Goal: Task Accomplishment & Management: Use online tool/utility

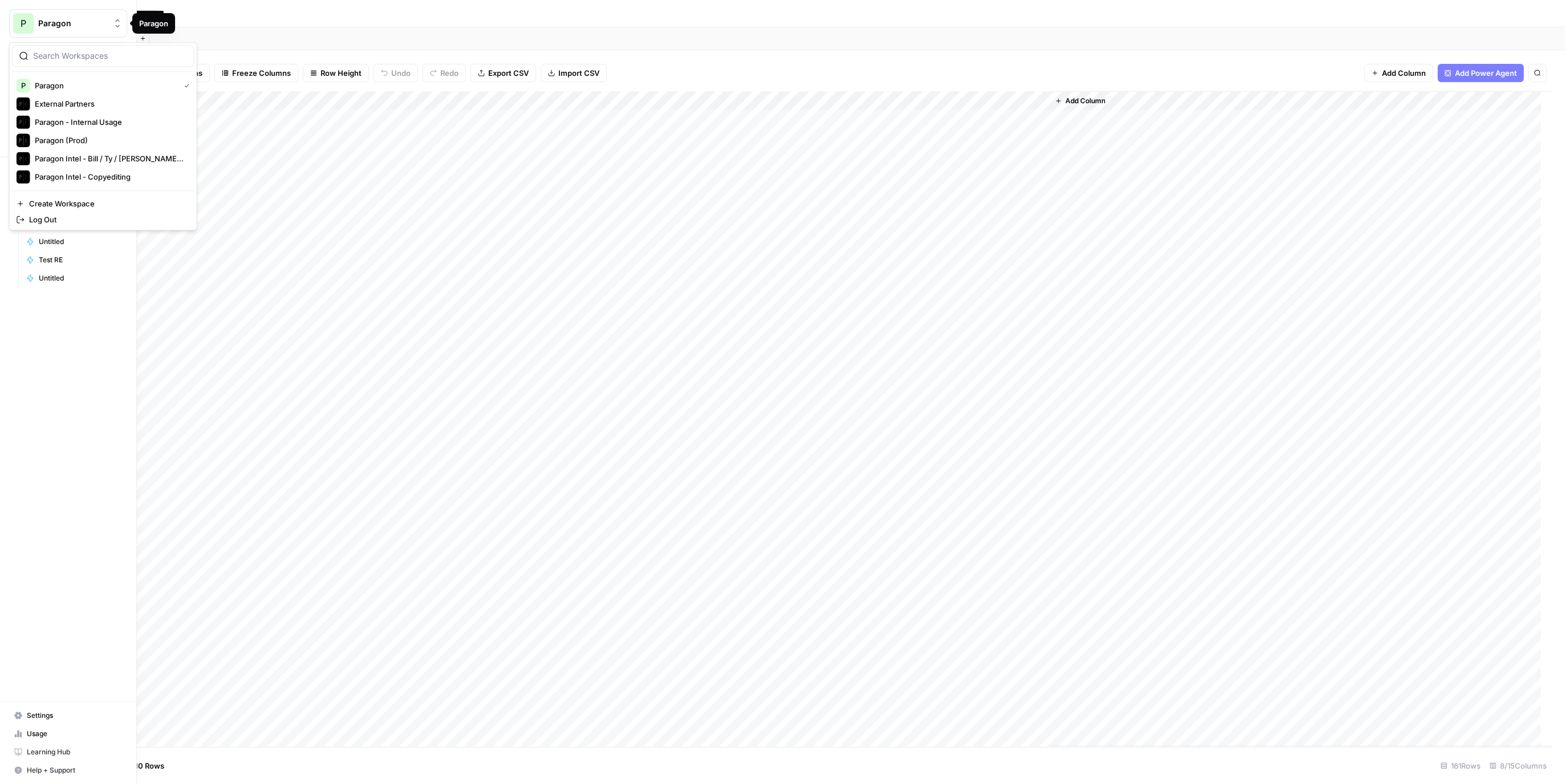
click at [56, 23] on span "Paragon" at bounding box center [73, 23] width 69 height 12
click at [121, 144] on span "Paragon (Prod)" at bounding box center [110, 140] width 151 height 12
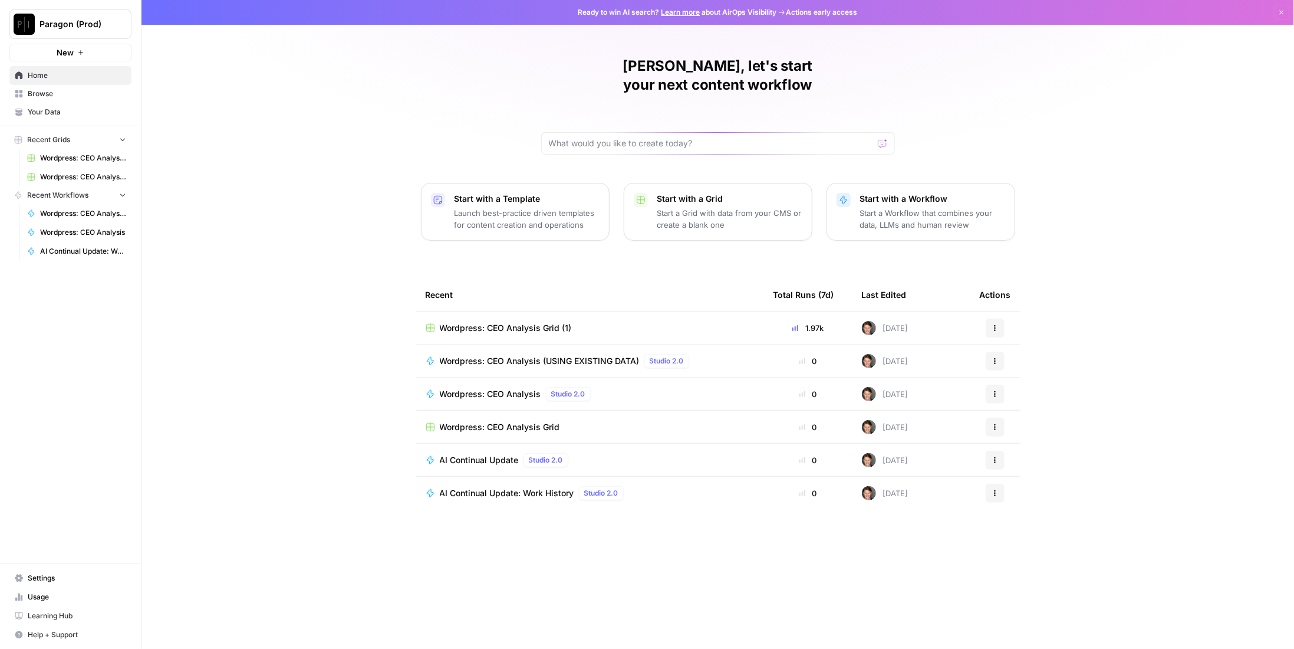
click at [543, 487] on span "AI Continual Update: Work History" at bounding box center [507, 493] width 134 height 12
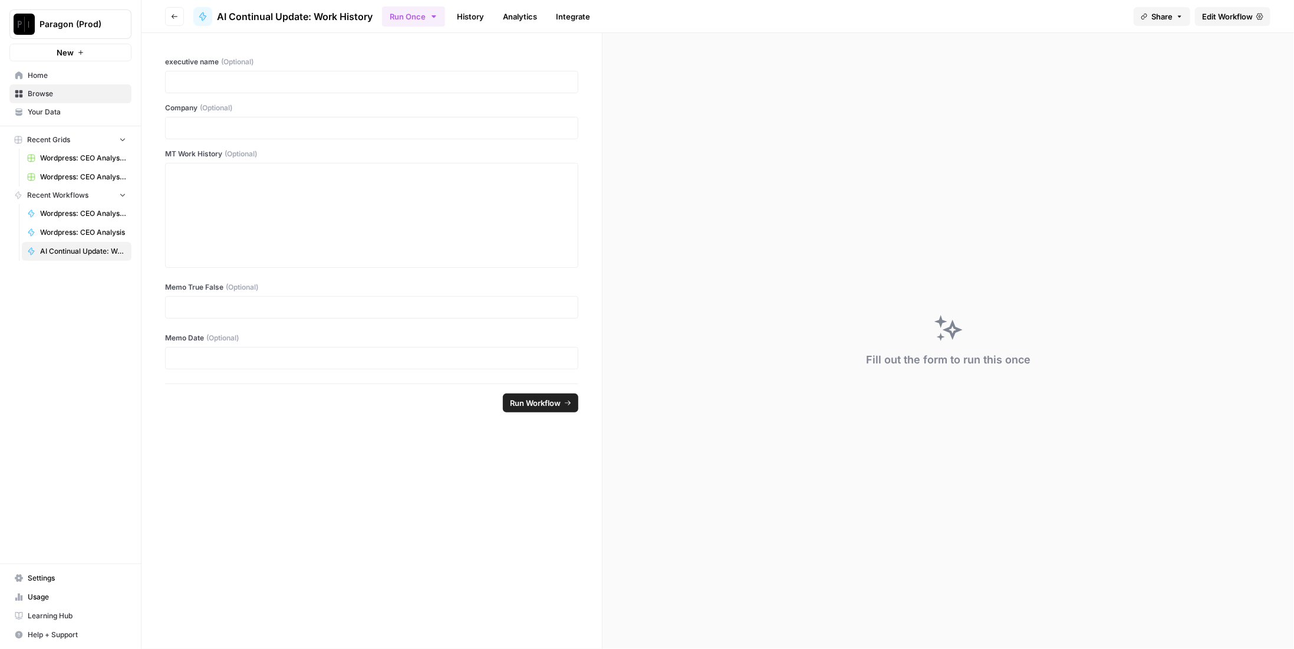
click at [1223, 20] on span "Edit Workflow" at bounding box center [1227, 17] width 51 height 12
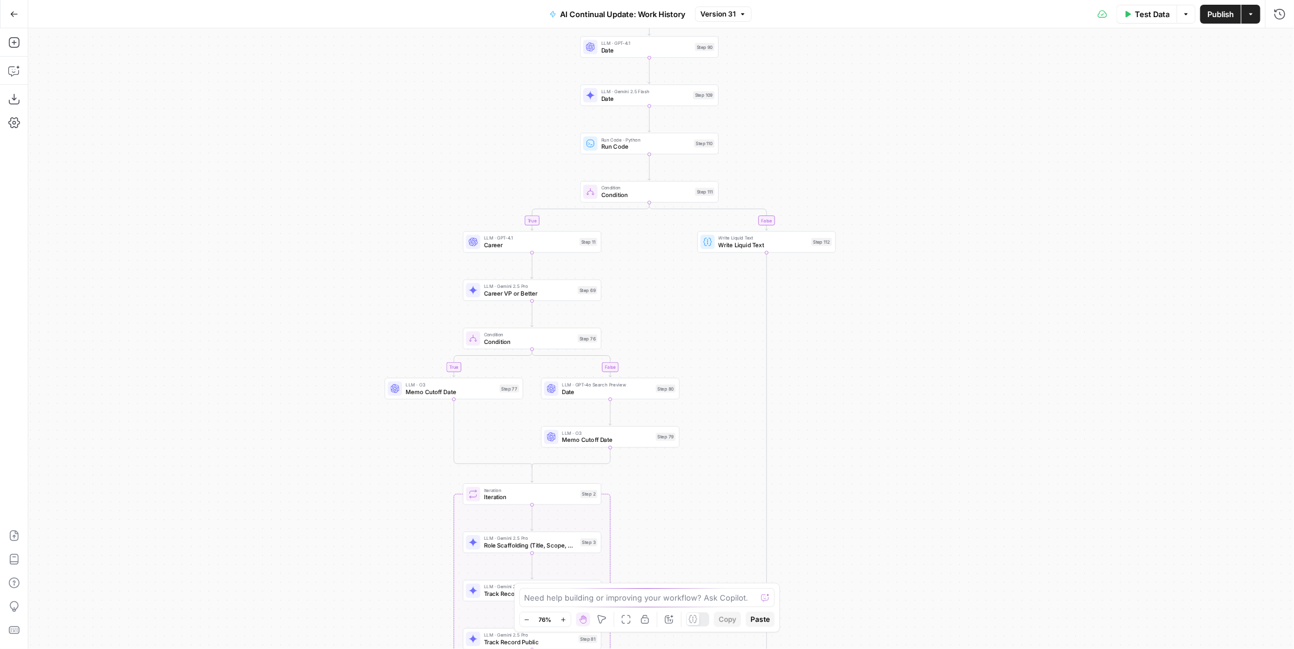
drag, startPoint x: 914, startPoint y: 356, endPoint x: 906, endPoint y: 491, distance: 135.8
click at [906, 491] on div "true false true false Workflow Input Settings Inputs LLM · GPT-4.1 Date Step 90…" at bounding box center [661, 338] width 1266 height 620
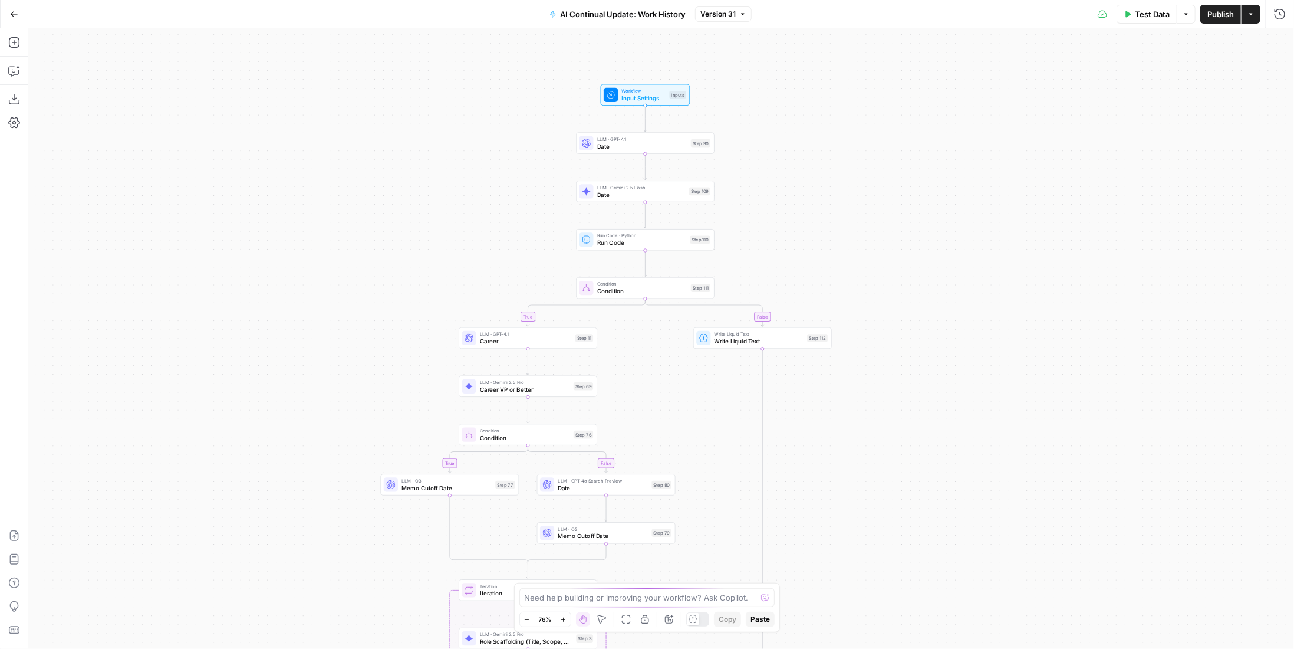
click at [969, 315] on div "true false true false Workflow Input Settings Inputs LLM · GPT-4.1 Date Step 90…" at bounding box center [661, 338] width 1266 height 620
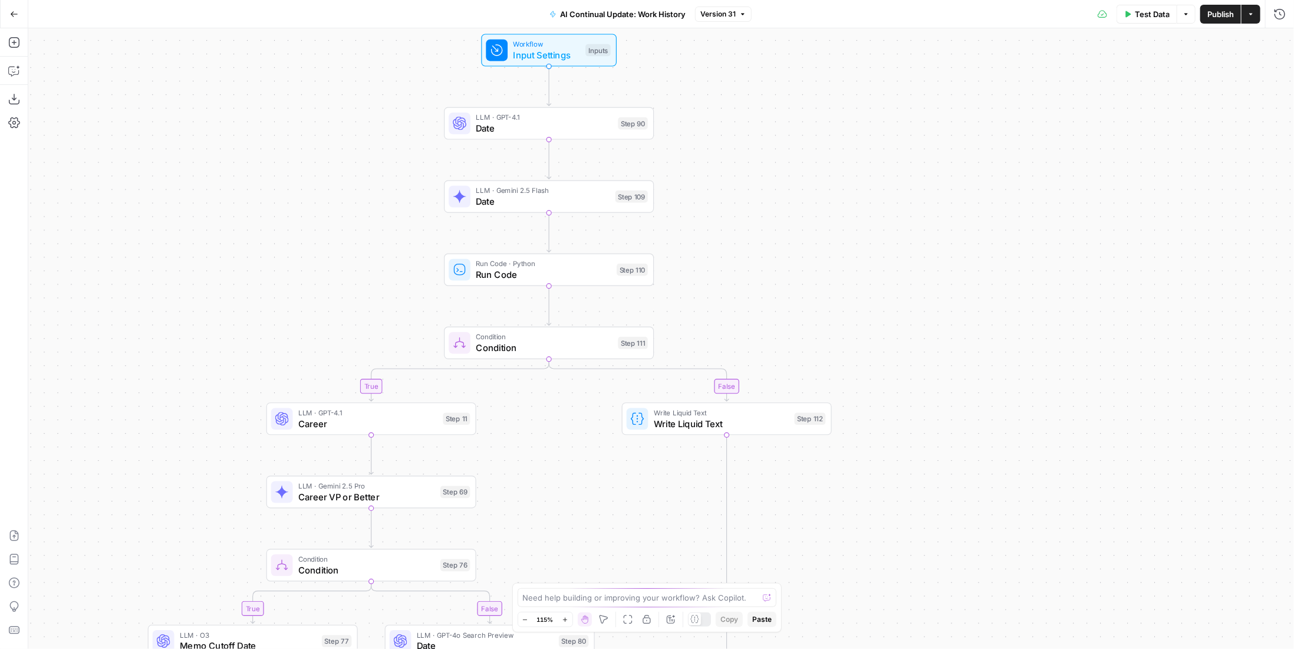
drag, startPoint x: 880, startPoint y: 198, endPoint x: 947, endPoint y: 267, distance: 95.9
click at [947, 267] on div "true false true false Workflow Input Settings Inputs LLM · GPT-4.1 Date Step 90…" at bounding box center [661, 338] width 1266 height 620
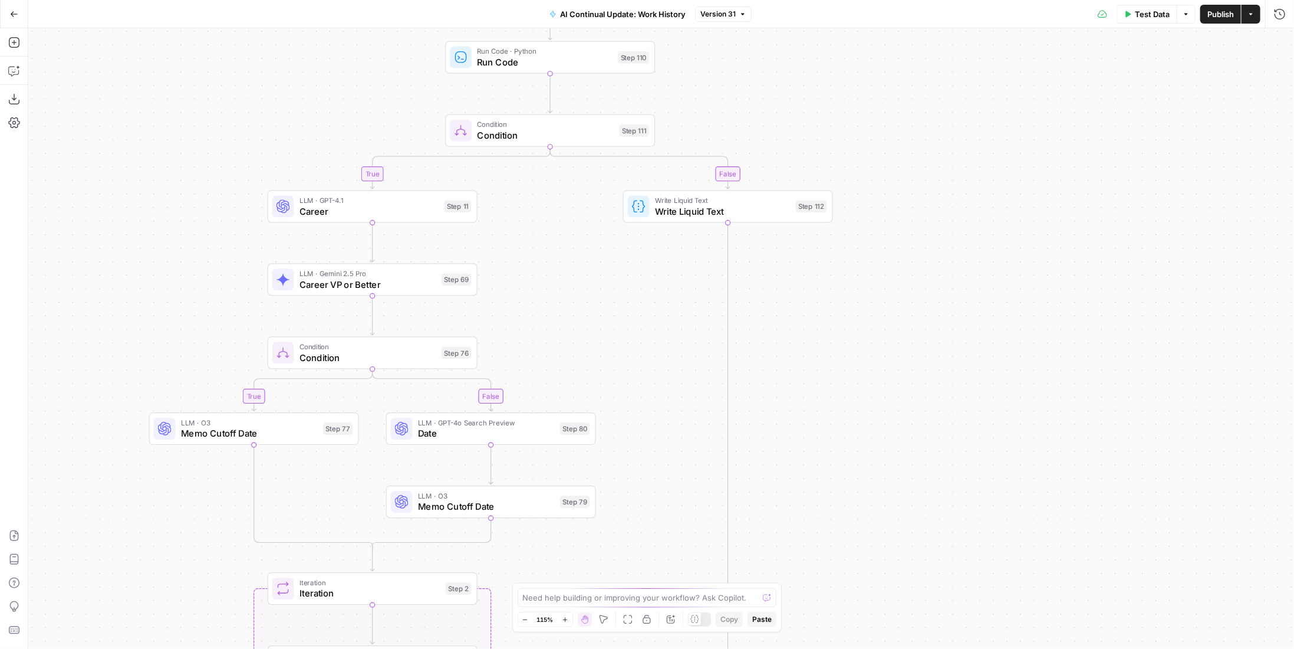
drag, startPoint x: 974, startPoint y: 336, endPoint x: 972, endPoint y: 208, distance: 128.0
click at [972, 208] on div "true false true false Workflow Input Settings Inputs LLM · GPT-4.1 Date Step 90…" at bounding box center [661, 338] width 1266 height 620
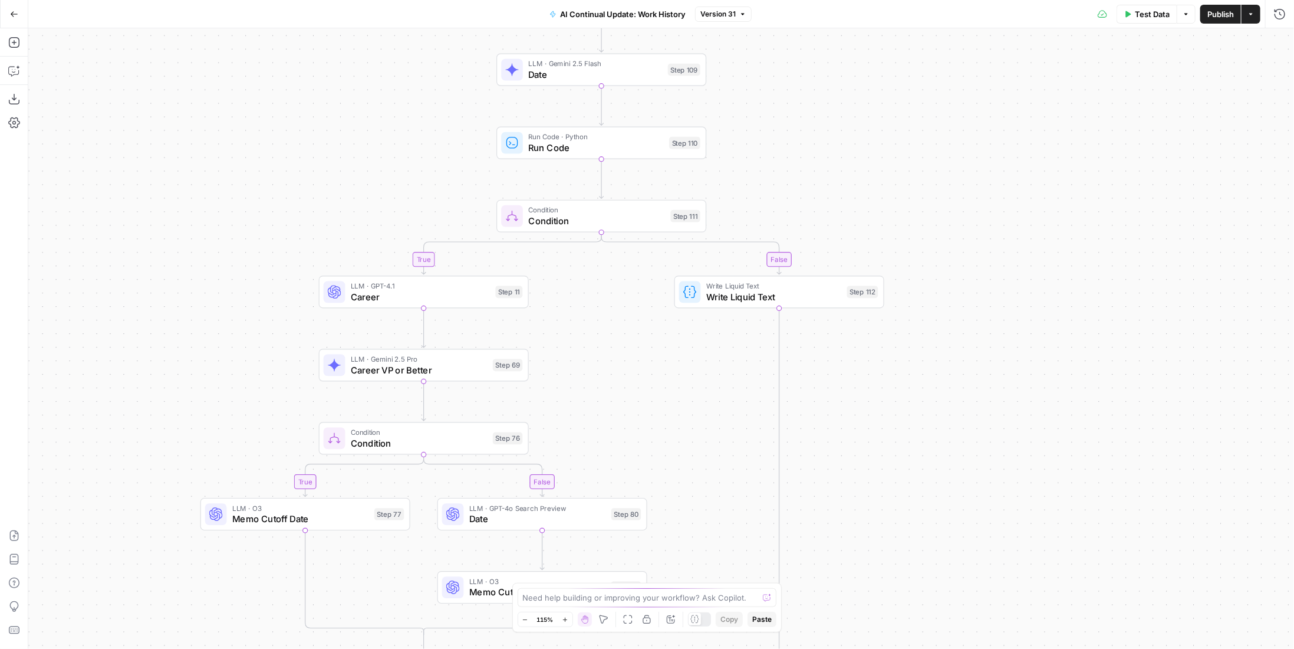
click at [965, 277] on div "true false true false Workflow Input Settings Inputs LLM · GPT-4.1 Date Step 90…" at bounding box center [661, 338] width 1266 height 620
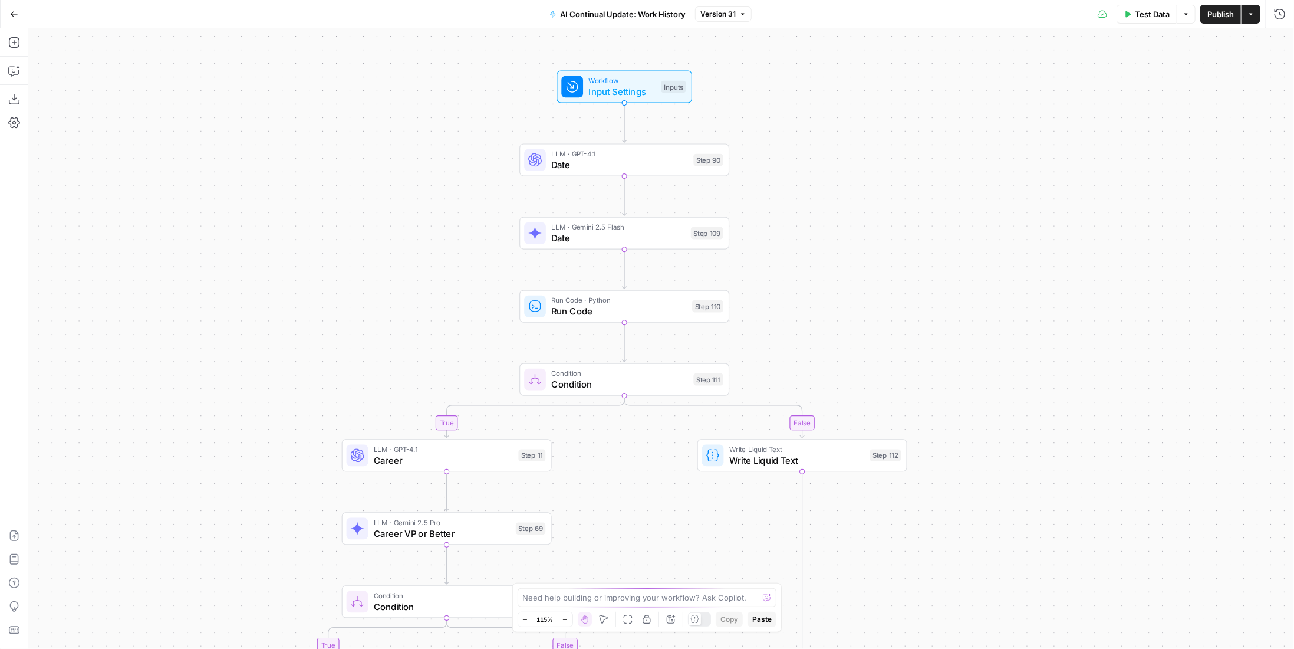
drag, startPoint x: 963, startPoint y: 185, endPoint x: 970, endPoint y: 120, distance: 65.3
click at [970, 120] on div "true false true false Workflow Input Settings Inputs LLM · GPT-4.1 Date Step 90…" at bounding box center [661, 338] width 1266 height 620
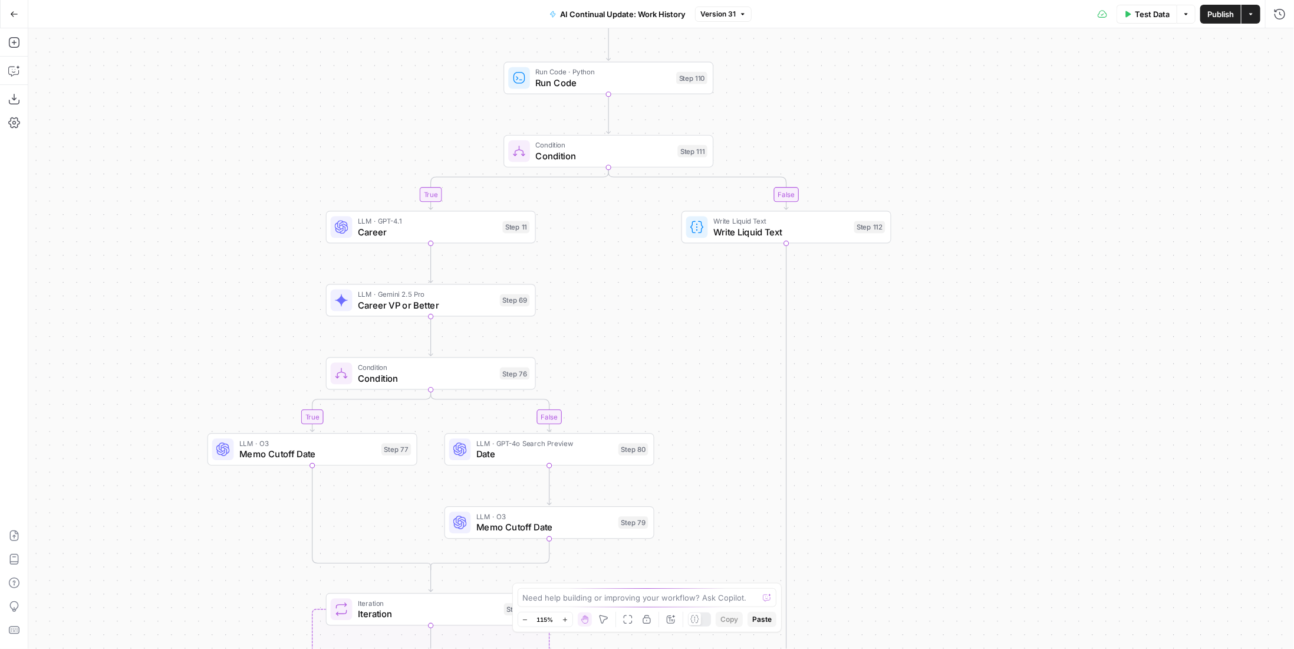
drag, startPoint x: 985, startPoint y: 359, endPoint x: 982, endPoint y: 102, distance: 257.1
click at [982, 102] on div "true false true false Workflow Input Settings Inputs LLM · GPT-4.1 Date Step 90…" at bounding box center [661, 338] width 1266 height 620
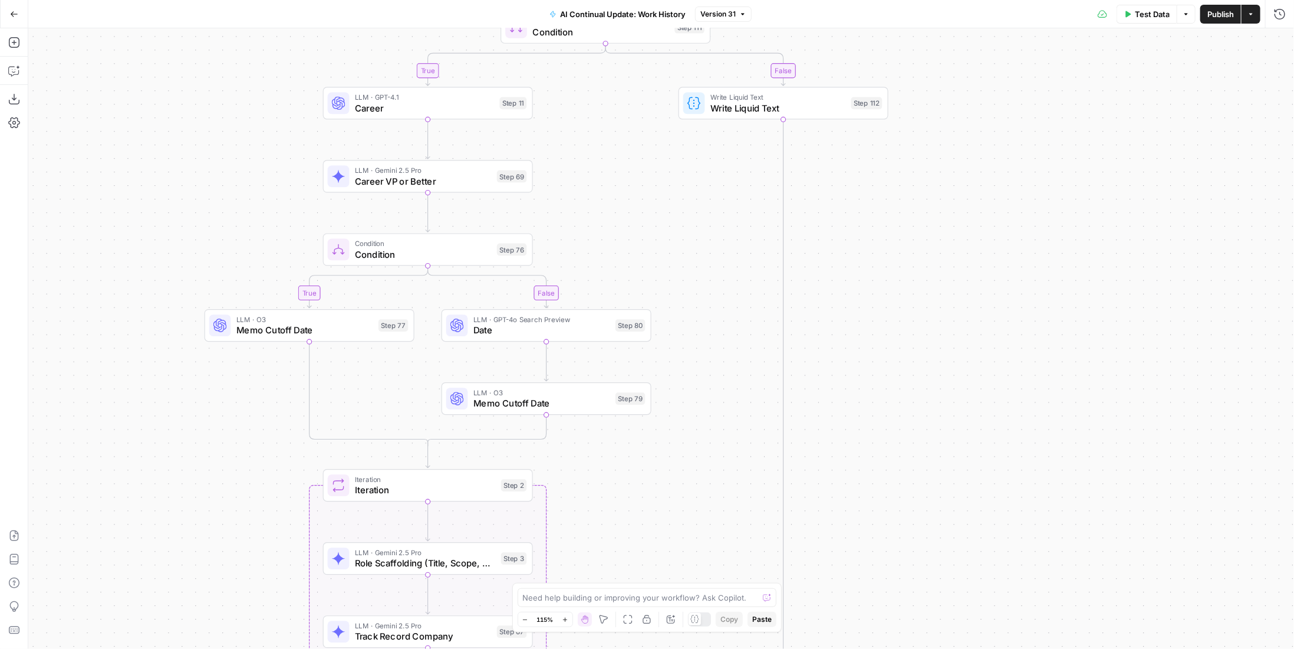
drag, startPoint x: 959, startPoint y: 137, endPoint x: 962, endPoint y: 294, distance: 156.9
click at [962, 294] on div "true false true false Workflow Input Settings Inputs LLM · GPT-4.1 Date Step 90…" at bounding box center [661, 338] width 1266 height 620
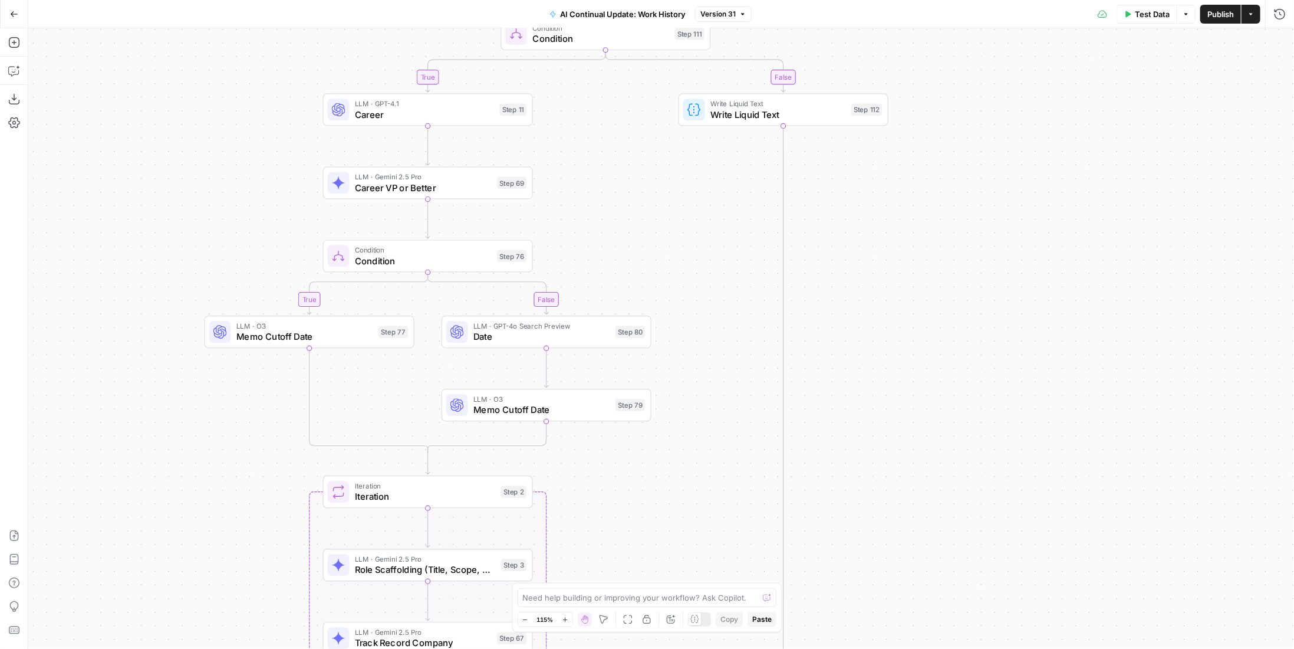
click at [21, 14] on button "Go Back" at bounding box center [14, 14] width 21 height 21
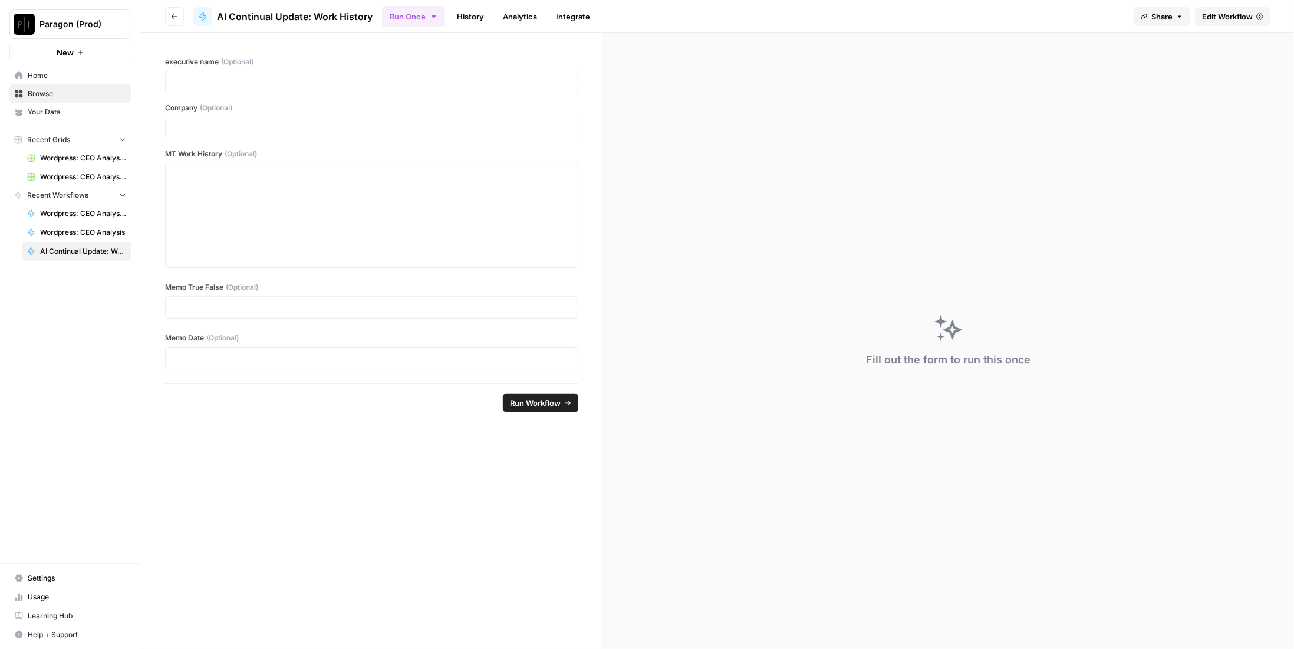
click at [85, 34] on button "Paragon (Prod)" at bounding box center [70, 23] width 122 height 29
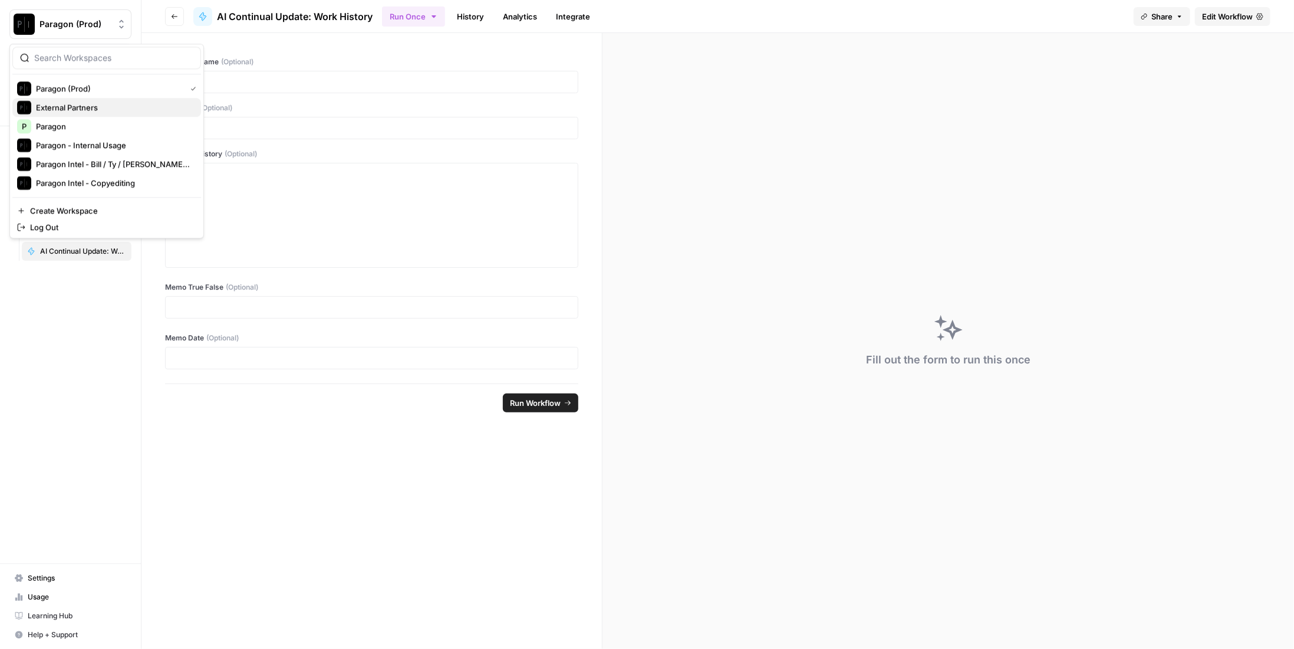
click at [121, 111] on span "External Partners" at bounding box center [114, 107] width 156 height 12
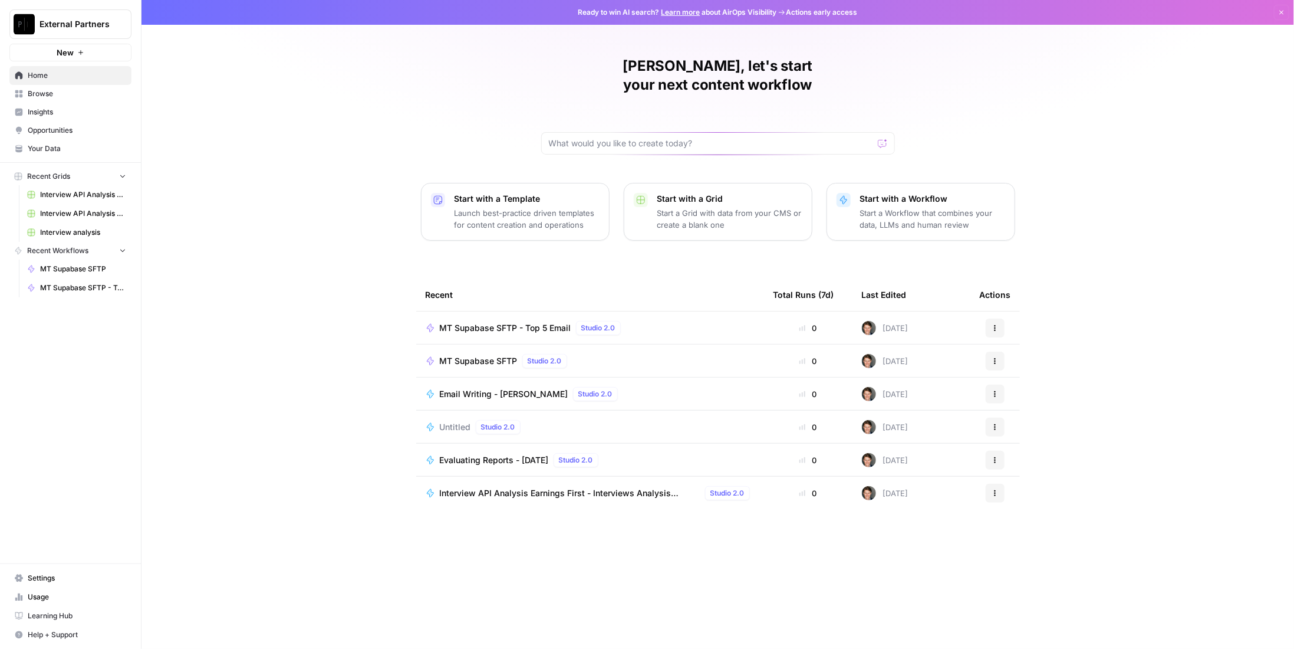
click at [54, 97] on span "Browse" at bounding box center [77, 93] width 98 height 11
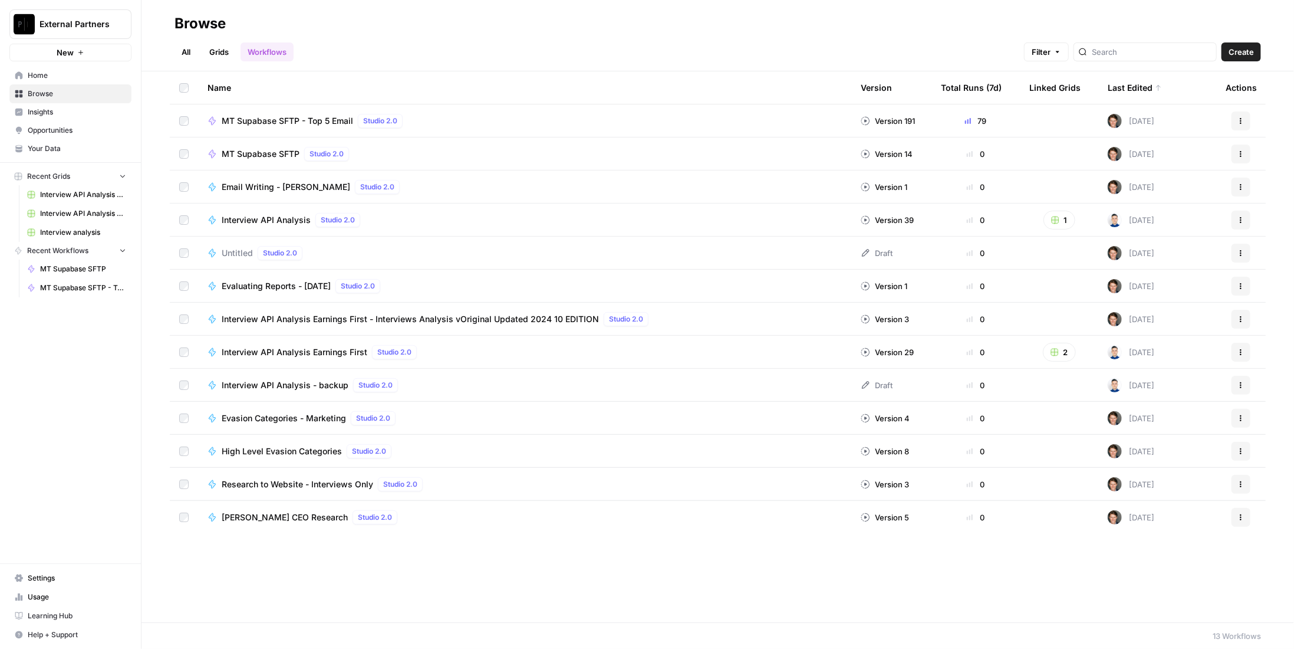
click at [215, 53] on link "Grids" at bounding box center [219, 51] width 34 height 19
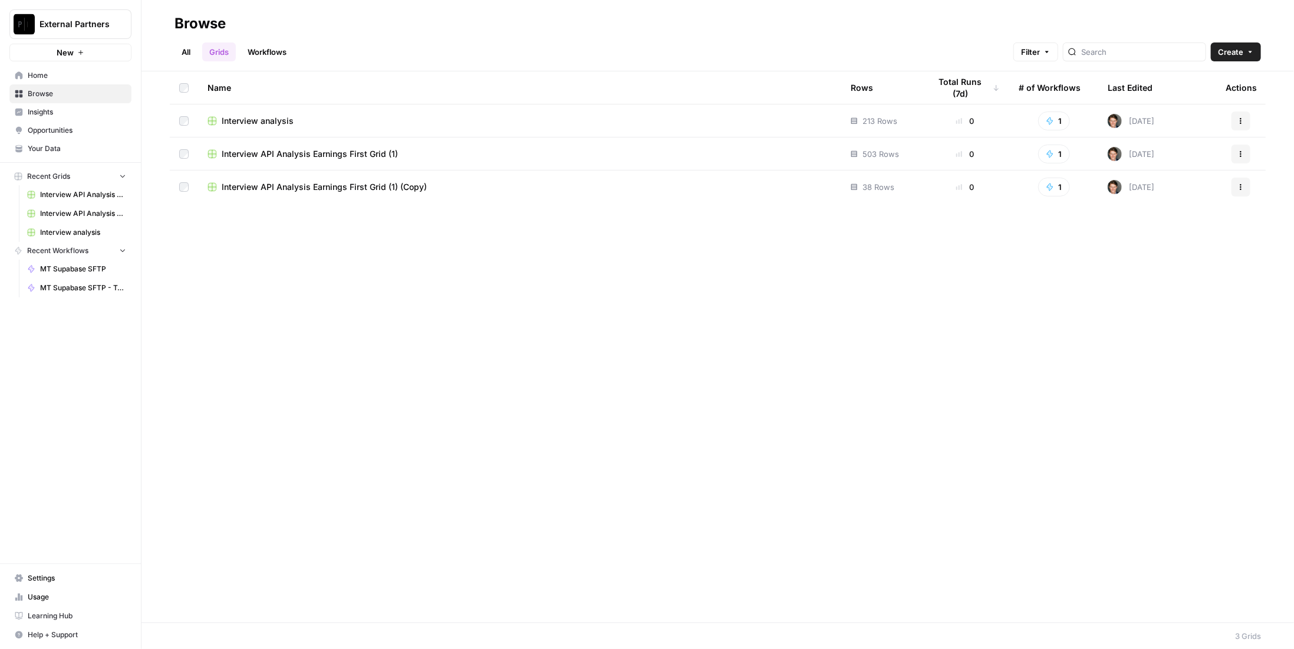
click at [75, 25] on span "External Partners" at bounding box center [75, 24] width 71 height 12
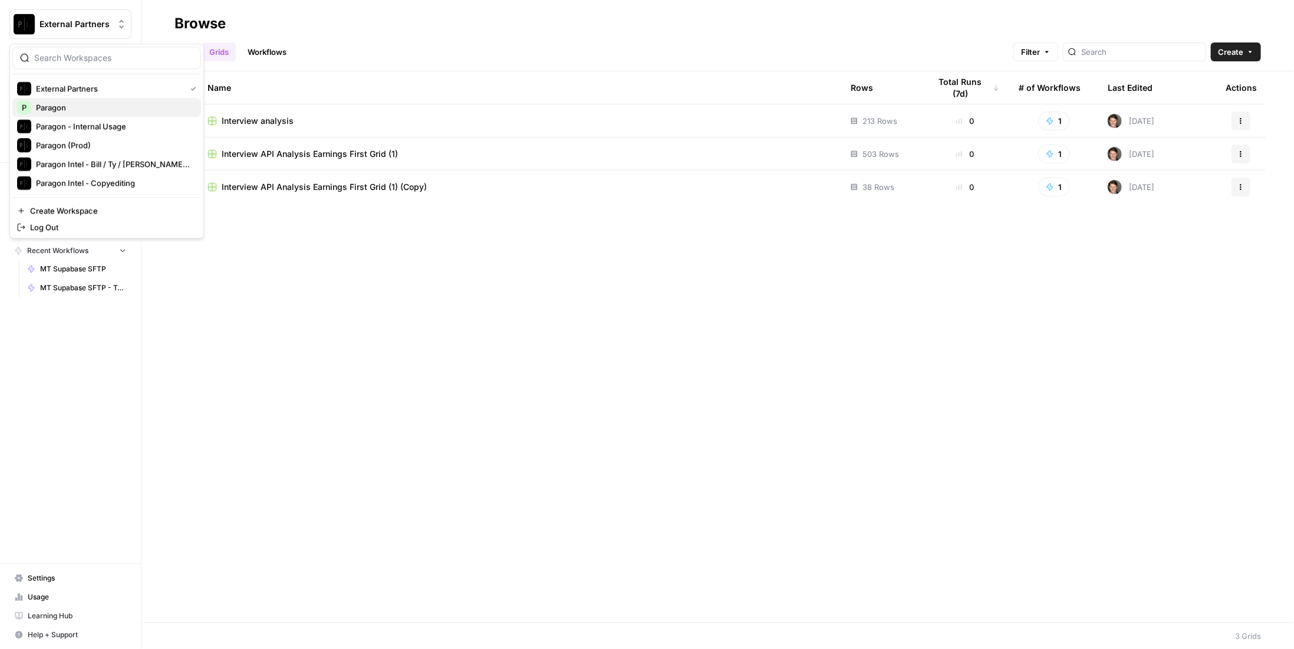
click at [106, 106] on span "Paragon" at bounding box center [114, 107] width 156 height 12
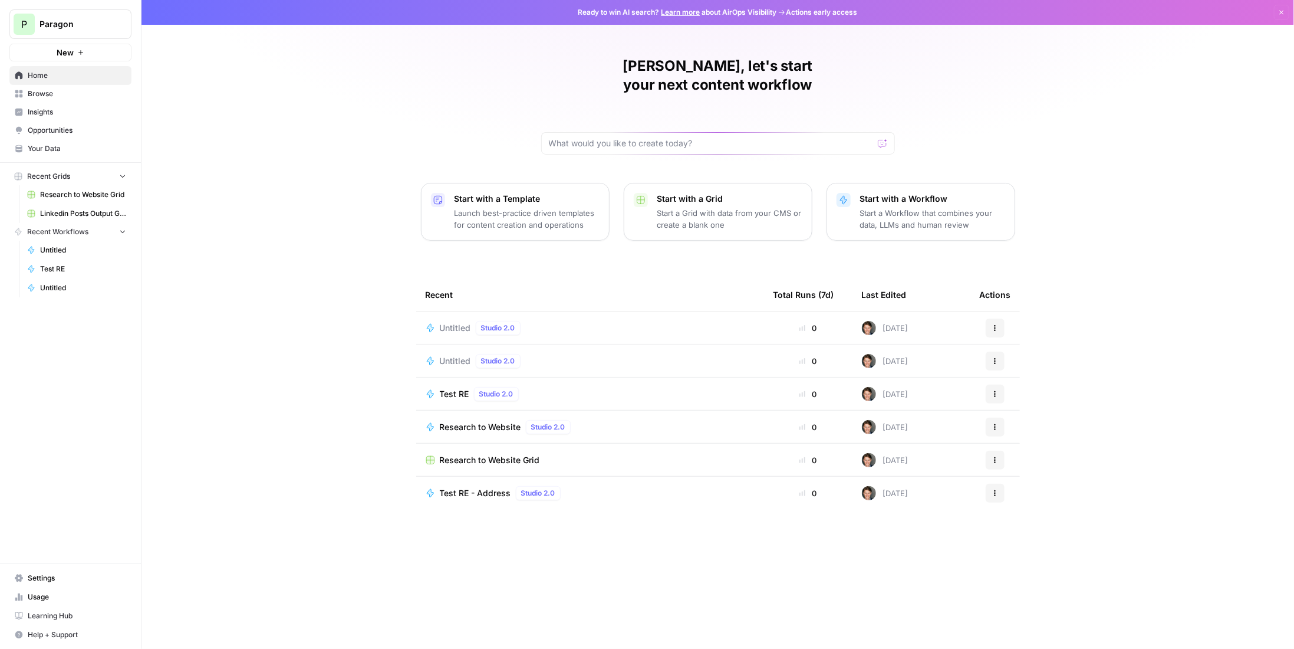
click at [60, 15] on button "P Paragon" at bounding box center [70, 23] width 122 height 29
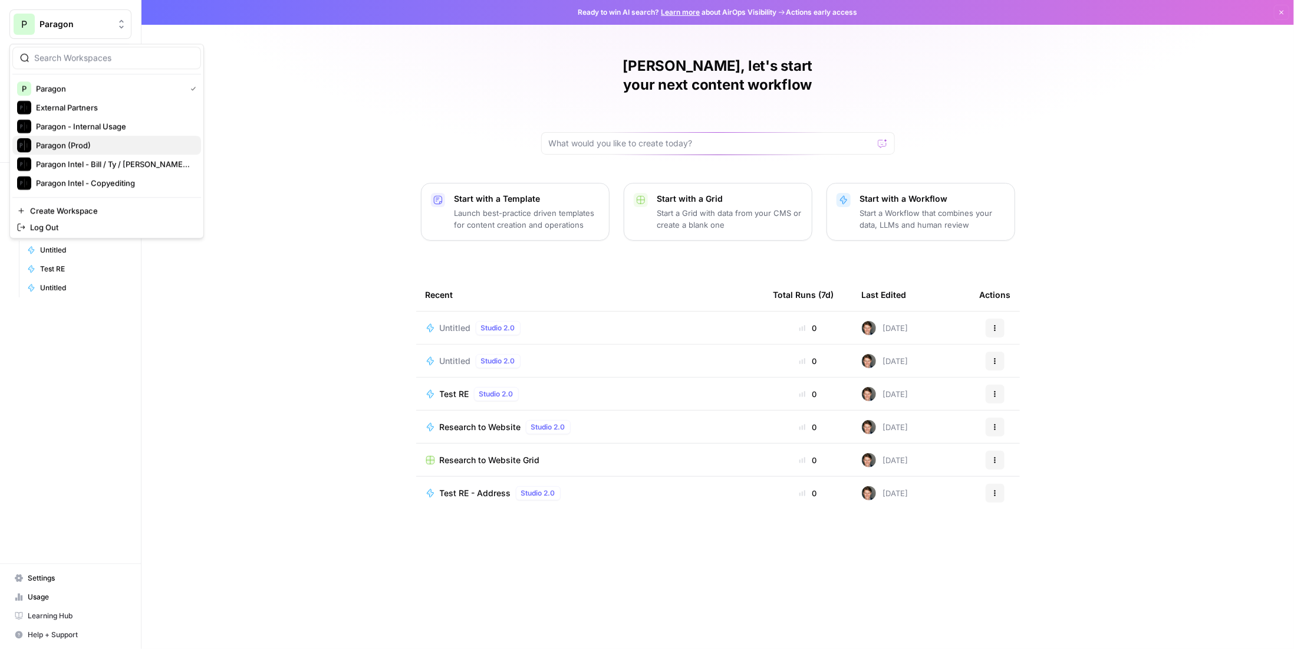
click at [90, 142] on span "Paragon (Prod)" at bounding box center [114, 145] width 156 height 12
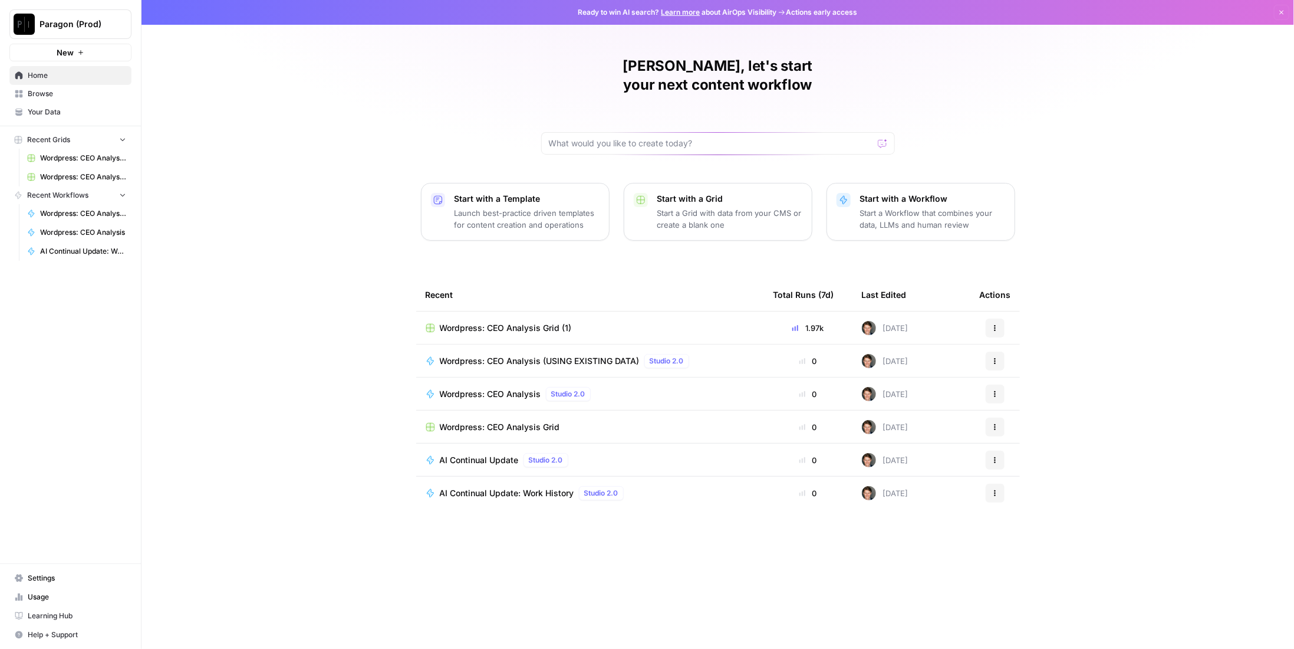
click at [555, 322] on span "Wordpress: CEO Analysis Grid (1)" at bounding box center [506, 328] width 132 height 12
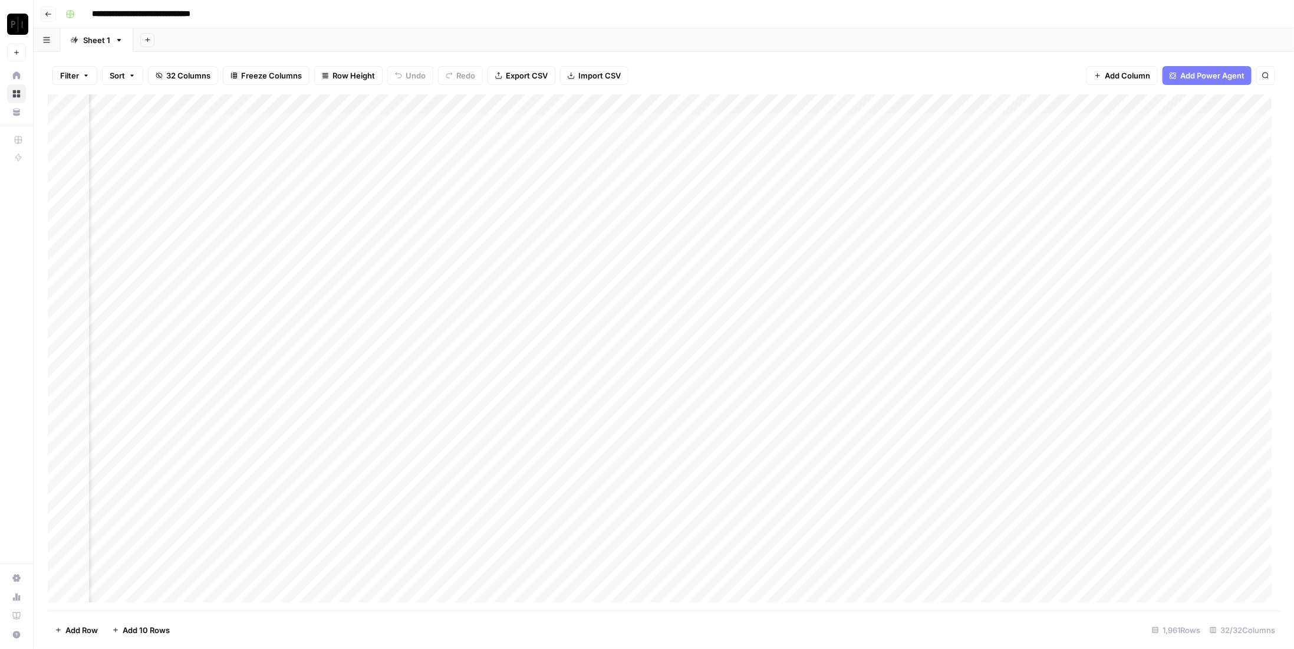
scroll to position [0, 1386]
click at [954, 103] on div "Add Column" at bounding box center [664, 352] width 1232 height 516
click at [788, 216] on span "Edit Workflow" at bounding box center [812, 220] width 103 height 12
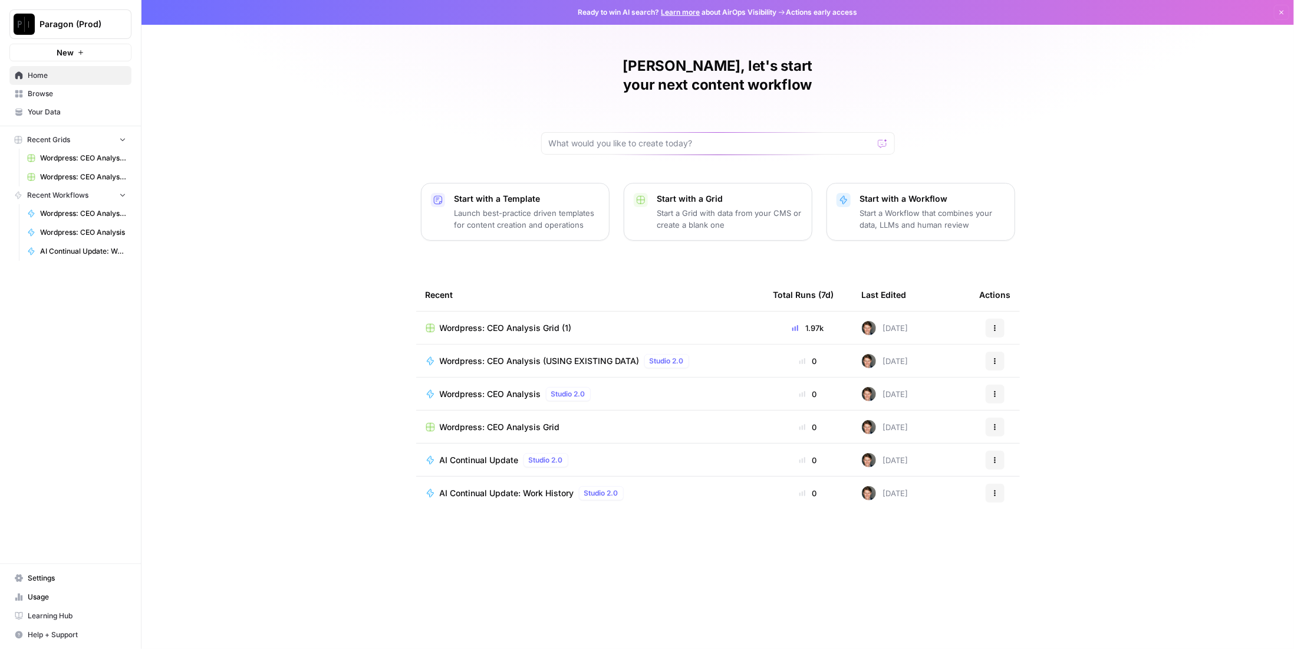
click at [995, 492] on icon "button" at bounding box center [995, 493] width 2 height 2
click at [1036, 574] on span "Duplicate" at bounding box center [1056, 577] width 94 height 12
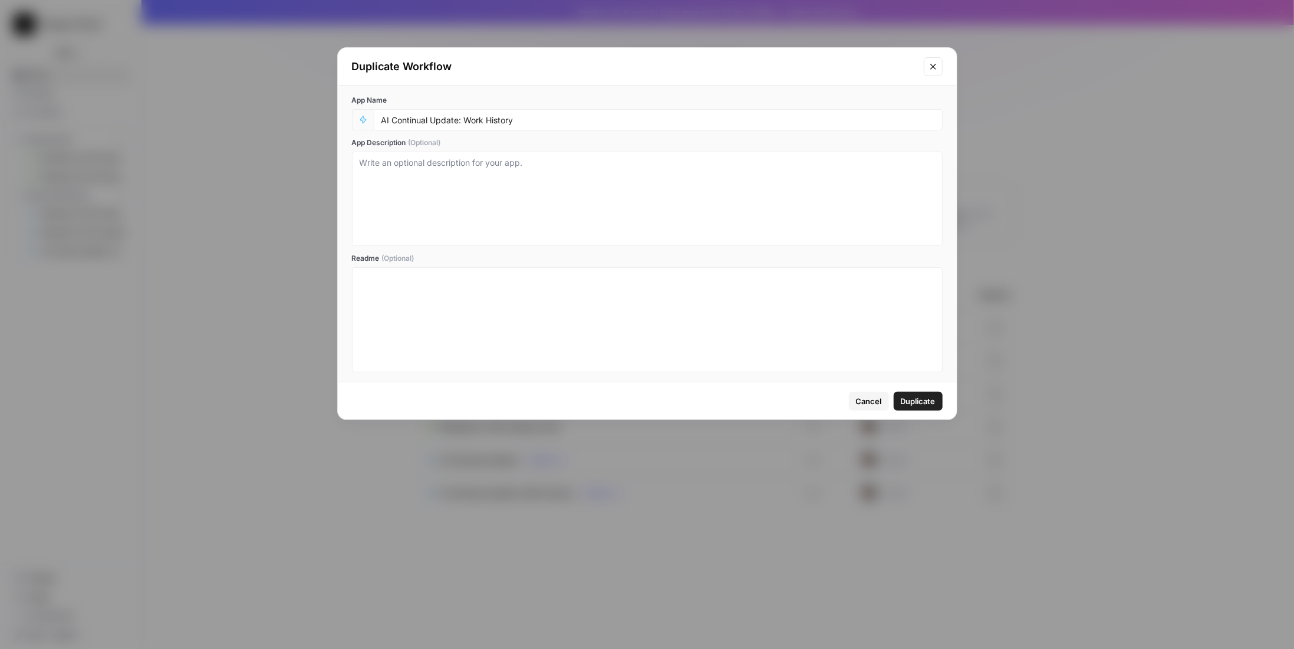
click at [557, 129] on div "AI Continual Update: Work History" at bounding box center [658, 119] width 569 height 21
click at [571, 117] on input "AI Continual Update: Work History" at bounding box center [659, 119] width 554 height 11
type input "AI Continual Update: Work History PRIVATES"
click at [912, 407] on button "Duplicate" at bounding box center [918, 401] width 49 height 19
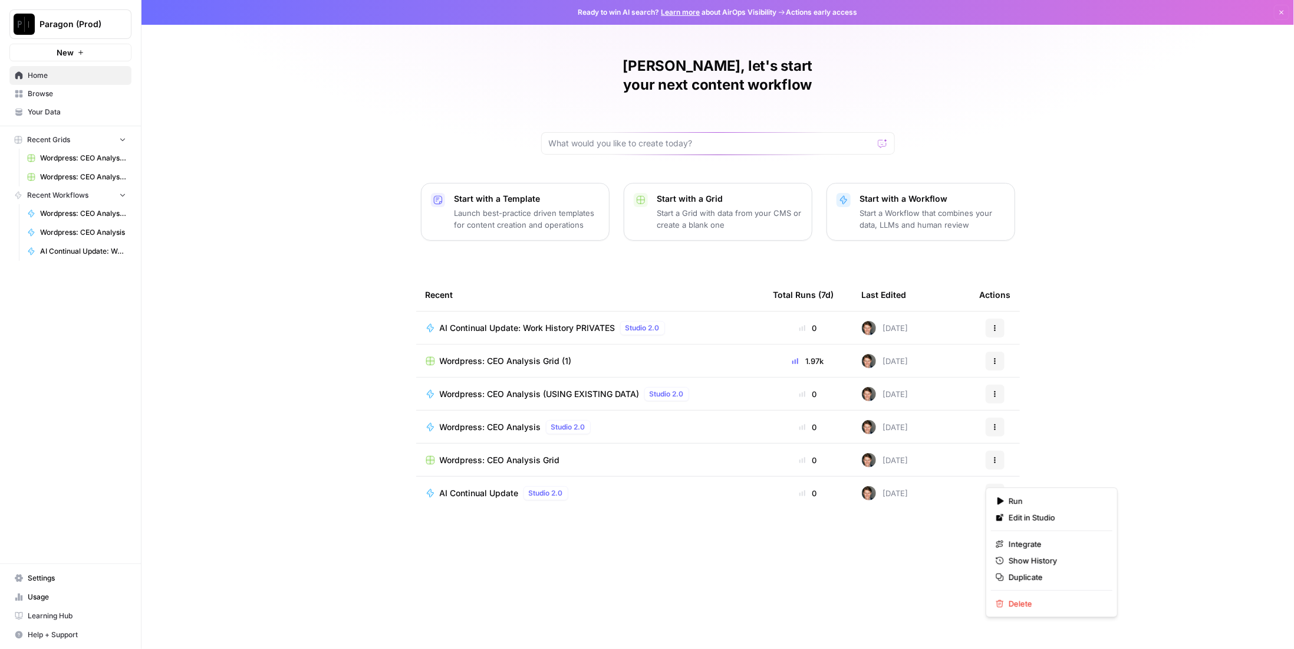
click at [997, 489] on icon "button" at bounding box center [995, 492] width 7 height 7
click at [1023, 577] on span "Duplicate" at bounding box center [1056, 577] width 94 height 12
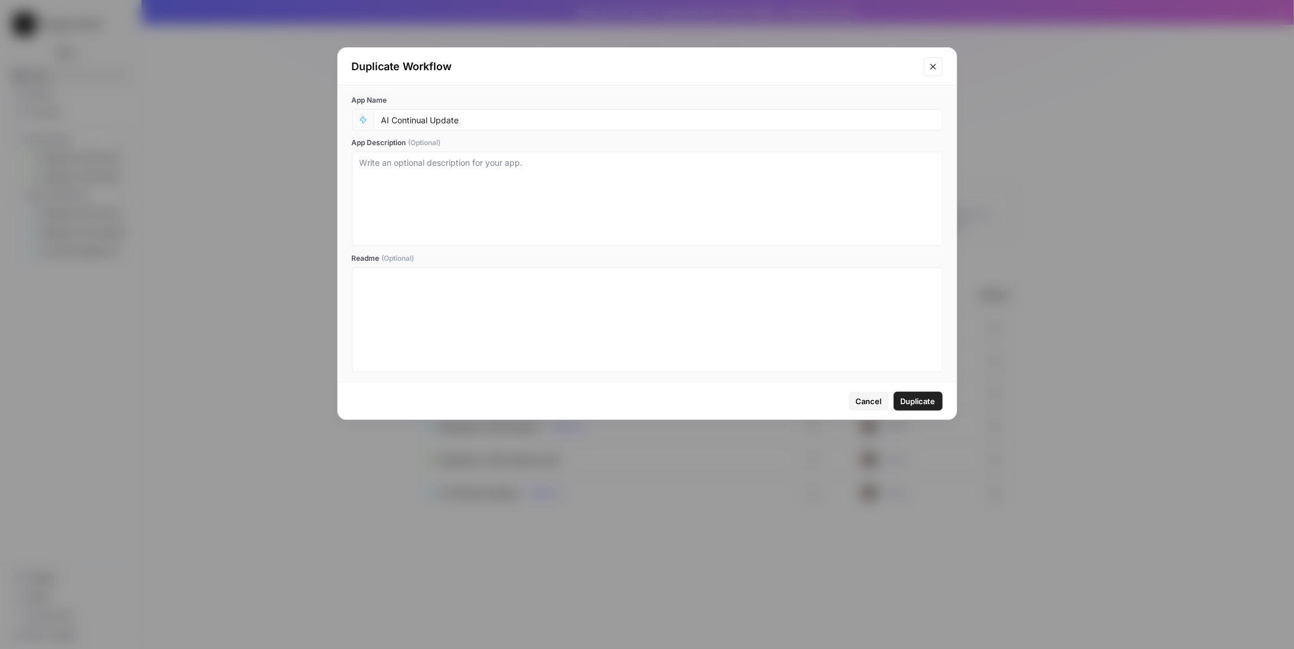
click at [511, 136] on div "App Name AI Continual Update App Description (Optional) Readme (Optional)" at bounding box center [647, 234] width 619 height 296
click at [512, 122] on input "AI Continual Update" at bounding box center [659, 119] width 554 height 11
type input "AI Continual Update PRIVATES"
click at [933, 402] on span "Duplicate" at bounding box center [918, 401] width 35 height 12
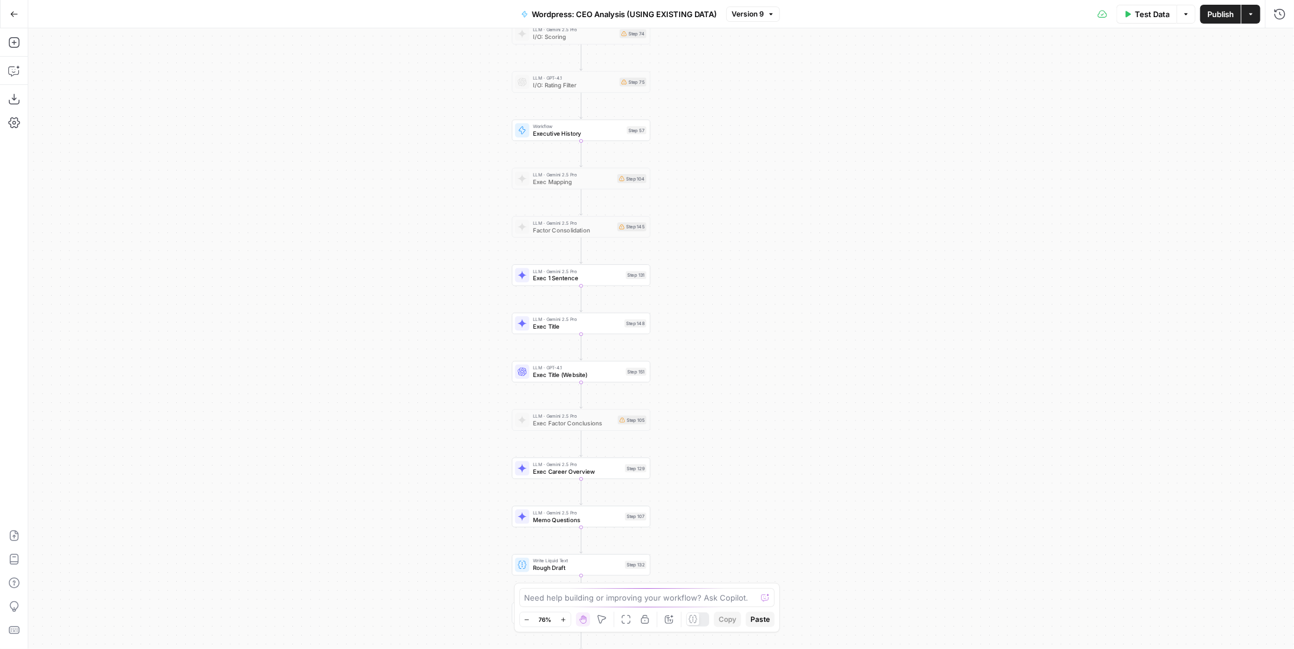
drag, startPoint x: 766, startPoint y: 254, endPoint x: 765, endPoint y: 359, distance: 105.6
click at [765, 359] on div "Workflow Input Settings Inputs Run Code · Python Work History Step 142 LLM · GP…" at bounding box center [661, 338] width 1266 height 620
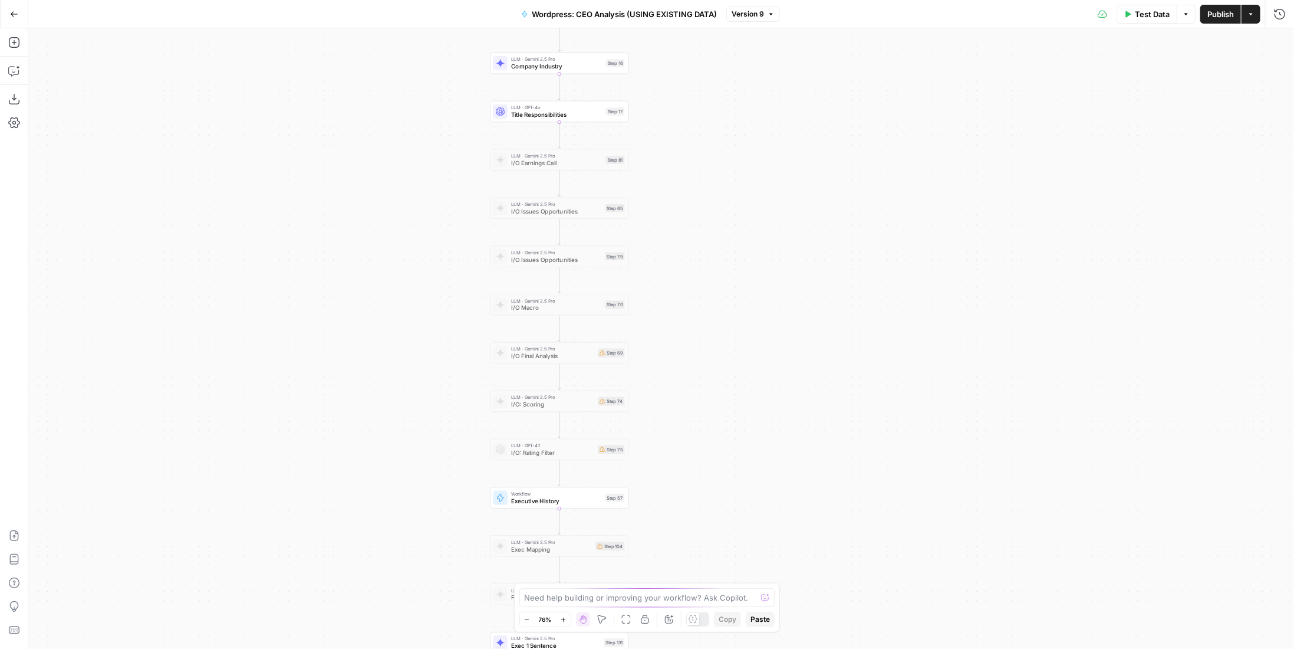
drag, startPoint x: 748, startPoint y: 180, endPoint x: 727, endPoint y: 442, distance: 262.7
click at [727, 442] on div "Workflow Input Settings Inputs Run Code · Python Work History Step 142 LLM · GP…" at bounding box center [661, 338] width 1266 height 620
click at [551, 497] on span "Executive History" at bounding box center [556, 501] width 90 height 9
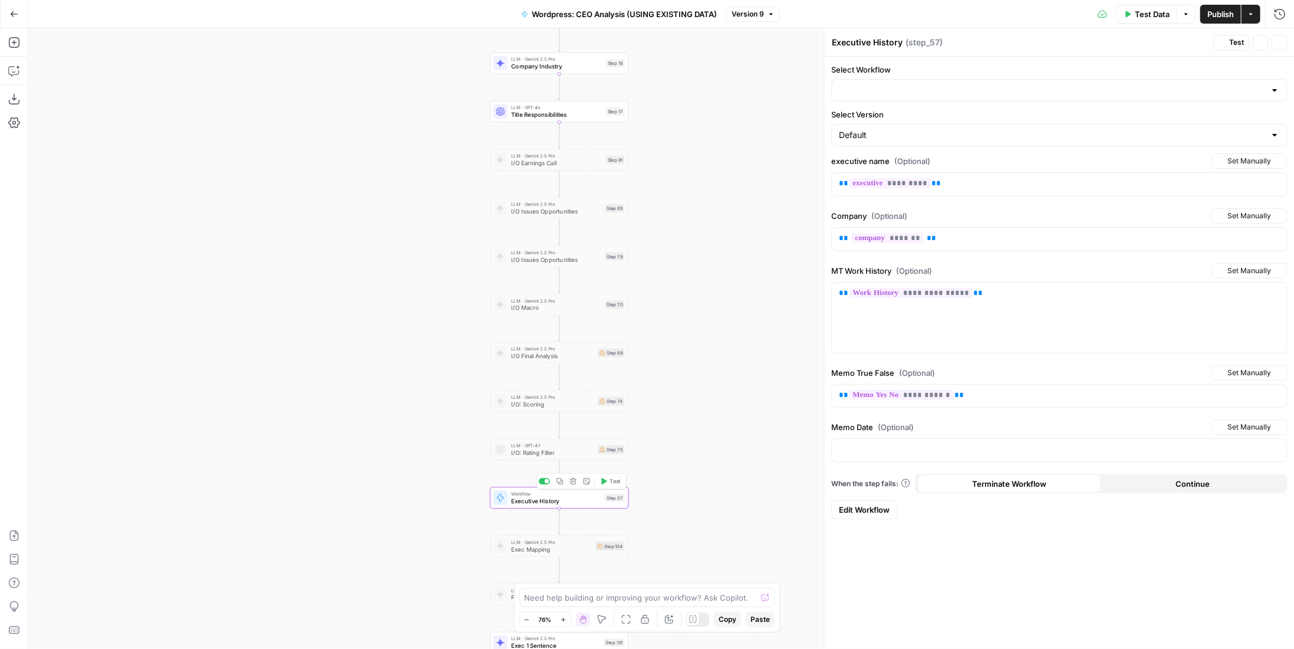
type input "AI Continual Update: Work History"
click at [1278, 42] on icon "button" at bounding box center [1279, 42] width 7 height 7
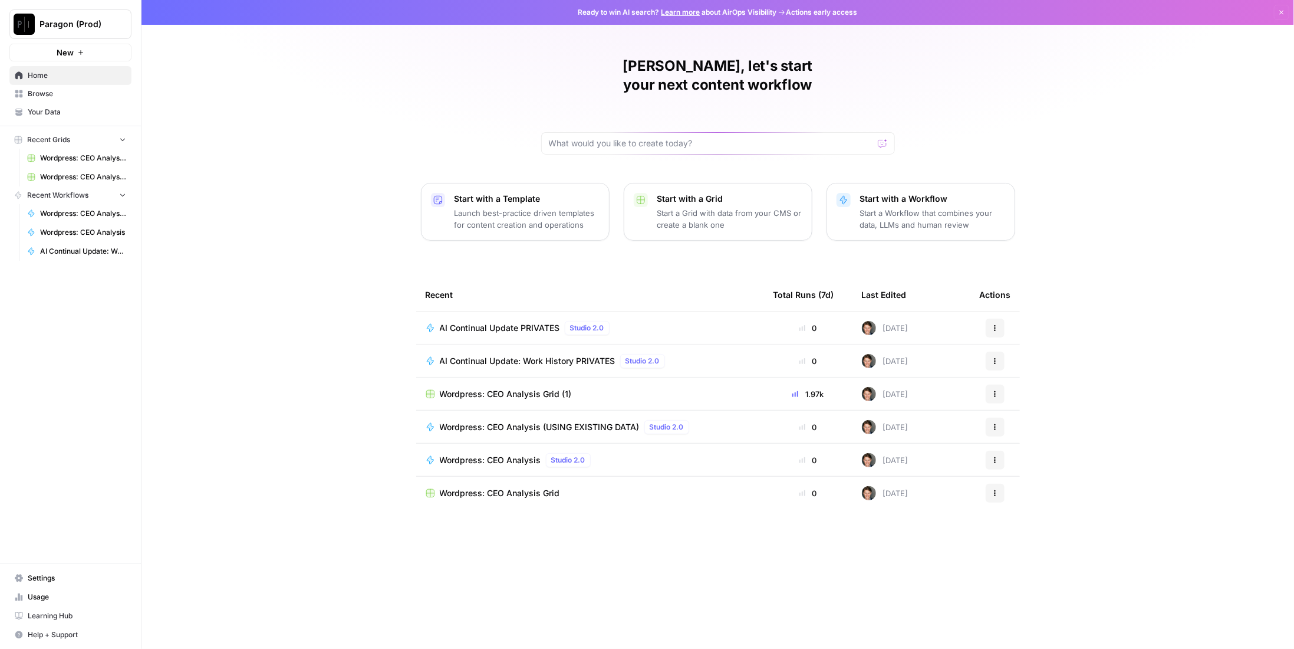
click at [518, 355] on span "AI Continual Update: Work History PRIVATES" at bounding box center [528, 361] width 176 height 12
click at [590, 68] on h1 "Colby, let's start your next content workflow" at bounding box center [718, 76] width 354 height 38
click at [591, 67] on h1 "Colby, let's start your next content workflow" at bounding box center [718, 76] width 354 height 38
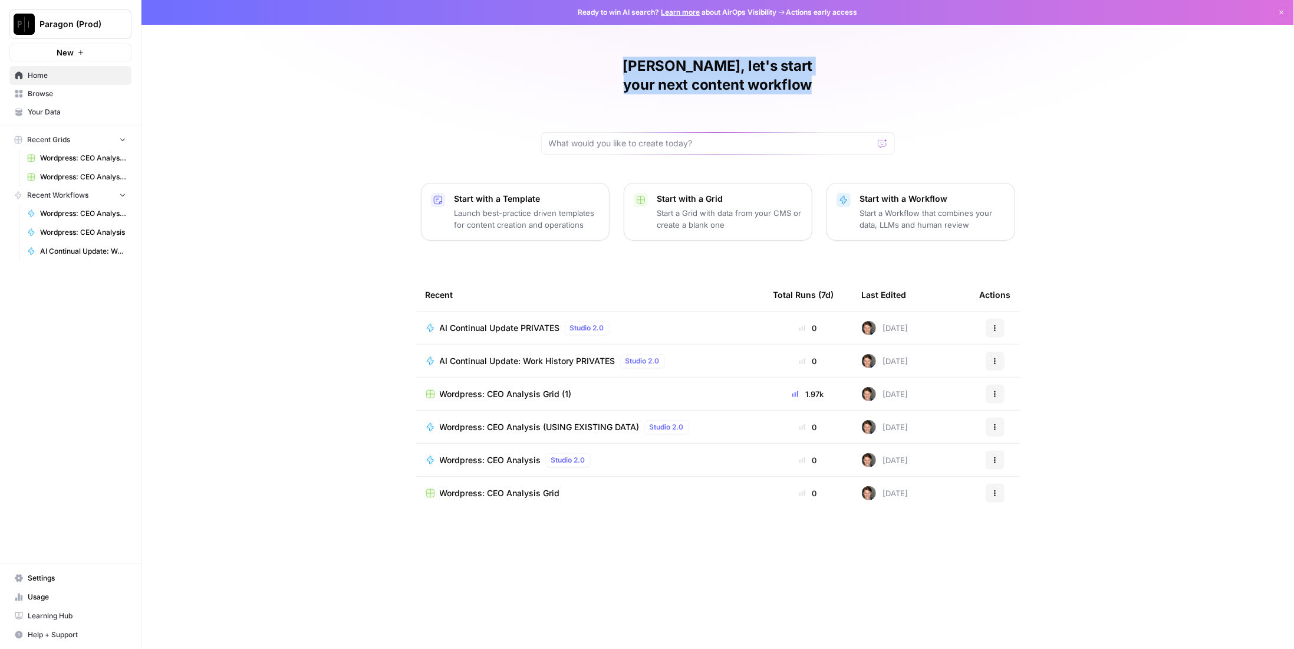
click at [591, 67] on h1 "Colby, let's start your next content workflow" at bounding box center [718, 76] width 354 height 38
click at [532, 93] on div "Colby, let's start your next content workflow Start with a Template Launch best…" at bounding box center [718, 324] width 1153 height 649
click at [595, 73] on h1 "Colby, let's start your next content workflow" at bounding box center [718, 76] width 354 height 38
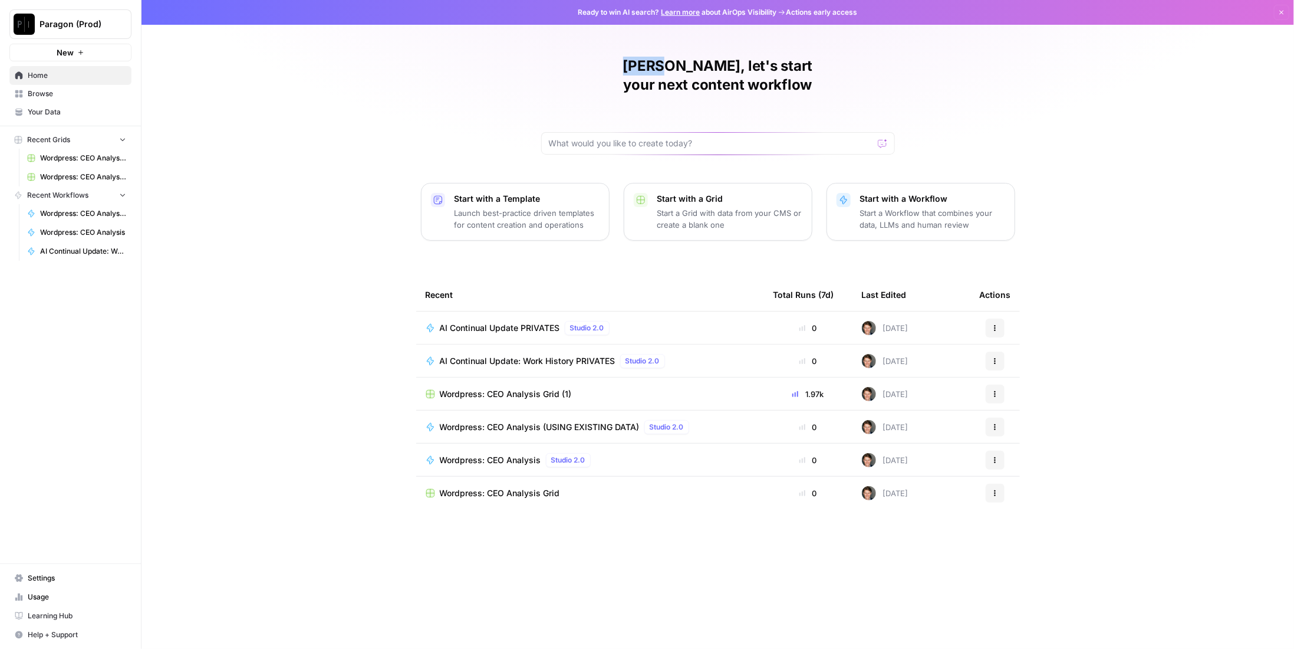
click at [595, 73] on h1 "Colby, let's start your next content workflow" at bounding box center [718, 76] width 354 height 38
click at [496, 84] on div "Colby, let's start your next content workflow Start with a Template Launch best…" at bounding box center [718, 324] width 1153 height 649
click at [543, 322] on span "AI Continual Update PRIVATES" at bounding box center [500, 328] width 120 height 12
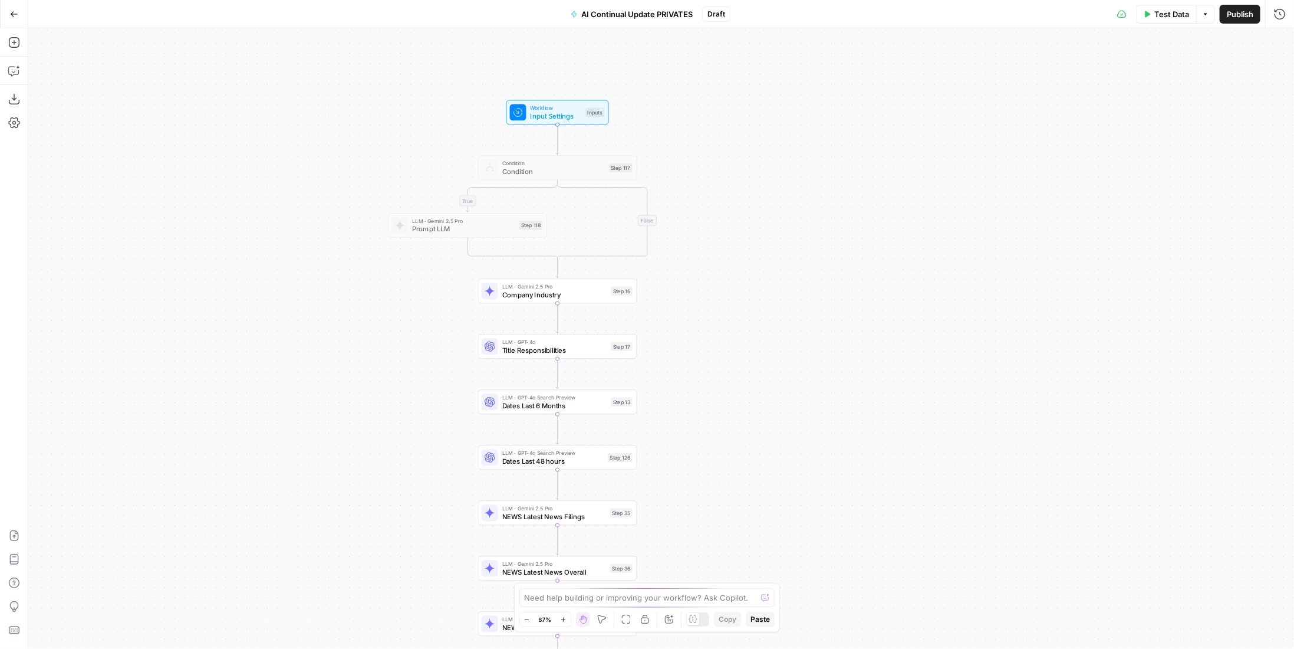
drag, startPoint x: 755, startPoint y: 227, endPoint x: 752, endPoint y: 195, distance: 32.0
click at [752, 195] on div "true false true false Workflow Input Settings Inputs Condition Condition Step 1…" at bounding box center [661, 338] width 1266 height 620
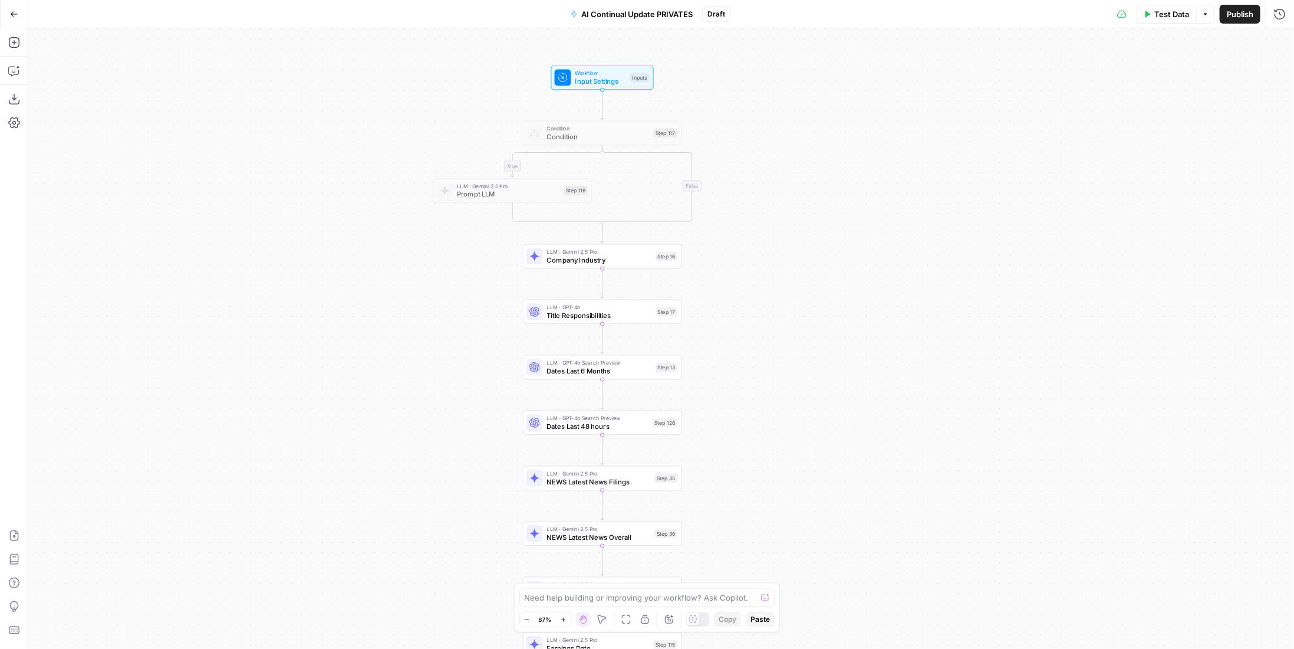
drag, startPoint x: 763, startPoint y: 300, endPoint x: 798, endPoint y: 271, distance: 45.7
click at [798, 271] on div "true false true false Workflow Input Settings Inputs Condition Condition Step 1…" at bounding box center [661, 338] width 1266 height 620
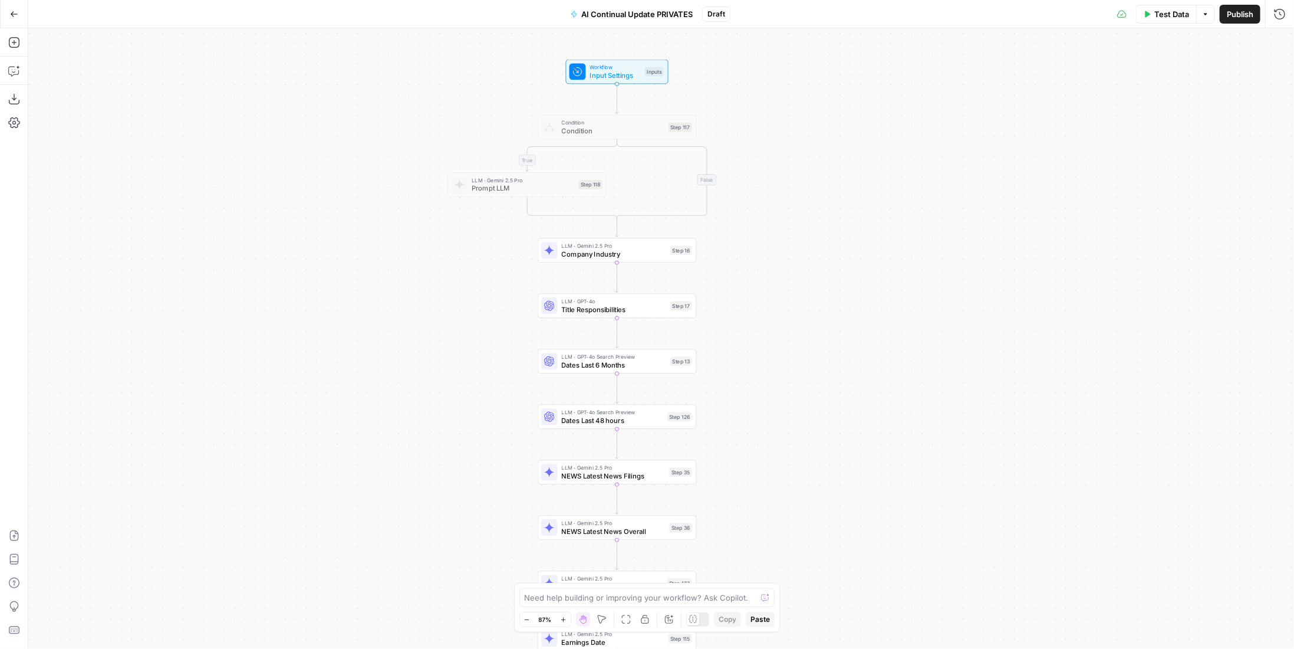
drag, startPoint x: 817, startPoint y: 259, endPoint x: 884, endPoint y: 236, distance: 71.1
click at [884, 236] on div "true false true false Workflow Input Settings Inputs Condition Condition Step 1…" at bounding box center [661, 338] width 1266 height 620
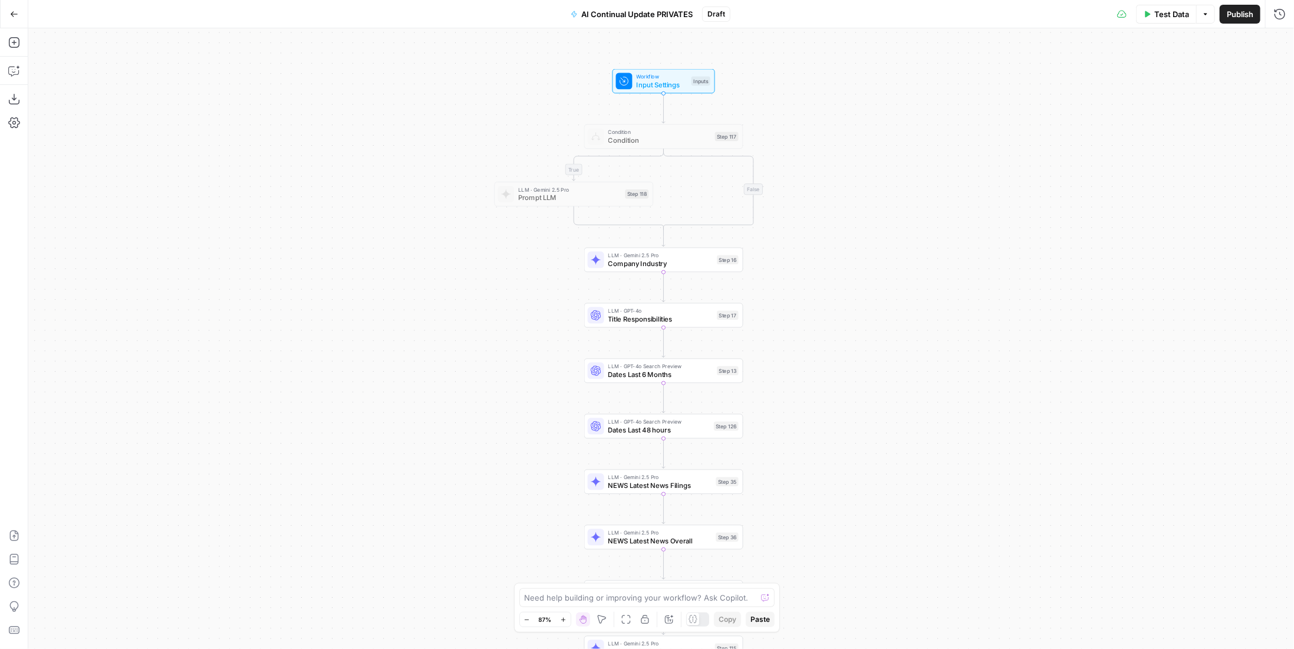
drag, startPoint x: 869, startPoint y: 279, endPoint x: 843, endPoint y: 295, distance: 30.3
click at [845, 301] on div "true false true false Workflow Input Settings Inputs Condition Condition Step 1…" at bounding box center [661, 338] width 1266 height 620
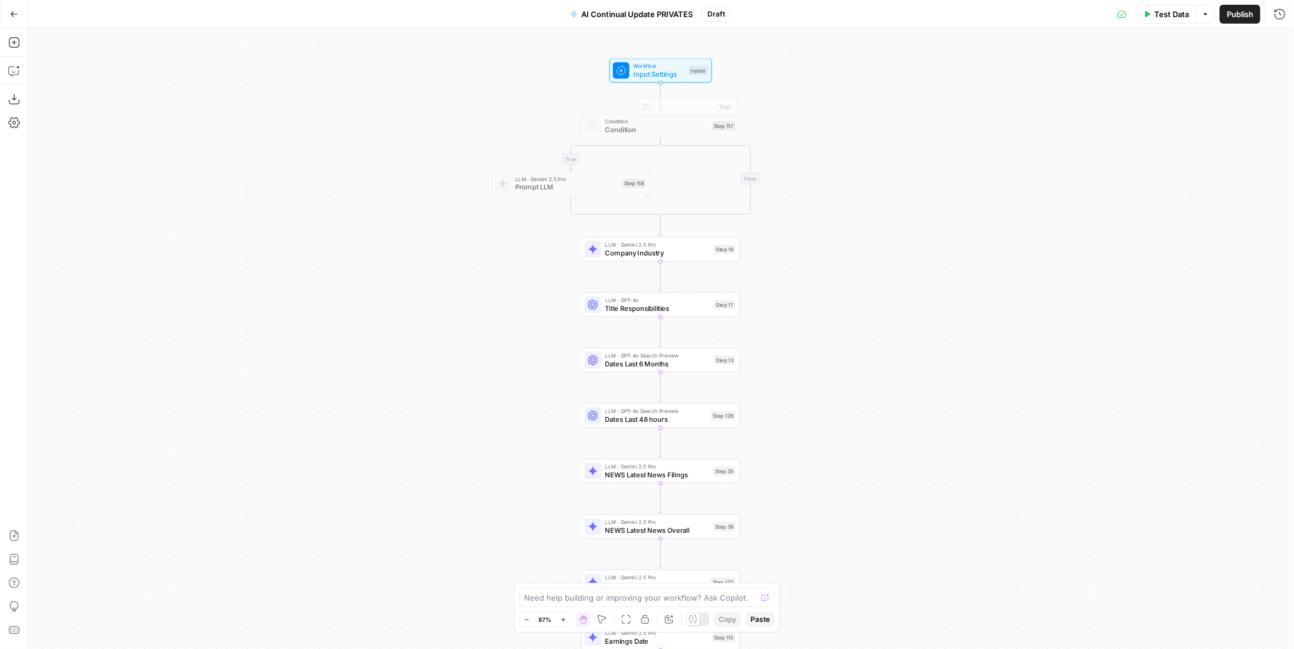
click at [696, 71] on div "Inputs" at bounding box center [698, 70] width 19 height 9
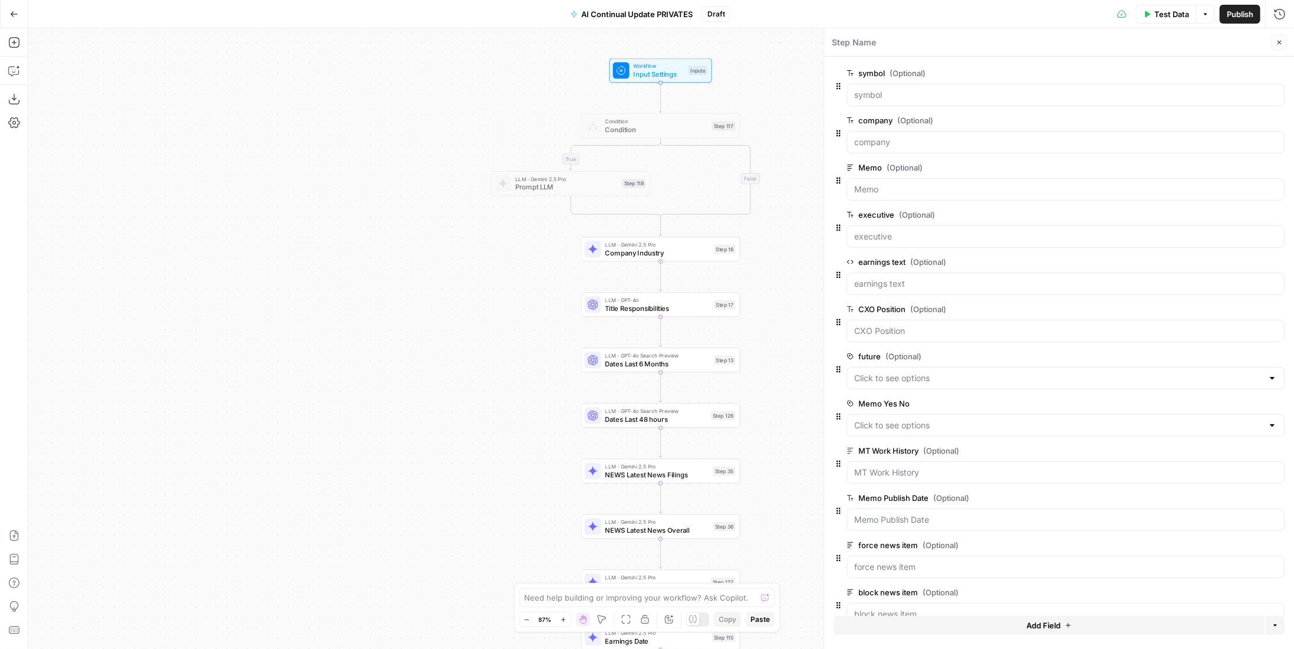
click at [919, 167] on span "(Optional)" at bounding box center [905, 168] width 36 height 12
click at [919, 183] on input "Memo (Optional)" at bounding box center [1065, 189] width 423 height 12
click at [919, 167] on span "(Optional)" at bounding box center [905, 168] width 36 height 12
click at [919, 183] on input "Memo (Optional)" at bounding box center [1065, 189] width 423 height 12
click at [919, 167] on span "(Optional)" at bounding box center [905, 168] width 36 height 12
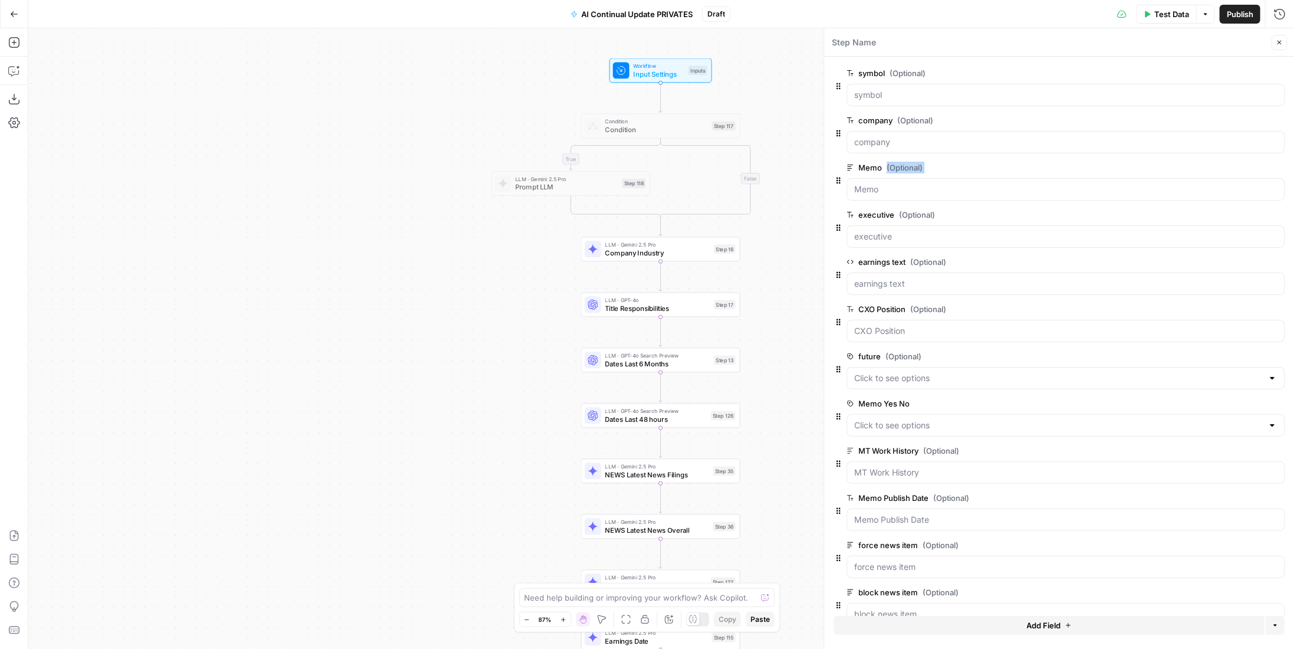
click at [919, 183] on input "Memo (Optional)" at bounding box center [1065, 189] width 423 height 12
click at [923, 166] on label "Memo (Optional)" at bounding box center [1033, 168] width 372 height 12
click at [923, 183] on input "Memo (Optional)" at bounding box center [1065, 189] width 423 height 12
click at [946, 167] on label "Memo (Optional)" at bounding box center [1033, 168] width 372 height 12
click at [946, 183] on input "Memo (Optional)" at bounding box center [1065, 189] width 423 height 12
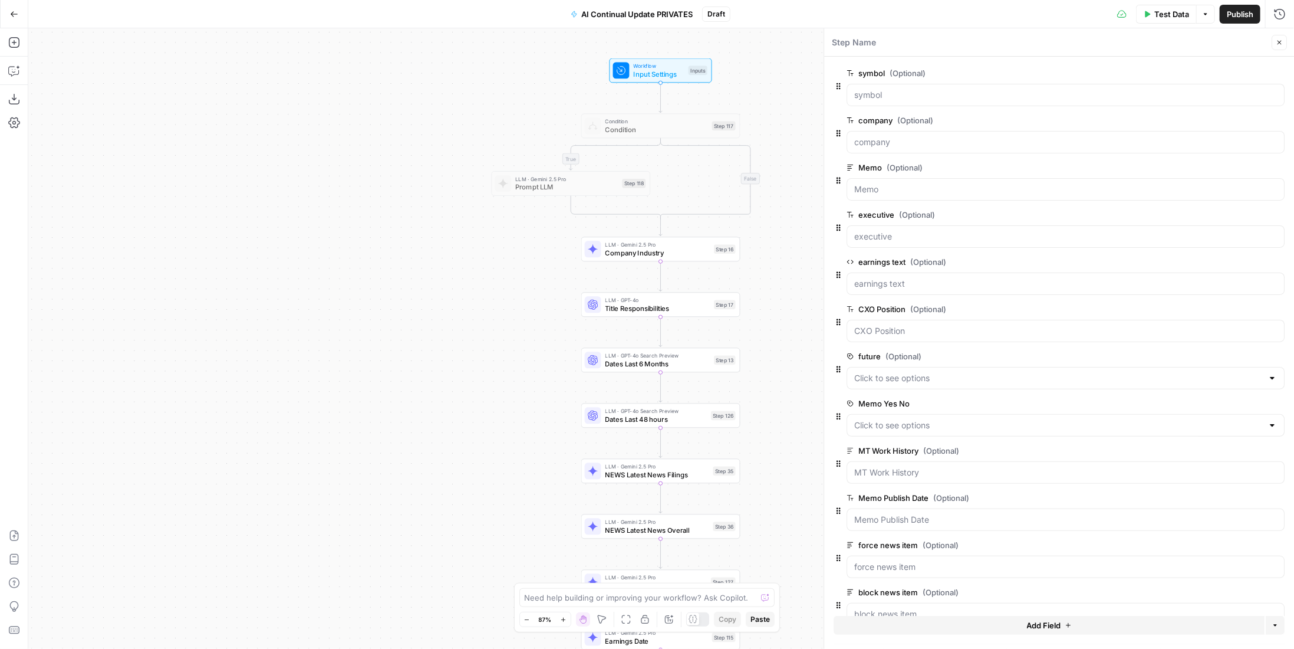
click at [920, 212] on span "(Optional)" at bounding box center [917, 215] width 36 height 12
click at [920, 231] on input "executive (Optional)" at bounding box center [1065, 237] width 423 height 12
click at [920, 212] on span "(Optional)" at bounding box center [917, 215] width 36 height 12
click at [920, 231] on input "executive (Optional)" at bounding box center [1065, 237] width 423 height 12
click at [920, 212] on span "(Optional)" at bounding box center [917, 215] width 36 height 12
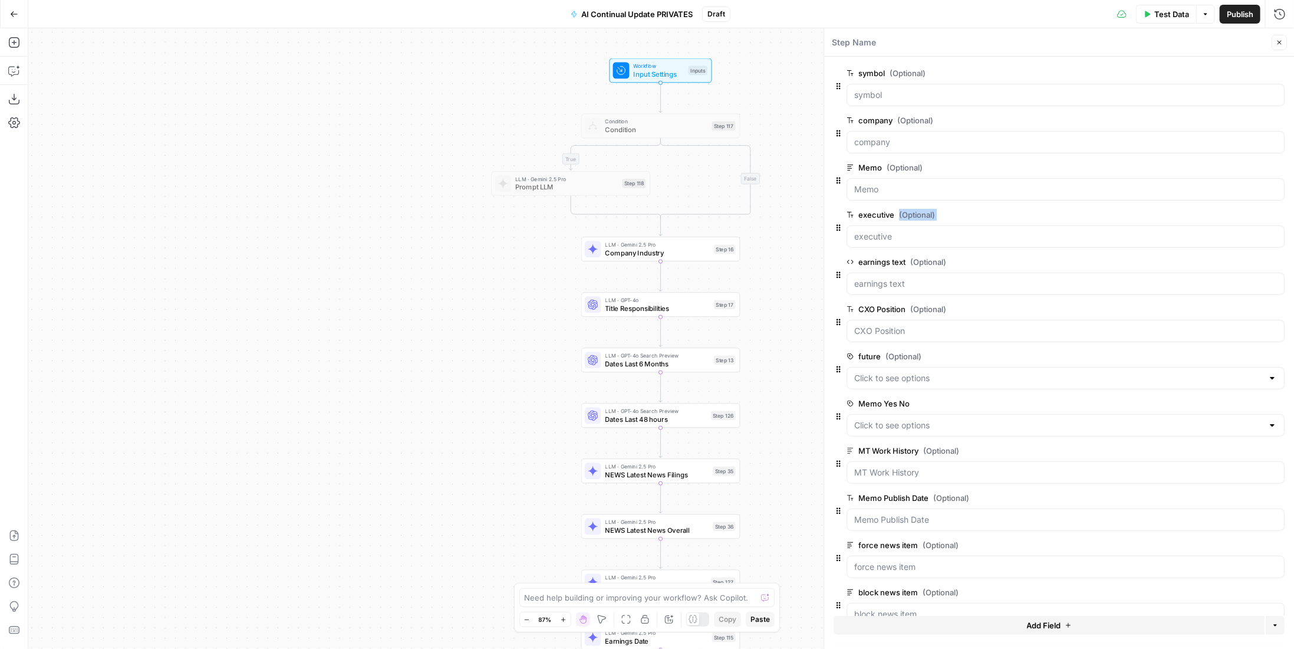
click at [920, 231] on input "executive (Optional)" at bounding box center [1065, 237] width 423 height 12
click at [1015, 214] on label "executive (Optional)" at bounding box center [1033, 215] width 372 height 12
click at [1015, 231] on input "executive (Optional)" at bounding box center [1065, 237] width 423 height 12
click at [919, 114] on span "(Optional)" at bounding box center [916, 120] width 36 height 12
click at [919, 136] on input "company (Optional)" at bounding box center [1065, 142] width 423 height 12
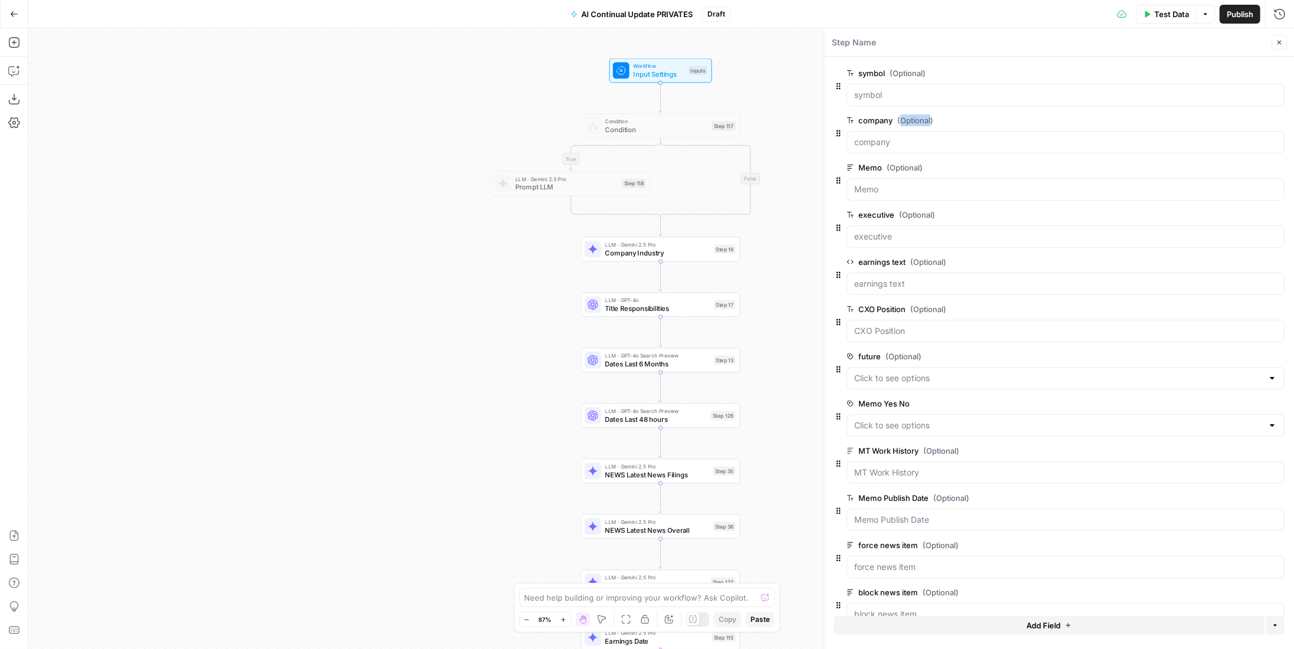
click at [919, 114] on span "(Optional)" at bounding box center [916, 120] width 36 height 12
click at [919, 136] on input "company (Optional)" at bounding box center [1065, 142] width 423 height 12
click at [919, 114] on span "(Optional)" at bounding box center [916, 120] width 36 height 12
click at [919, 136] on input "company (Optional)" at bounding box center [1065, 142] width 423 height 12
click at [912, 77] on span "(Optional)" at bounding box center [908, 73] width 36 height 12
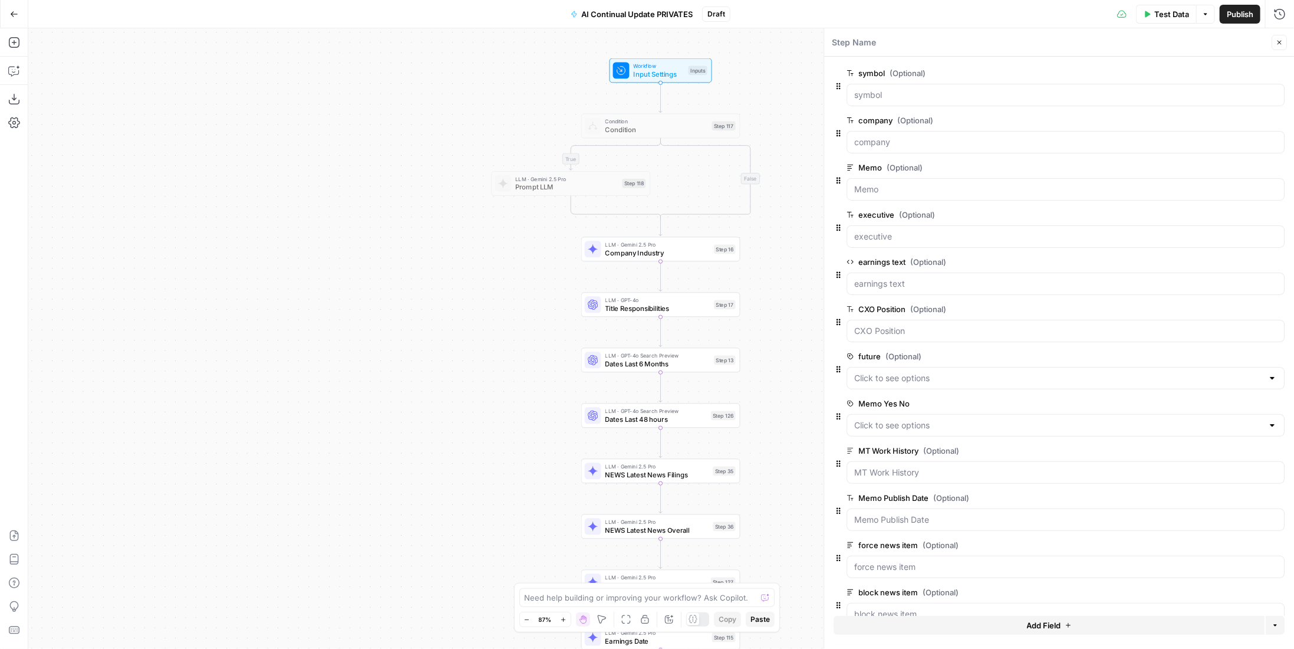
click at [912, 89] on input "symbol (Optional)" at bounding box center [1065, 95] width 423 height 12
click at [912, 77] on span "(Optional)" at bounding box center [908, 73] width 36 height 12
click at [912, 89] on input "symbol (Optional)" at bounding box center [1065, 95] width 423 height 12
click at [912, 77] on span "(Optional)" at bounding box center [908, 73] width 36 height 12
click at [912, 89] on input "symbol (Optional)" at bounding box center [1065, 95] width 423 height 12
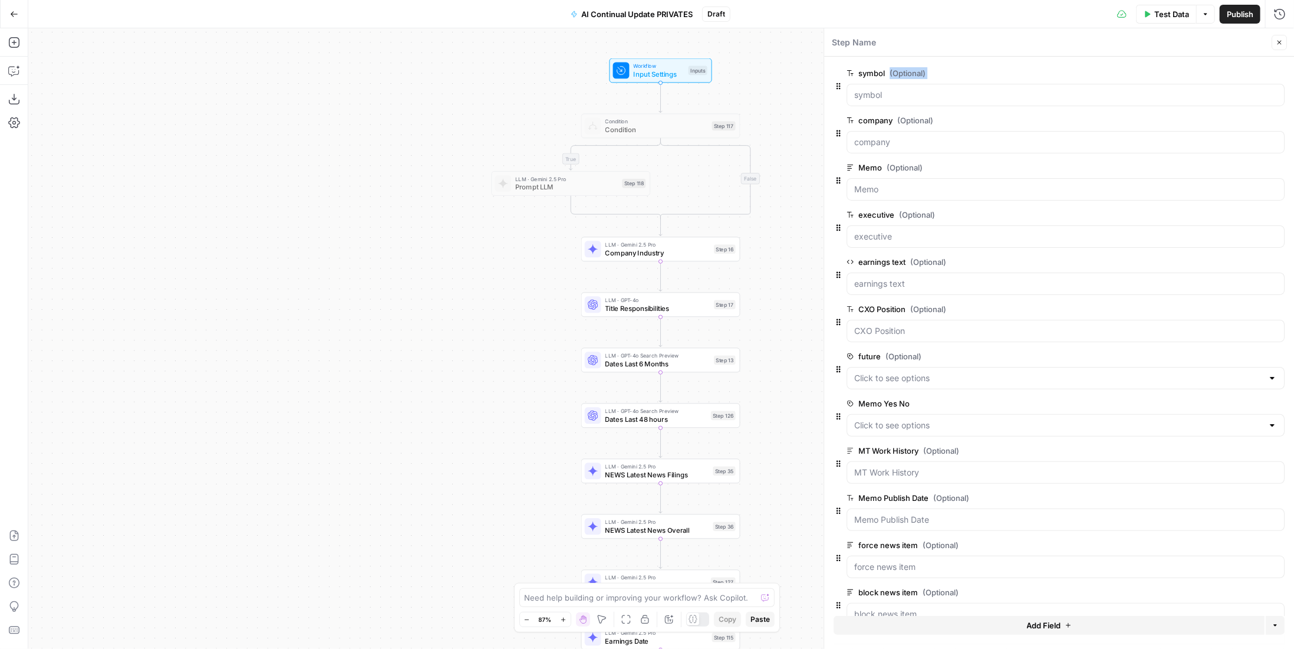
click at [912, 77] on span "(Optional)" at bounding box center [908, 73] width 36 height 12
click at [912, 89] on input "symbol (Optional)" at bounding box center [1065, 95] width 423 height 12
click at [969, 68] on label "symbol (Optional)" at bounding box center [1033, 73] width 372 height 12
click at [969, 89] on input "symbol (Optional)" at bounding box center [1065, 95] width 423 height 12
click at [1275, 72] on icon "button" at bounding box center [1278, 73] width 6 height 6
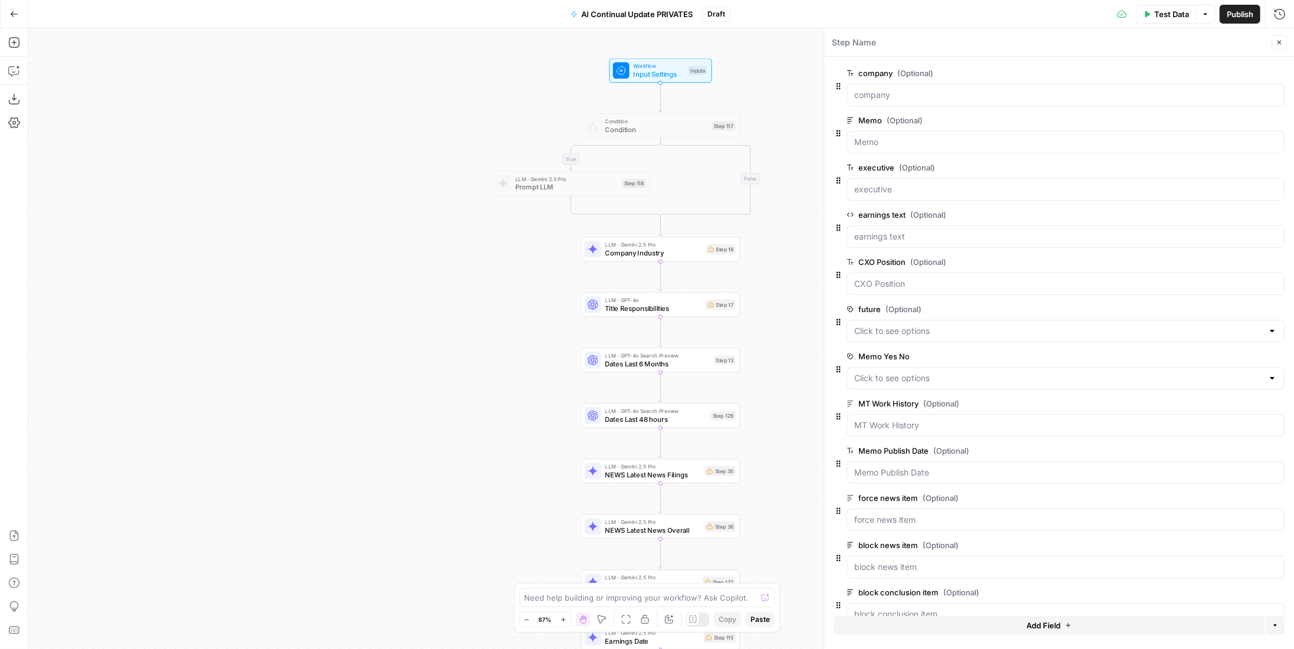
click at [1272, 216] on button "Delete group" at bounding box center [1278, 215] width 14 height 14
click at [1280, 353] on icon "button" at bounding box center [1278, 356] width 6 height 6
click at [1277, 400] on icon "button" at bounding box center [1278, 403] width 6 height 6
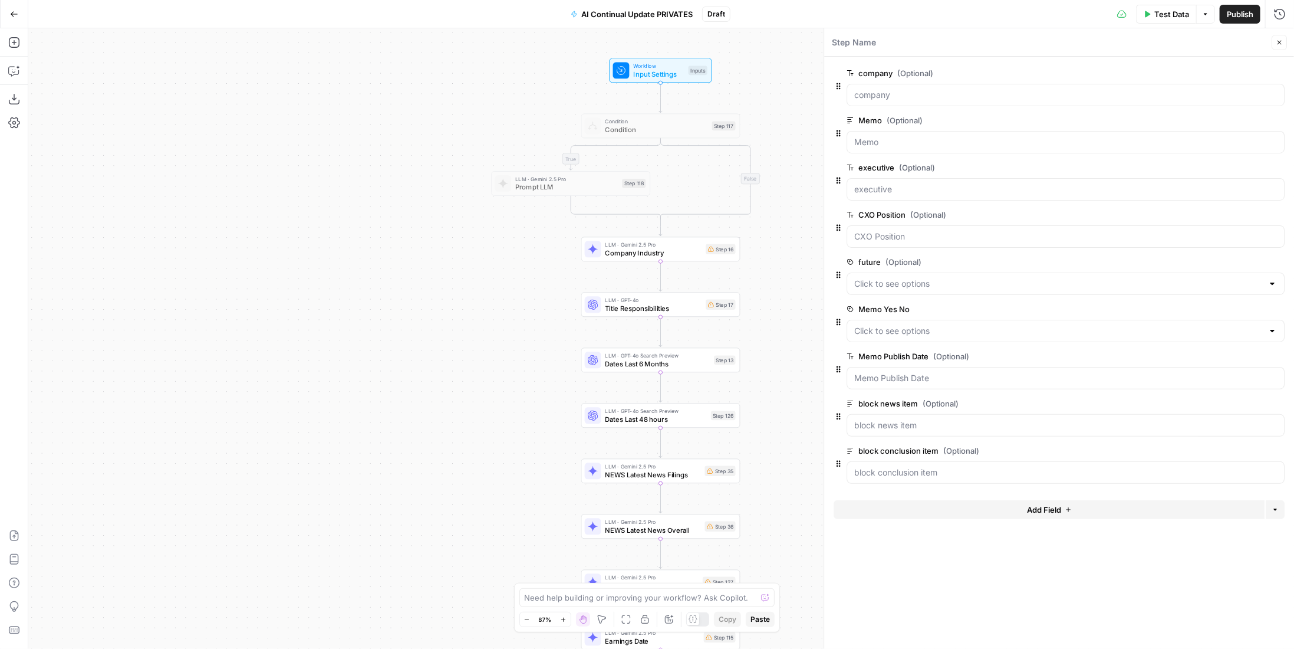
click at [1277, 400] on icon "button" at bounding box center [1278, 403] width 6 height 6
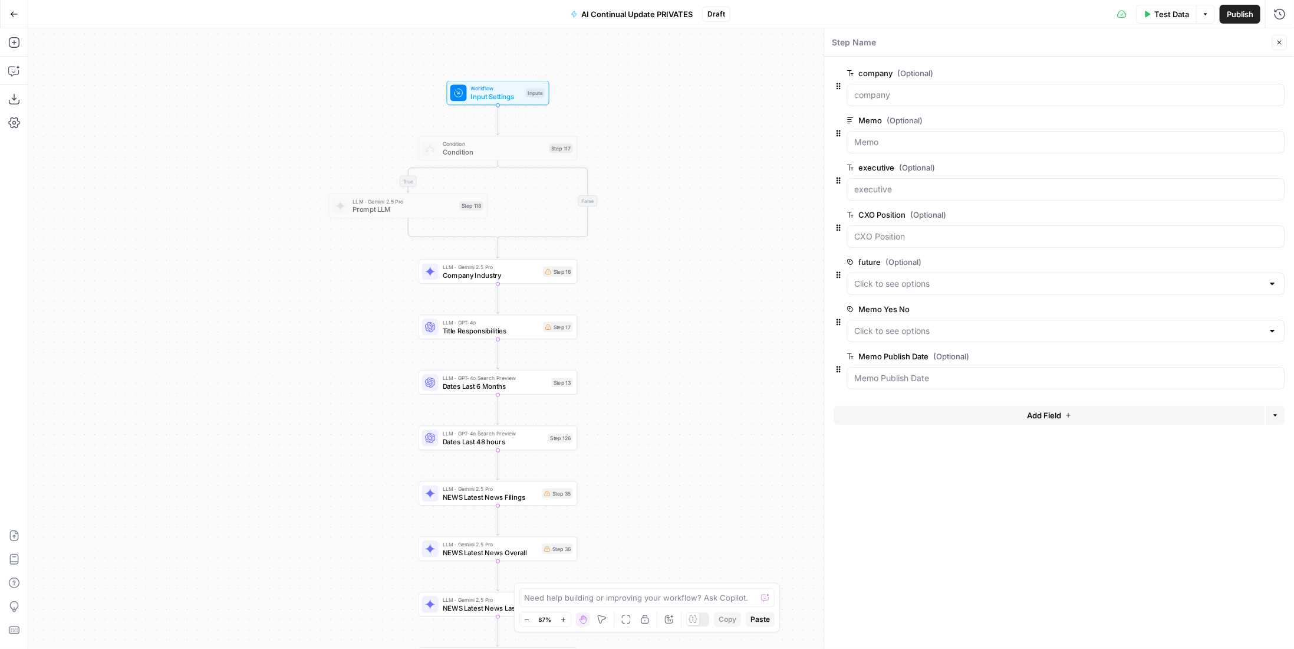
drag, startPoint x: 804, startPoint y: 330, endPoint x: 641, endPoint y: 352, distance: 164.3
click at [641, 352] on div "true true false false Workflow Input Settings Inputs Condition Condition Step 1…" at bounding box center [661, 338] width 1266 height 620
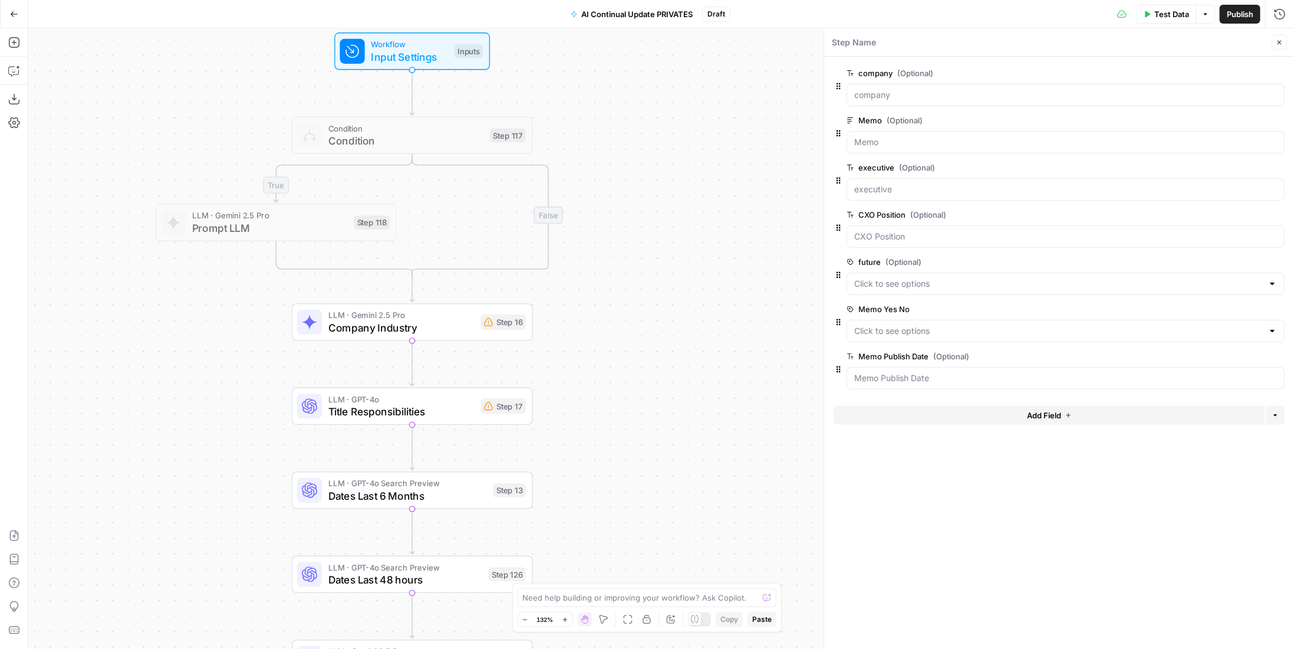
drag, startPoint x: 622, startPoint y: 268, endPoint x: 632, endPoint y: 301, distance: 34.7
click at [632, 301] on div "true true false false Workflow Input Settings Inputs Condition Condition Step 1…" at bounding box center [661, 338] width 1266 height 620
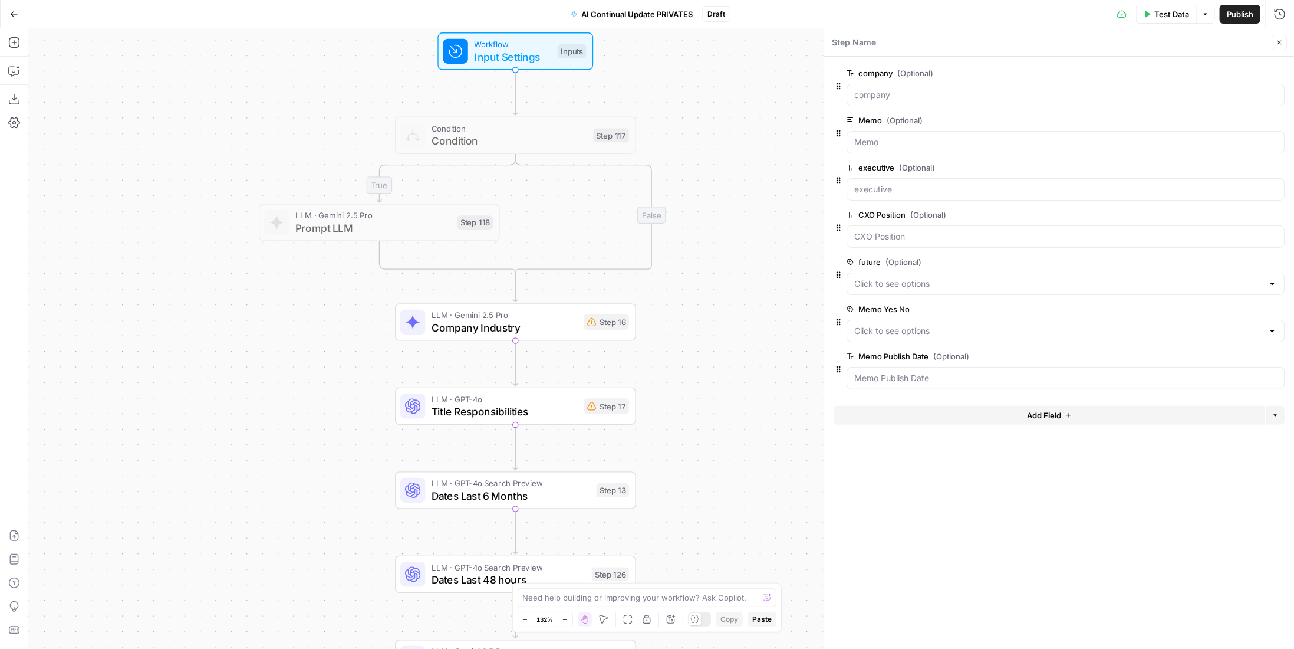
click at [1280, 121] on icon "button" at bounding box center [1278, 120] width 6 height 6
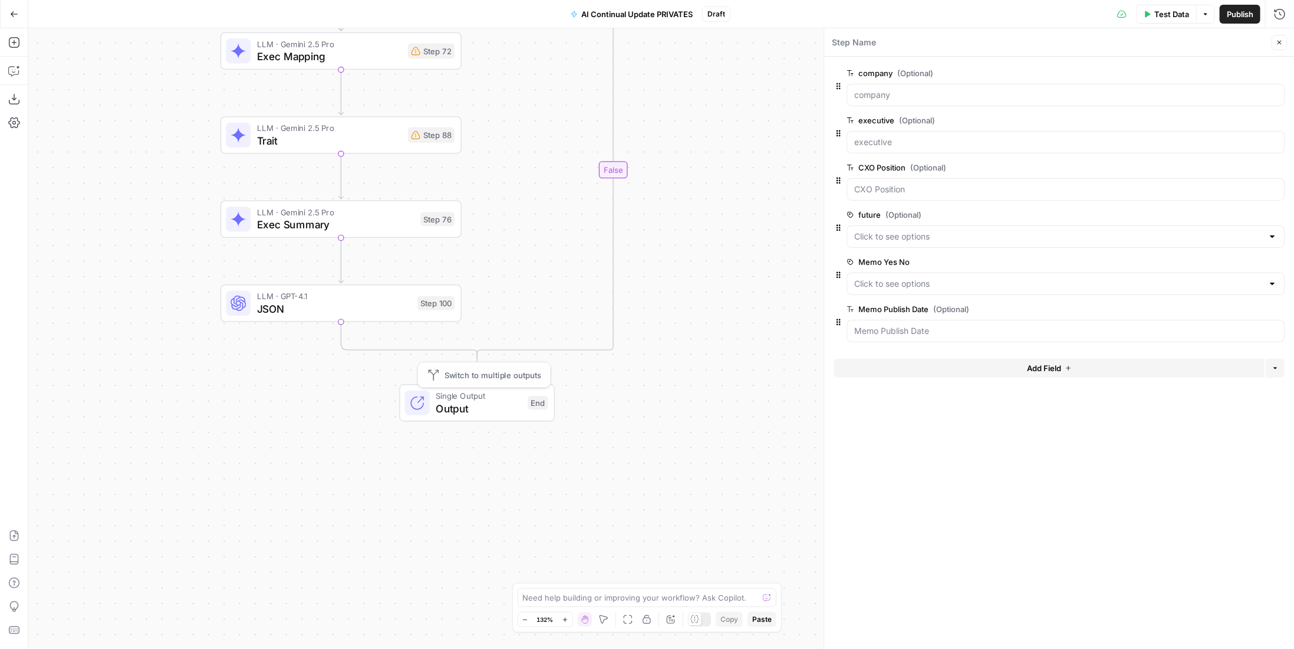
drag, startPoint x: 492, startPoint y: 589, endPoint x: 451, endPoint y: 430, distance: 164.5
click at [451, 416] on span "Output" at bounding box center [479, 407] width 86 height 15
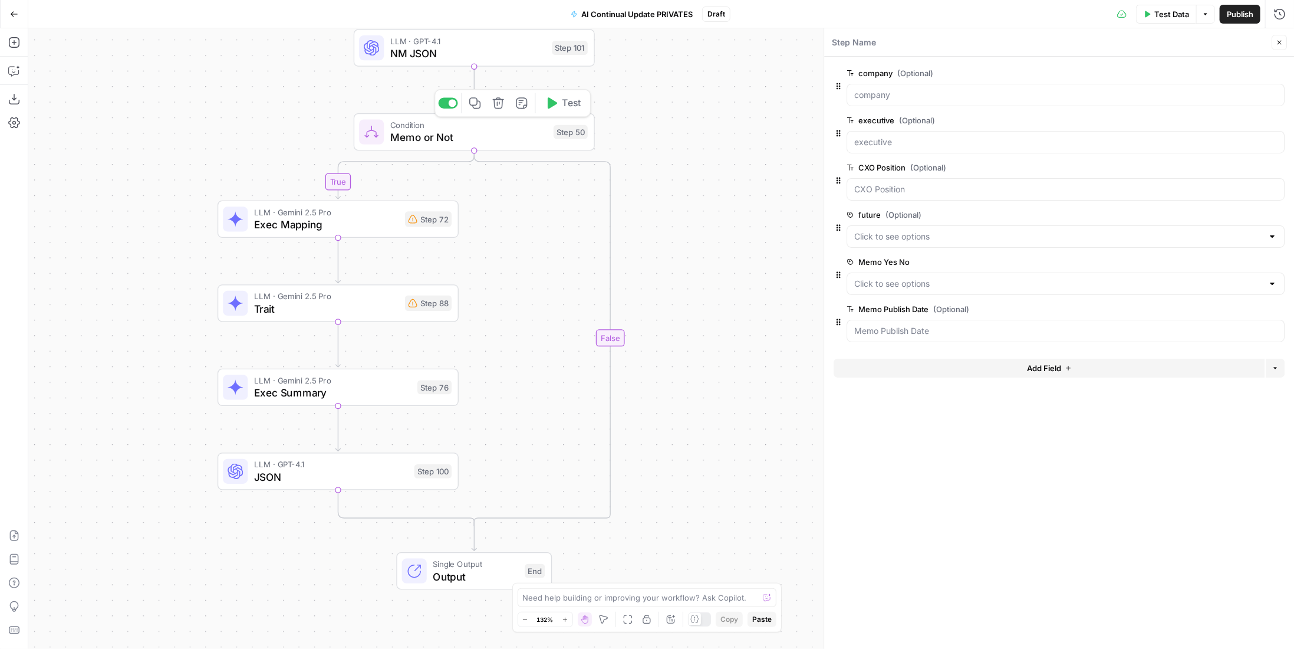
click at [505, 105] on icon "button" at bounding box center [498, 103] width 12 height 12
click at [624, 150] on span "Delete Step" at bounding box center [616, 150] width 46 height 12
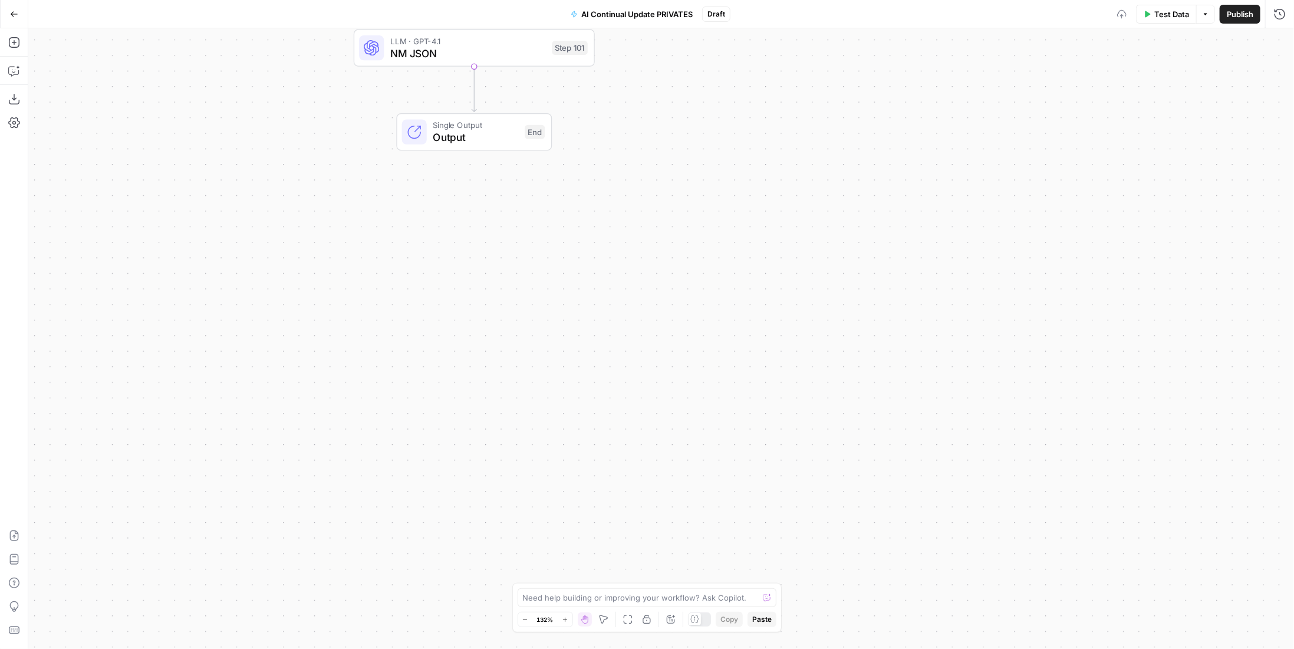
click at [659, 402] on div "true false Workflow Input Settings Inputs Condition Condition Step 117 LLM · Ge…" at bounding box center [661, 338] width 1266 height 620
drag, startPoint x: 780, startPoint y: 246, endPoint x: 801, endPoint y: 403, distance: 158.2
click at [797, 424] on div "true false Workflow Input Settings Inputs Condition Condition Step 117 LLM · Ge…" at bounding box center [661, 338] width 1266 height 620
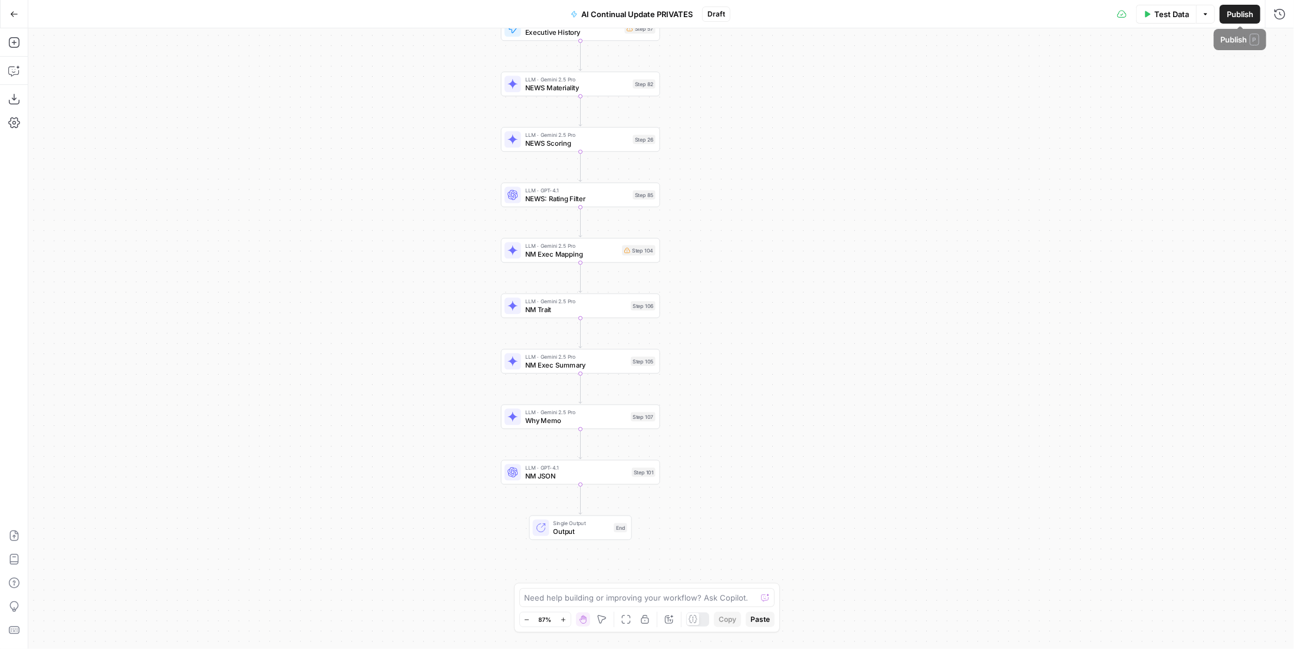
click at [1234, 22] on button "Publish" at bounding box center [1240, 14] width 41 height 19
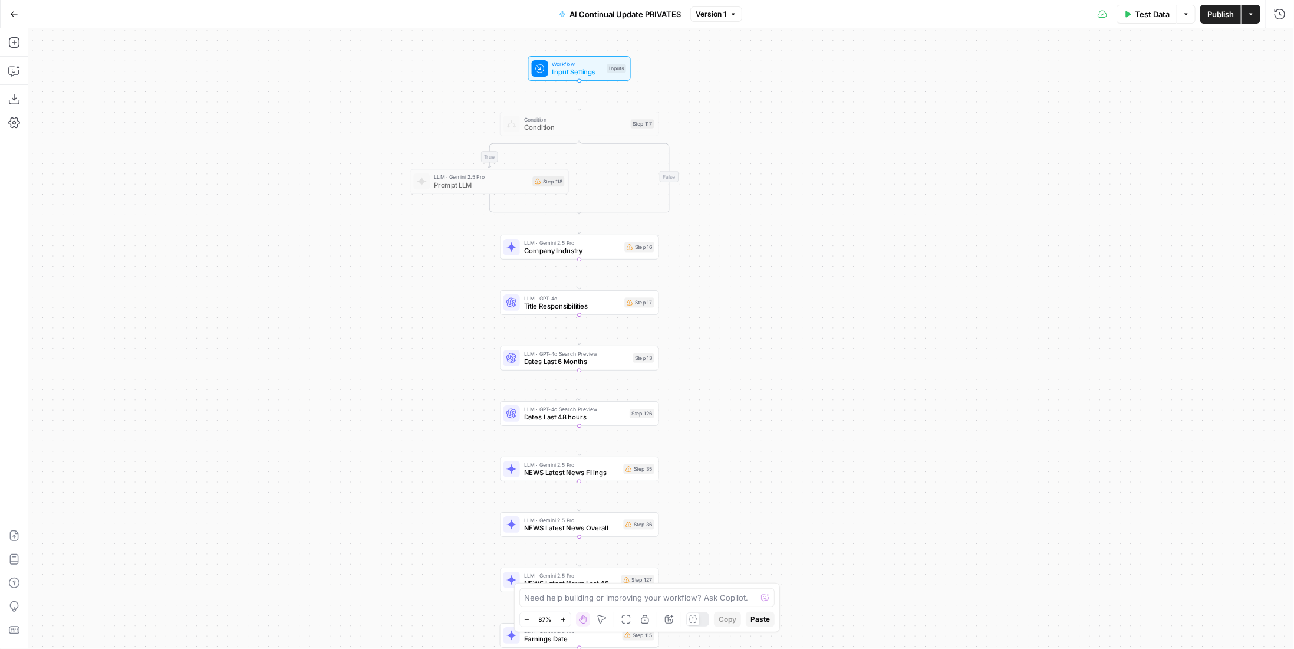
drag, startPoint x: 773, startPoint y: 281, endPoint x: 777, endPoint y: 183, distance: 98.0
click at [777, 183] on div "true false Workflow Input Settings Inputs Condition Condition Step 117 LLM · Ge…" at bounding box center [661, 338] width 1266 height 620
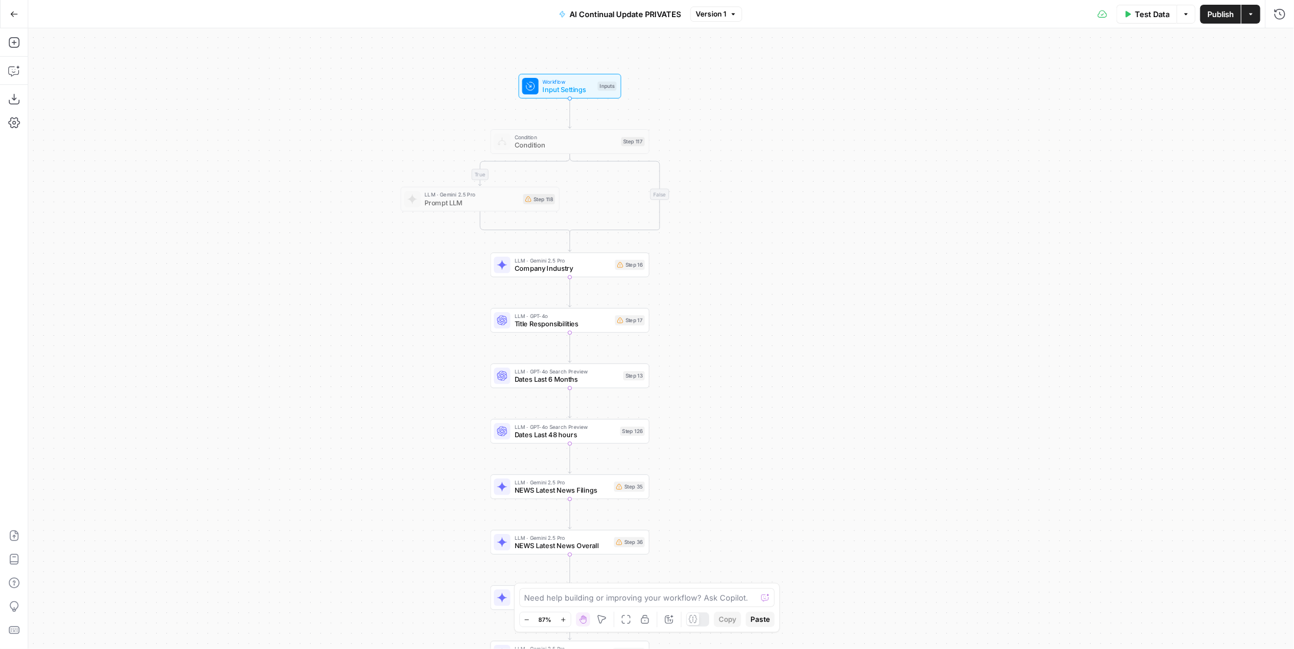
drag, startPoint x: 769, startPoint y: 146, endPoint x: 755, endPoint y: 187, distance: 43.6
click at [755, 187] on div "true false Workflow Input Settings Inputs Condition Condition Step 117 LLM · Ge…" at bounding box center [661, 338] width 1266 height 620
click at [586, 267] on span "Company Industry" at bounding box center [563, 268] width 97 height 10
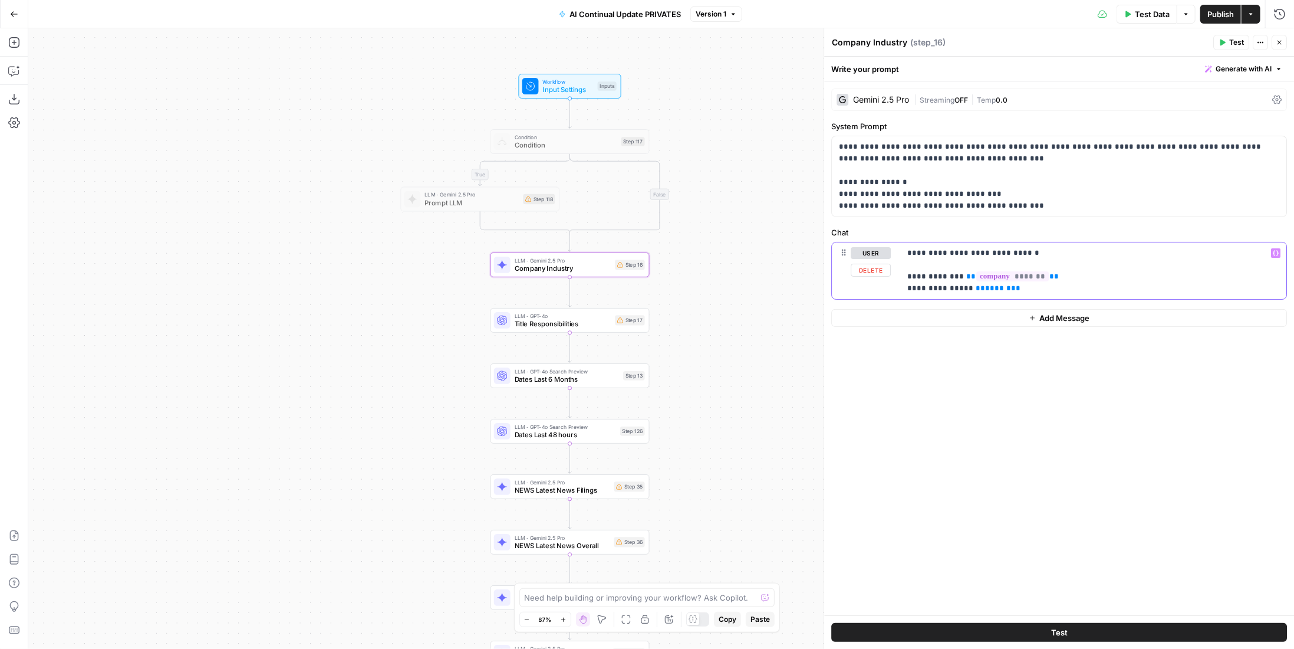
drag, startPoint x: 1025, startPoint y: 289, endPoint x: 880, endPoint y: 293, distance: 145.7
click at [880, 293] on div "**********" at bounding box center [1059, 270] width 455 height 57
drag, startPoint x: 1019, startPoint y: 153, endPoint x: 904, endPoint y: 159, distance: 115.1
click at [904, 159] on p "**********" at bounding box center [1059, 176] width 441 height 71
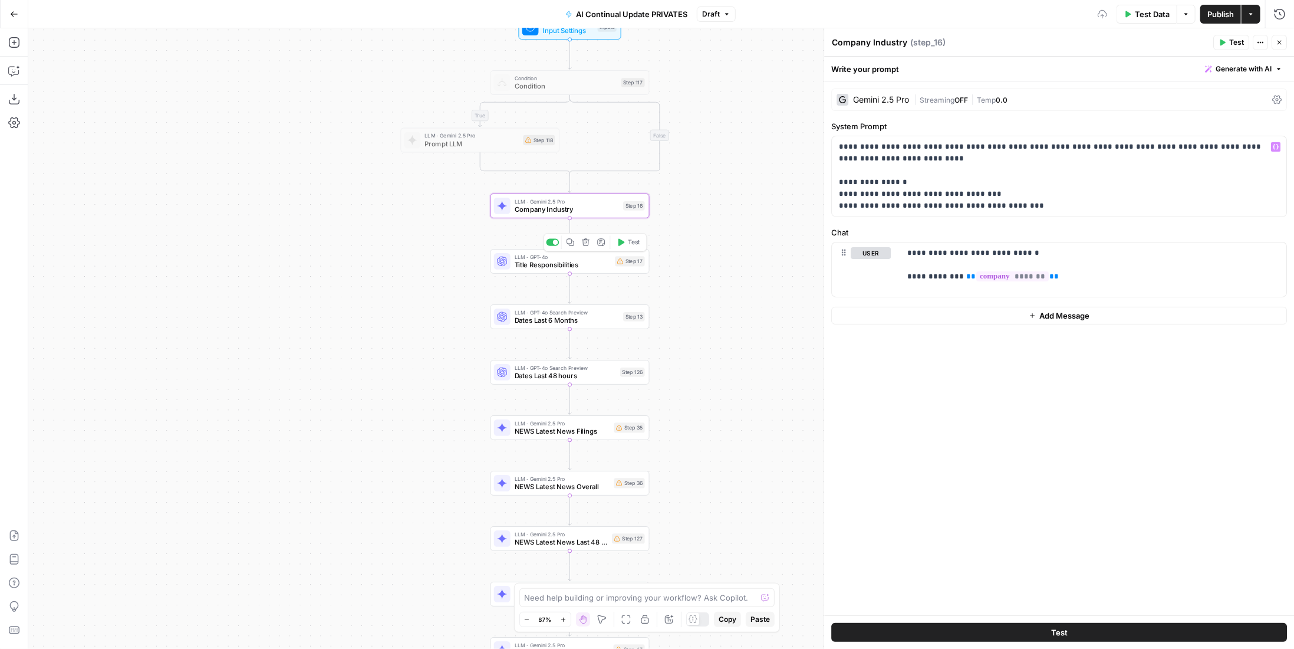
click at [610, 258] on span "LLM · GPT-4o" at bounding box center [563, 256] width 97 height 8
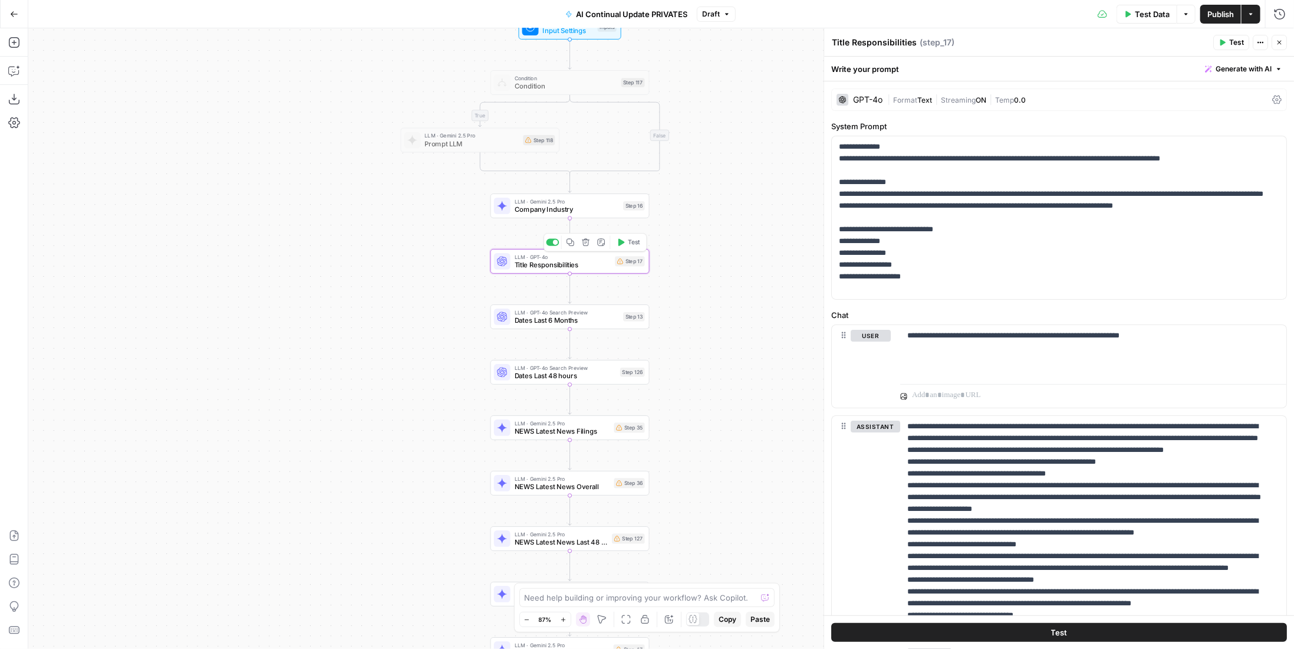
click at [613, 208] on span "Company Industry" at bounding box center [567, 209] width 105 height 10
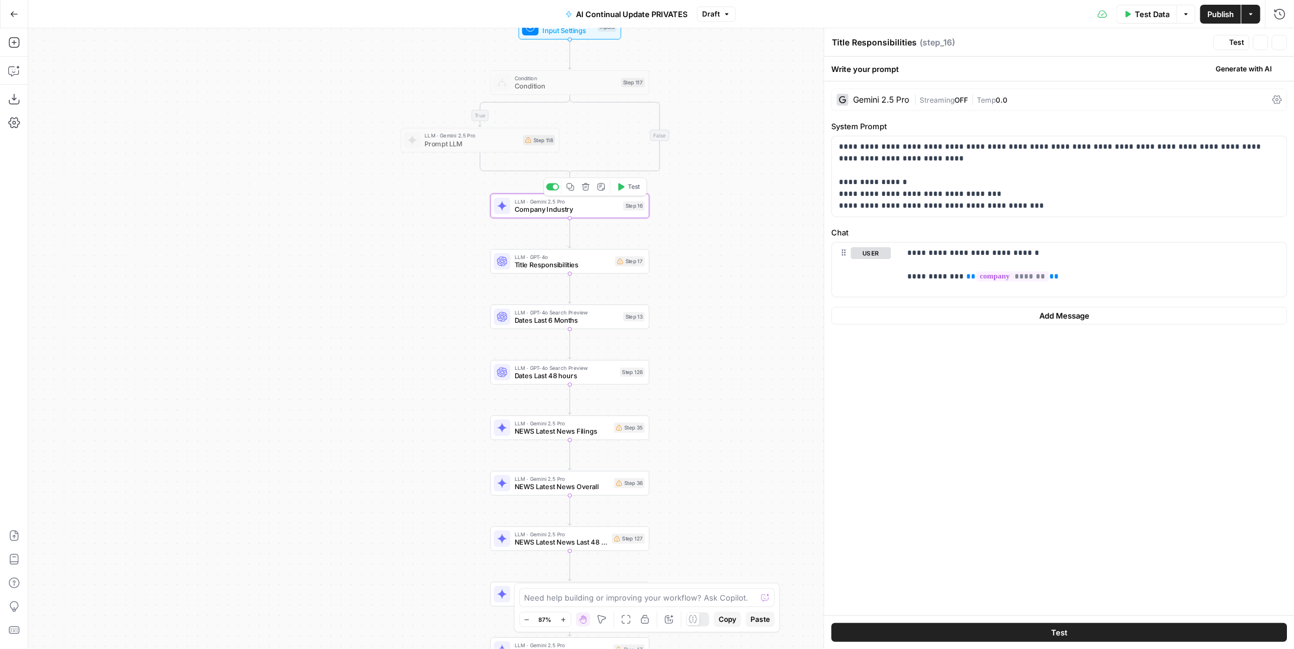
type textarea "Company Industry"
click at [906, 100] on div "Gemini 2.5 Pro" at bounding box center [881, 100] width 56 height 8
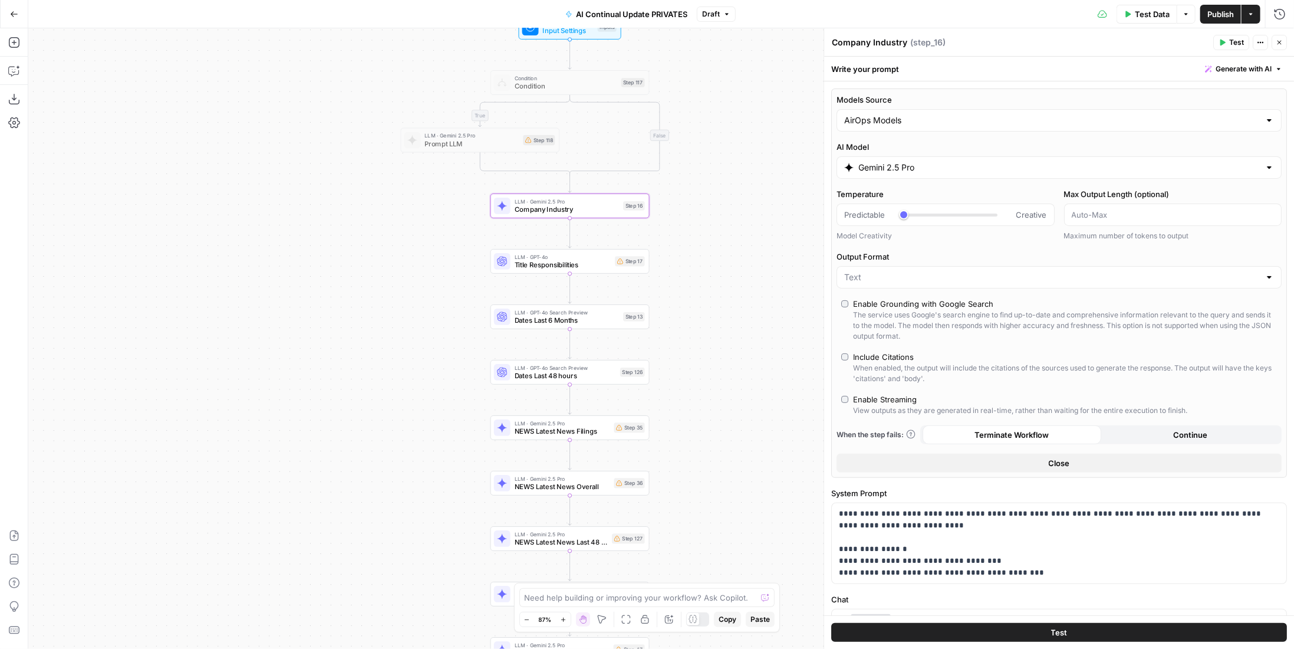
drag, startPoint x: 1282, startPoint y: 42, endPoint x: 1214, endPoint y: 60, distance: 70.7
click at [1282, 42] on icon "button" at bounding box center [1279, 42] width 7 height 7
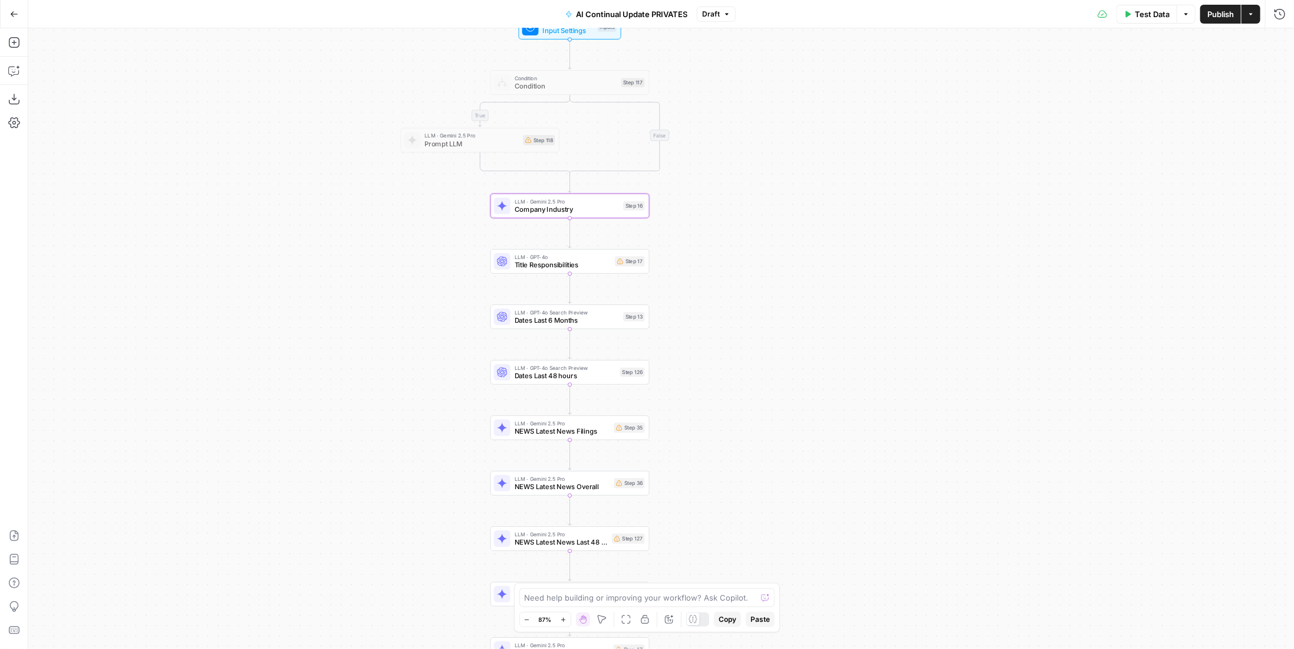
click at [622, 259] on icon at bounding box center [620, 261] width 6 height 6
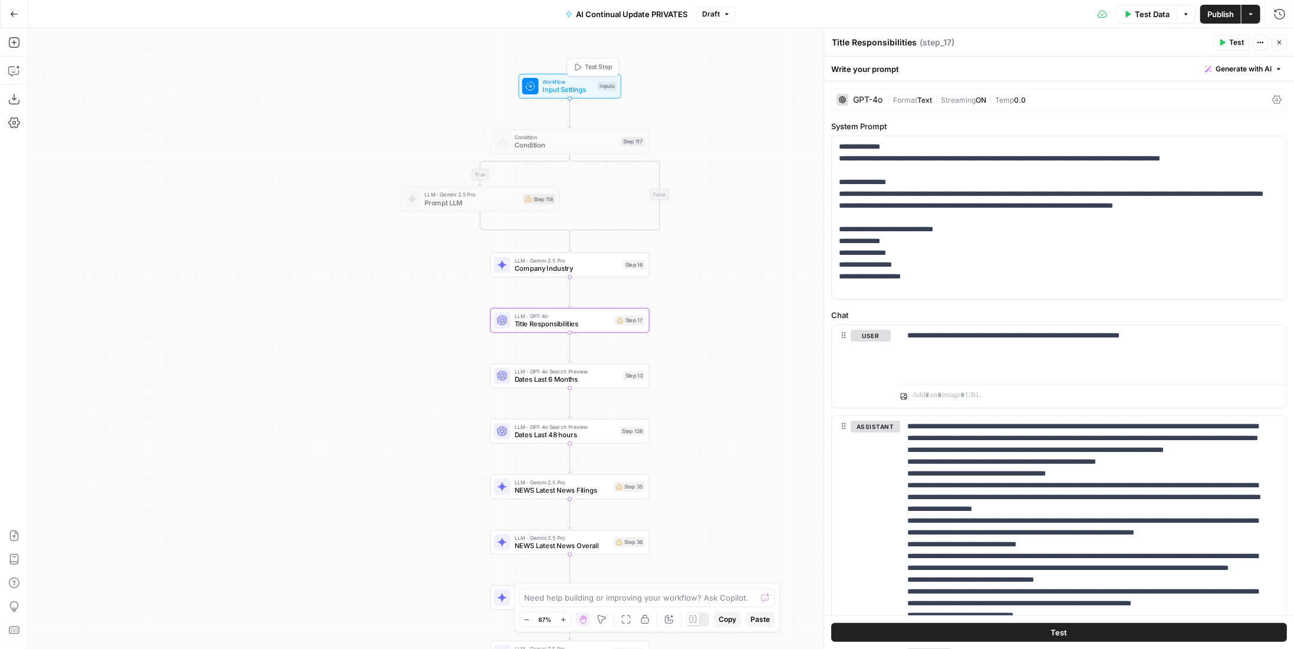
click at [594, 87] on div "Workflow Input Settings Inputs Test Step" at bounding box center [569, 86] width 94 height 18
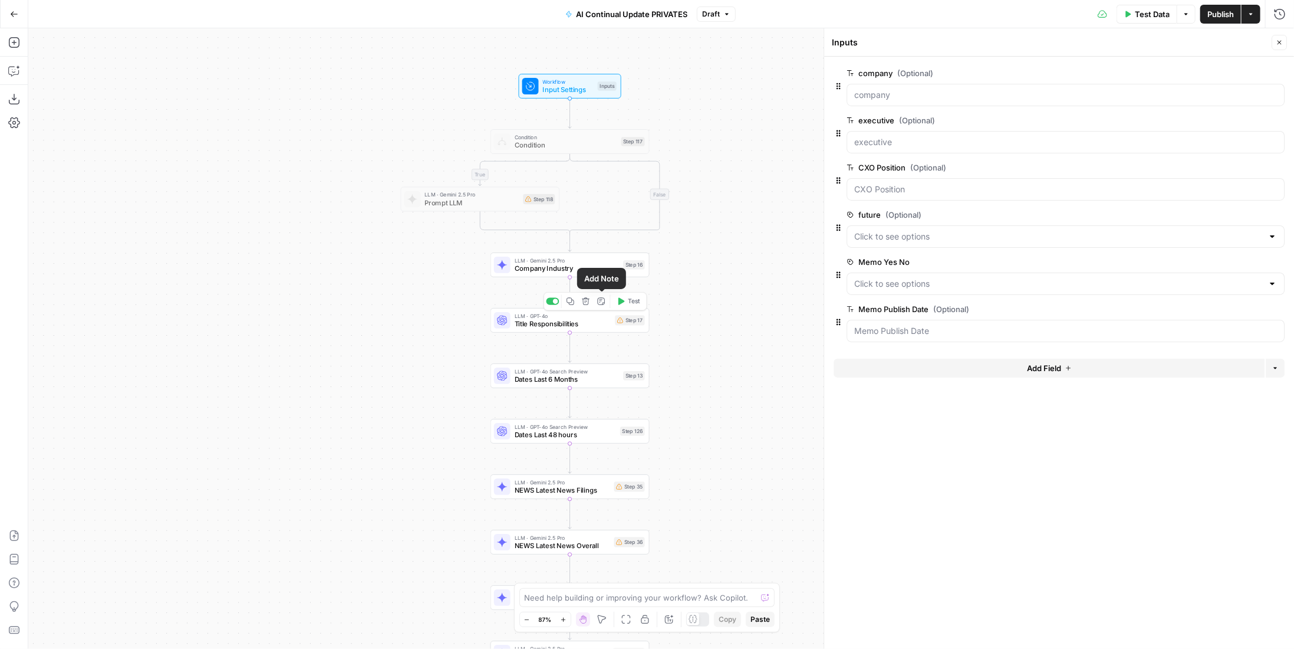
click at [609, 267] on span "Company Industry" at bounding box center [567, 268] width 105 height 10
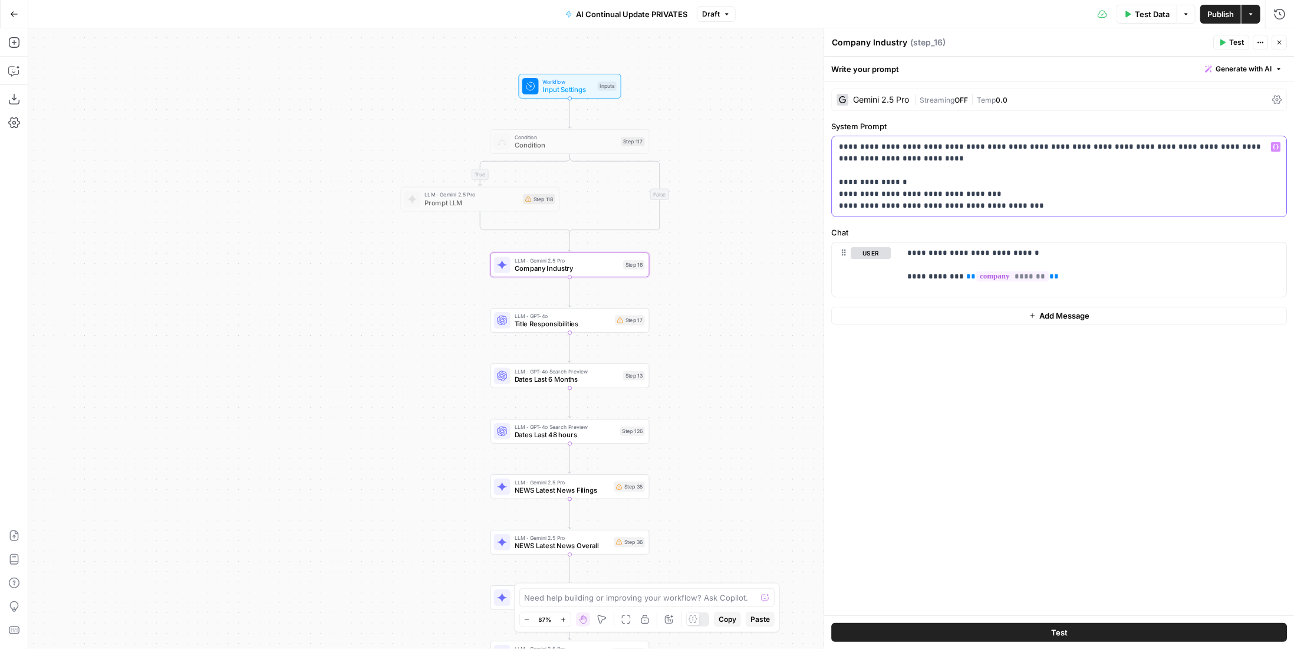
click at [1006, 157] on p "**********" at bounding box center [1059, 176] width 441 height 71
click at [1081, 277] on p "**********" at bounding box center [1094, 264] width 373 height 35
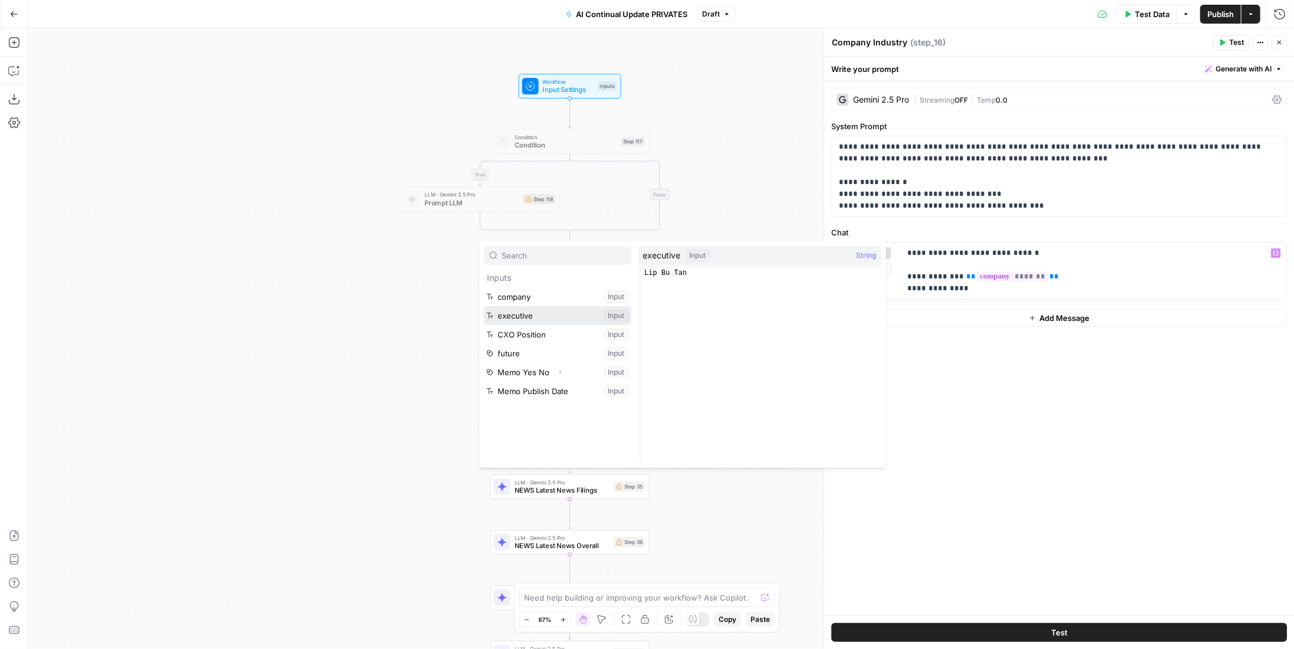
click at [568, 308] on button "Select variable executive" at bounding box center [557, 315] width 147 height 19
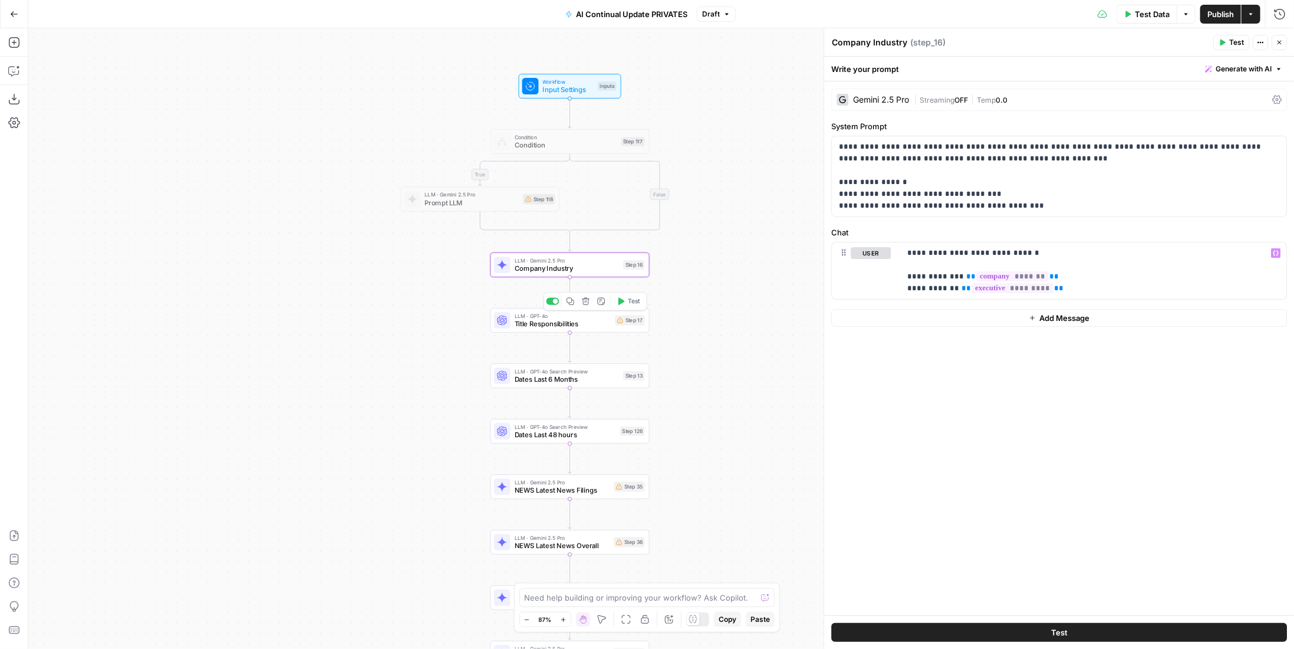
click at [554, 323] on span "Title Responsibilities" at bounding box center [563, 323] width 97 height 10
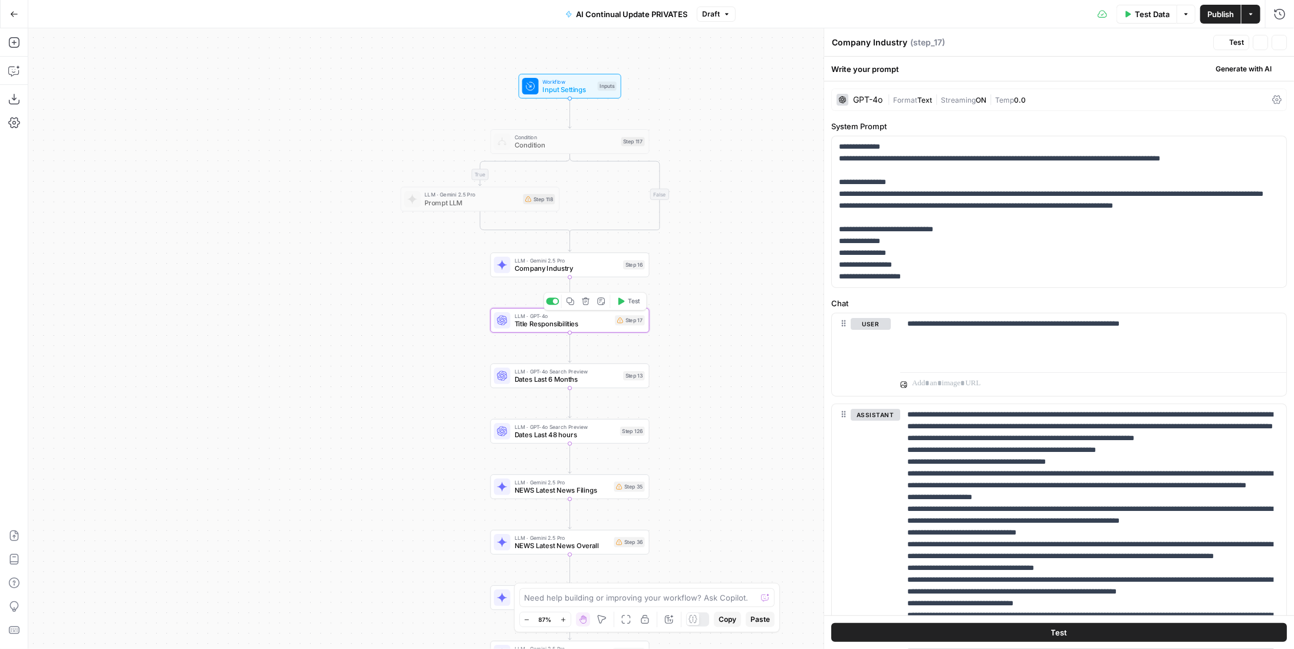
type textarea "Title Responsibilities"
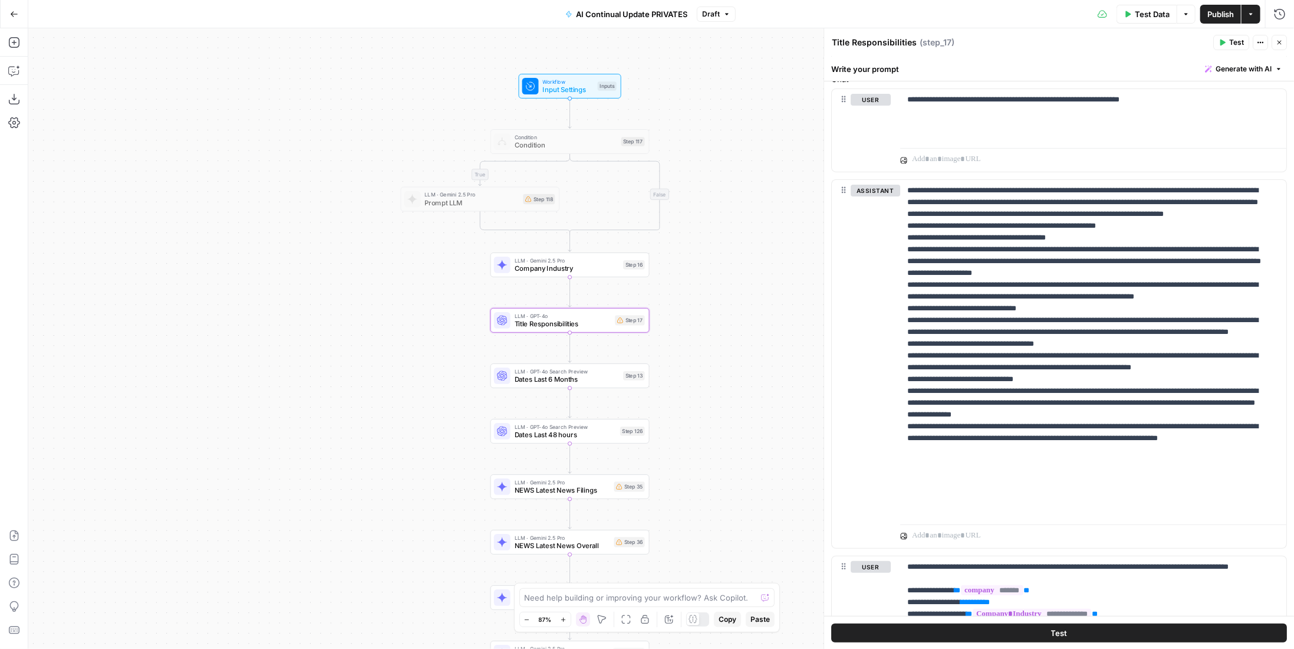
scroll to position [340, 0]
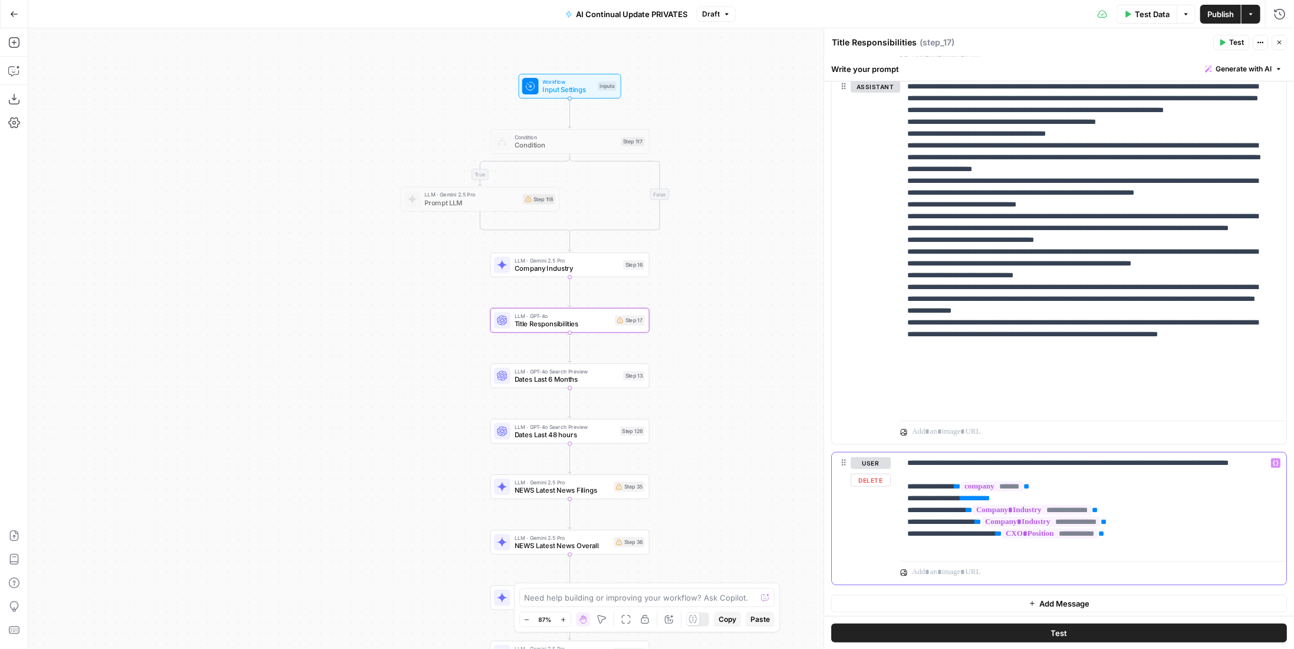
drag, startPoint x: 1031, startPoint y: 508, endPoint x: 885, endPoint y: 507, distance: 146.2
click at [885, 507] on div "**********" at bounding box center [1059, 518] width 455 height 132
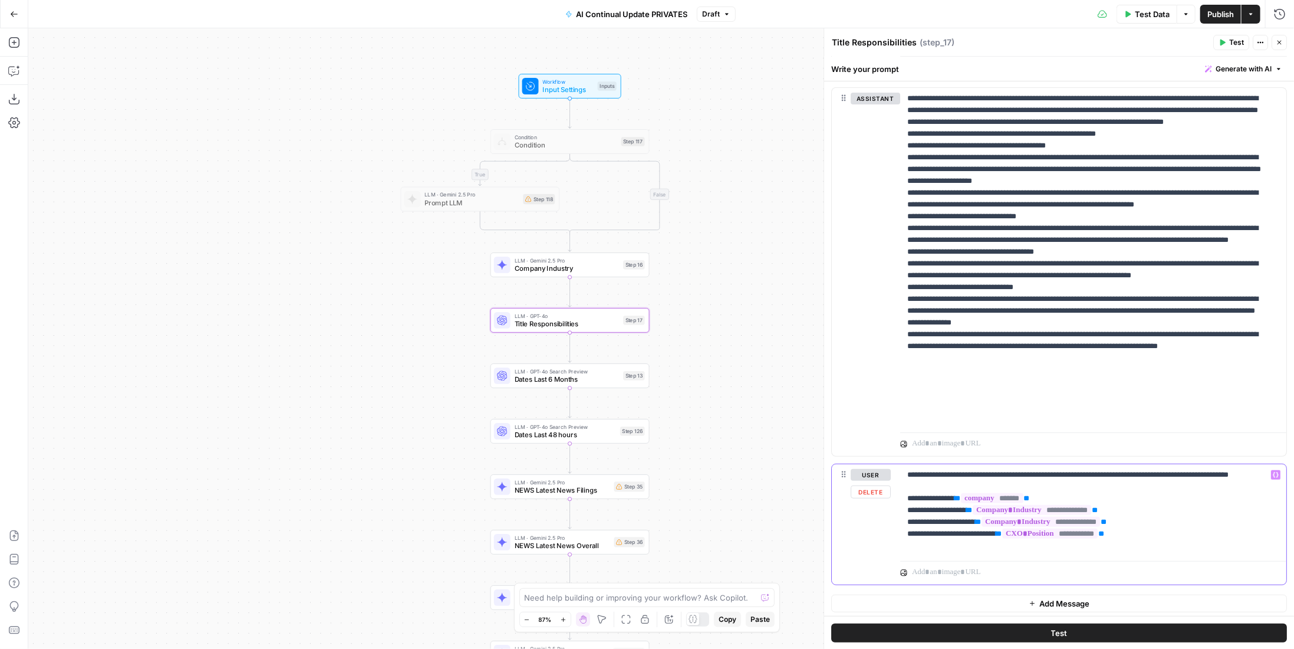
scroll to position [33, 0]
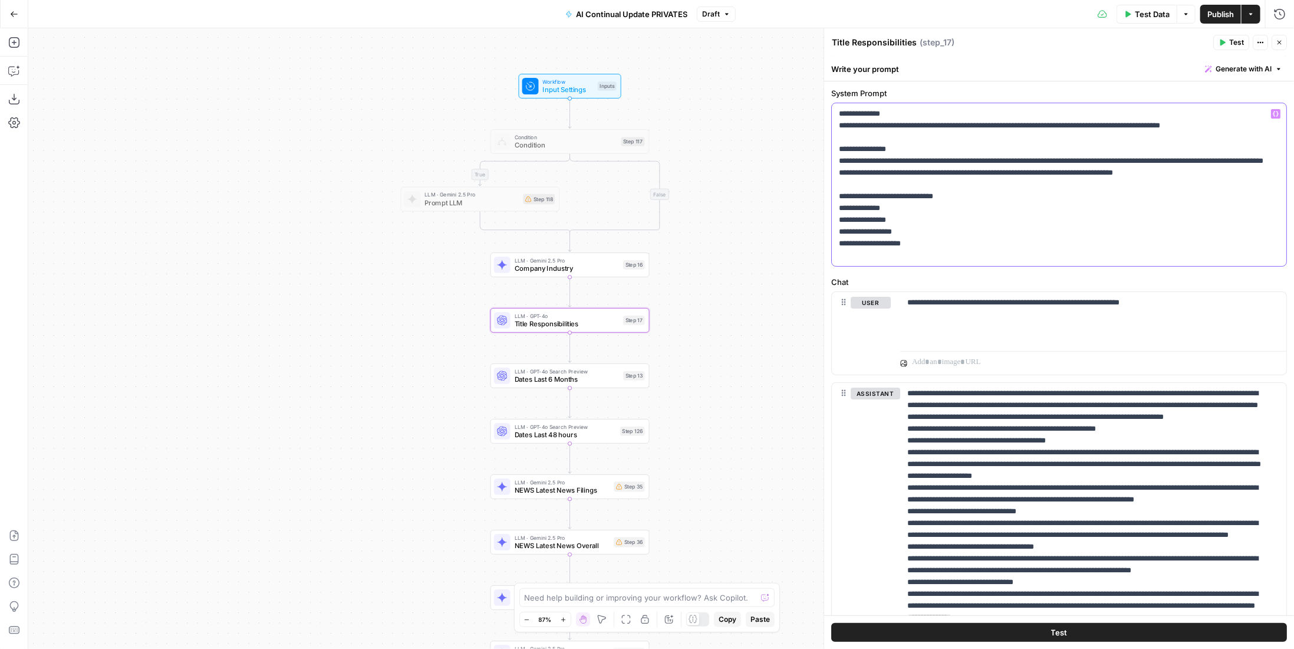
drag, startPoint x: 928, startPoint y: 228, endPoint x: 826, endPoint y: 234, distance: 101.6
click at [826, 234] on div "**********" at bounding box center [1059, 338] width 471 height 620
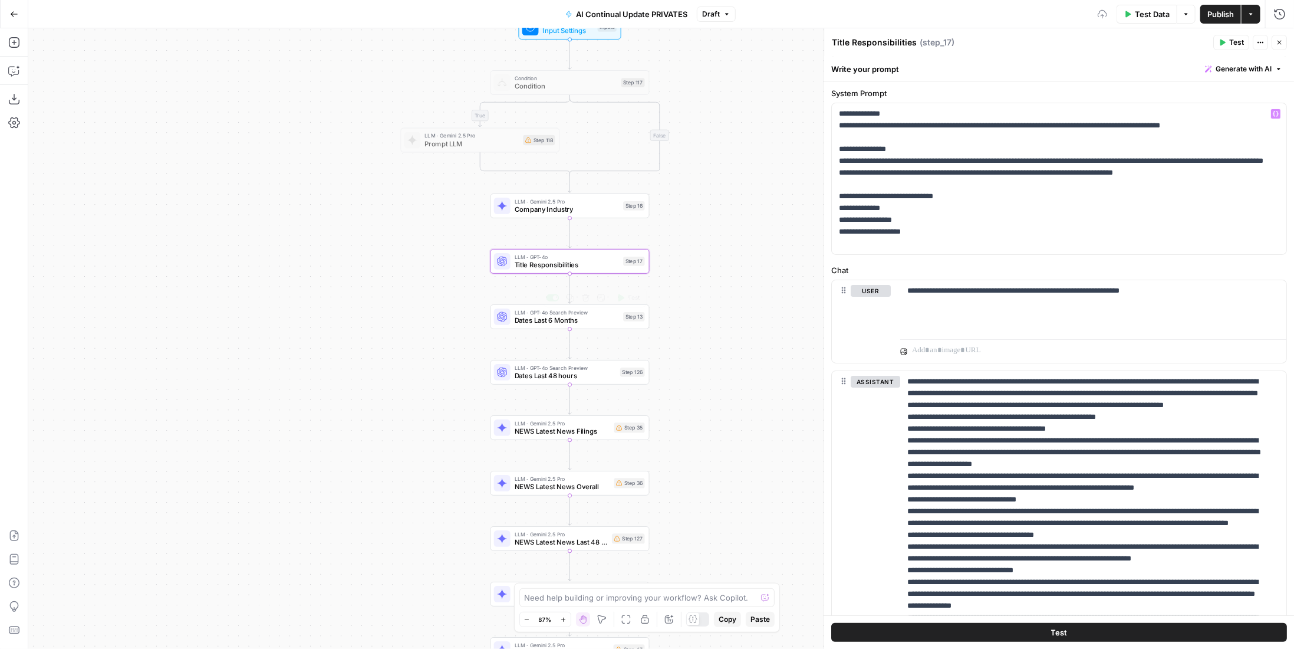
click at [614, 320] on span "Dates Last 6 Months" at bounding box center [567, 320] width 105 height 10
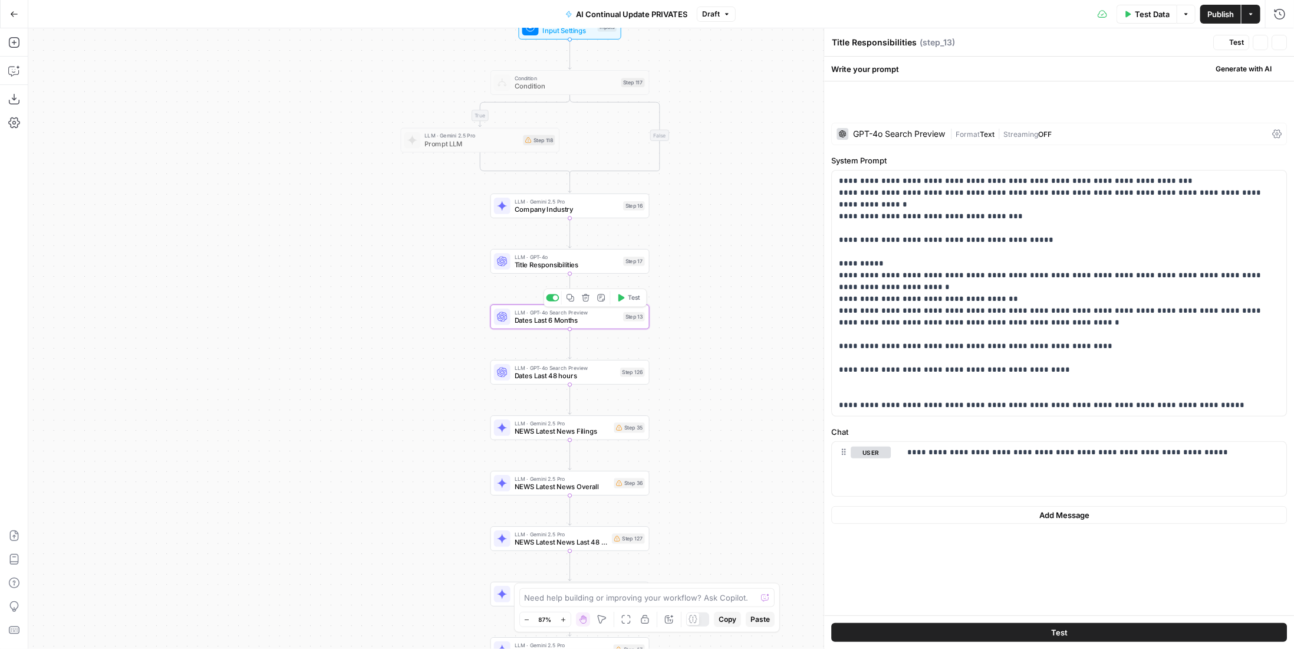
type textarea "Dates Last 6 Months"
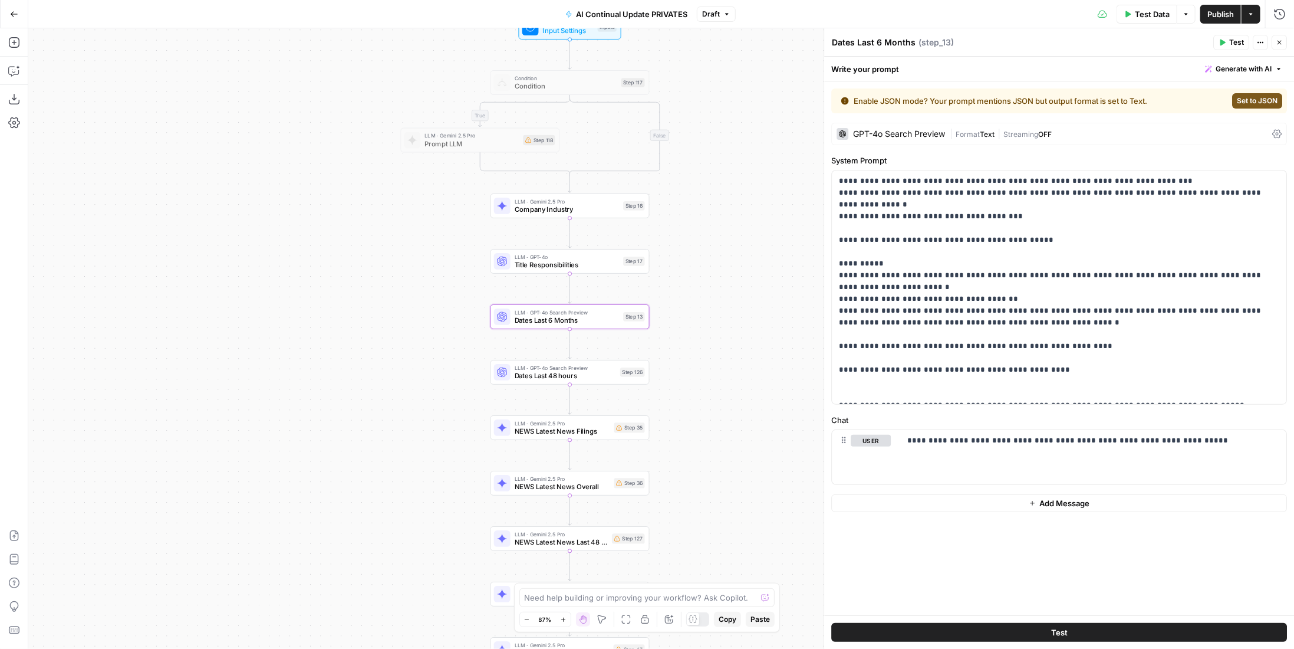
click at [622, 375] on div "Step 126" at bounding box center [632, 371] width 25 height 9
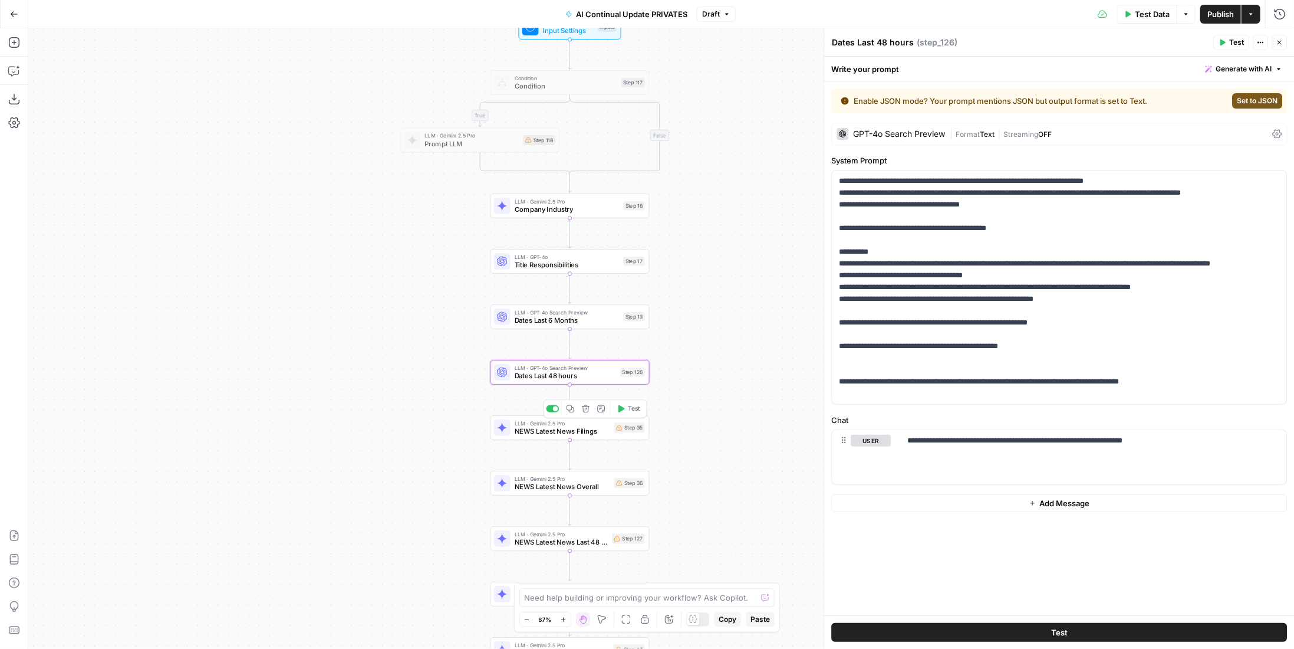
click at [598, 433] on span "NEWS Latest News Filings" at bounding box center [563, 431] width 96 height 10
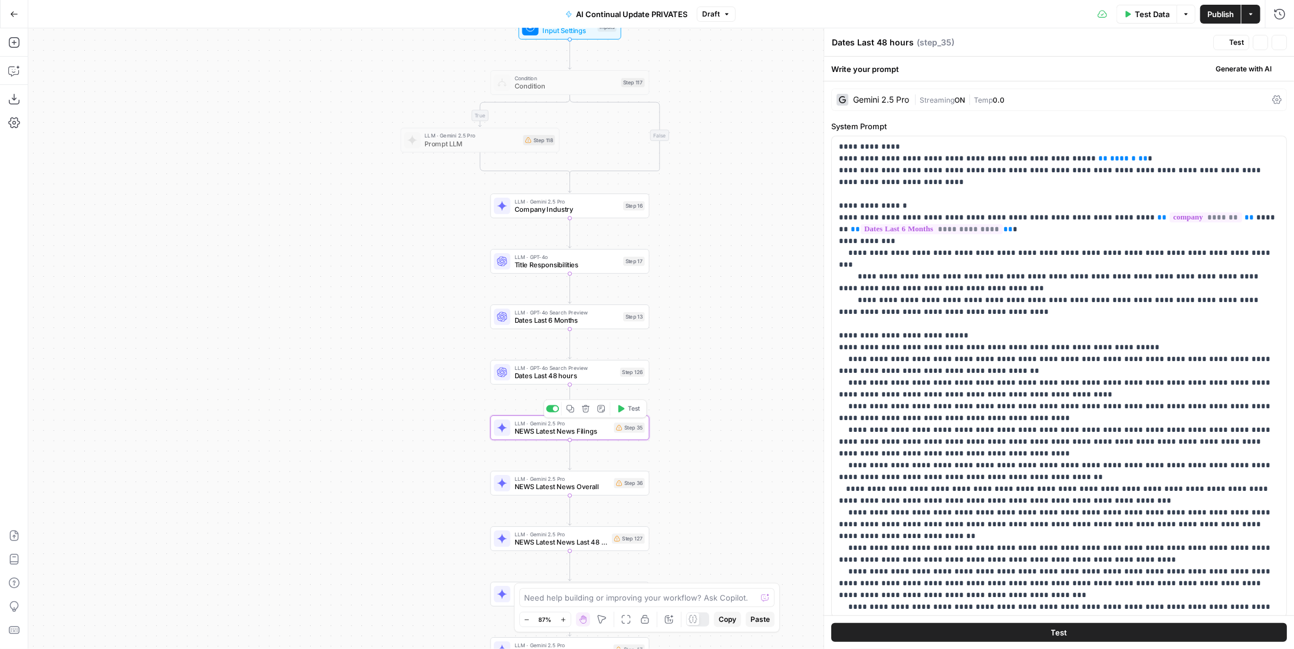
type textarea "NEWS Latest News Filings"
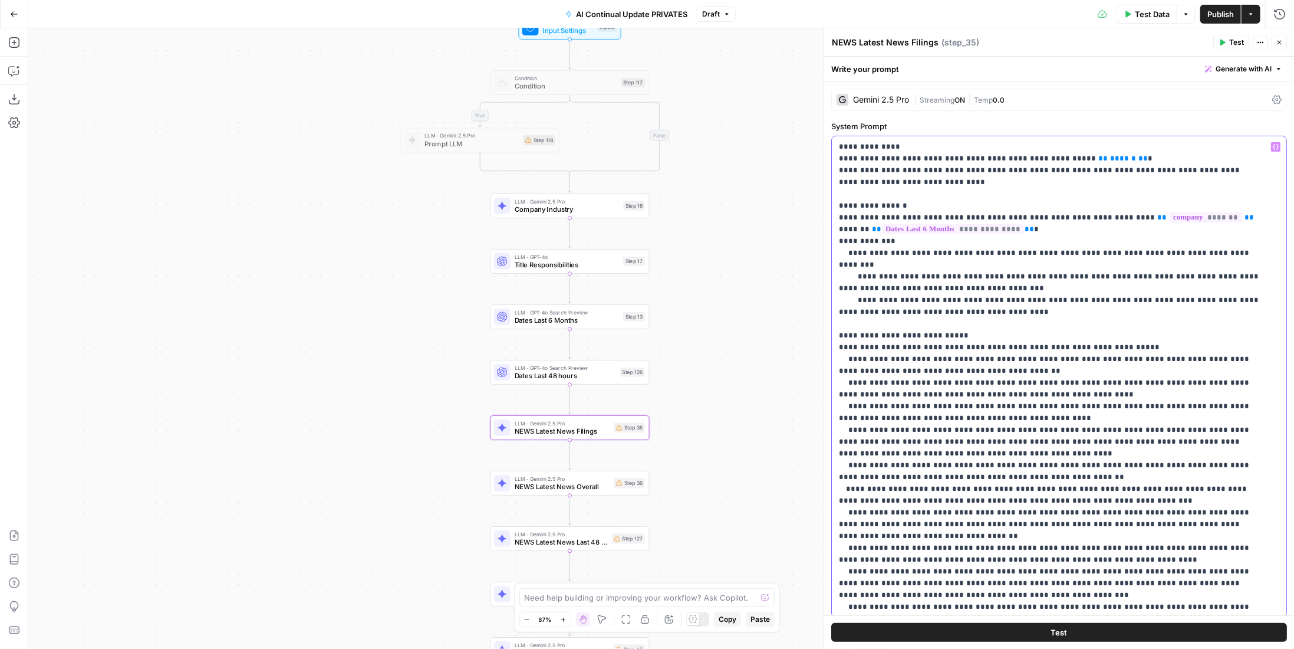
drag, startPoint x: 1119, startPoint y: 159, endPoint x: 1036, endPoint y: 162, distance: 82.6
click at [1036, 162] on p "**********" at bounding box center [1050, 495] width 423 height 708
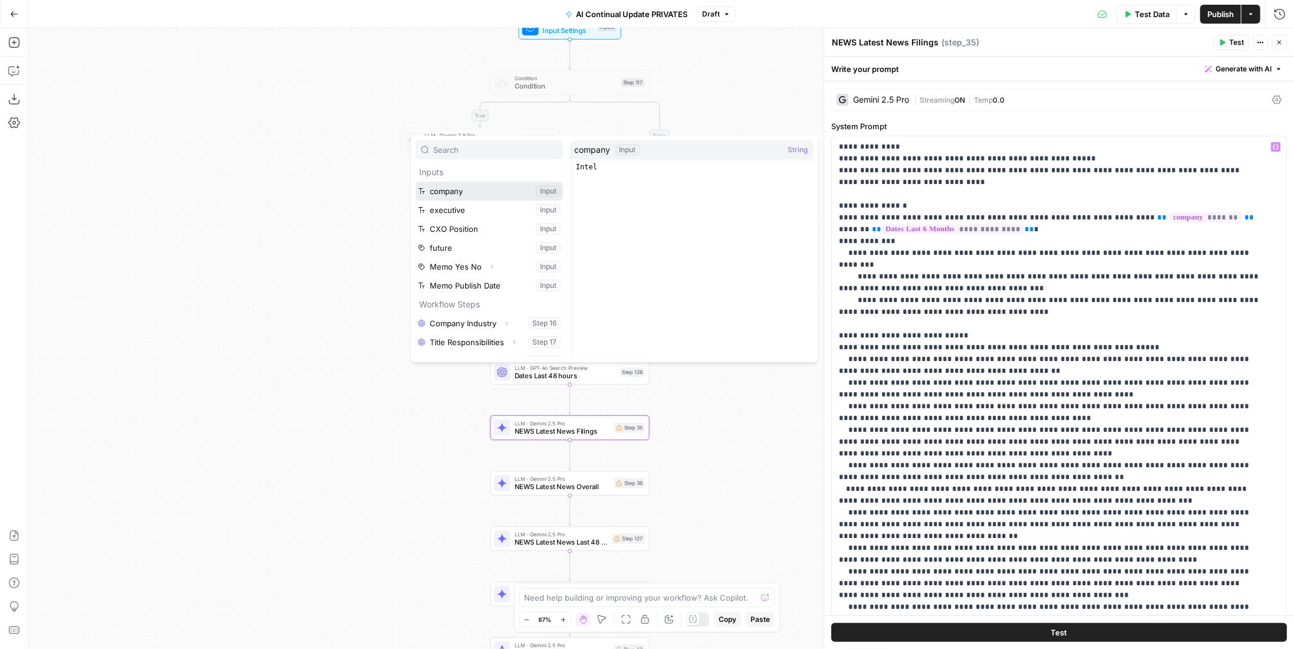
click at [497, 192] on button "Select variable company" at bounding box center [489, 191] width 147 height 19
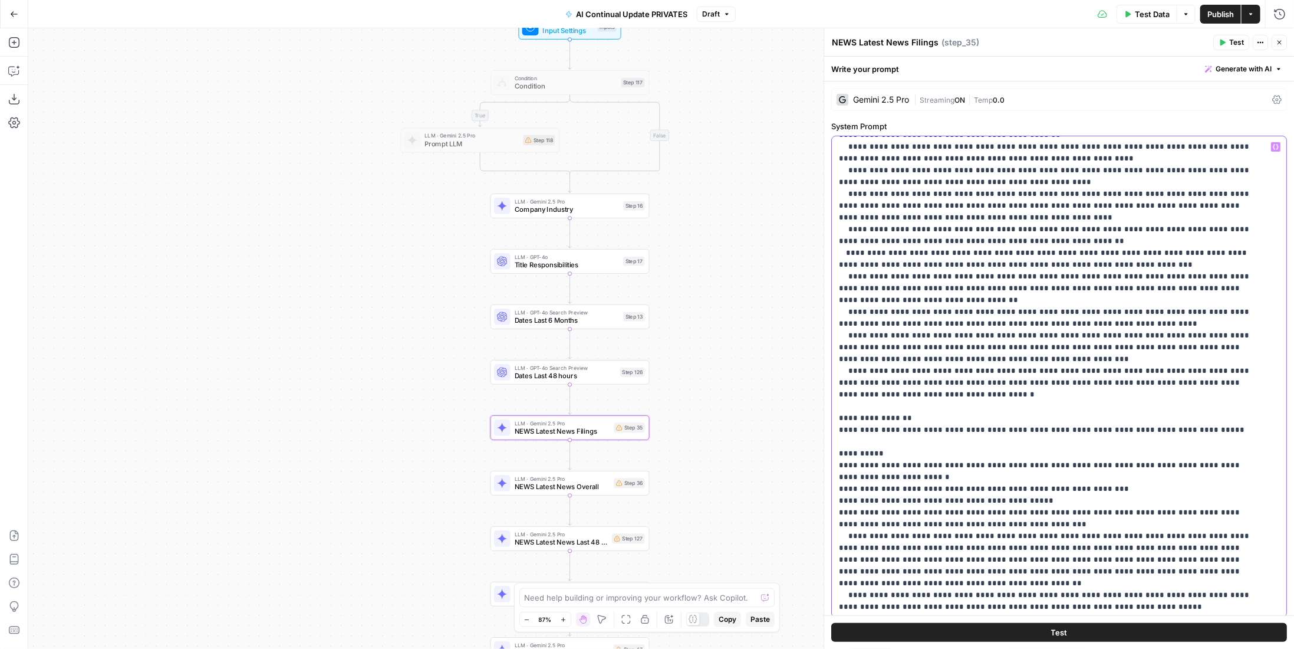
scroll to position [0, 0]
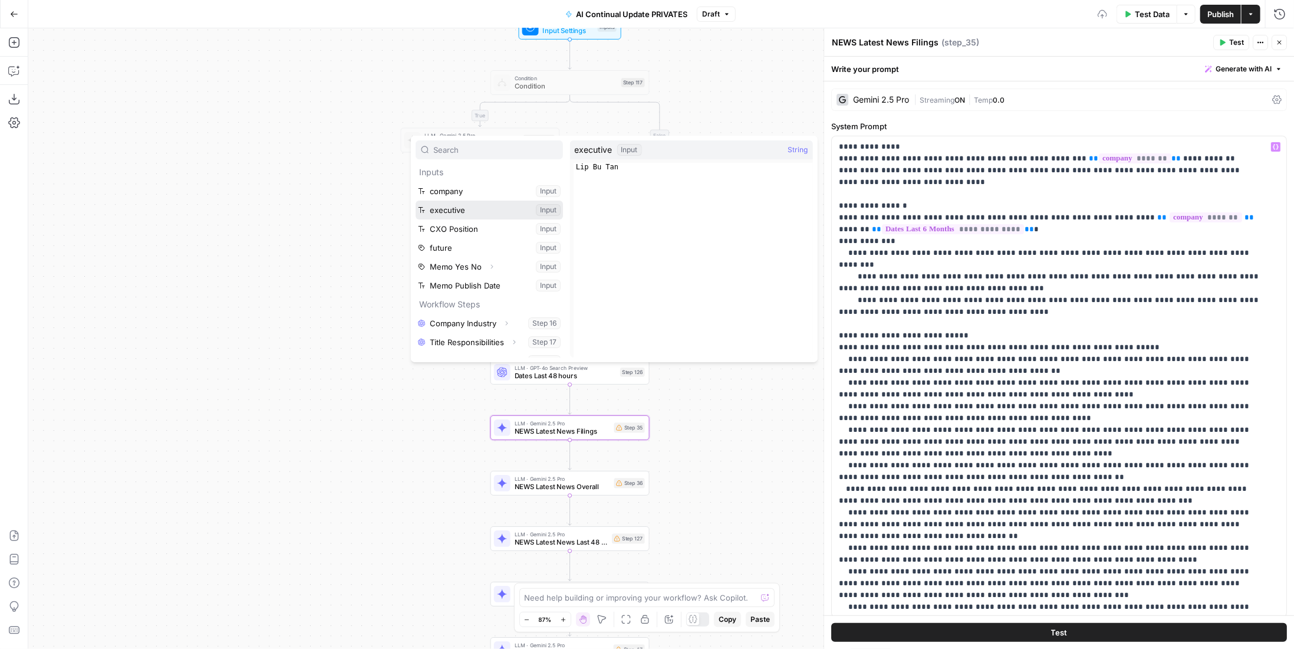
click at [459, 213] on button "Select variable executive" at bounding box center [489, 209] width 147 height 19
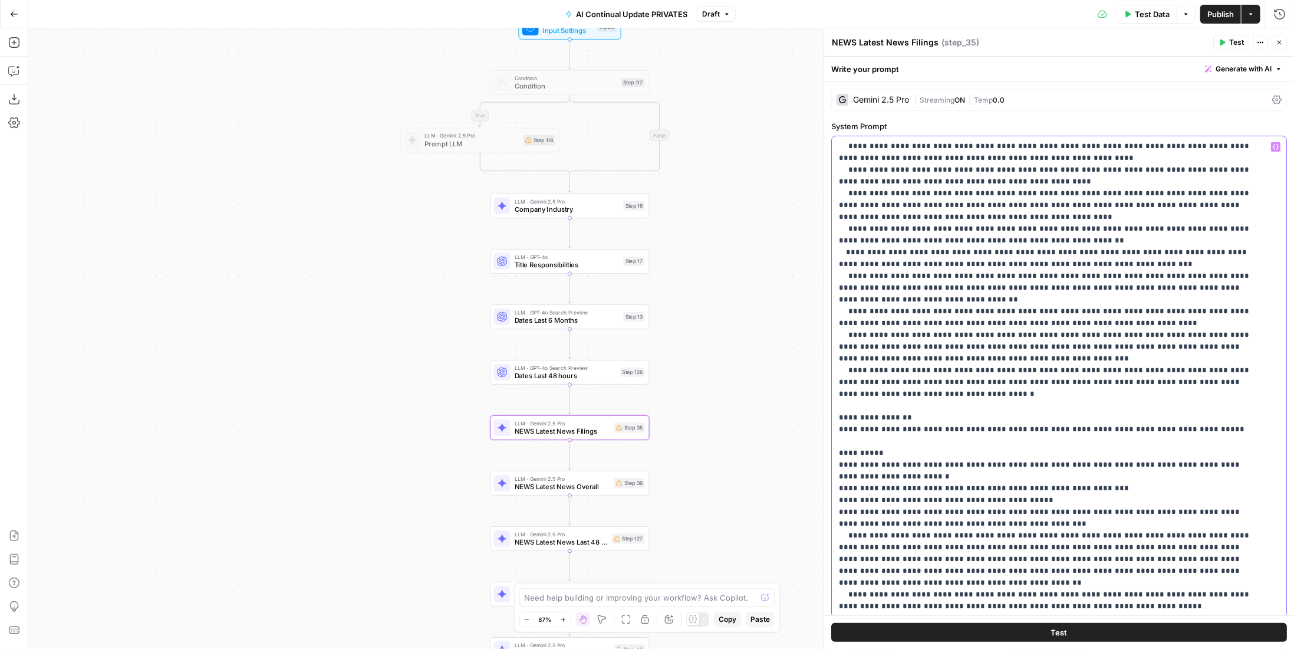
scroll to position [179, 0]
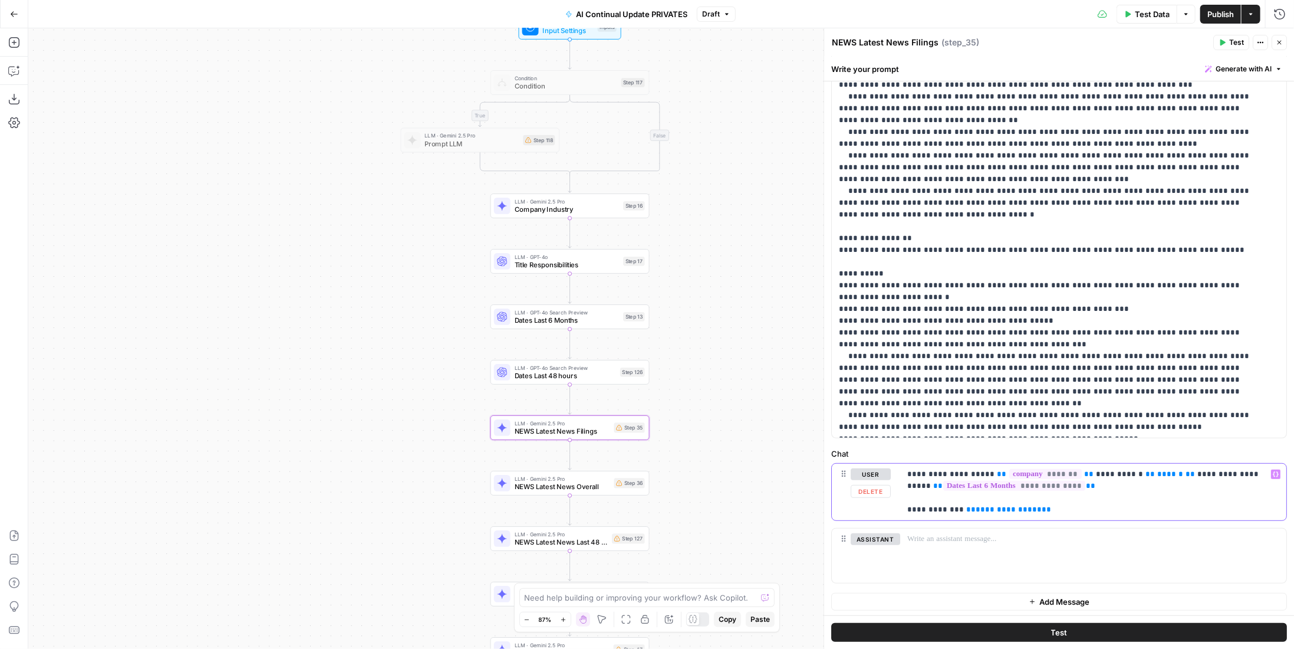
drag, startPoint x: 1024, startPoint y: 511, endPoint x: 885, endPoint y: 520, distance: 139.4
click at [885, 520] on div "**********" at bounding box center [1059, 495] width 456 height 65
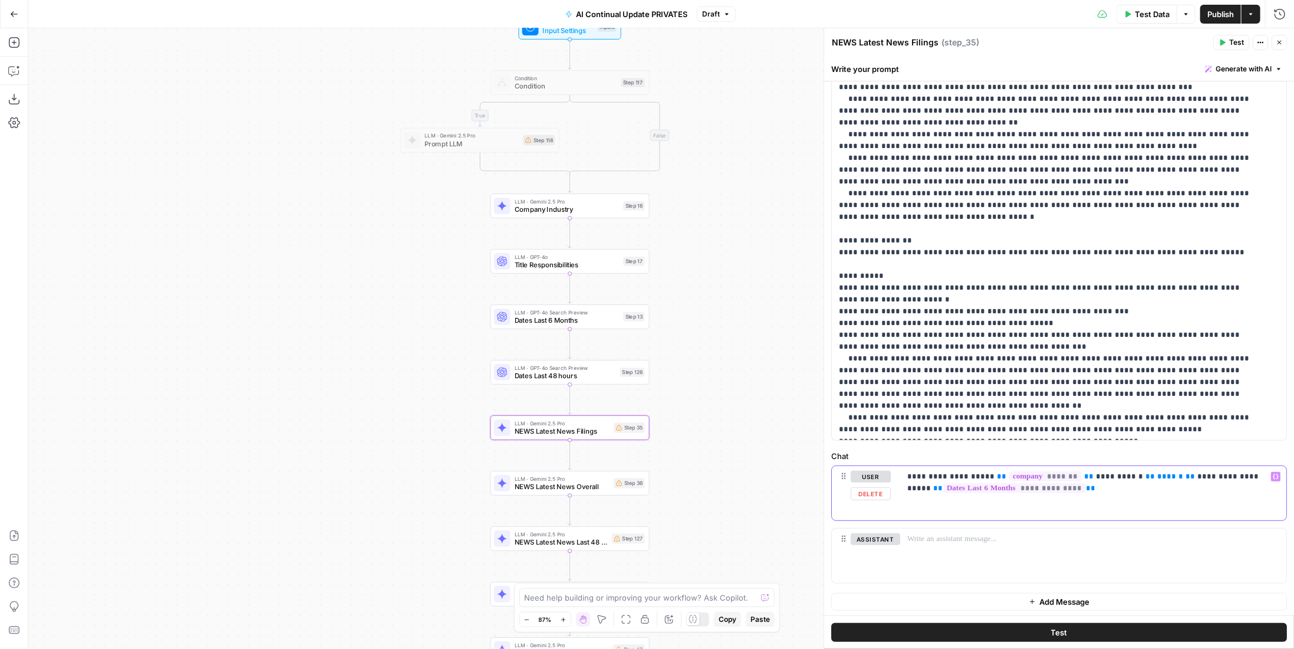
drag, startPoint x: 1163, startPoint y: 476, endPoint x: 1097, endPoint y: 478, distance: 66.1
click at [1097, 478] on p "**********" at bounding box center [1090, 483] width 364 height 24
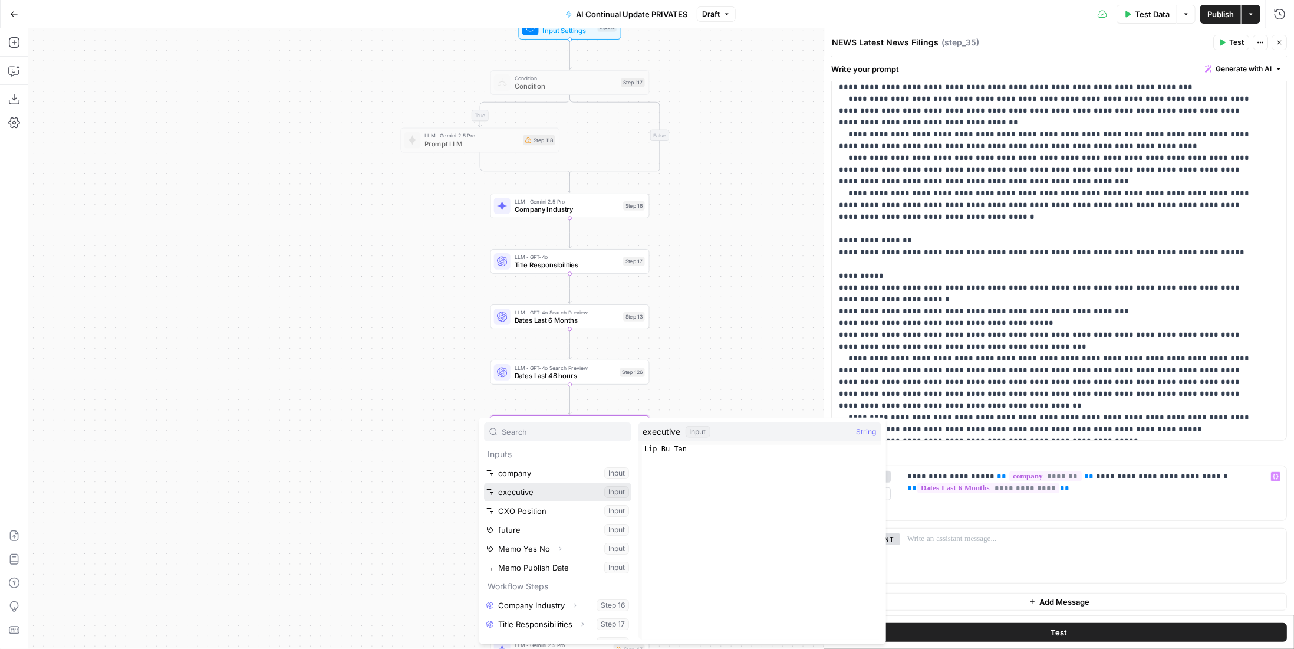
click at [543, 487] on button "Select variable executive" at bounding box center [557, 491] width 147 height 19
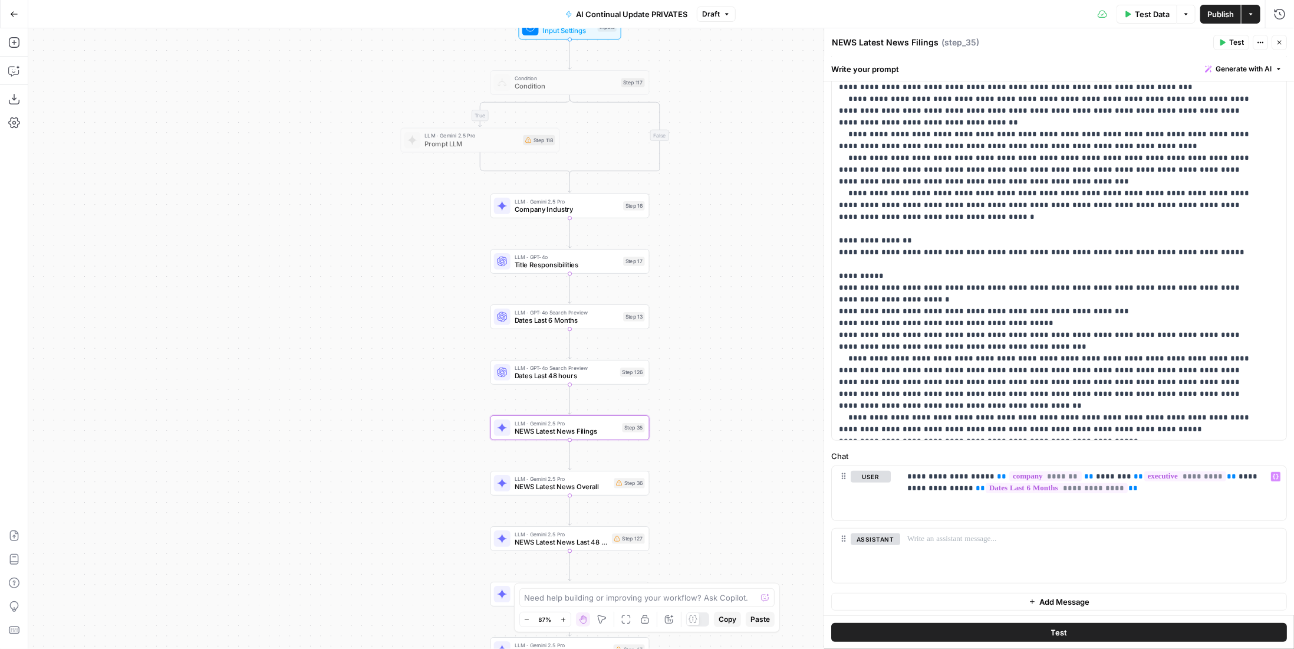
click at [1228, 16] on span "Publish" at bounding box center [1221, 14] width 27 height 12
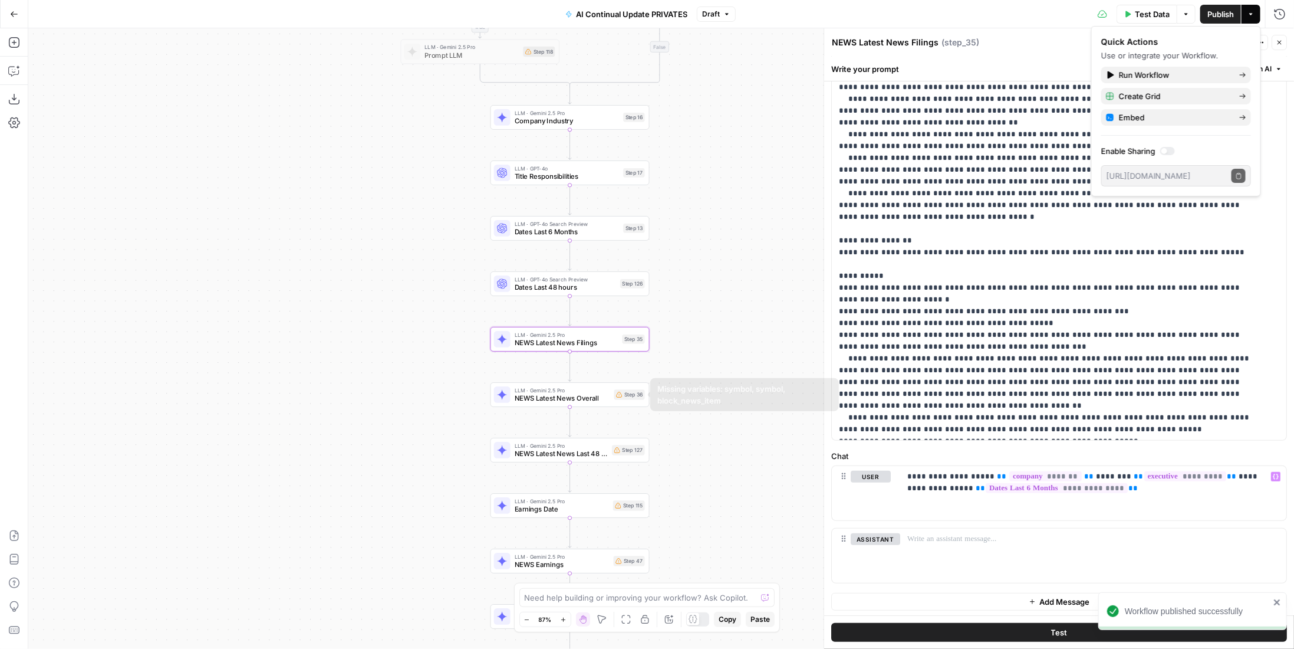
click at [616, 392] on icon at bounding box center [619, 395] width 6 height 6
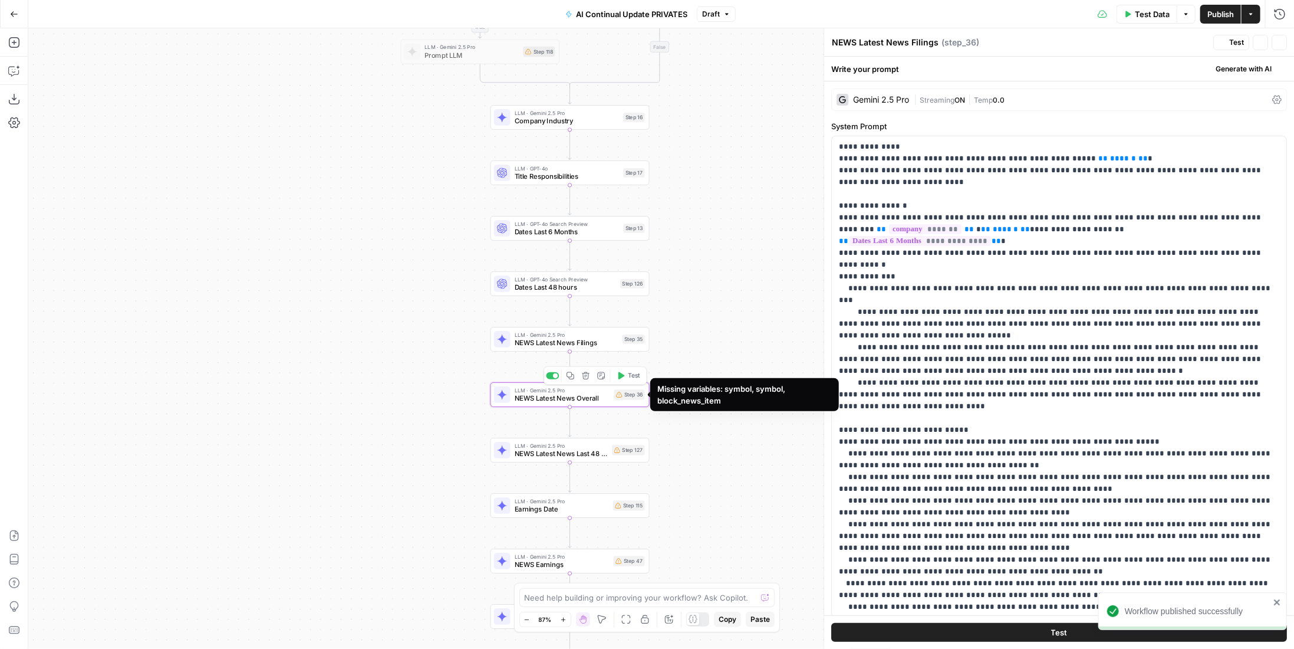
type textarea "NEWS Latest News Overall"
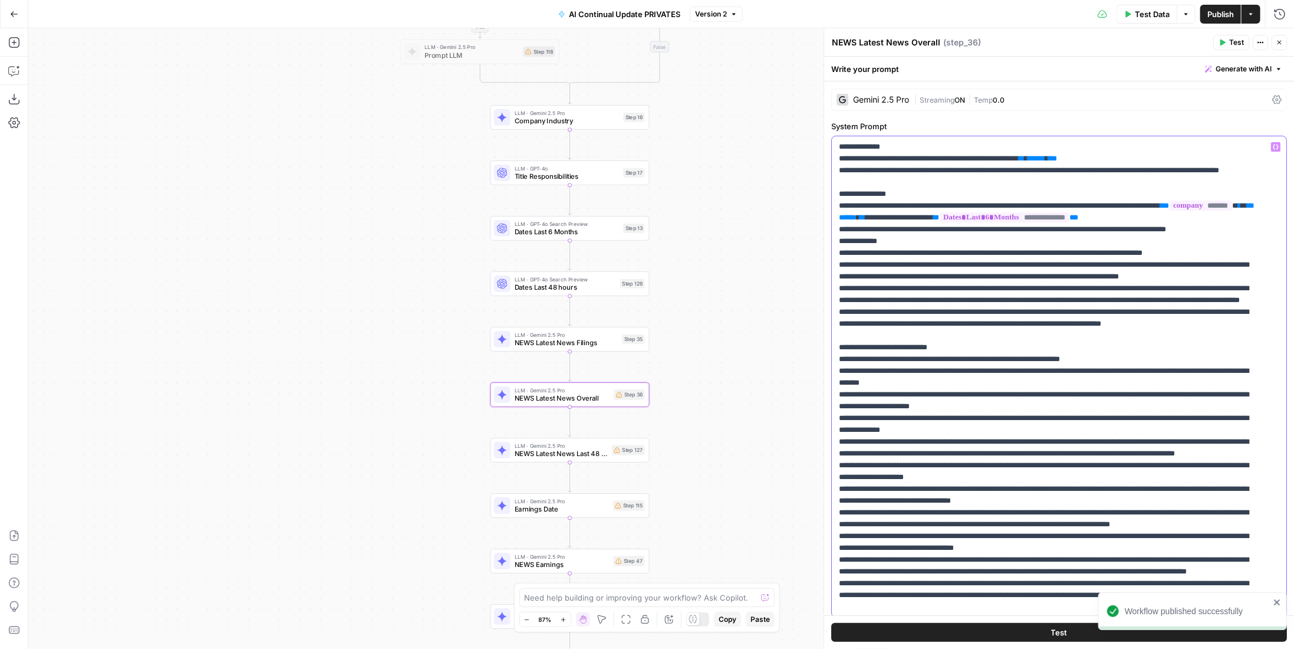
drag, startPoint x: 1123, startPoint y: 155, endPoint x: 1036, endPoint y: 161, distance: 88.1
click at [1036, 161] on p "**********" at bounding box center [1050, 536] width 423 height 790
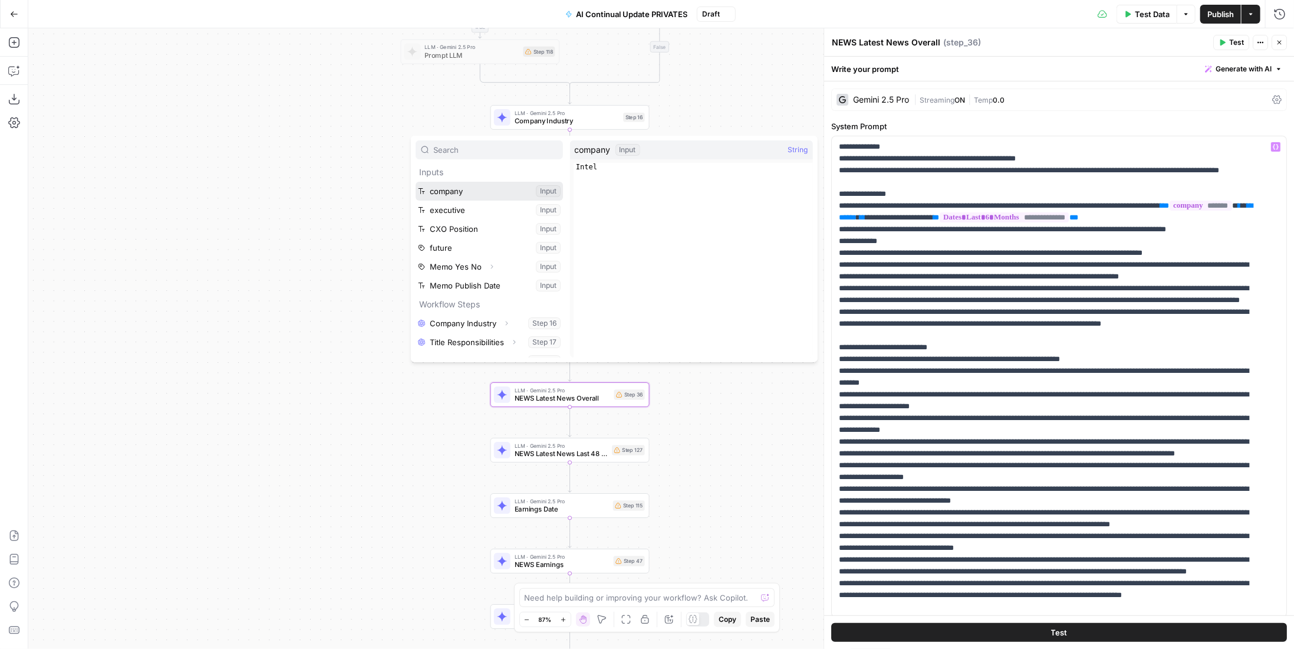
click at [476, 187] on button "Select variable company" at bounding box center [489, 191] width 147 height 19
click at [501, 212] on button "Select variable executive" at bounding box center [489, 209] width 147 height 19
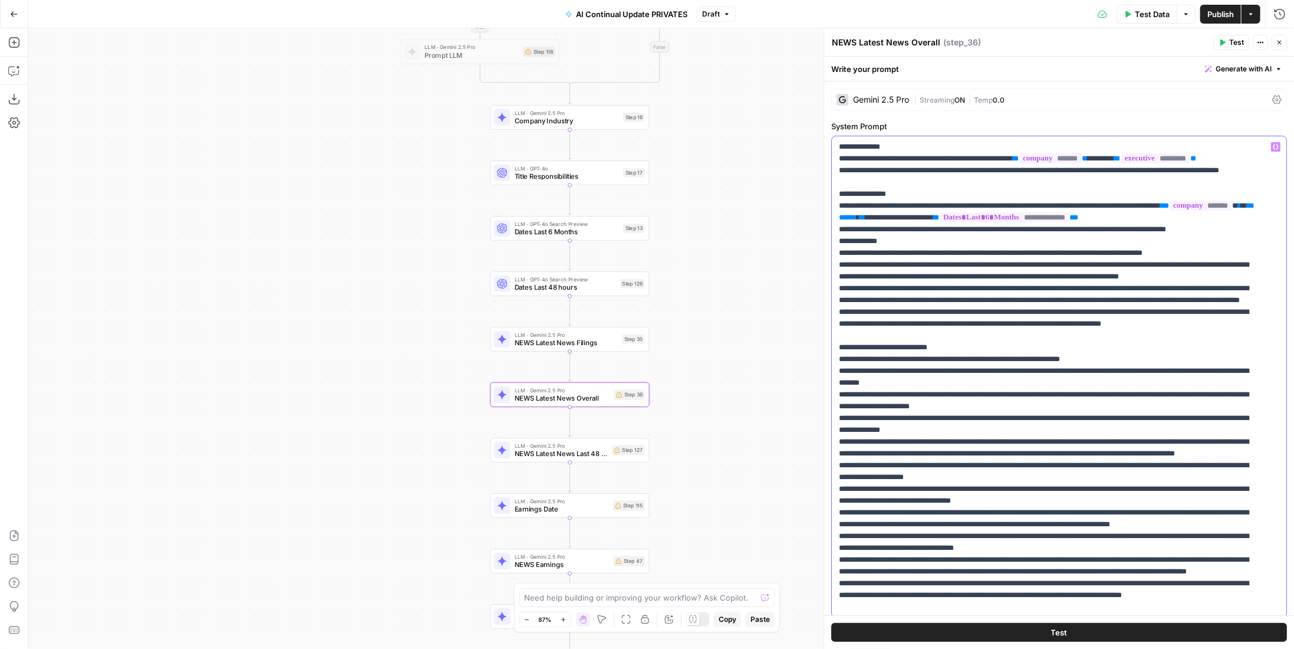
drag, startPoint x: 975, startPoint y: 242, endPoint x: 926, endPoint y: 243, distance: 49.5
click at [926, 243] on p "**********" at bounding box center [1050, 542] width 423 height 802
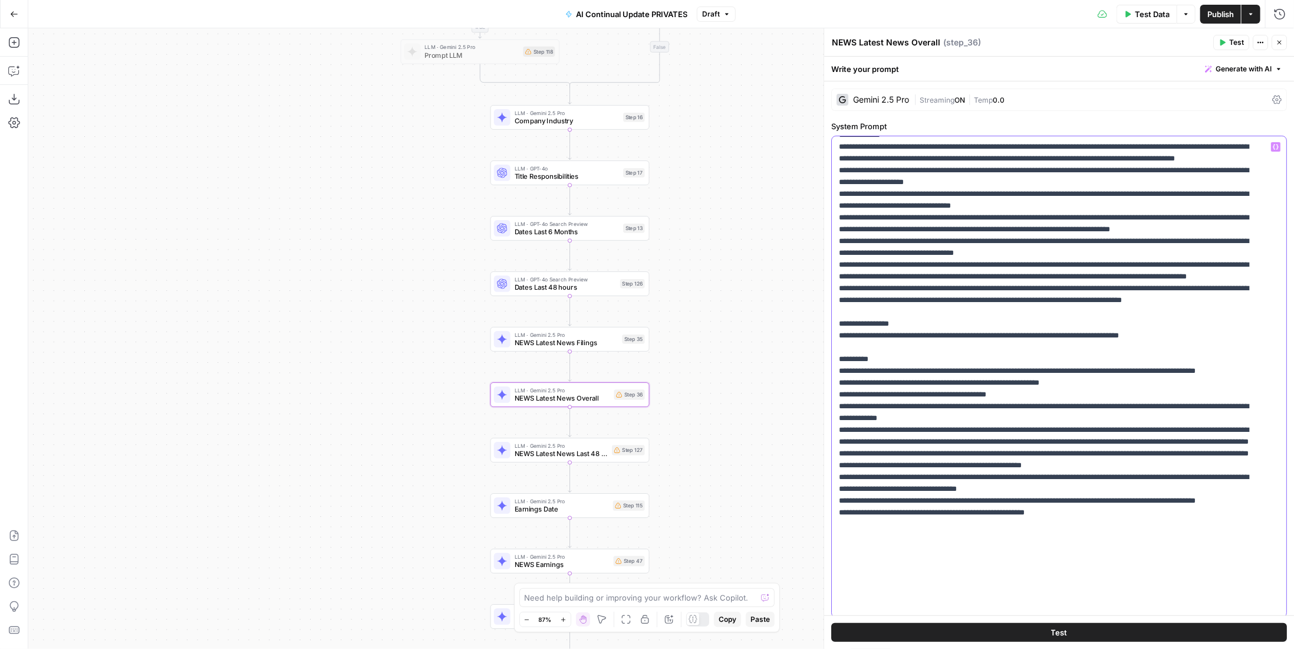
scroll to position [331, 0]
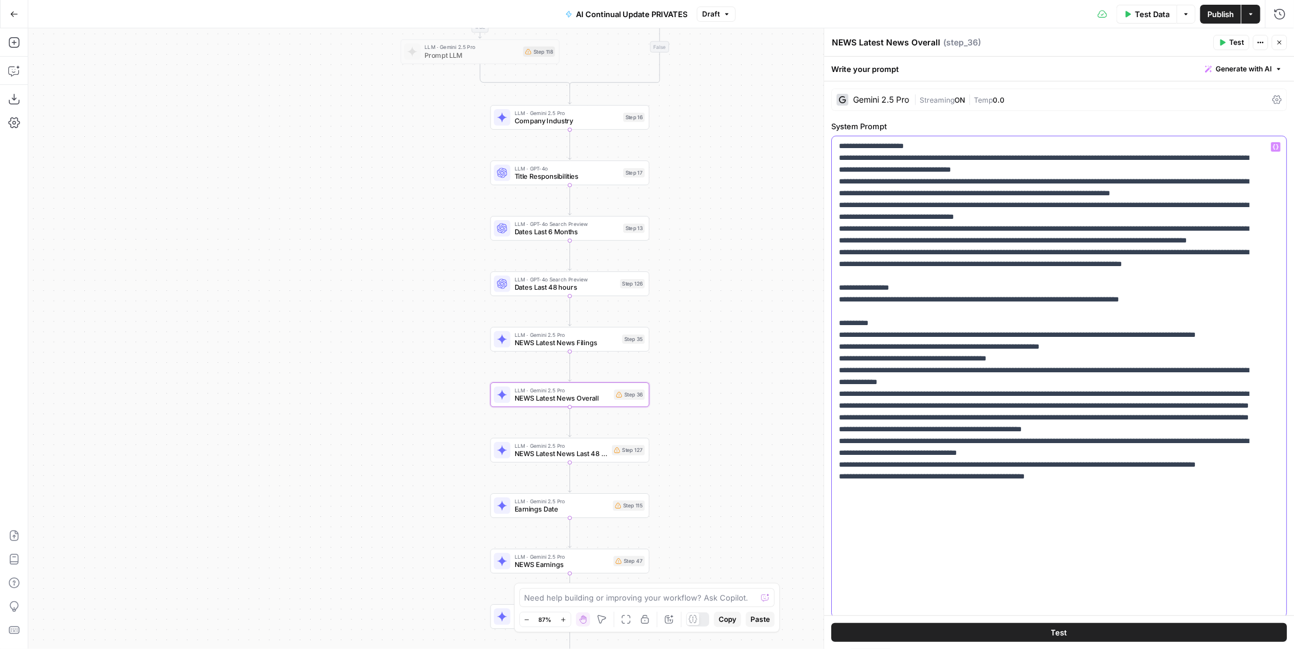
drag, startPoint x: 1194, startPoint y: 402, endPoint x: 833, endPoint y: 393, distance: 360.4
click at [833, 393] on div "**********" at bounding box center [1055, 376] width 446 height 481
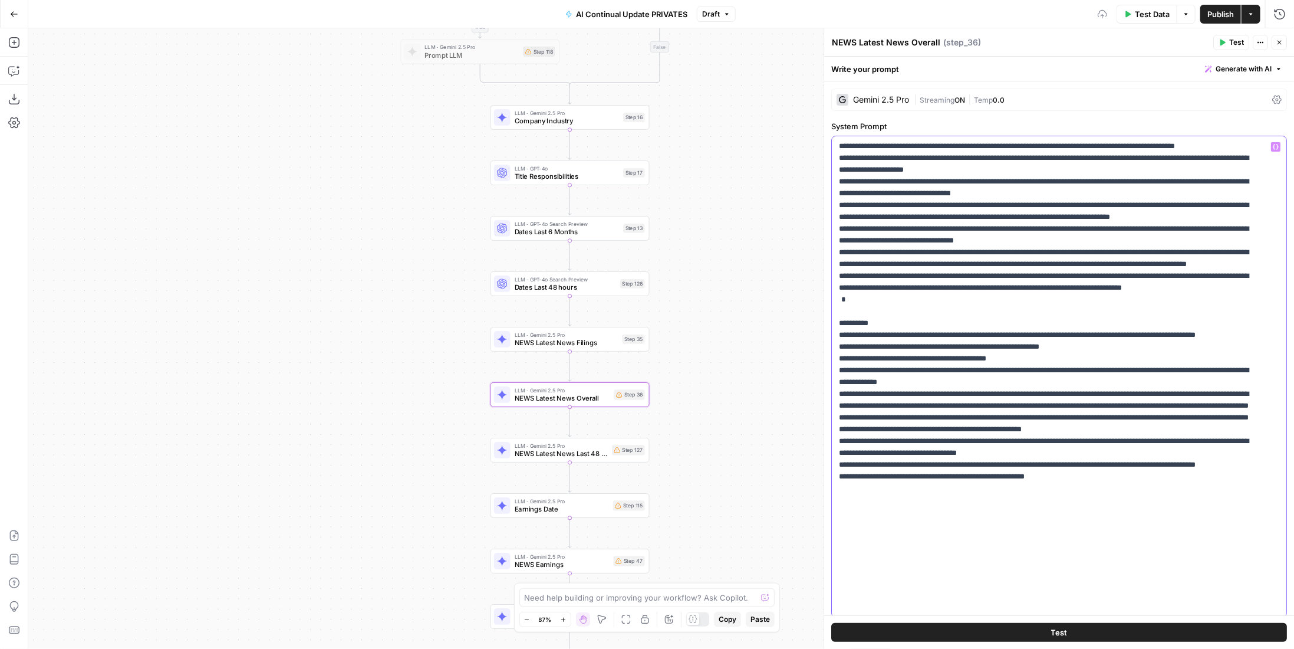
scroll to position [179, 0]
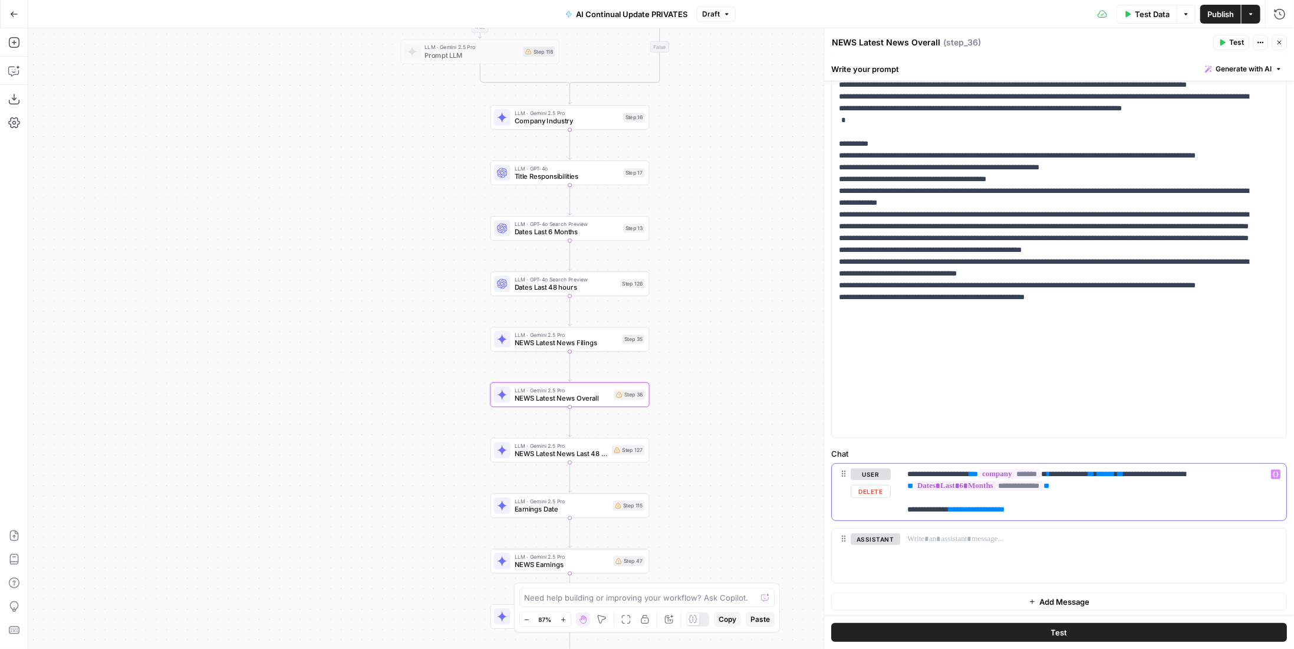
drag, startPoint x: 1056, startPoint y: 511, endPoint x: 895, endPoint y: 517, distance: 161.1
click at [895, 517] on div "**********" at bounding box center [1059, 492] width 455 height 57
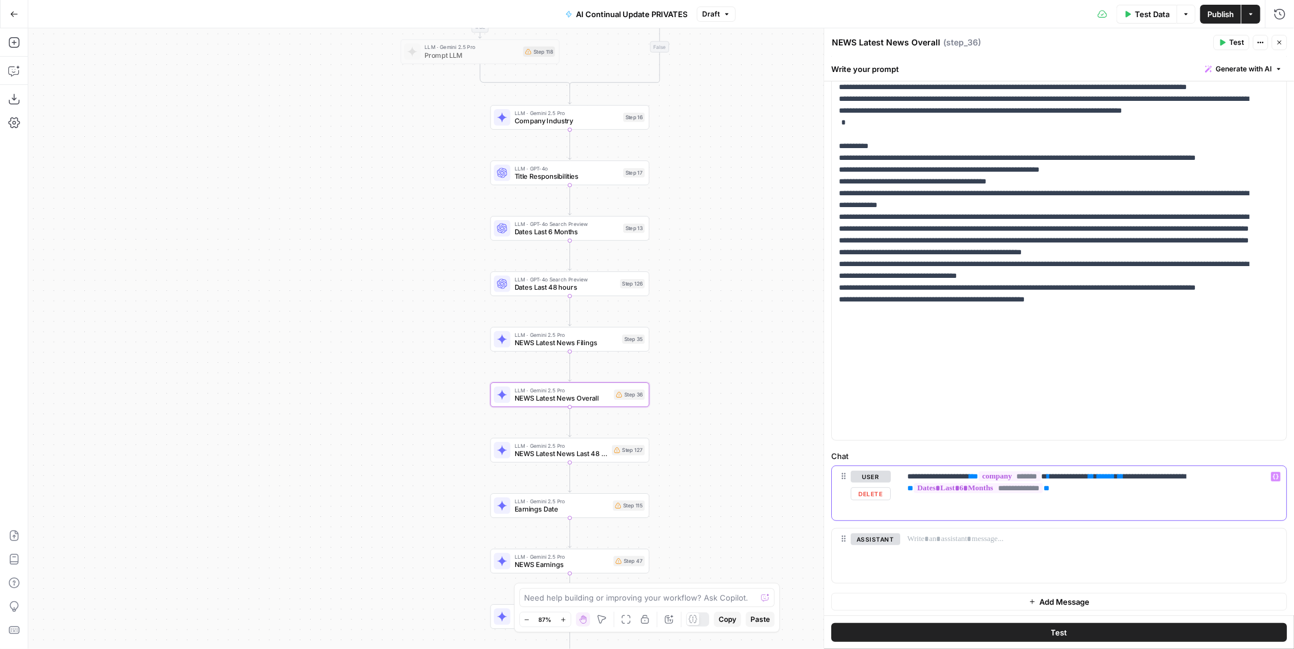
drag, startPoint x: 1163, startPoint y: 478, endPoint x: 1097, endPoint y: 478, distance: 65.5
click at [1097, 478] on p "**********" at bounding box center [1090, 483] width 364 height 24
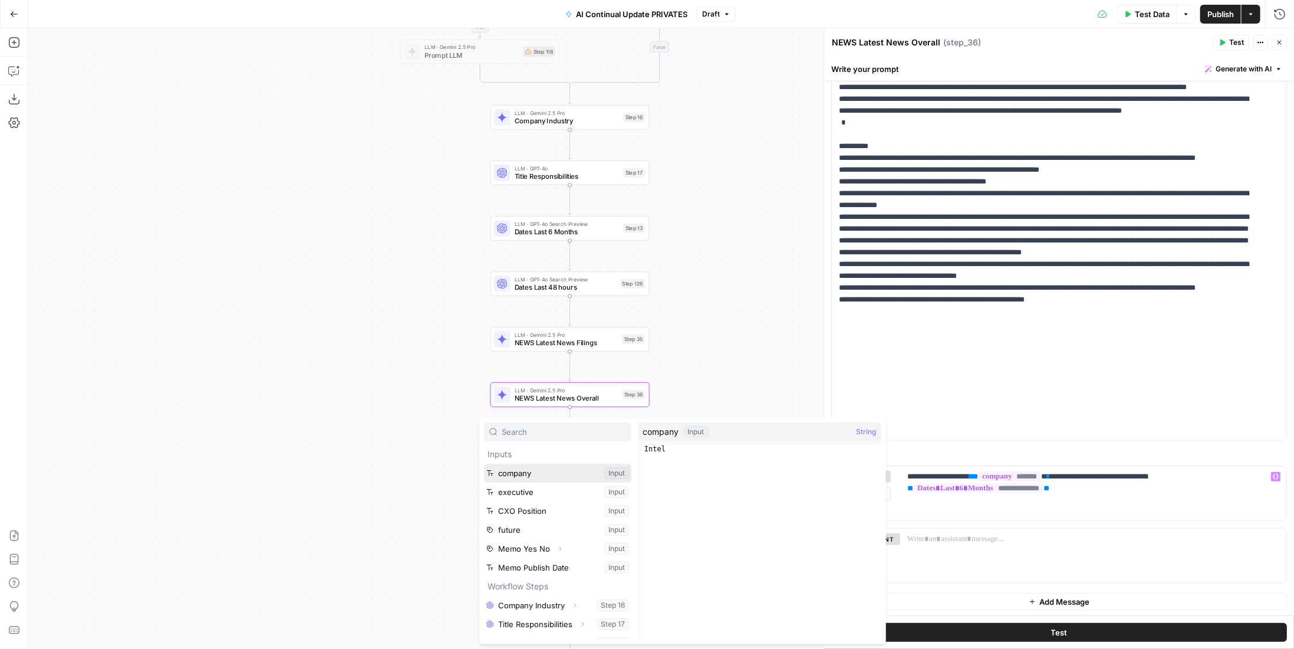
click at [521, 471] on button "Select variable company" at bounding box center [557, 473] width 147 height 19
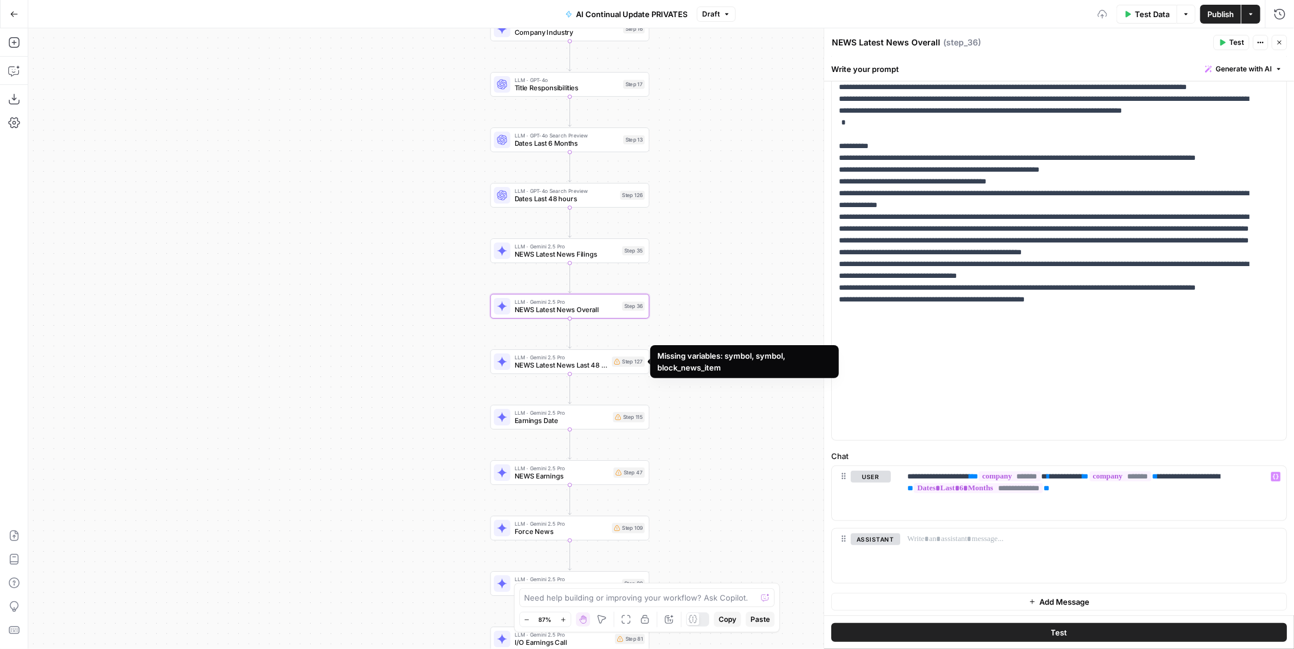
click at [613, 361] on div "Step 127" at bounding box center [628, 361] width 33 height 10
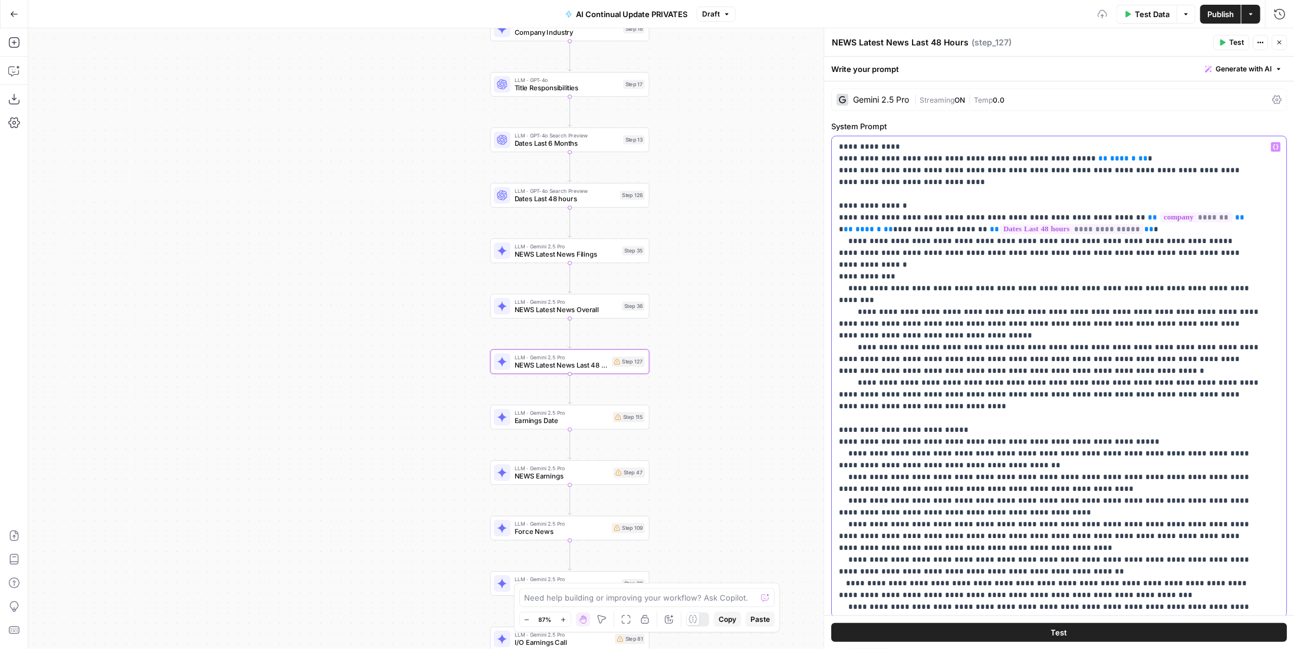
drag, startPoint x: 1120, startPoint y: 156, endPoint x: 1034, endPoint y: 156, distance: 86.1
click at [1034, 156] on p "**********" at bounding box center [1050, 542] width 423 height 802
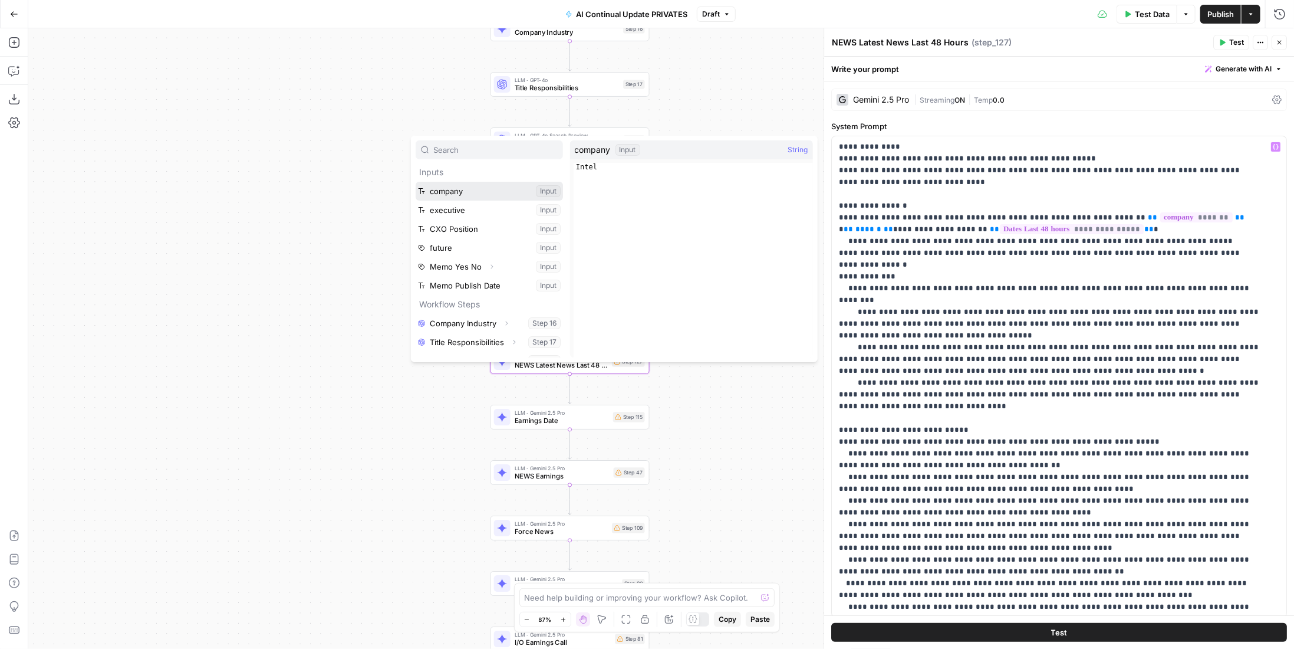
click at [460, 195] on button "Select variable company" at bounding box center [489, 191] width 147 height 19
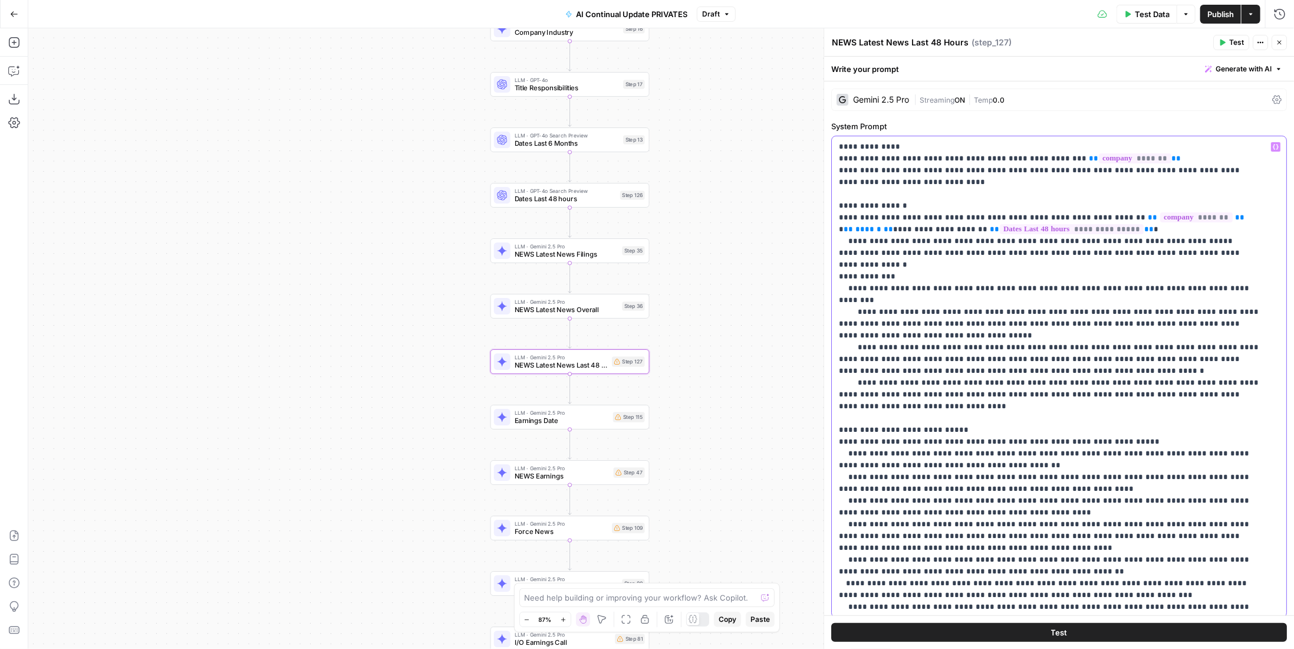
drag, startPoint x: 1207, startPoint y: 213, endPoint x: 1189, endPoint y: 216, distance: 17.3
click at [1189, 216] on p "**********" at bounding box center [1050, 542] width 423 height 802
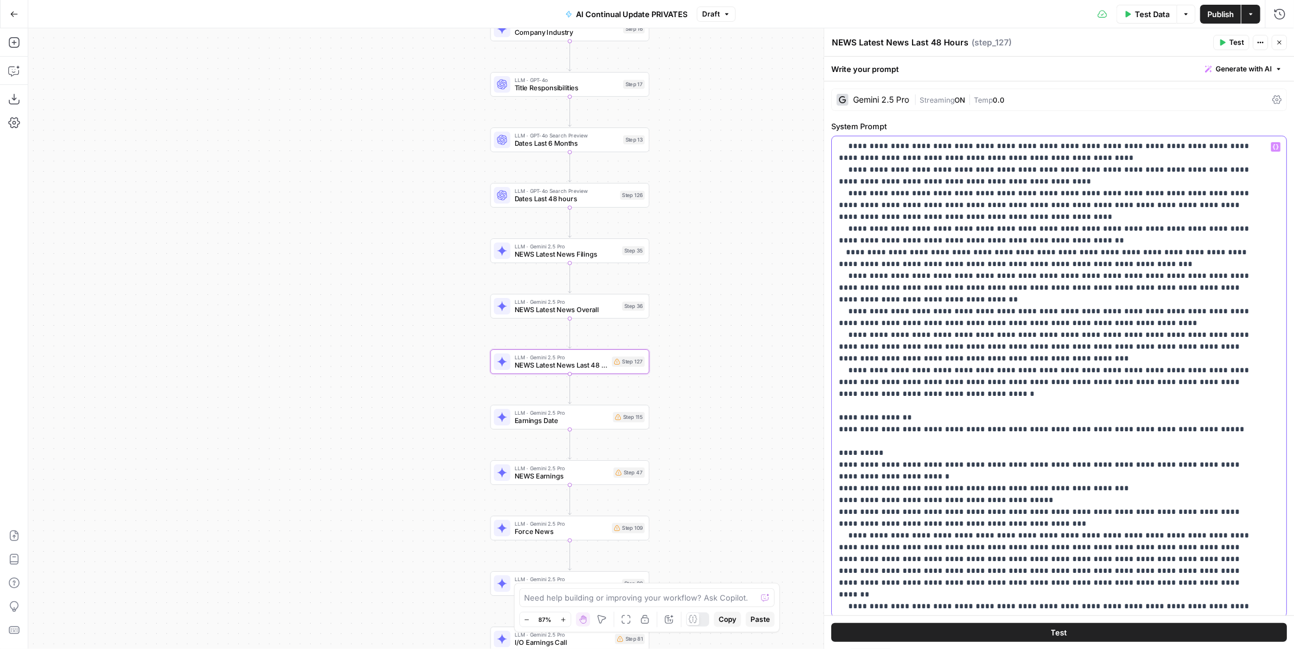
scroll to position [179, 0]
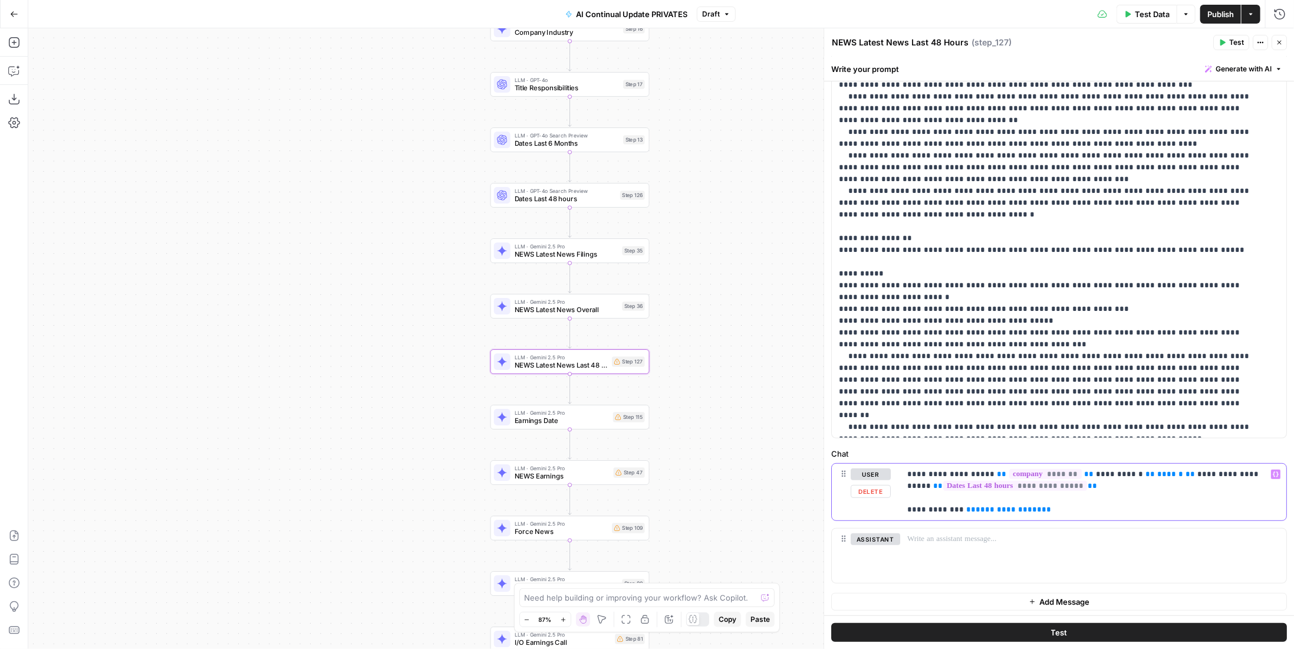
drag, startPoint x: 1097, startPoint y: 474, endPoint x: 1163, endPoint y: 469, distance: 66.2
click at [1163, 469] on p "**********" at bounding box center [1090, 491] width 364 height 47
click at [562, 314] on span "NEWS Latest News Overall" at bounding box center [567, 309] width 104 height 10
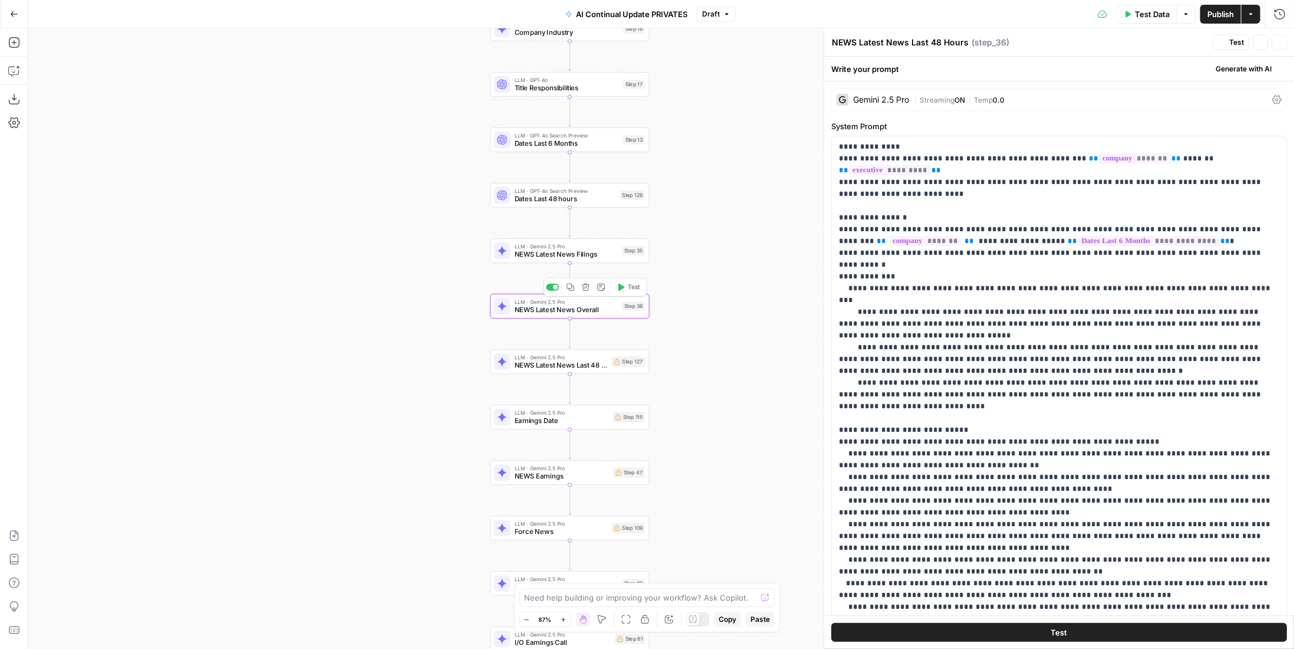
type textarea "NEWS Latest News Overall"
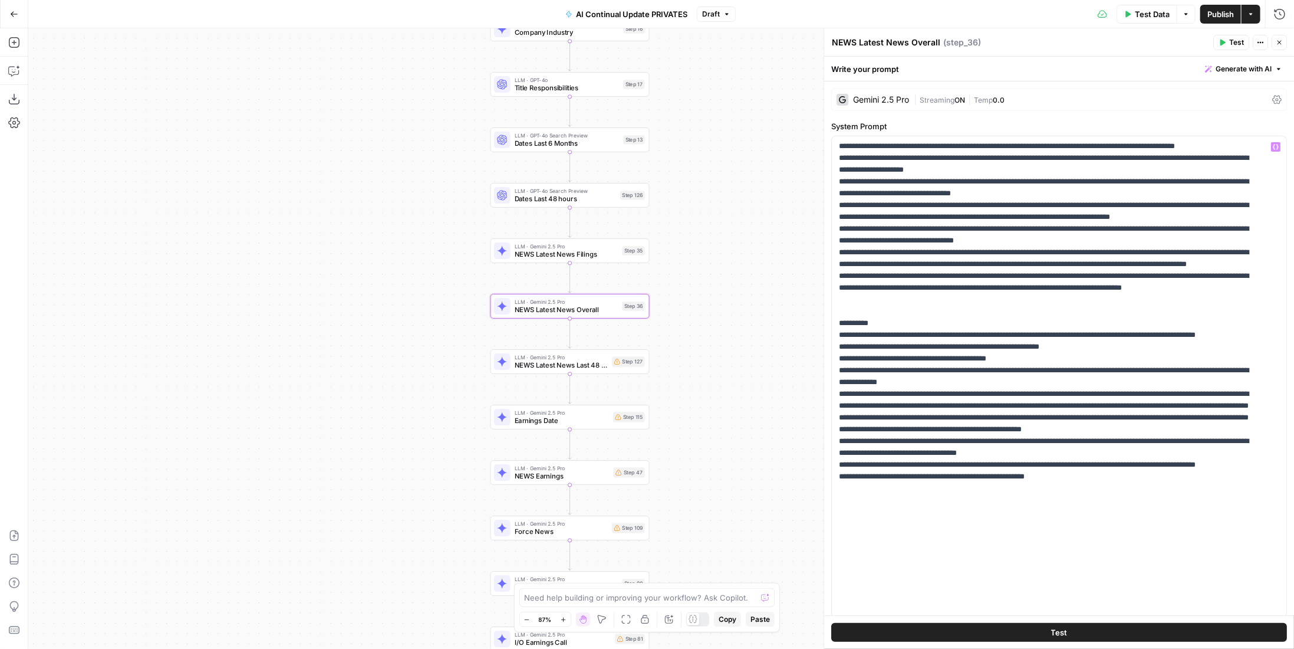
scroll to position [177, 0]
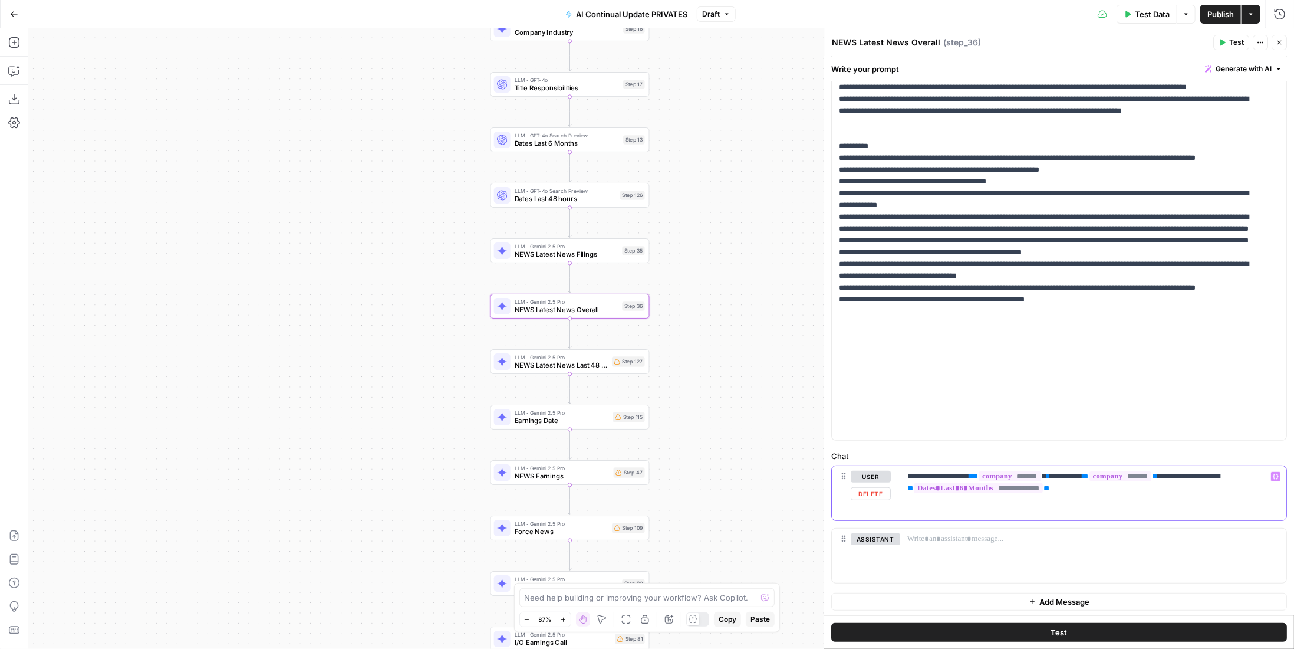
drag, startPoint x: 1080, startPoint y: 472, endPoint x: 1207, endPoint y: 464, distance: 127.1
click at [1207, 466] on div "**********" at bounding box center [1093, 493] width 386 height 54
click at [628, 254] on div "Step 35" at bounding box center [633, 250] width 22 height 9
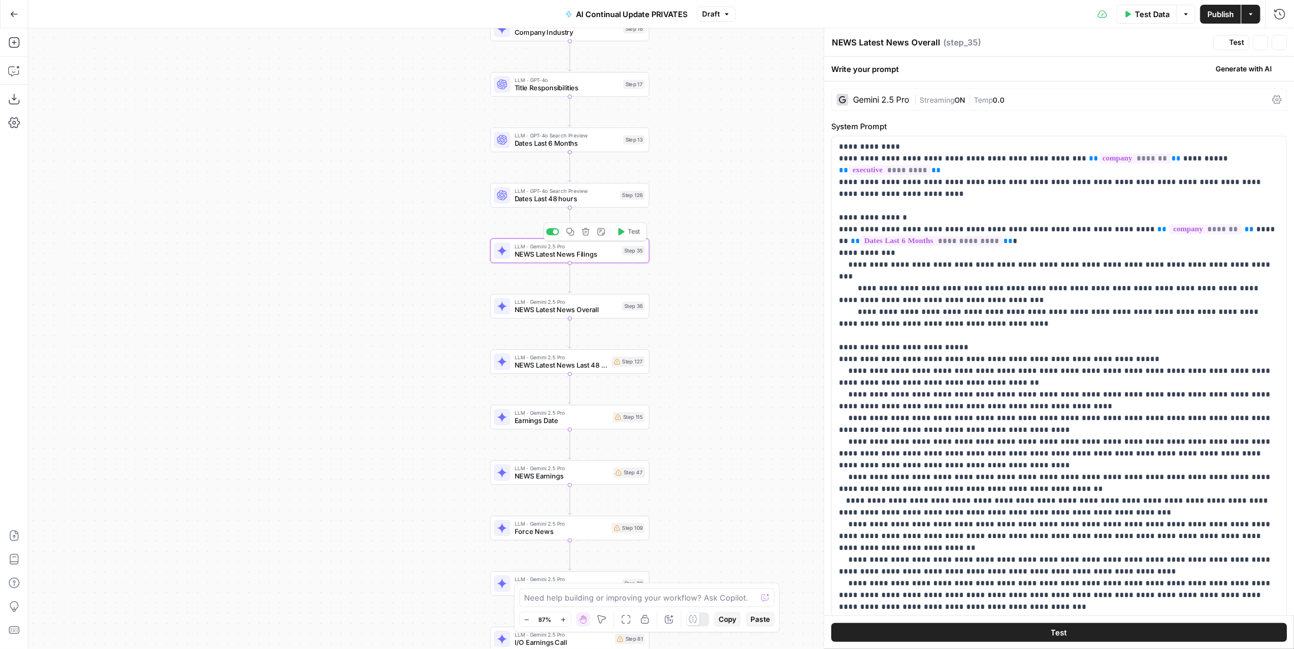
type textarea "NEWS Latest News Filings"
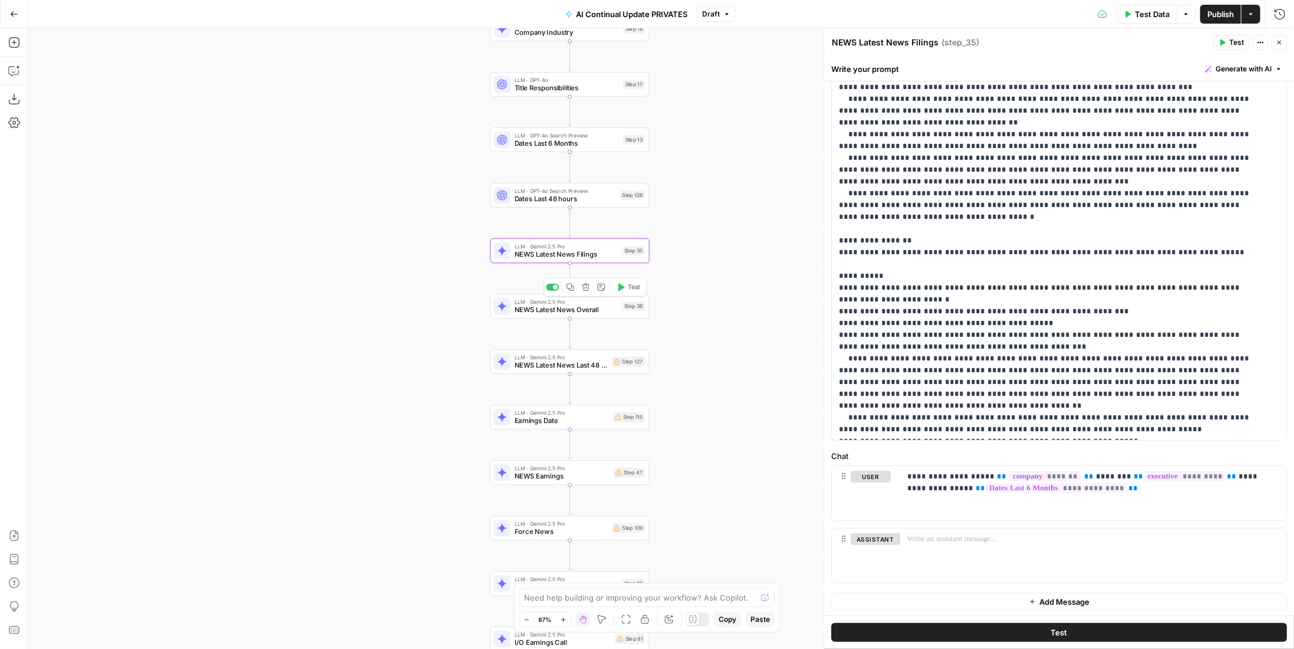
click at [613, 307] on span "NEWS Latest News Overall" at bounding box center [567, 309] width 104 height 10
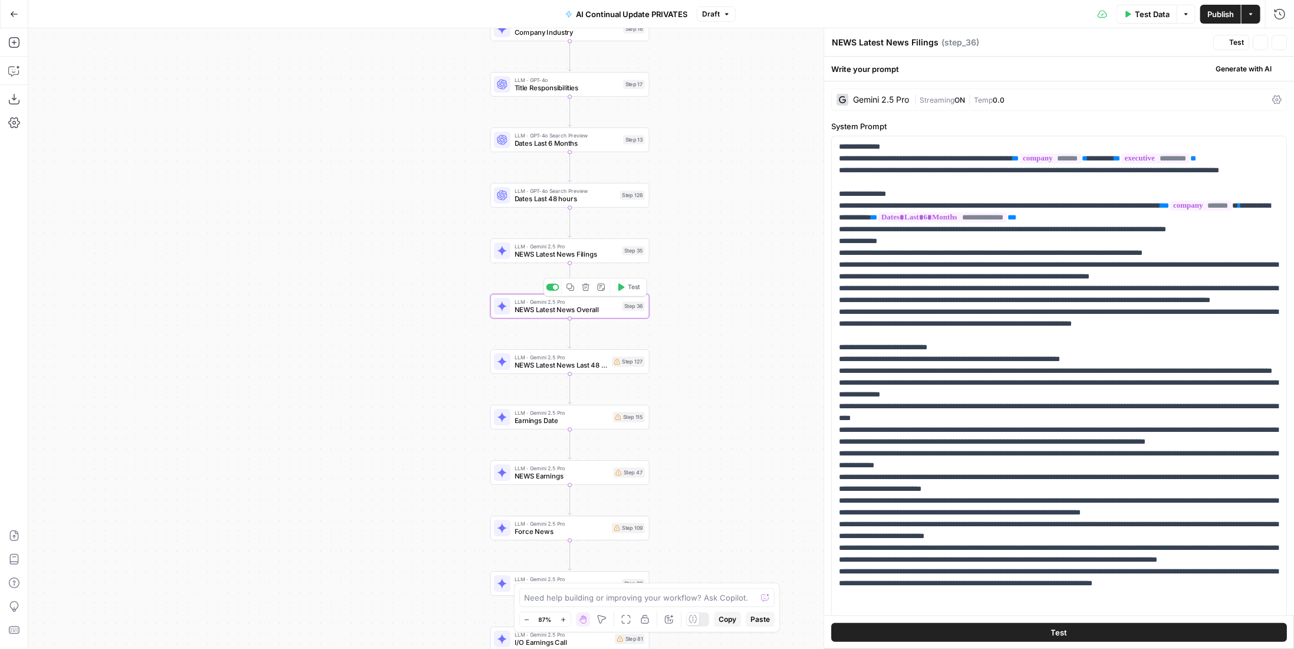
type textarea "NEWS Latest News Overall"
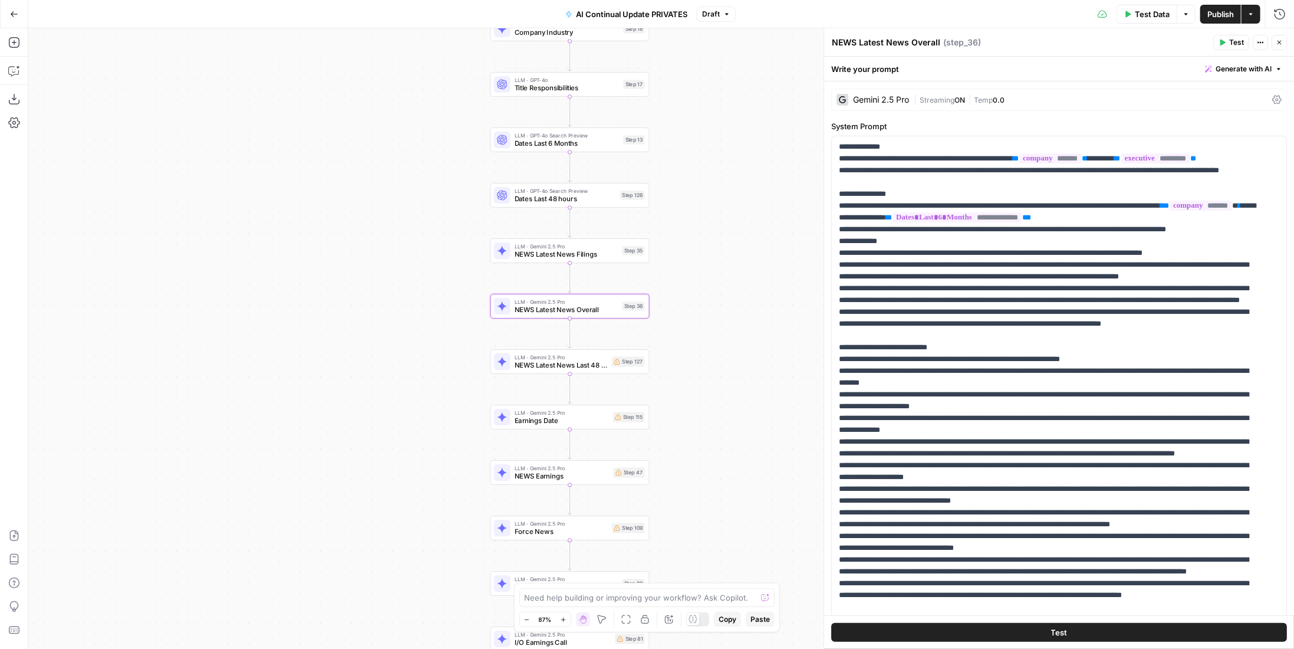
click at [606, 363] on span "NEWS Latest News Last 48 Hours" at bounding box center [561, 365] width 93 height 10
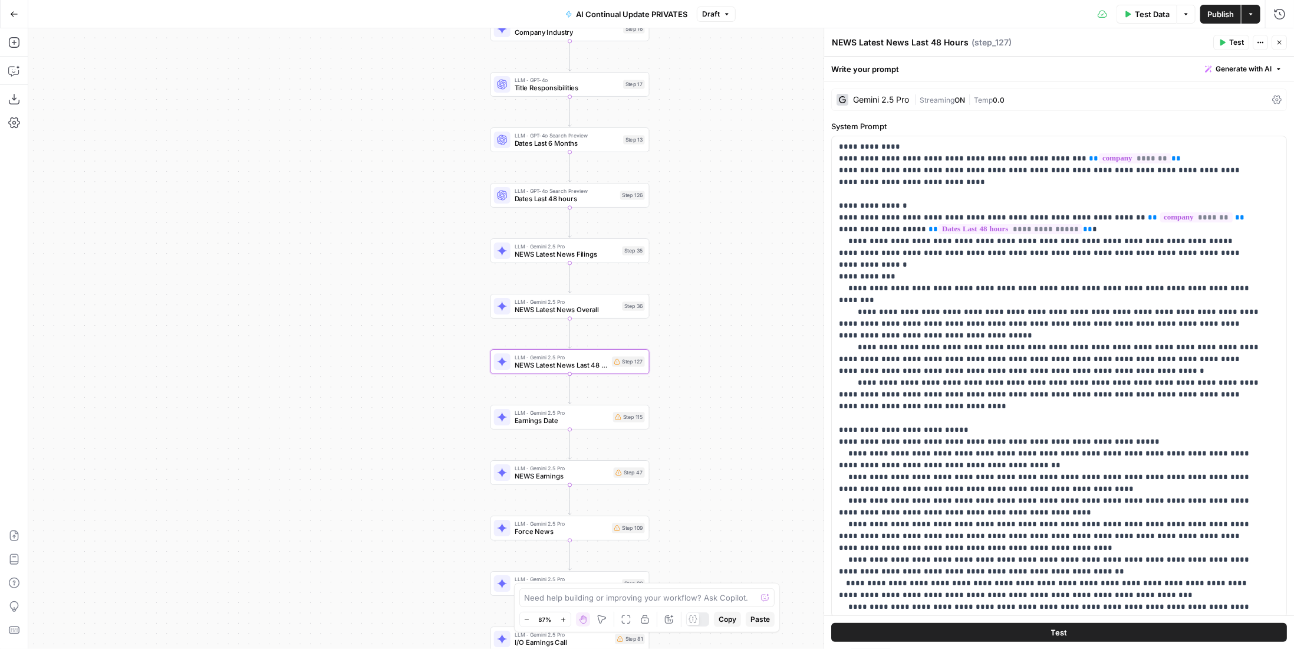
click at [589, 308] on span "NEWS Latest News Overall" at bounding box center [567, 309] width 104 height 10
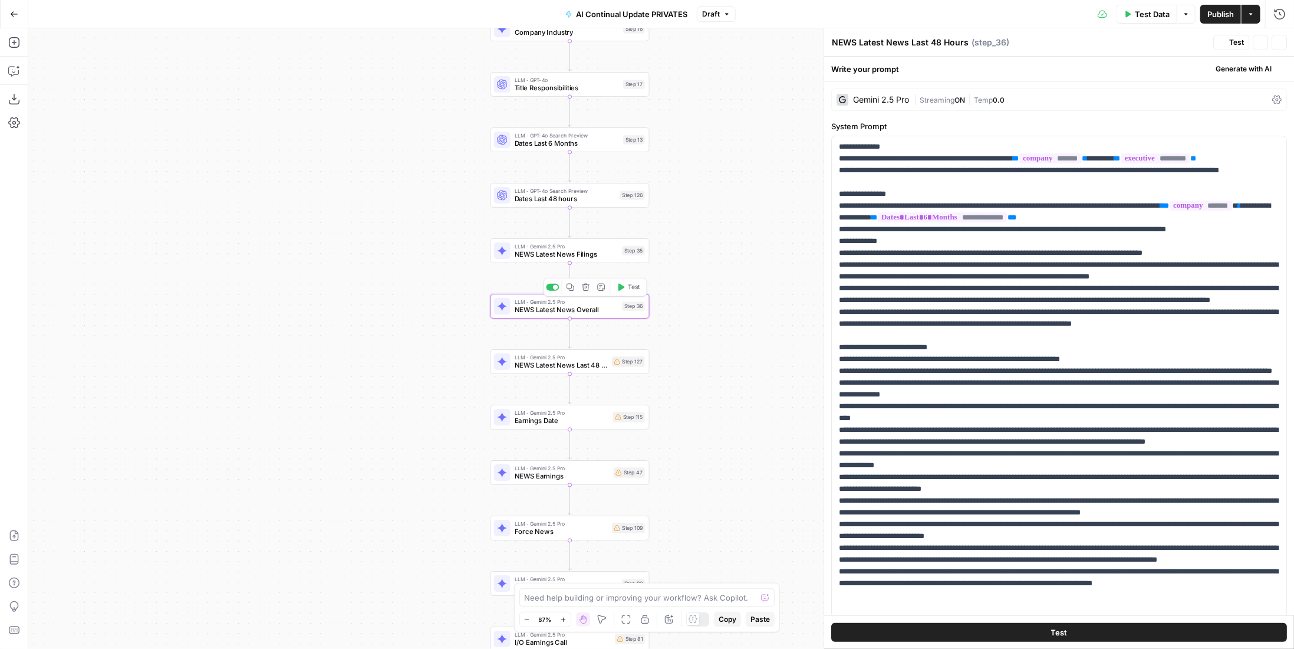
type textarea "NEWS Latest News Overall"
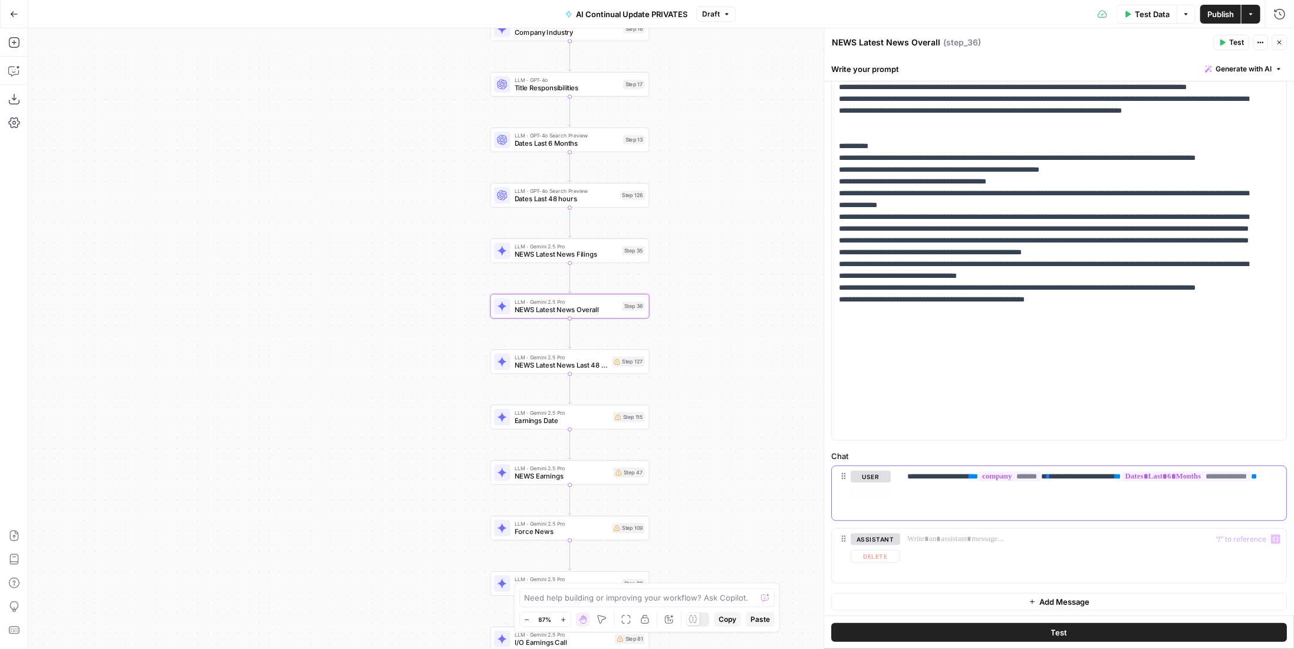
click at [1080, 472] on p "**********" at bounding box center [1090, 483] width 364 height 24
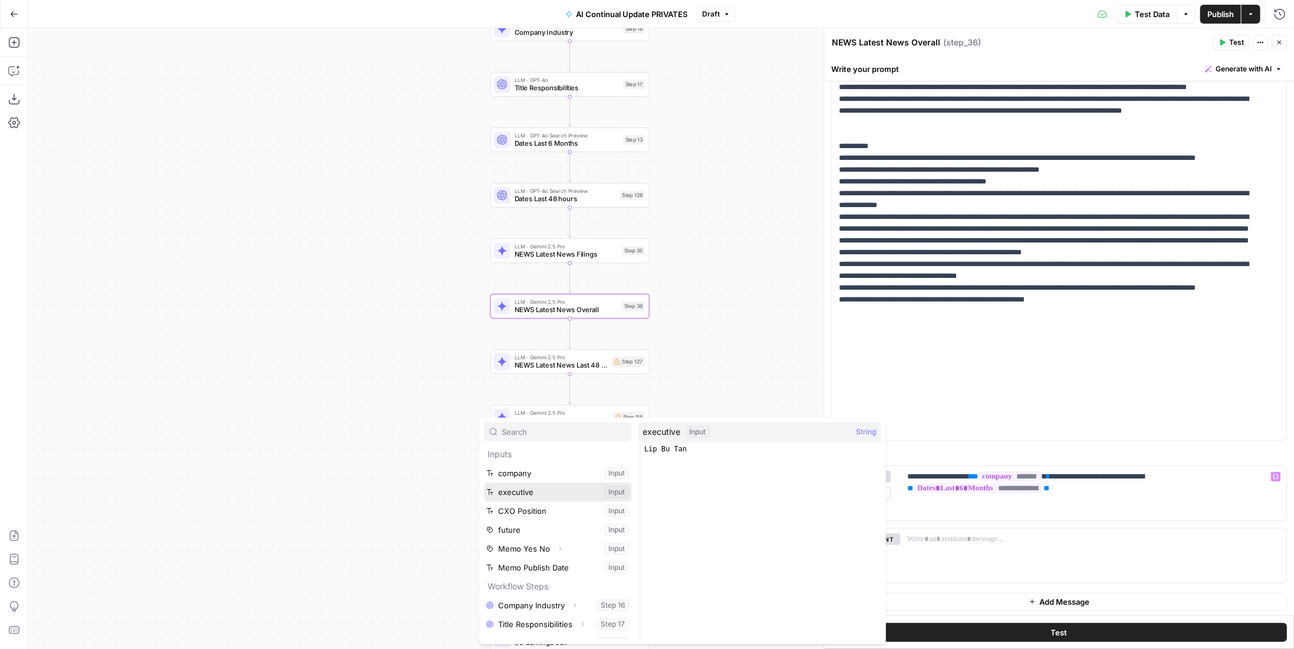
click at [531, 491] on button "Select variable executive" at bounding box center [557, 491] width 147 height 19
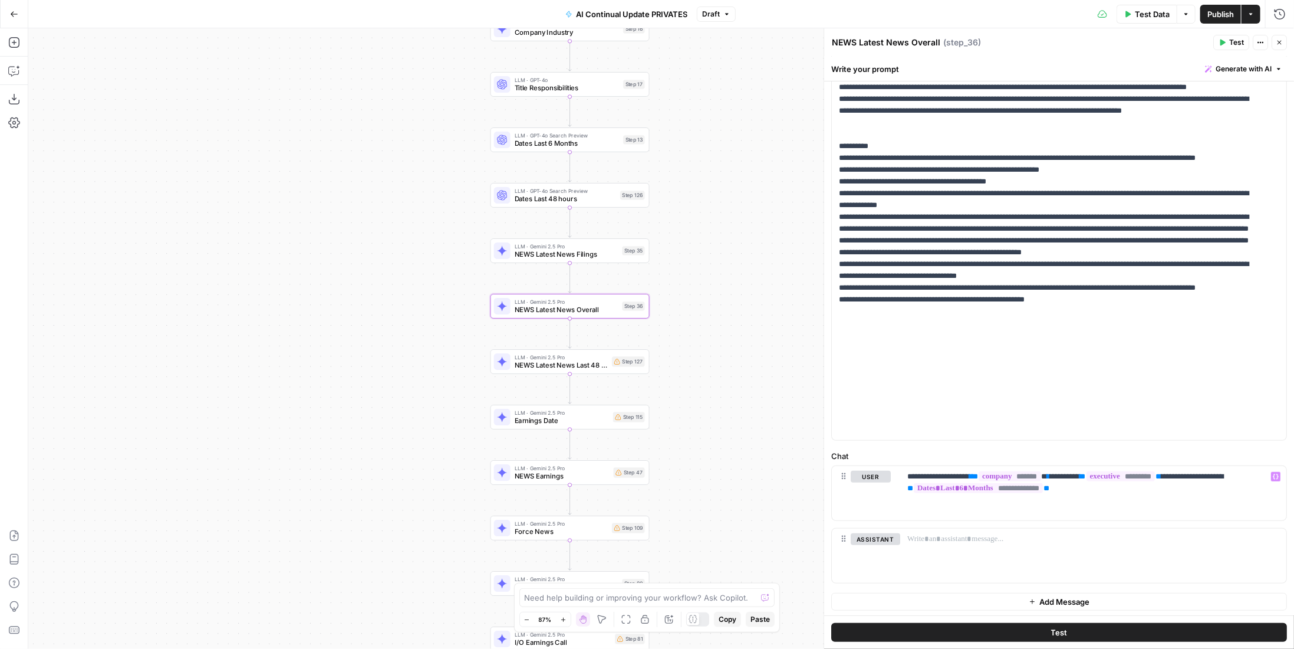
click at [535, 361] on span "NEWS Latest News Last 48 Hours" at bounding box center [561, 365] width 93 height 10
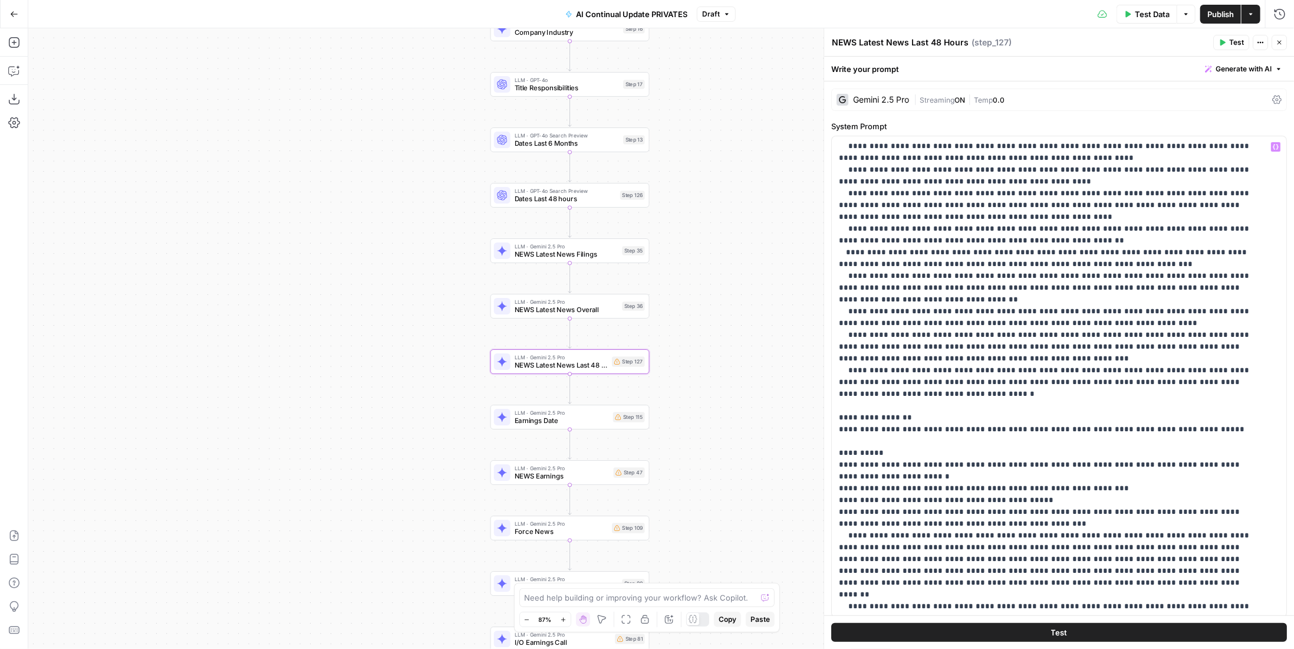
scroll to position [179, 0]
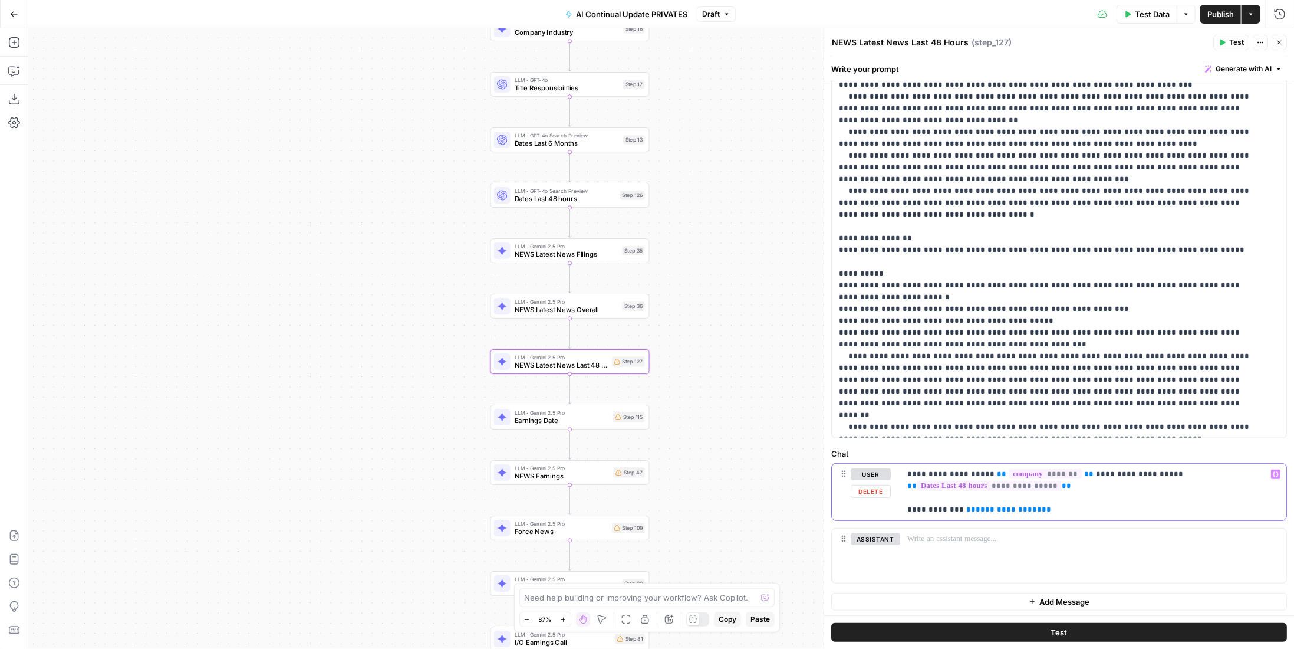
click at [1085, 475] on span "**" at bounding box center [1089, 474] width 9 height 8
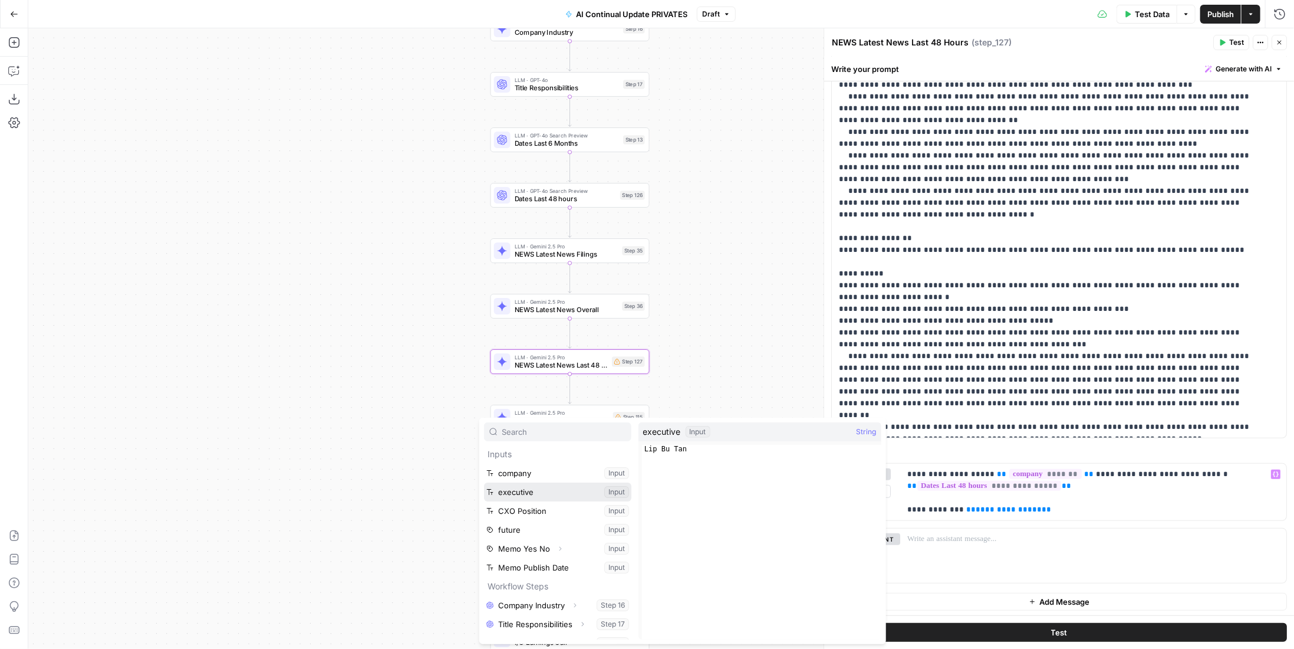
click at [538, 491] on button "Select variable executive" at bounding box center [557, 491] width 147 height 19
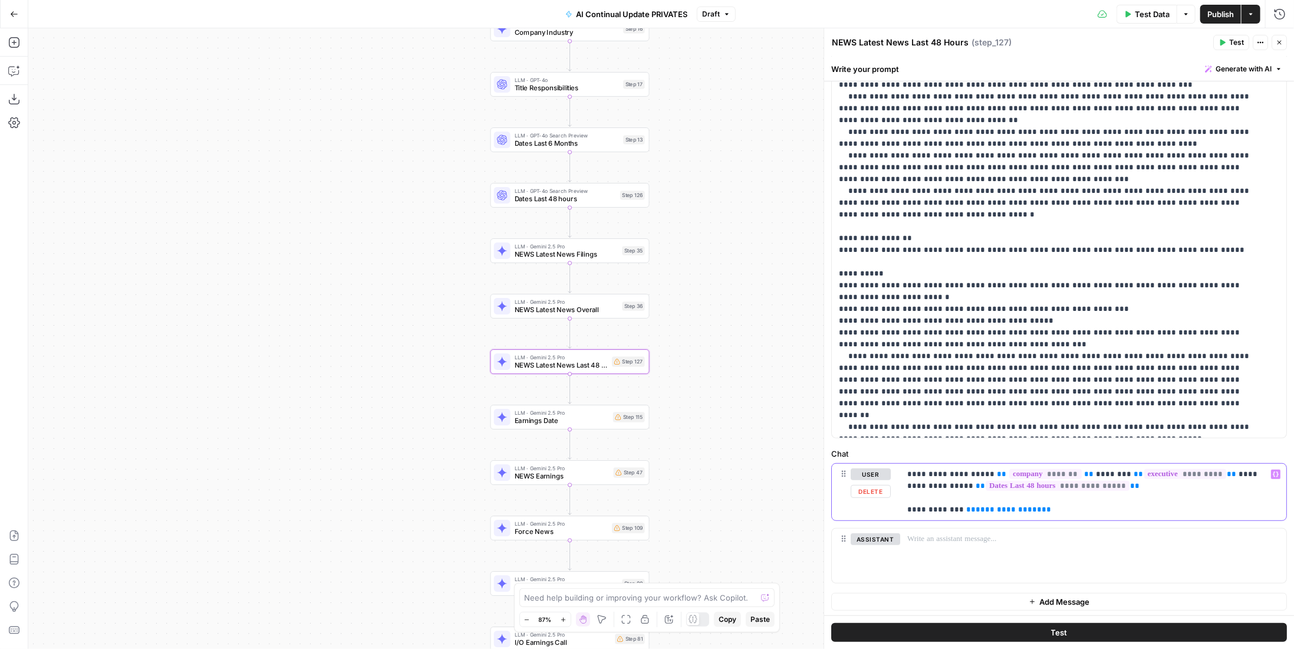
drag, startPoint x: 1067, startPoint y: 511, endPoint x: 886, endPoint y: 501, distance: 180.7
click at [886, 501] on div "**********" at bounding box center [1059, 492] width 455 height 57
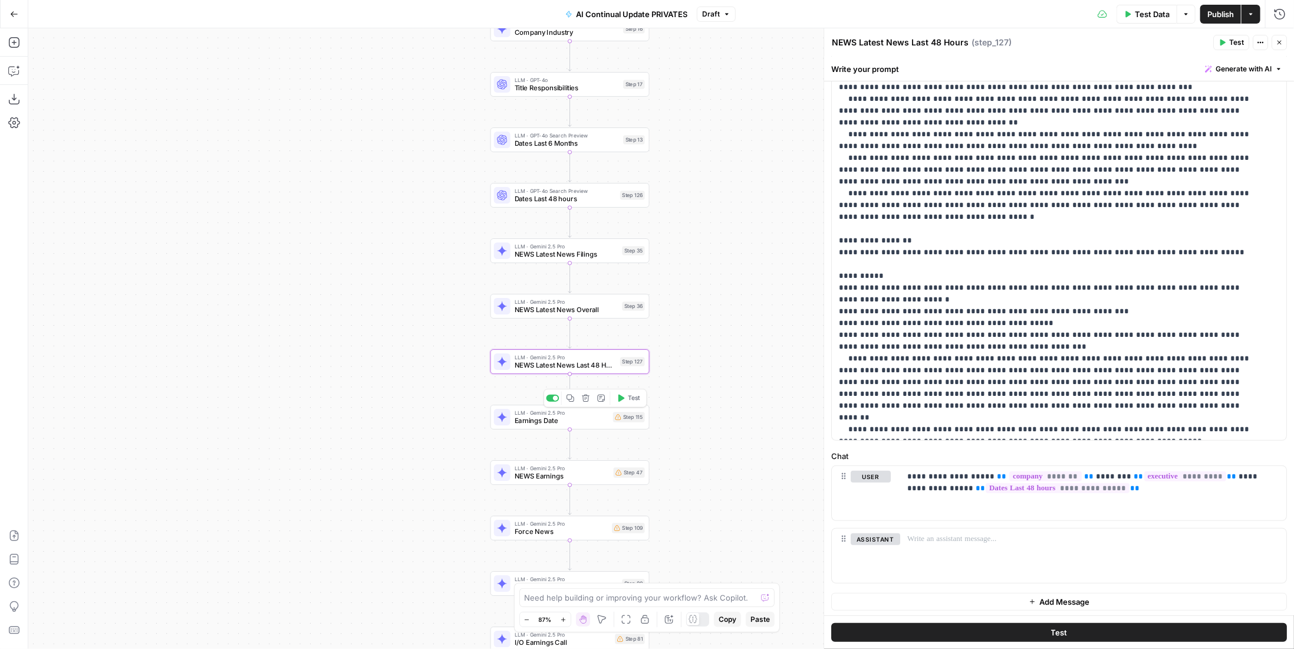
click at [589, 422] on span "Earnings Date" at bounding box center [562, 420] width 94 height 10
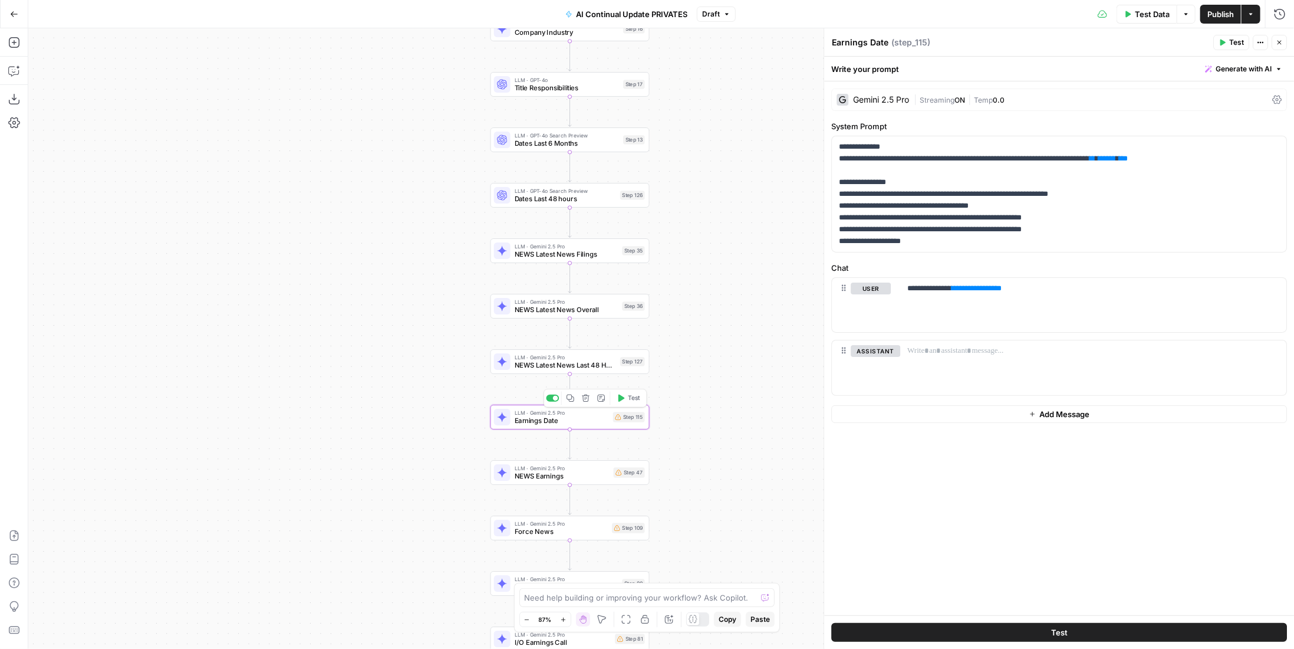
click at [589, 397] on icon "button" at bounding box center [586, 399] width 8 height 8
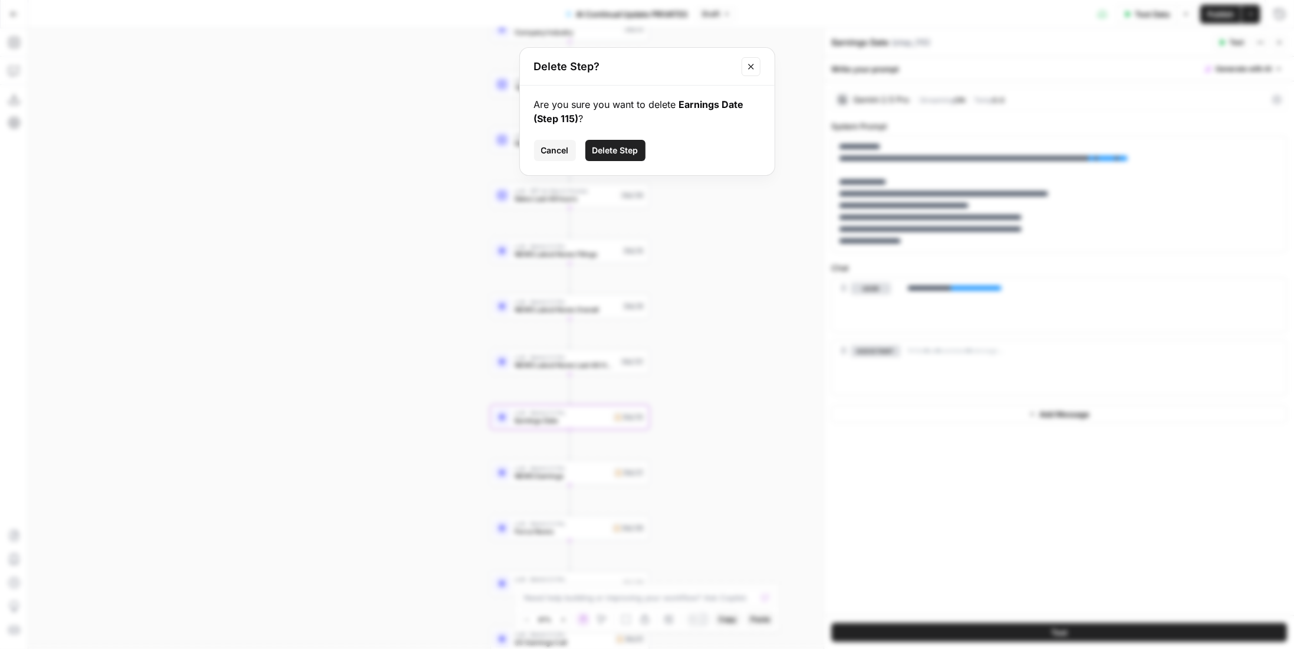
click at [633, 159] on button "Delete Step" at bounding box center [616, 150] width 60 height 21
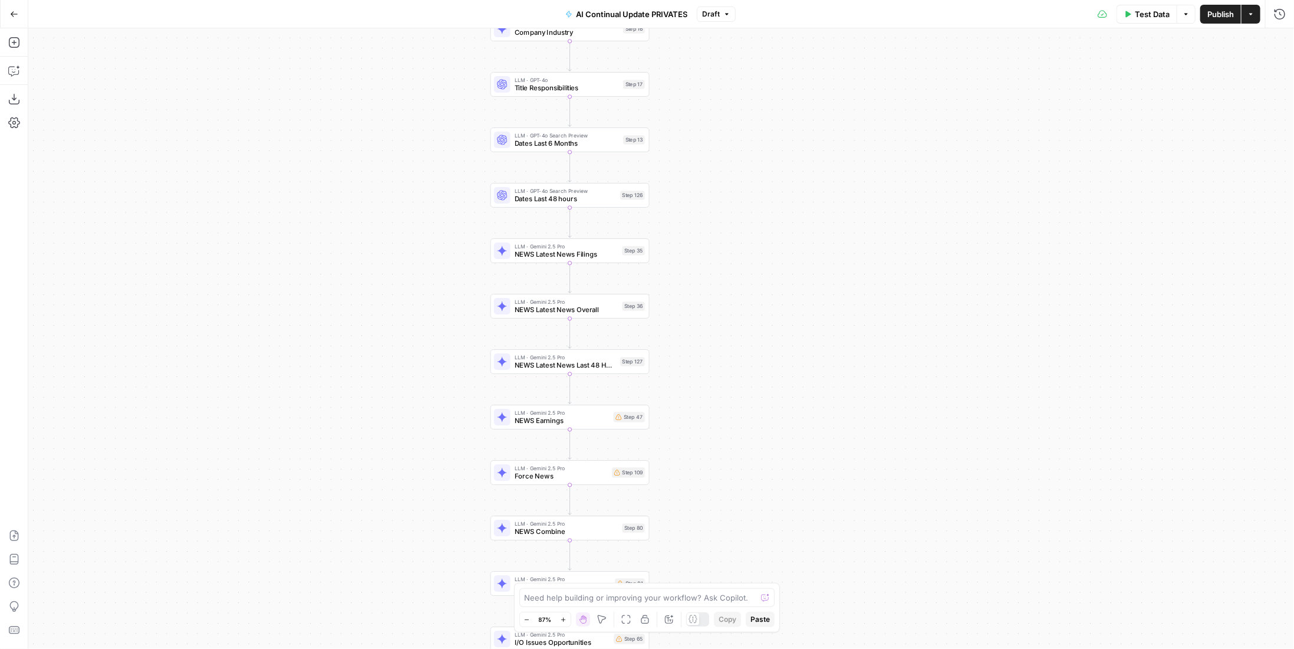
click at [616, 419] on div "Step 47" at bounding box center [629, 417] width 31 height 10
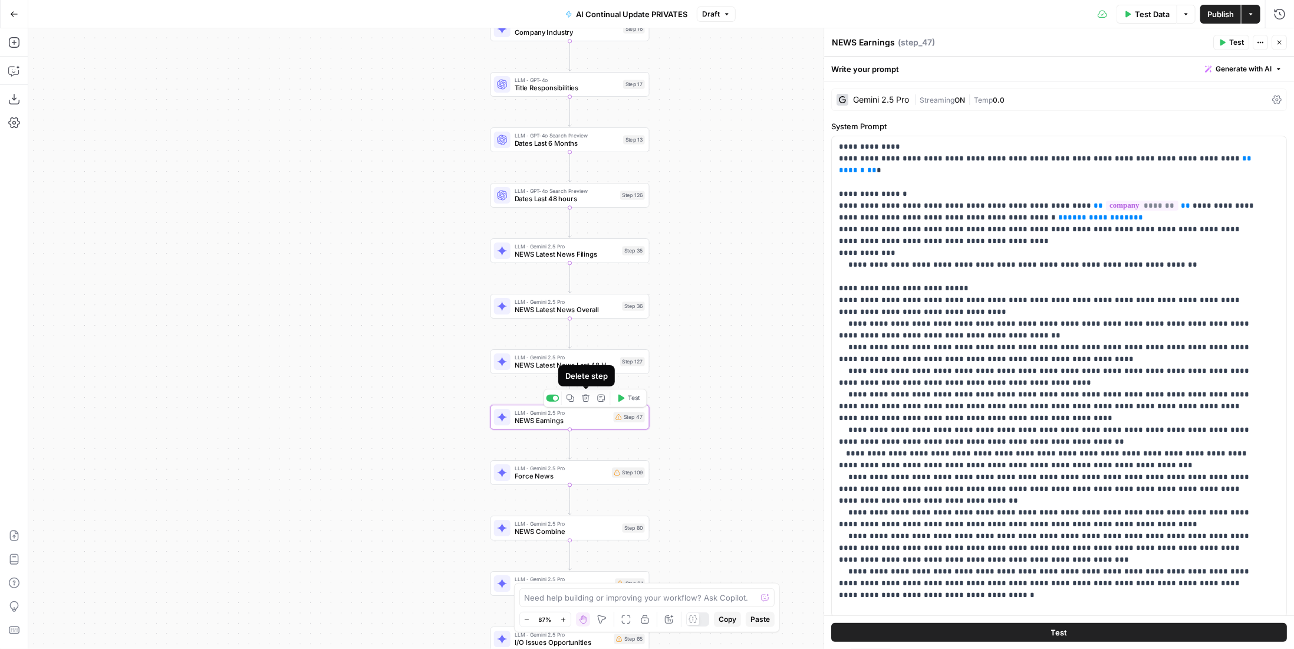
click at [590, 399] on icon "button" at bounding box center [586, 398] width 8 height 8
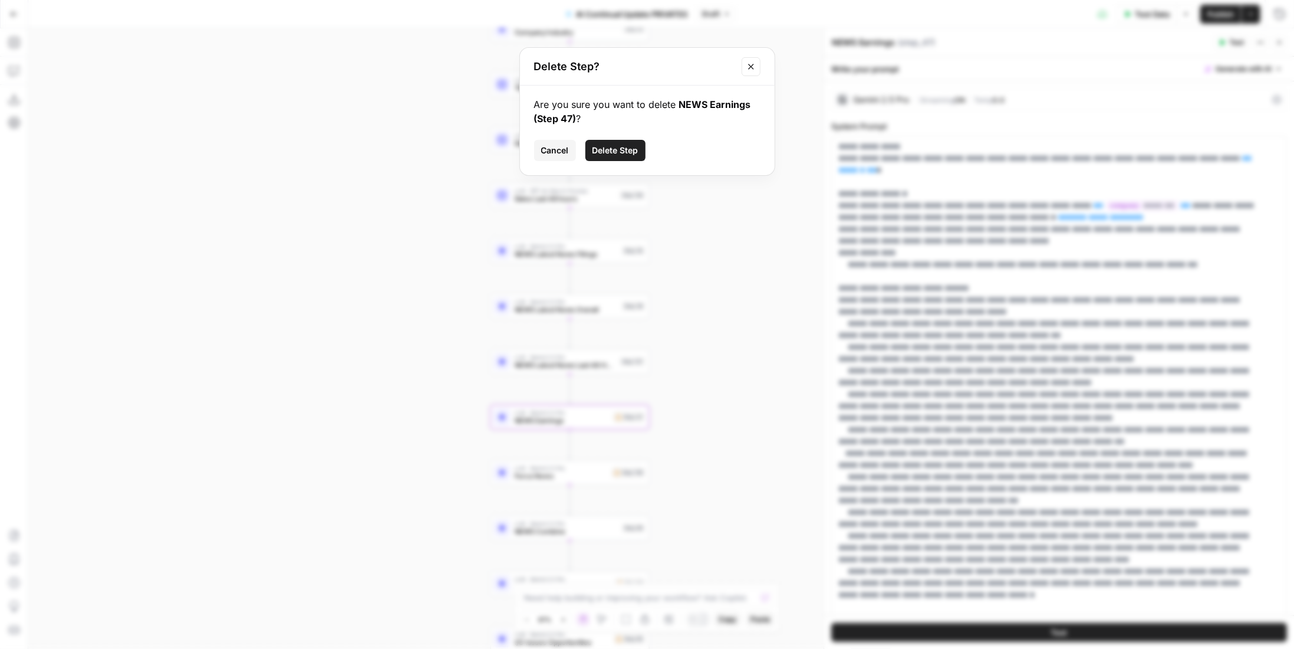
click at [615, 148] on span "Delete Step" at bounding box center [616, 150] width 46 height 12
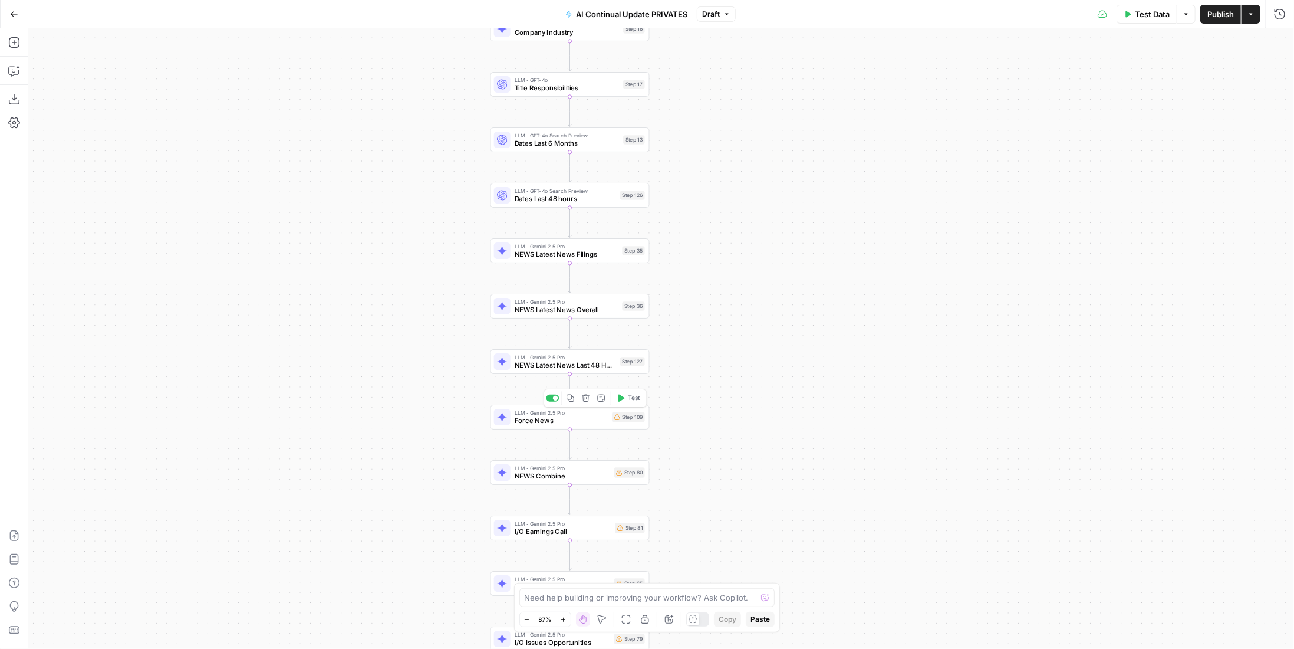
click at [590, 423] on span "Force News" at bounding box center [561, 420] width 93 height 10
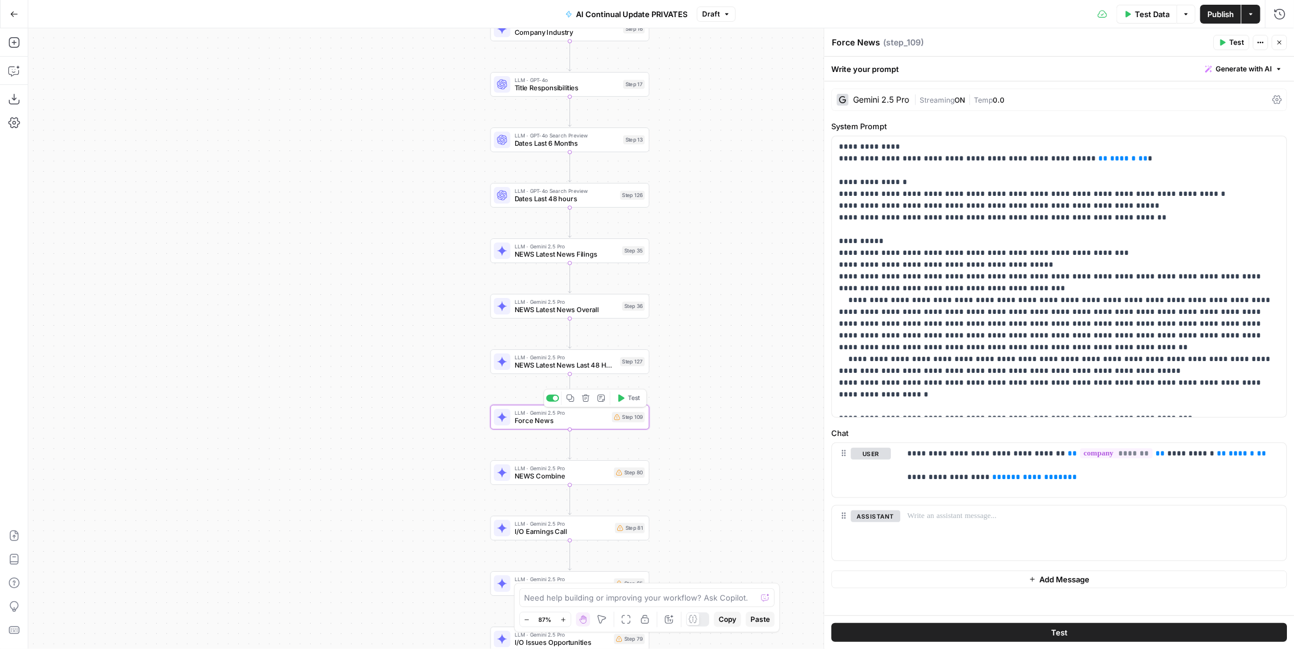
click at [587, 399] on icon "button" at bounding box center [586, 398] width 8 height 8
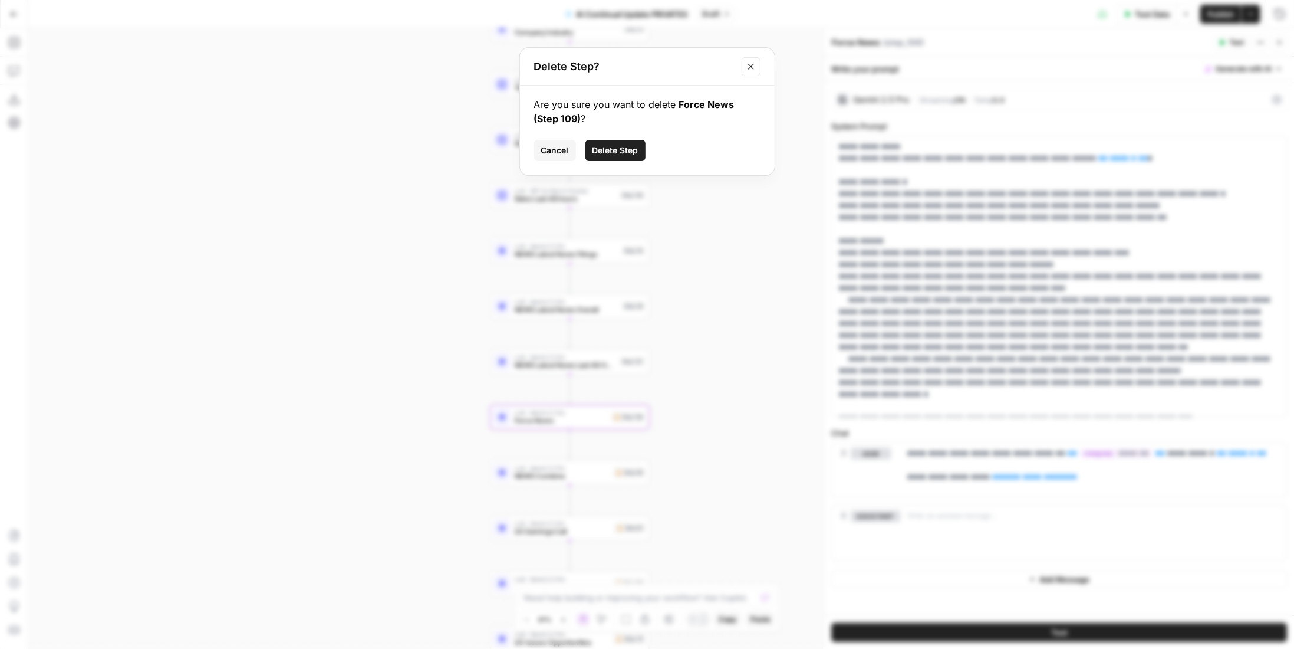
click at [624, 153] on span "Delete Step" at bounding box center [616, 150] width 46 height 12
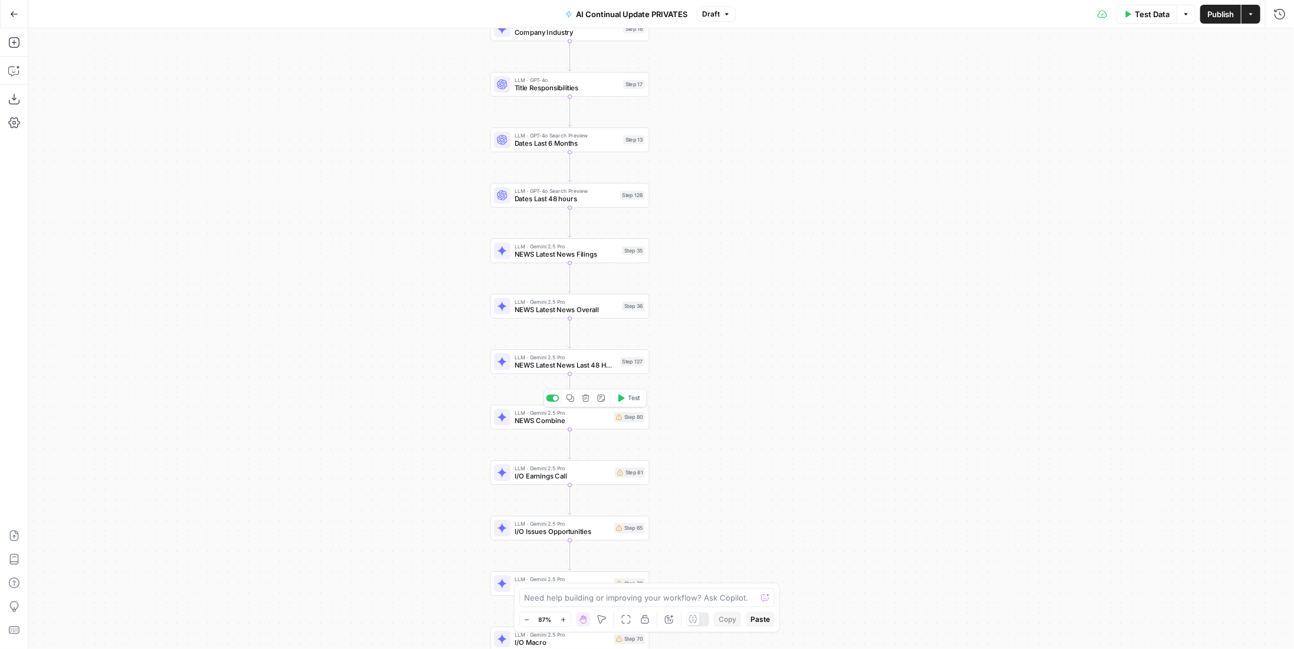
click at [594, 421] on span "NEWS Combine" at bounding box center [563, 420] width 96 height 10
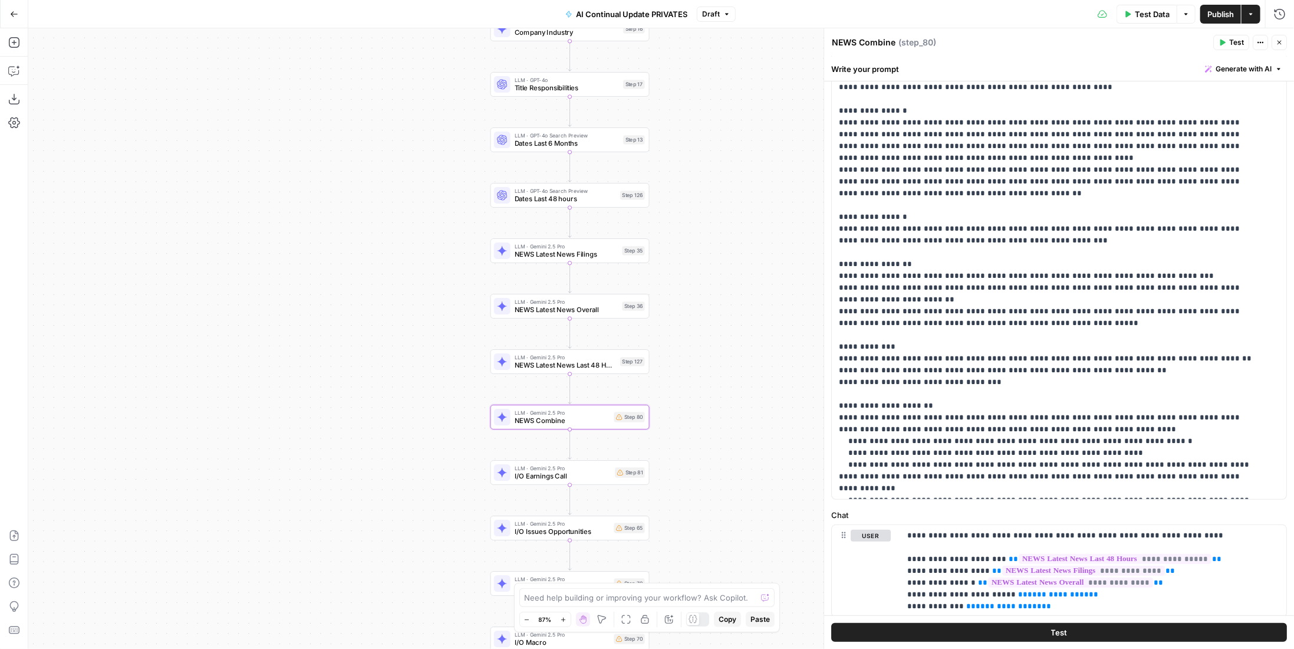
scroll to position [215, 0]
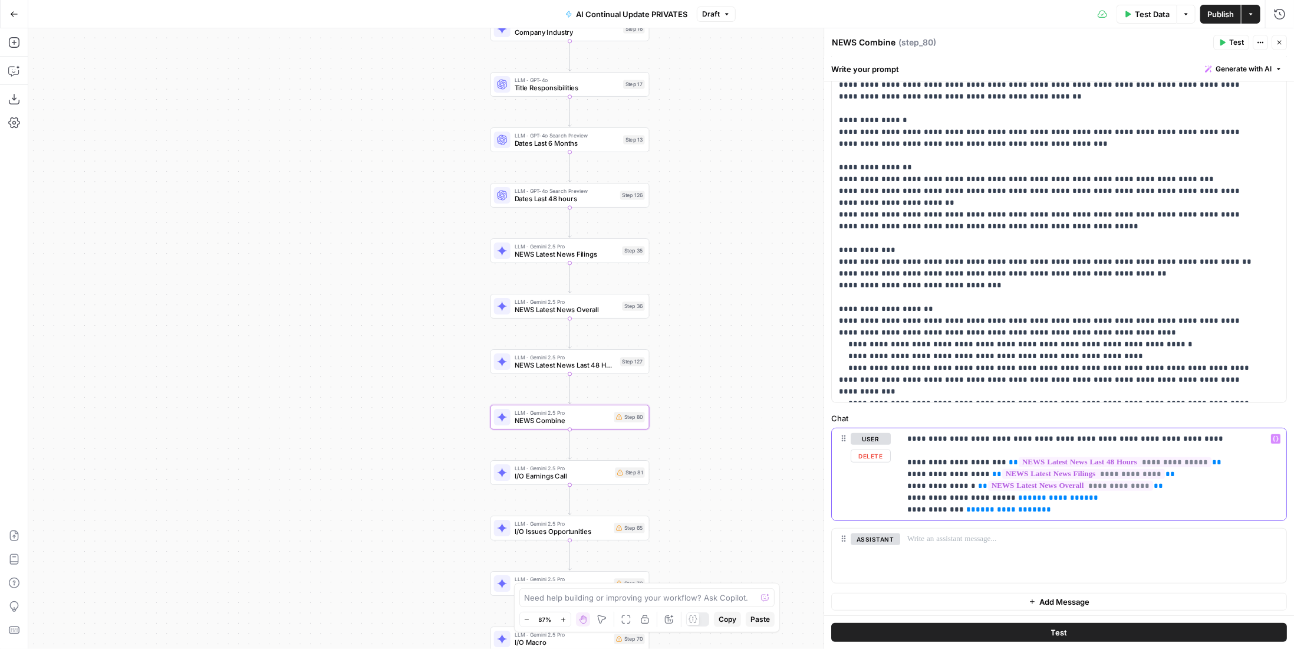
drag, startPoint x: 937, startPoint y: 514, endPoint x: 890, endPoint y: 502, distance: 48.2
click at [890, 502] on div "**********" at bounding box center [1059, 474] width 455 height 92
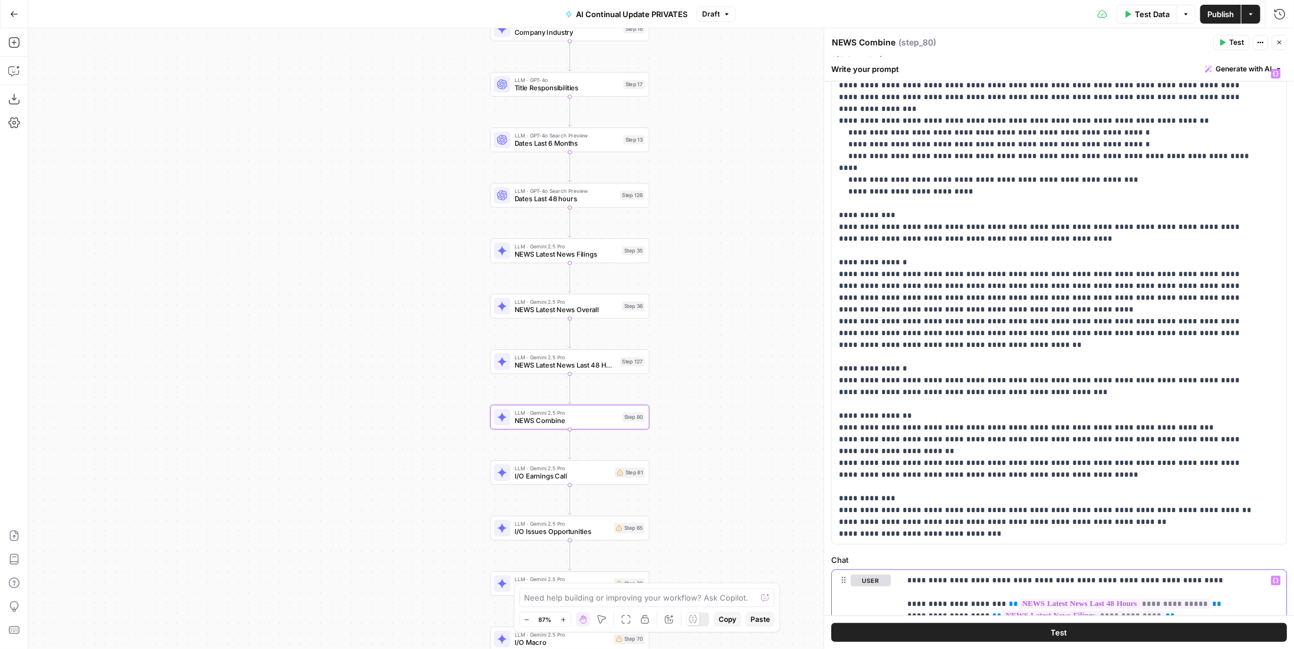
scroll to position [0, 0]
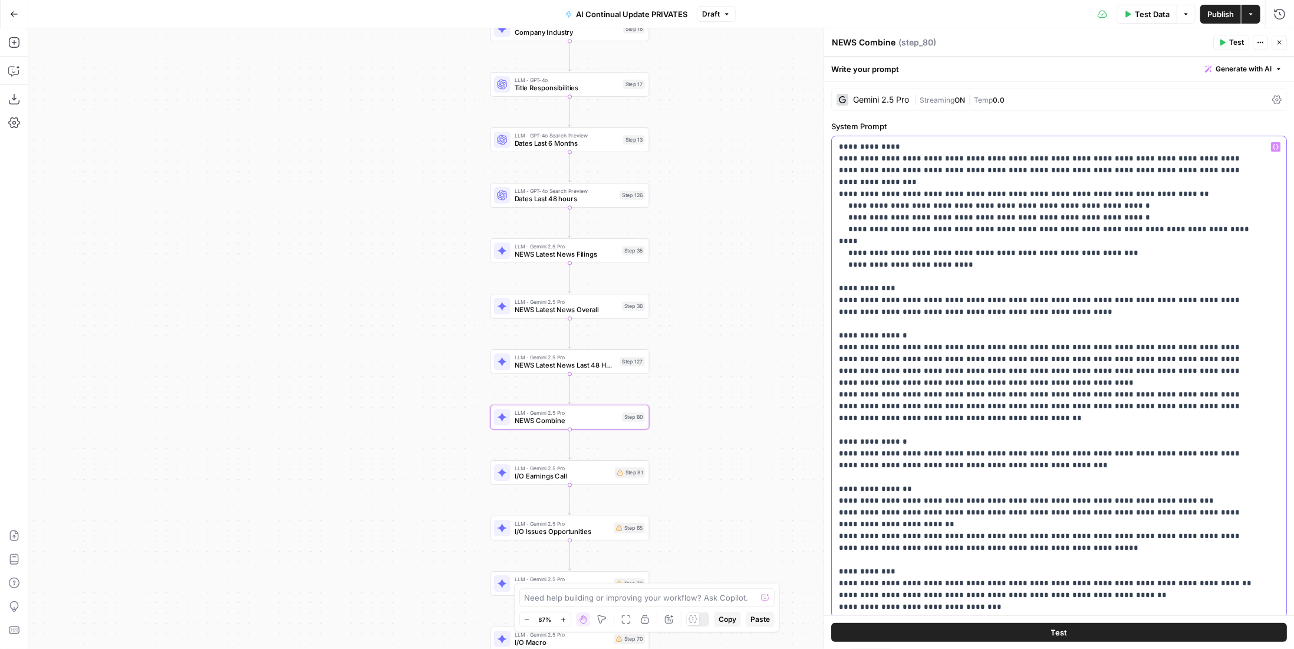
drag, startPoint x: 967, startPoint y: 240, endPoint x: 831, endPoint y: 229, distance: 136.0
click at [831, 229] on div "**********" at bounding box center [1059, 444] width 470 height 727
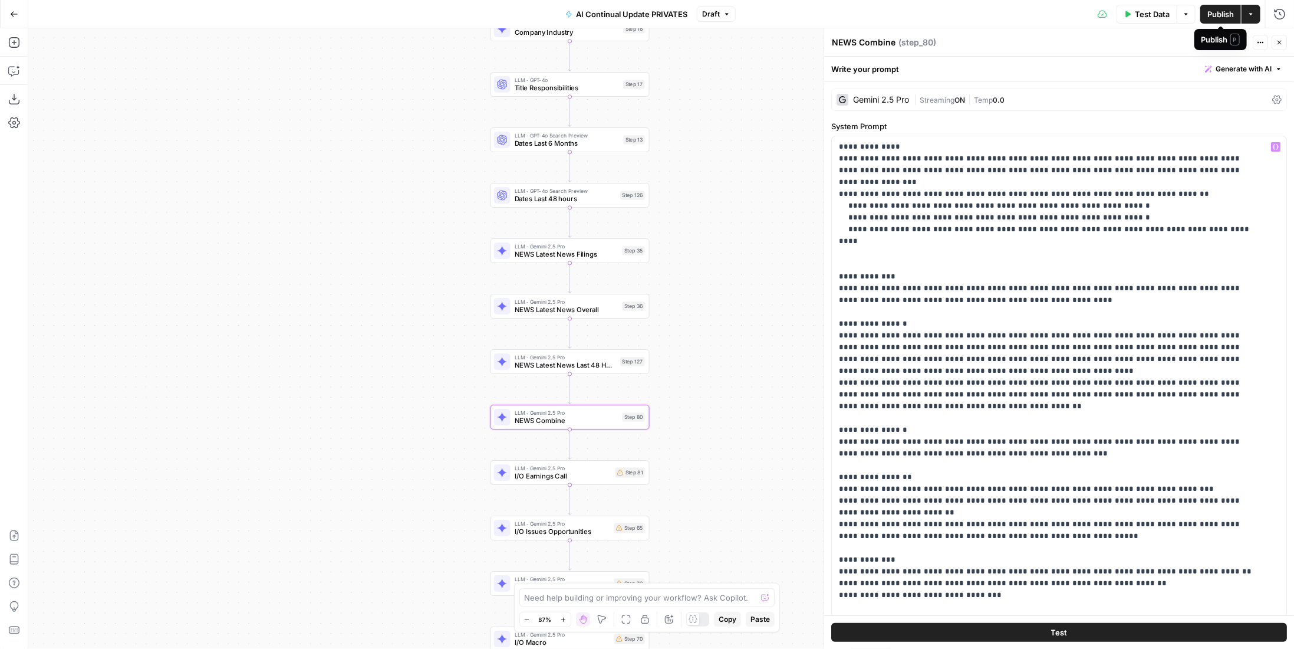
click at [1223, 13] on span "Publish" at bounding box center [1221, 14] width 27 height 12
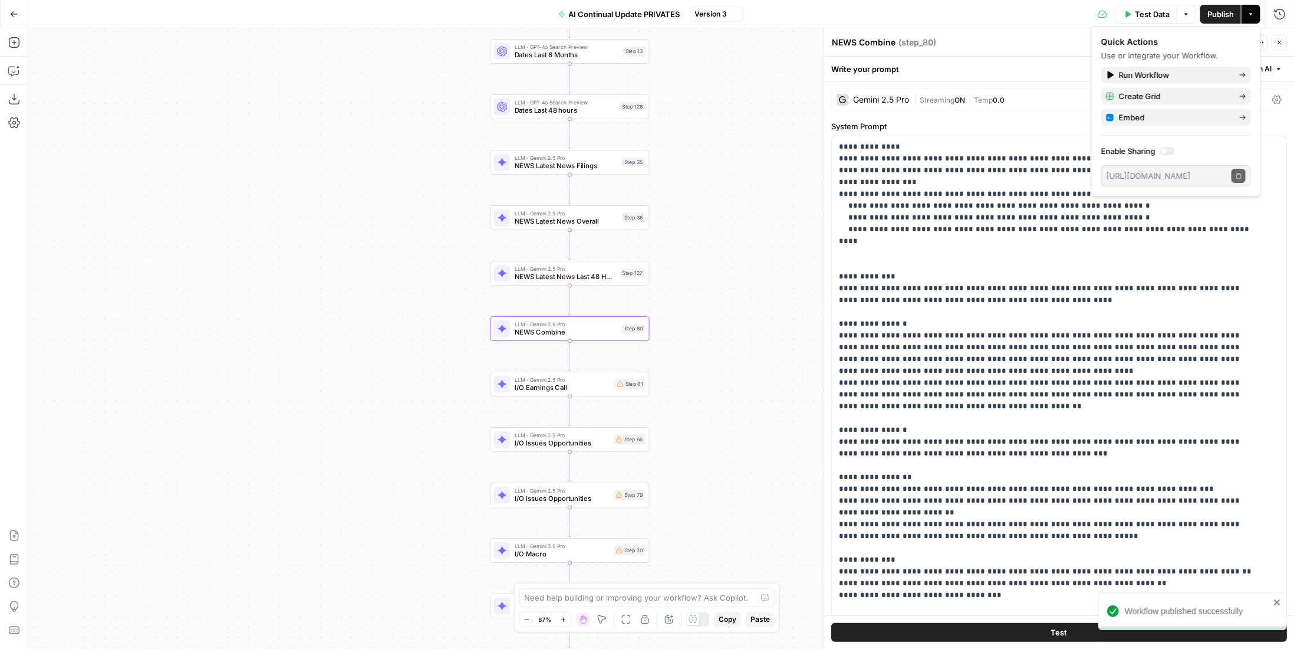
click at [588, 381] on span "LLM · Gemini 2.5 Pro" at bounding box center [563, 379] width 97 height 8
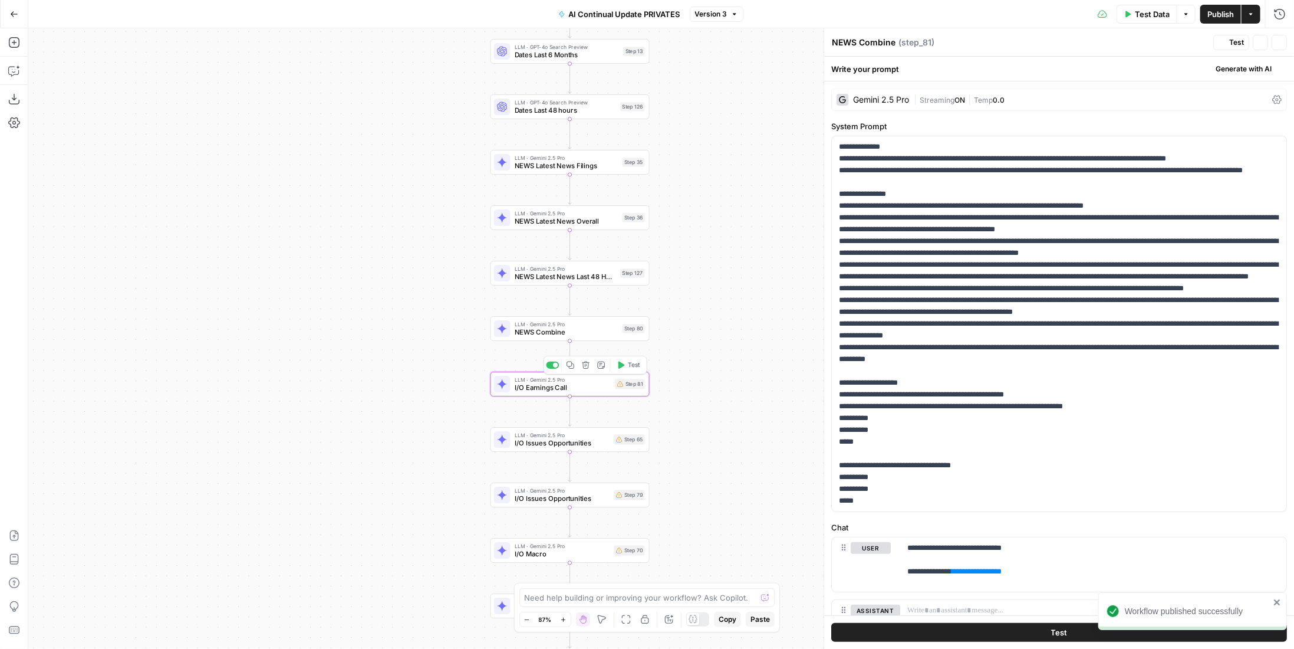
type textarea "I/O Earnings Call"
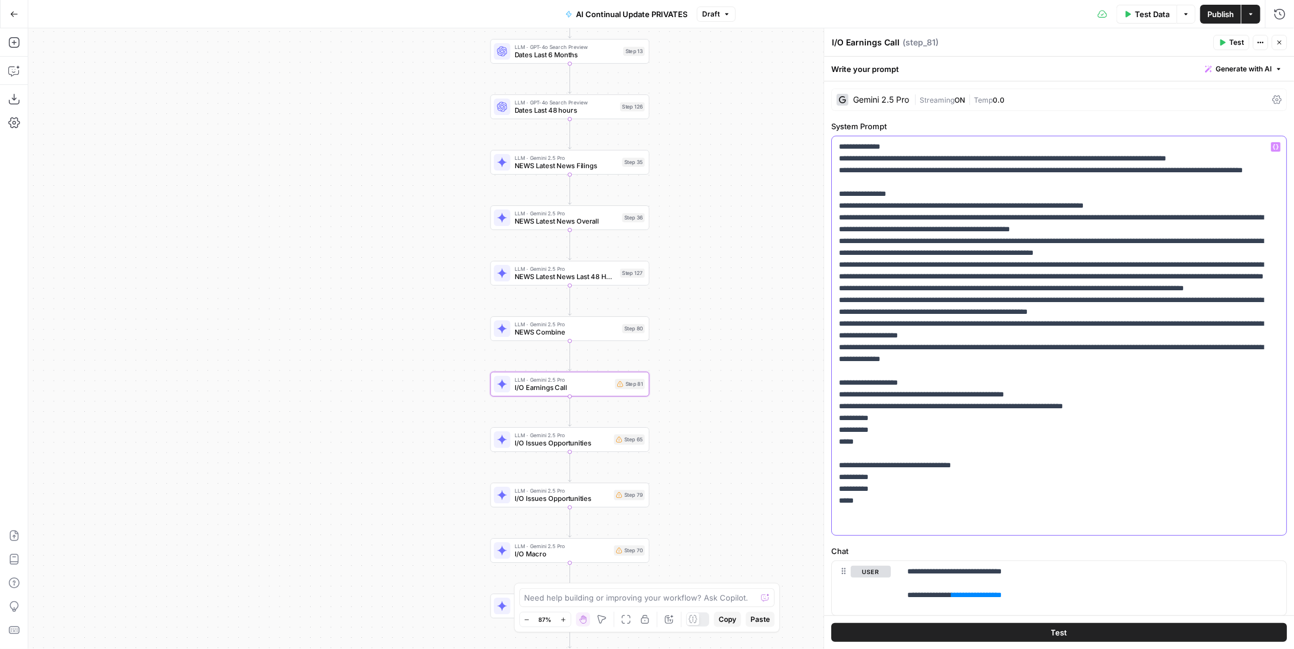
click at [972, 361] on p "**********" at bounding box center [1055, 335] width 432 height 389
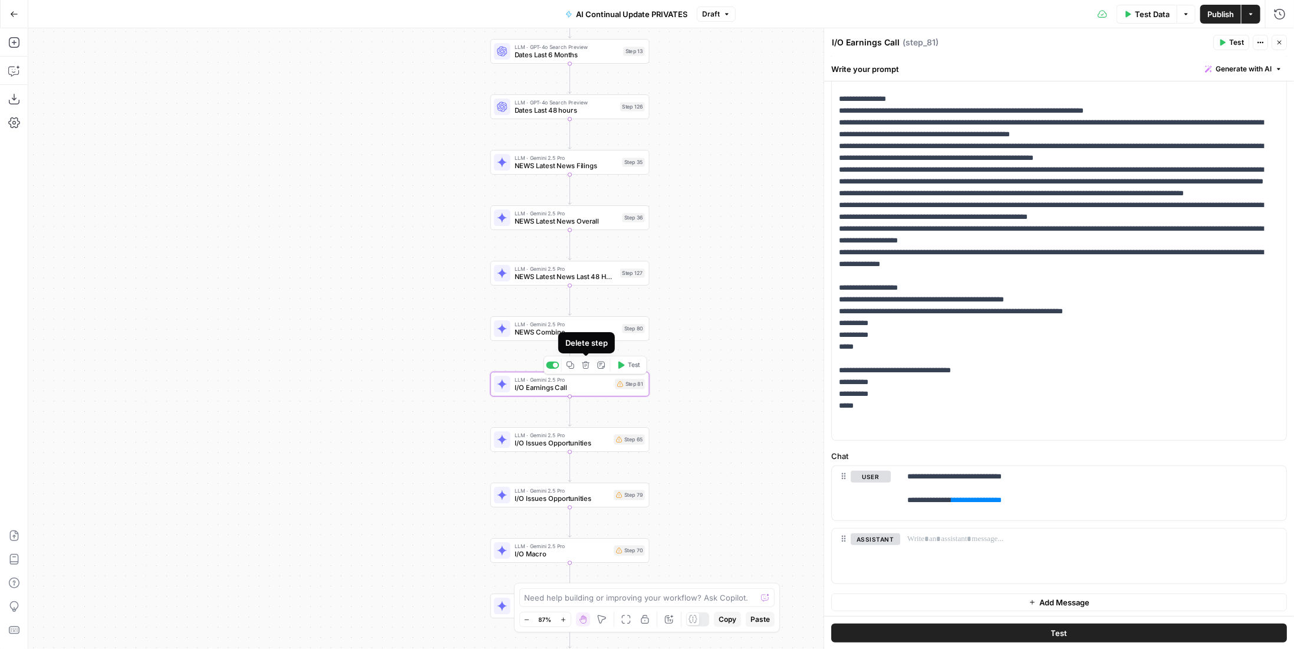
click at [584, 366] on icon "button" at bounding box center [586, 365] width 8 height 8
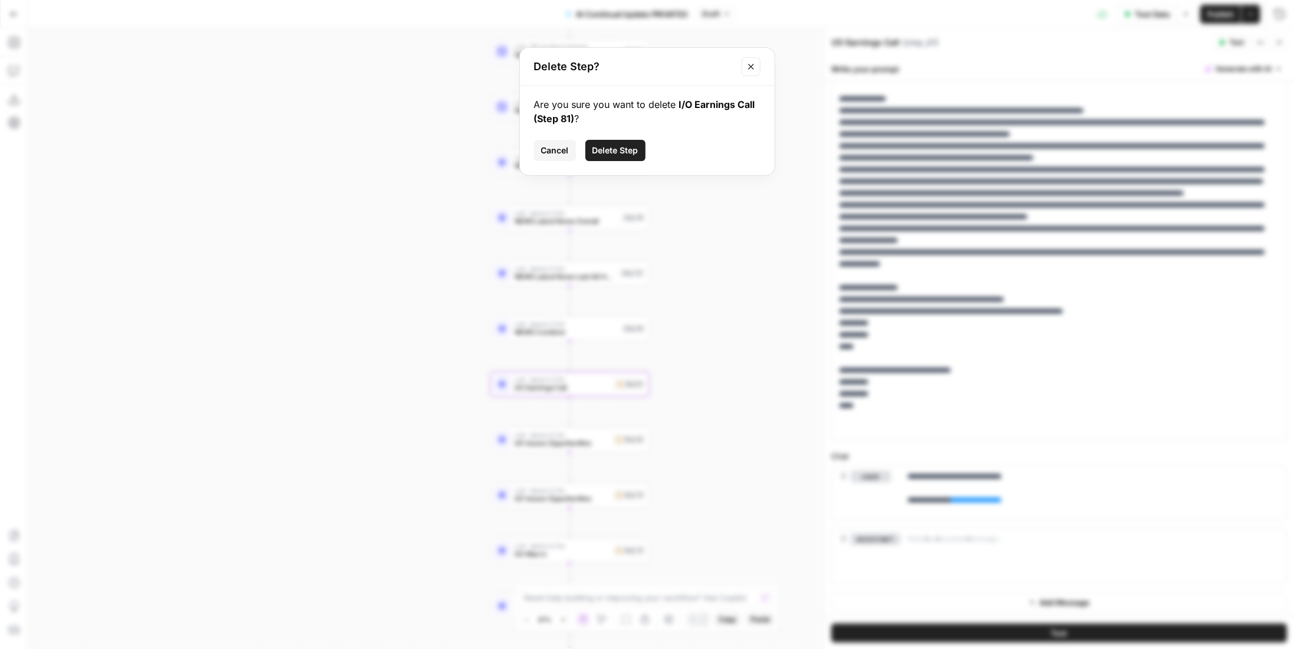
click at [618, 155] on span "Delete Step" at bounding box center [616, 150] width 46 height 12
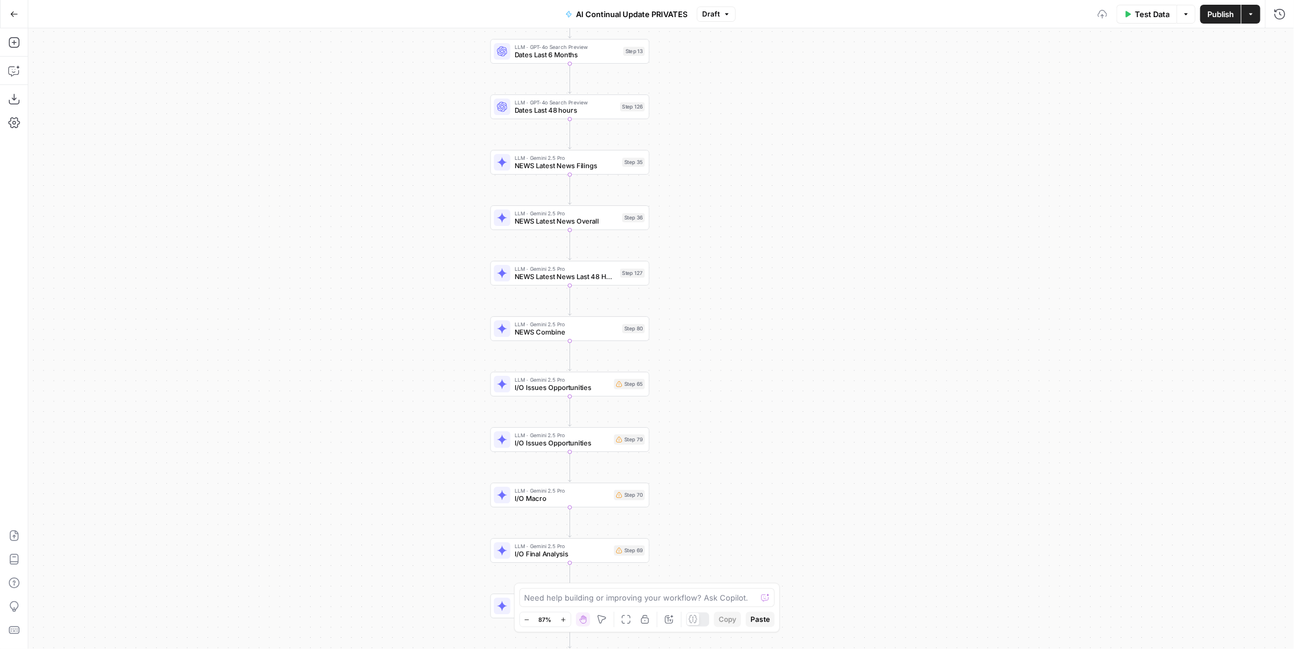
click at [579, 391] on span "I/O Issues Opportunities" at bounding box center [563, 388] width 96 height 10
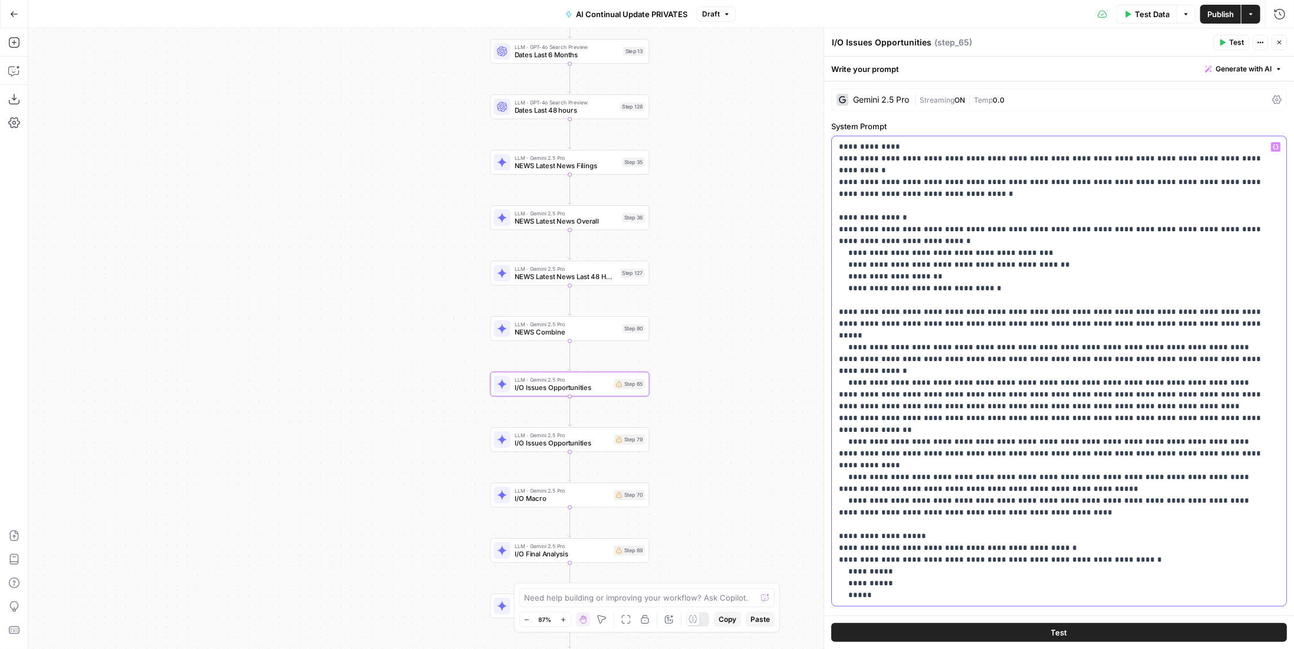
click at [1065, 208] on p "**********" at bounding box center [1055, 371] width 432 height 460
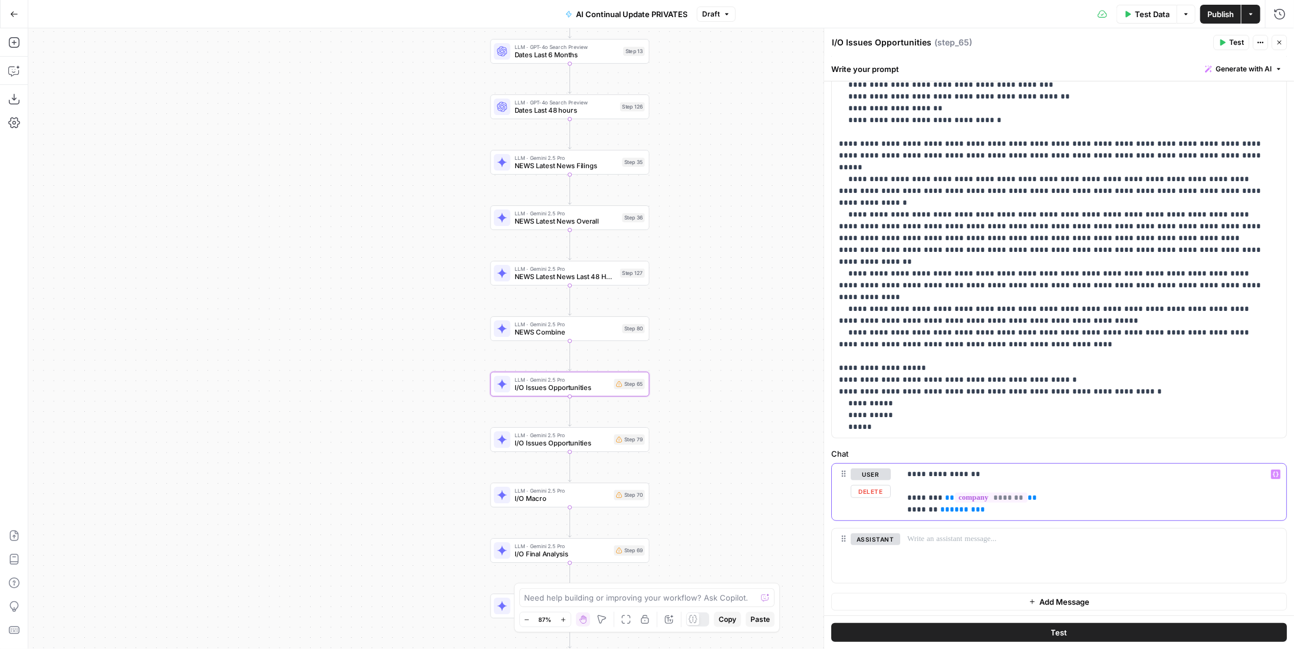
drag, startPoint x: 1005, startPoint y: 509, endPoint x: 875, endPoint y: 506, distance: 130.9
click at [875, 506] on div "**********" at bounding box center [1059, 492] width 455 height 57
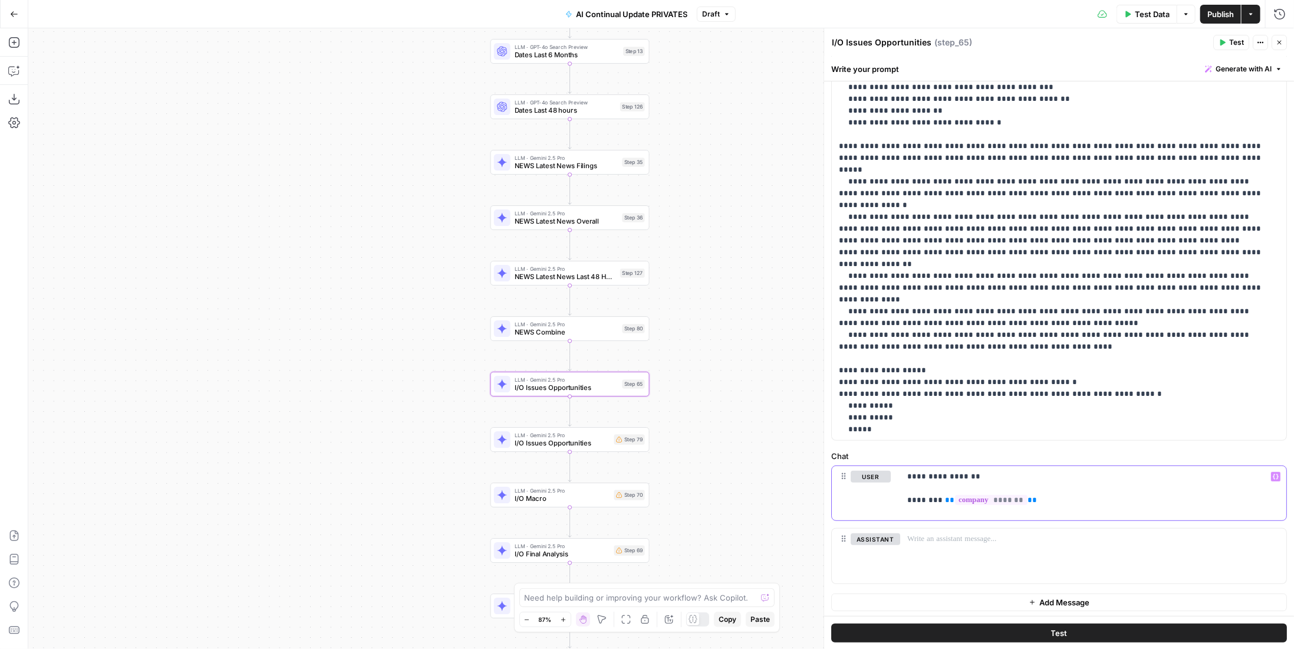
scroll to position [0, 0]
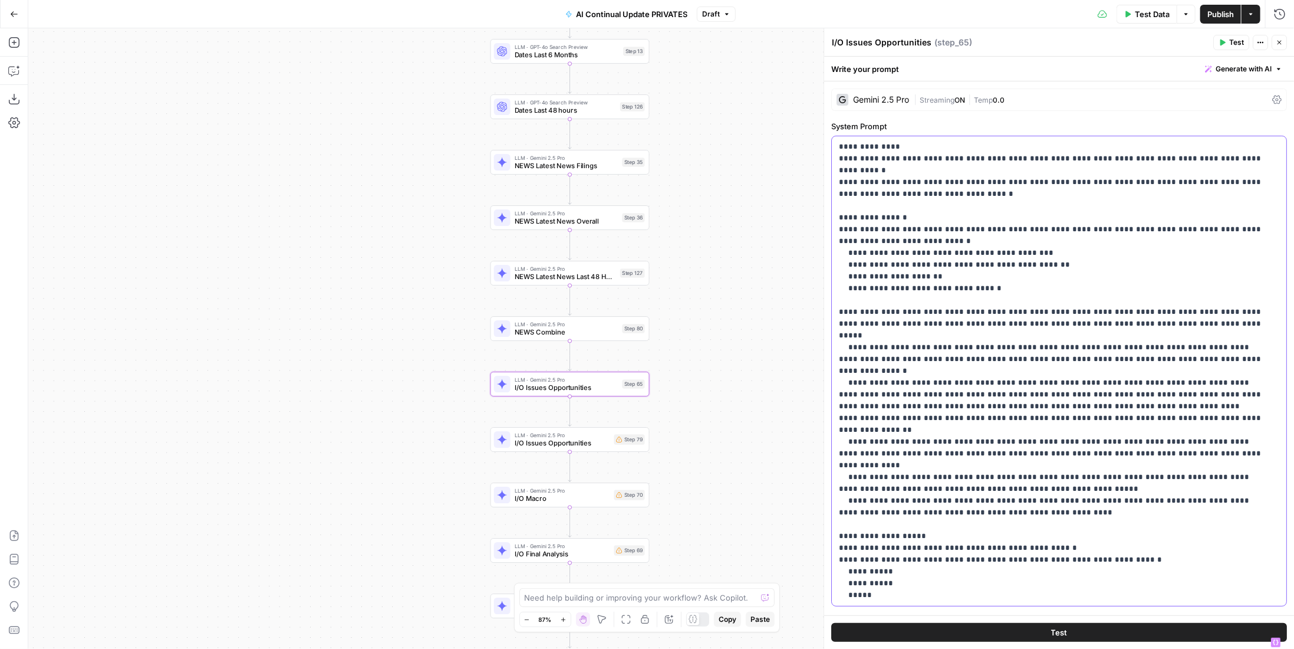
click at [1075, 379] on p "**********" at bounding box center [1055, 371] width 432 height 460
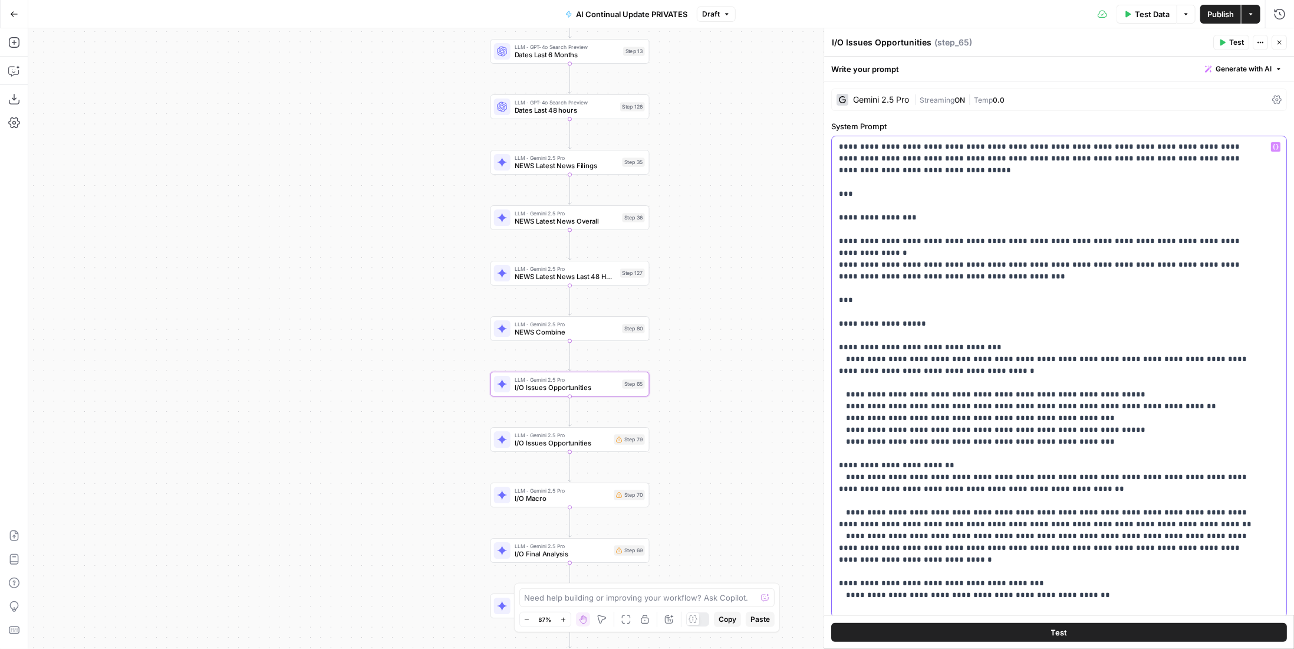
drag, startPoint x: 948, startPoint y: 168, endPoint x: 838, endPoint y: 121, distance: 119.9
click at [838, 121] on div "**********" at bounding box center [1059, 368] width 456 height 497
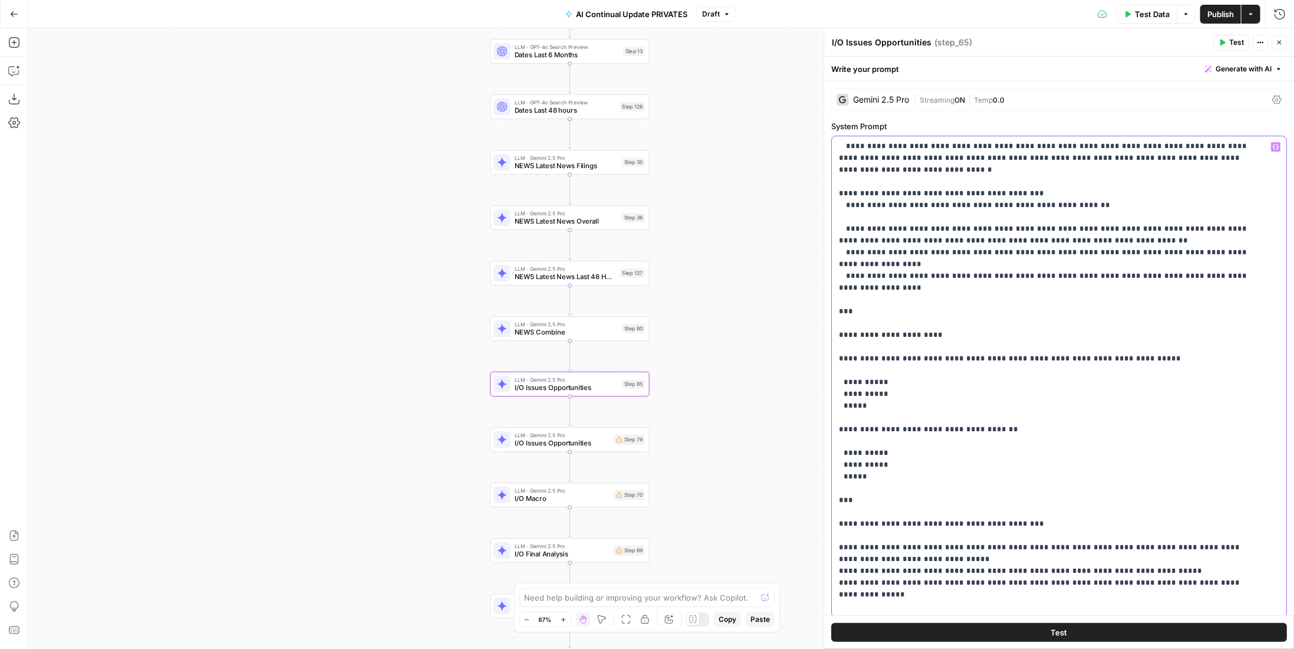
scroll to position [177, 0]
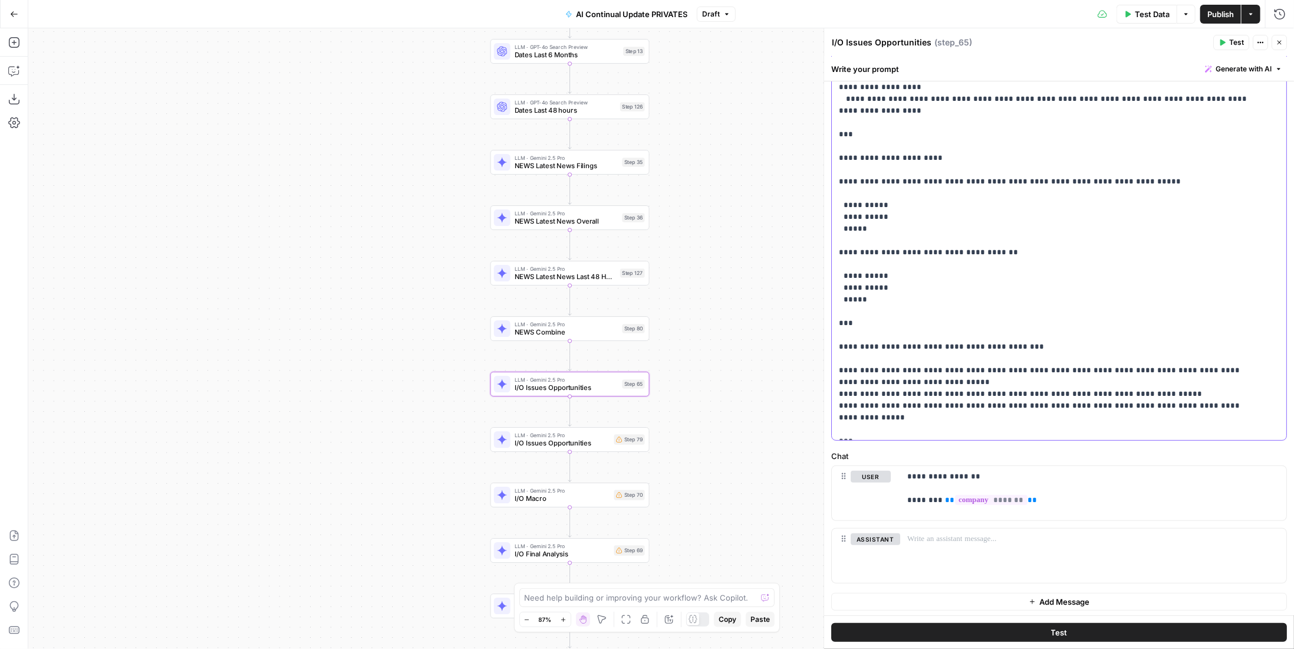
drag, startPoint x: 840, startPoint y: 446, endPoint x: 1221, endPoint y: 676, distance: 444.2
click at [1221, 648] on html "Paragon (Prod) New Home Browse Your Data Recent Grids Wordpress: CEO Analysis G…" at bounding box center [647, 324] width 1294 height 649
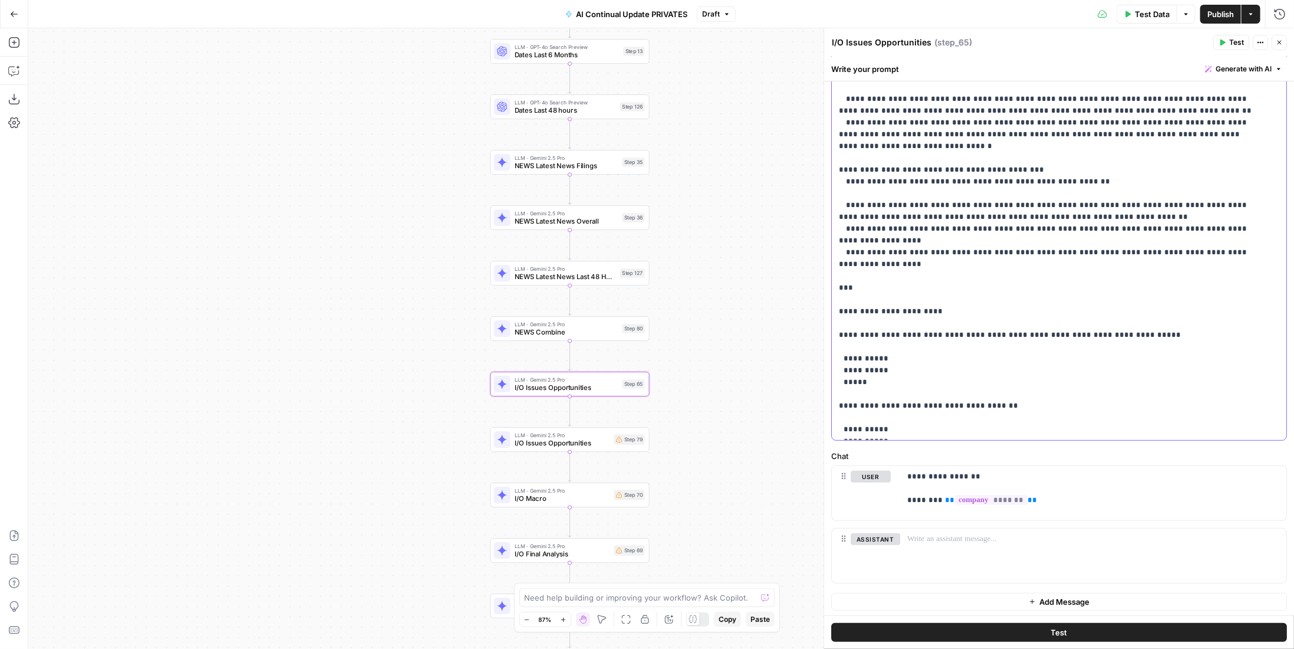
scroll to position [154, 0]
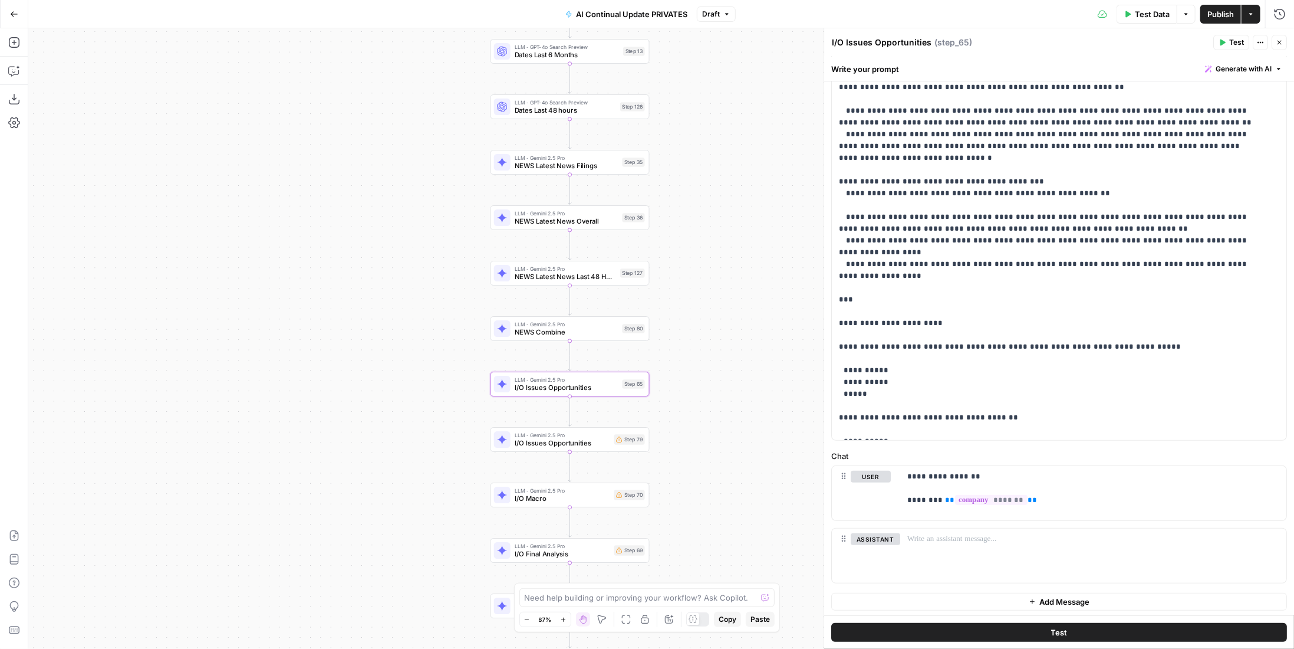
click at [1224, 12] on span "Publish" at bounding box center [1221, 14] width 27 height 12
click at [559, 442] on span "I/O Issues Opportunities" at bounding box center [563, 443] width 96 height 10
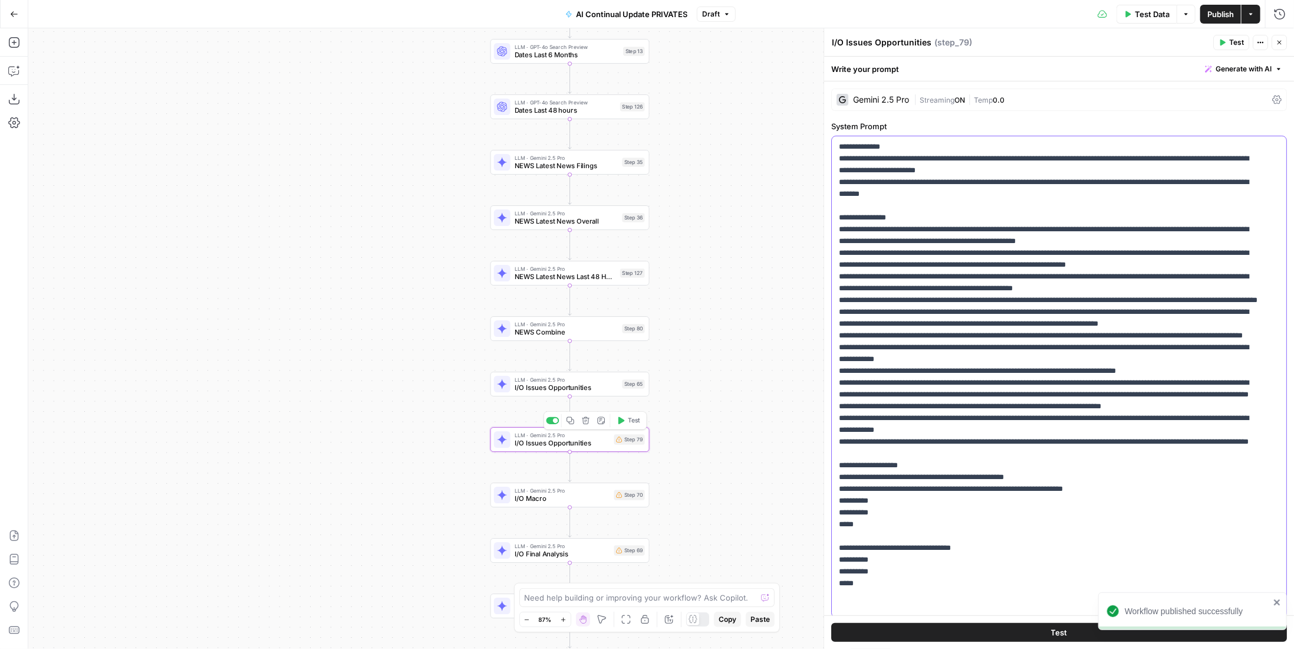
click at [1039, 255] on p "**********" at bounding box center [1050, 388] width 423 height 495
click at [1025, 372] on p "**********" at bounding box center [1050, 388] width 423 height 495
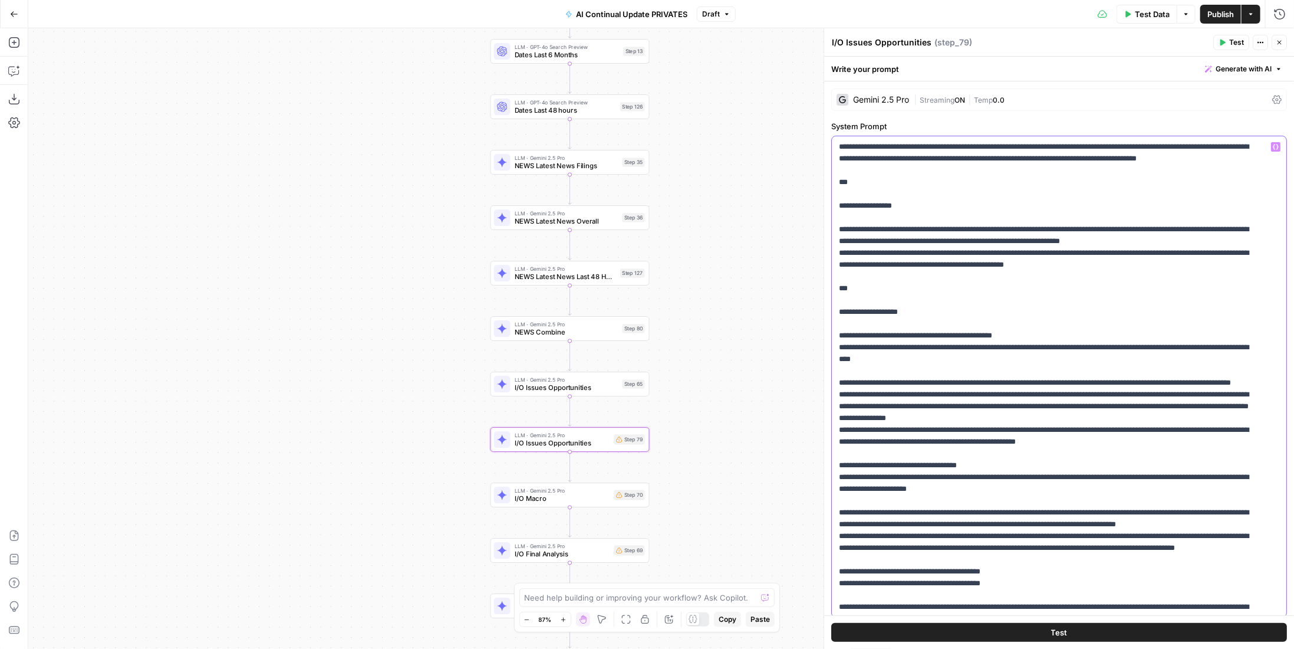
drag, startPoint x: 937, startPoint y: 195, endPoint x: 824, endPoint y: 123, distance: 133.3
click at [824, 123] on div "**********" at bounding box center [1059, 338] width 471 height 620
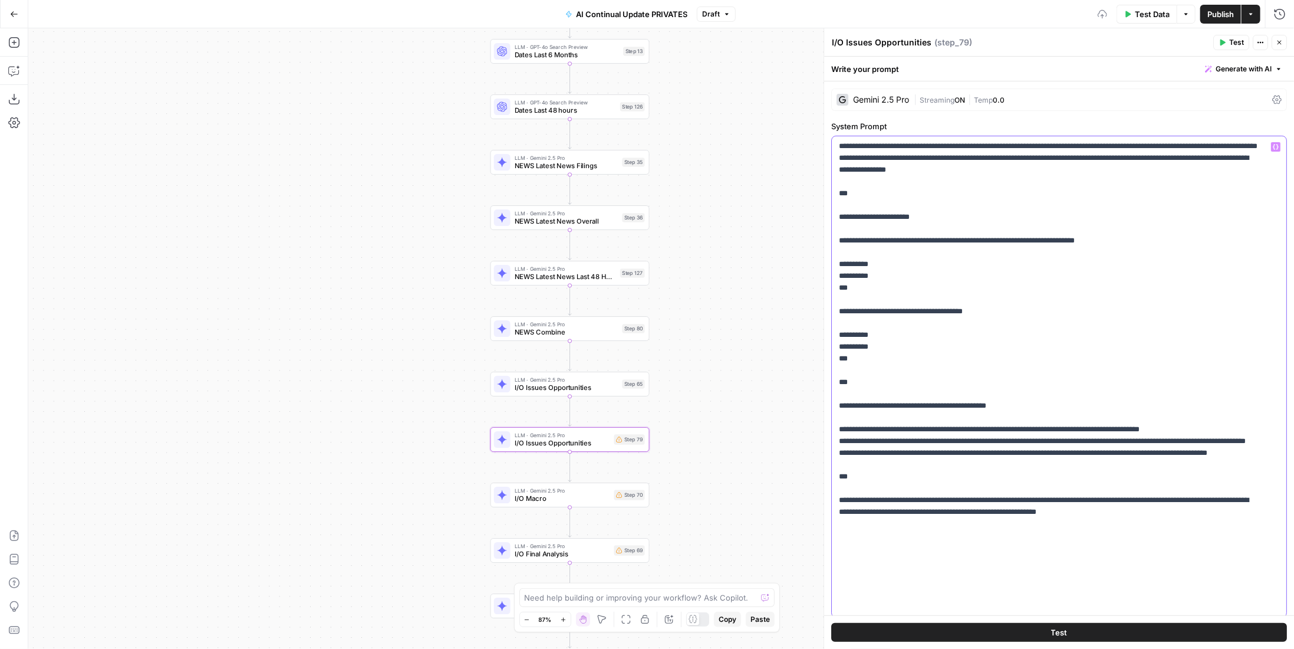
scroll to position [179, 0]
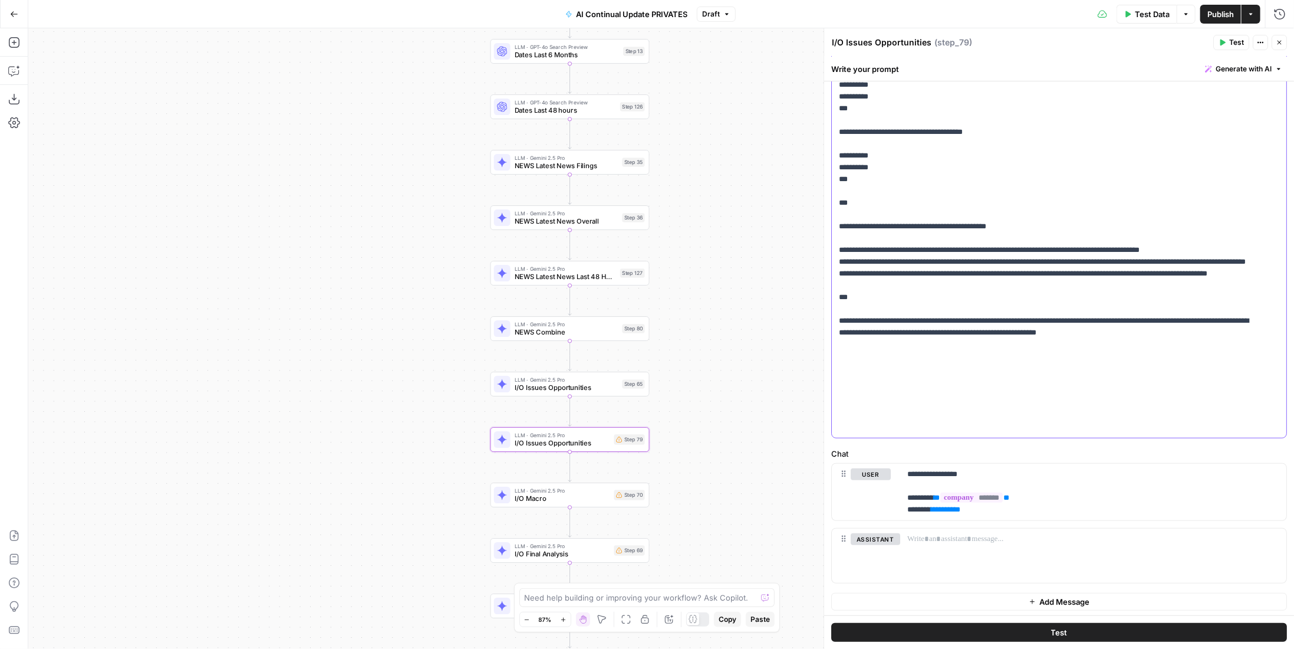
drag, startPoint x: 840, startPoint y: 440, endPoint x: 1161, endPoint y: 676, distance: 398.2
click at [1161, 648] on html "Paragon (Prod) New Home Browse Your Data Recent Grids Wordpress: CEO Analysis G…" at bounding box center [647, 324] width 1294 height 649
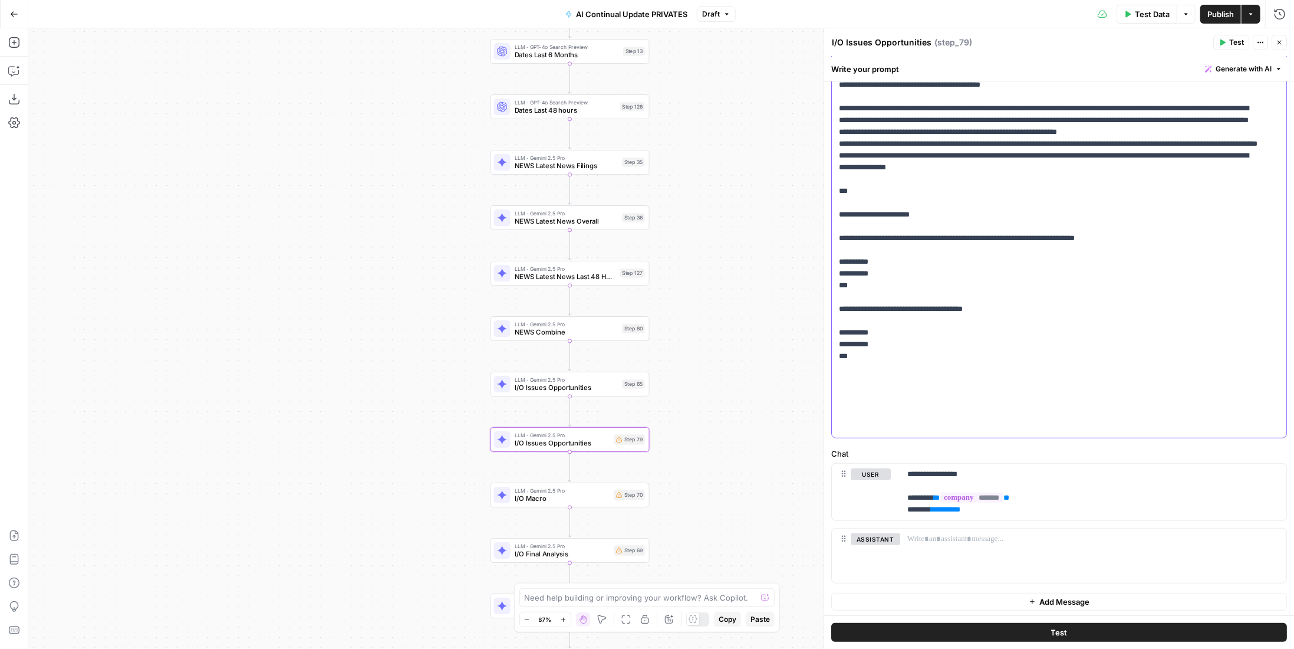
scroll to position [260, 0]
drag, startPoint x: 1001, startPoint y: 511, endPoint x: 901, endPoint y: 516, distance: 100.4
click at [901, 516] on div "**********" at bounding box center [1093, 492] width 386 height 57
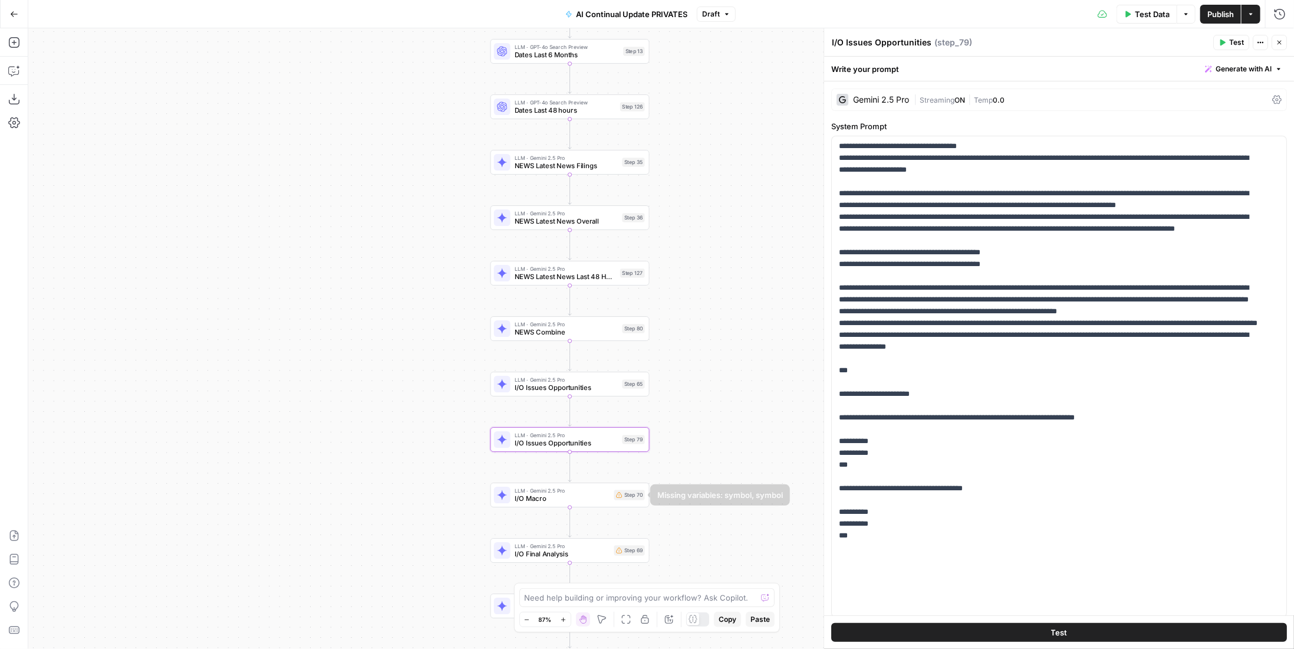
click at [602, 497] on span "I/O Macro" at bounding box center [563, 499] width 96 height 10
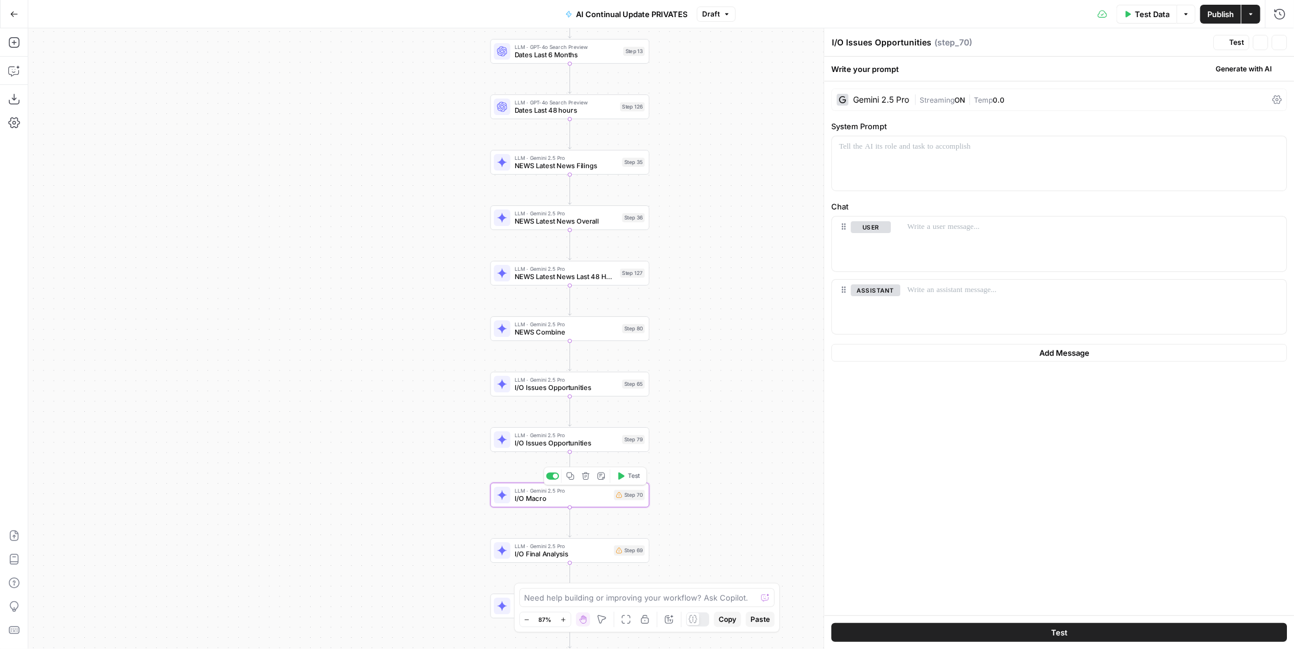
type textarea "I/O Macro"
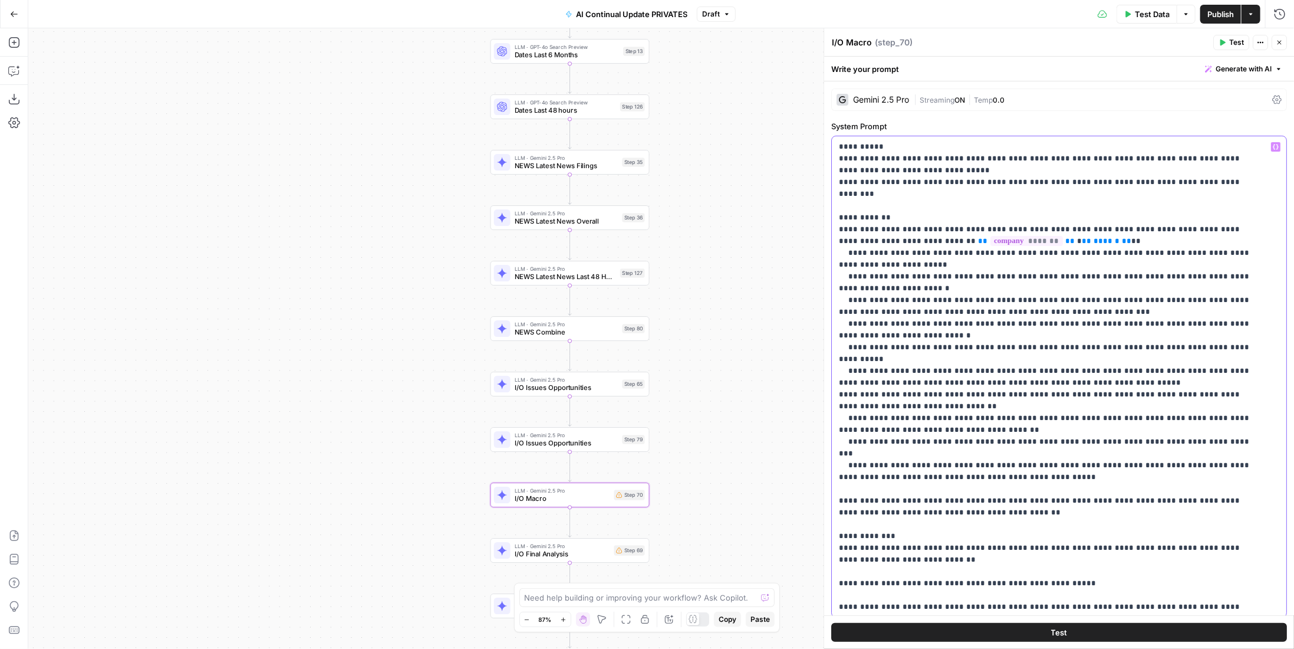
drag, startPoint x: 1067, startPoint y: 229, endPoint x: 1005, endPoint y: 233, distance: 62.0
click at [1005, 233] on p "**********" at bounding box center [1050, 447] width 423 height 613
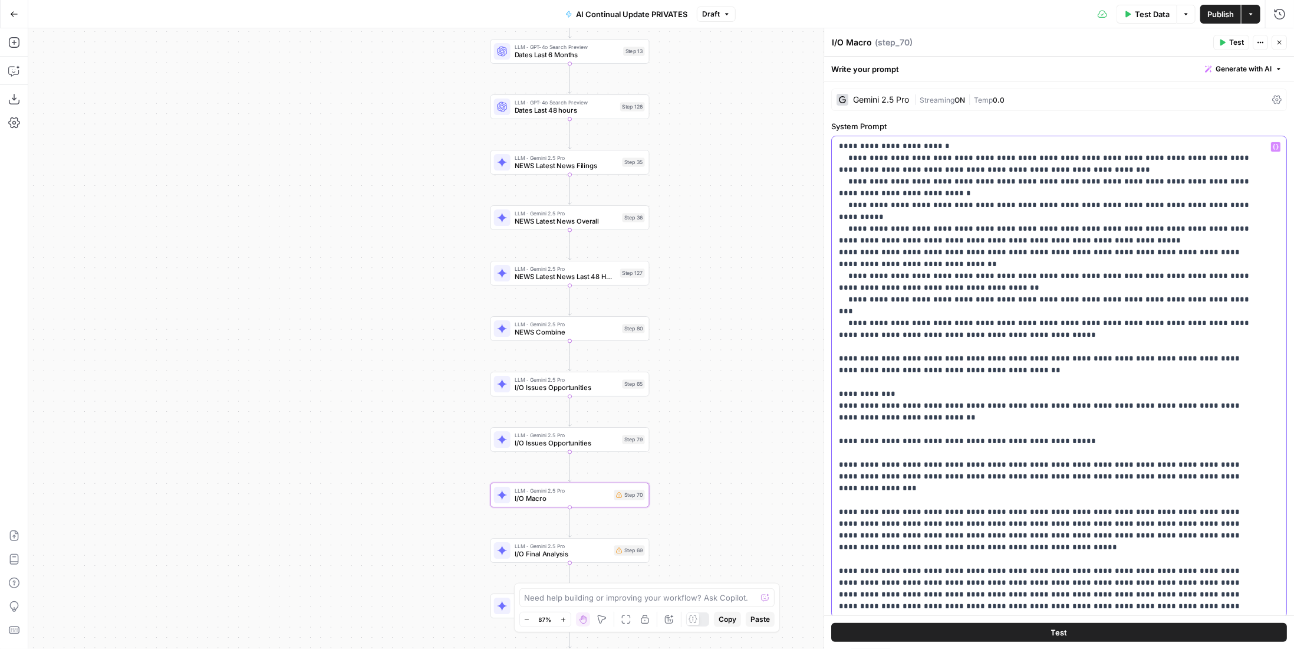
scroll to position [0, 0]
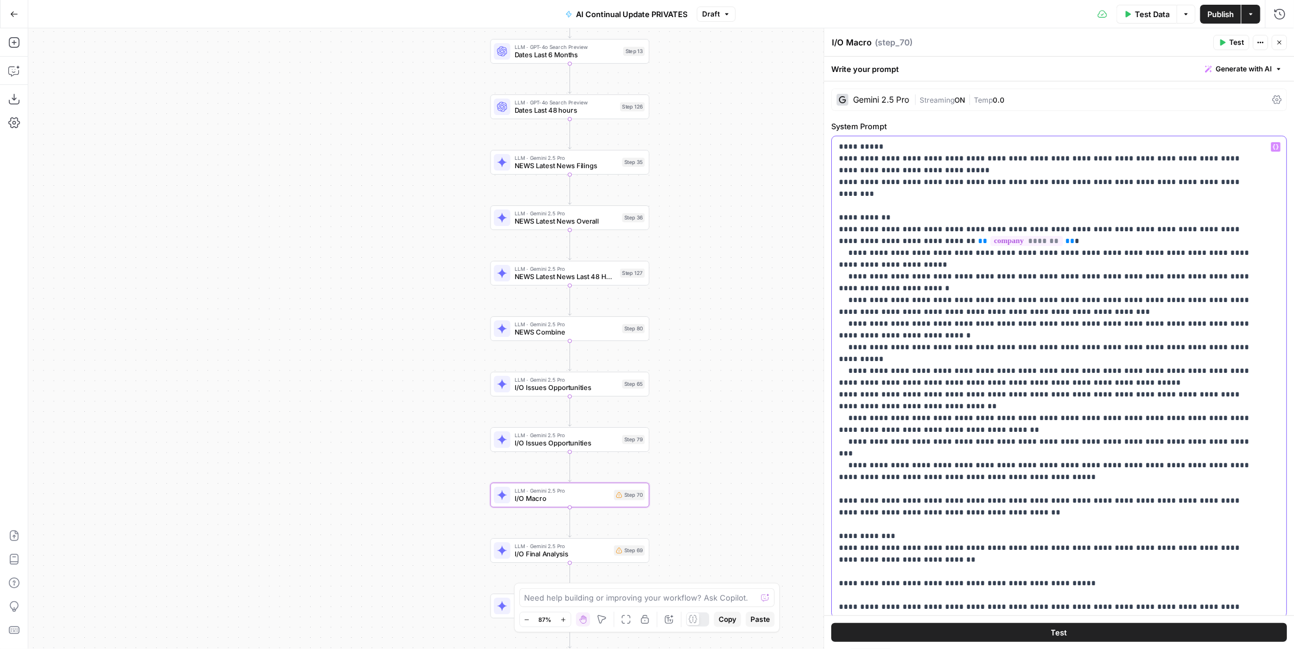
click at [1086, 312] on p "**********" at bounding box center [1050, 447] width 423 height 613
click at [1007, 308] on p "**********" at bounding box center [1050, 447] width 423 height 613
click at [1031, 409] on p "**********" at bounding box center [1050, 447] width 423 height 613
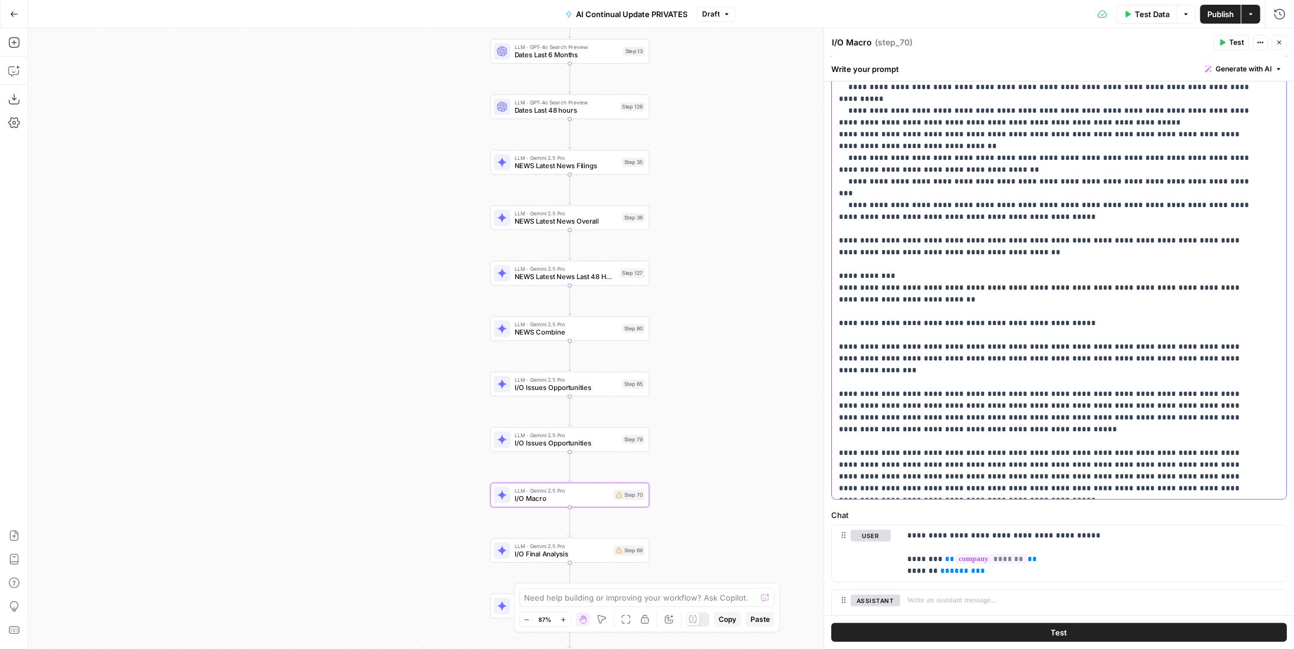
scroll to position [179, 0]
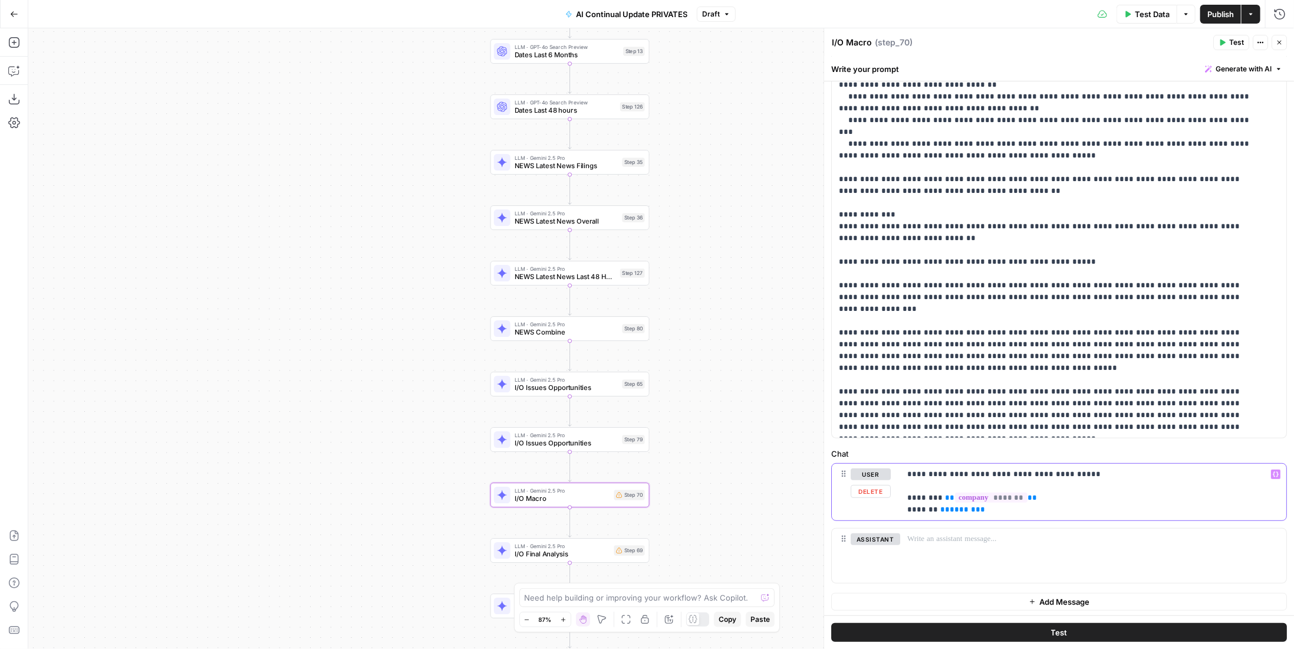
drag, startPoint x: 997, startPoint y: 508, endPoint x: 899, endPoint y: 511, distance: 97.3
click at [899, 511] on div "**********" at bounding box center [1059, 492] width 455 height 57
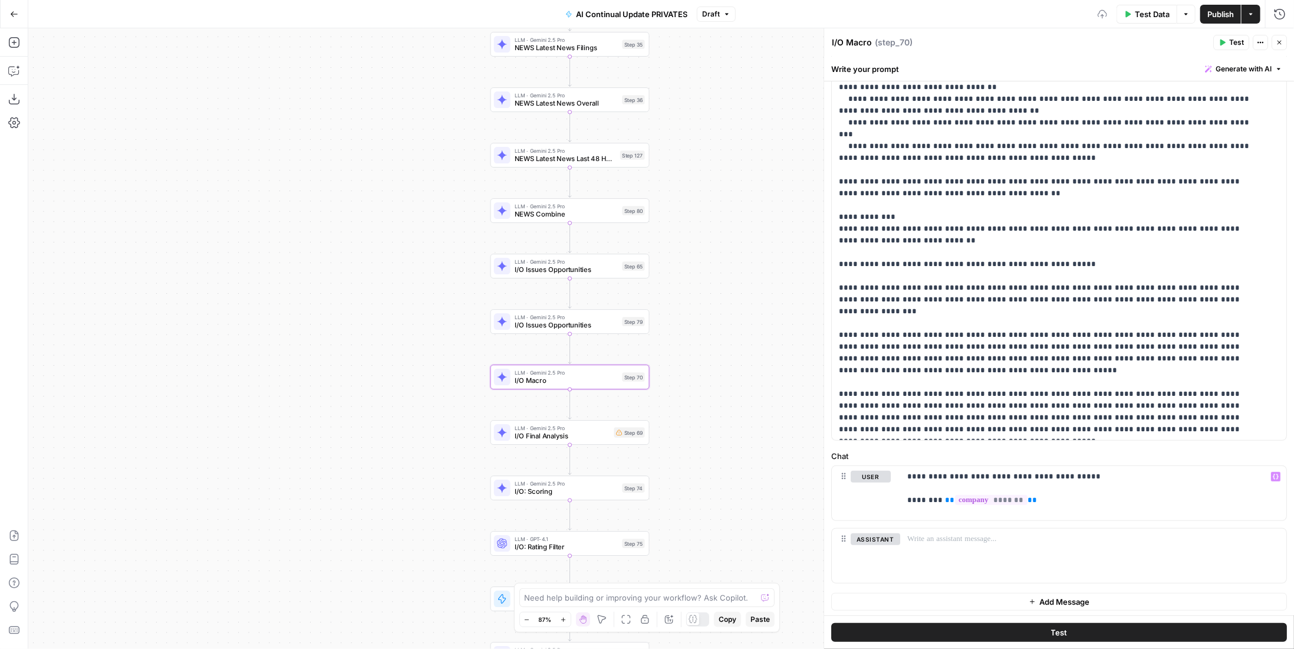
click at [630, 435] on div "Step 69" at bounding box center [629, 432] width 31 height 10
click at [630, 436] on div "Step 69" at bounding box center [629, 432] width 31 height 10
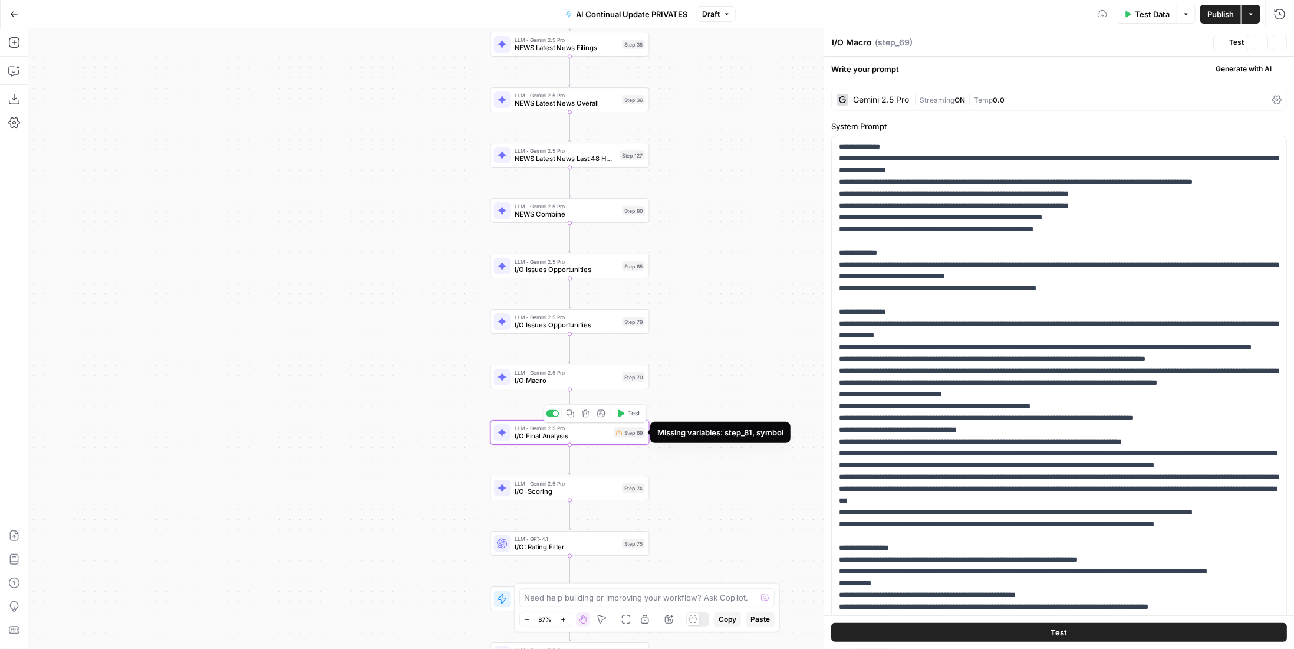
type textarea "I/O Final Analysis"
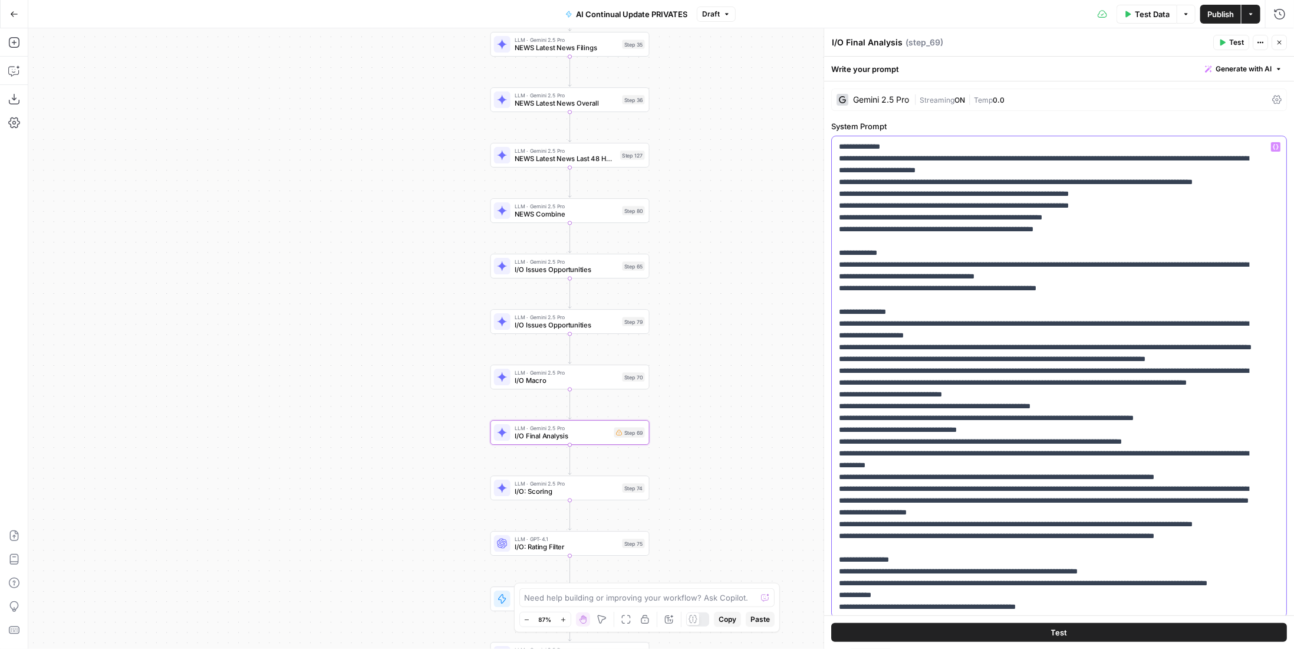
drag, startPoint x: 1109, startPoint y: 239, endPoint x: 834, endPoint y: 236, distance: 274.2
click at [834, 236] on div "**********" at bounding box center [1059, 376] width 455 height 481
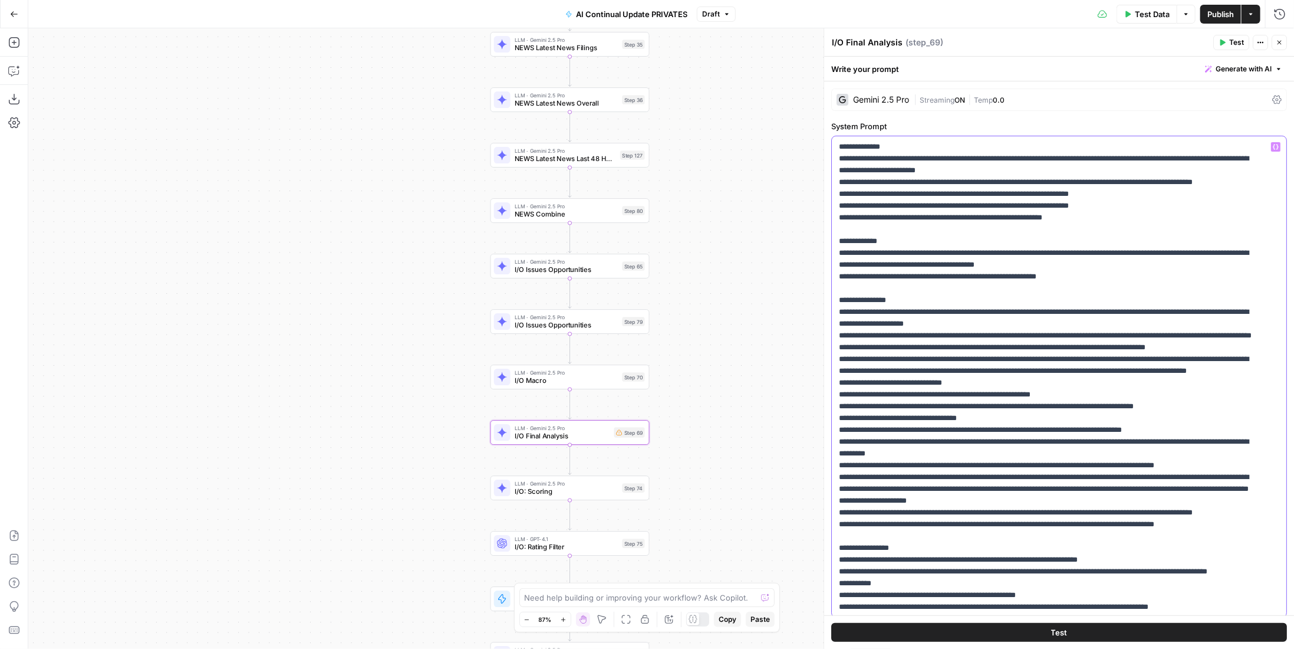
drag, startPoint x: 1023, startPoint y: 202, endPoint x: 1217, endPoint y: 211, distance: 193.6
click at [1217, 208] on p "**********" at bounding box center [1050, 418] width 423 height 554
click at [1008, 213] on p "**********" at bounding box center [1050, 418] width 423 height 554
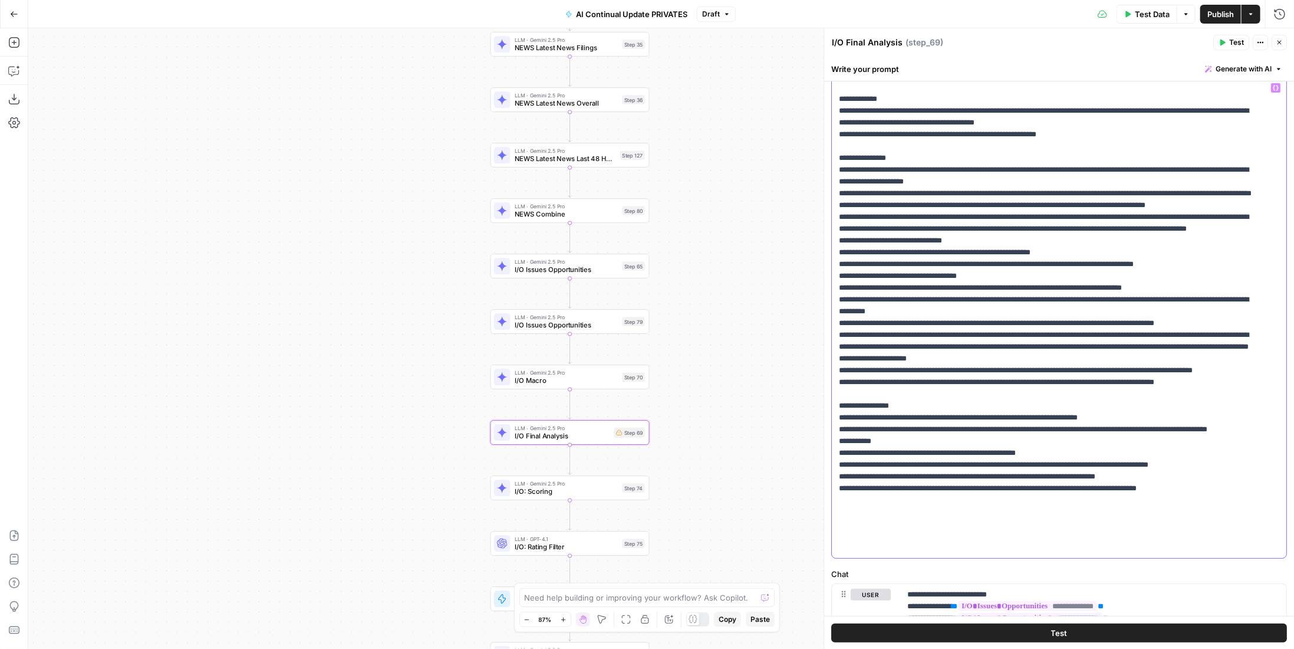
scroll to position [164, 0]
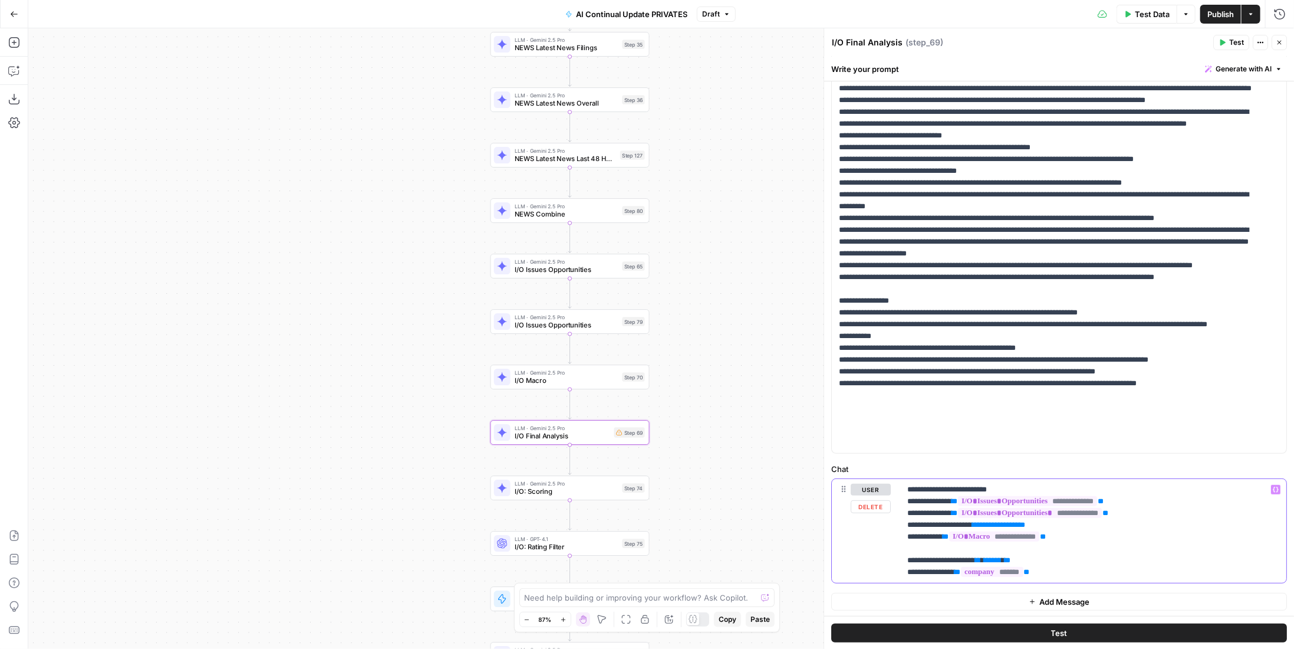
drag, startPoint x: 1071, startPoint y: 525, endPoint x: 896, endPoint y: 520, distance: 175.2
click at [896, 520] on div "**********" at bounding box center [1059, 531] width 455 height 104
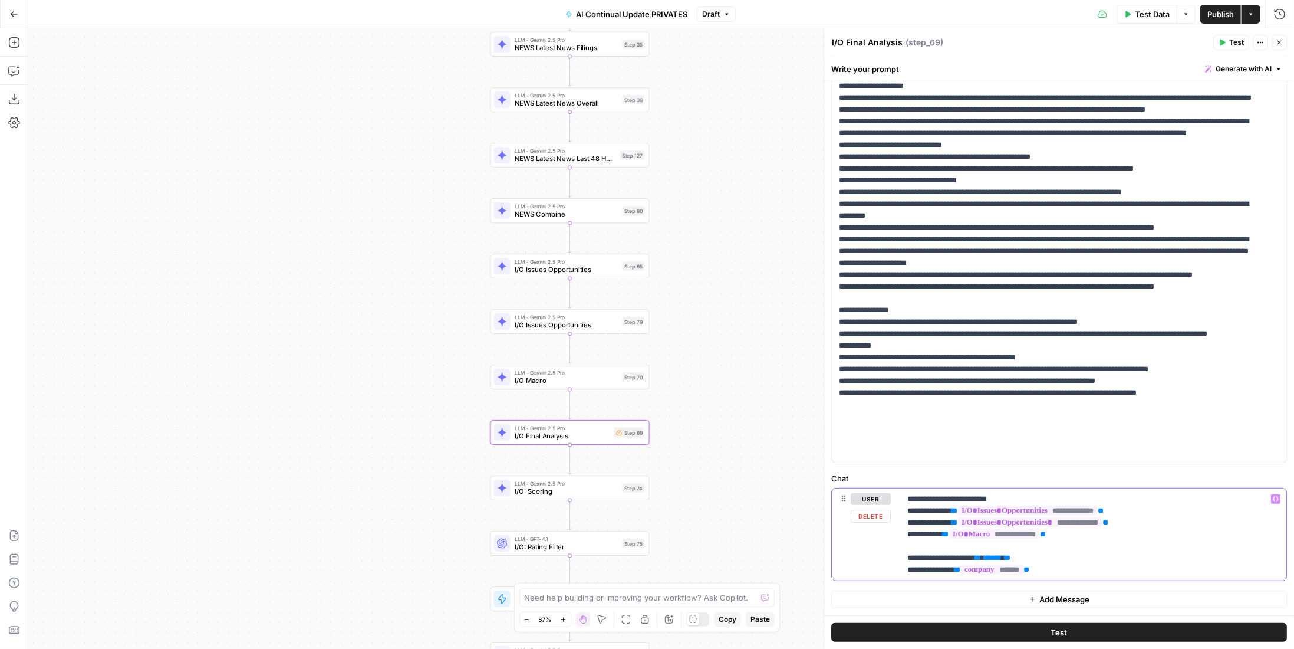
scroll to position [152, 0]
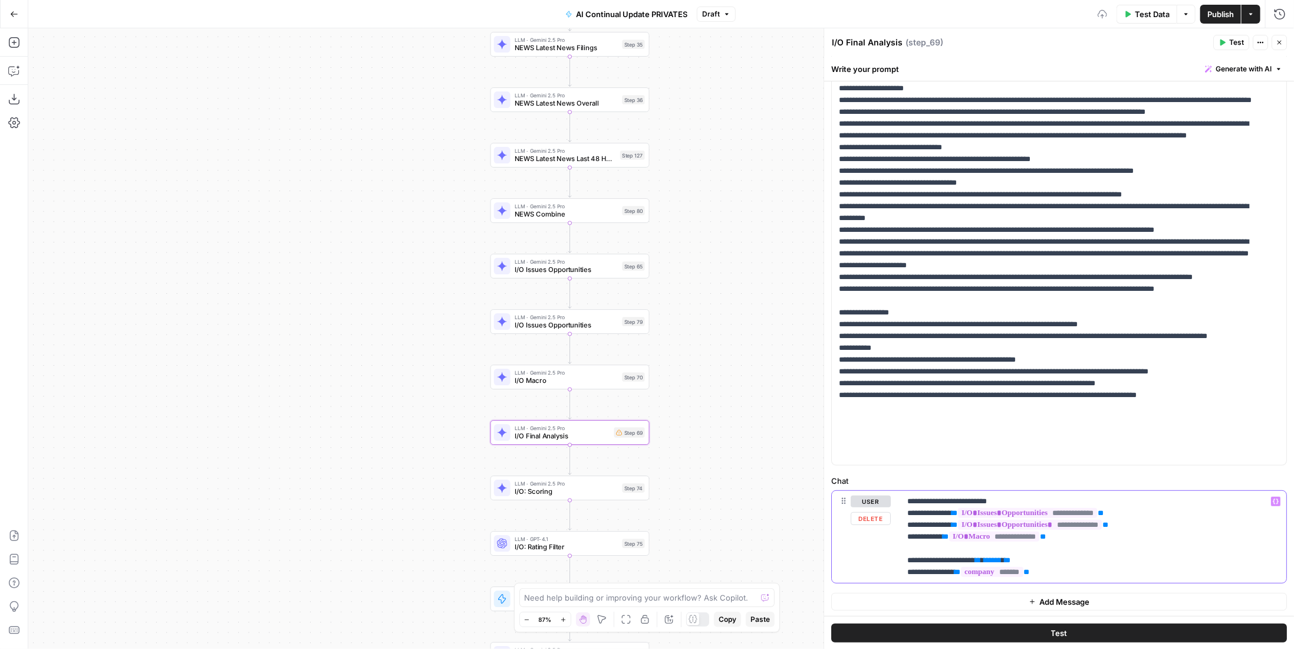
click at [1054, 554] on p "**********" at bounding box center [1090, 536] width 364 height 83
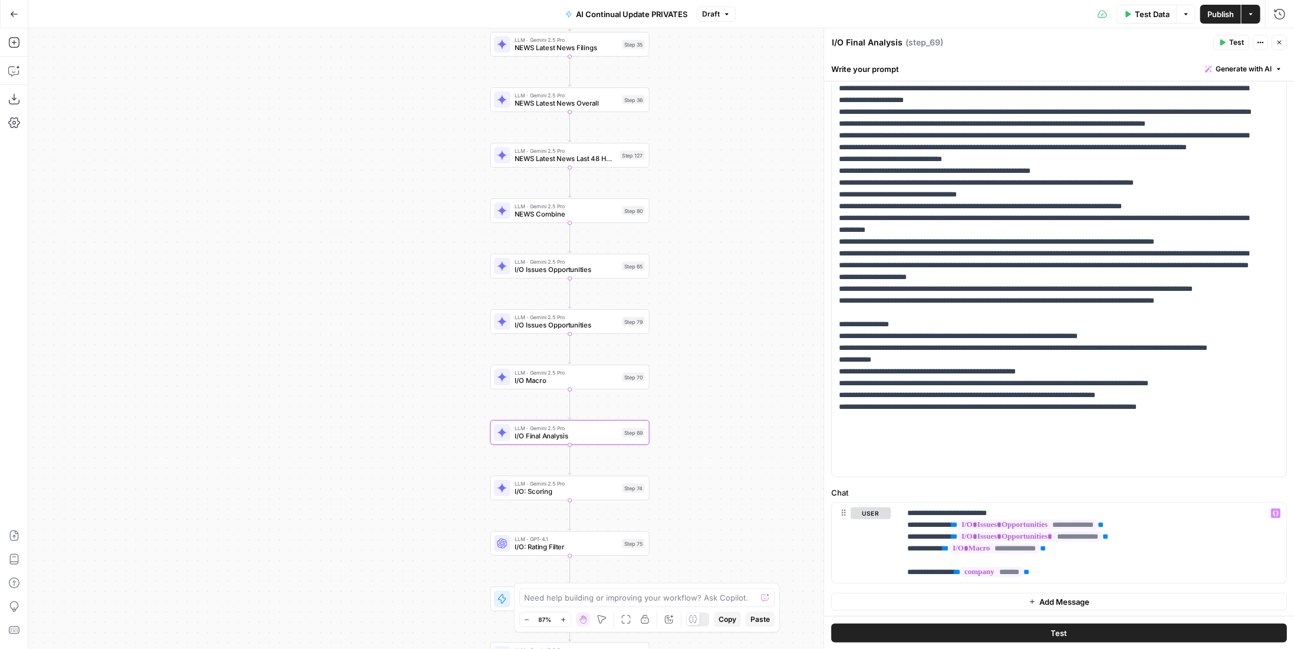
click at [1220, 18] on span "Publish" at bounding box center [1221, 14] width 27 height 12
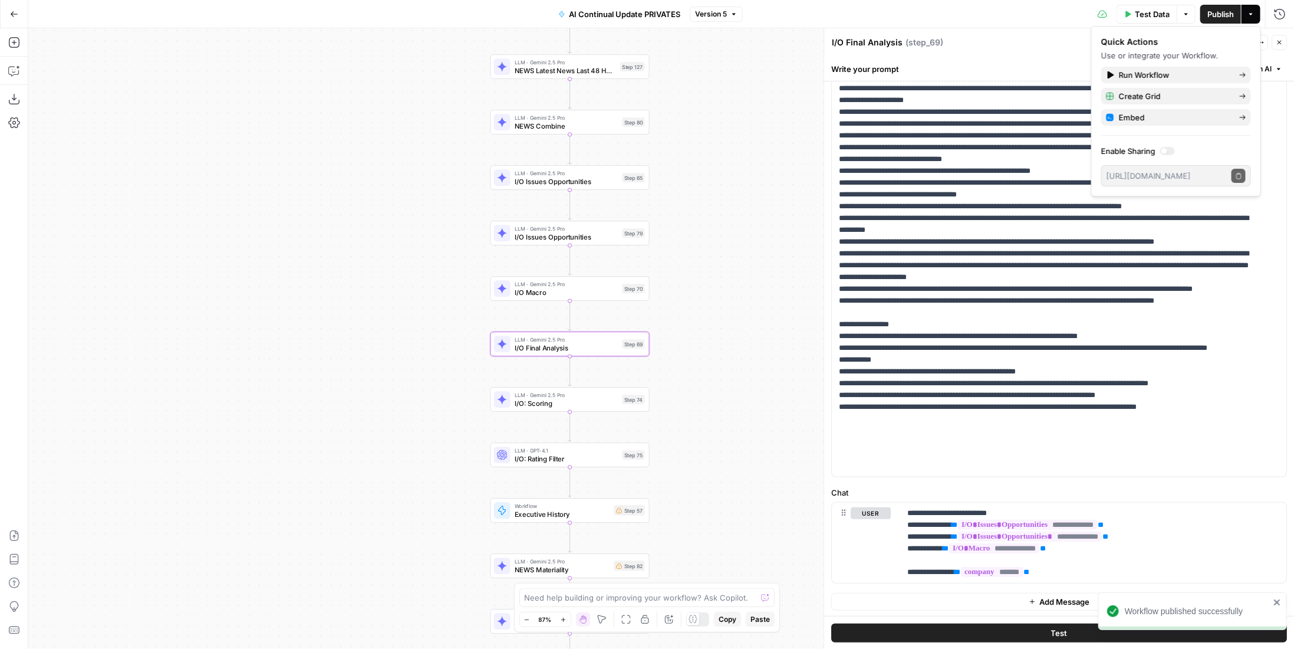
click at [619, 397] on div "LLM · Gemini 2.5 Pro I/O: Scoring Step 74 Copy step Delete step Add Note Test" at bounding box center [569, 399] width 151 height 18
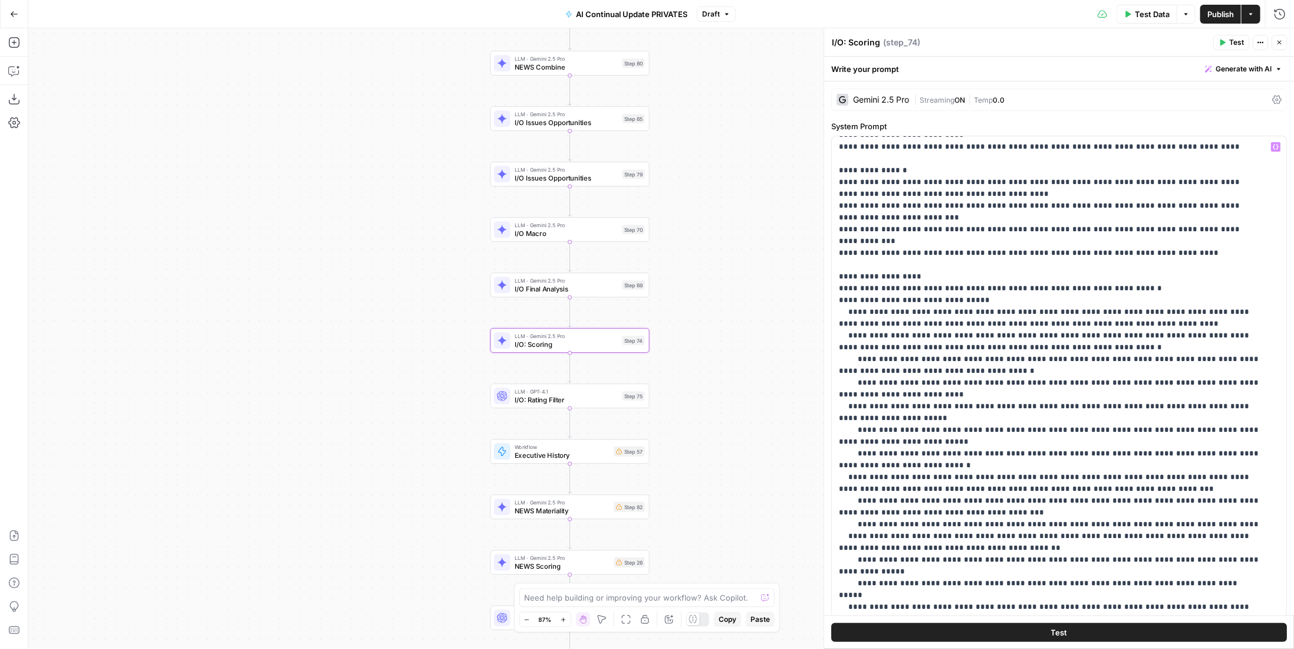
scroll to position [118, 0]
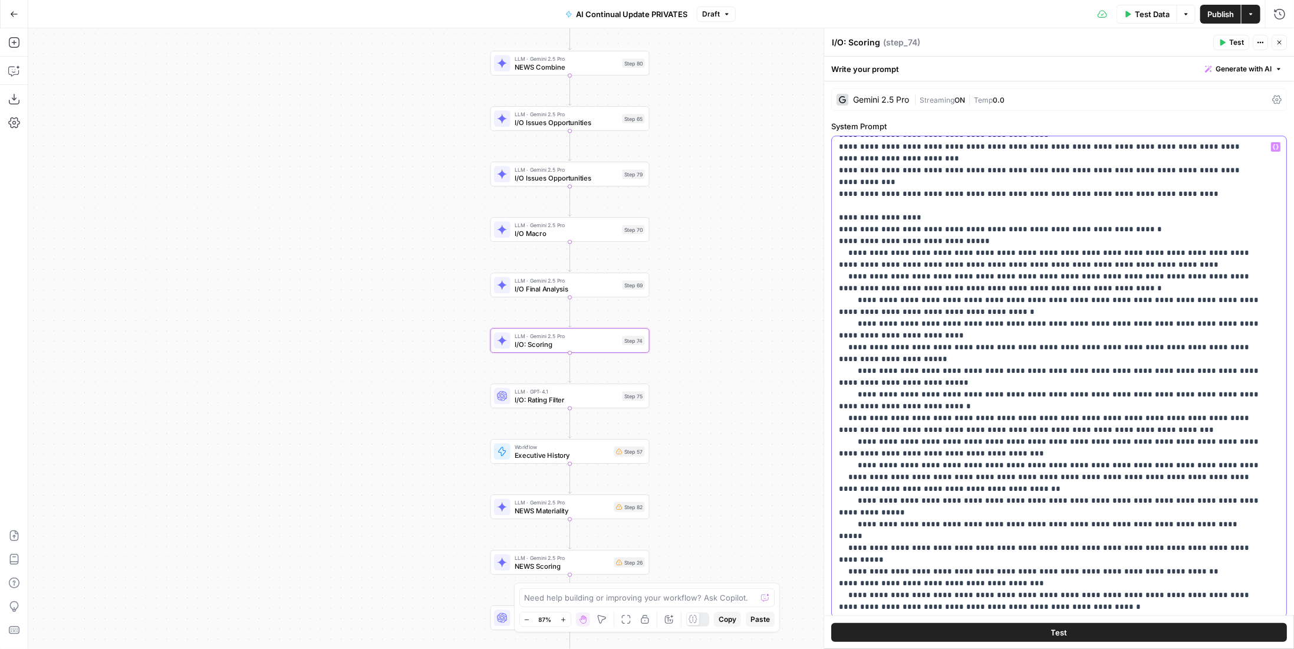
drag, startPoint x: 880, startPoint y: 524, endPoint x: 922, endPoint y: 520, distance: 42.1
click at [922, 520] on p "**********" at bounding box center [1050, 542] width 423 height 1038
drag, startPoint x: 972, startPoint y: 496, endPoint x: 972, endPoint y: 489, distance: 7.1
click at [972, 492] on p "**********" at bounding box center [1050, 542] width 423 height 1038
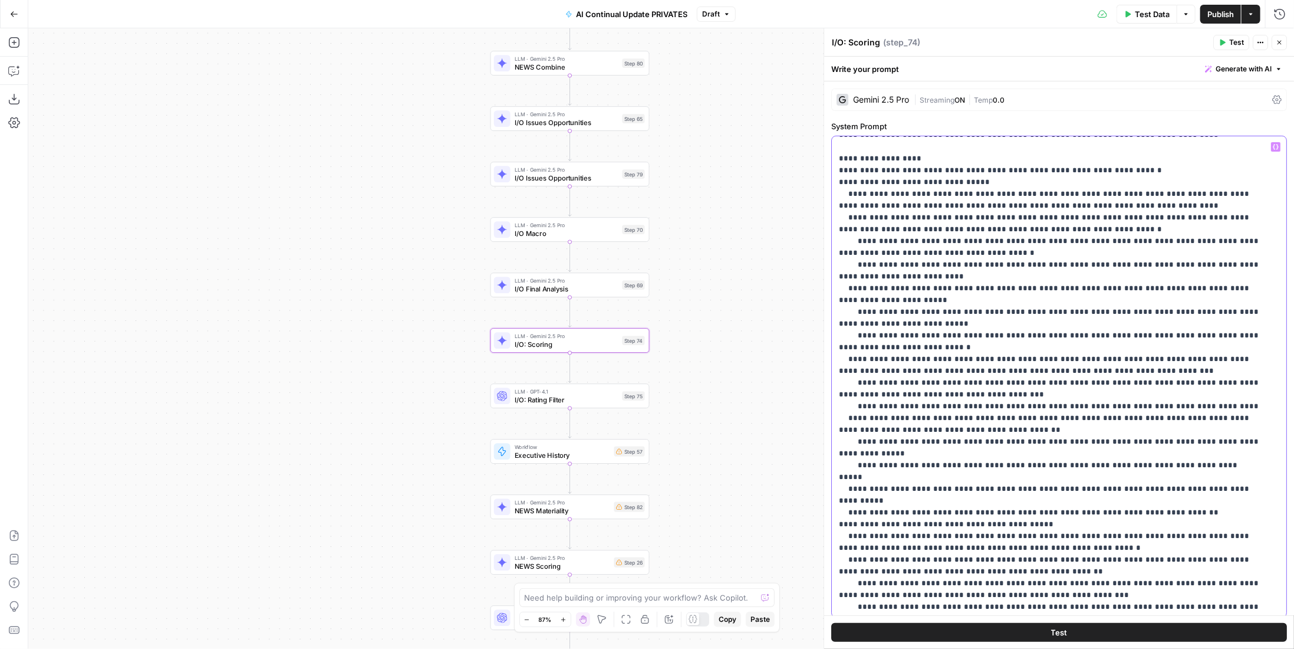
click at [951, 364] on p "**********" at bounding box center [1050, 483] width 423 height 1038
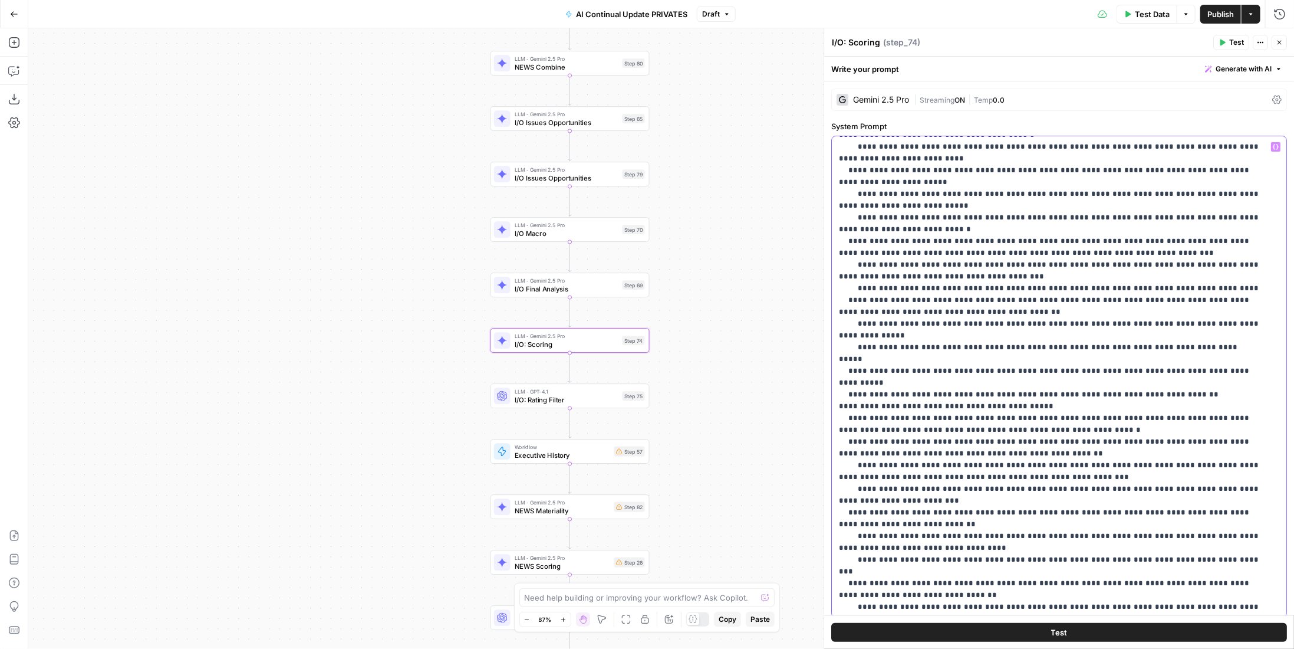
scroll to position [531, 0]
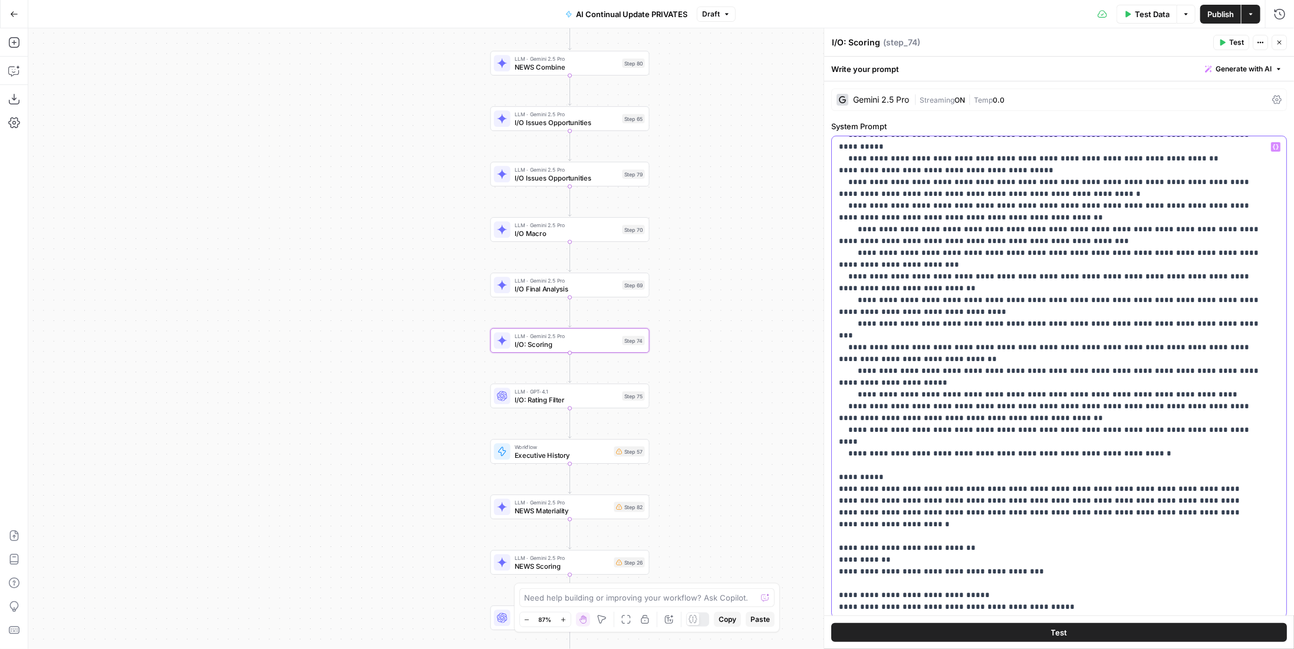
click at [936, 382] on p "**********" at bounding box center [1050, 129] width 423 height 1038
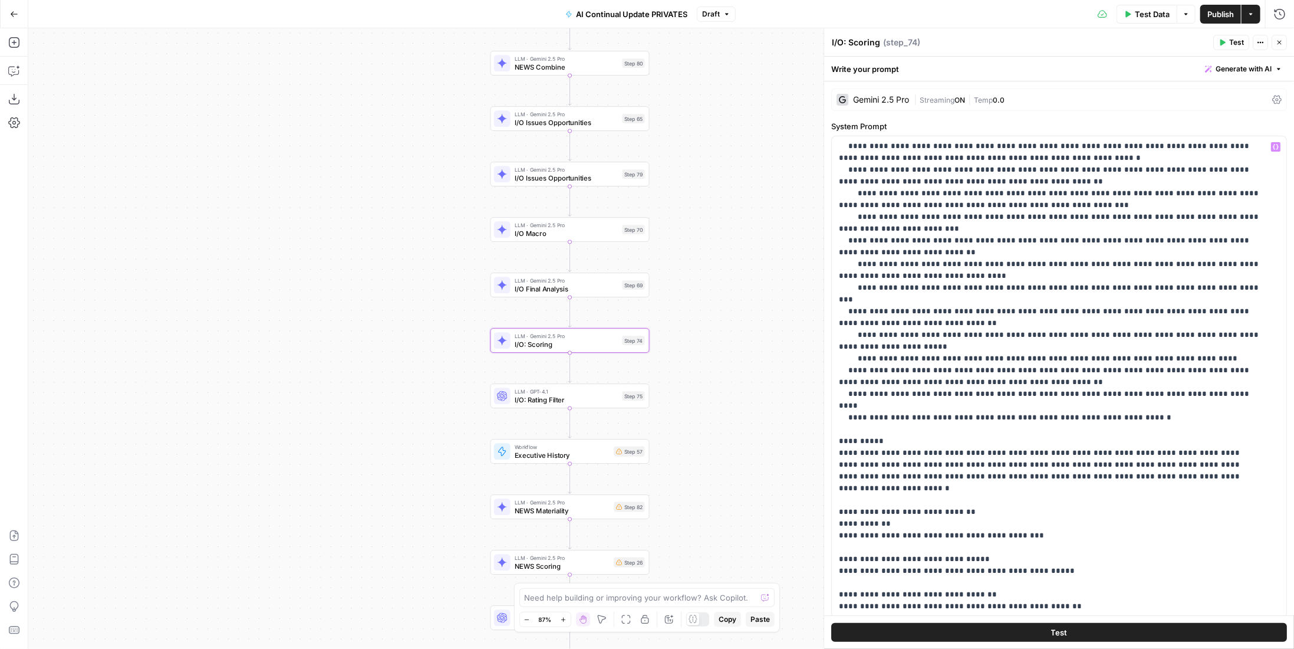
click at [595, 405] on div "LLM · GPT-4.1 I/O: Rating Filter Step 75 Copy step Delete step Add Note Test" at bounding box center [570, 395] width 159 height 25
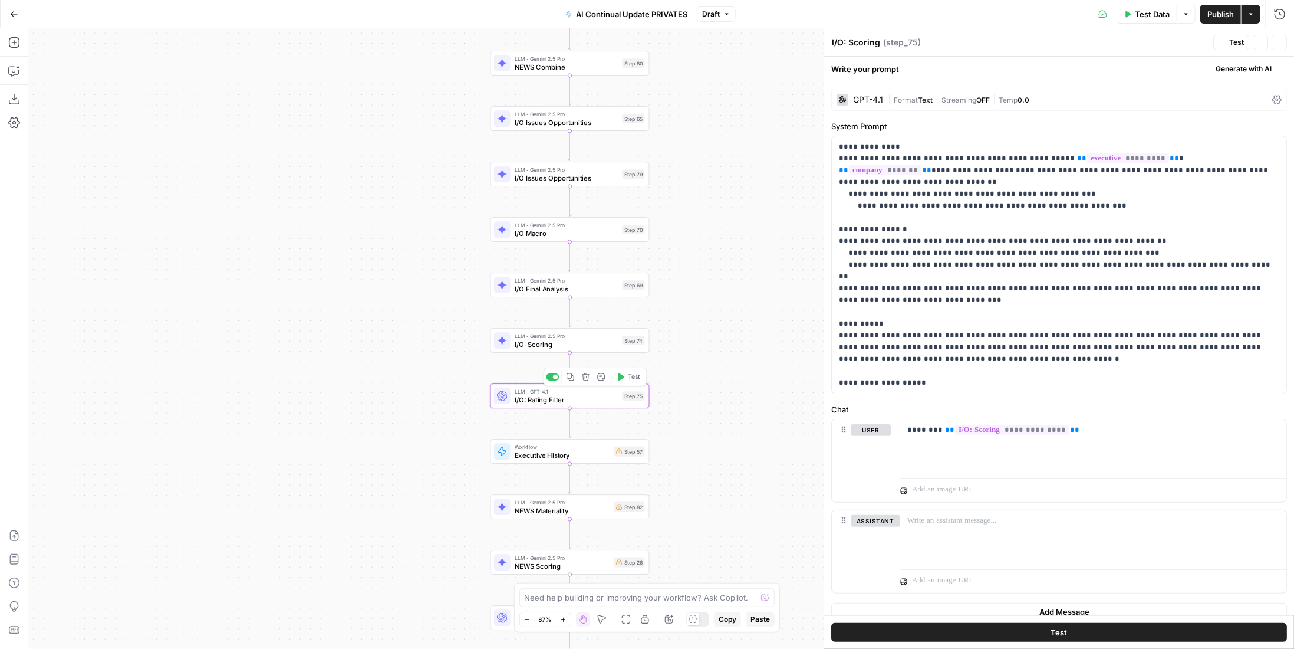
type textarea "I/O: Rating Filter"
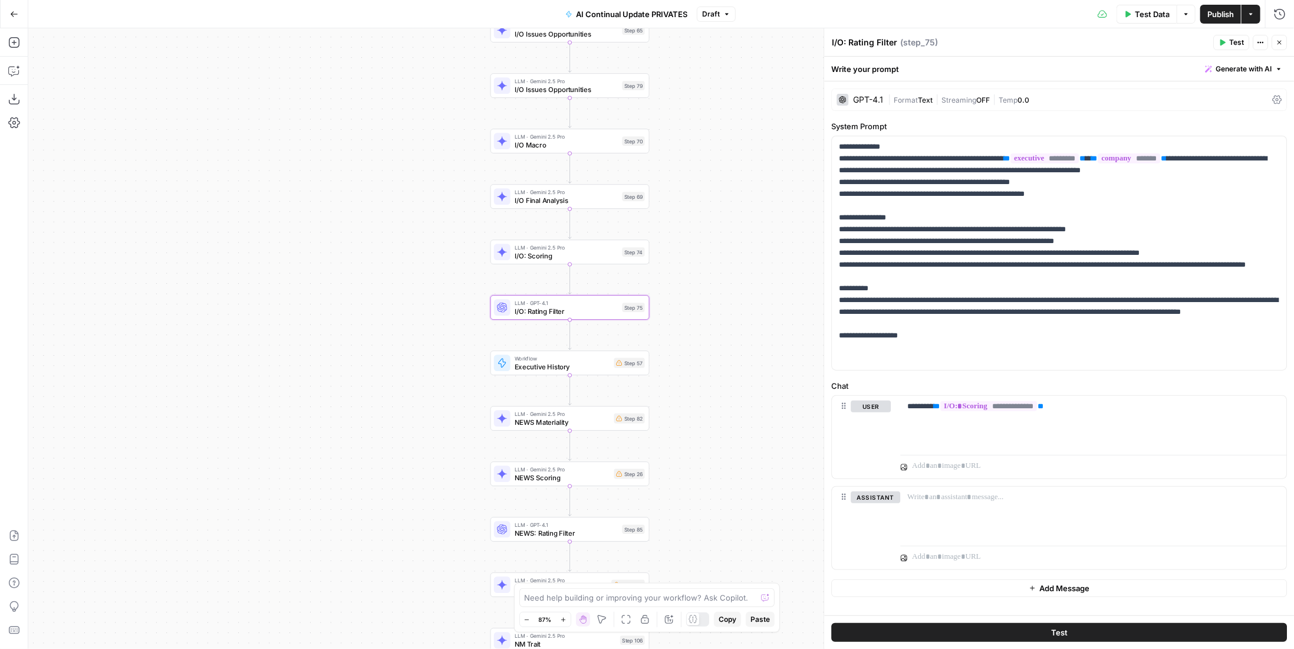
click at [1204, 6] on button "Publish" at bounding box center [1221, 14] width 41 height 19
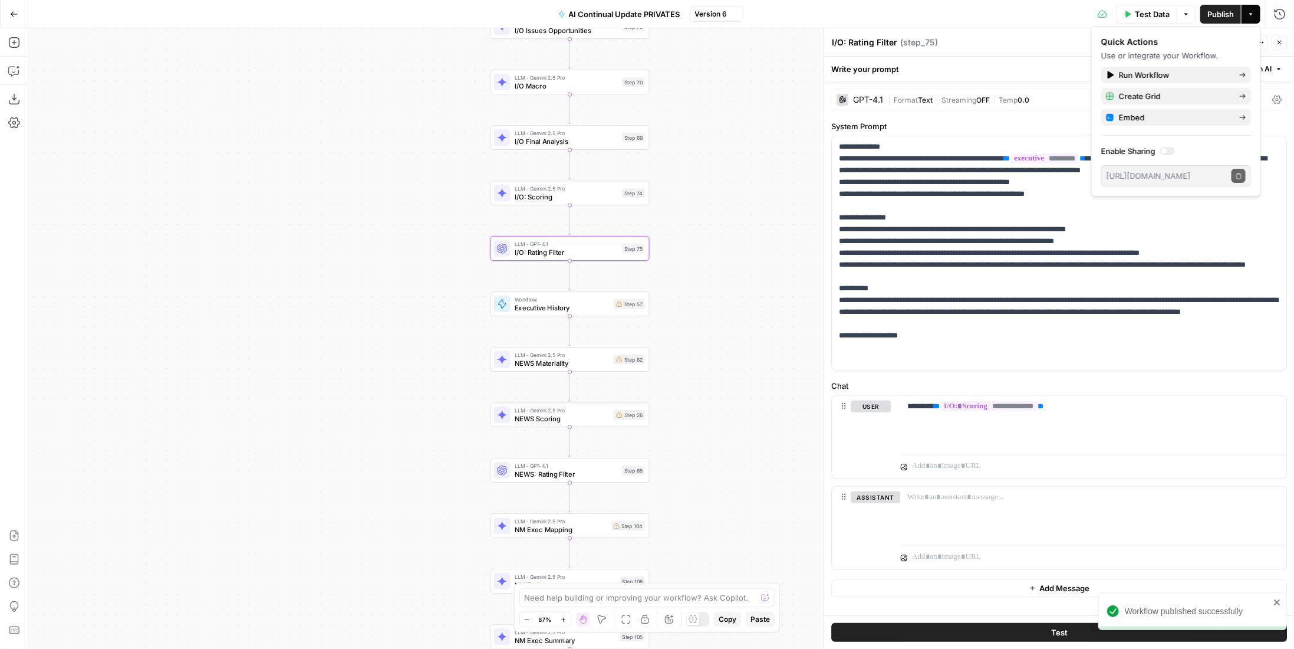
click at [591, 359] on span "NEWS Materiality" at bounding box center [563, 363] width 96 height 10
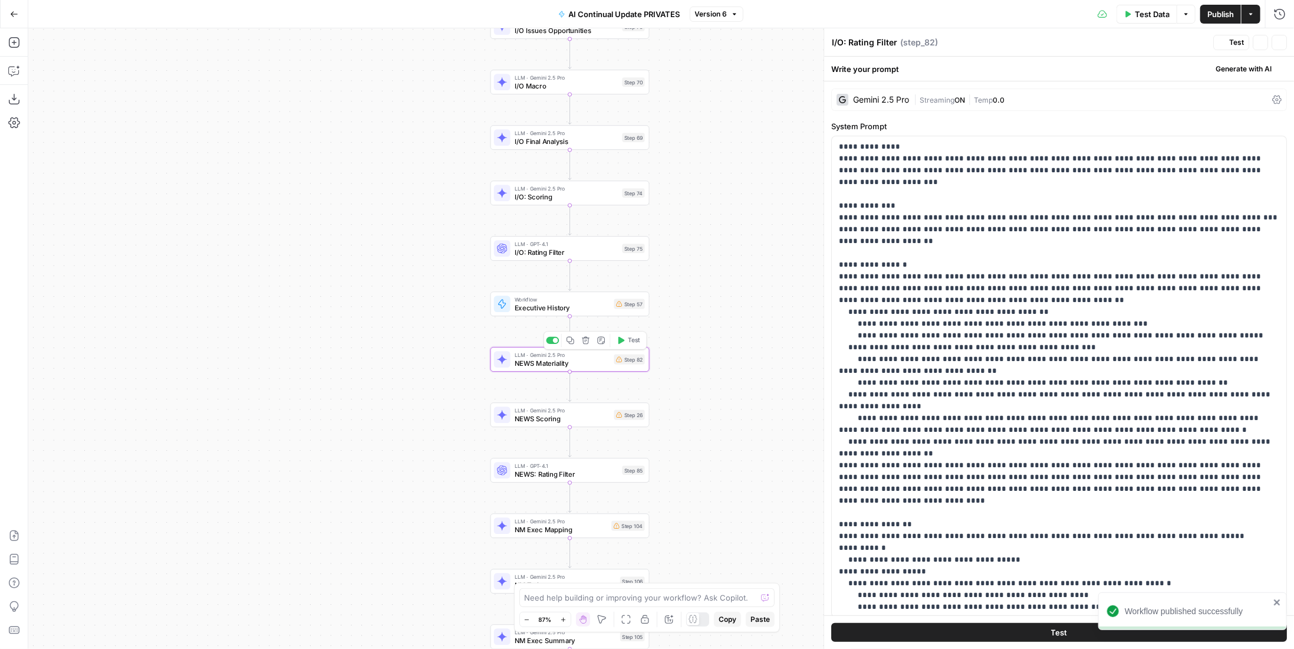
type textarea "NEWS Materiality"
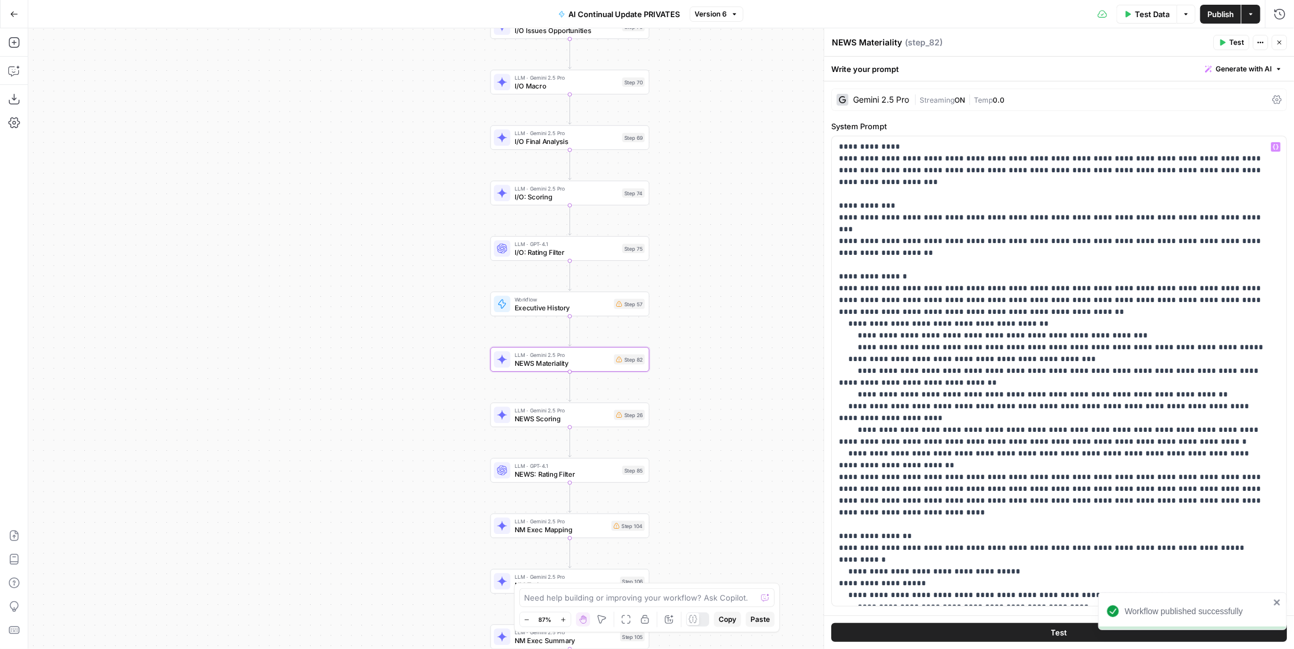
scroll to position [203, 0]
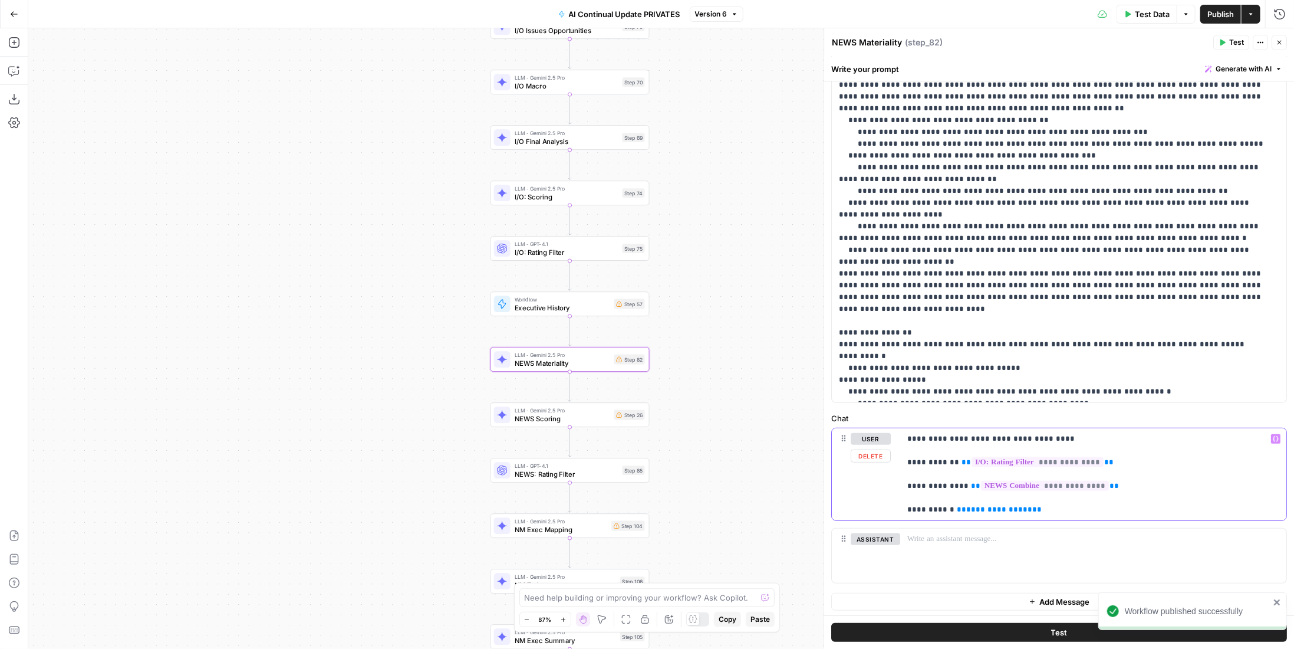
drag, startPoint x: 1049, startPoint y: 508, endPoint x: 894, endPoint y: 509, distance: 155.1
click at [894, 509] on div "**********" at bounding box center [1059, 474] width 455 height 92
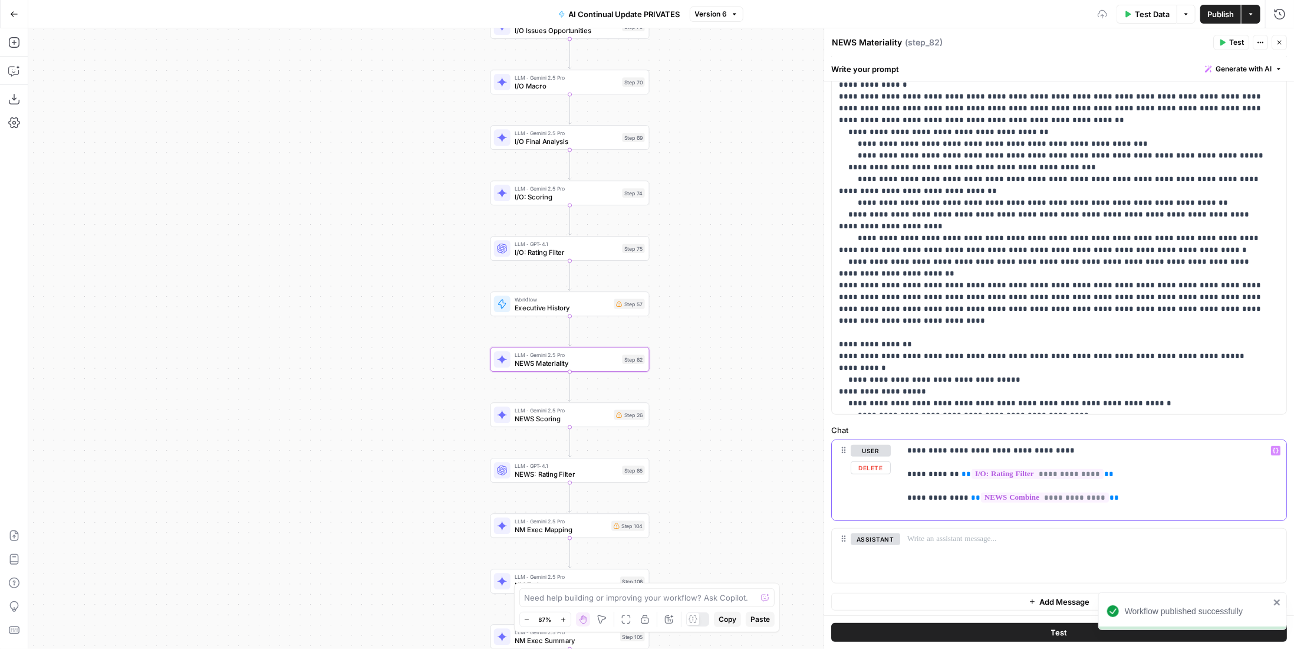
scroll to position [180, 0]
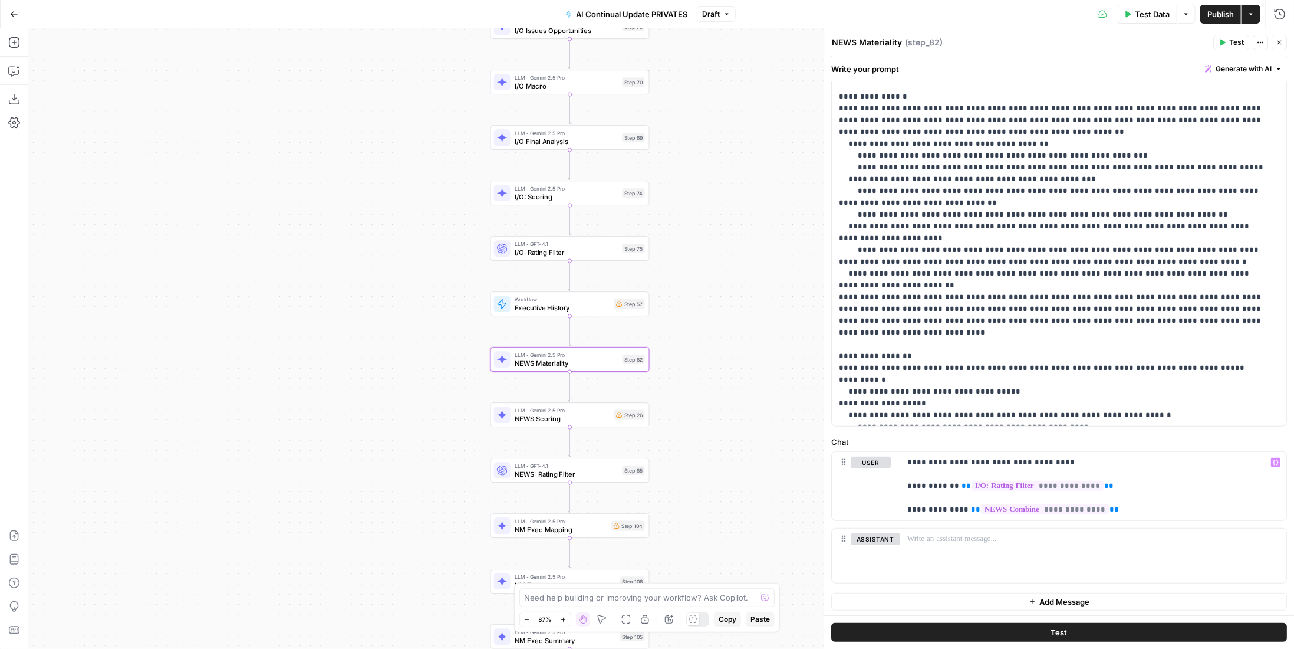
click at [617, 415] on icon at bounding box center [619, 415] width 6 height 6
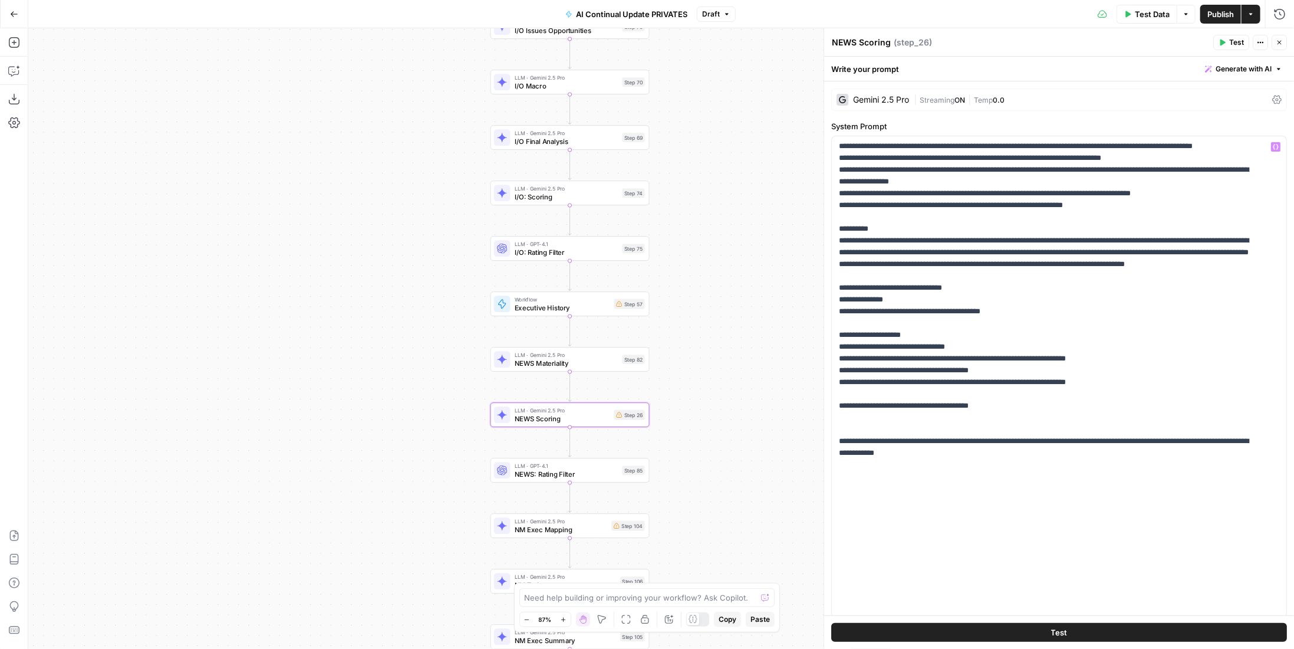
scroll to position [191, 0]
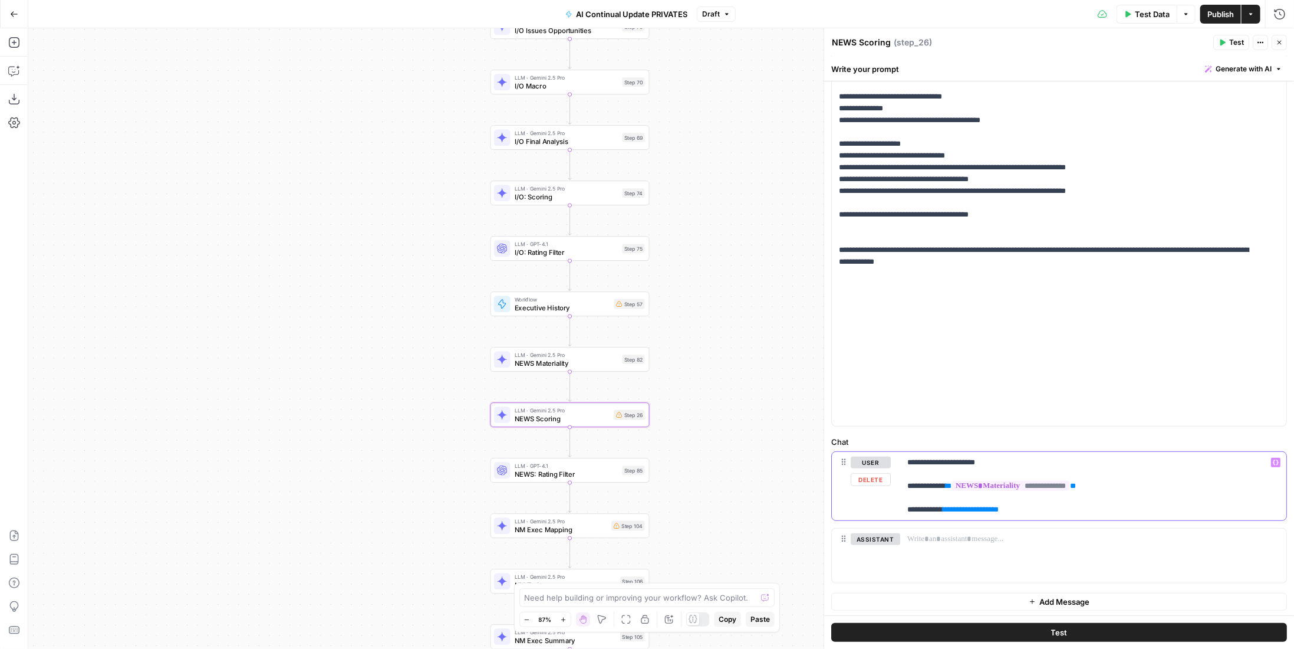
drag, startPoint x: 1024, startPoint y: 513, endPoint x: 885, endPoint y: 514, distance: 138.6
click at [885, 514] on div "**********" at bounding box center [1059, 486] width 455 height 68
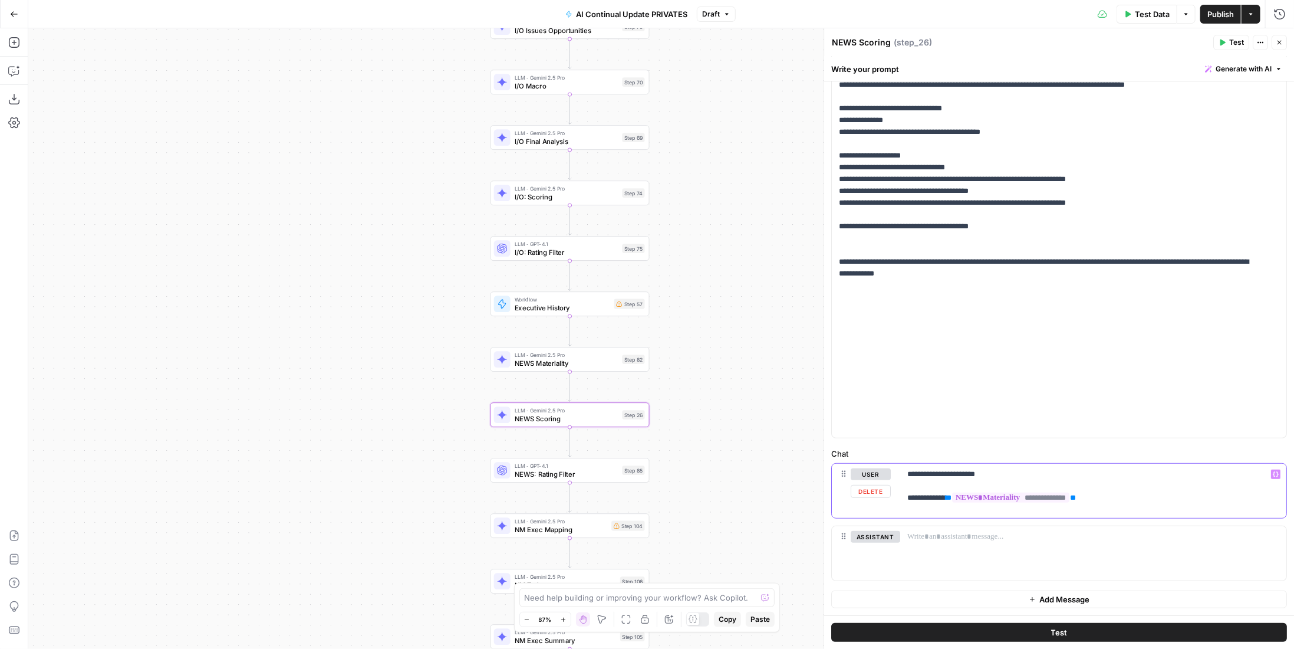
scroll to position [177, 0]
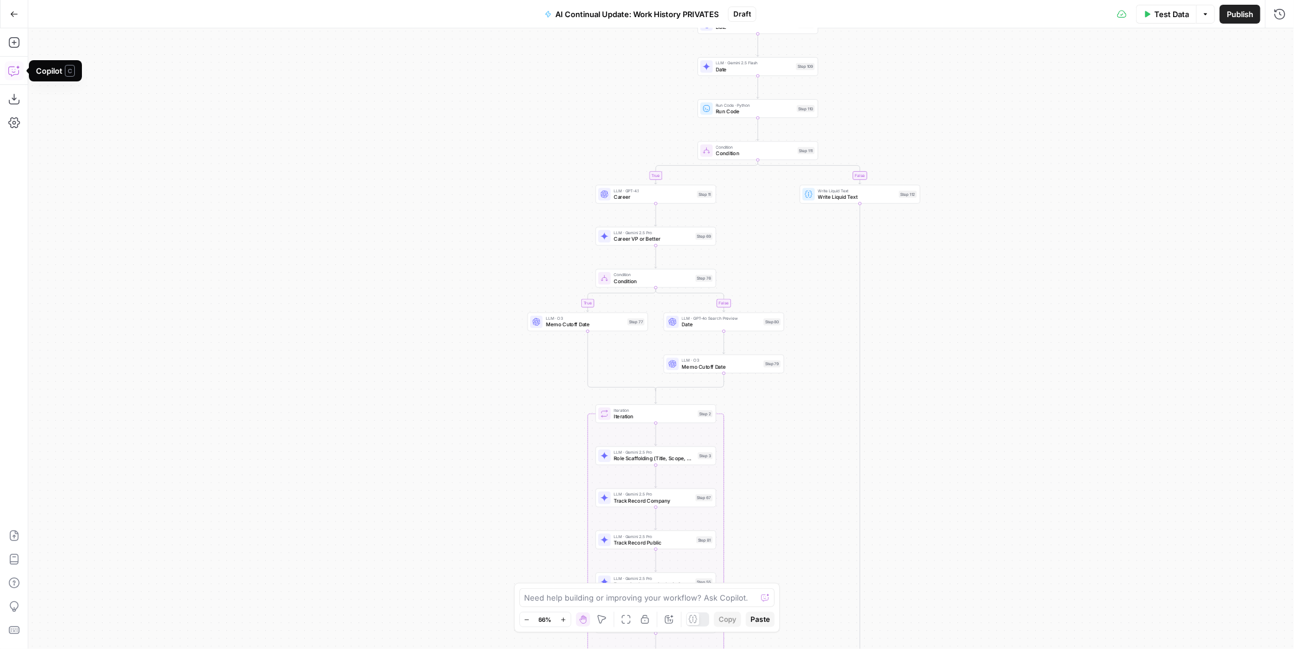
drag, startPoint x: 577, startPoint y: 114, endPoint x: 344, endPoint y: 301, distance: 298.2
click at [344, 301] on div "true false true false Workflow Input Settings Inputs LLM · GPT-4.1 Date Step 90…" at bounding box center [661, 338] width 1266 height 620
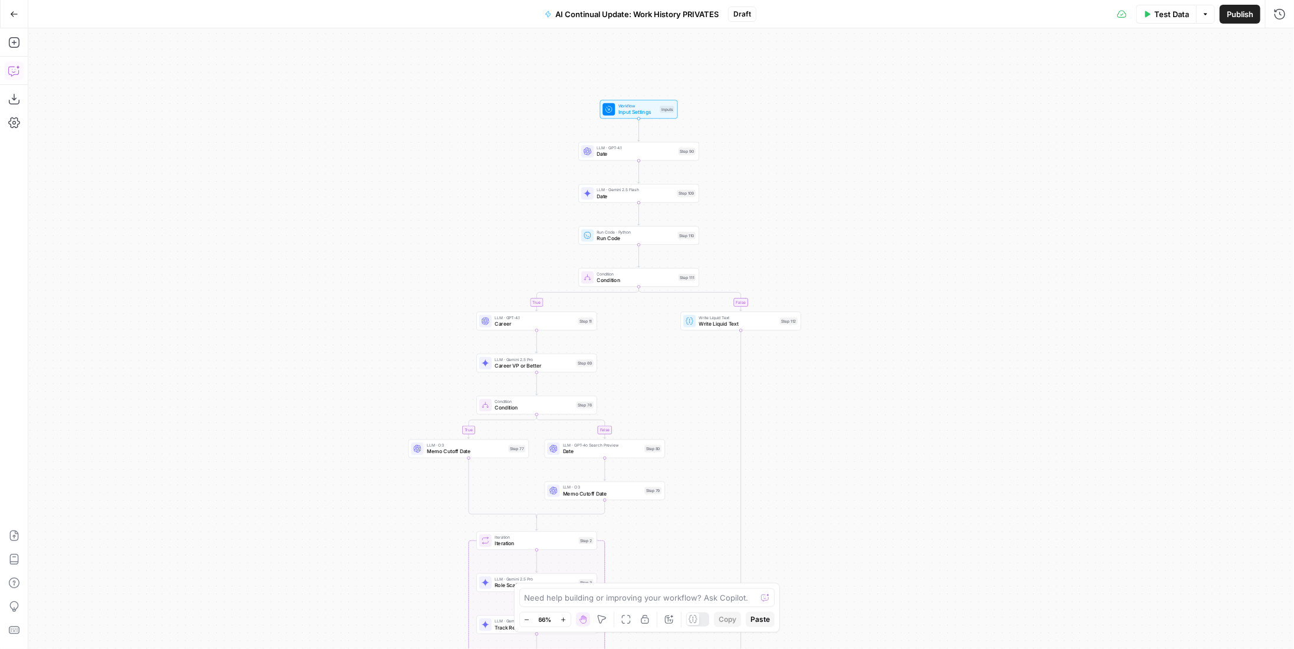
drag, startPoint x: 453, startPoint y: 157, endPoint x: 501, endPoint y: 107, distance: 69.6
click at [501, 107] on div "true false true false Workflow Input Settings Inputs LLM · GPT-4.1 Date Step 90…" at bounding box center [661, 338] width 1266 height 620
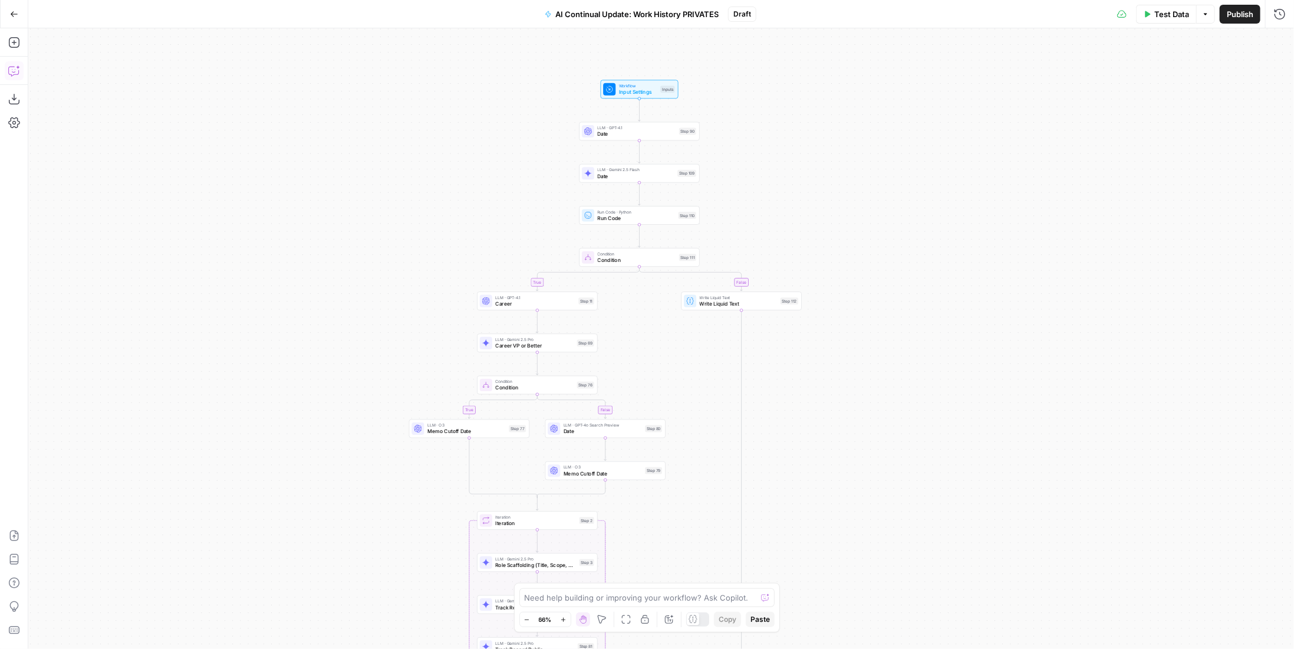
drag, startPoint x: 495, startPoint y: 126, endPoint x: 496, endPoint y: 106, distance: 20.1
click at [496, 106] on div "true false true false Workflow Input Settings Inputs LLM · GPT-4.1 Date Step 90…" at bounding box center [661, 338] width 1266 height 620
click at [916, 111] on div "true false true false Workflow Input Settings Inputs Test Step LLM · GPT-4.1 Da…" at bounding box center [661, 338] width 1266 height 620
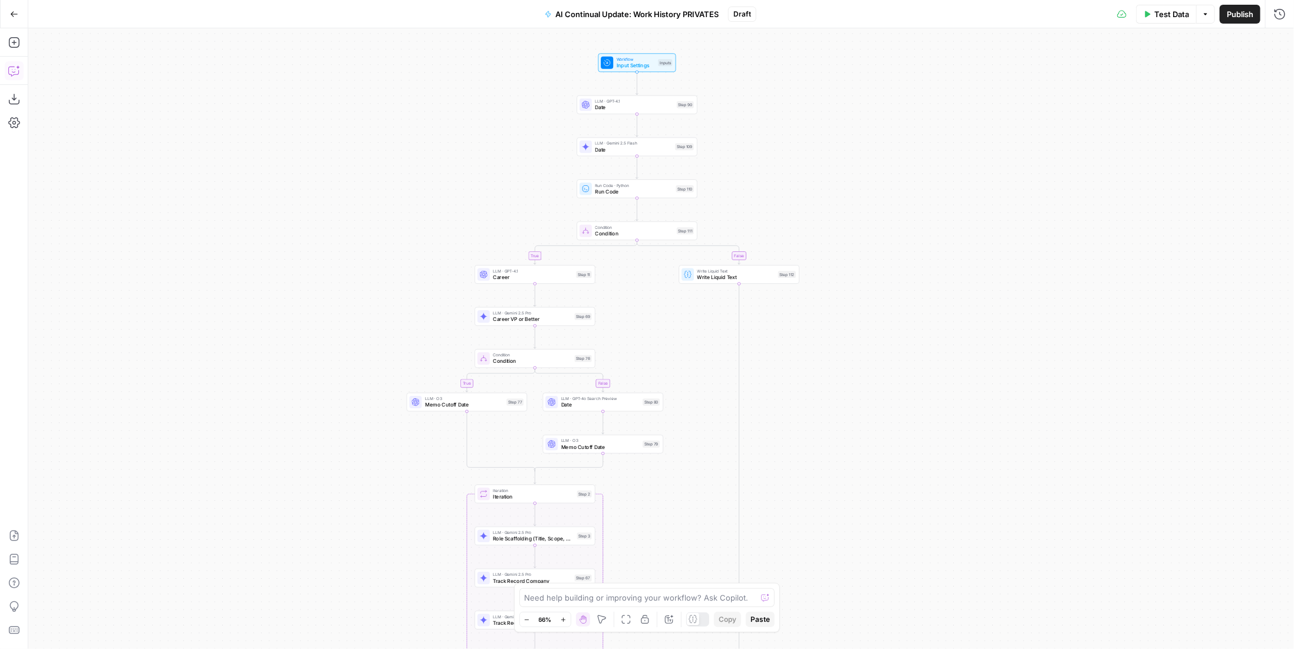
drag, startPoint x: 890, startPoint y: 178, endPoint x: 888, endPoint y: 154, distance: 24.3
click at [888, 154] on div "true false true false Workflow Input Settings Inputs LLM · GPT-4.1 Date Step 90…" at bounding box center [661, 338] width 1266 height 620
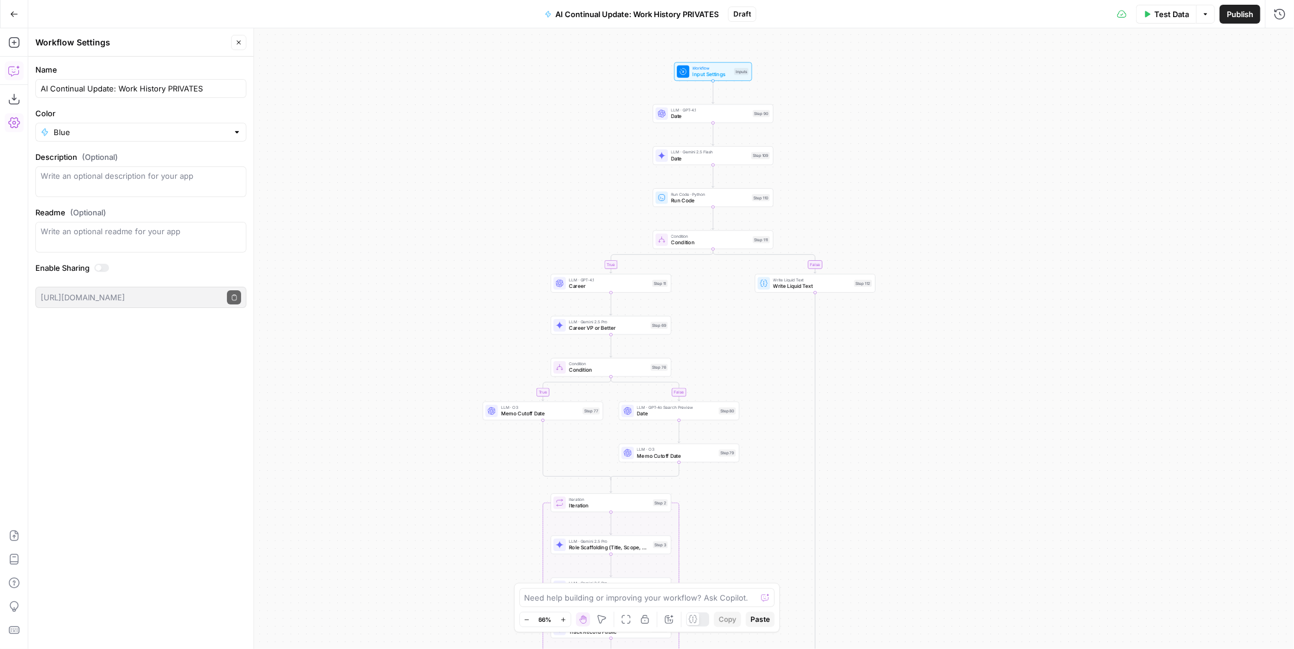
drag, startPoint x: 885, startPoint y: 151, endPoint x: 961, endPoint y: 160, distance: 76.6
click at [961, 160] on div "true false true false Workflow Input Settings Inputs LLM · GPT-4.1 Date Step 90…" at bounding box center [661, 338] width 1266 height 620
click at [714, 93] on icon "Edge from start to step_90" at bounding box center [713, 92] width 2 height 23
click at [699, 111] on span "LLM · Perplexity Sonar Pro" at bounding box center [710, 110] width 78 height 6
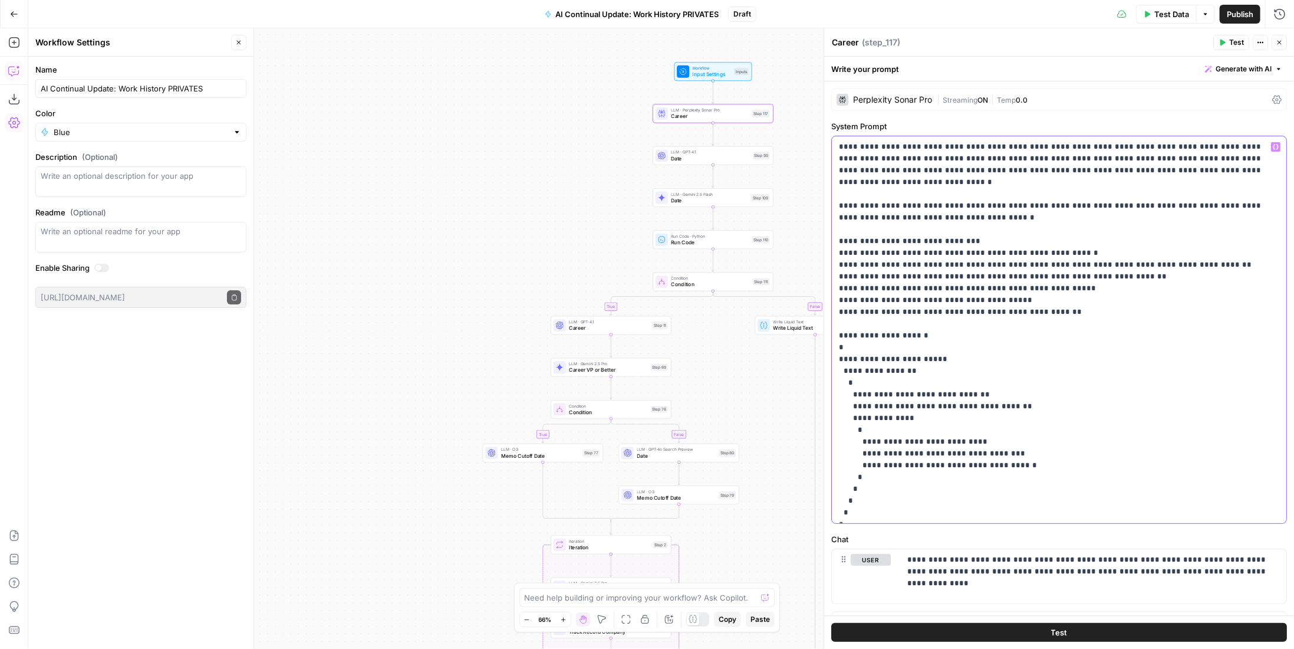
drag, startPoint x: 999, startPoint y: 214, endPoint x: 838, endPoint y: 193, distance: 162.4
click at [838, 193] on div "**********" at bounding box center [1059, 329] width 455 height 387
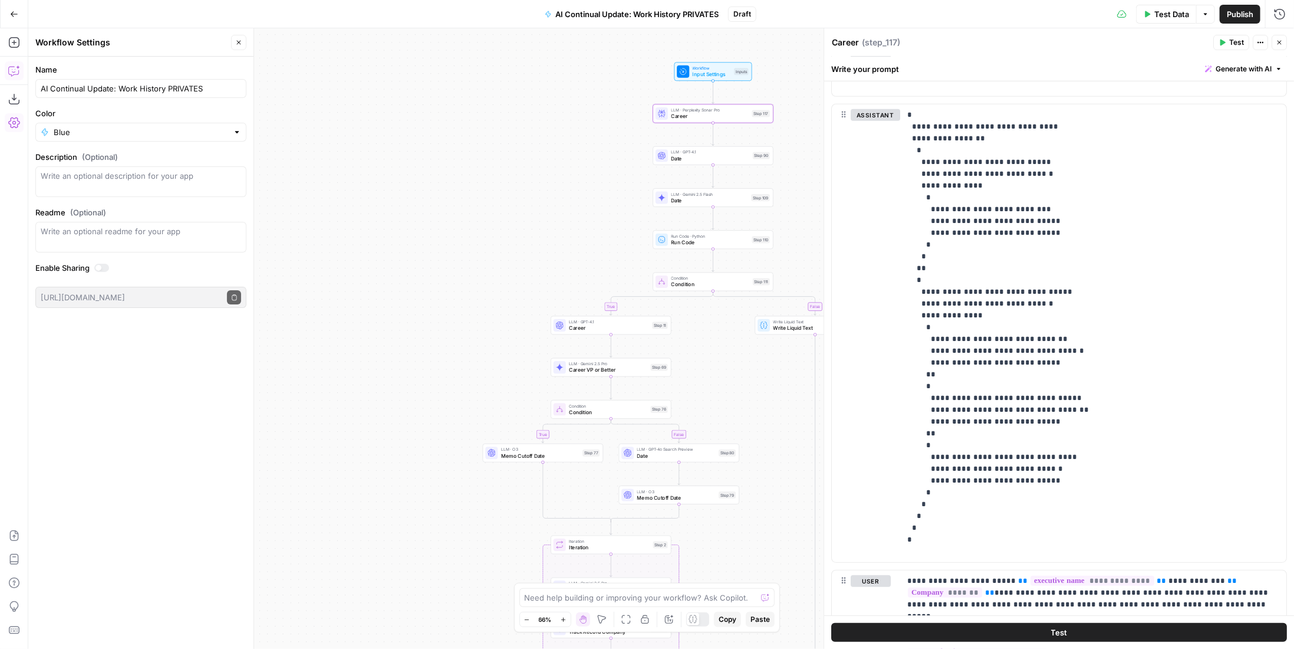
scroll to position [539, 0]
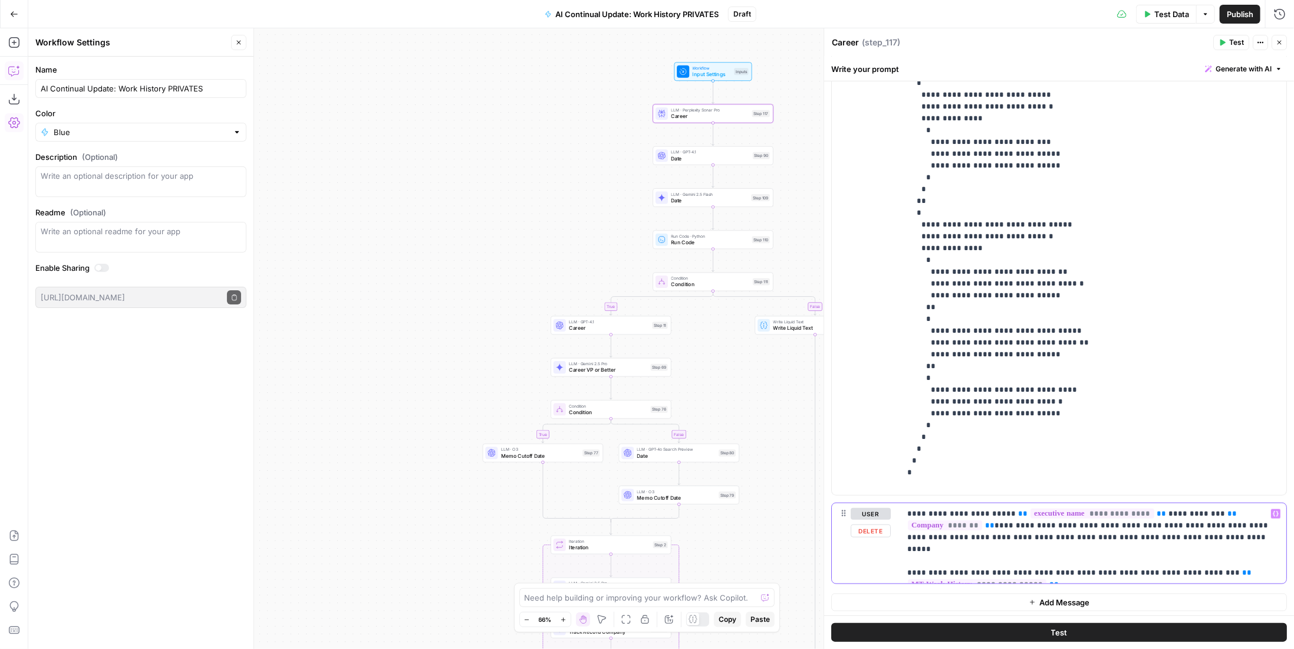
click at [1180, 516] on p "**********" at bounding box center [1090, 543] width 364 height 71
drag, startPoint x: 1074, startPoint y: 570, endPoint x: 875, endPoint y: 555, distance: 199.3
click at [875, 555] on div "**********" at bounding box center [1059, 543] width 455 height 80
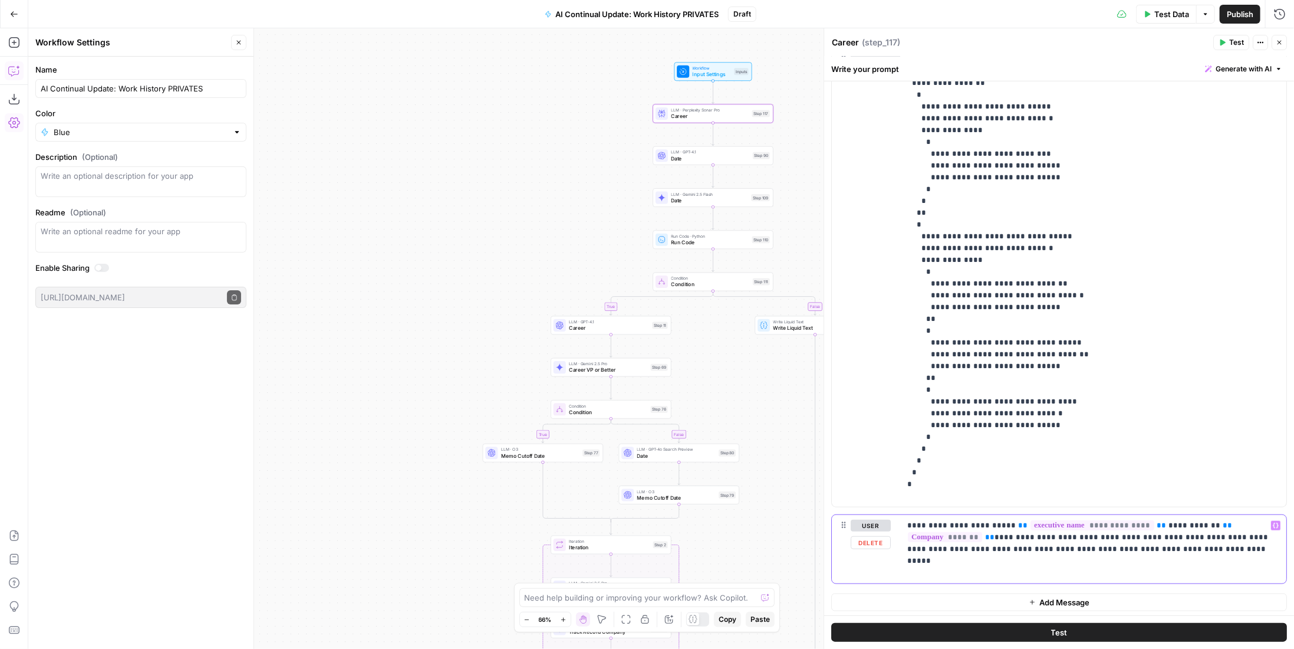
scroll to position [515, 0]
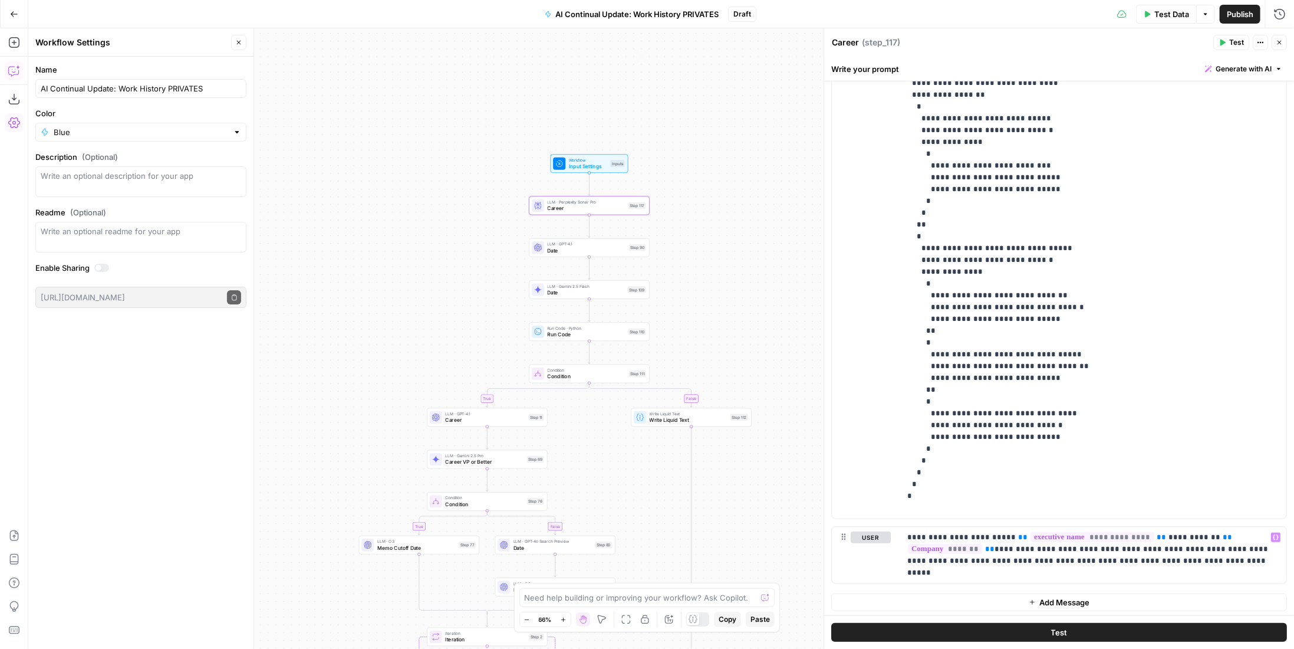
drag, startPoint x: 524, startPoint y: 169, endPoint x: 400, endPoint y: 261, distance: 154.3
click at [400, 261] on div "true false true false Workflow Input Settings Inputs LLM · Perplexity Sonar Pro…" at bounding box center [661, 338] width 1266 height 620
click at [1240, 17] on span "Publish" at bounding box center [1240, 14] width 27 height 12
click at [1220, 11] on span "Publish" at bounding box center [1221, 14] width 27 height 12
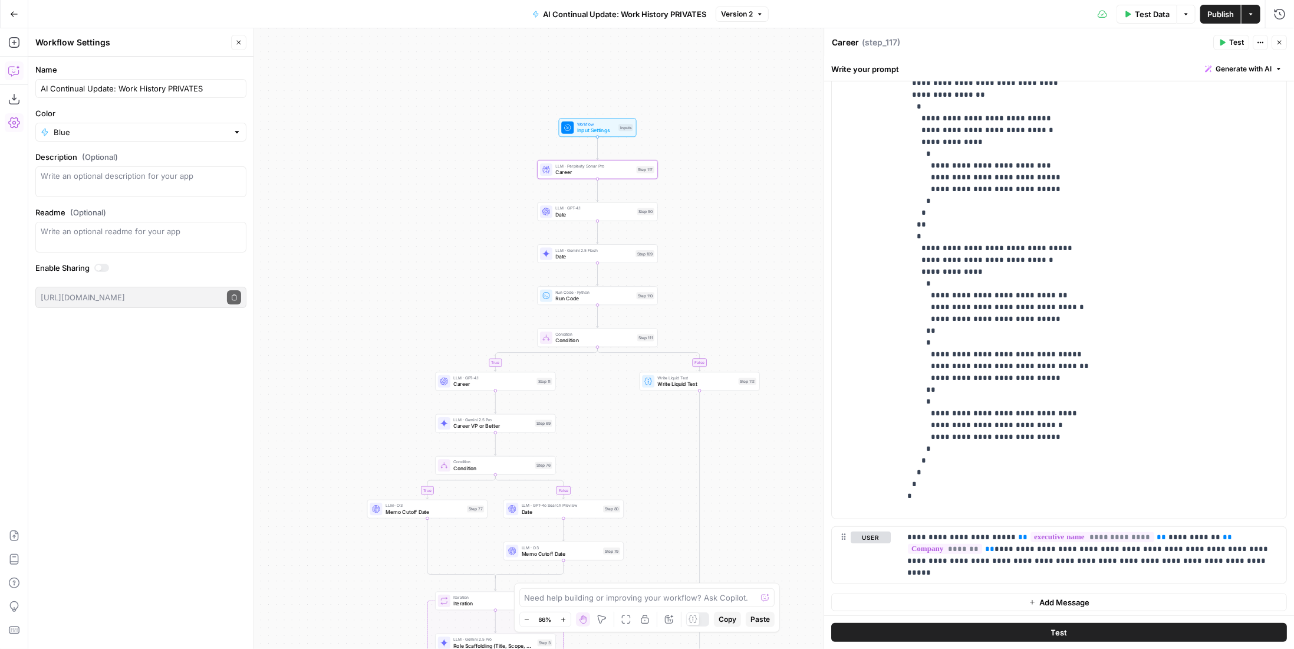
drag, startPoint x: 778, startPoint y: 176, endPoint x: 786, endPoint y: 140, distance: 36.9
click at [786, 140] on div "true false true false Workflow Input Settings Inputs LLM · Perplexity Sonar Pro…" at bounding box center [661, 338] width 1266 height 620
click at [246, 45] on button "Close" at bounding box center [238, 42] width 15 height 15
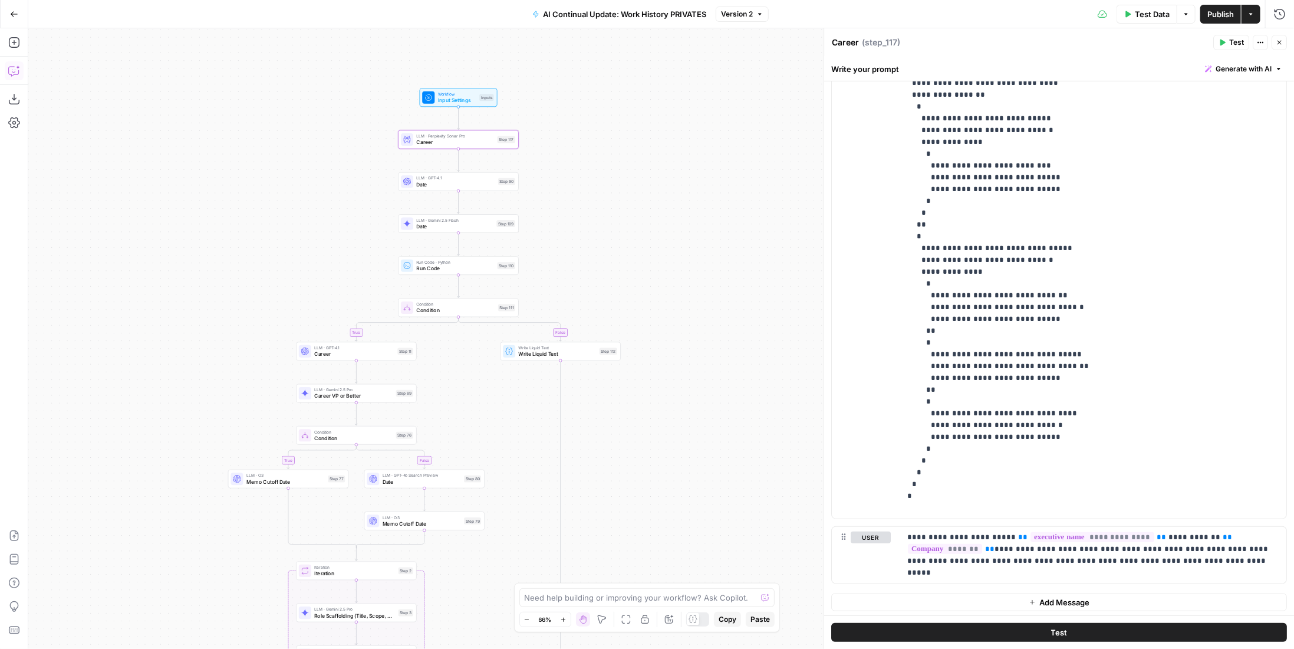
drag, startPoint x: 380, startPoint y: 218, endPoint x: 252, endPoint y: 190, distance: 130.8
click at [252, 190] on div "true false true false Workflow Input Settings Inputs LLM · Perplexity Sonar Pro…" at bounding box center [661, 338] width 1266 height 620
click at [481, 185] on span "Date" at bounding box center [455, 184] width 78 height 8
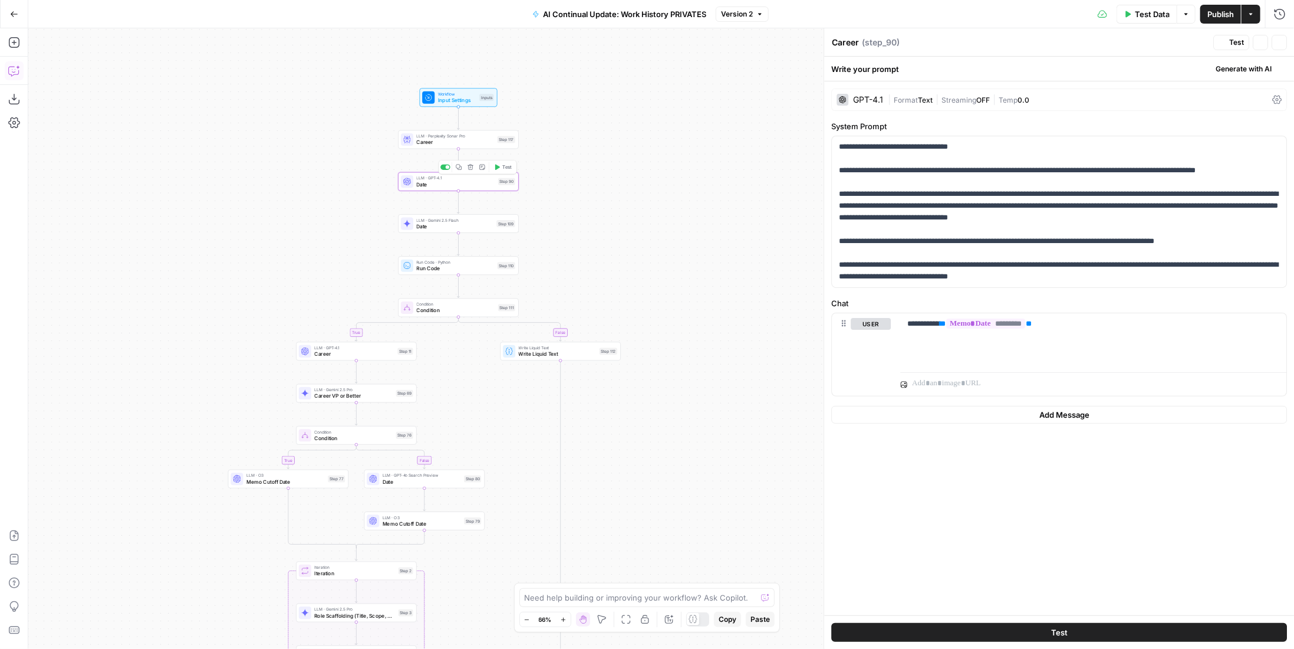
type textarea "Date"
click at [479, 226] on span "Date" at bounding box center [454, 226] width 77 height 8
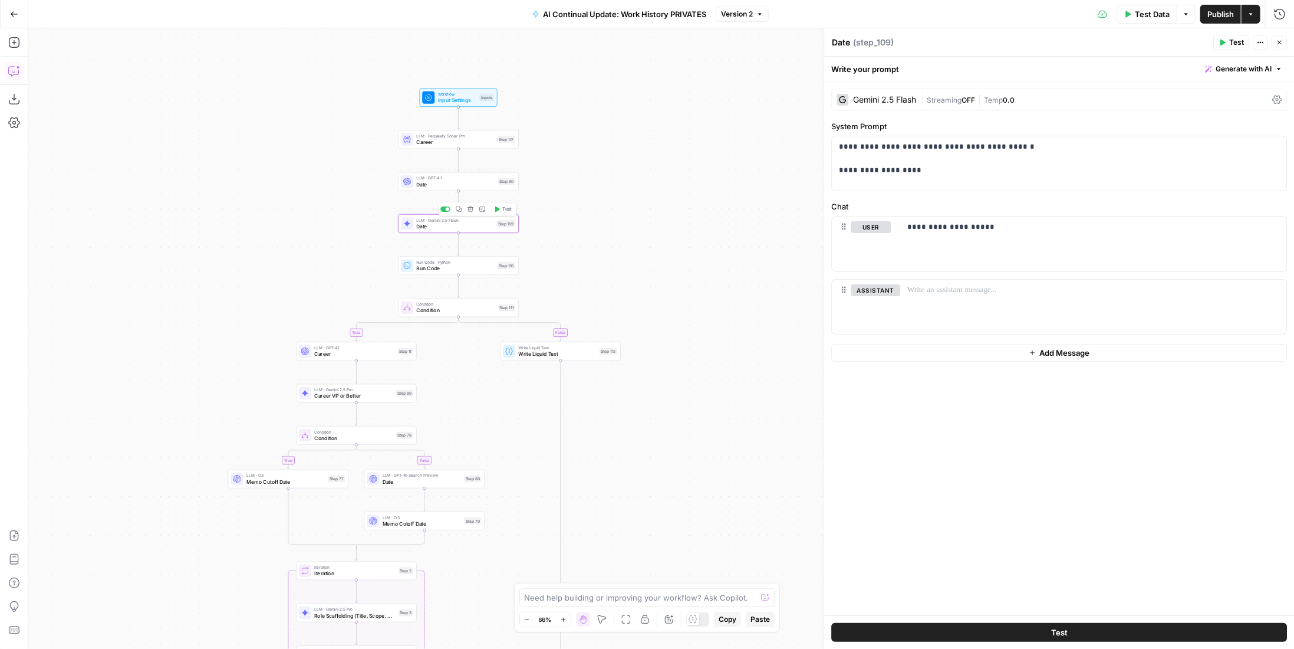
click at [473, 186] on span "Date" at bounding box center [455, 184] width 78 height 8
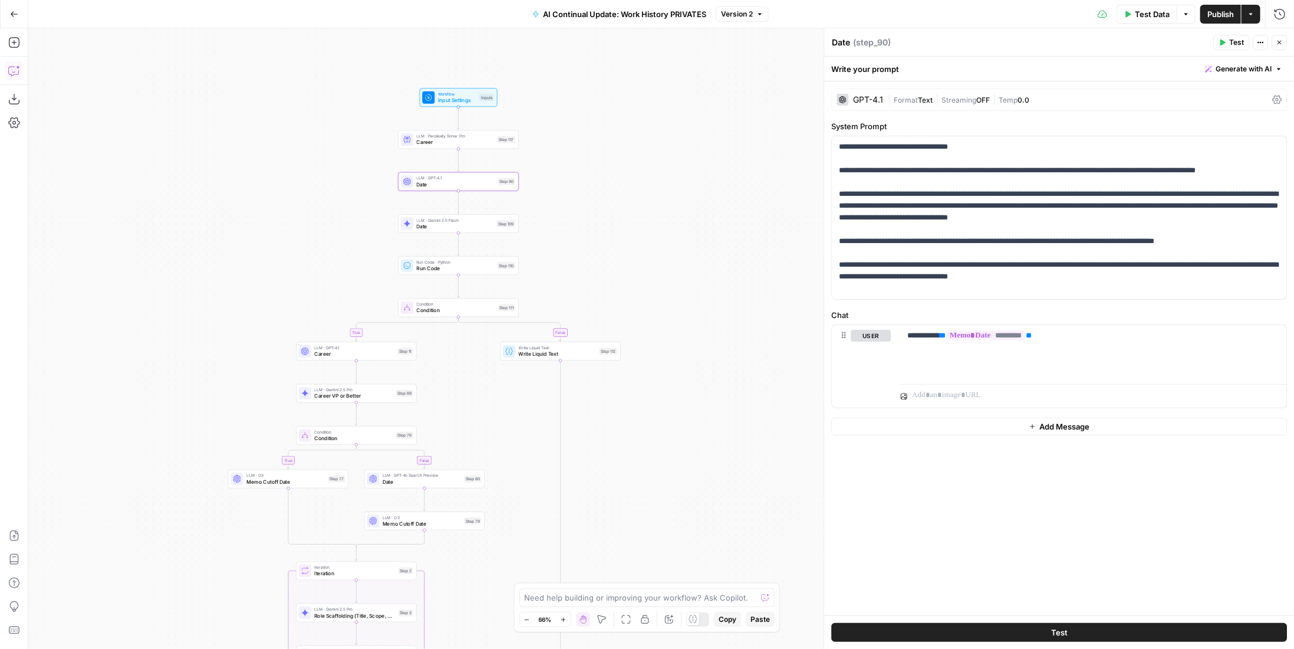
click at [472, 218] on span "LLM · Gemini 2.5 Flash" at bounding box center [454, 220] width 77 height 6
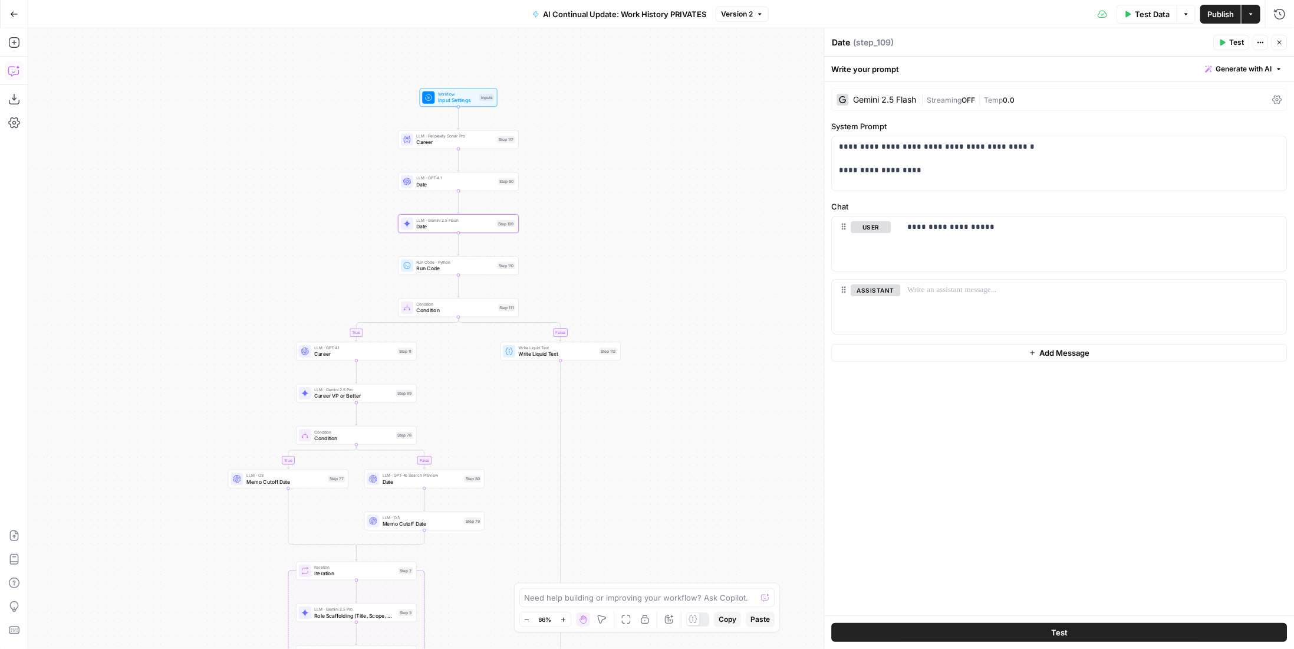
click at [492, 271] on span "Run Code" at bounding box center [455, 268] width 78 height 8
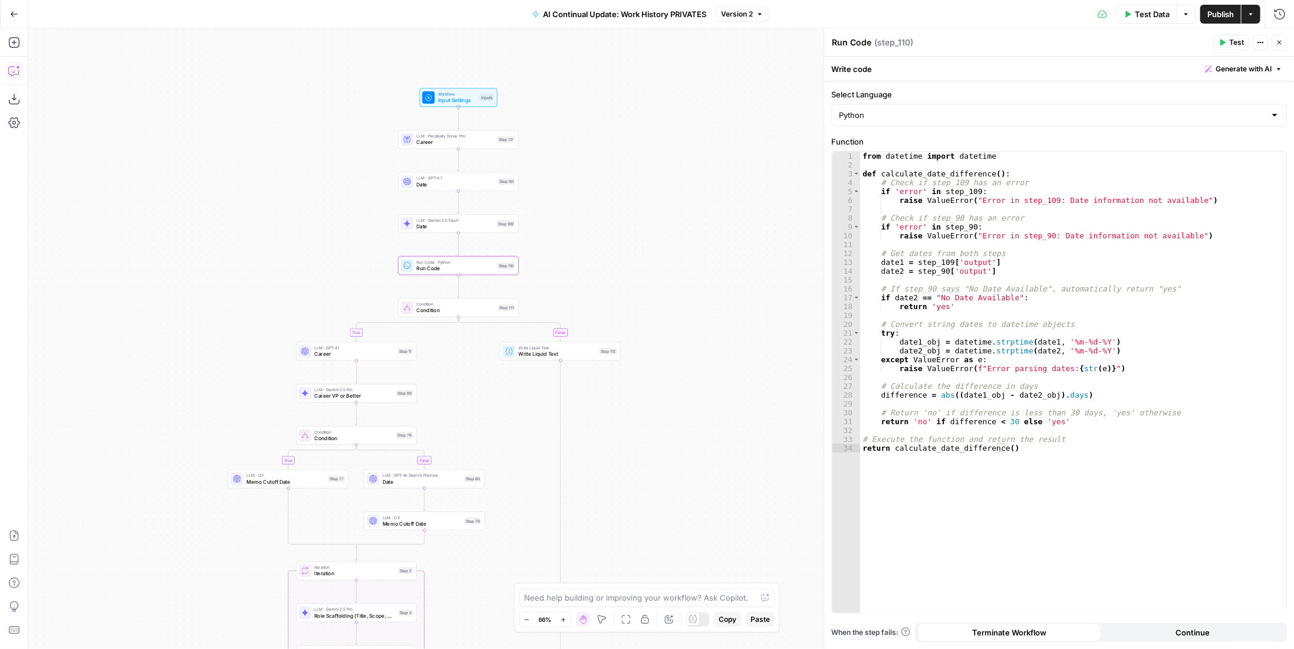
click at [468, 313] on span "Condition" at bounding box center [455, 311] width 78 height 8
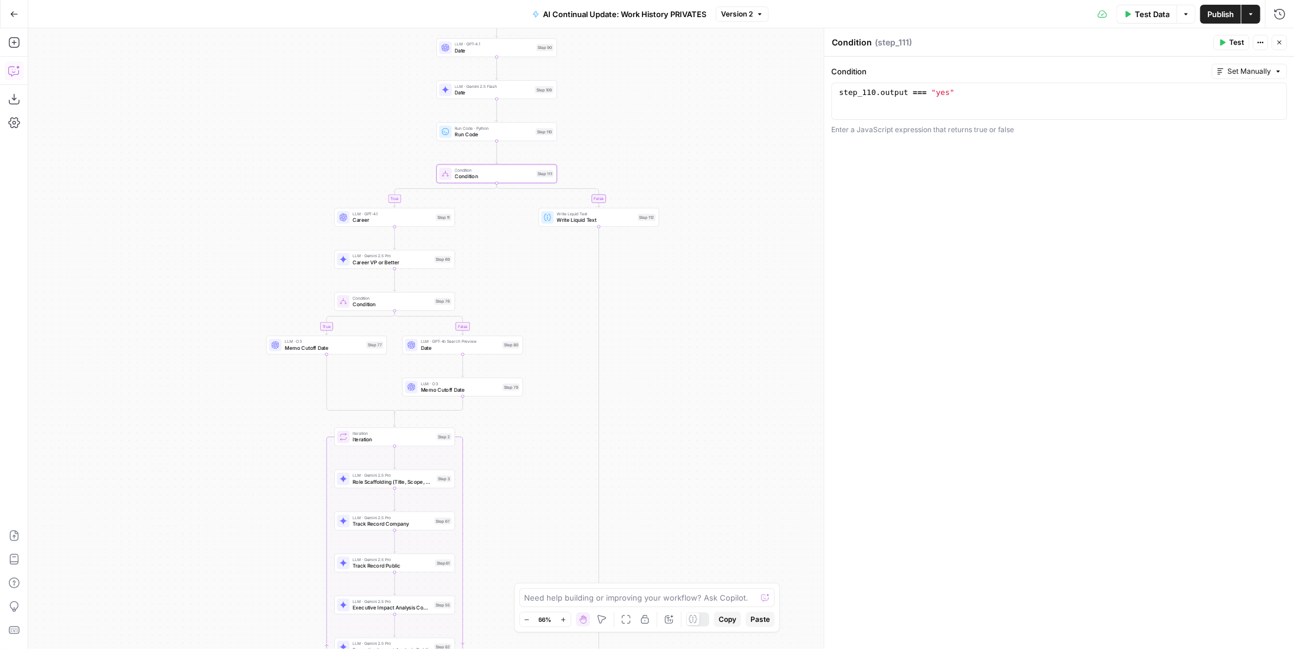
drag, startPoint x: 682, startPoint y: 381, endPoint x: 721, endPoint y: 247, distance: 139.2
click at [721, 247] on div "true false true false Workflow Input Settings Inputs LLM · Perplexity Sonar Pro…" at bounding box center [661, 338] width 1266 height 620
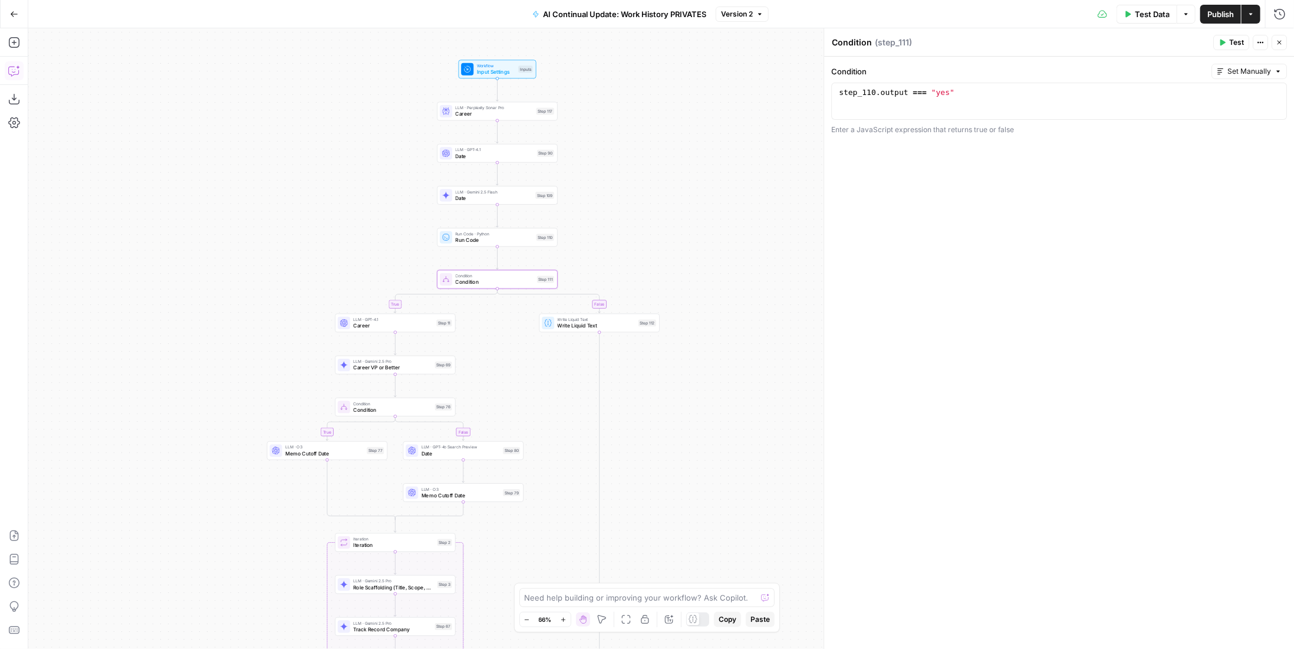
drag, startPoint x: 647, startPoint y: 393, endPoint x: 644, endPoint y: 406, distance: 14.0
click at [644, 406] on div "true false true false Workflow Input Settings Inputs LLM · Perplexity Sonar Pro…" at bounding box center [661, 338] width 1266 height 620
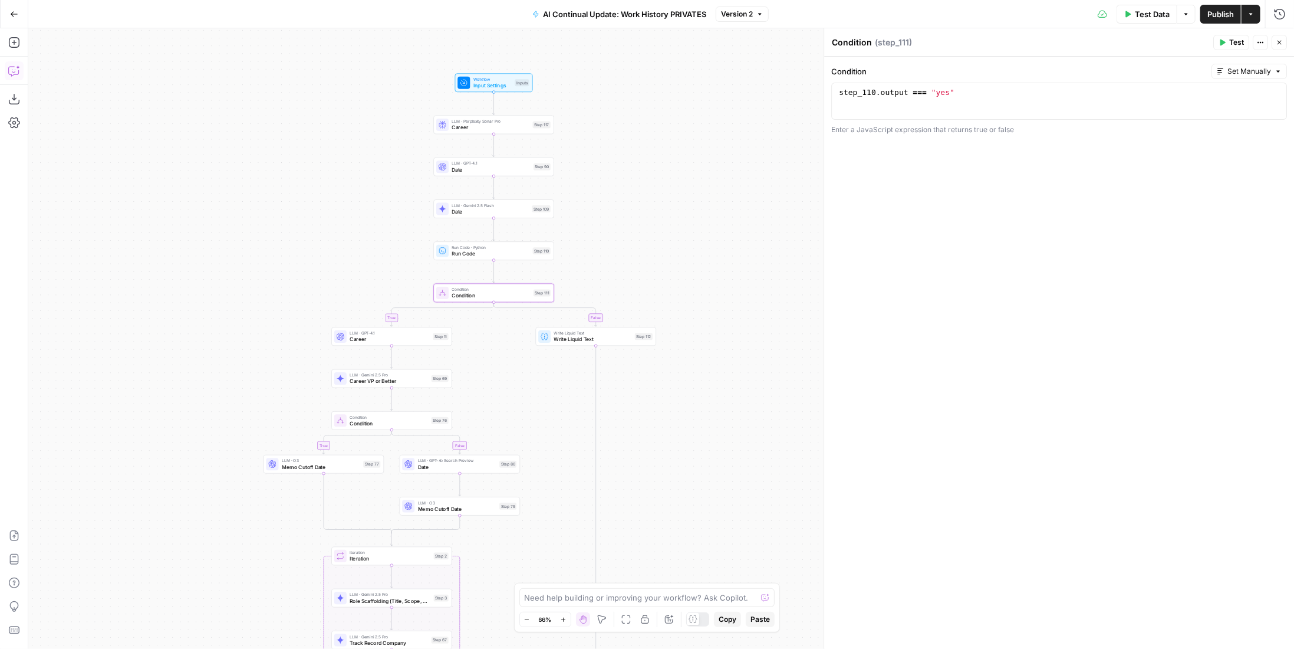
click at [549, 249] on div "Step 110" at bounding box center [542, 250] width 18 height 7
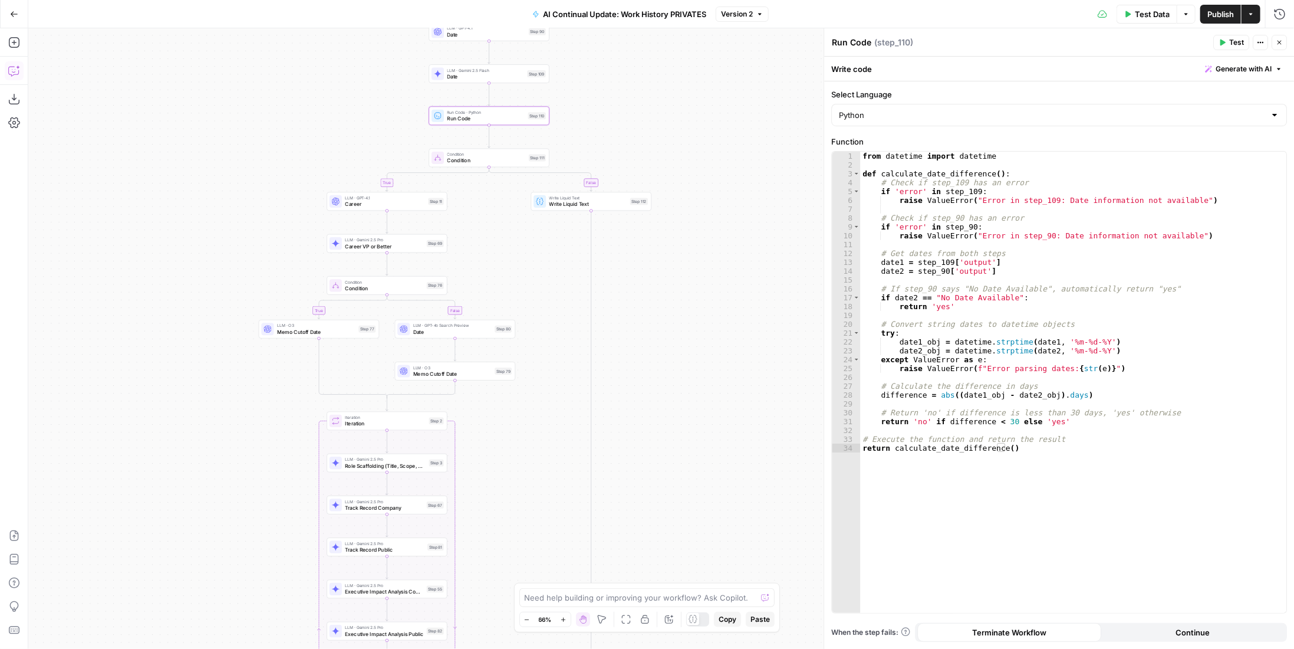
drag, startPoint x: 671, startPoint y: 272, endPoint x: 666, endPoint y: 137, distance: 135.1
click at [666, 137] on div "true false true false Workflow Input Settings Inputs LLM · Perplexity Sonar Pro…" at bounding box center [661, 338] width 1266 height 620
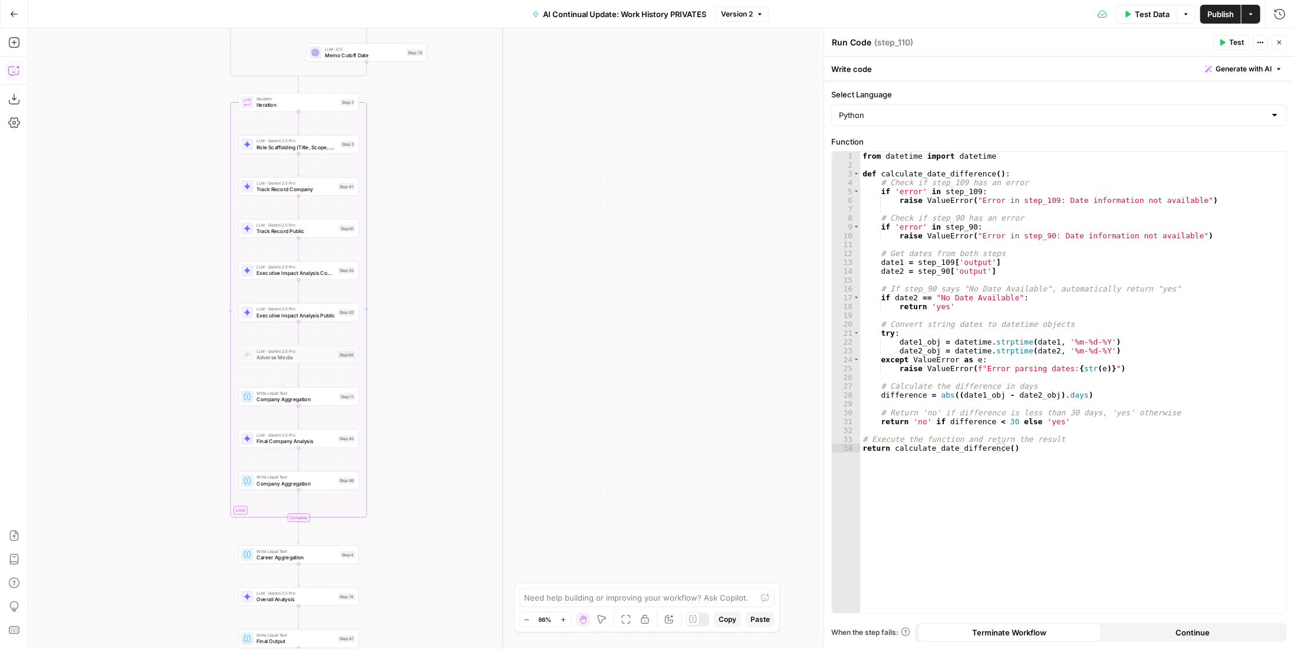
drag, startPoint x: 664, startPoint y: 329, endPoint x: 580, endPoint y: 37, distance: 304.4
click at [571, 8] on div "Go Back AI Continual Update: Work History PRIVATES Version 2 Test Data Options …" at bounding box center [647, 324] width 1294 height 649
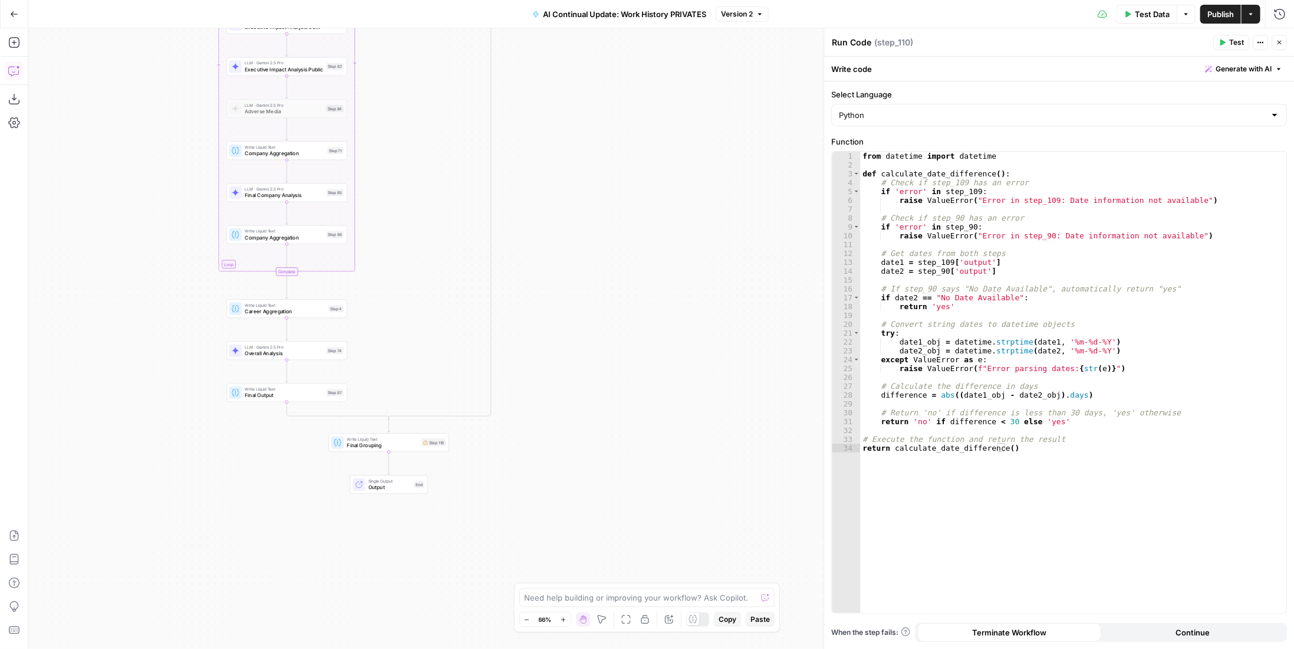
drag, startPoint x: 607, startPoint y: 305, endPoint x: 600, endPoint y: 63, distance: 243.1
click at [600, 63] on div "true false true false Workflow Input Settings Inputs LLM · Perplexity Sonar Pro…" at bounding box center [661, 338] width 1266 height 620
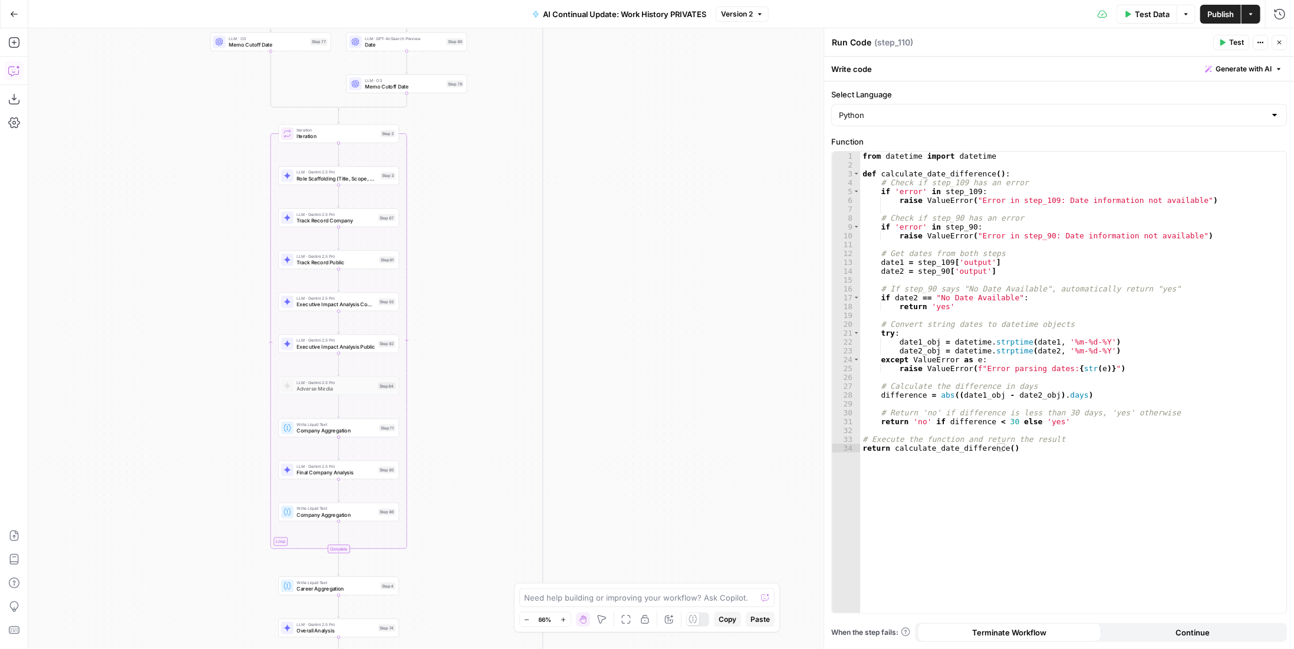
drag, startPoint x: 613, startPoint y: 64, endPoint x: 682, endPoint y: 290, distance: 236.2
click at [679, 398] on div "true false true false Workflow Input Settings Inputs LLM · Perplexity Sonar Pro…" at bounding box center [661, 338] width 1266 height 620
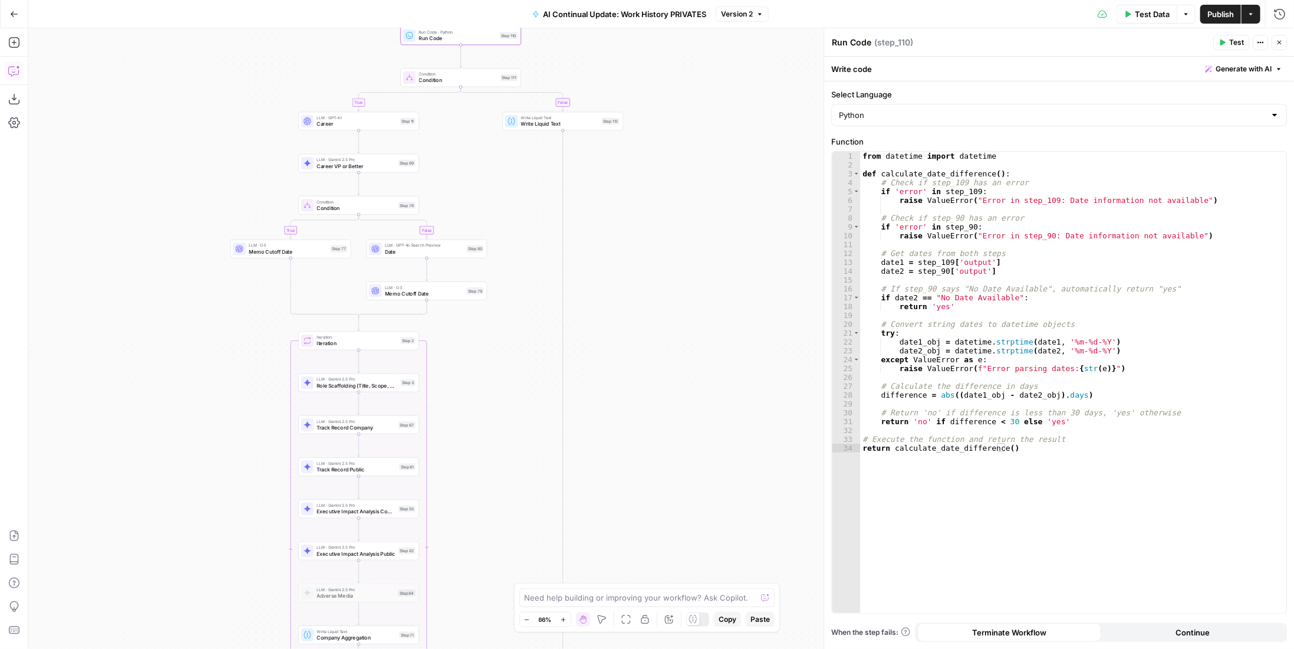
drag, startPoint x: 671, startPoint y: 254, endPoint x: 678, endPoint y: 350, distance: 95.8
click at [678, 350] on div "true false true false Workflow Input Settings Inputs LLM · Perplexity Sonar Pro…" at bounding box center [661, 338] width 1266 height 620
drag, startPoint x: 668, startPoint y: 214, endPoint x: 702, endPoint y: 337, distance: 127.3
click at [702, 337] on div "true false true false Workflow Input Settings Inputs LLM · Perplexity Sonar Pro…" at bounding box center [661, 338] width 1266 height 620
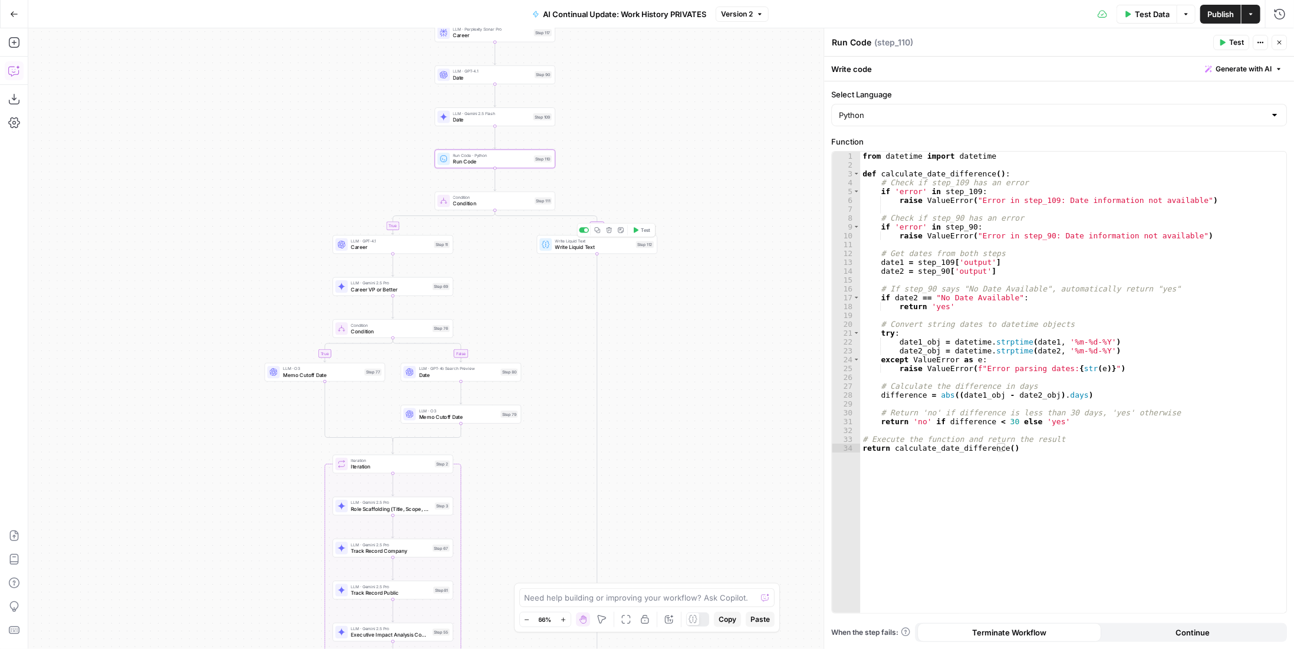
click at [623, 241] on span "Write Liquid Text" at bounding box center [594, 241] width 78 height 6
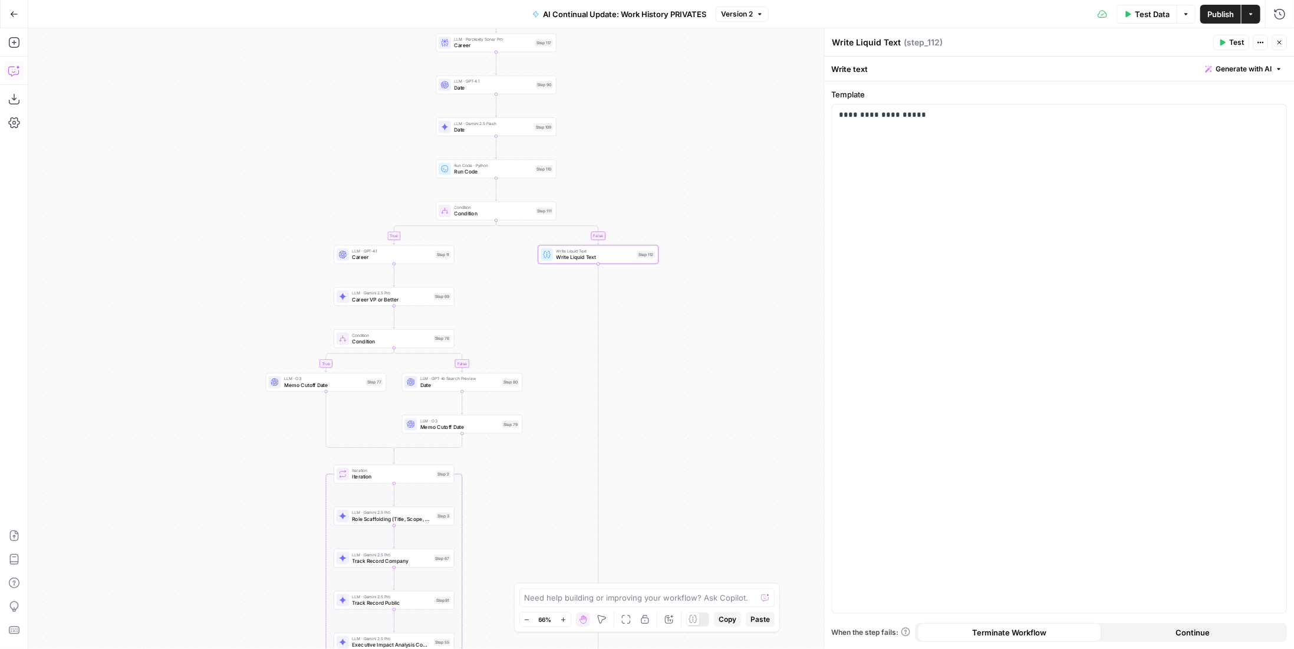
drag, startPoint x: 728, startPoint y: 400, endPoint x: 730, endPoint y: 414, distance: 14.3
click at [730, 414] on div "true false true false Workflow Input Settings Inputs LLM · Perplexity Sonar Pro…" at bounding box center [661, 338] width 1266 height 620
click at [517, 169] on span "Run Code · Python" at bounding box center [494, 169] width 78 height 6
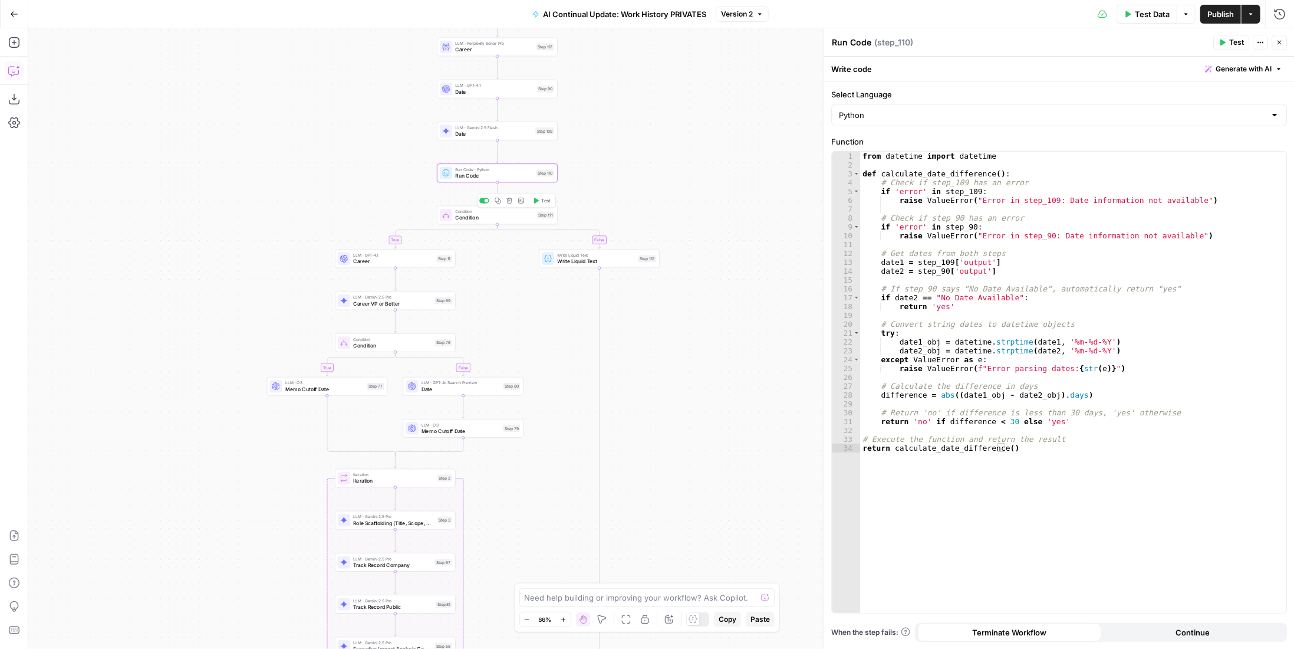
click at [517, 219] on span "Condition" at bounding box center [494, 218] width 78 height 8
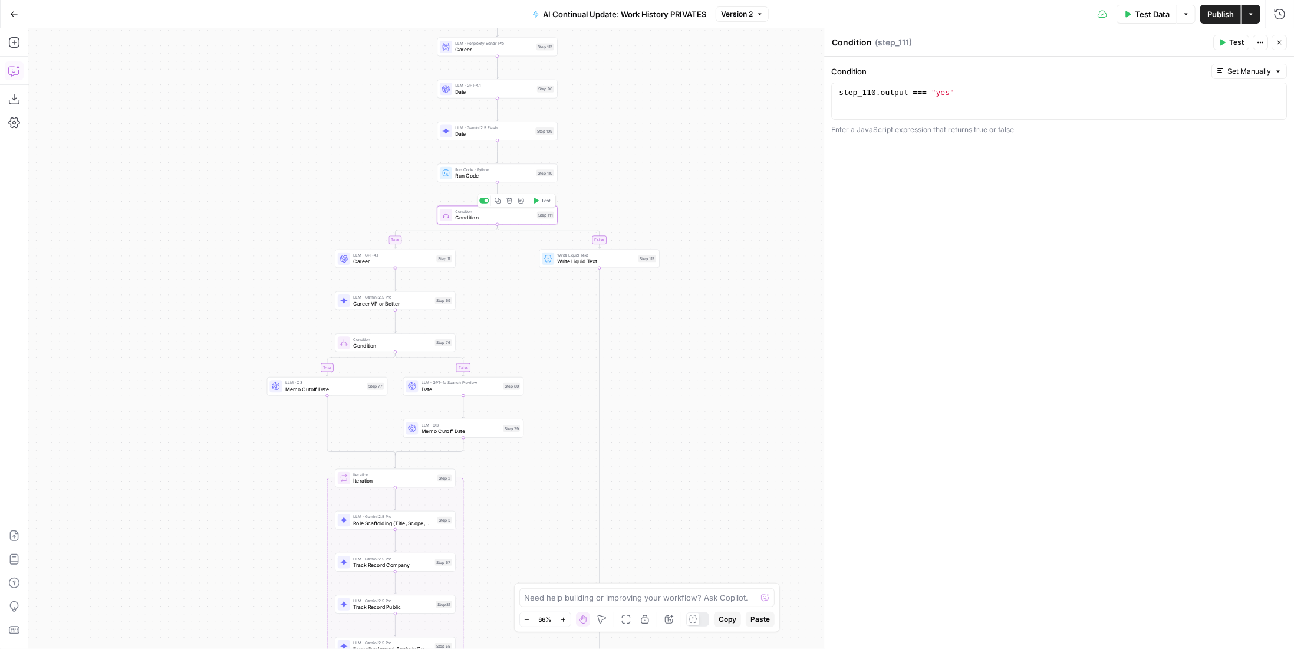
click at [432, 258] on span "Career" at bounding box center [393, 261] width 80 height 8
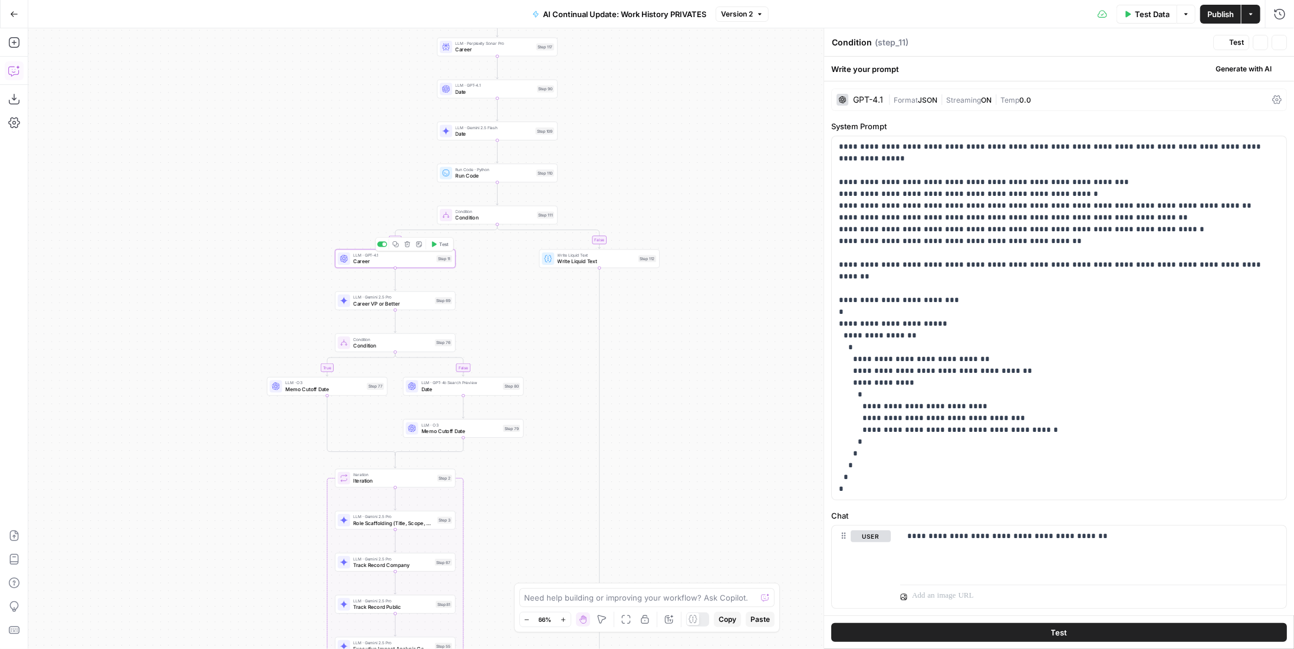
type textarea "Career"
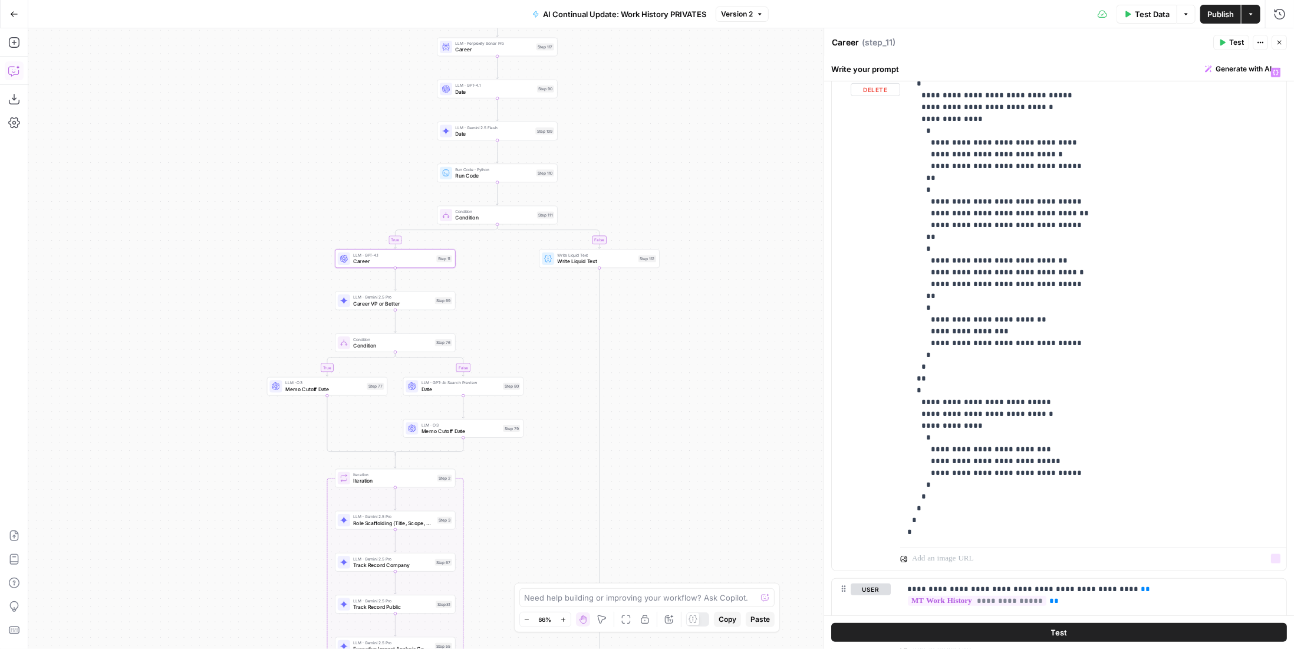
scroll to position [608, 0]
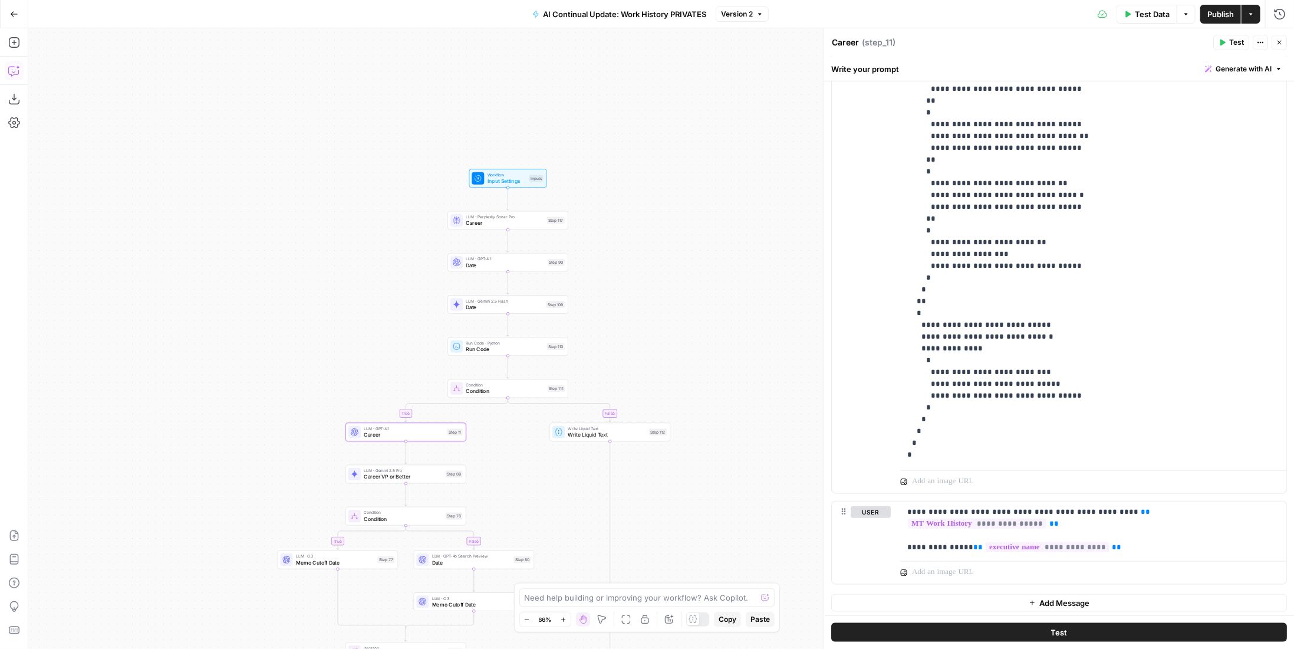
drag, startPoint x: 679, startPoint y: 314, endPoint x: 689, endPoint y: 487, distance: 173.7
click at [689, 487] on div "true false true false Workflow Input Settings Inputs LLM · Perplexity Sonar Pro…" at bounding box center [661, 338] width 1266 height 620
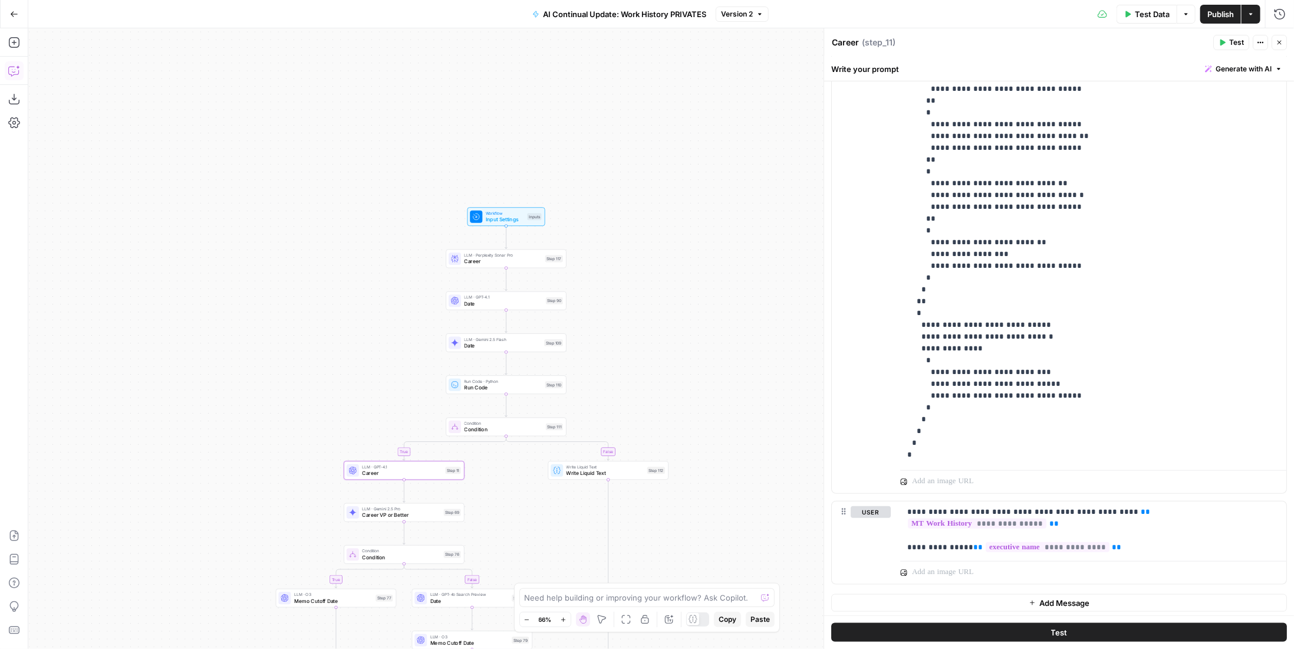
drag, startPoint x: 697, startPoint y: 261, endPoint x: 695, endPoint y: 299, distance: 38.4
click at [695, 299] on div "true false true false Workflow Input Settings Inputs LLM · Perplexity Sonar Pro…" at bounding box center [661, 338] width 1266 height 620
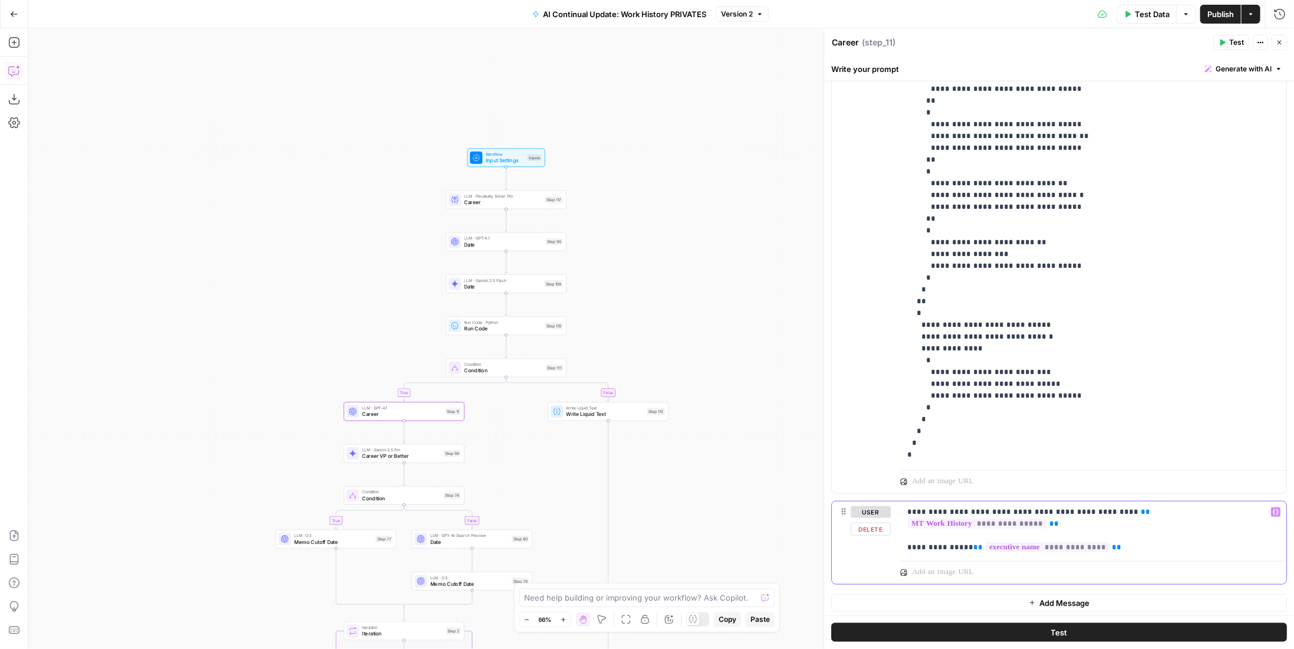
drag, startPoint x: 1251, startPoint y: 510, endPoint x: 1107, endPoint y: 508, distance: 144.5
click at [1107, 508] on p "**********" at bounding box center [1090, 523] width 364 height 35
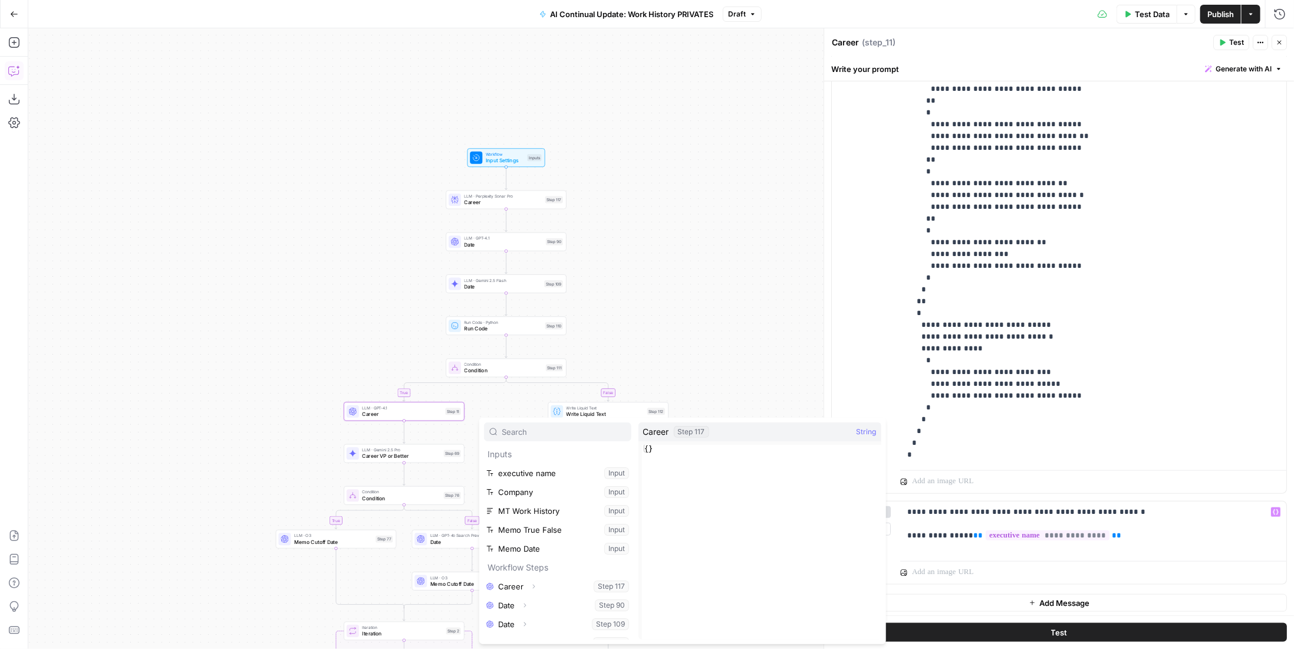
scroll to position [12, 0]
click at [560, 577] on button "Select variable Career" at bounding box center [557, 573] width 147 height 19
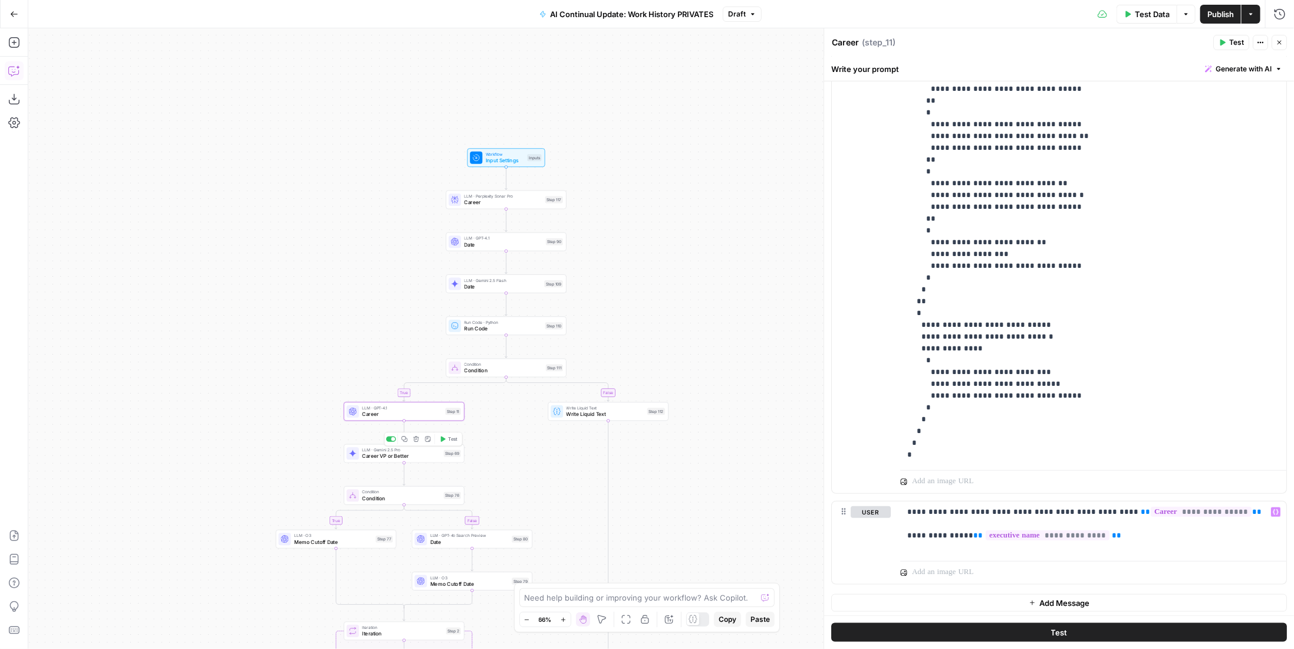
click at [446, 452] on div "Step 69" at bounding box center [452, 453] width 17 height 7
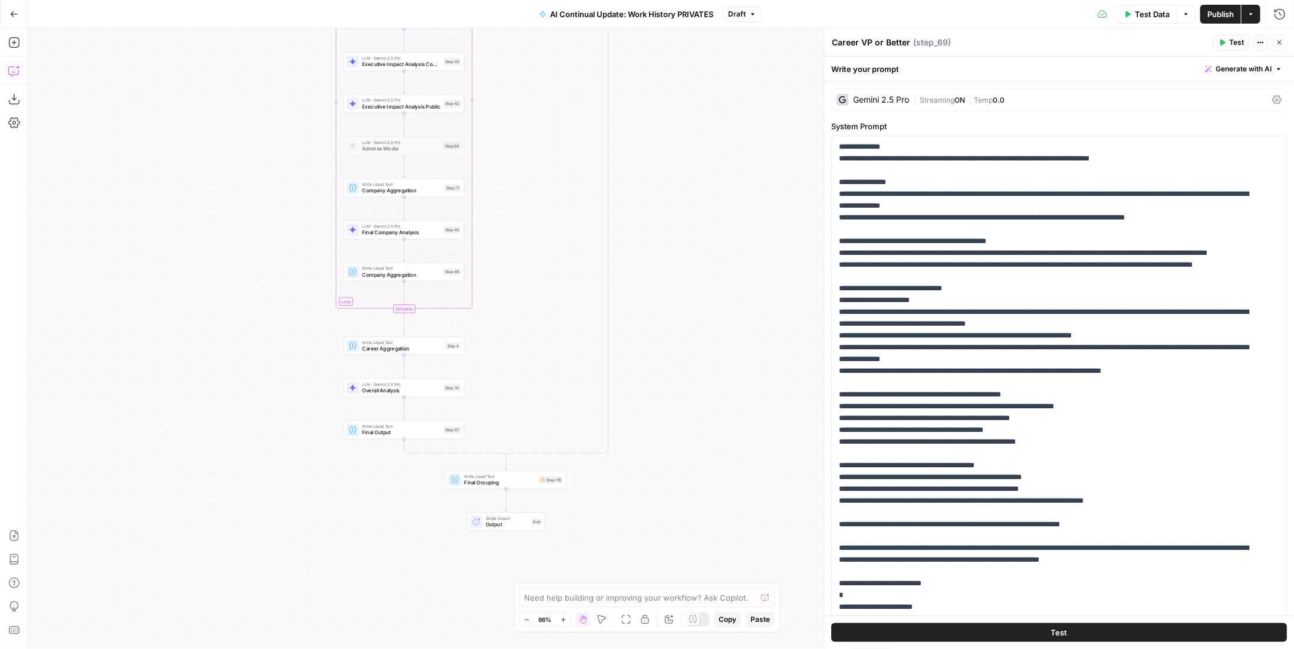
click at [526, 478] on span "Write Liquid Text" at bounding box center [499, 476] width 71 height 6
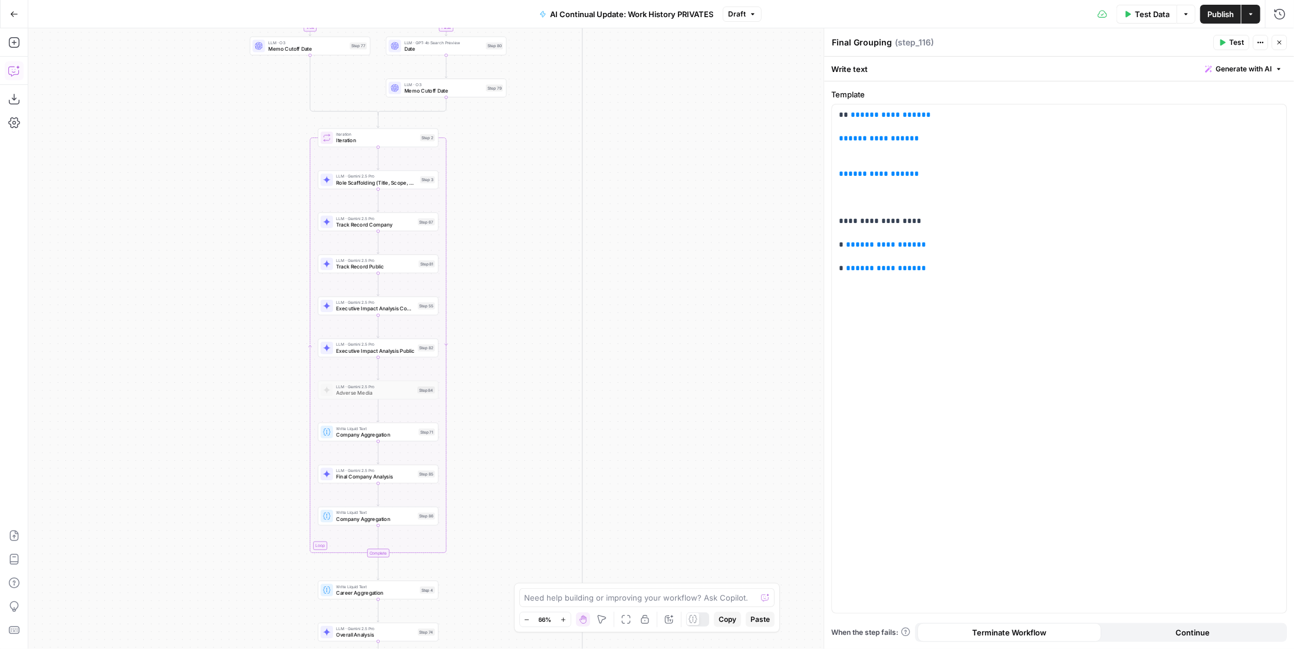
drag, startPoint x: 656, startPoint y: 532, endPoint x: 654, endPoint y: 540, distance: 7.9
click at [653, 553] on div "true false true false Workflow Input Settings Inputs LLM · Perplexity Sonar Pro…" at bounding box center [661, 338] width 1266 height 620
drag, startPoint x: 661, startPoint y: 341, endPoint x: 668, endPoint y: 466, distance: 125.2
click at [668, 466] on div "true false true false Workflow Input Settings Inputs LLM · Perplexity Sonar Pro…" at bounding box center [661, 338] width 1266 height 620
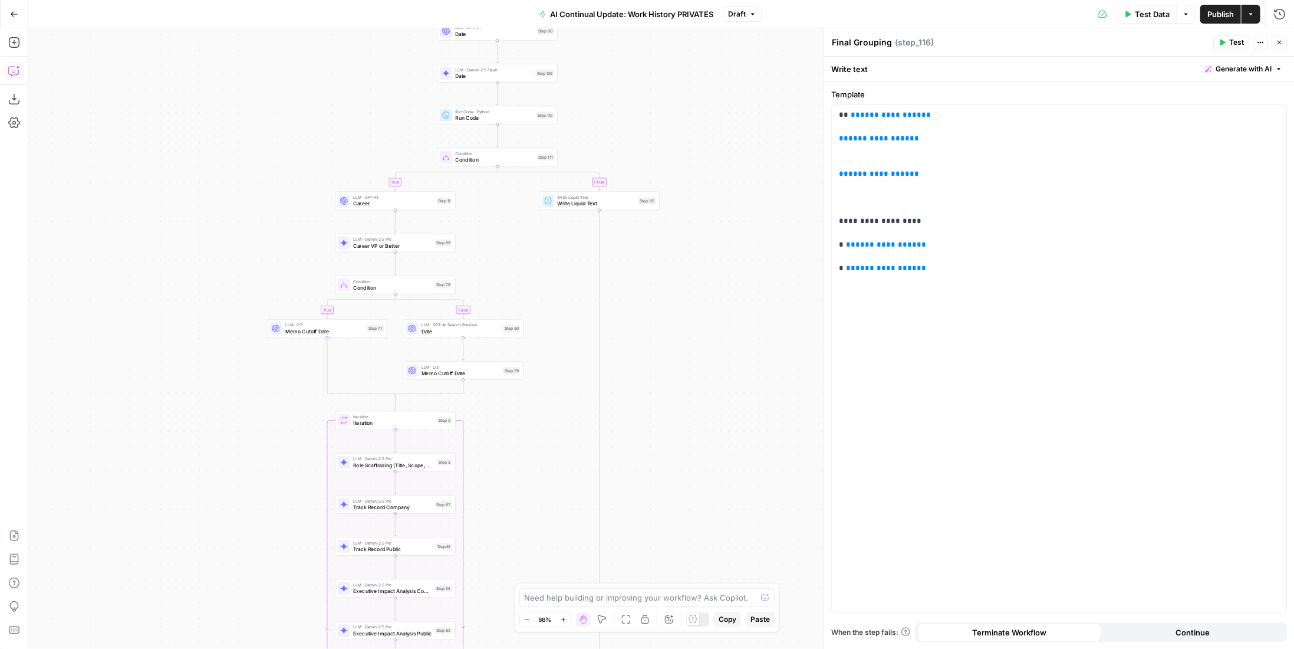
drag, startPoint x: 668, startPoint y: 374, endPoint x: 655, endPoint y: 225, distance: 149.8
click at [655, 225] on div "true false true false Workflow Input Settings Inputs LLM · Perplexity Sonar Pro…" at bounding box center [661, 338] width 1266 height 620
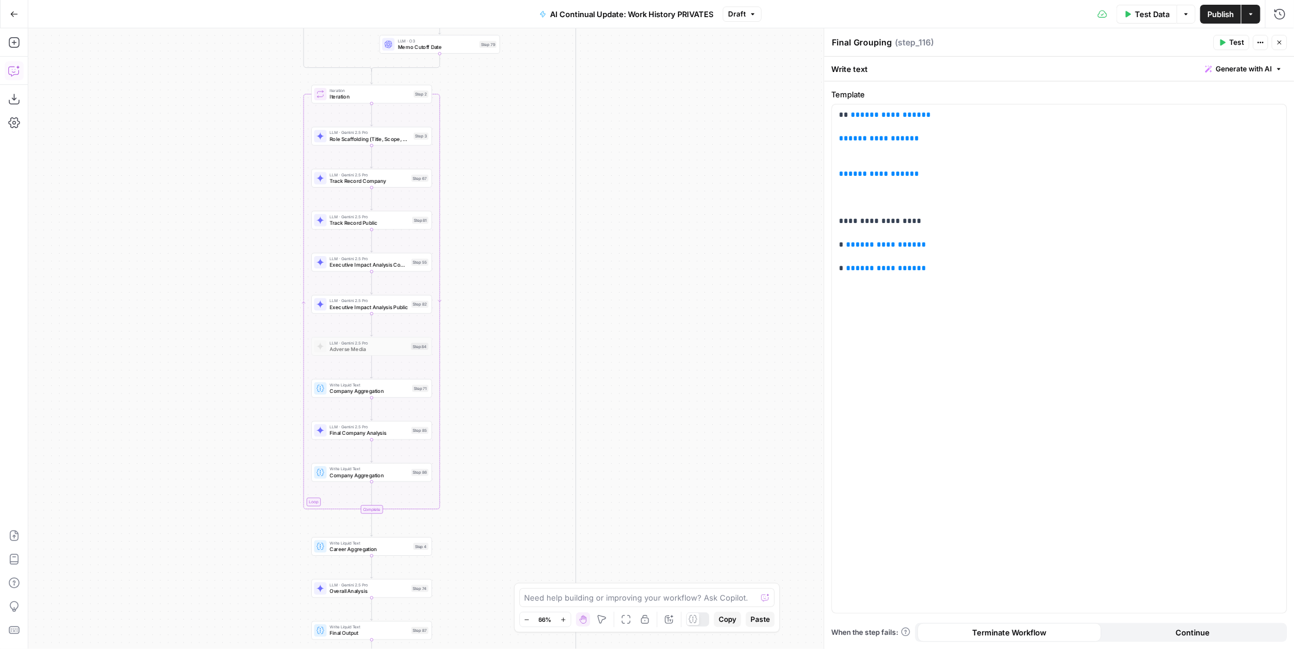
drag, startPoint x: 665, startPoint y: 416, endPoint x: 673, endPoint y: 223, distance: 193.6
click at [673, 223] on div "true false true false Workflow Input Settings Inputs LLM · Perplexity Sonar Pro…" at bounding box center [661, 338] width 1266 height 620
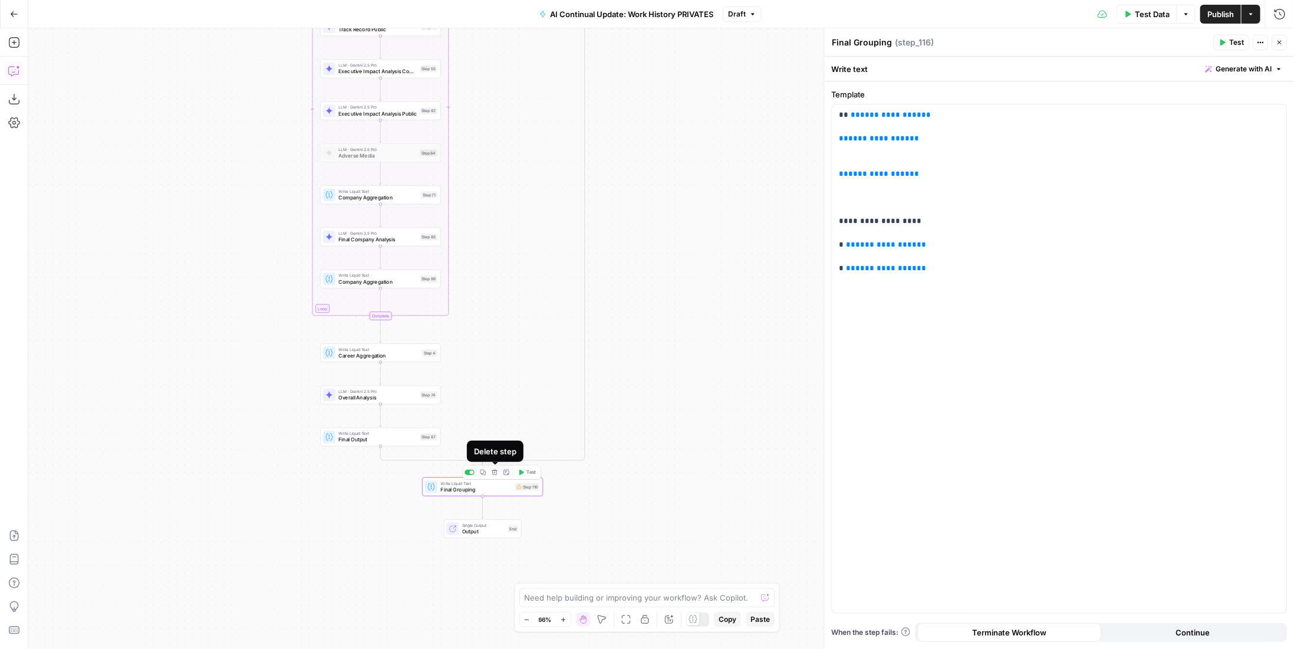
click at [494, 472] on icon "button" at bounding box center [495, 472] width 6 height 6
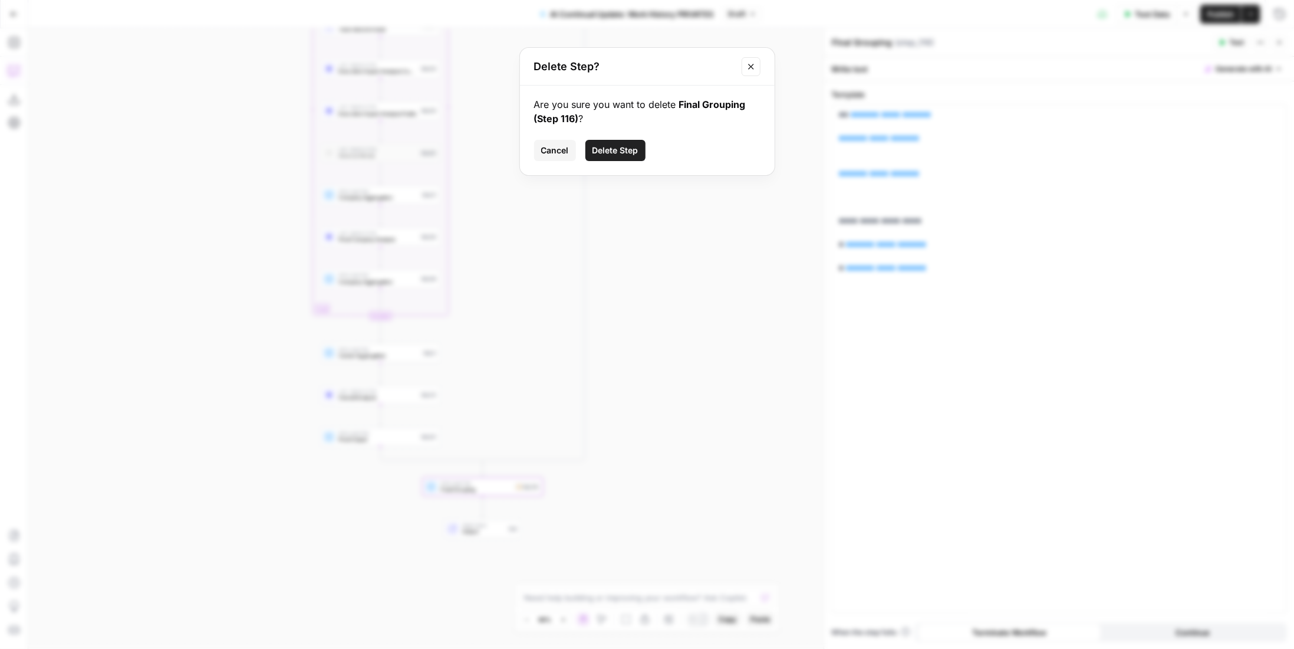
click at [621, 148] on span "Delete Step" at bounding box center [616, 150] width 46 height 12
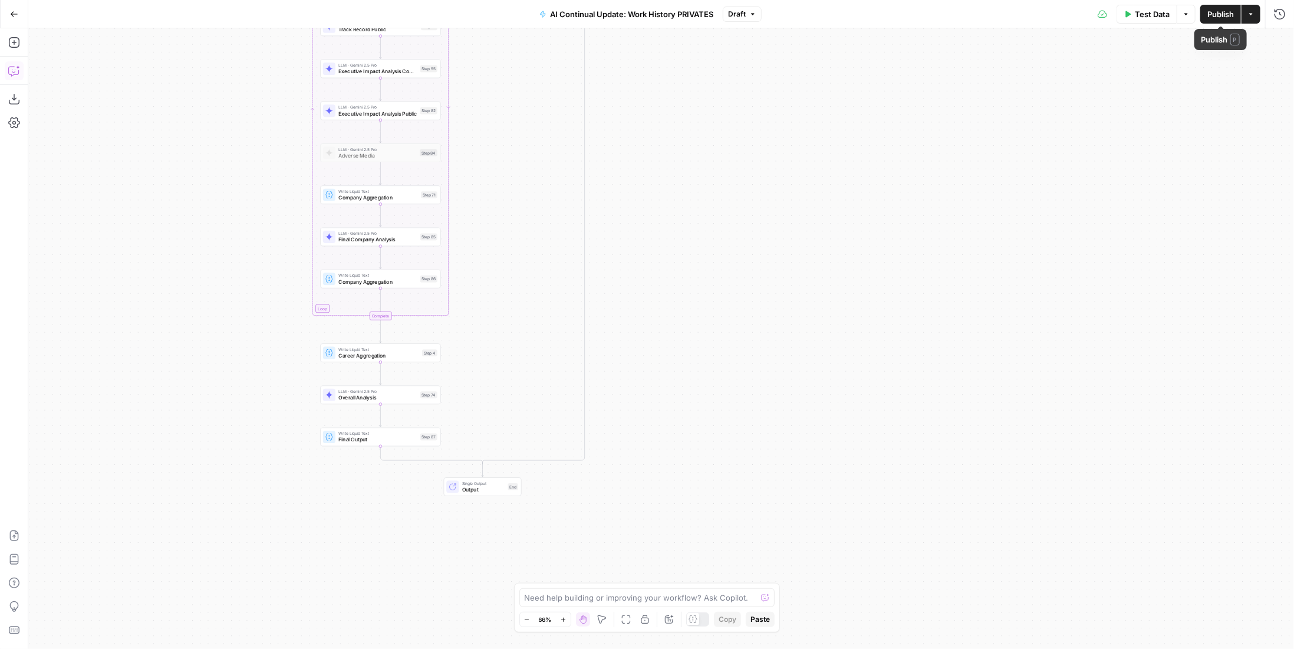
click at [1226, 18] on span "Publish" at bounding box center [1221, 14] width 27 height 12
drag, startPoint x: 703, startPoint y: 137, endPoint x: 806, endPoint y: 428, distance: 308.3
click at [806, 428] on div "true false true false Workflow Input Settings Inputs LLM · Perplexity Sonar Pro…" at bounding box center [661, 338] width 1266 height 620
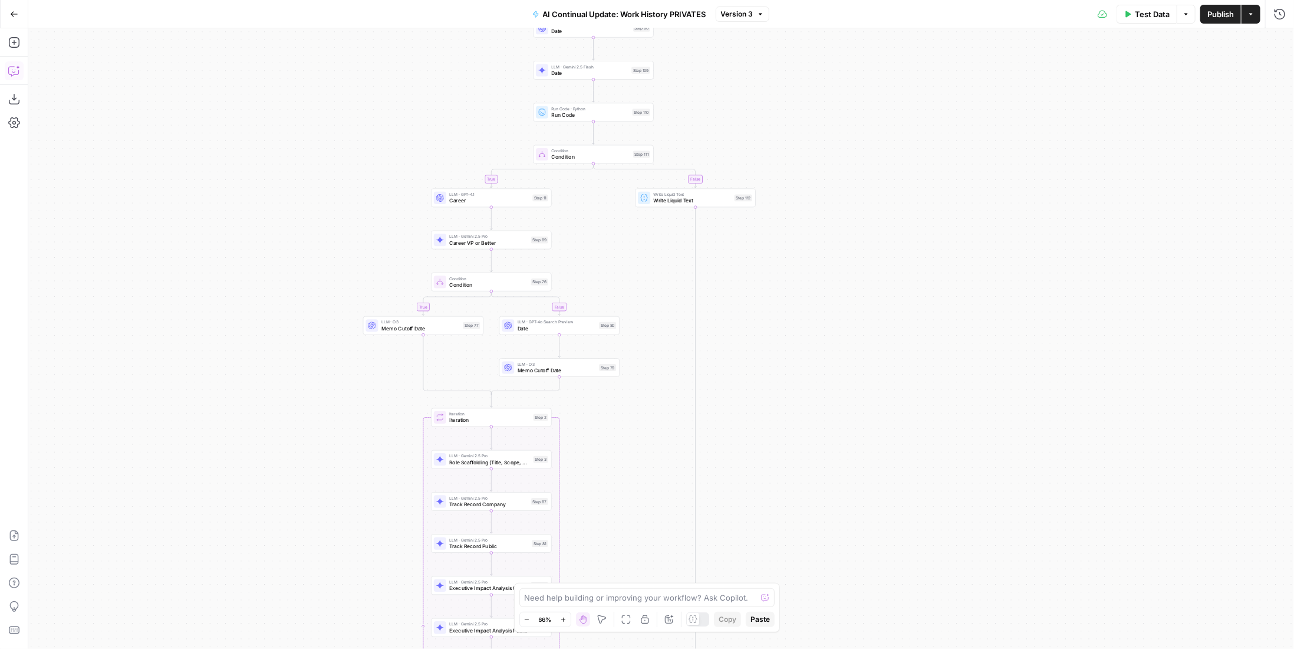
drag, startPoint x: 876, startPoint y: 331, endPoint x: 887, endPoint y: 383, distance: 52.4
click at [887, 383] on div "true false true false Workflow Input Settings Inputs LLM · Perplexity Sonar Pro…" at bounding box center [661, 338] width 1266 height 620
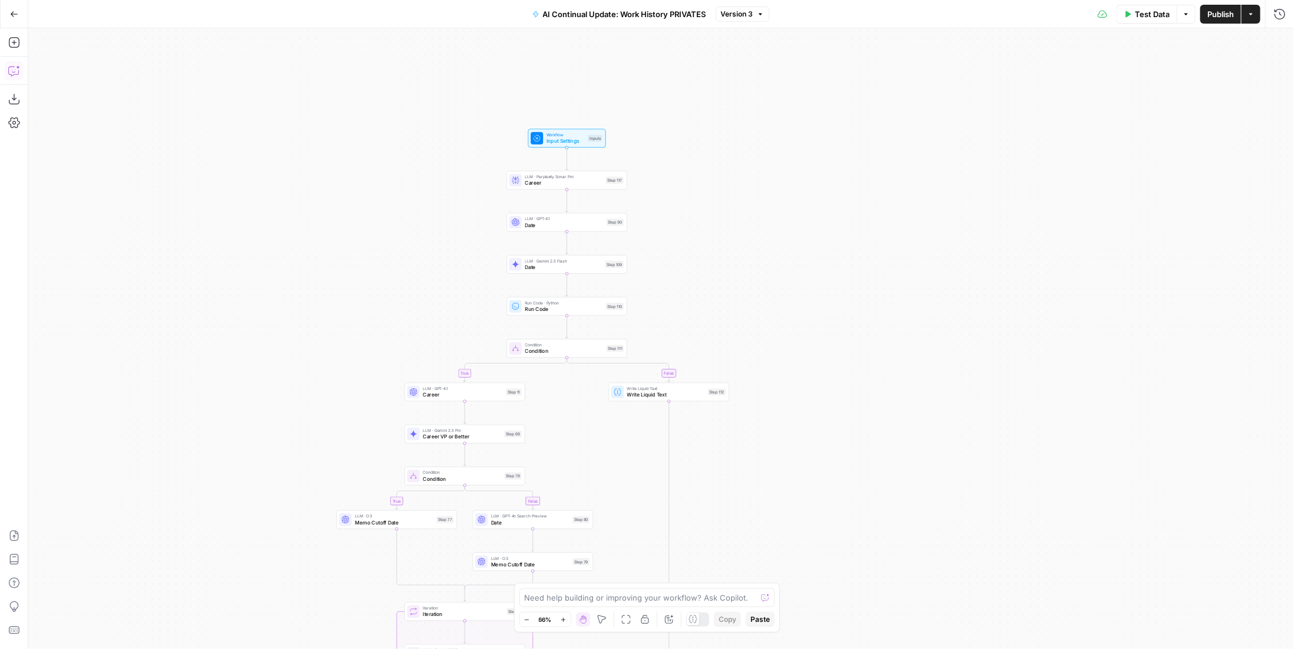
drag, startPoint x: 866, startPoint y: 249, endPoint x: 844, endPoint y: 378, distance: 130.4
click at [844, 378] on div "true false true false Workflow Input Settings Inputs LLM · Perplexity Sonar Pro…" at bounding box center [661, 338] width 1266 height 620
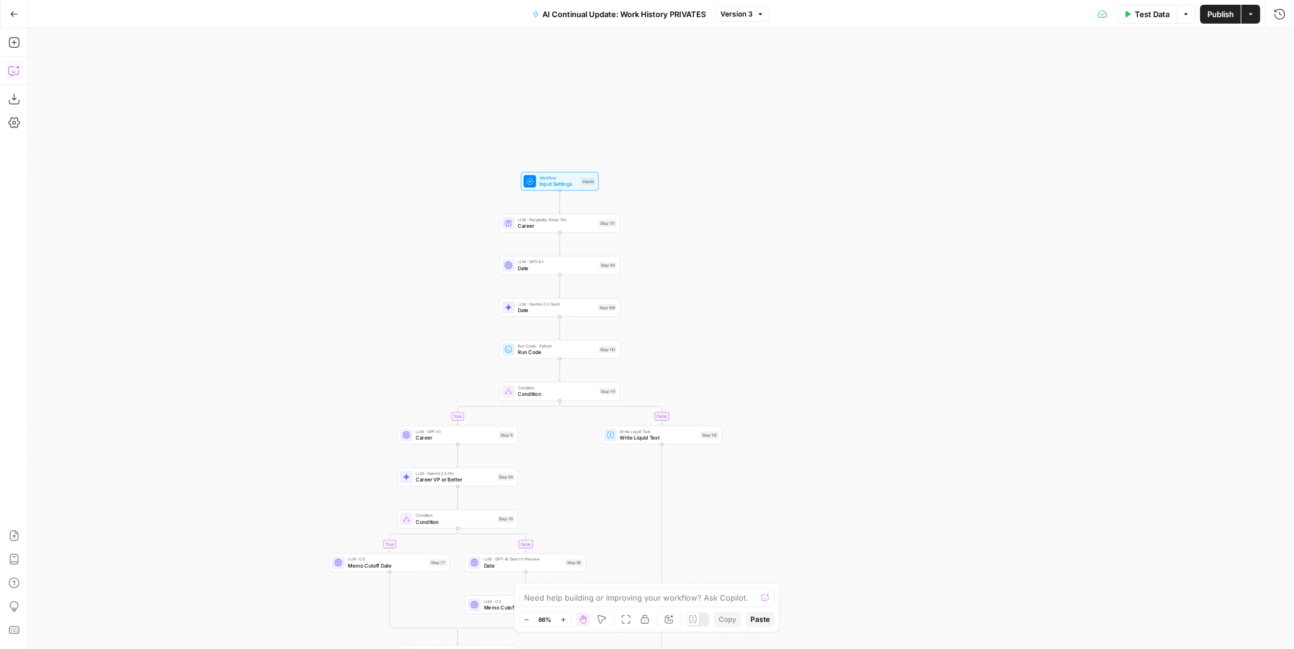
click at [1220, 15] on span "Publish" at bounding box center [1221, 14] width 27 height 12
click at [1217, 19] on button "Publish" at bounding box center [1221, 14] width 41 height 19
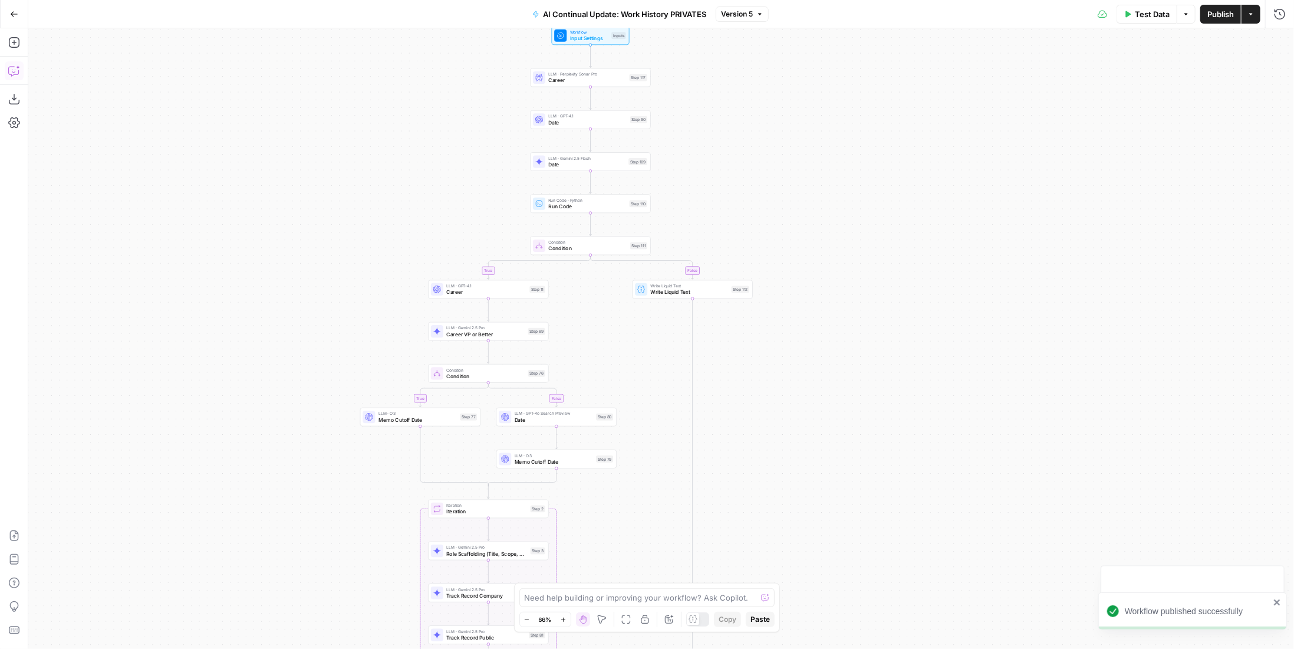
drag, startPoint x: 969, startPoint y: 359, endPoint x: 1000, endPoint y: 213, distance: 148.8
click at [1000, 213] on div "true false true false Workflow Input Settings Inputs LLM · Perplexity Sonar Pro…" at bounding box center [661, 338] width 1266 height 620
click at [1217, 15] on span "Publish" at bounding box center [1221, 14] width 27 height 12
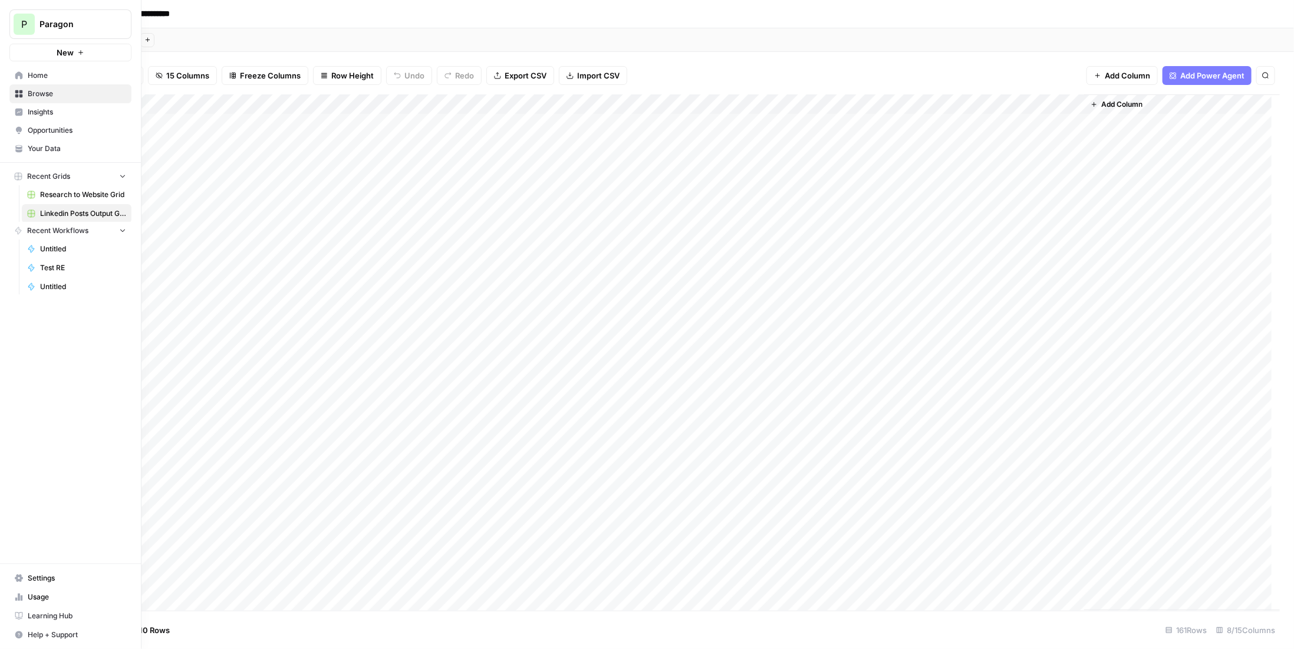
click at [25, 24] on div "P" at bounding box center [24, 24] width 21 height 21
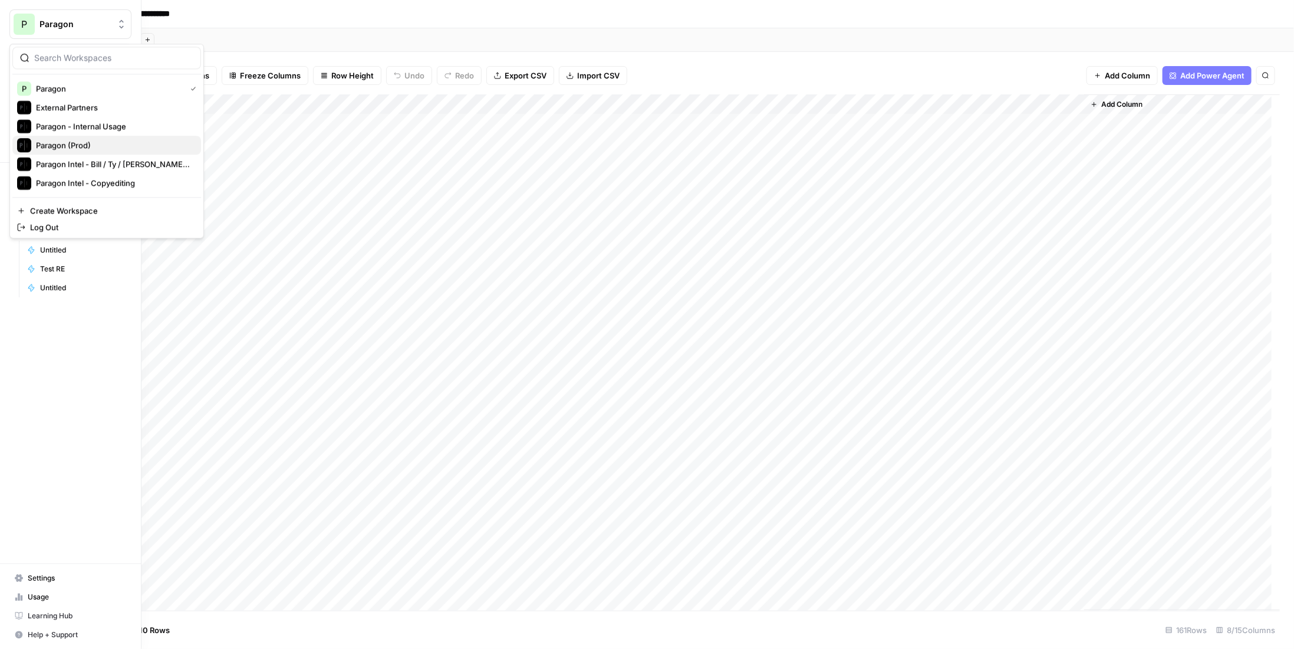
click at [100, 146] on span "Paragon (Prod)" at bounding box center [114, 145] width 156 height 12
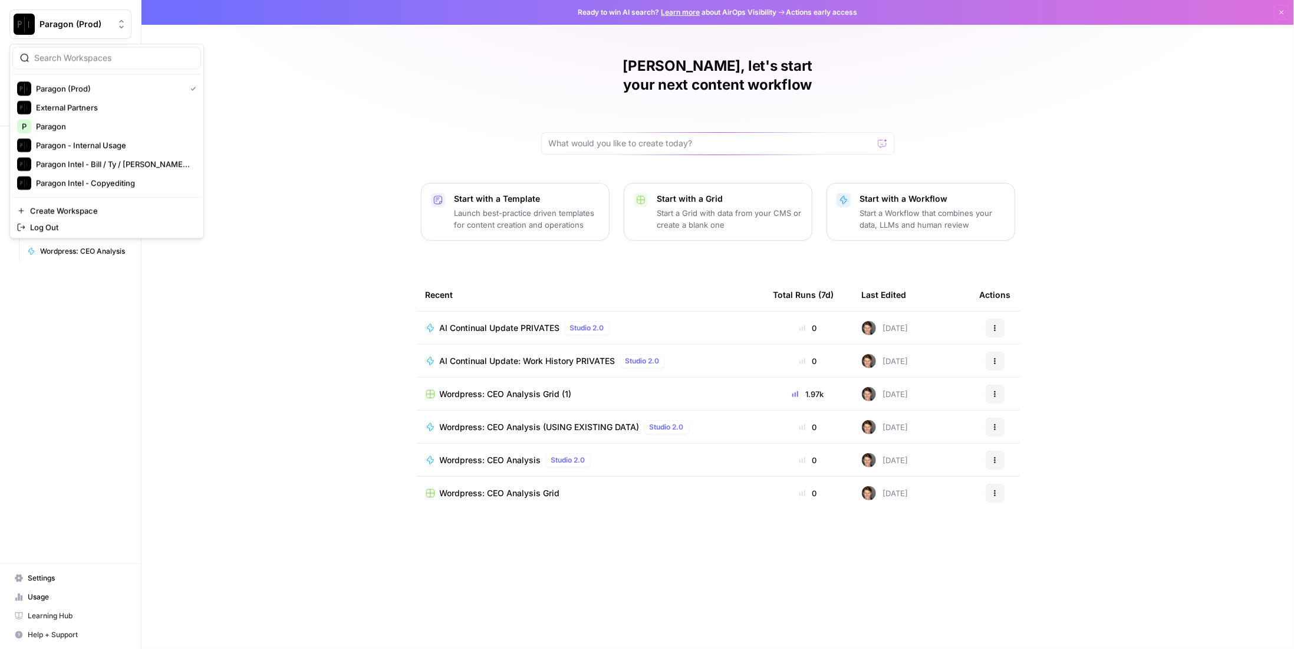
click at [93, 29] on span "Paragon (Prod)" at bounding box center [75, 24] width 71 height 12
click at [154, 169] on div "Paragon Intel - Bill / Ty / [PERSON_NAME] R&D" at bounding box center [106, 164] width 179 height 14
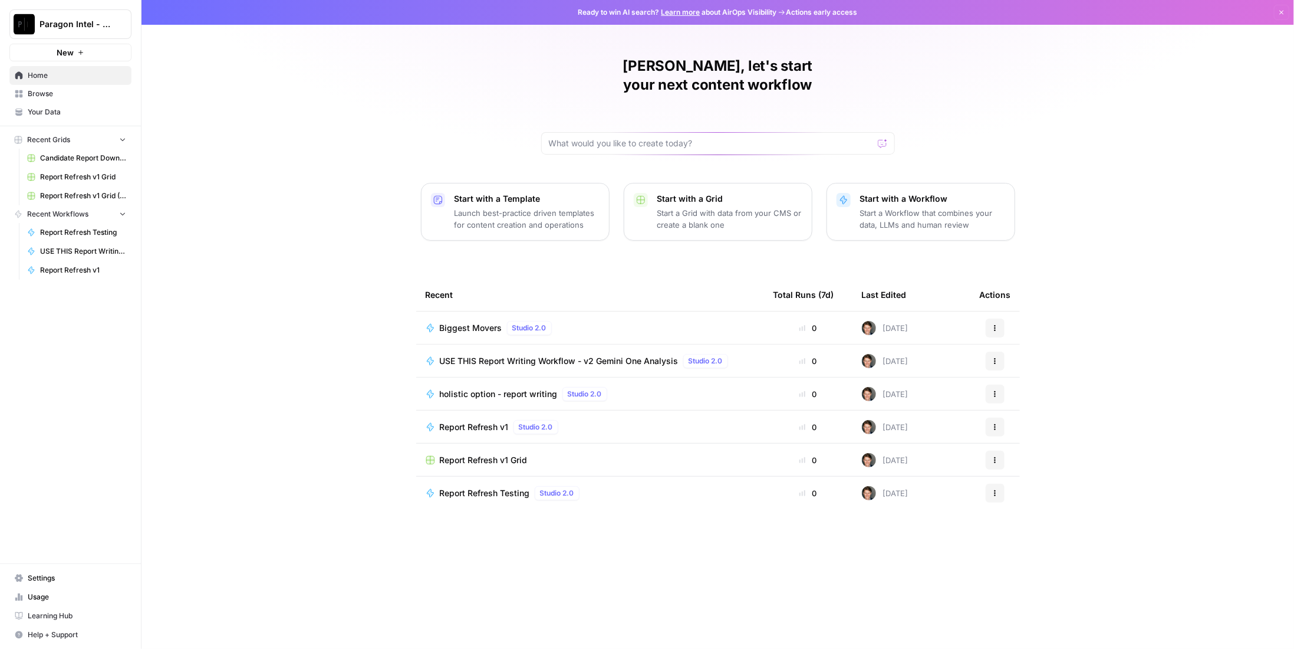
click at [59, 91] on span "Browse" at bounding box center [77, 93] width 98 height 11
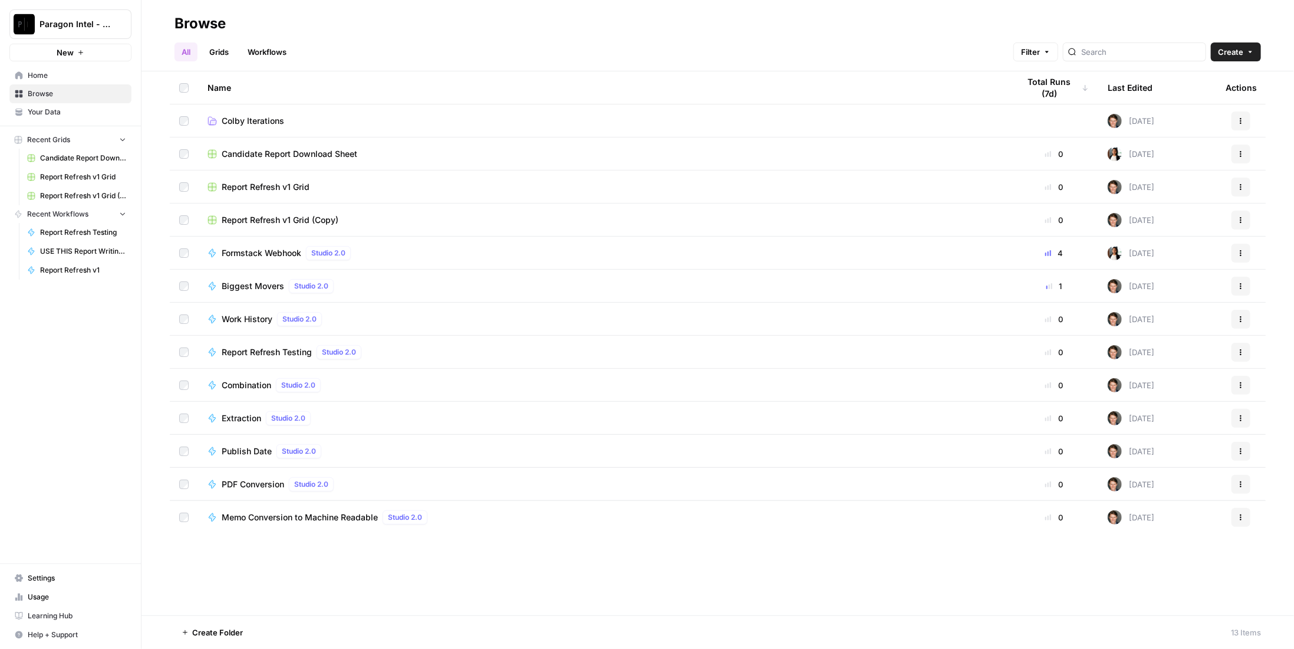
click at [269, 49] on link "Workflows" at bounding box center [267, 51] width 53 height 19
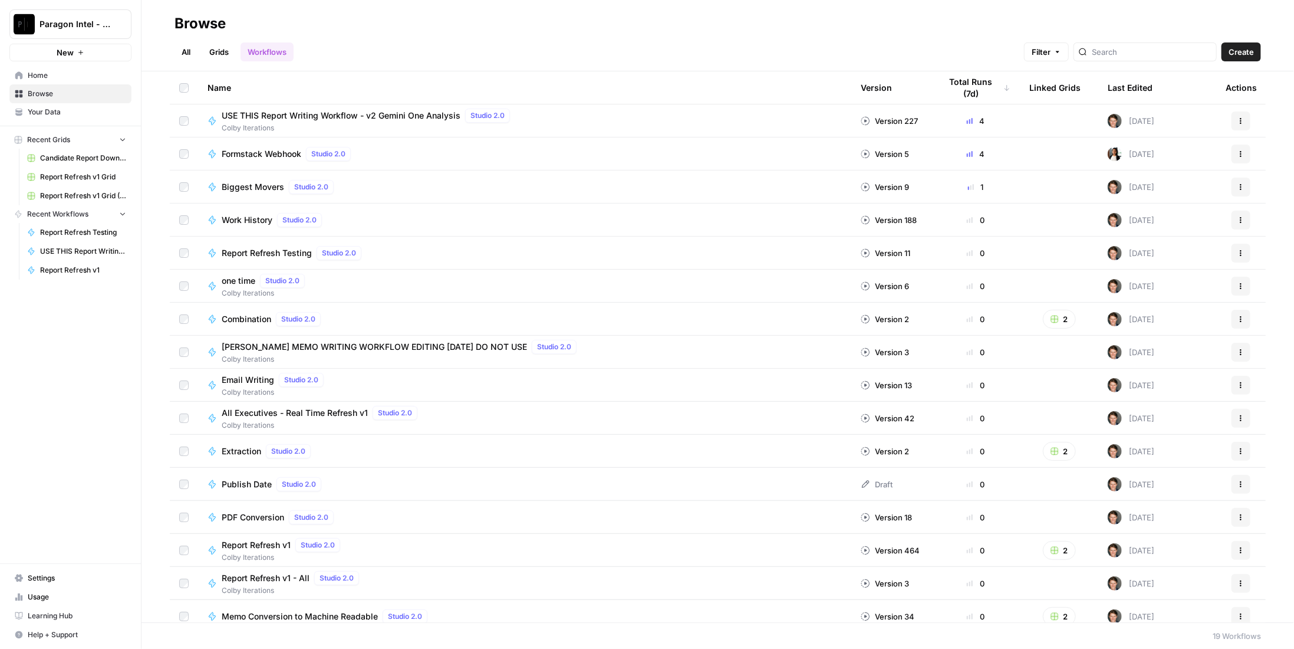
click at [277, 547] on span "Report Refresh v1" at bounding box center [256, 545] width 69 height 12
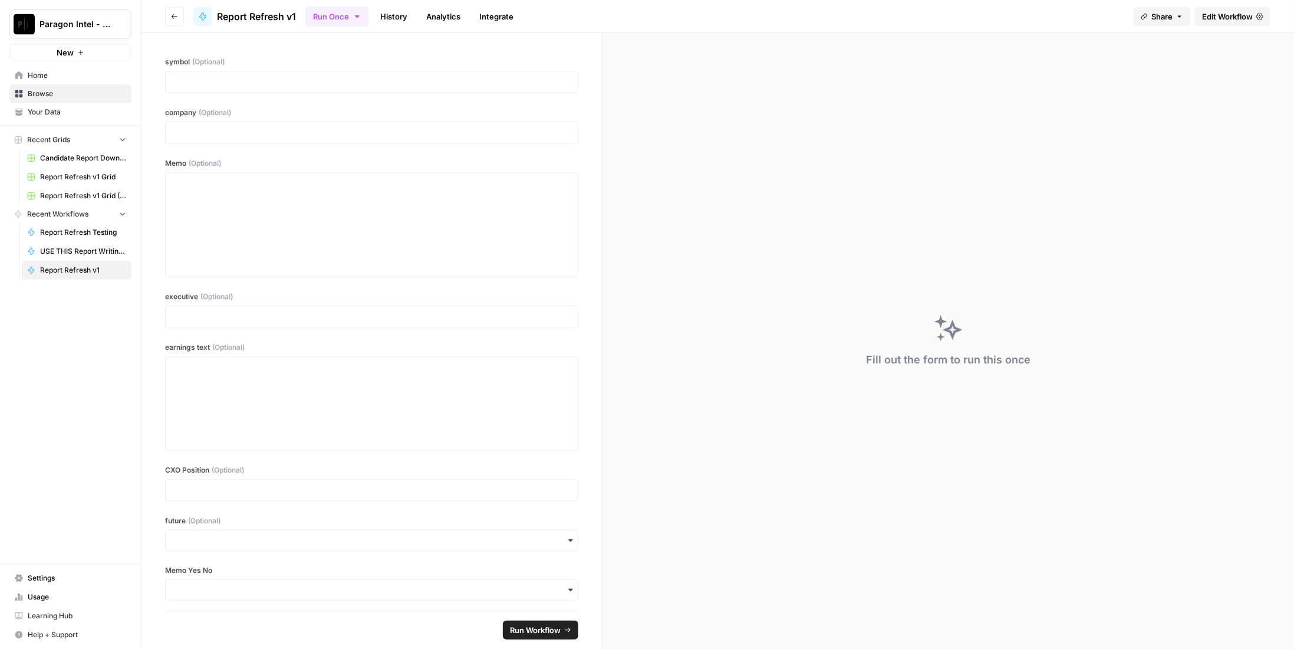
click at [1221, 15] on span "Edit Workflow" at bounding box center [1227, 17] width 51 height 12
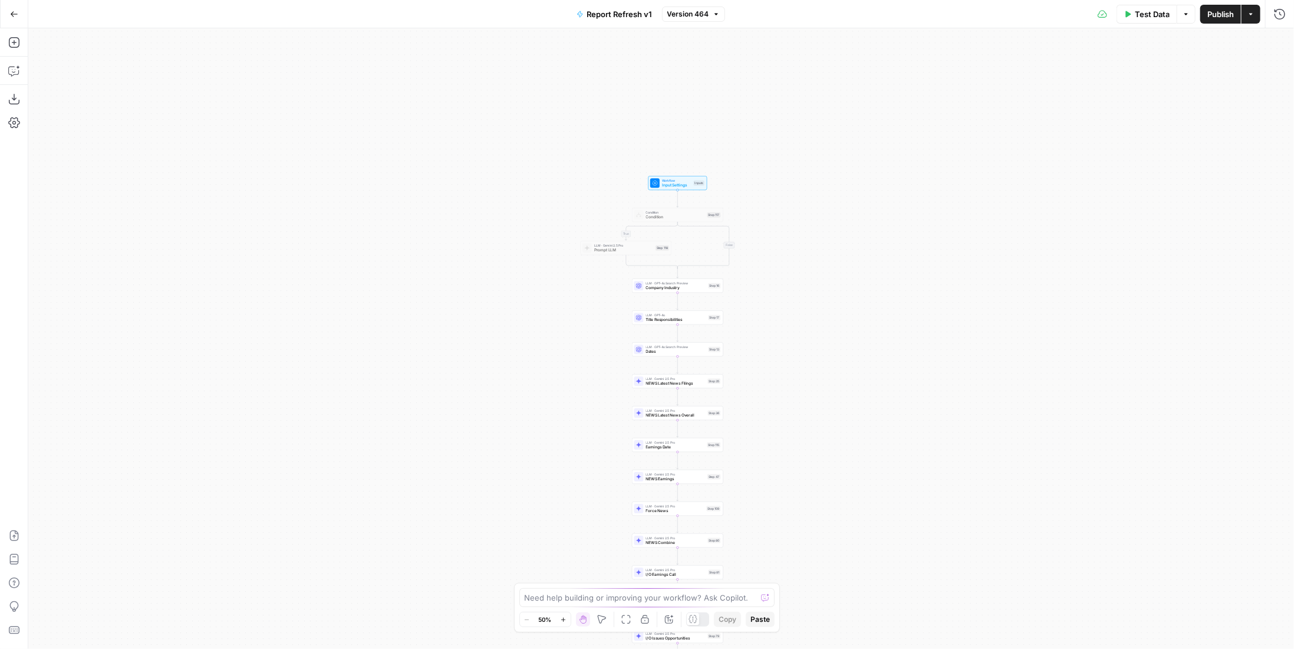
drag, startPoint x: 845, startPoint y: 103, endPoint x: 864, endPoint y: 468, distance: 366.1
click at [866, 474] on div "true false true false Workflow Input Settings Inputs Condition Condition Step 1…" at bounding box center [661, 338] width 1266 height 620
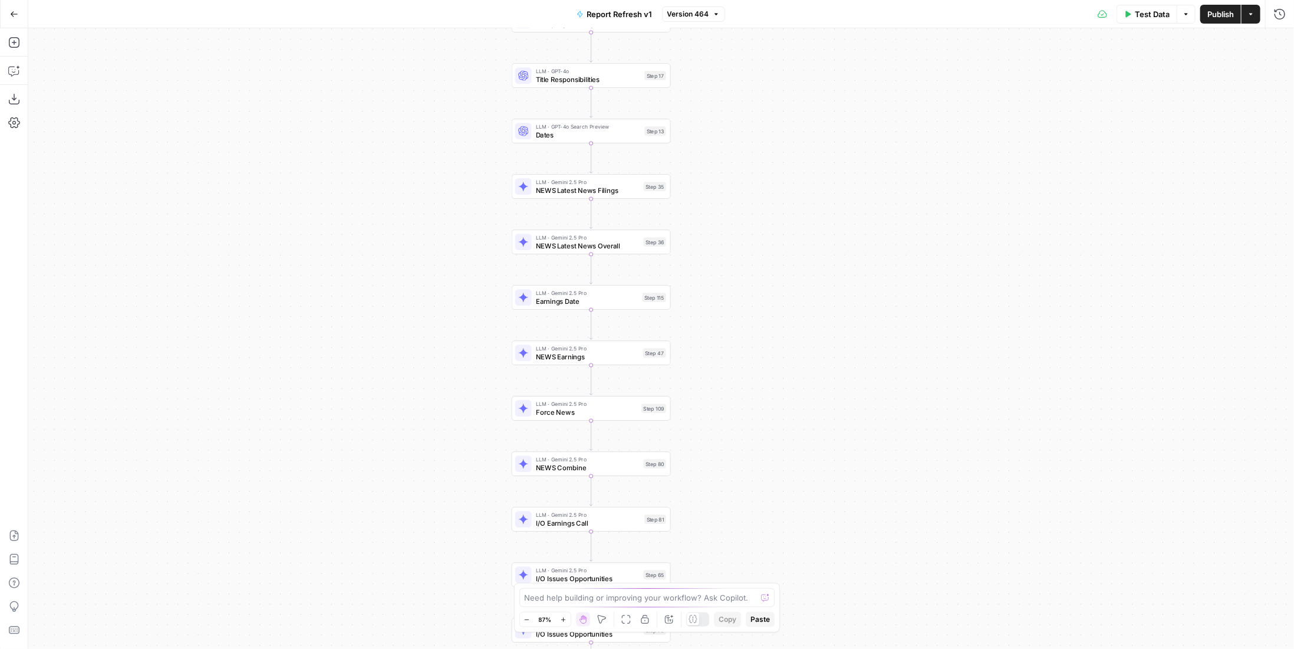
click at [14, 15] on icon "button" at bounding box center [14, 14] width 8 height 8
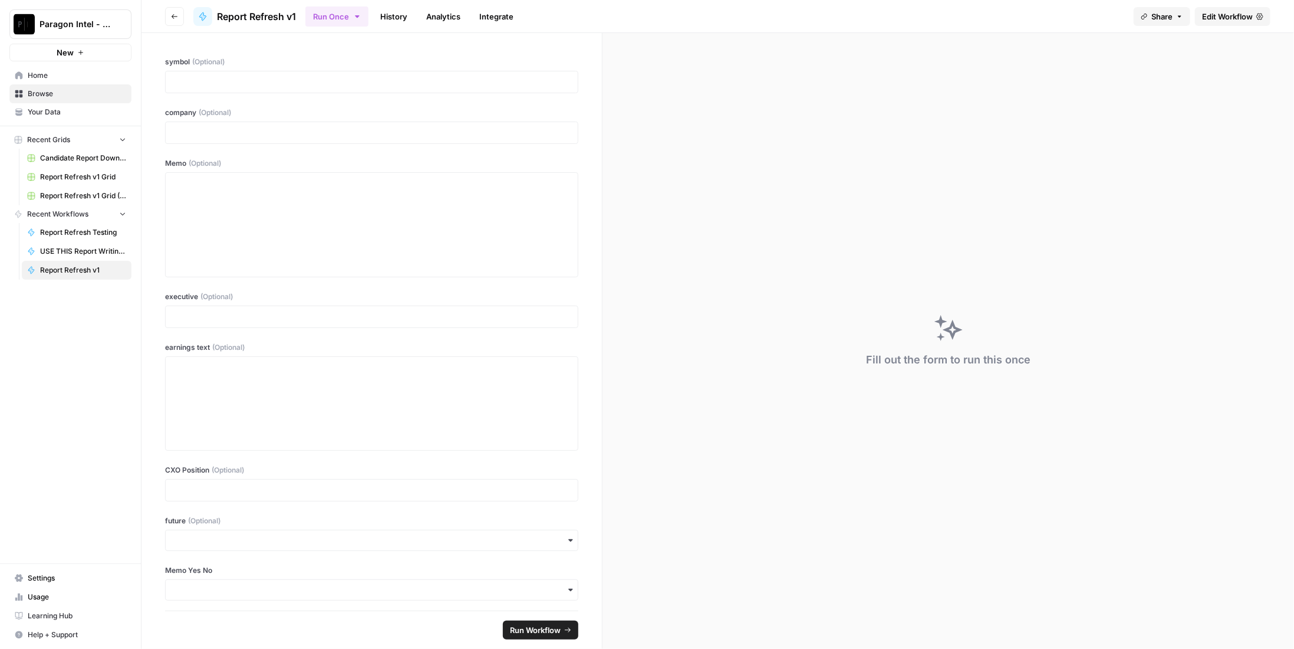
click at [73, 18] on span "Paragon Intel - Bill / Ty / [PERSON_NAME] R&D" at bounding box center [75, 24] width 71 height 12
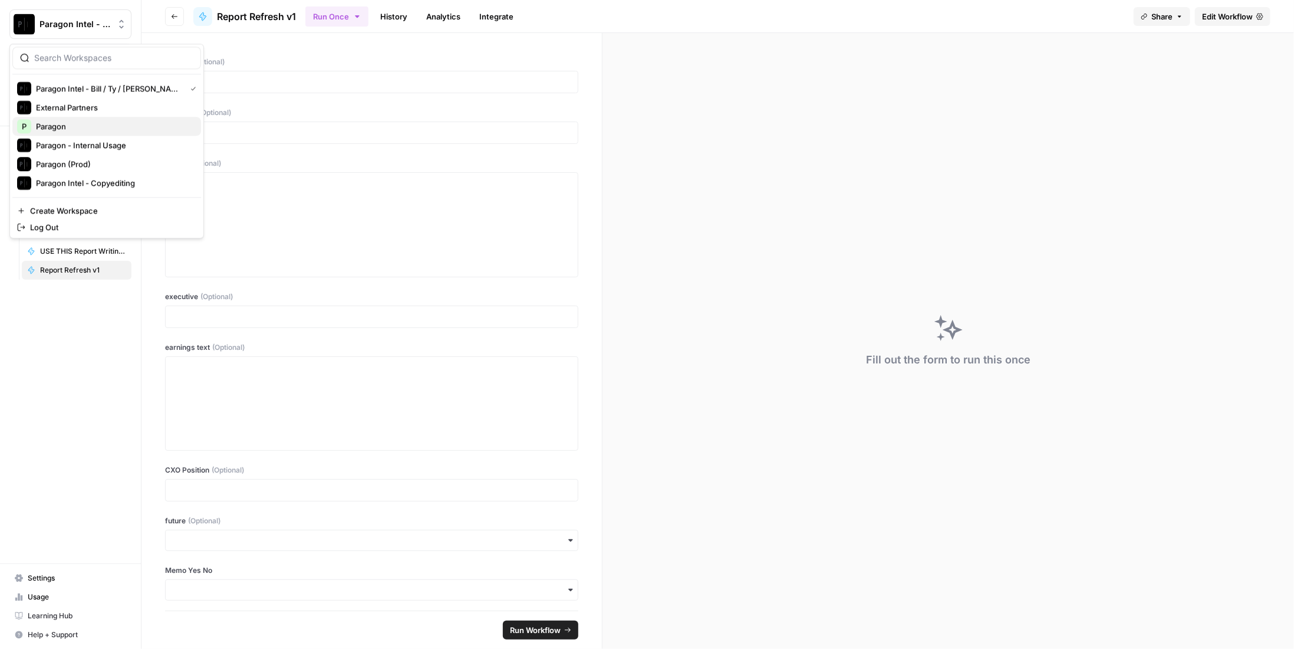
click at [84, 129] on span "Paragon" at bounding box center [114, 126] width 156 height 12
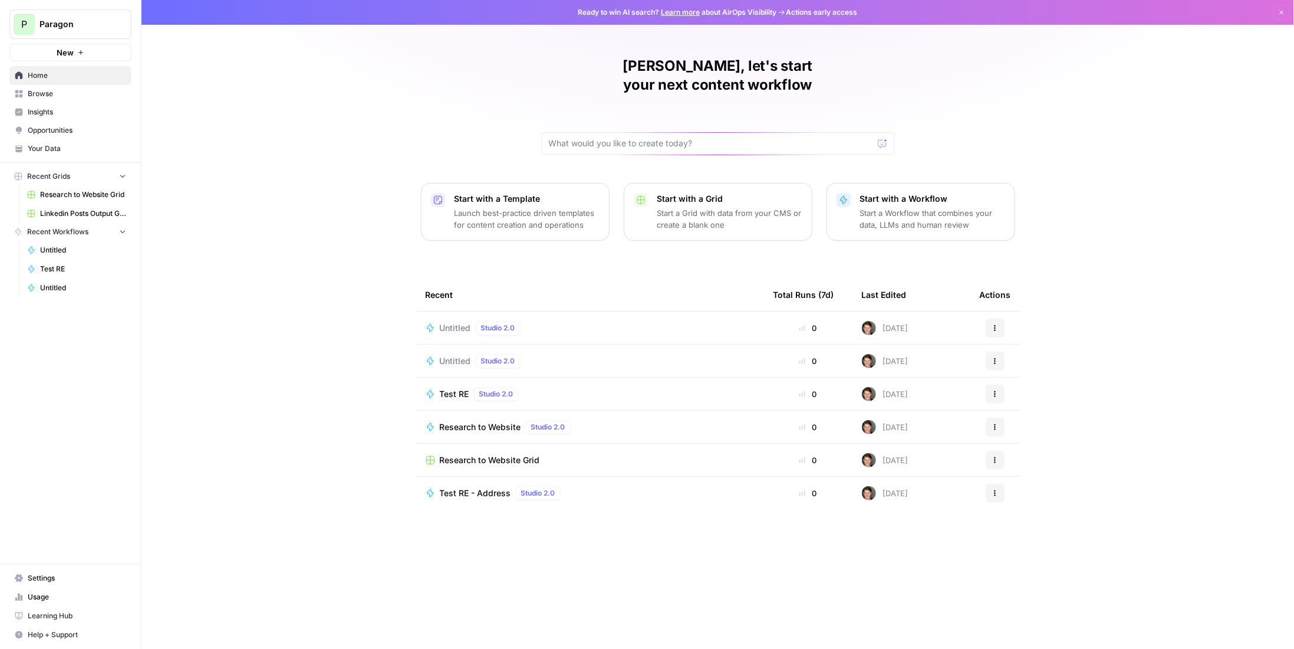
click at [54, 98] on span "Browse" at bounding box center [77, 93] width 98 height 11
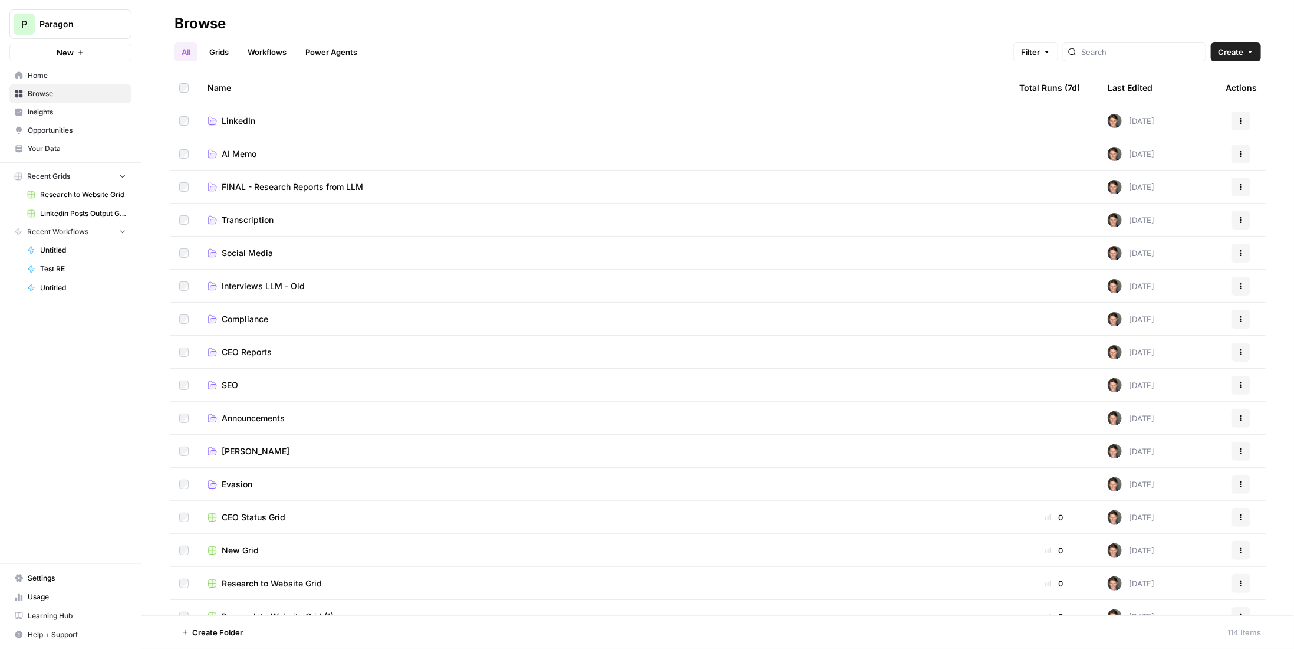
click at [292, 58] on link "Workflows" at bounding box center [267, 51] width 53 height 19
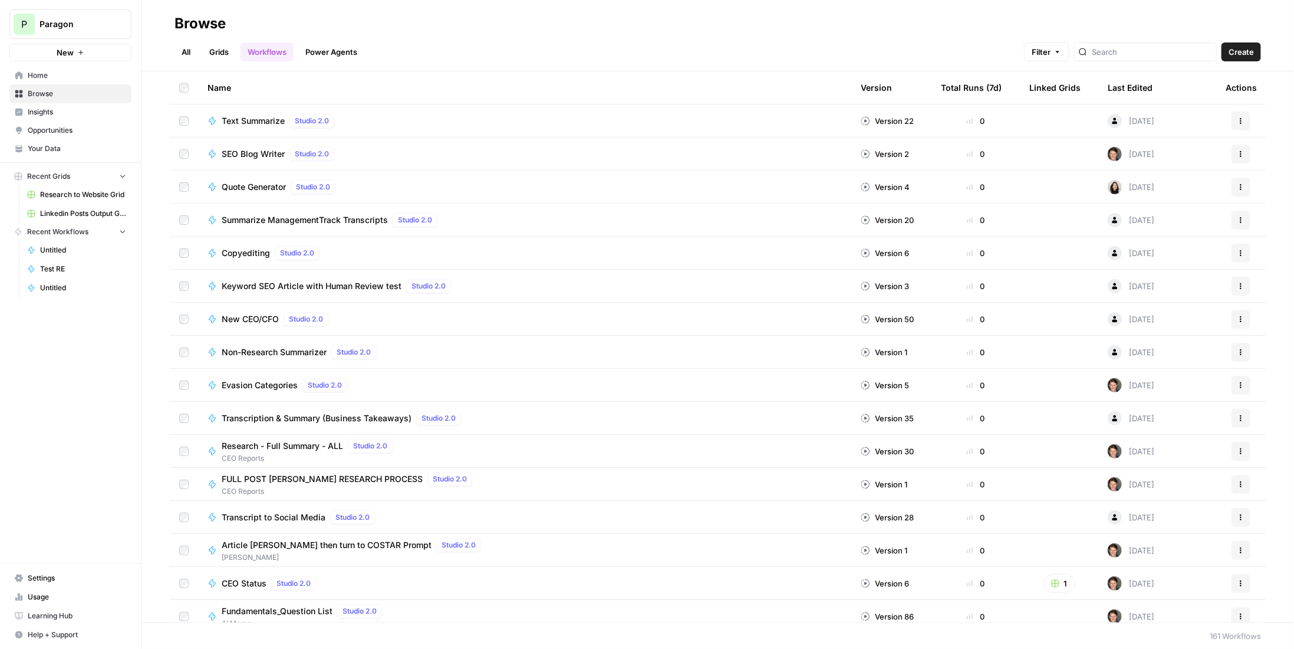
click at [353, 53] on link "Power Agents" at bounding box center [331, 51] width 66 height 19
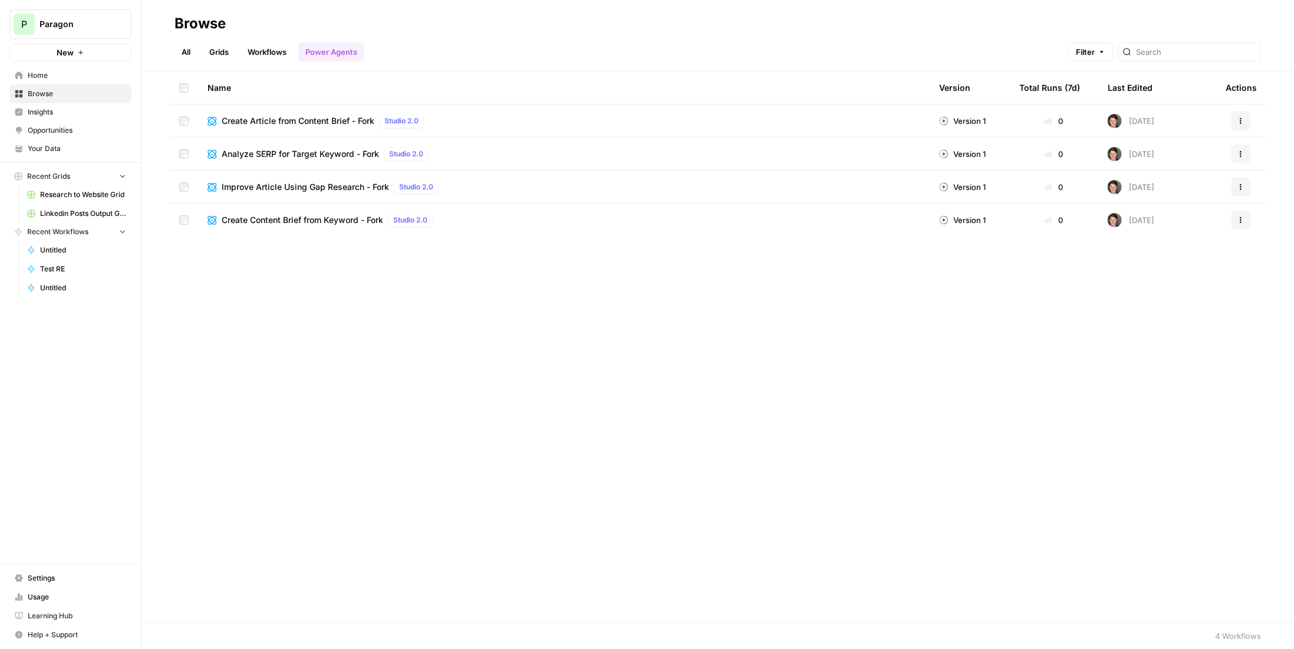
click at [213, 48] on link "Grids" at bounding box center [219, 51] width 34 height 19
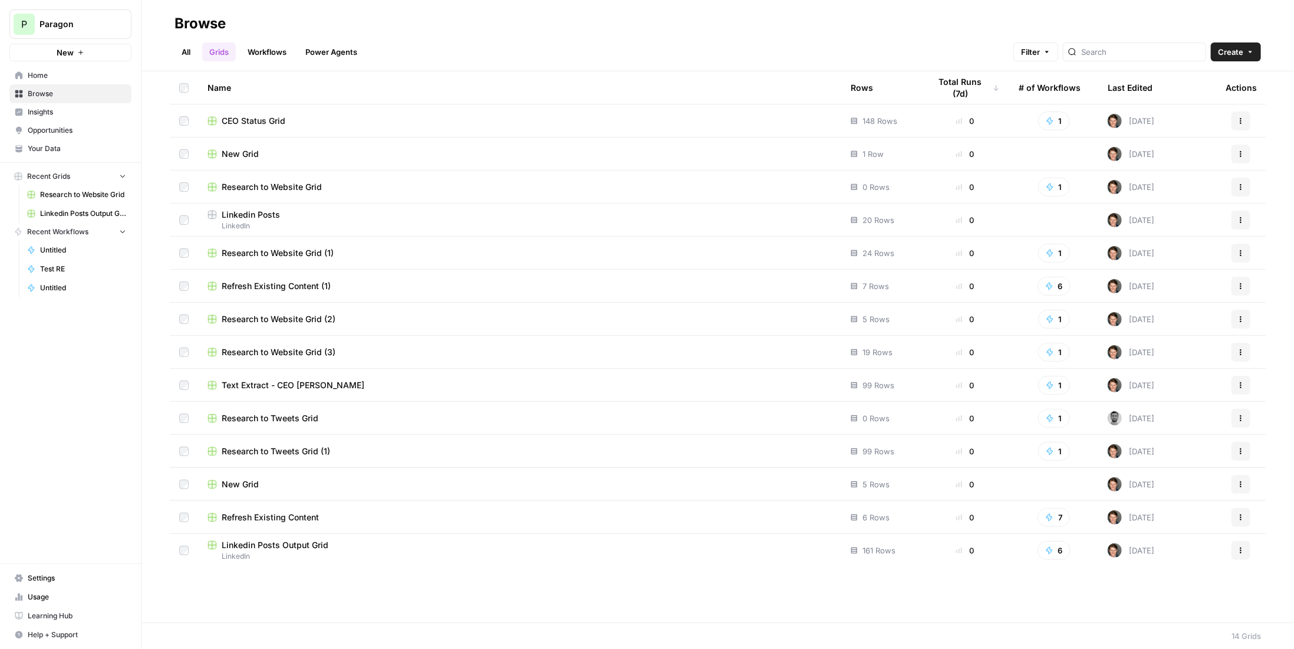
click at [284, 47] on link "Workflows" at bounding box center [267, 51] width 53 height 19
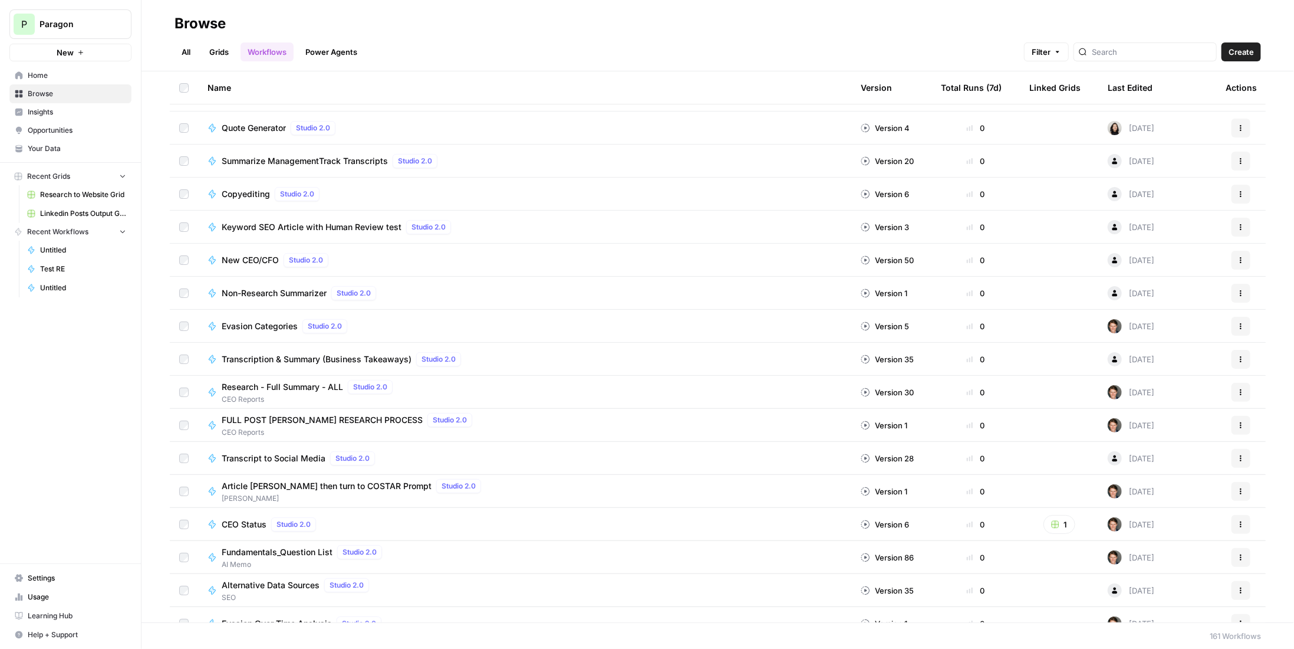
scroll to position [118, 0]
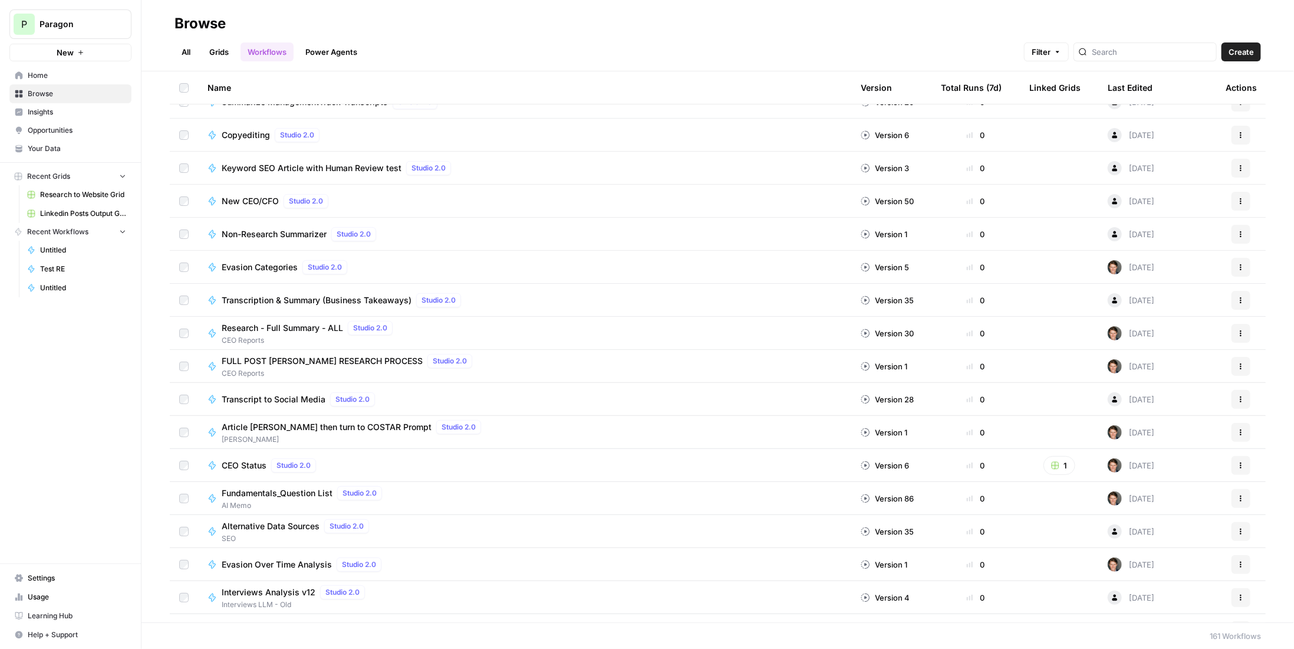
click at [246, 489] on span "Fundamentals_Question List" at bounding box center [277, 493] width 111 height 12
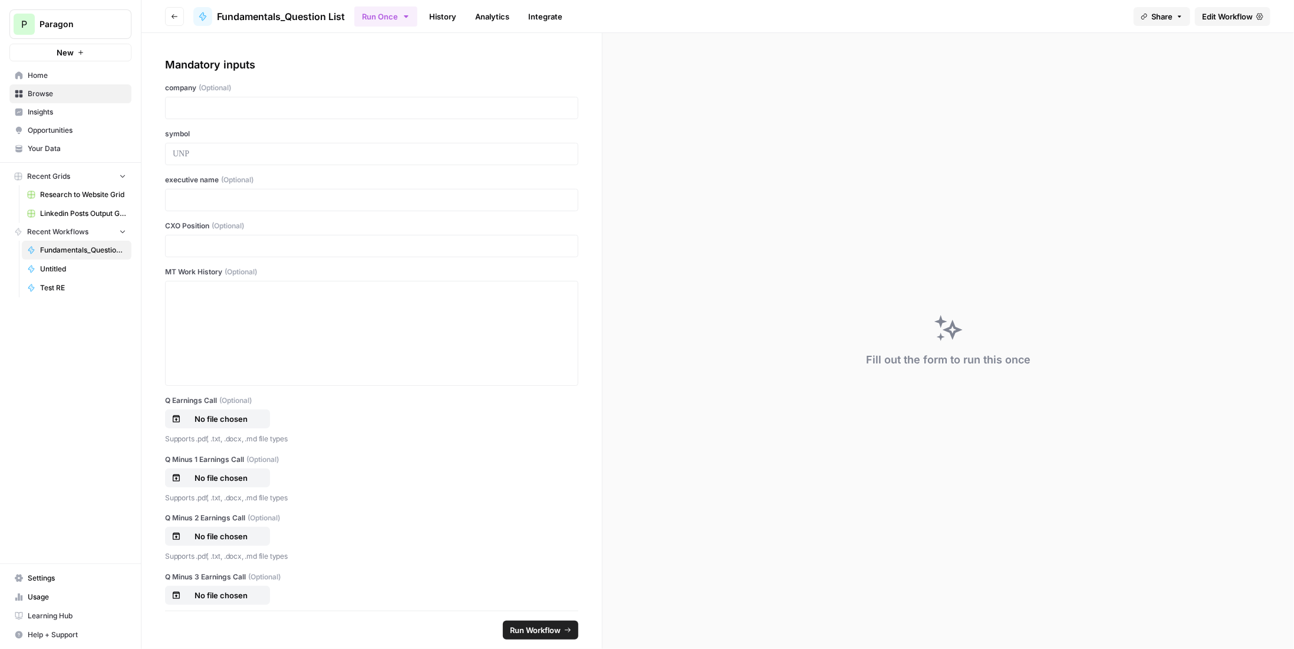
click at [1229, 15] on span "Edit Workflow" at bounding box center [1227, 17] width 51 height 12
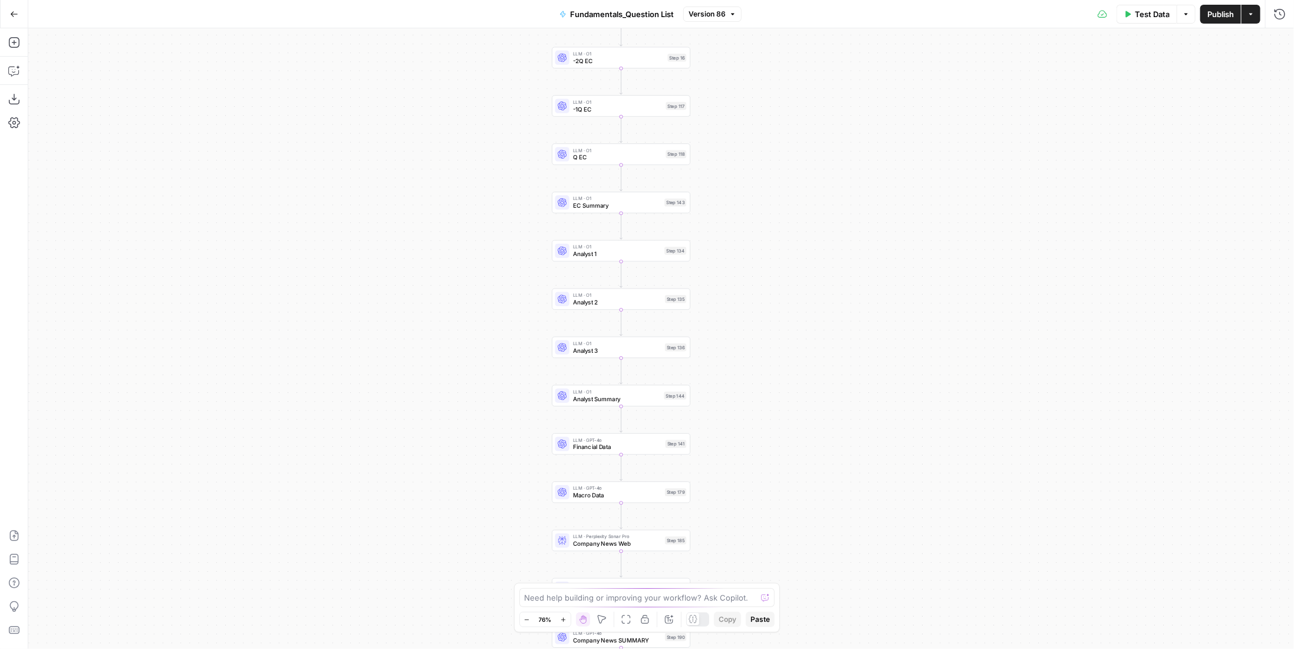
drag, startPoint x: 782, startPoint y: 107, endPoint x: 791, endPoint y: 443, distance: 336.2
click at [791, 443] on div "Workflow Input Settings Inputs LLM · O1 -3Q EC Step 129 LLM · O1 -2Q EC Step 16…" at bounding box center [661, 338] width 1266 height 620
drag, startPoint x: 813, startPoint y: 212, endPoint x: 801, endPoint y: 365, distance: 153.8
click at [801, 365] on div "Workflow Input Settings Inputs LLM · O1 -3Q EC Step 129 LLM · O1 -2Q EC Step 16…" at bounding box center [661, 338] width 1266 height 620
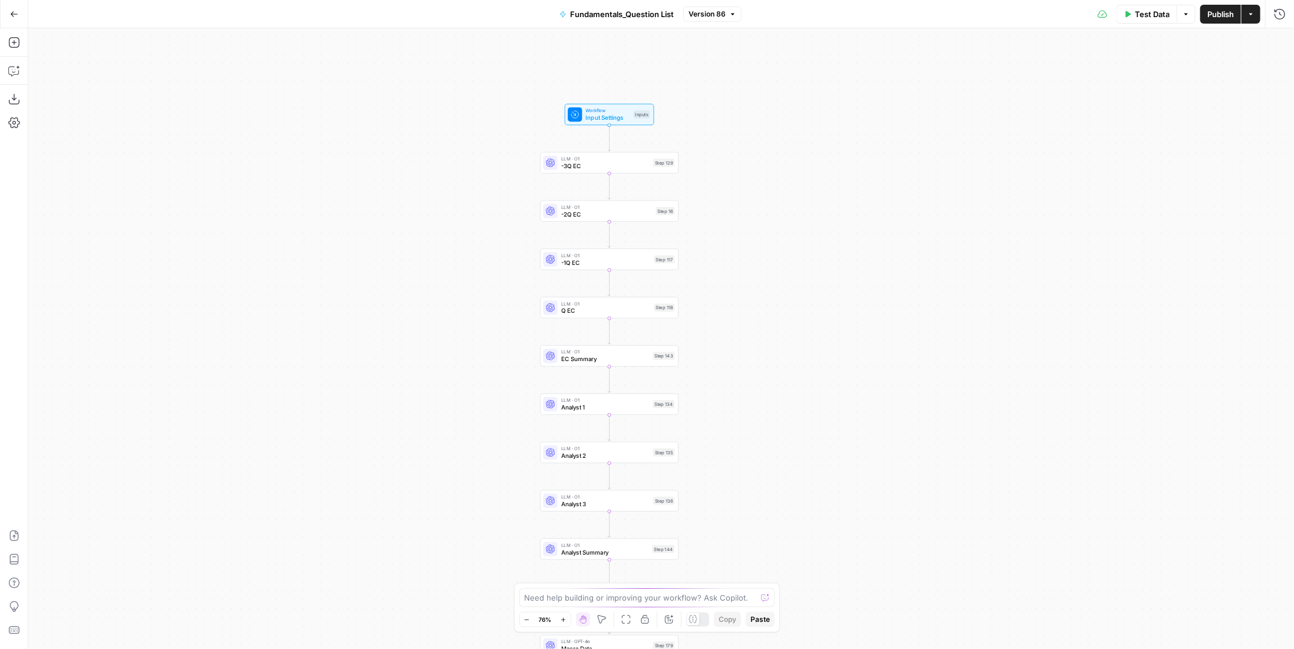
drag, startPoint x: 820, startPoint y: 400, endPoint x: 818, endPoint y: 200, distance: 199.9
click at [818, 200] on div "Workflow Input Settings Inputs LLM · O1 -3Q EC Step 129 LLM · O1 -2Q EC Step 16…" at bounding box center [661, 338] width 1266 height 620
drag, startPoint x: 814, startPoint y: 400, endPoint x: 792, endPoint y: 179, distance: 222.8
click at [792, 179] on div "Workflow Input Settings Inputs LLM · O1 -3Q EC Step 129 LLM · O1 -2Q EC Step 16…" at bounding box center [661, 338] width 1266 height 620
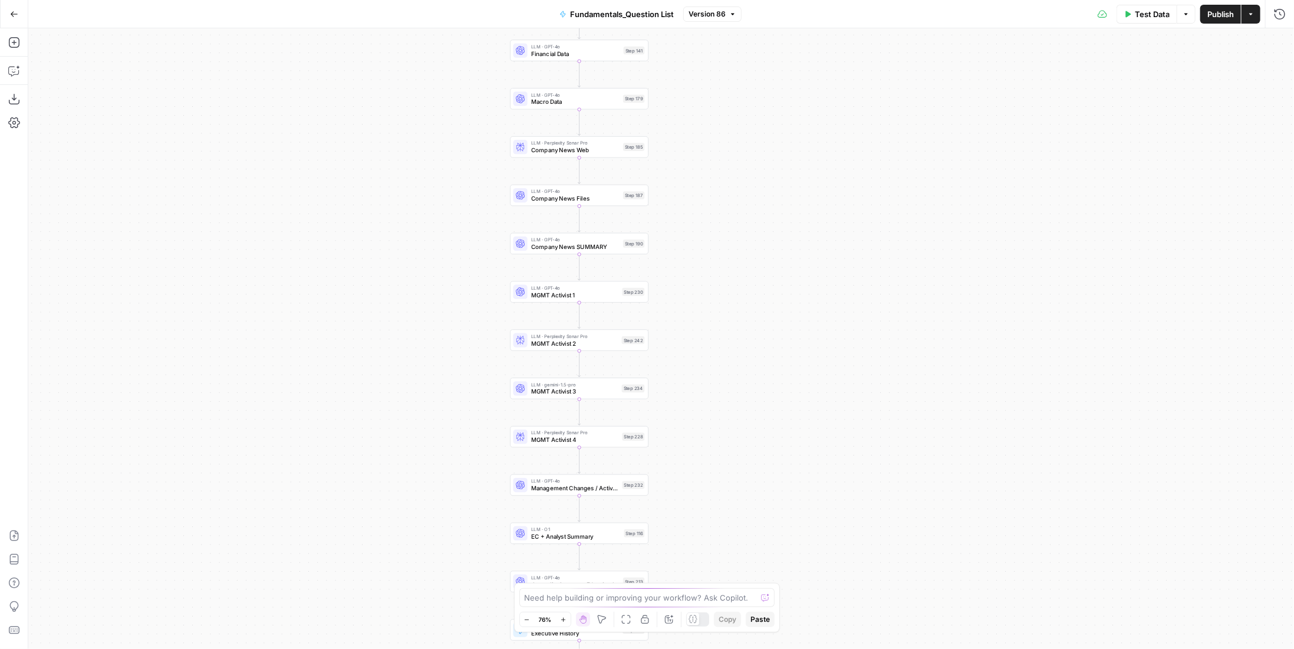
drag, startPoint x: 774, startPoint y: 340, endPoint x: 763, endPoint y: 294, distance: 47.9
click at [763, 294] on div "Workflow Input Settings Inputs LLM · O1 -3Q EC Step 129 LLM · O1 -2Q EC Step 16…" at bounding box center [661, 338] width 1266 height 620
drag, startPoint x: 737, startPoint y: 407, endPoint x: 751, endPoint y: 271, distance: 136.9
click at [751, 271] on div "Workflow Input Settings Inputs LLM · O1 -3Q EC Step 129 LLM · O1 -2Q EC Step 16…" at bounding box center [661, 338] width 1266 height 620
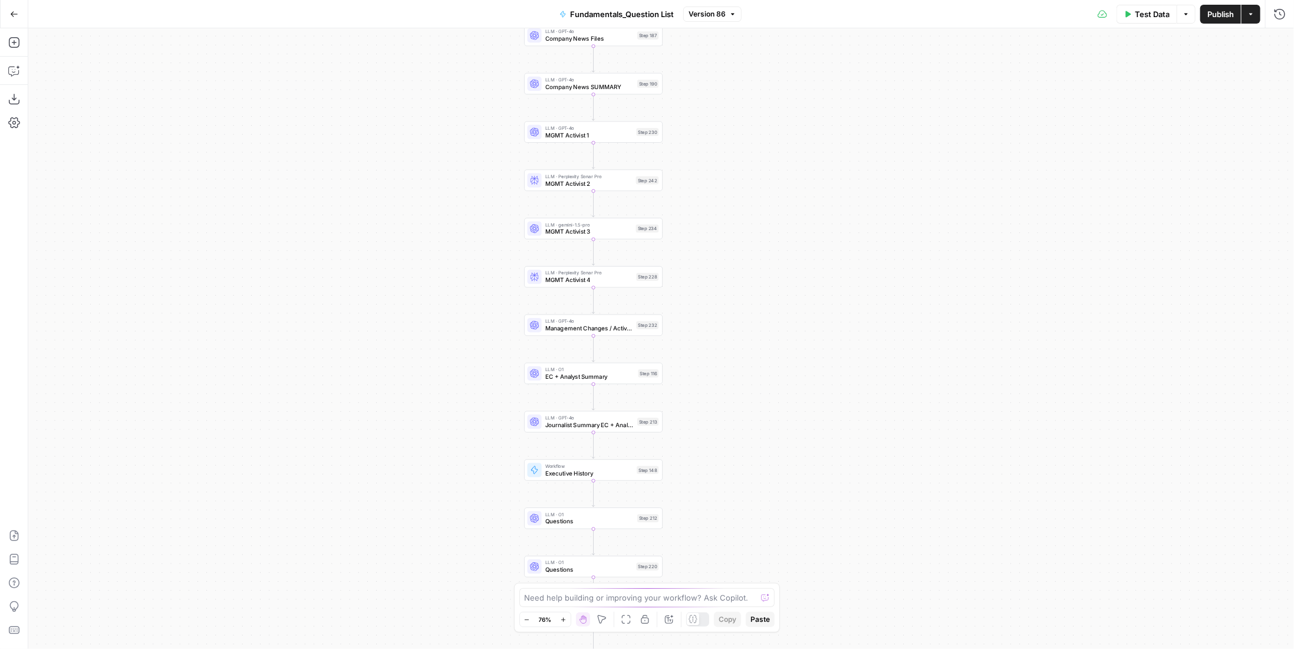
drag, startPoint x: 746, startPoint y: 365, endPoint x: 746, endPoint y: 259, distance: 105.6
click at [746, 259] on div "Workflow Input Settings Inputs LLM · O1 -3Q EC Step 129 LLM · O1 -2Q EC Step 16…" at bounding box center [661, 338] width 1266 height 620
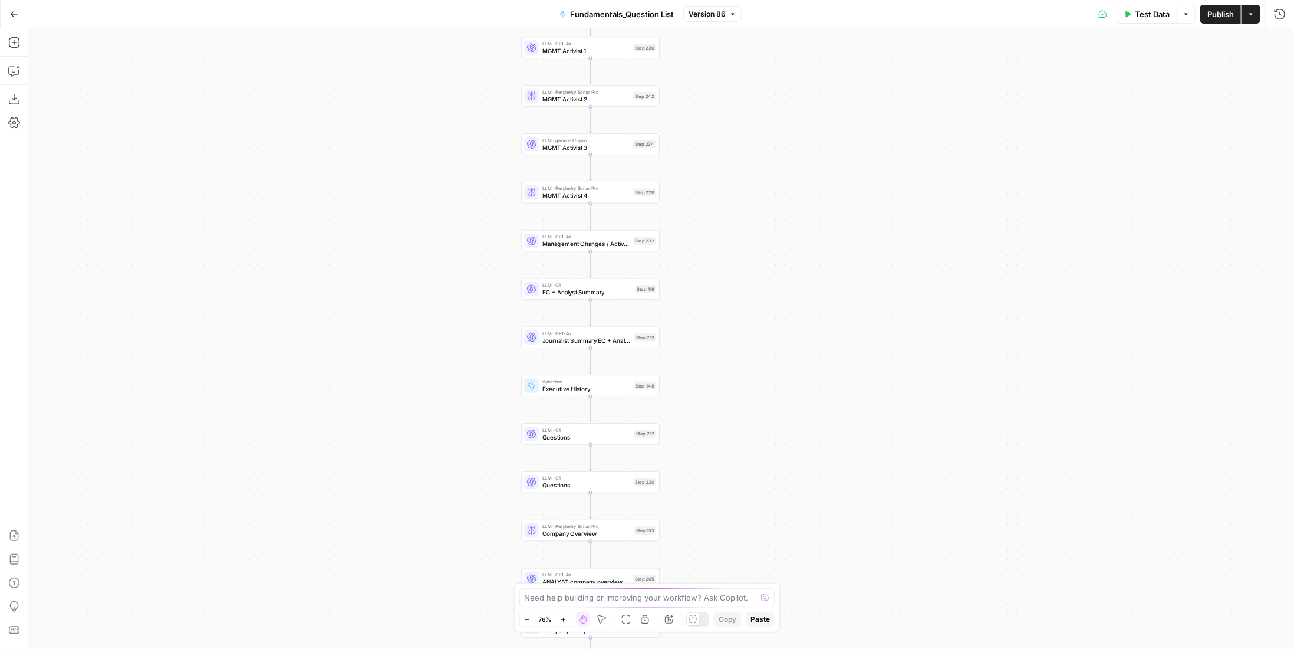
click at [635, 386] on div "Step 148" at bounding box center [645, 386] width 22 height 8
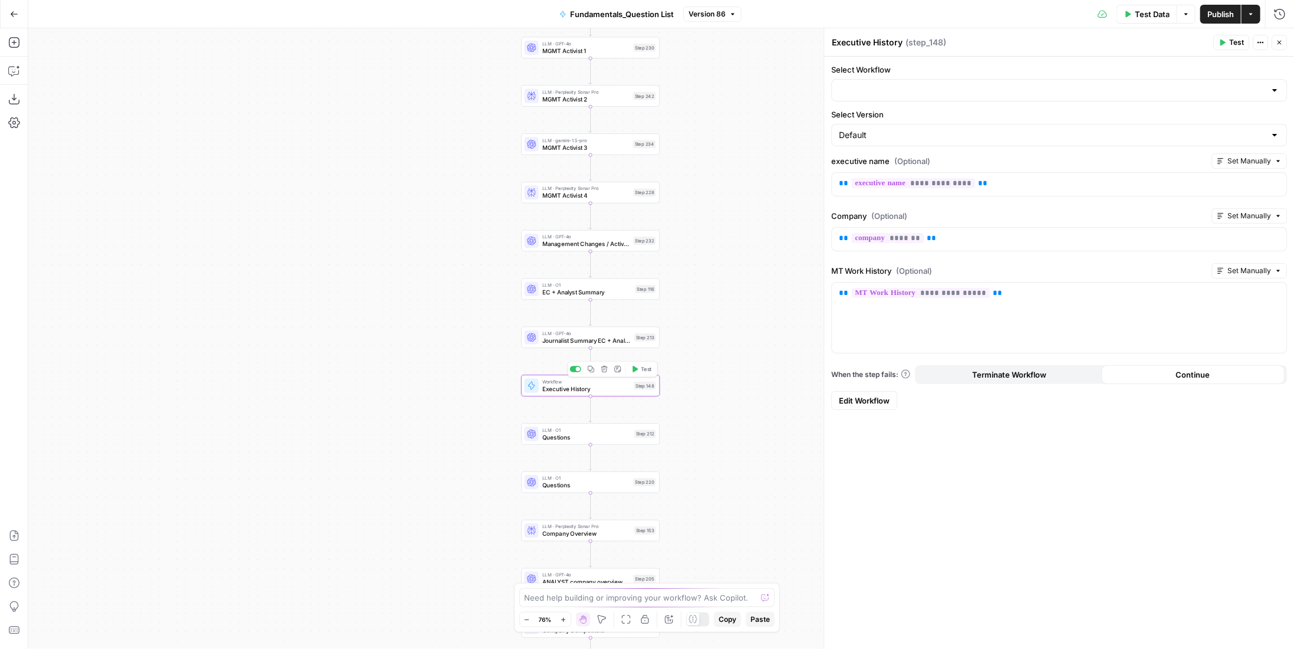
type input "Work History"
click at [881, 397] on span "Edit Workflow" at bounding box center [864, 401] width 51 height 12
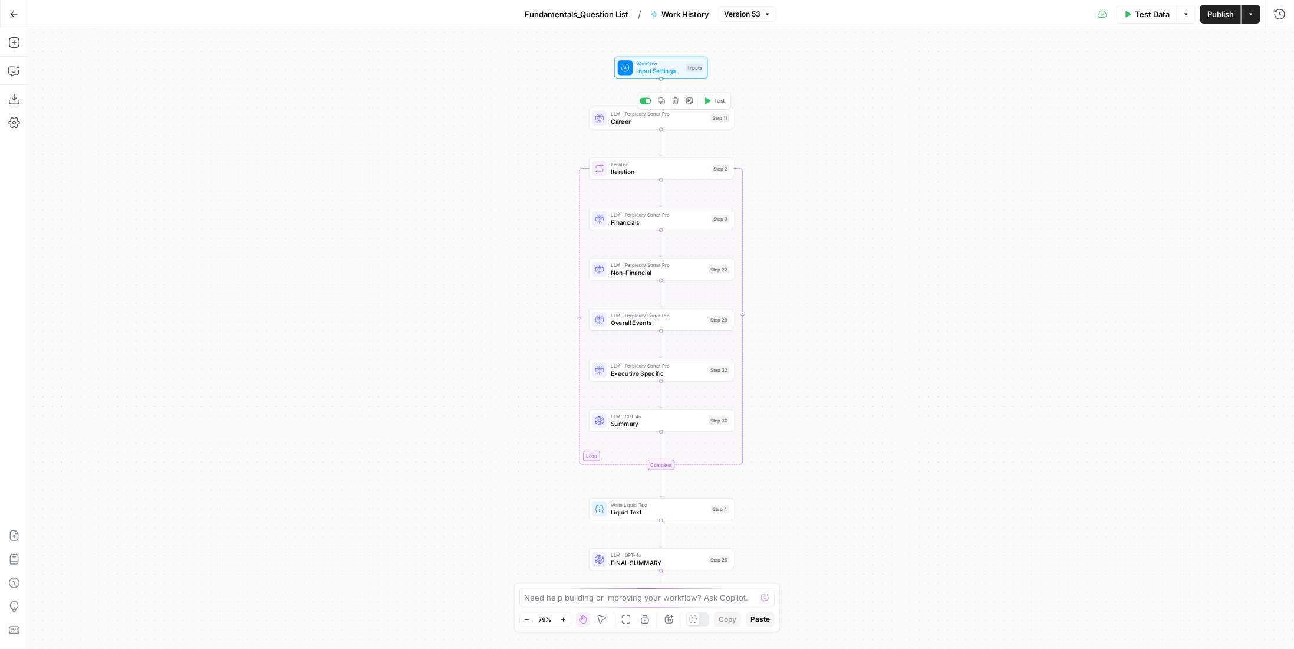
click at [693, 121] on span "Career" at bounding box center [659, 121] width 96 height 9
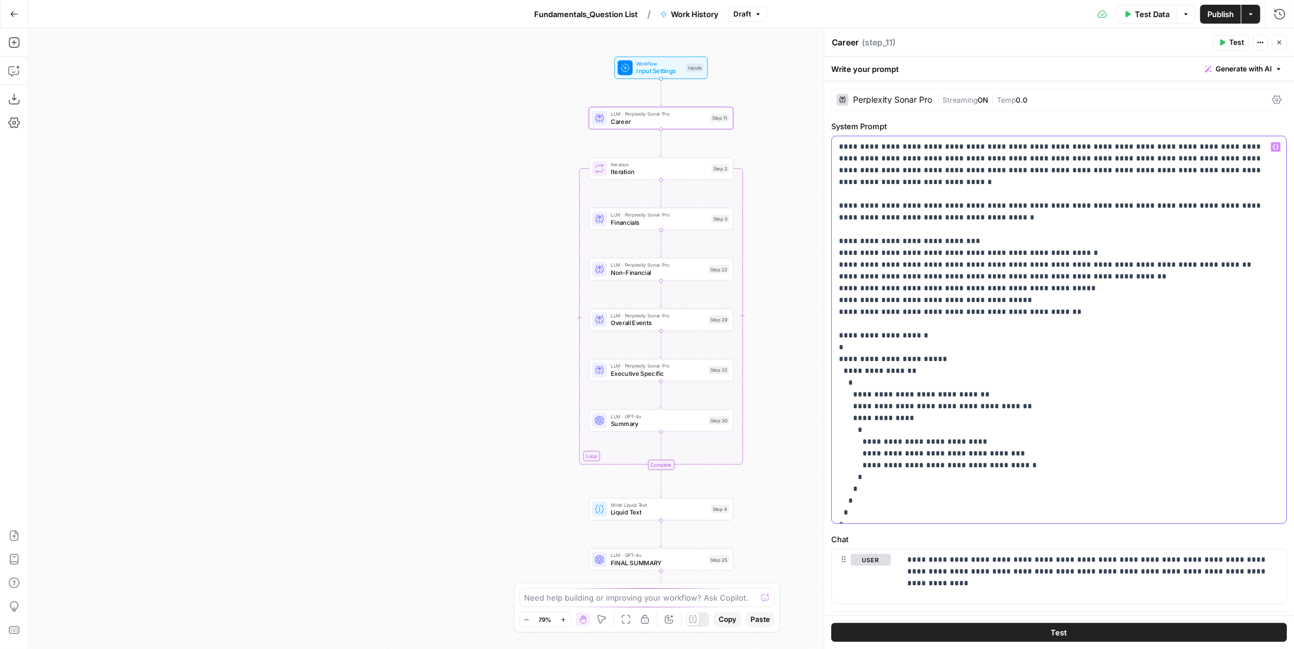
click at [1027, 211] on p "**********" at bounding box center [1055, 329] width 432 height 377
click at [1018, 269] on p "**********" at bounding box center [1055, 329] width 432 height 377
click at [662, 103] on icon "button" at bounding box center [662, 101] width 8 height 8
click at [1051, 272] on p "**********" at bounding box center [1055, 329] width 432 height 377
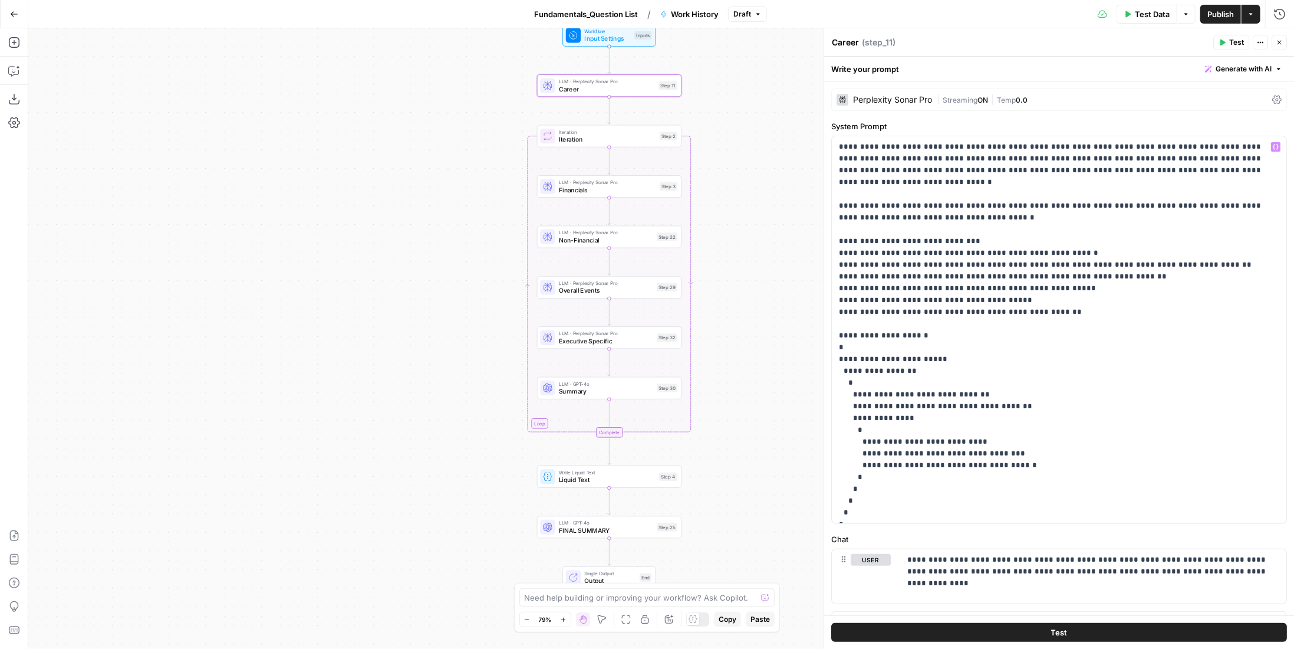
drag, startPoint x: 765, startPoint y: 201, endPoint x: 714, endPoint y: 169, distance: 61.2
click at [714, 169] on div "Workflow Input Settings Inputs LLM · Perplexity Sonar Pro Career Step 11 Loop I…" at bounding box center [661, 338] width 1266 height 620
click at [1082, 231] on p "**********" at bounding box center [1055, 329] width 432 height 377
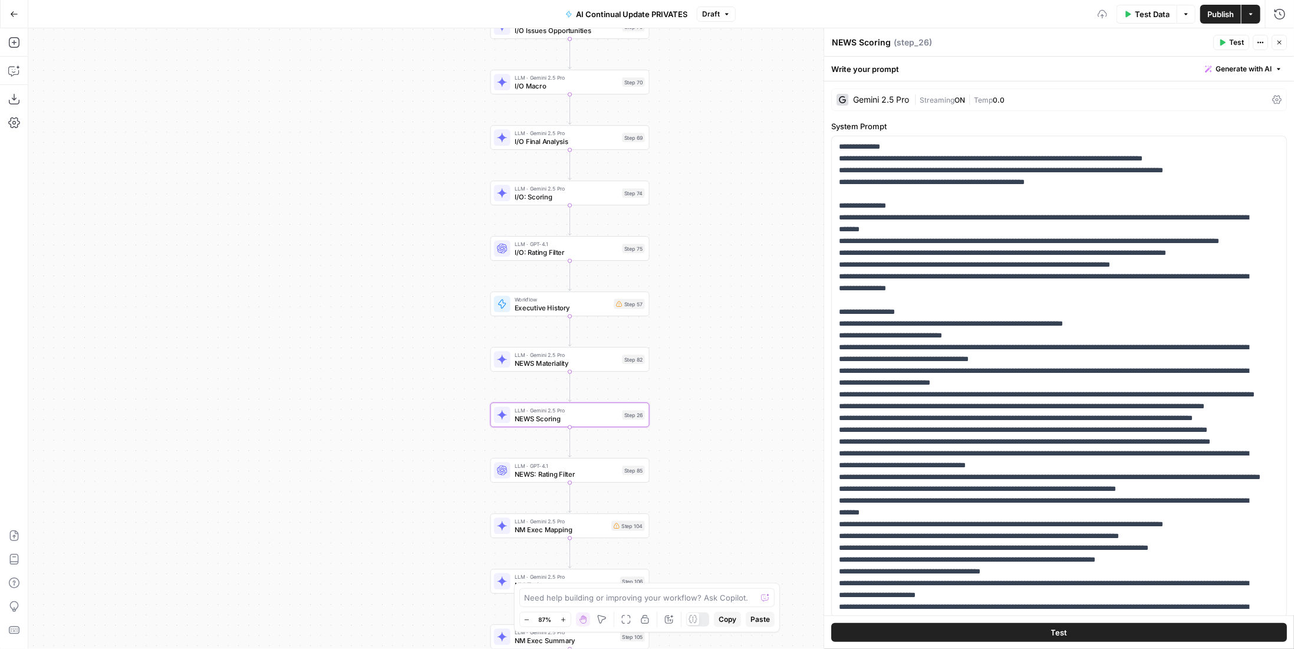
scroll to position [567, 0]
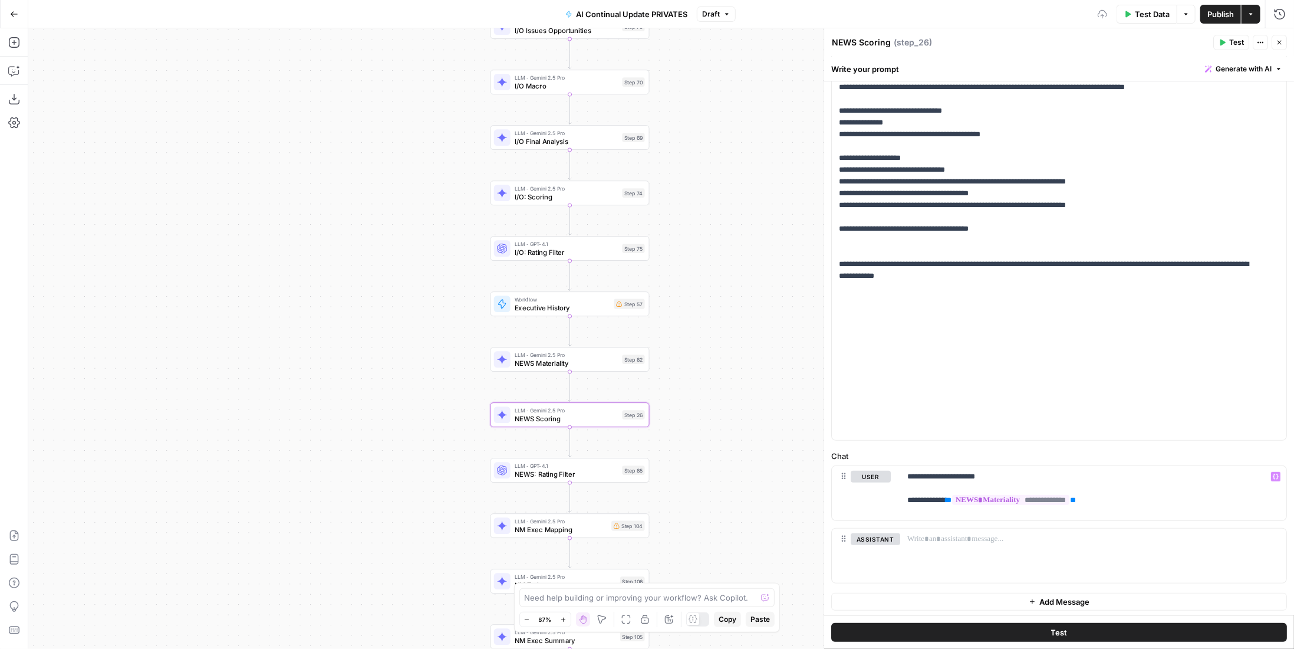
click at [616, 472] on span "NEWS: Rating Filter" at bounding box center [567, 474] width 104 height 10
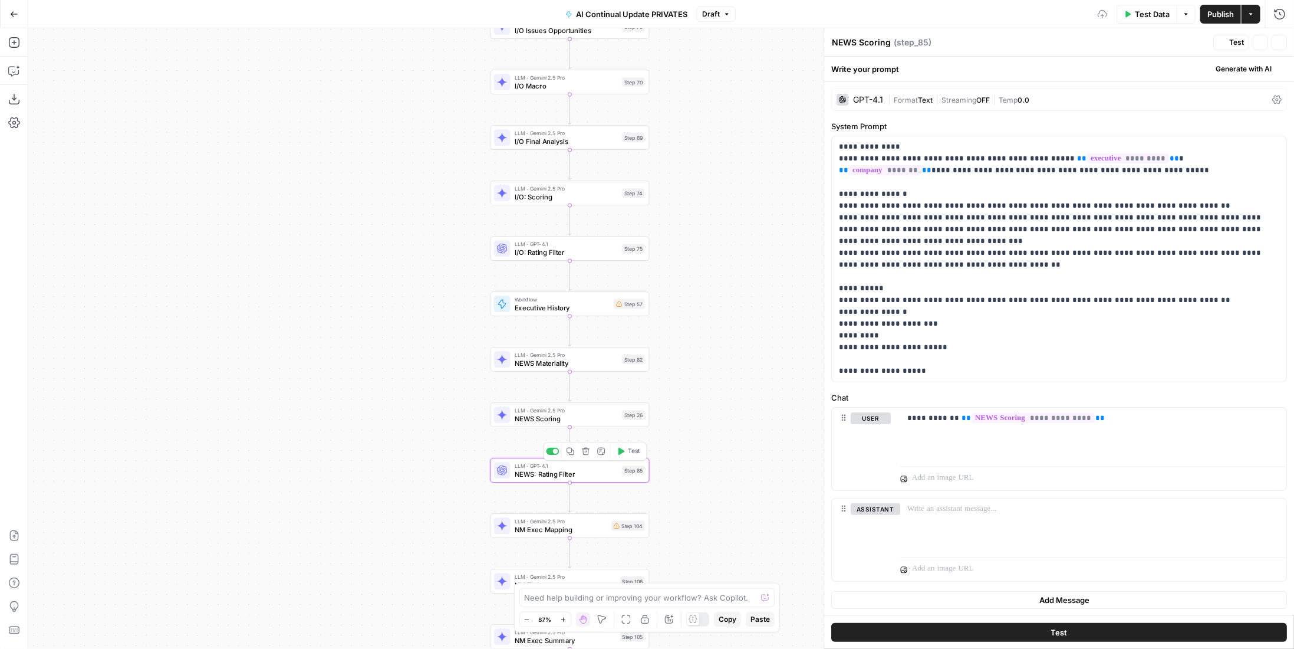
type textarea "NEWS: Rating Filter"
click at [530, 530] on span "NM Exec Mapping" at bounding box center [561, 529] width 93 height 10
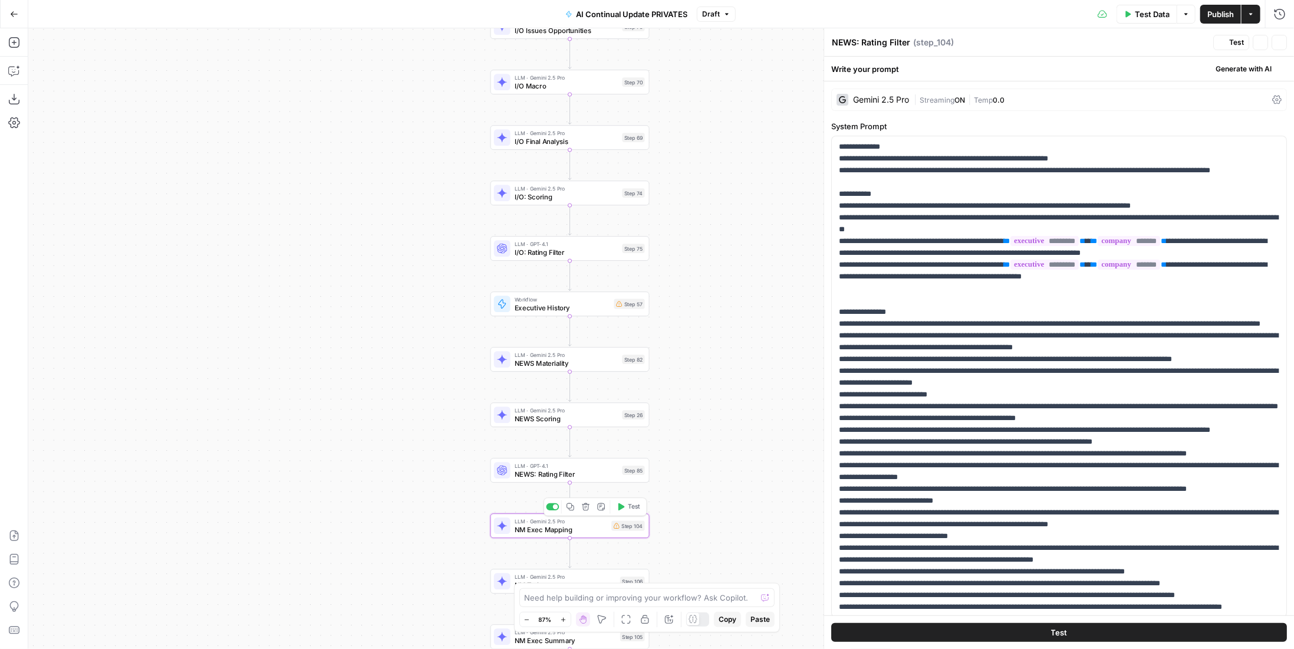
type textarea "NM Exec Mapping"
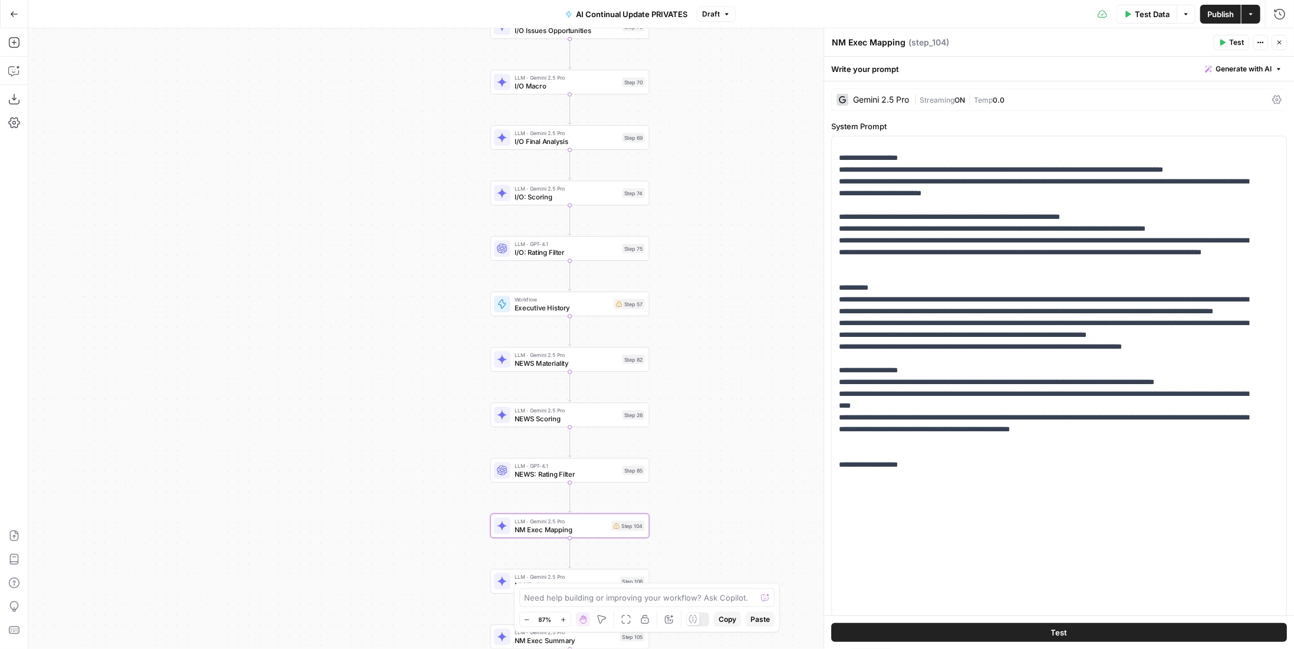
scroll to position [285, 0]
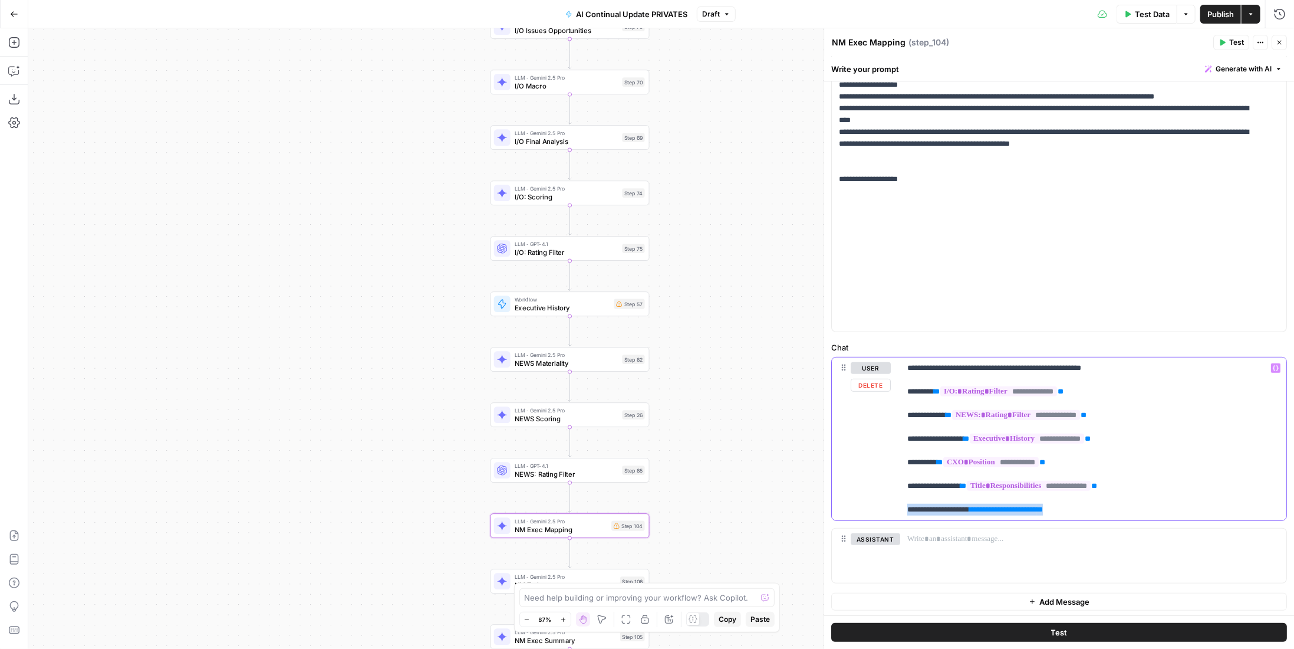
drag, startPoint x: 1112, startPoint y: 505, endPoint x: 873, endPoint y: 509, distance: 238.9
click at [873, 509] on div "**********" at bounding box center [1059, 438] width 455 height 163
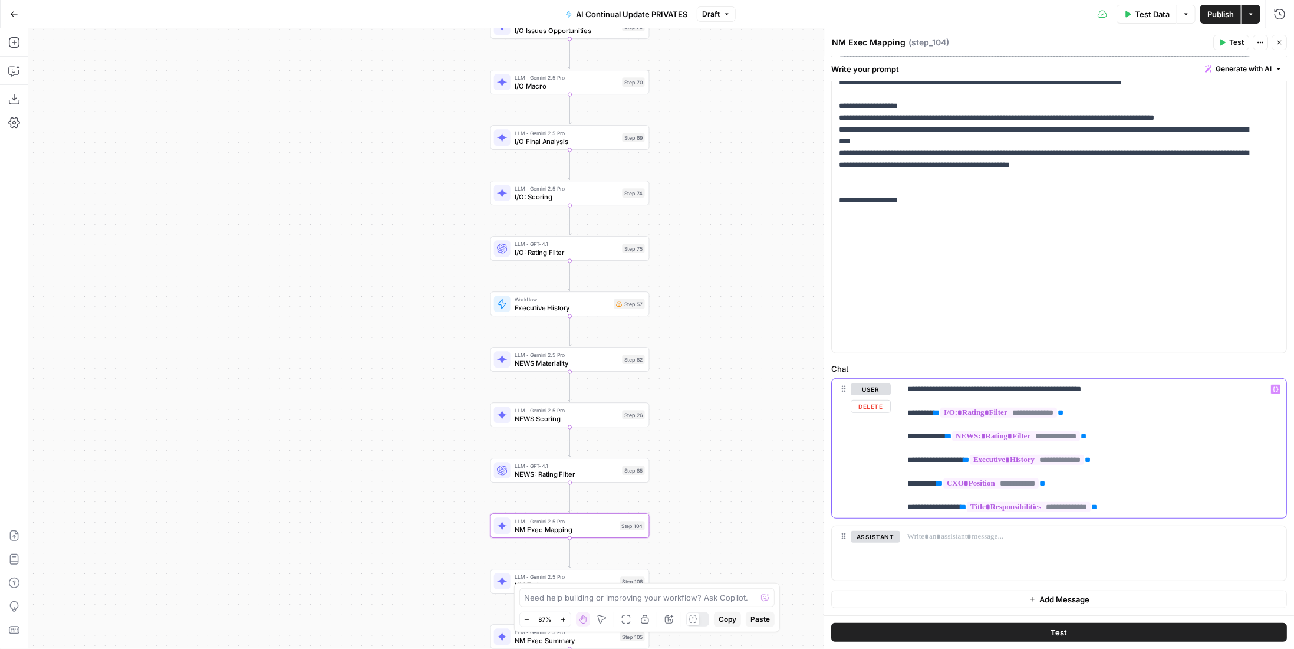
scroll to position [262, 0]
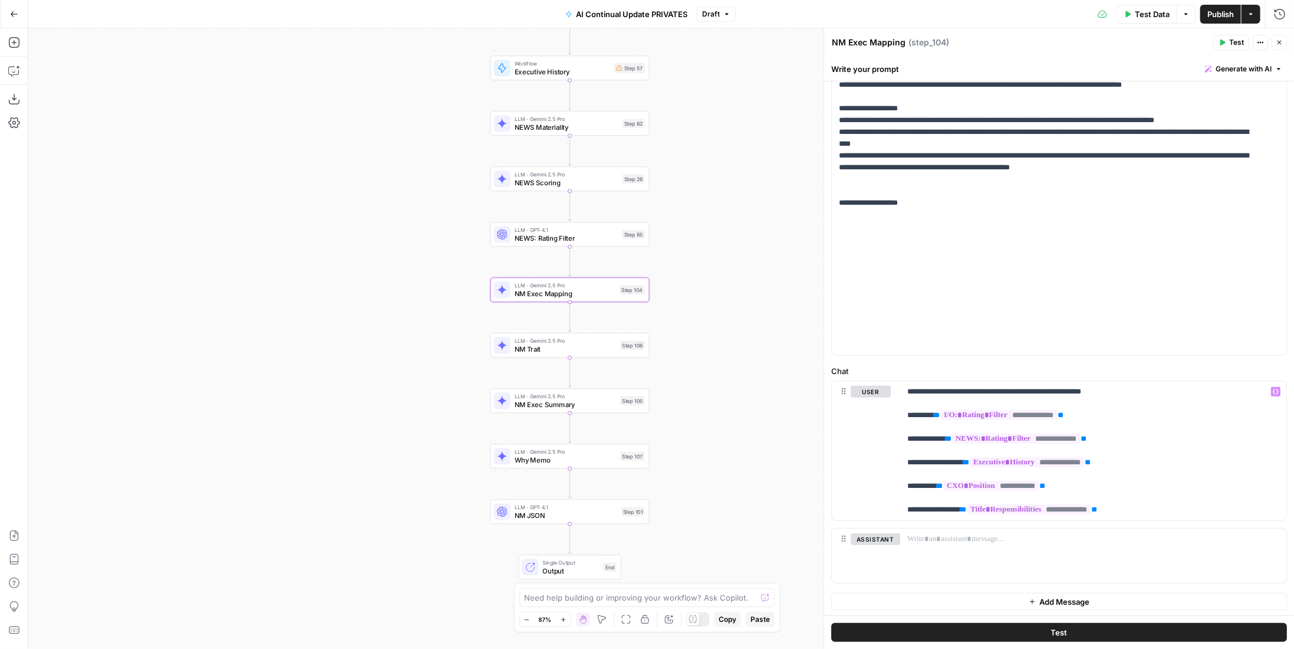
click at [1225, 8] on span "Publish" at bounding box center [1221, 14] width 27 height 12
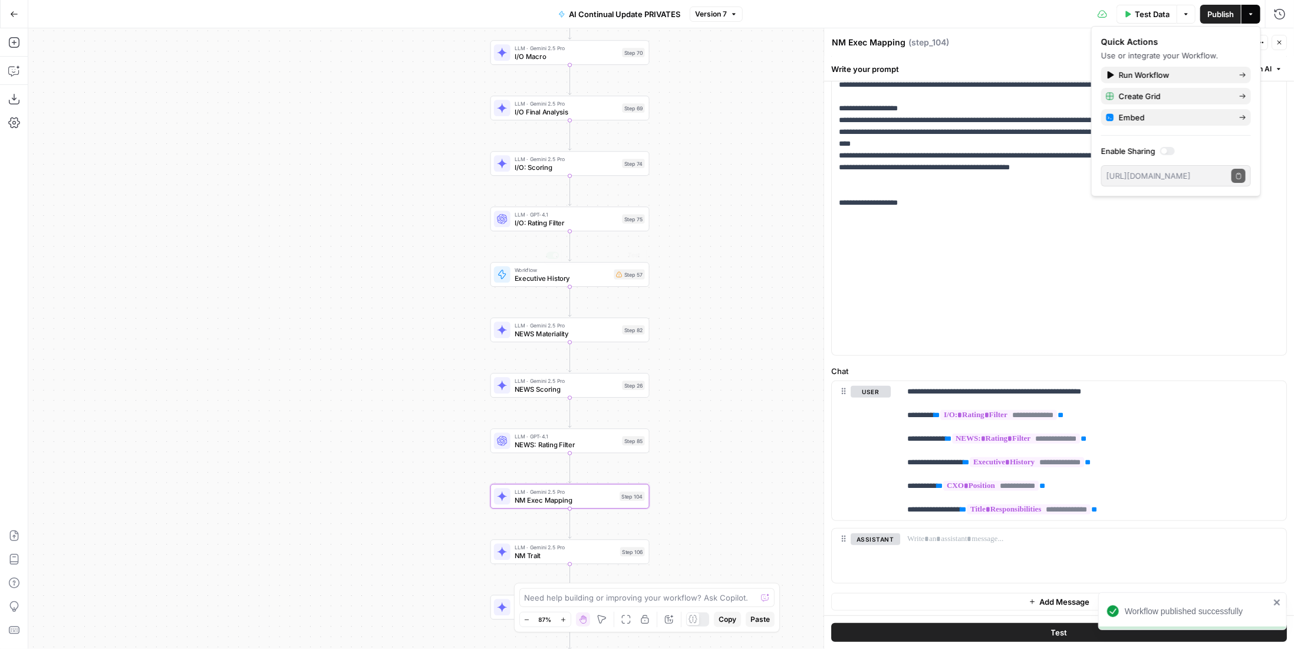
click at [597, 280] on span "Executive History" at bounding box center [563, 278] width 96 height 10
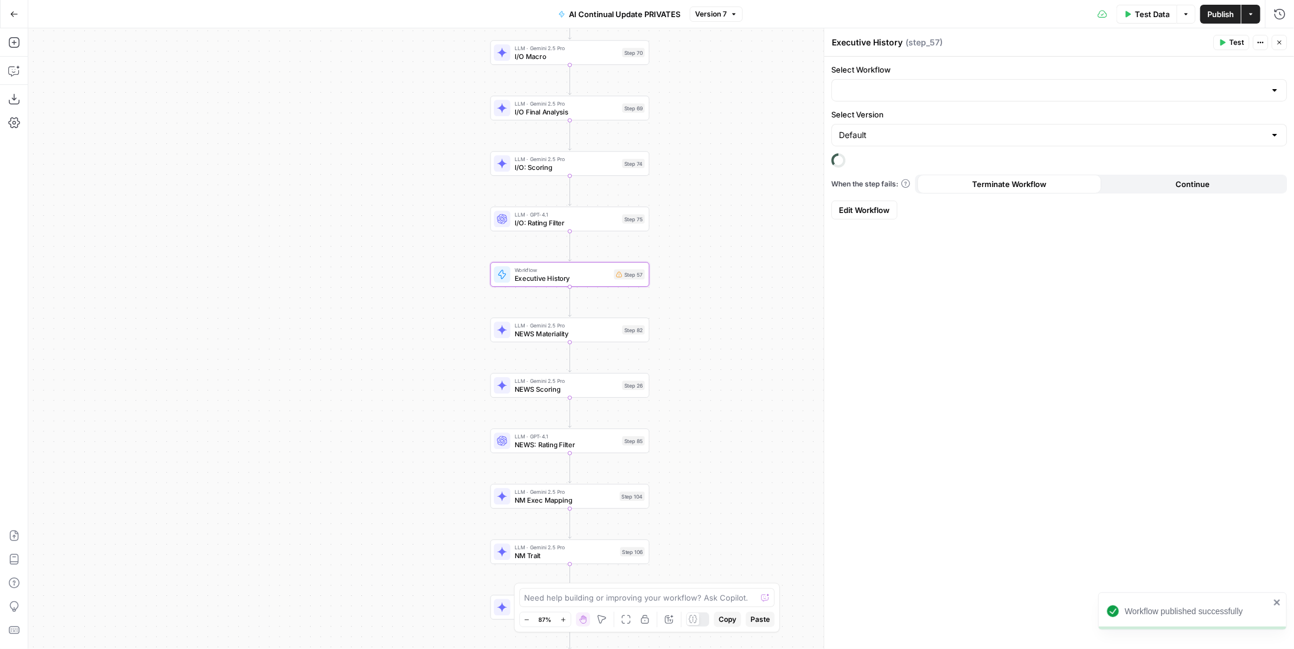
type input "AI Continual Update: Work History"
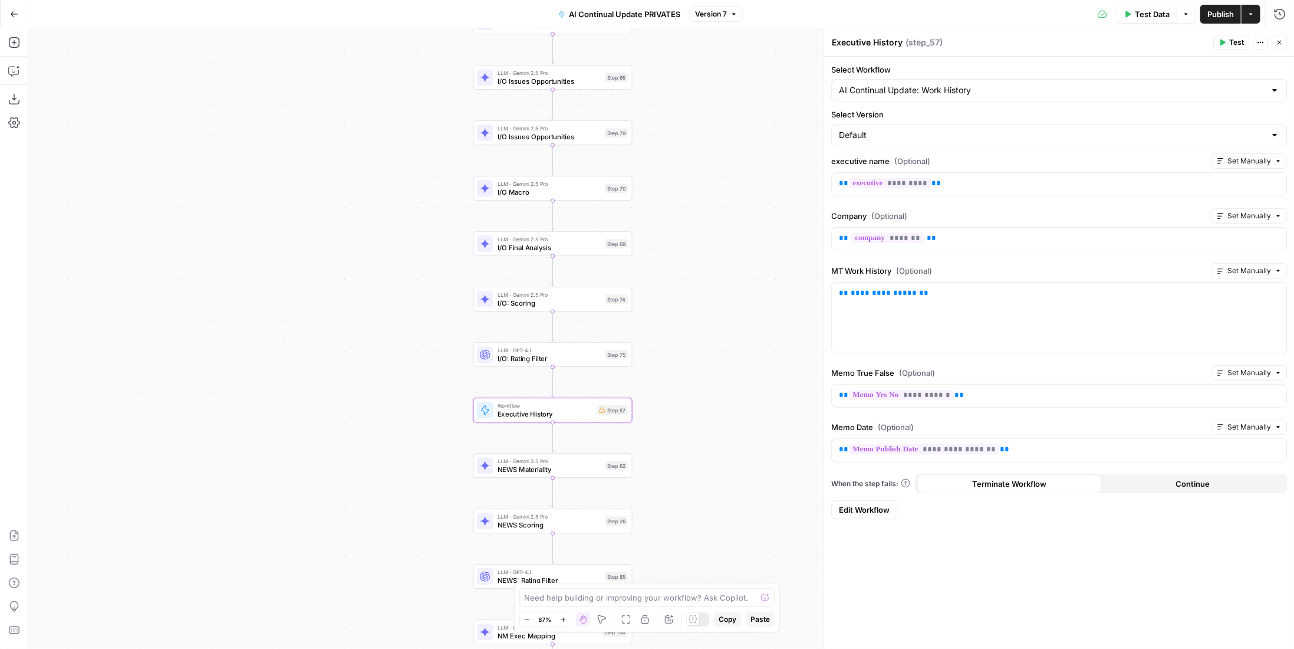
drag, startPoint x: 741, startPoint y: 180, endPoint x: 700, endPoint y: 430, distance: 253.3
click at [700, 430] on div "true false Workflow Input Settings Inputs Condition Condition Step 117 LLM · Ge…" at bounding box center [661, 338] width 1266 height 620
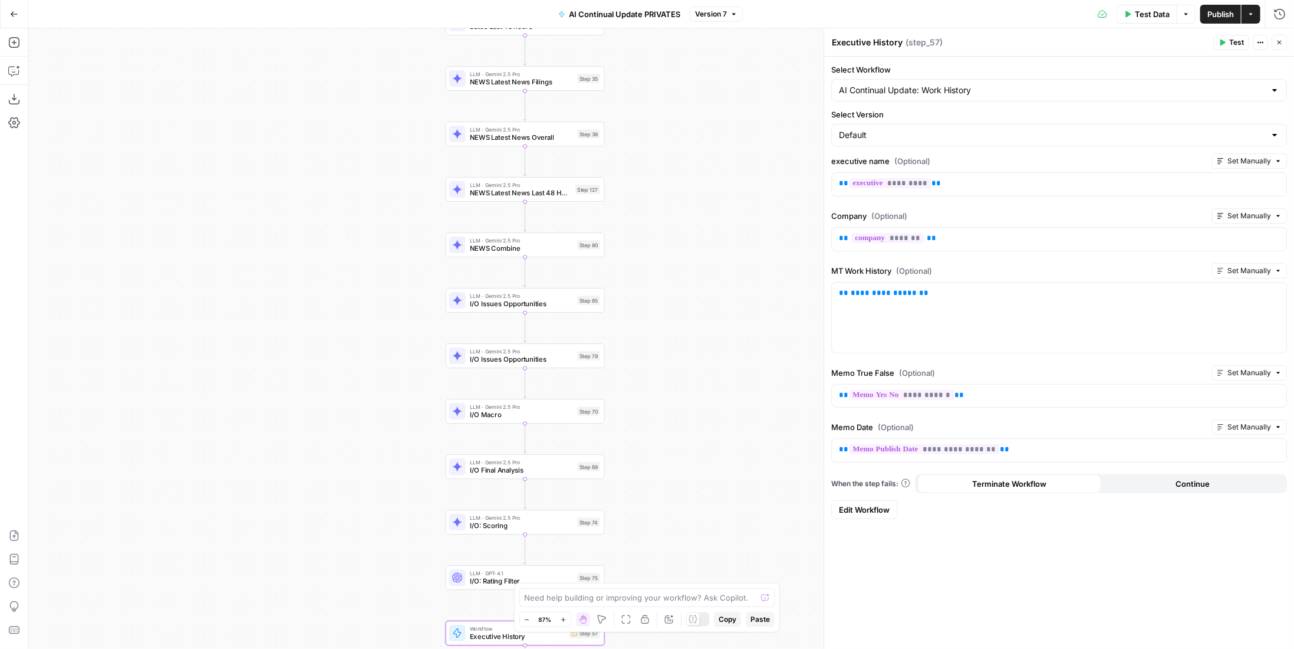
drag, startPoint x: 670, startPoint y: 248, endPoint x: 679, endPoint y: 415, distance: 166.5
click at [682, 444] on div "true false Workflow Input Settings Inputs Condition Condition Step 117 LLM · Ge…" at bounding box center [661, 338] width 1266 height 620
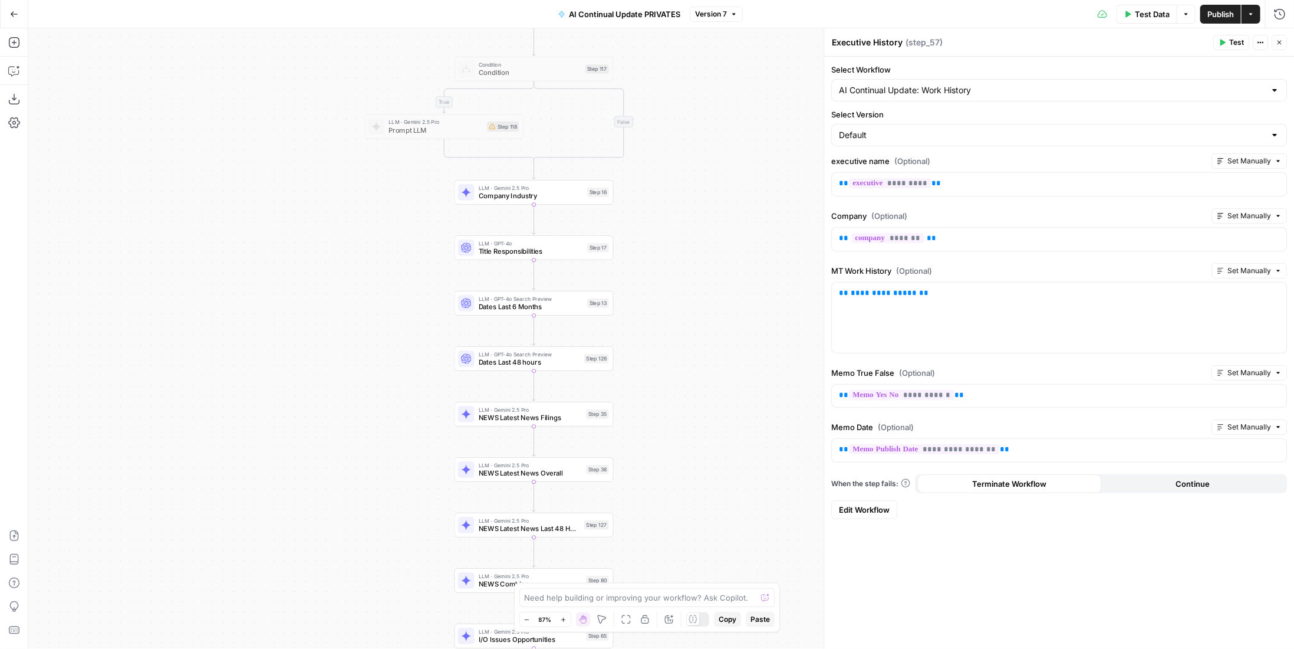
drag, startPoint x: 676, startPoint y: 185, endPoint x: 671, endPoint y: 416, distance: 230.6
click at [671, 416] on div "true false Workflow Input Settings Inputs Condition Condition Step 117 LLM · Ge…" at bounding box center [661, 338] width 1266 height 620
click at [527, 132] on span "Input Settings" at bounding box center [530, 127] width 51 height 10
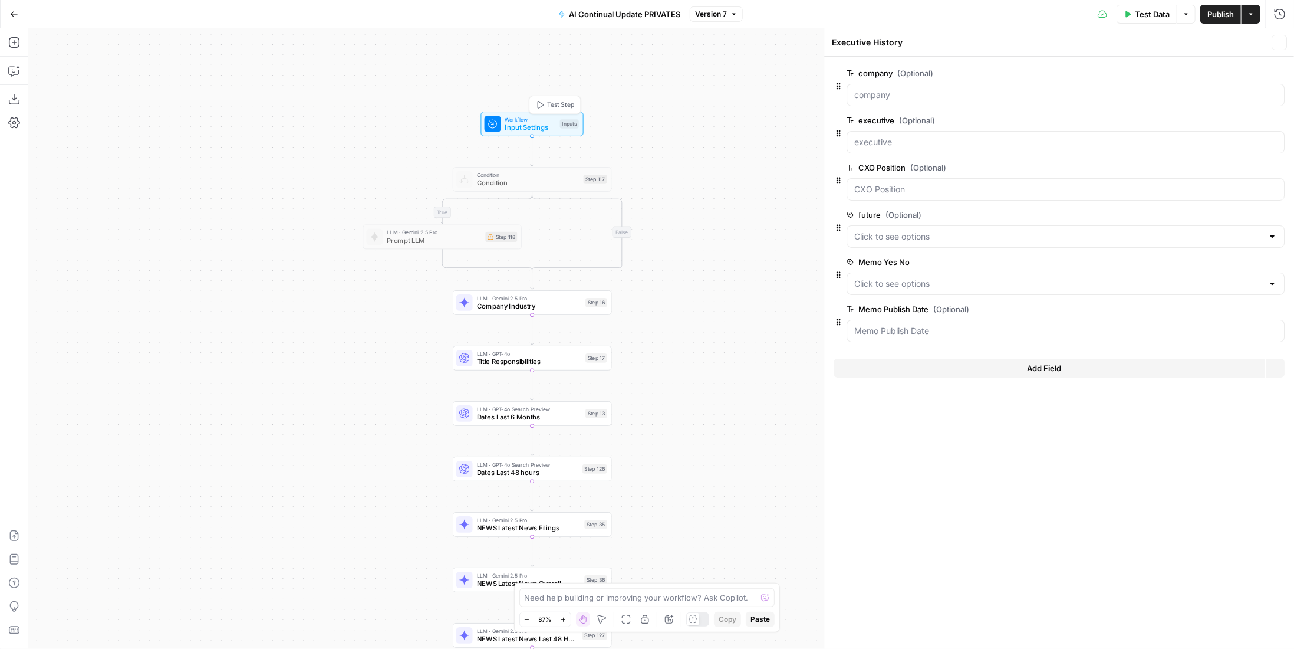
type textarea "Inputs"
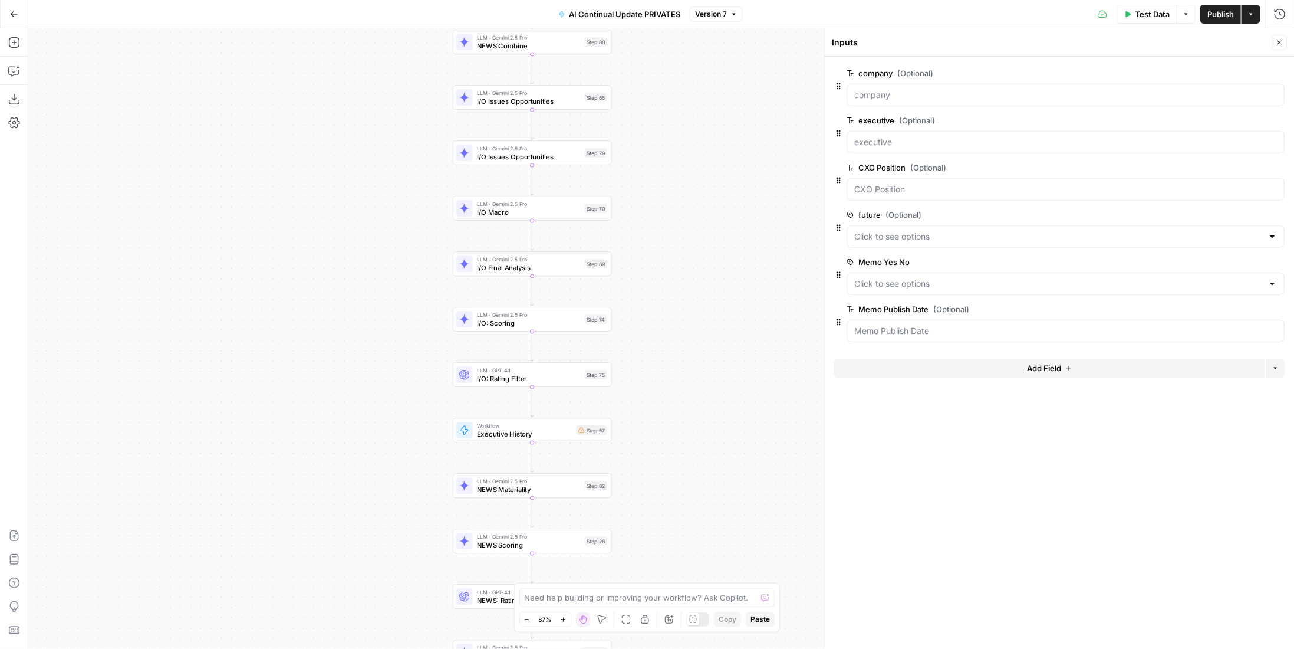
click at [595, 426] on div "Step 57" at bounding box center [592, 430] width 31 height 10
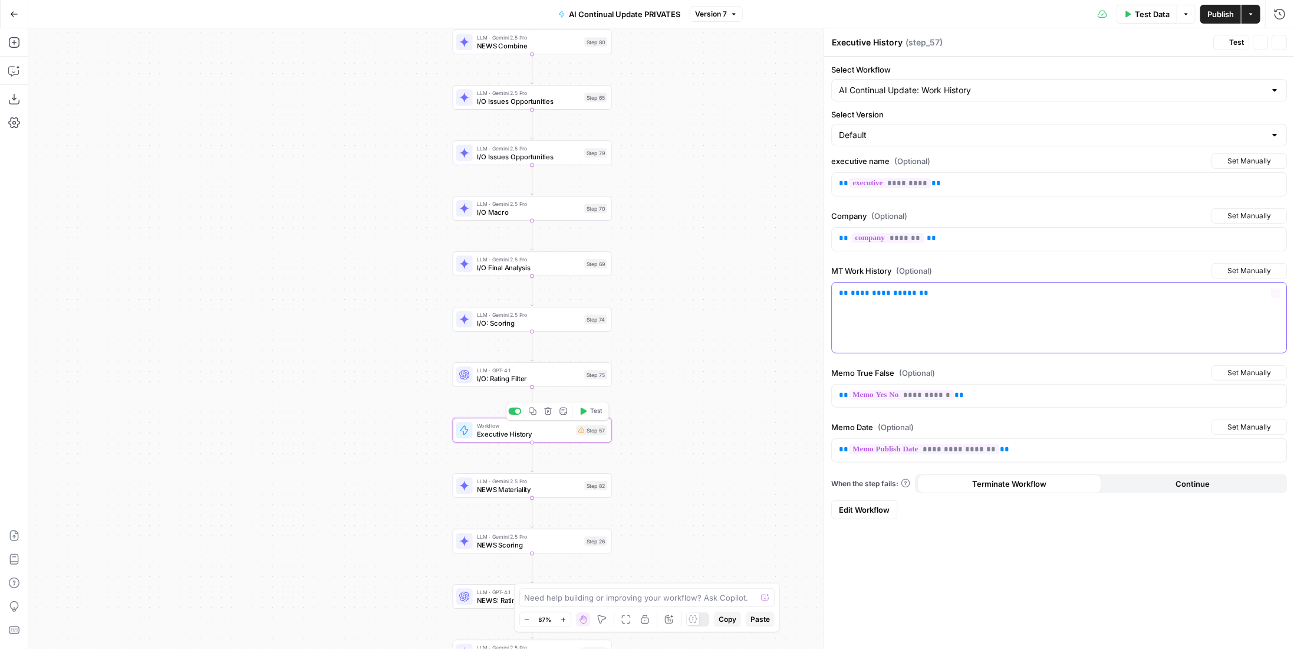
click at [963, 294] on p "**********" at bounding box center [1059, 293] width 441 height 12
click at [1213, 12] on span "Publish" at bounding box center [1221, 14] width 27 height 12
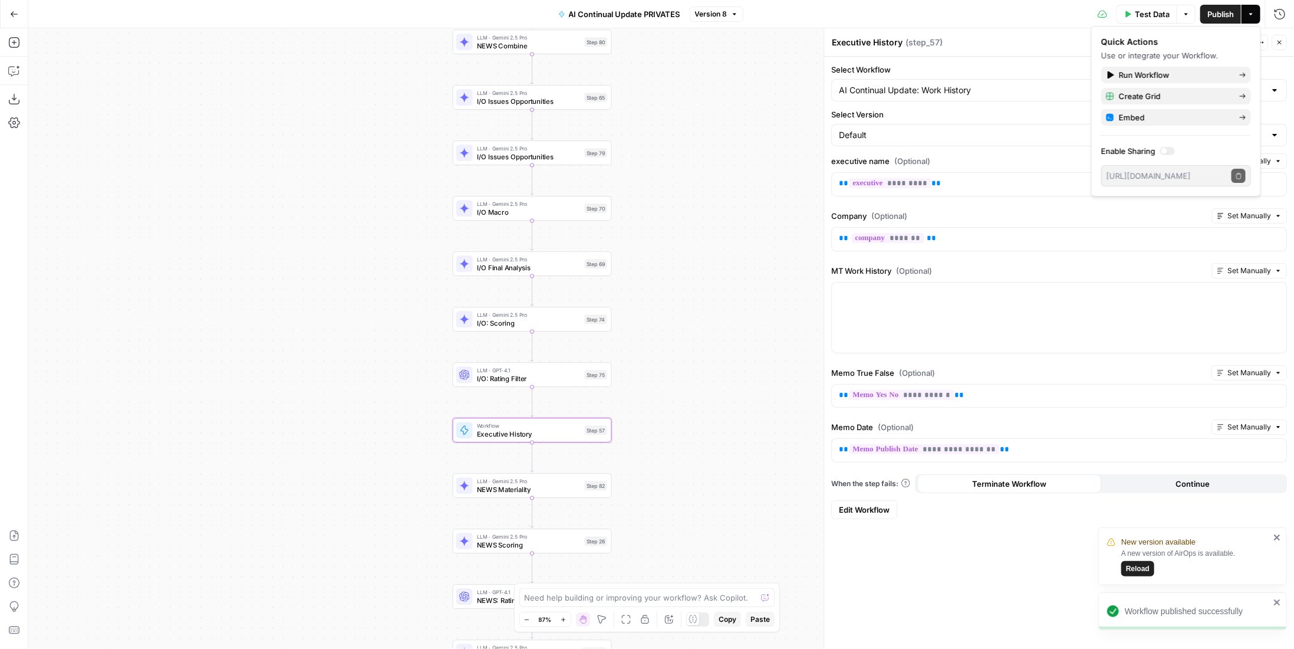
click at [1140, 573] on span "Reload" at bounding box center [1138, 568] width 24 height 11
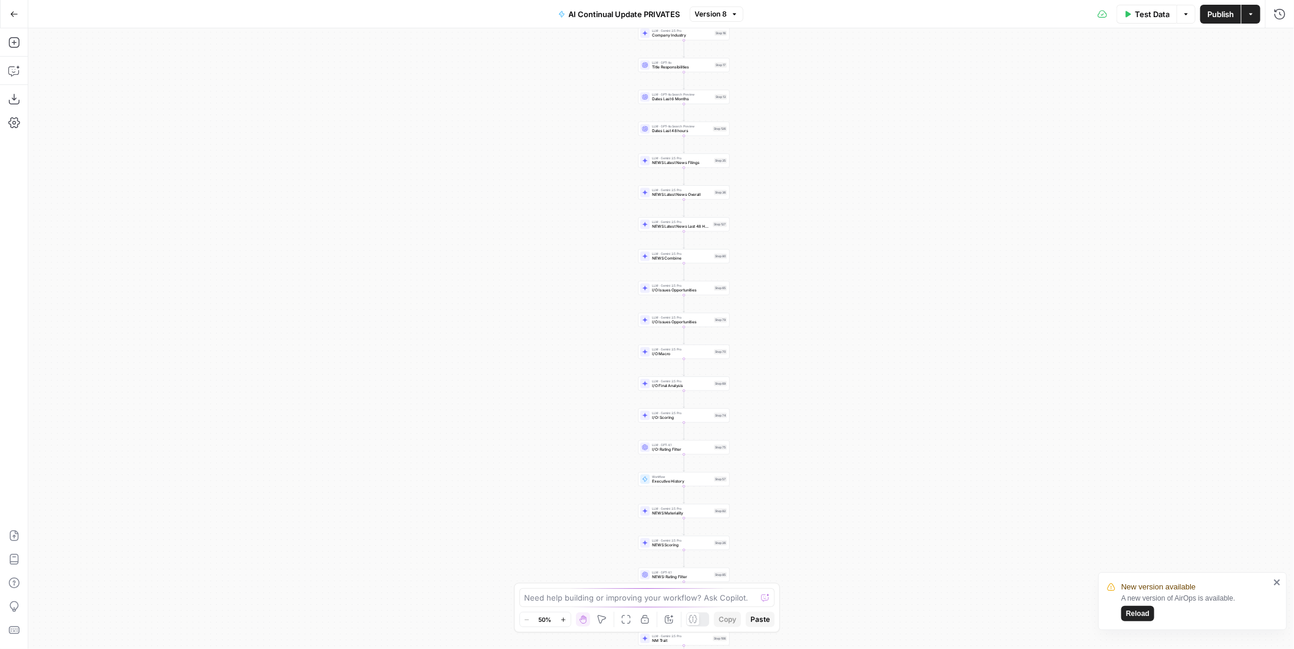
drag, startPoint x: 903, startPoint y: 313, endPoint x: 888, endPoint y: 451, distance: 138.9
click at [893, 474] on div "true false Workflow Input Settings Inputs Condition Condition Step 117 LLM · Ge…" at bounding box center [661, 338] width 1266 height 620
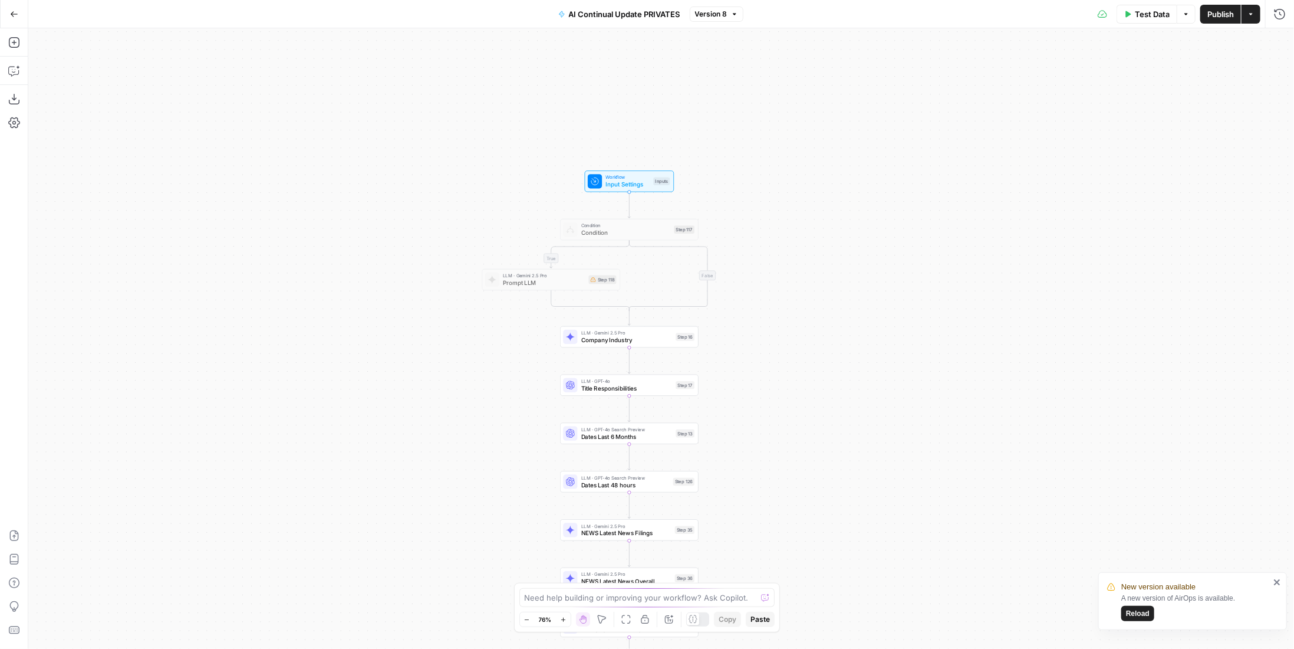
drag, startPoint x: 779, startPoint y: 91, endPoint x: 798, endPoint y: 248, distance: 158.0
click at [798, 248] on div "true false Workflow Input Settings Inputs Condition Condition Step 117 LLM · Ge…" at bounding box center [661, 338] width 1266 height 620
click at [647, 215] on button "Delete step" at bounding box center [643, 213] width 12 height 12
click at [629, 150] on span "Delete Step" at bounding box center [616, 150] width 46 height 12
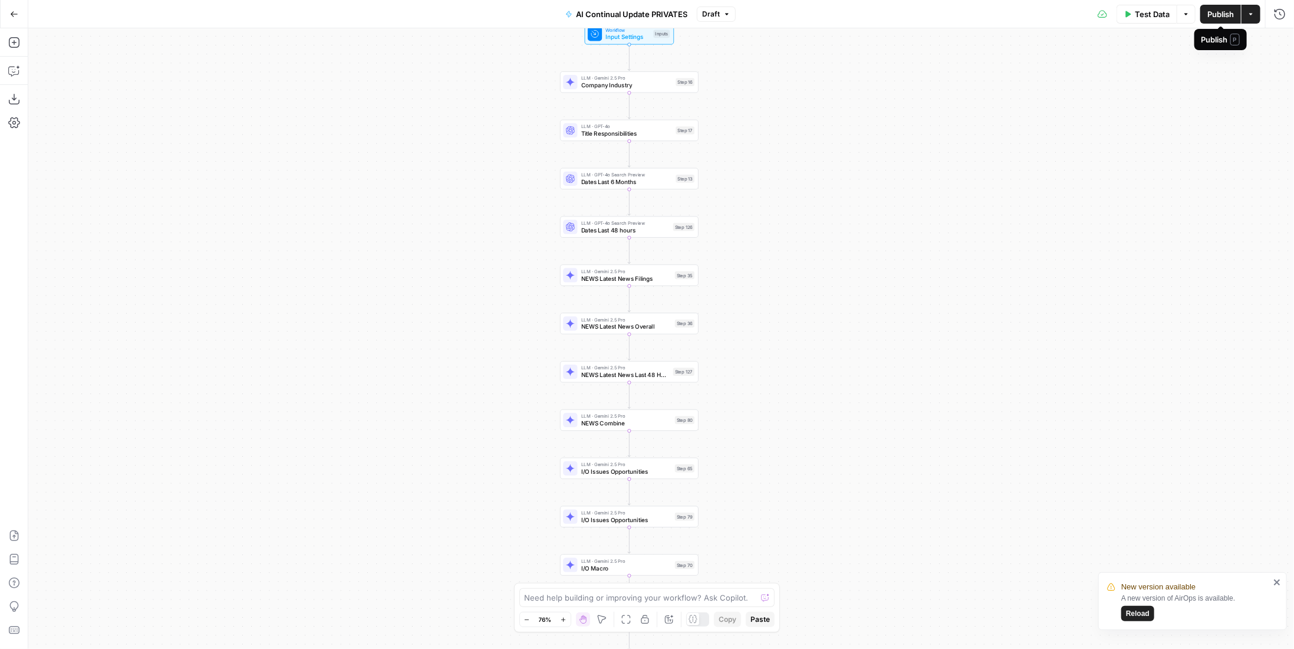
click at [1225, 14] on span "Publish" at bounding box center [1221, 14] width 27 height 12
click at [1142, 19] on span "Test Data" at bounding box center [1152, 14] width 35 height 12
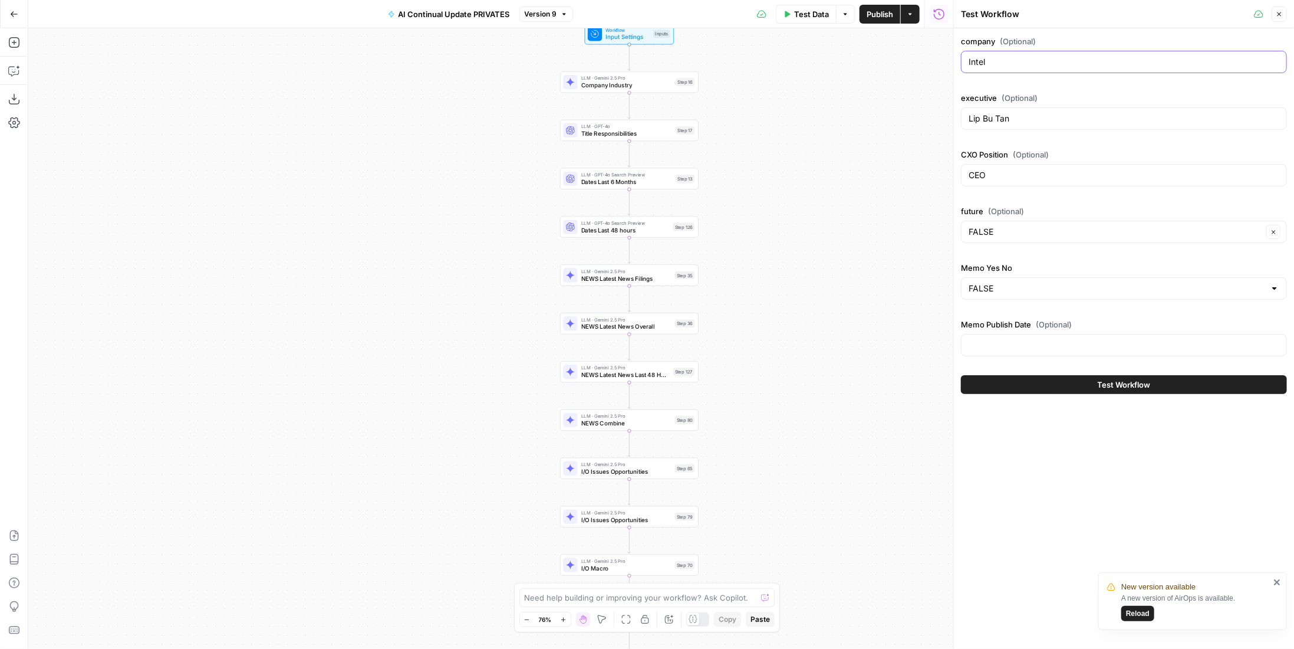
click at [1059, 67] on input "Intel" at bounding box center [1124, 62] width 311 height 12
type input "FALSE"
click at [1067, 252] on div "company (Optional) executive (Optional) CXO Position (Optional) future (Optiona…" at bounding box center [1124, 198] width 326 height 326
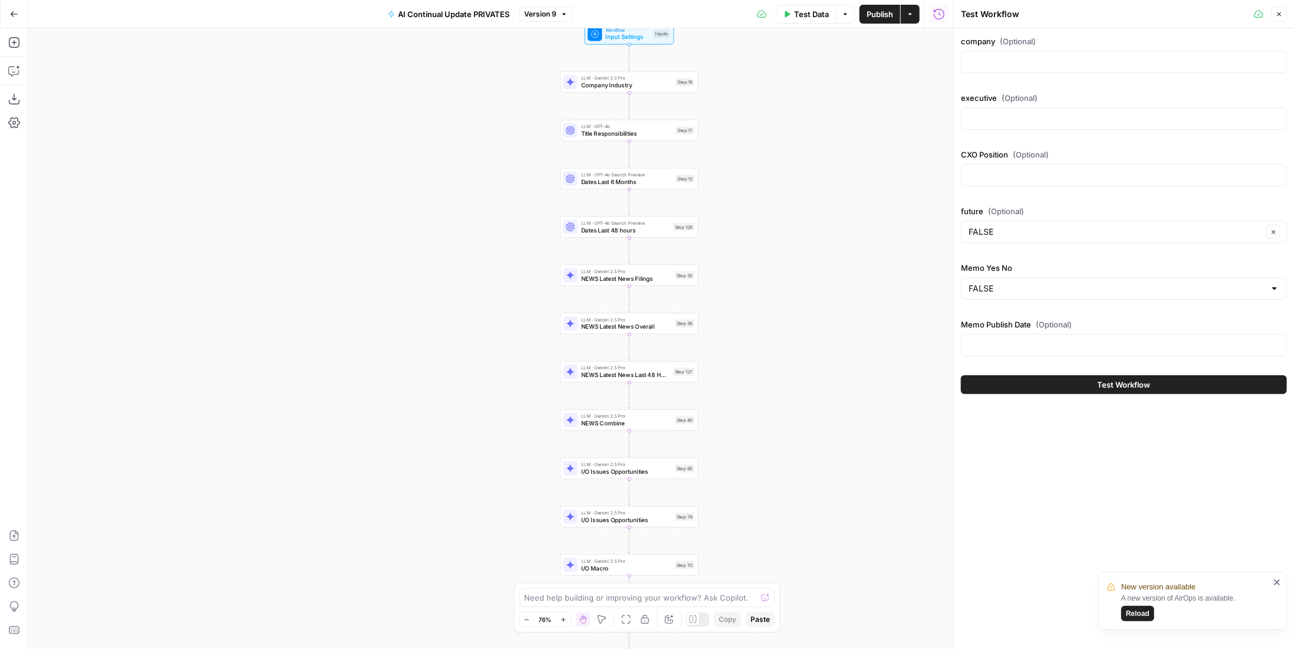
click at [1029, 54] on div at bounding box center [1124, 62] width 326 height 22
click at [1014, 113] on input "executive (Optional)" at bounding box center [1124, 119] width 311 height 12
paste input "[PERSON_NAME]"
type input "[PERSON_NAME]"
click at [1074, 72] on div at bounding box center [1124, 62] width 326 height 22
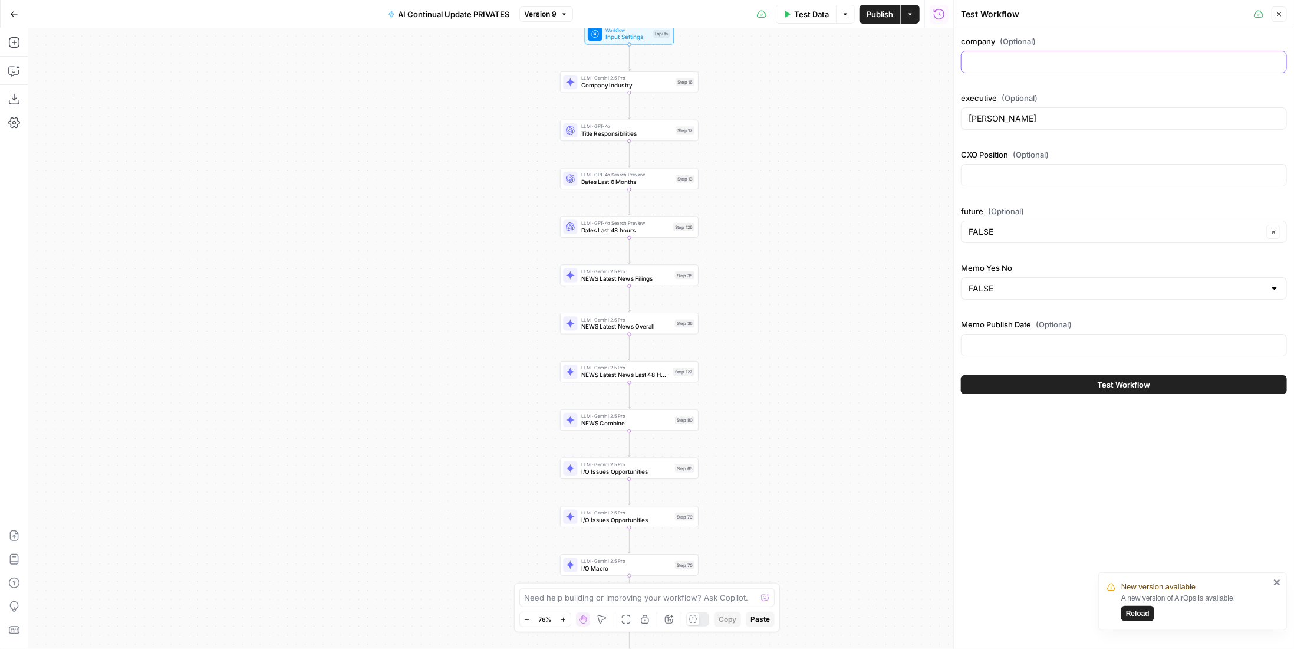
click at [1072, 61] on input "company (Optional)" at bounding box center [1124, 62] width 311 height 12
paste input "[PERSON_NAME] Food Service"
type input "[PERSON_NAME] Food Service"
click at [1070, 175] on input "CXO Position (Optional)" at bounding box center [1124, 175] width 311 height 12
type input "CEO"
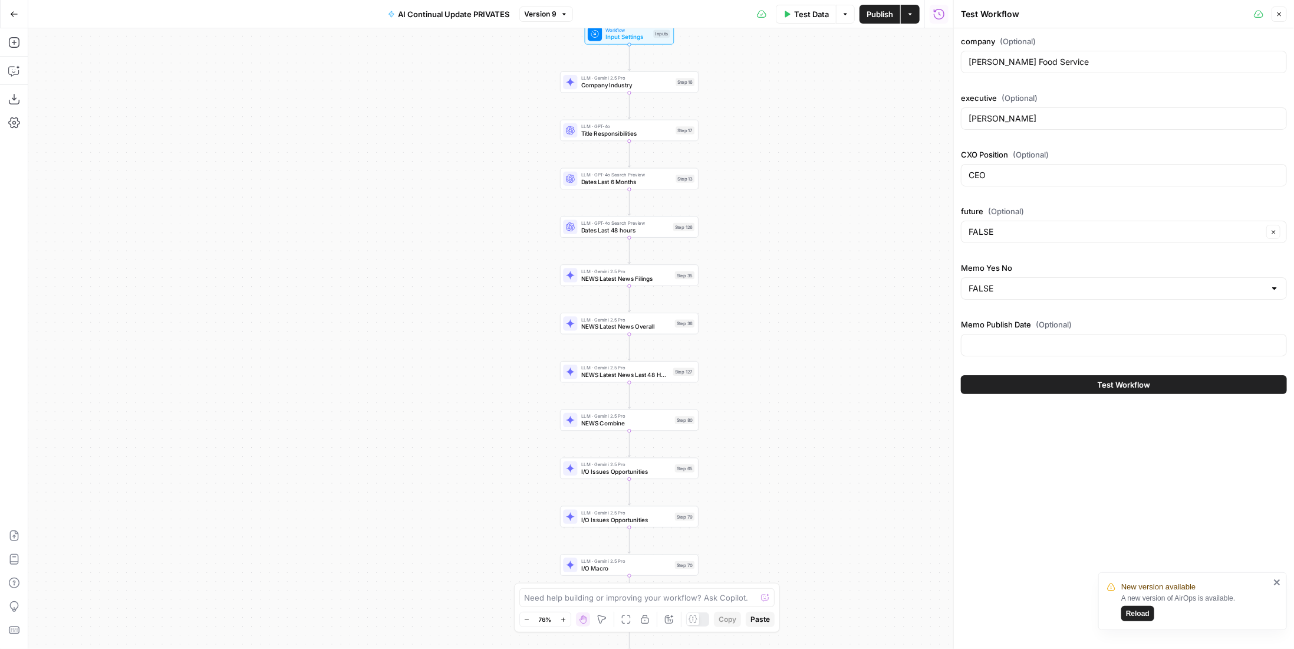
click at [1225, 510] on div "company (Optional) [PERSON_NAME] Food Service executive (Optional) [PERSON_NAME…" at bounding box center [1124, 338] width 340 height 620
click at [1152, 385] on button "Test Workflow" at bounding box center [1124, 384] width 326 height 19
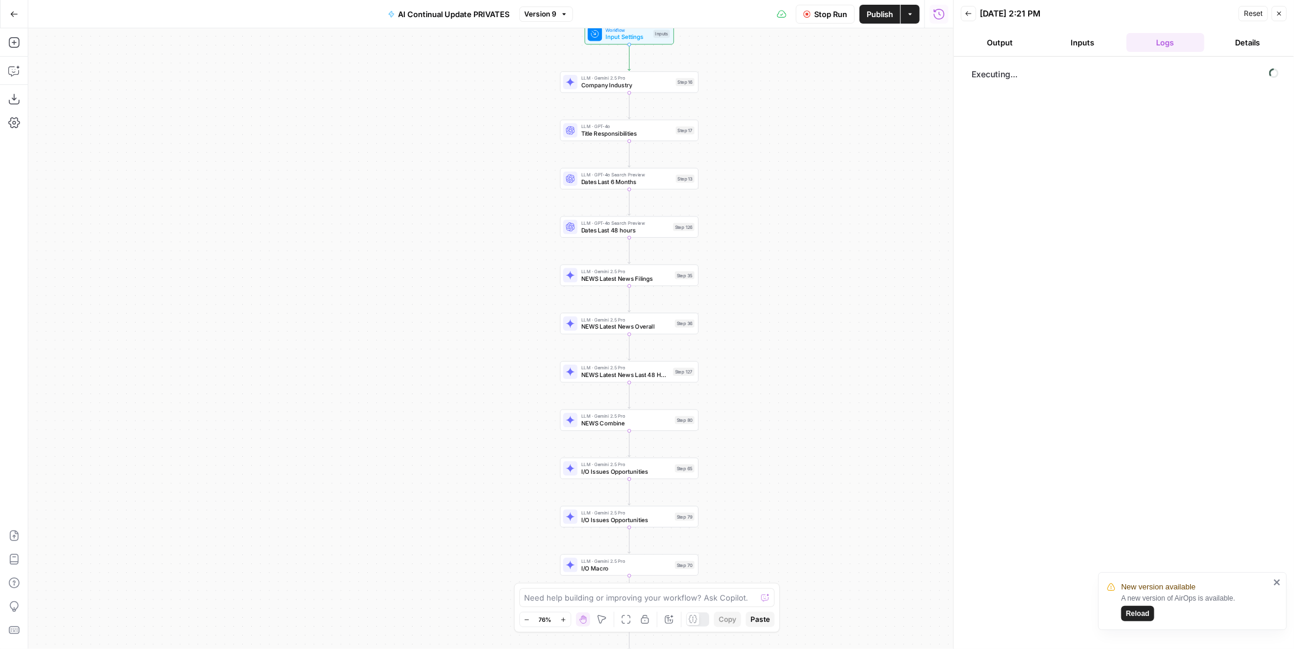
click at [875, 18] on span "Publish" at bounding box center [880, 14] width 27 height 12
click at [1135, 568] on span "Reload" at bounding box center [1138, 568] width 24 height 11
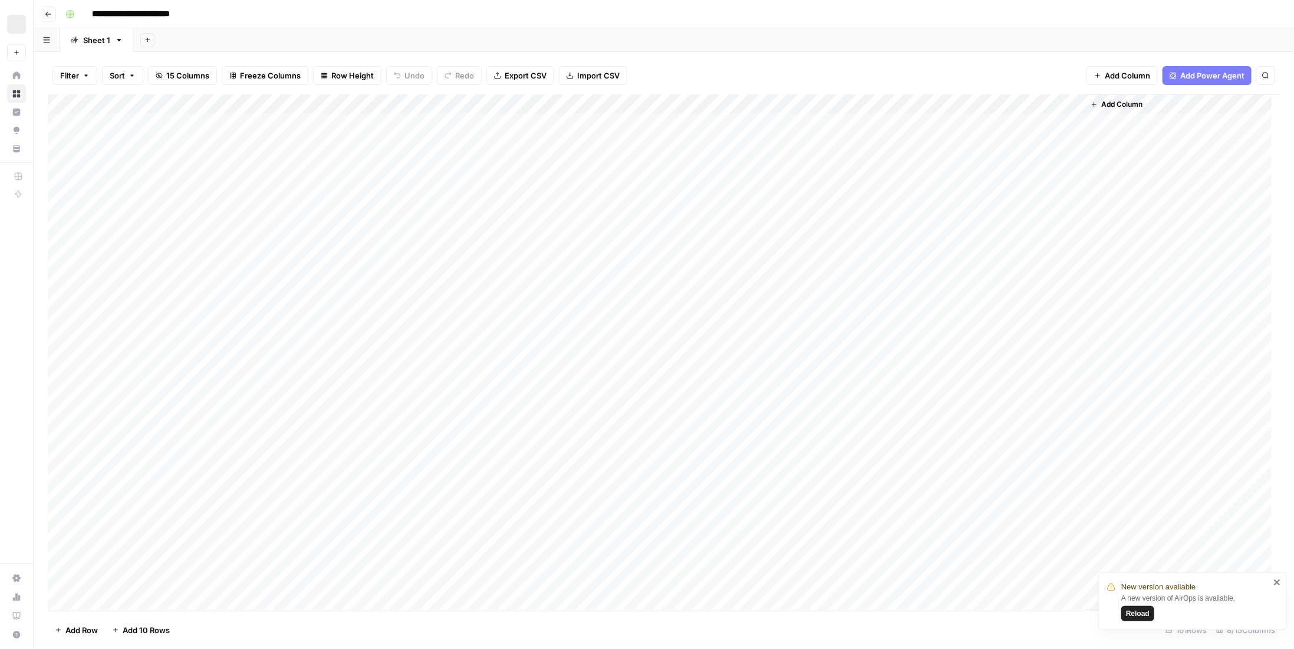
click at [1139, 614] on span "Reload" at bounding box center [1138, 613] width 24 height 11
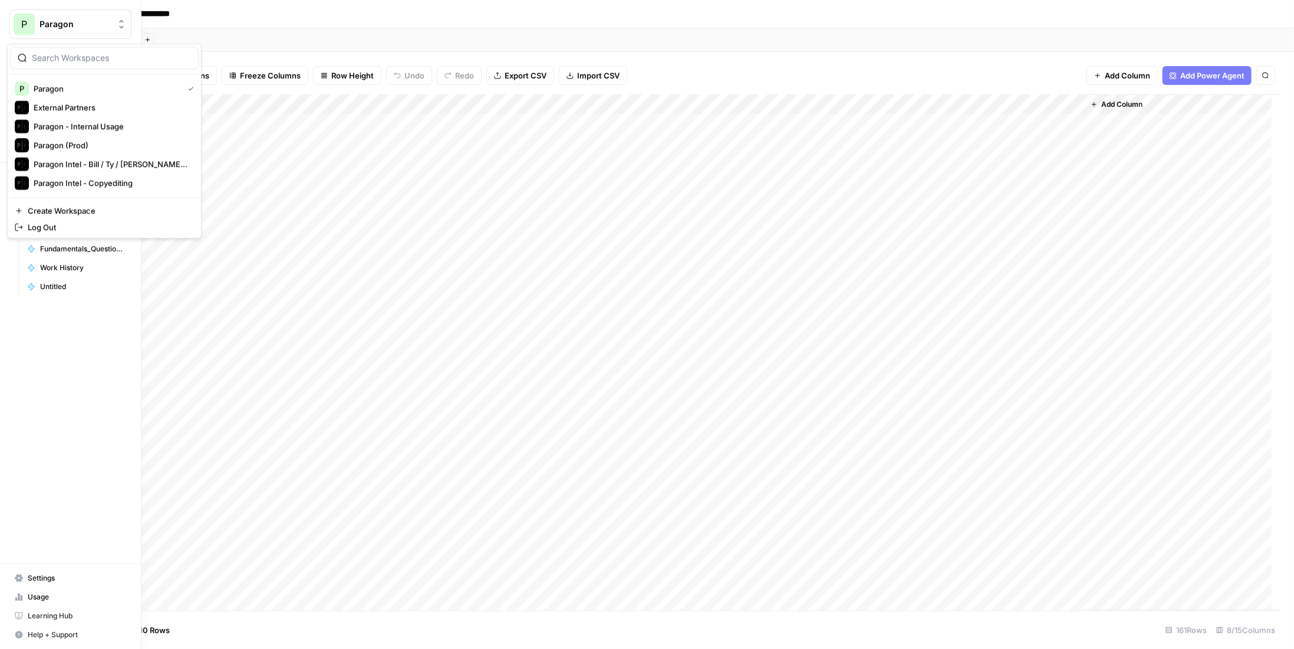
click at [14, 25] on div "P" at bounding box center [24, 24] width 21 height 21
click at [103, 147] on span "Paragon (Prod)" at bounding box center [114, 145] width 156 height 12
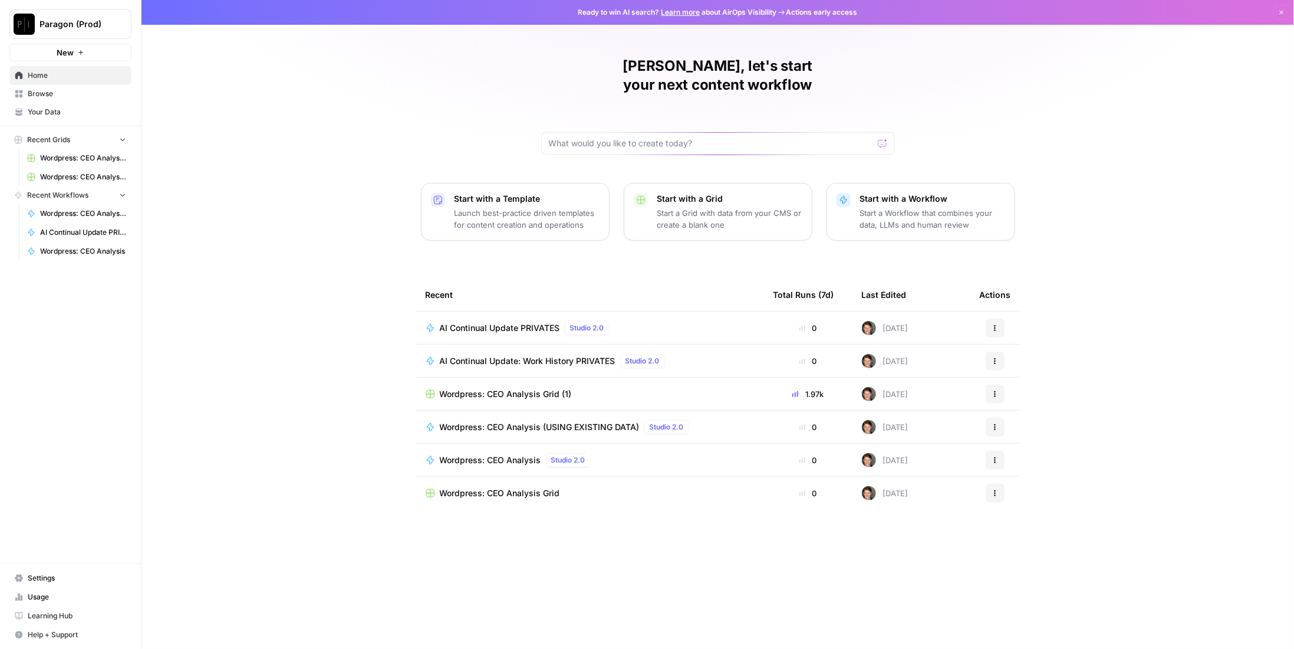
click at [54, 97] on span "Browse" at bounding box center [77, 93] width 98 height 11
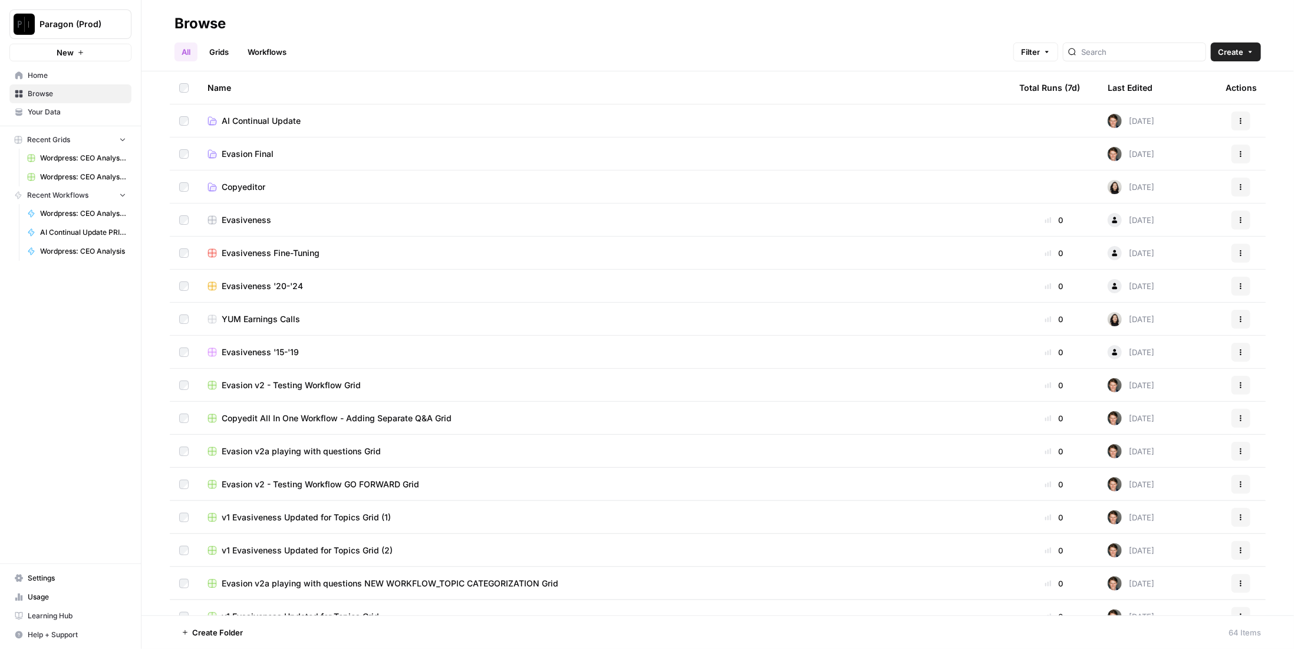
click at [287, 54] on link "Workflows" at bounding box center [267, 51] width 53 height 19
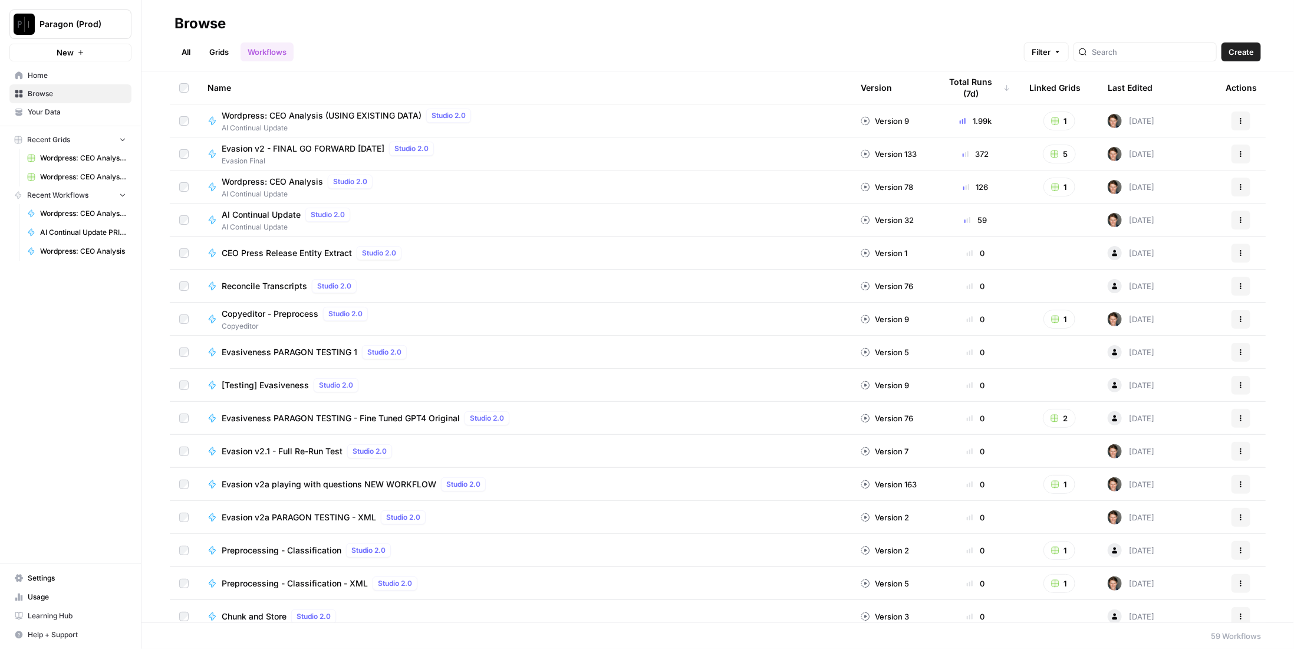
click at [270, 212] on span "AI Continual Update" at bounding box center [261, 215] width 79 height 12
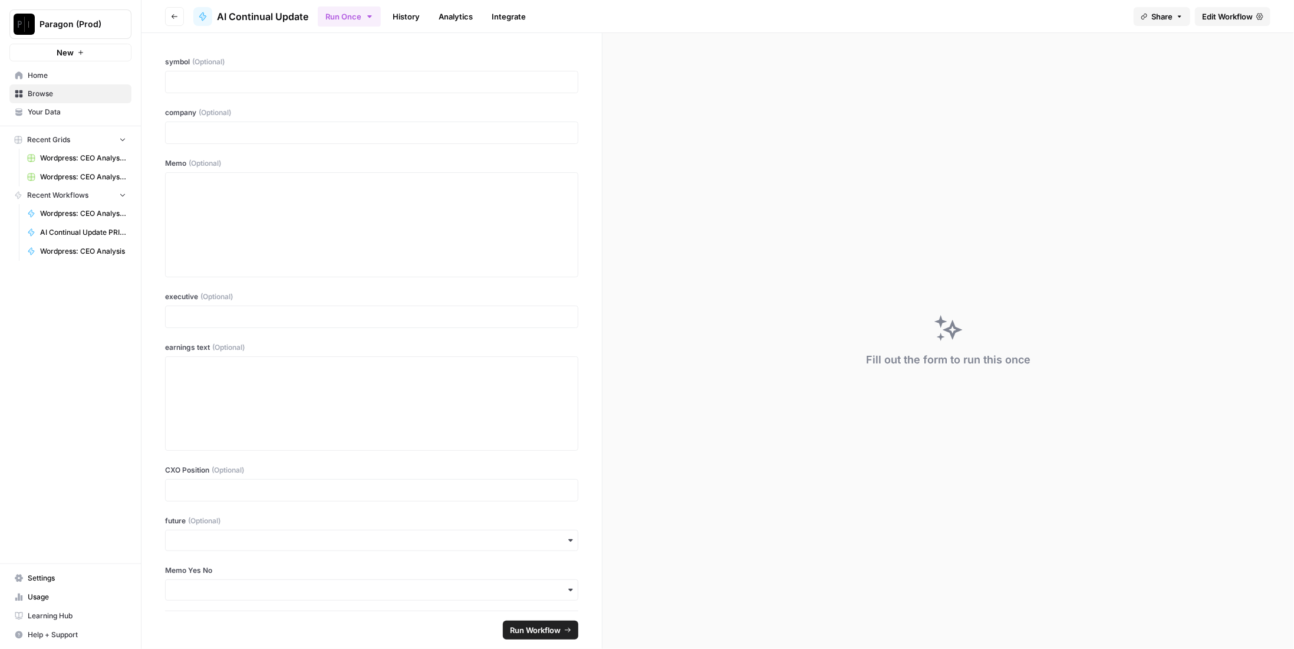
click at [1238, 19] on span "Edit Workflow" at bounding box center [1227, 17] width 51 height 12
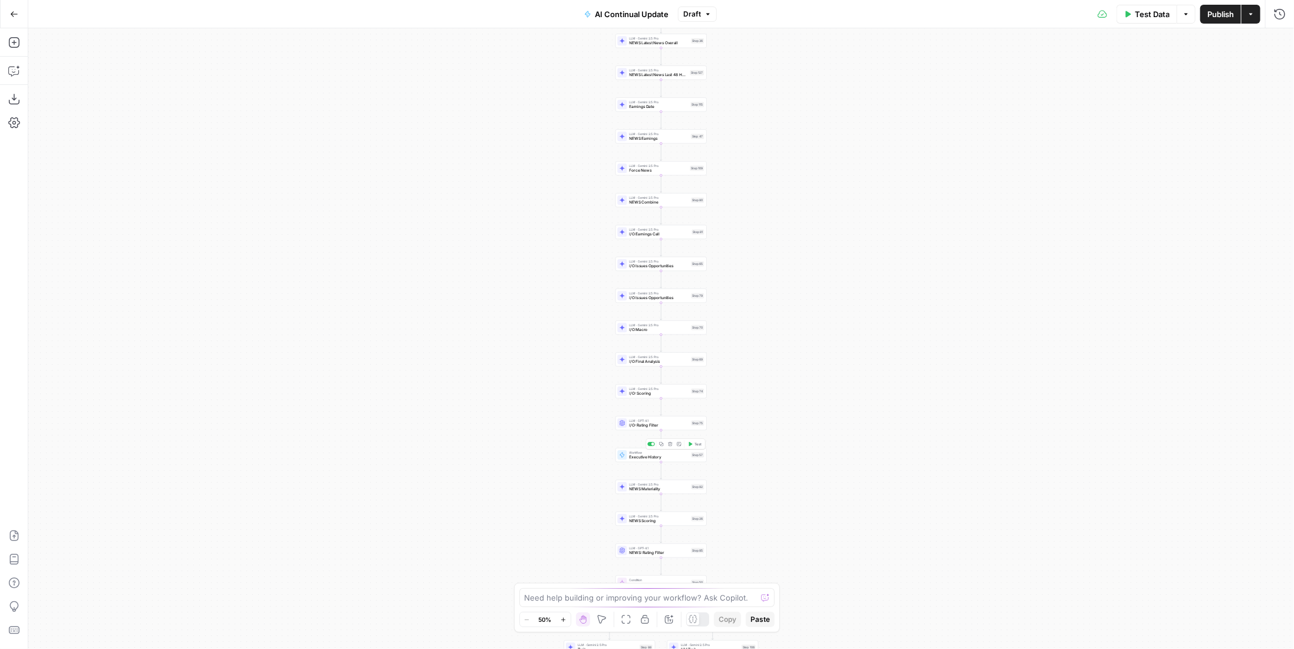
click at [673, 458] on span "Executive History" at bounding box center [660, 457] width 60 height 6
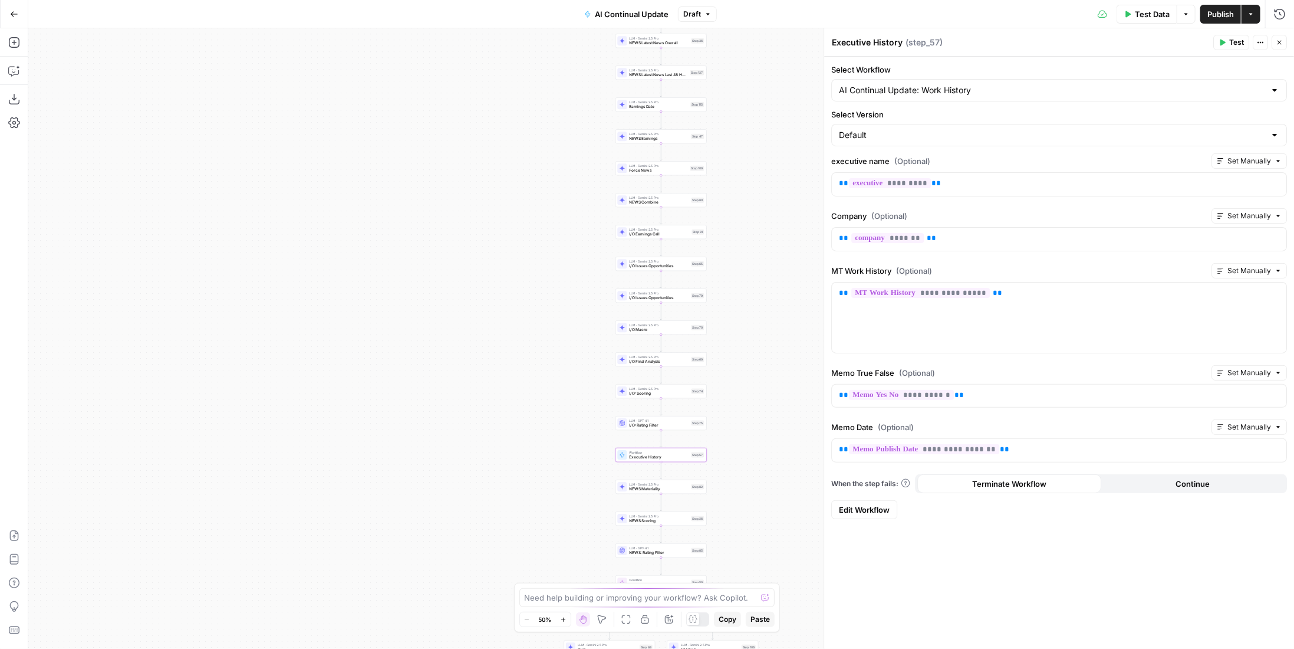
click at [865, 509] on link "Edit Workflow" at bounding box center [864, 509] width 66 height 19
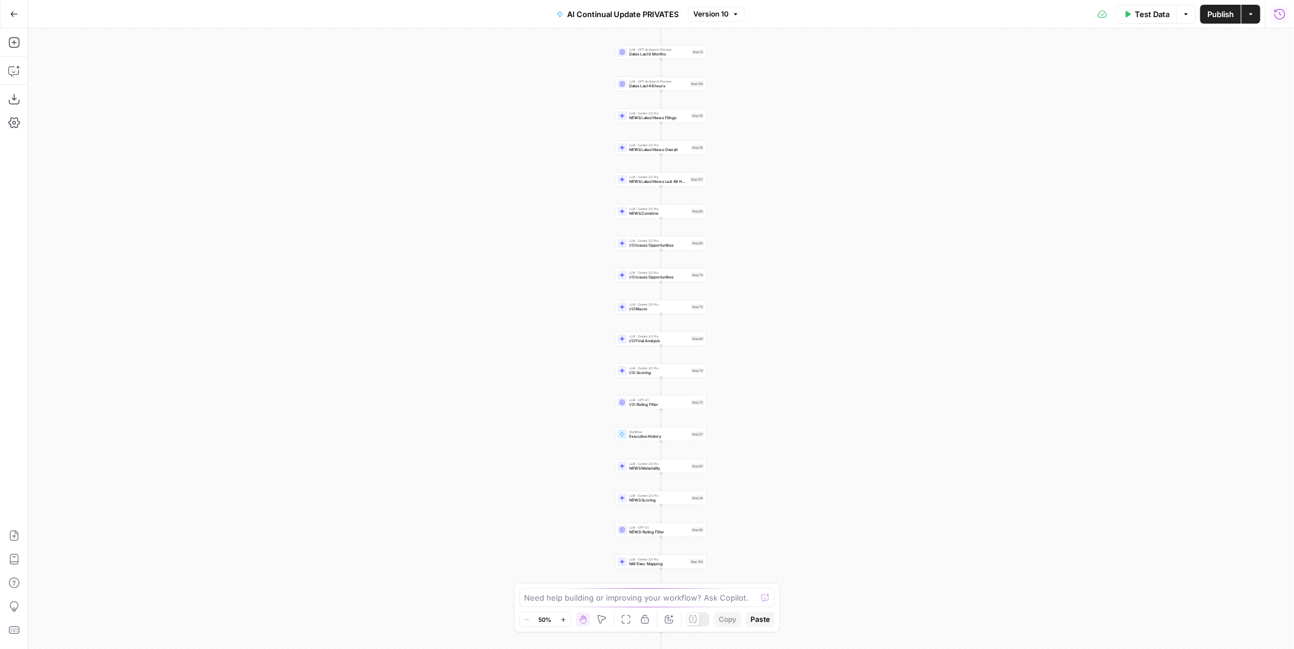
click at [1275, 17] on icon "button" at bounding box center [1280, 14] width 12 height 12
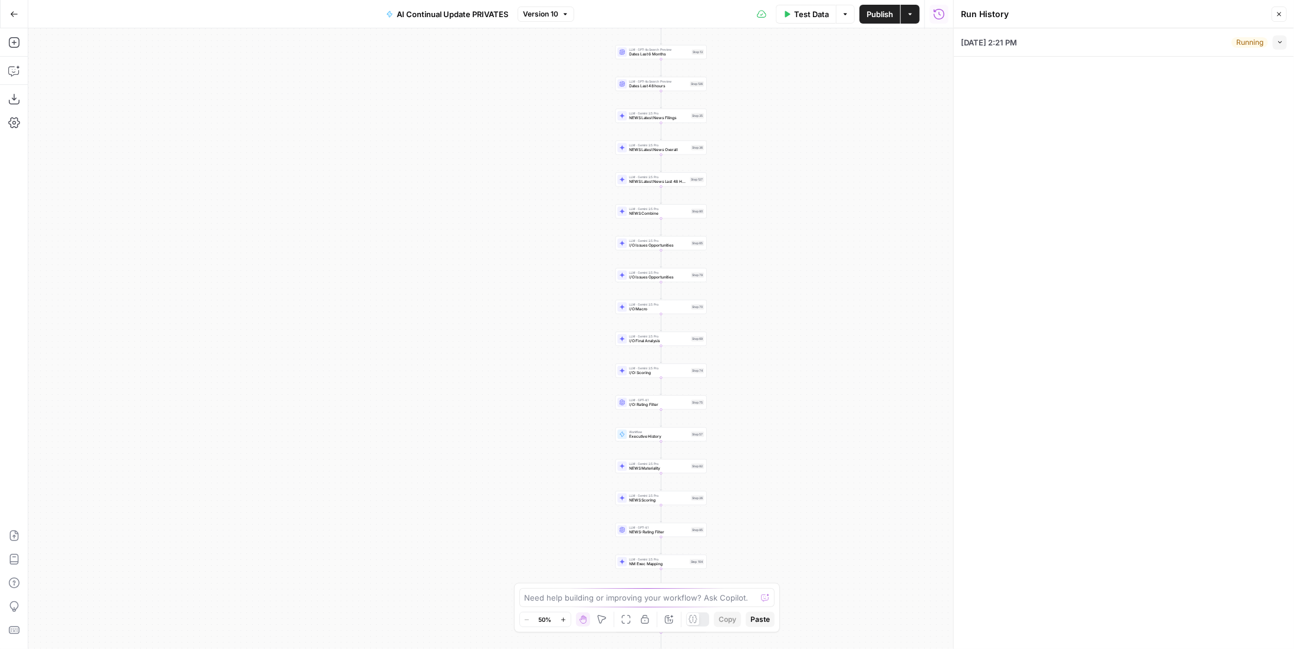
click at [1247, 45] on div "Running" at bounding box center [1250, 42] width 37 height 11
click at [1280, 44] on icon "button" at bounding box center [1280, 42] width 6 height 6
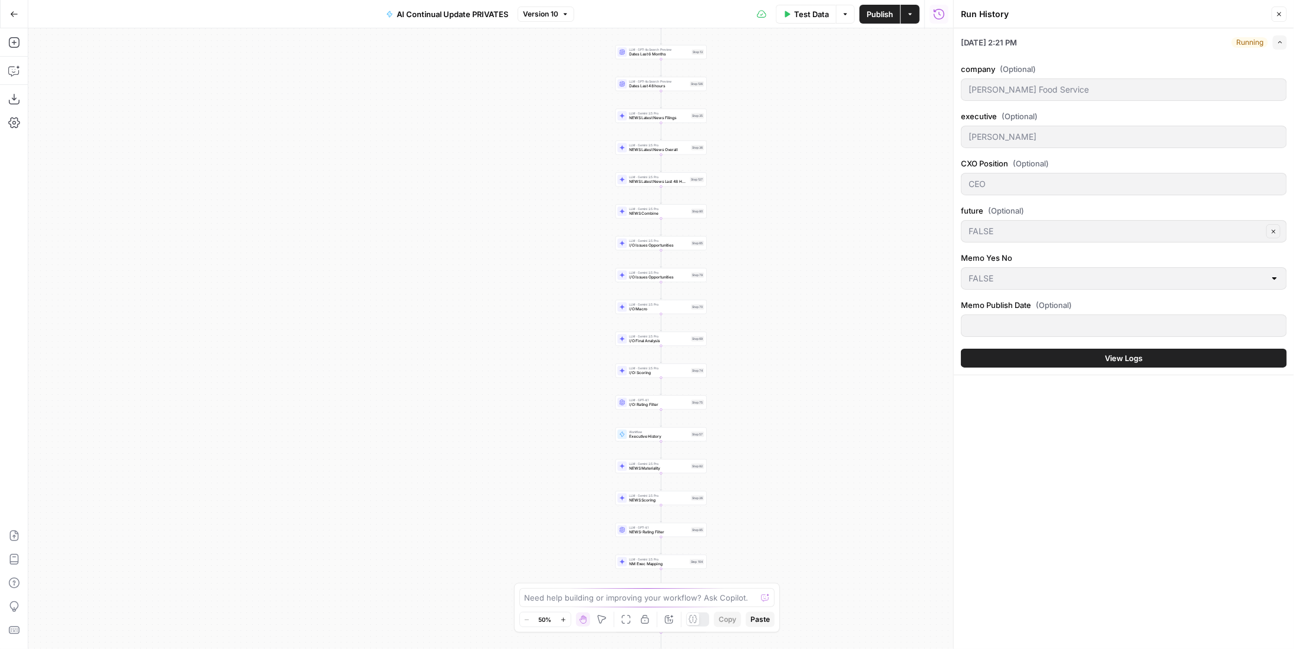
click at [1133, 359] on span "View Logs" at bounding box center [1125, 358] width 38 height 12
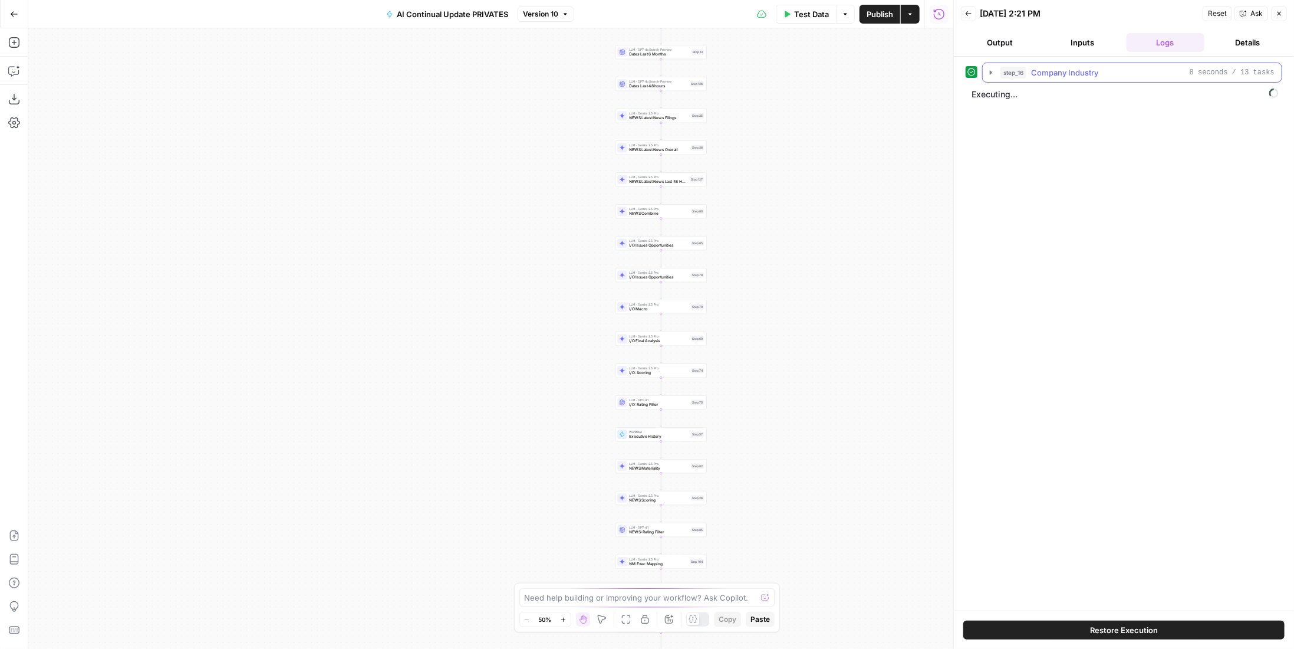
click at [1063, 70] on span "Company Industry" at bounding box center [1064, 73] width 67 height 12
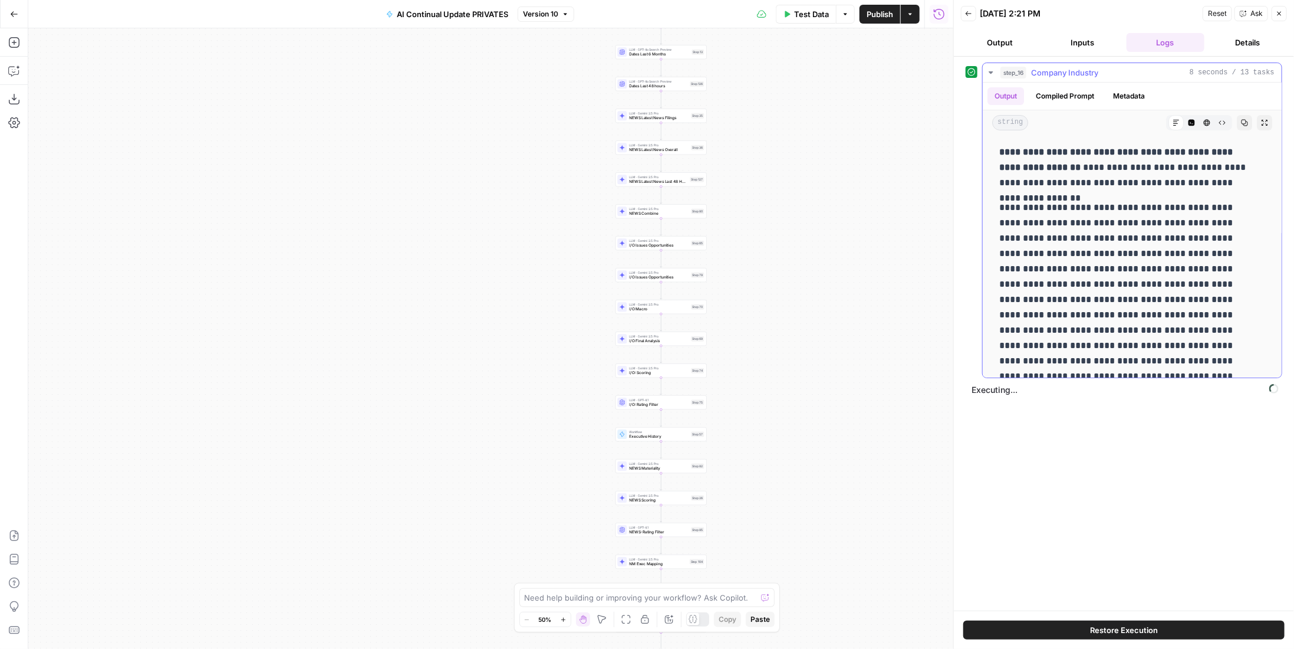
click at [1063, 70] on span "Company Industry" at bounding box center [1064, 73] width 67 height 12
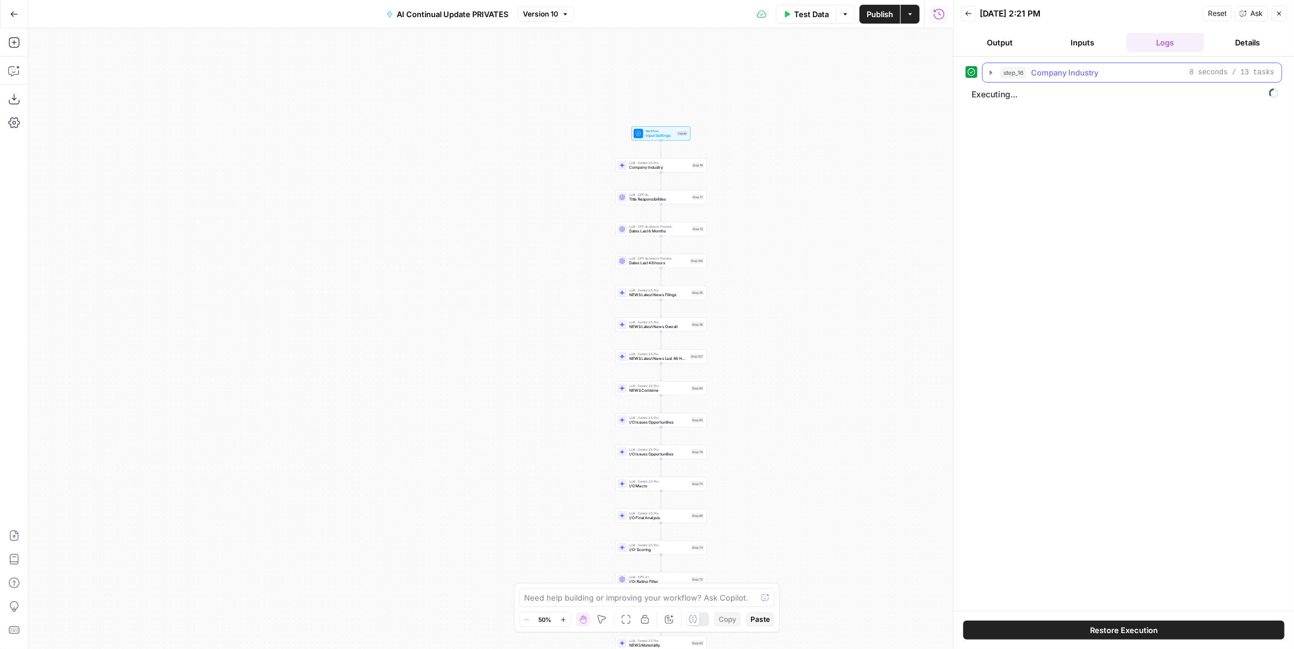
click at [869, 20] on button "Publish" at bounding box center [880, 14] width 41 height 19
click at [1153, 88] on button "step_17 Title Responsibilities 16 seconds / 3 tasks" at bounding box center [1132, 97] width 299 height 19
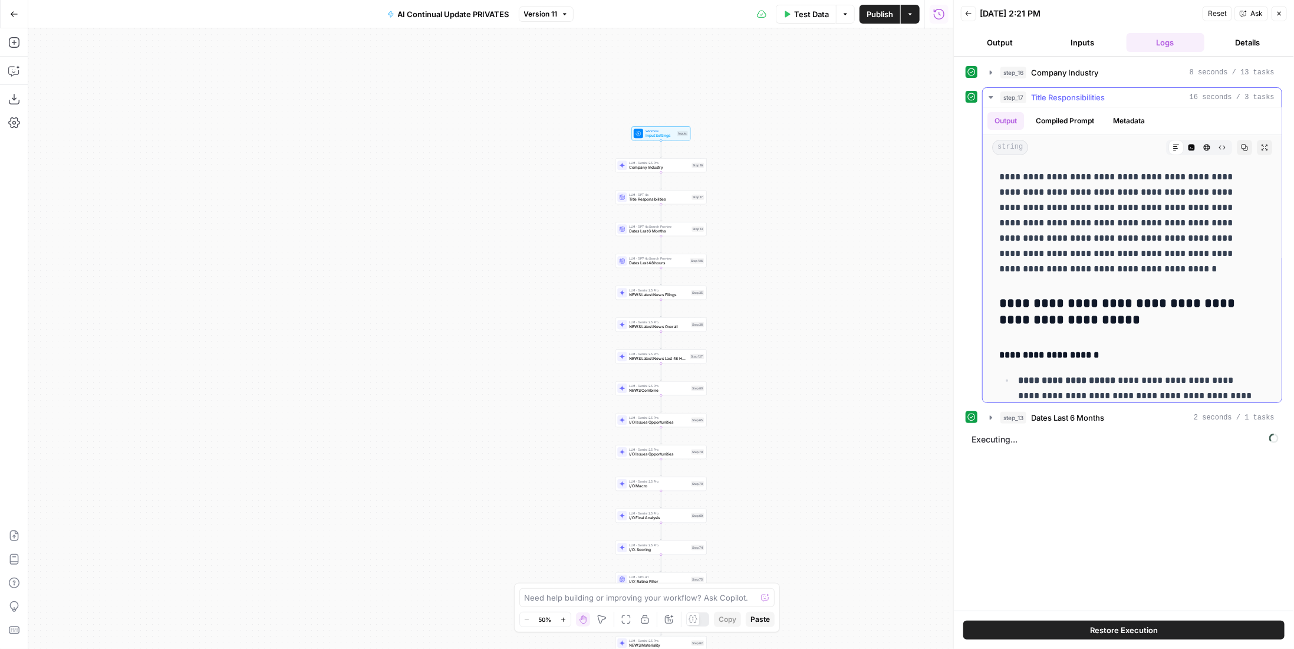
click at [1150, 91] on div "step_17 Title Responsibilities 16 seconds / 3 tasks" at bounding box center [1138, 97] width 274 height 12
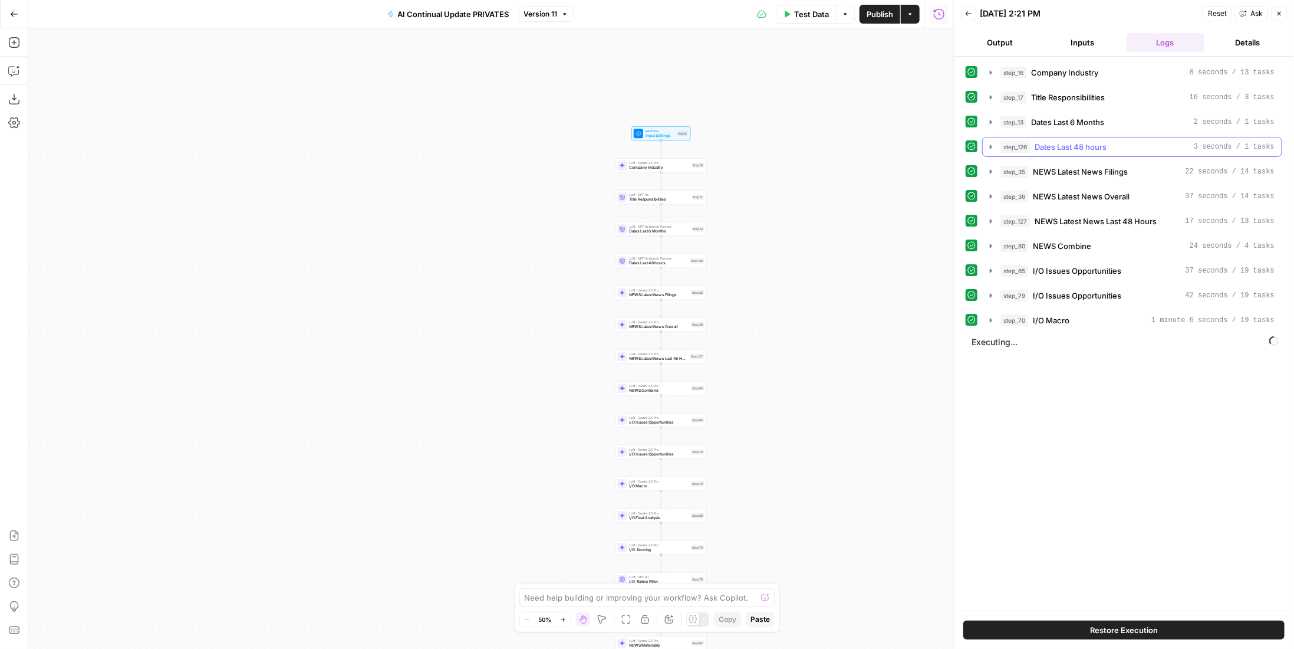
click at [1102, 141] on span "Dates Last 48 hours" at bounding box center [1071, 147] width 72 height 12
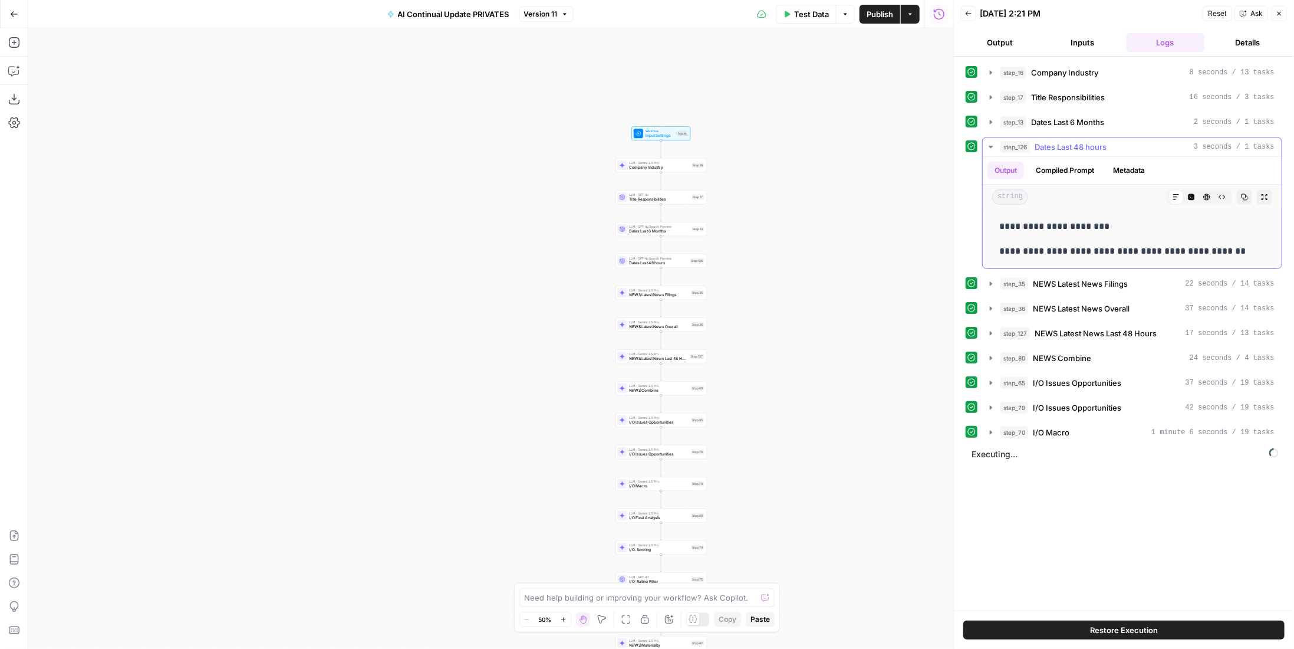
click at [1098, 145] on span "Dates Last 48 hours" at bounding box center [1071, 147] width 72 height 12
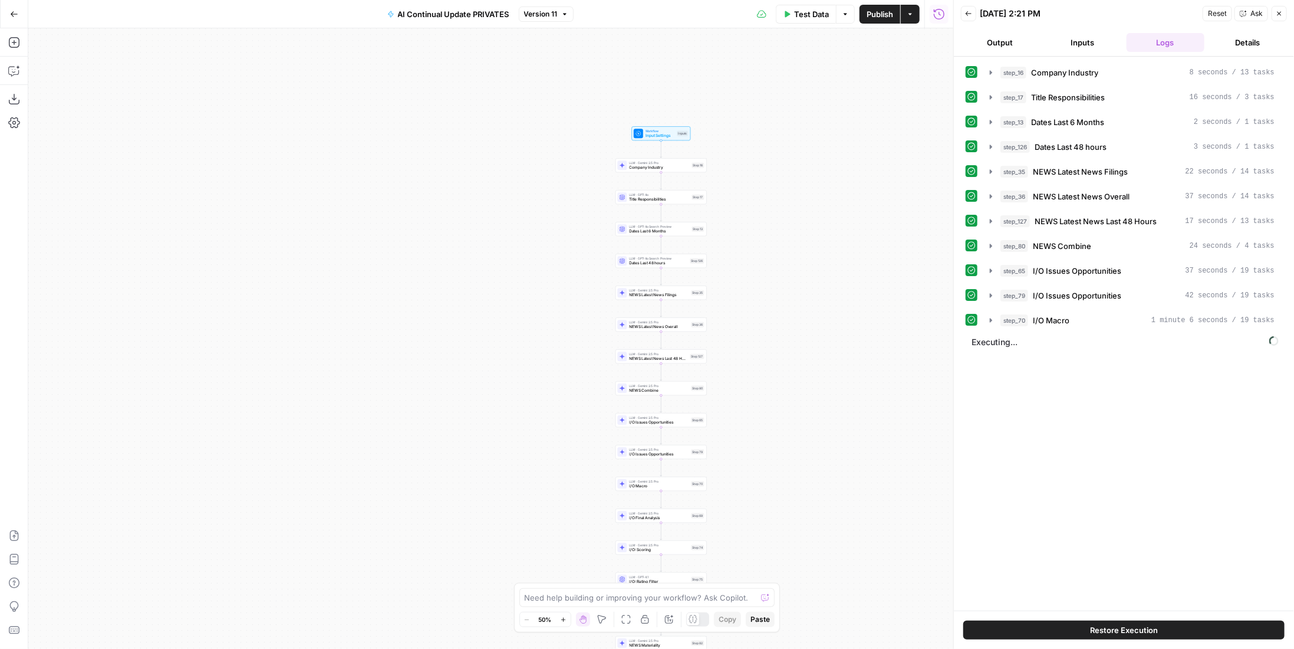
click at [1108, 166] on span "NEWS Latest News Filings" at bounding box center [1080, 172] width 95 height 12
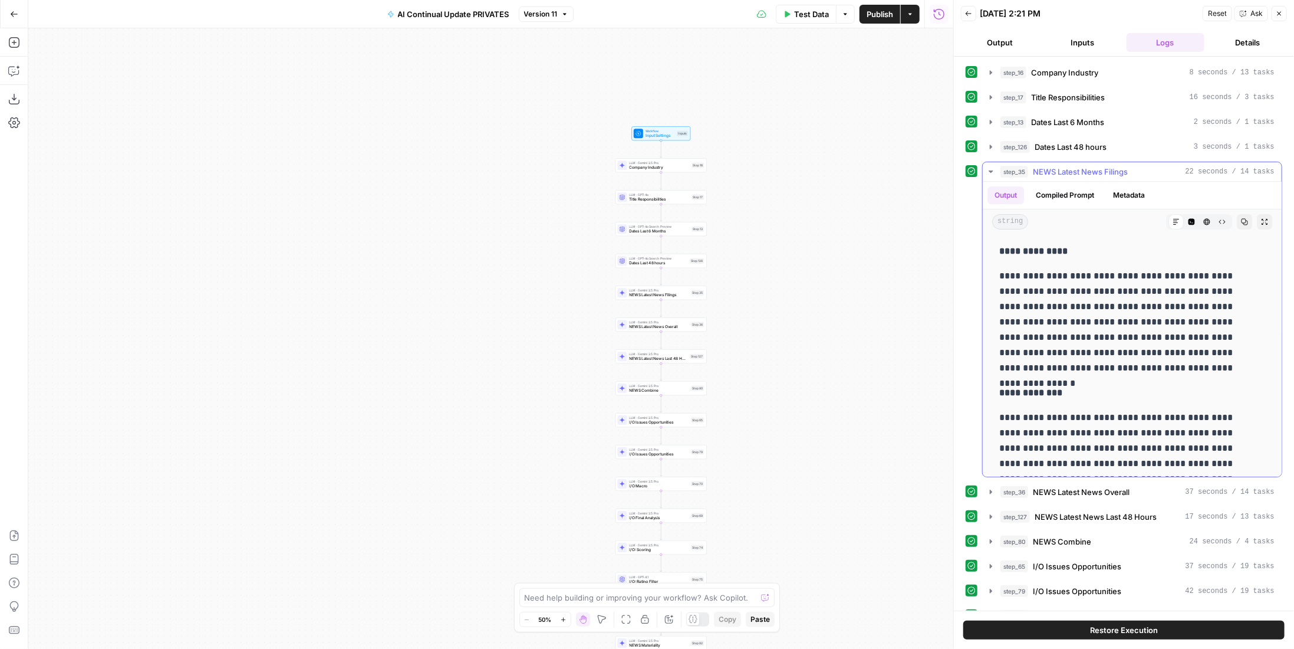
click at [1108, 166] on span "NEWS Latest News Filings" at bounding box center [1080, 172] width 95 height 12
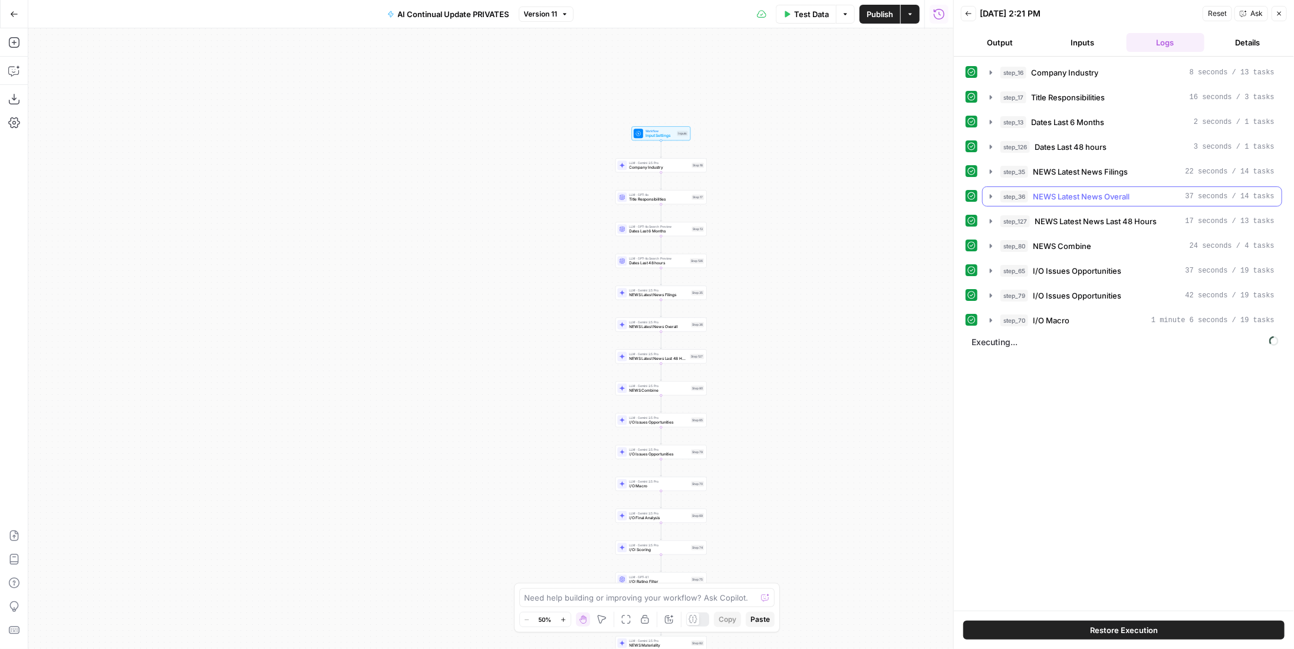
click at [1076, 199] on button "step_36 NEWS Latest News Overall 37 seconds / 14 tasks" at bounding box center [1132, 196] width 299 height 19
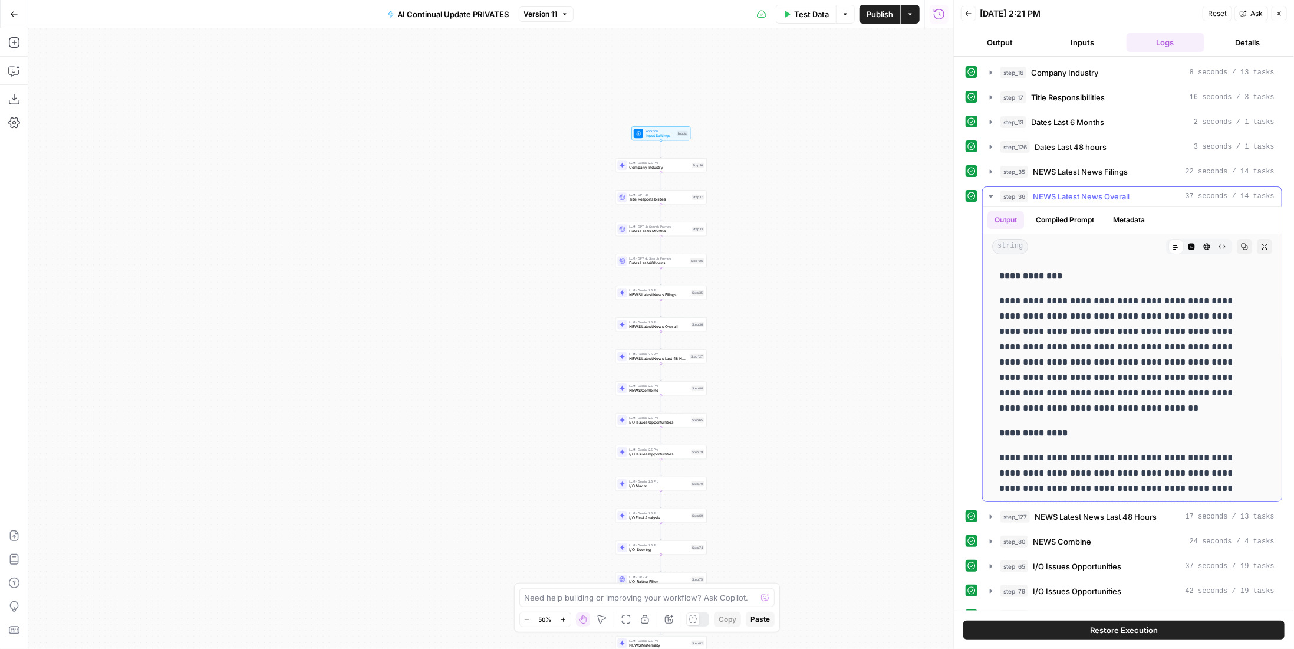
click at [1078, 190] on span "NEWS Latest News Overall" at bounding box center [1081, 196] width 97 height 12
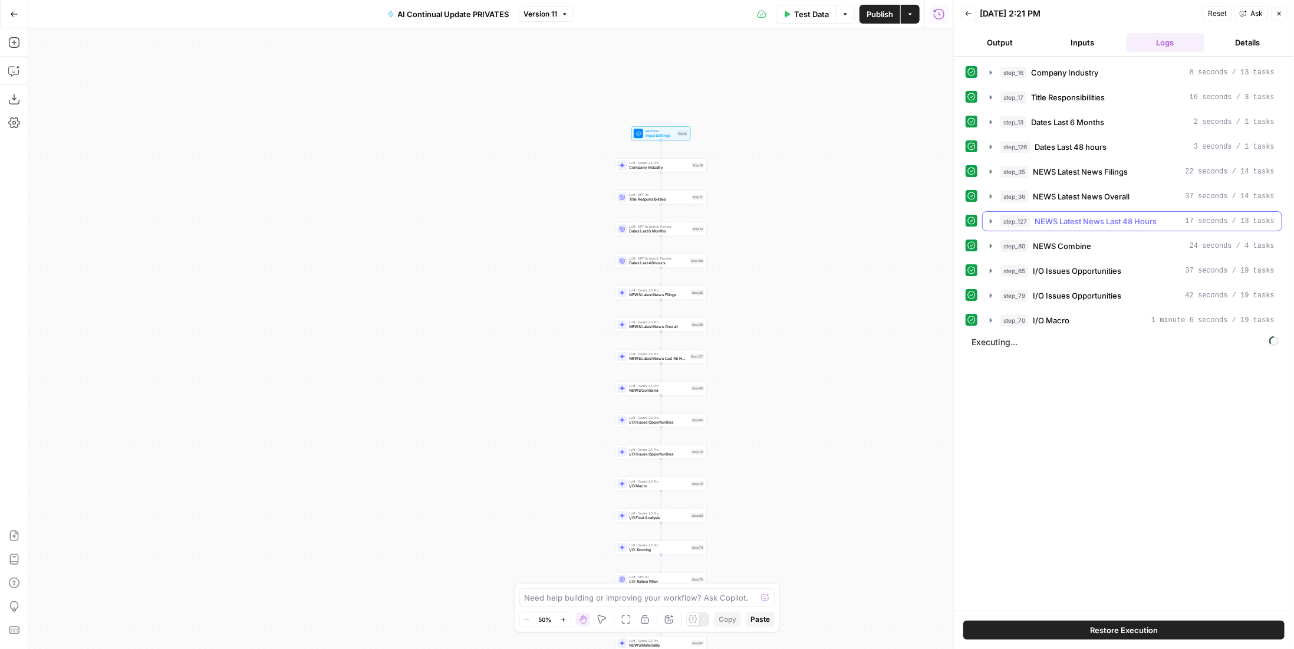
click at [1086, 221] on span "NEWS Latest News Last 48 Hours" at bounding box center [1096, 221] width 122 height 12
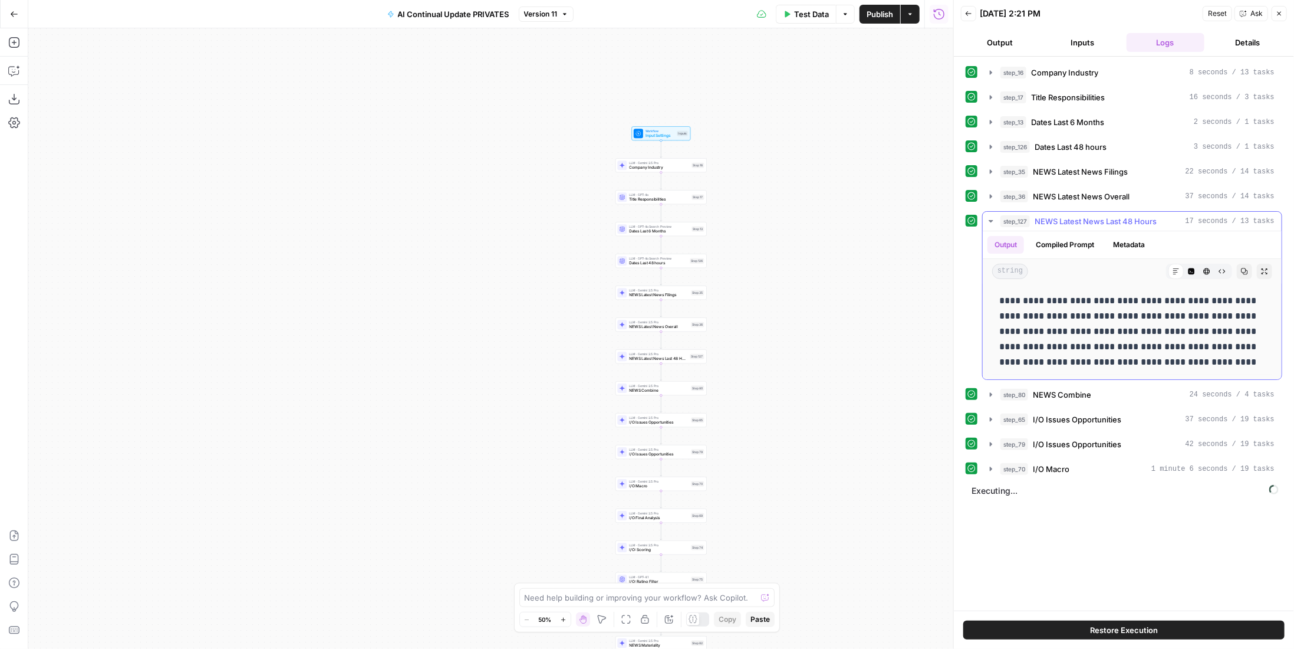
click at [1086, 221] on span "NEWS Latest News Last 48 Hours" at bounding box center [1096, 221] width 122 height 12
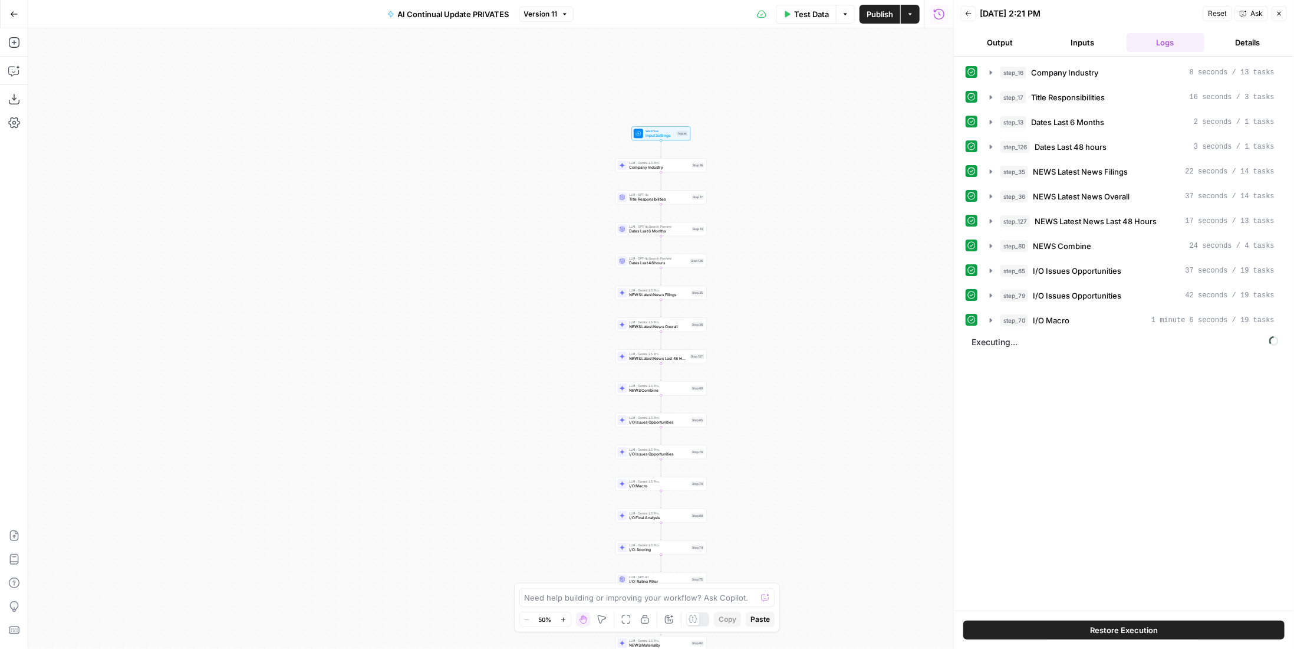
click at [1072, 240] on span "NEWS Combine" at bounding box center [1062, 246] width 58 height 12
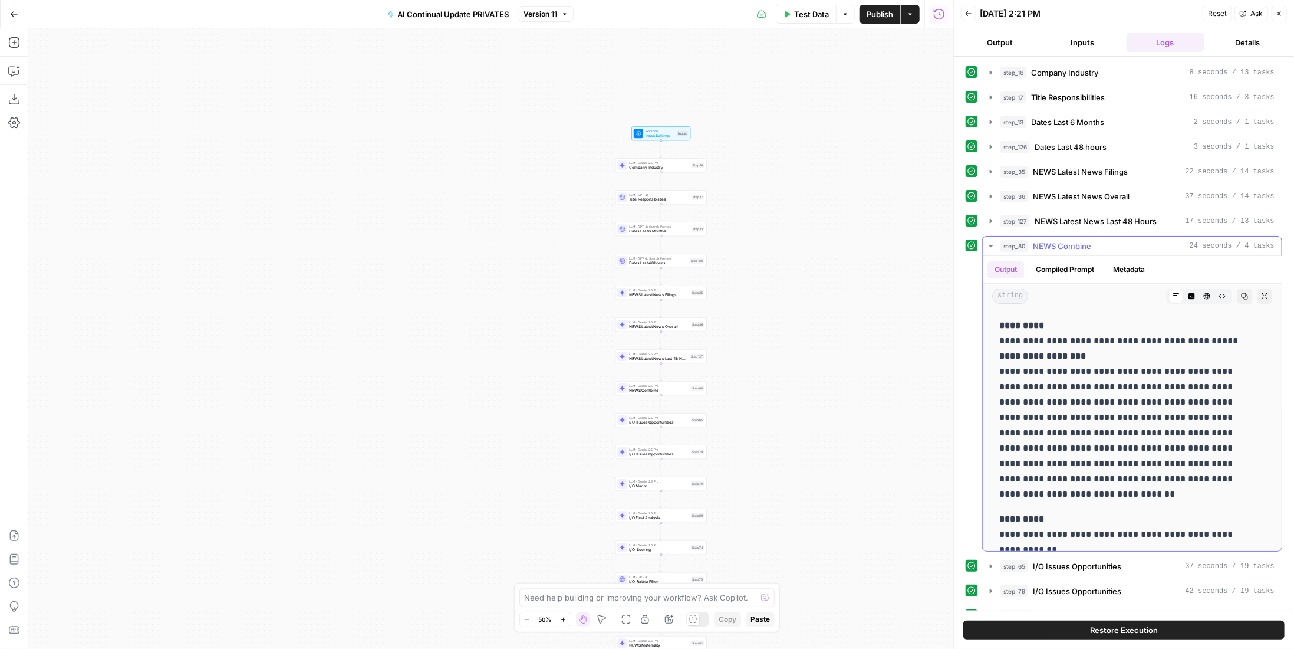
click at [1072, 240] on span "NEWS Combine" at bounding box center [1062, 246] width 58 height 12
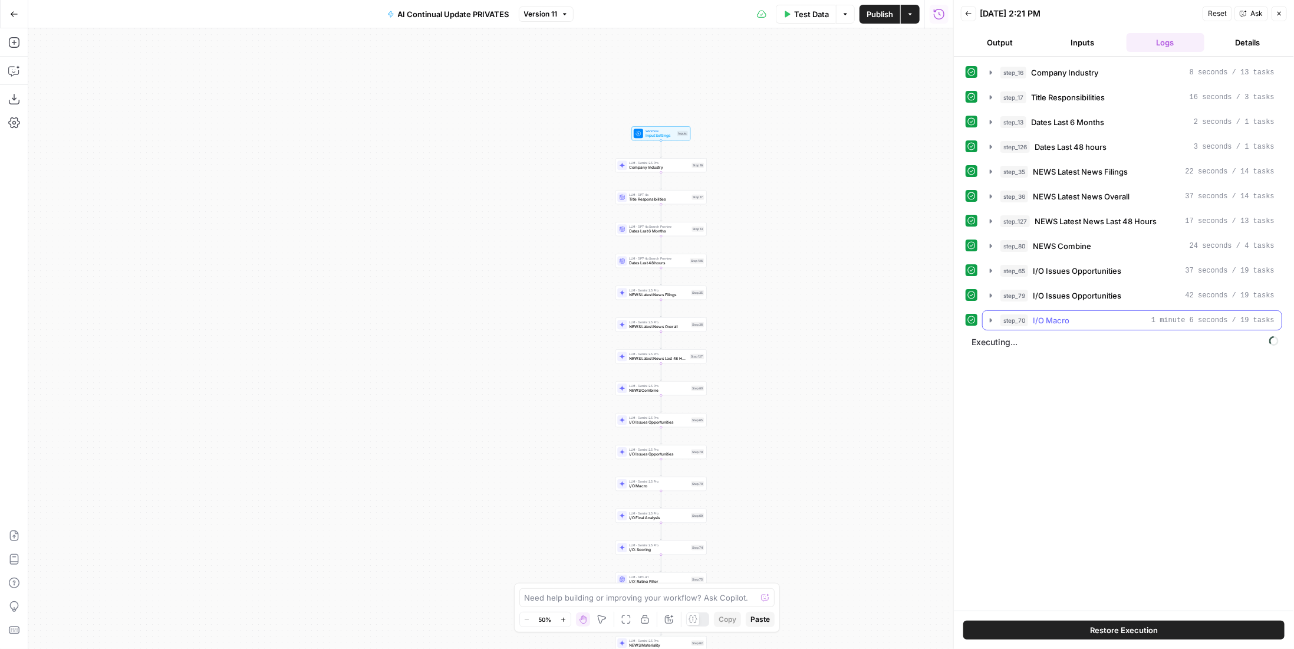
click at [1090, 314] on div "step_70 I/O Macro 1 minute 6 seconds / 19 tasks" at bounding box center [1138, 320] width 274 height 12
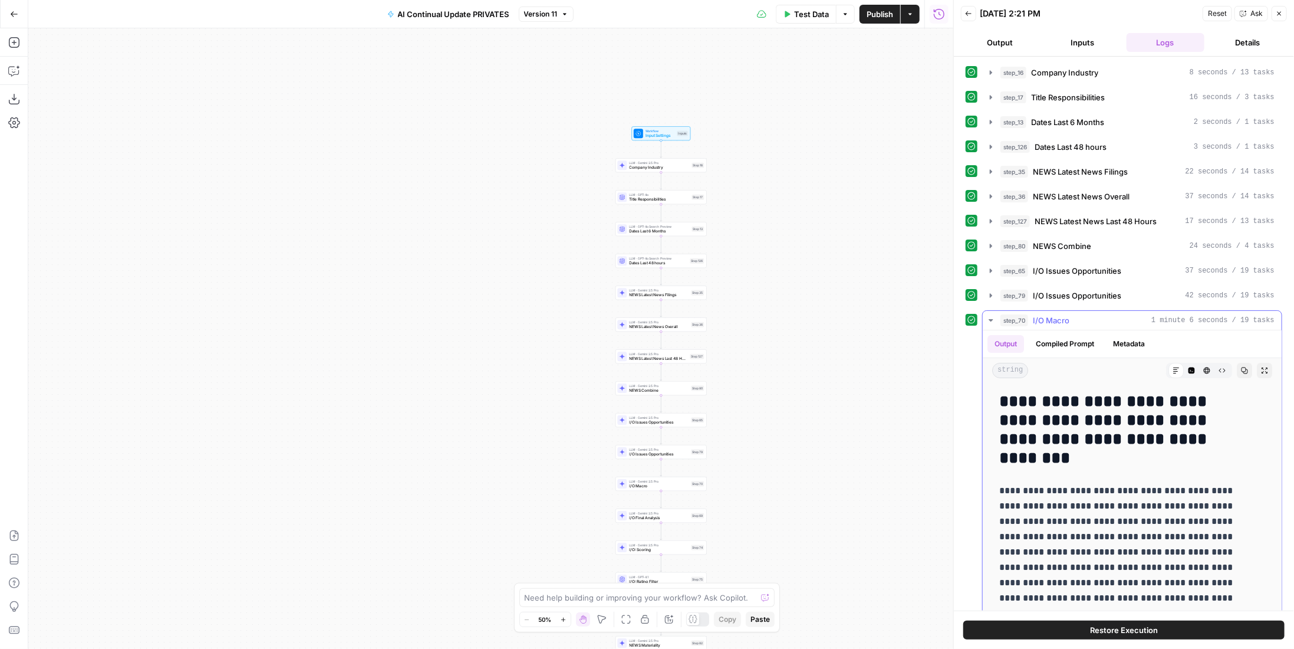
click at [1090, 314] on div "step_70 I/O Macro 1 minute 6 seconds / 19 tasks" at bounding box center [1138, 320] width 274 height 12
